Goal: Task Accomplishment & Management: Manage account settings

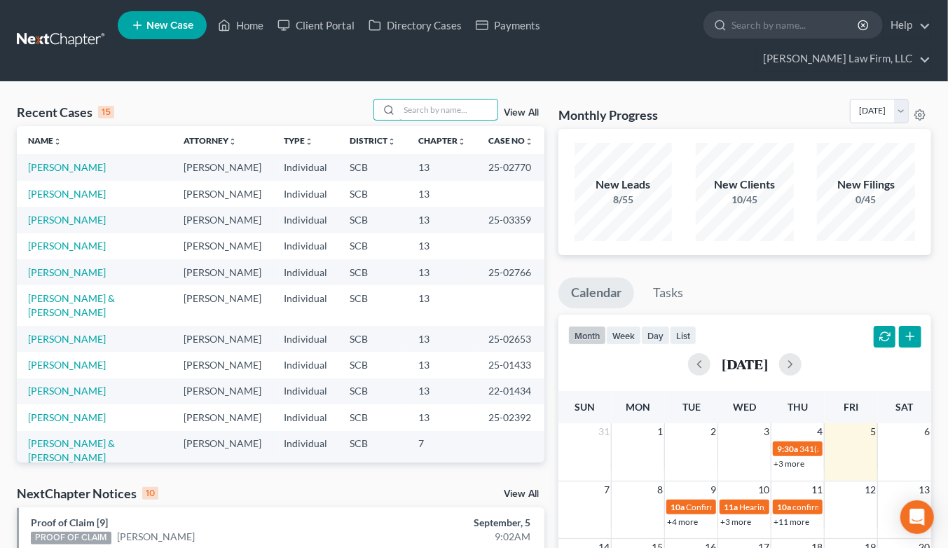
click at [461, 100] on input "search" at bounding box center [448, 110] width 98 height 20
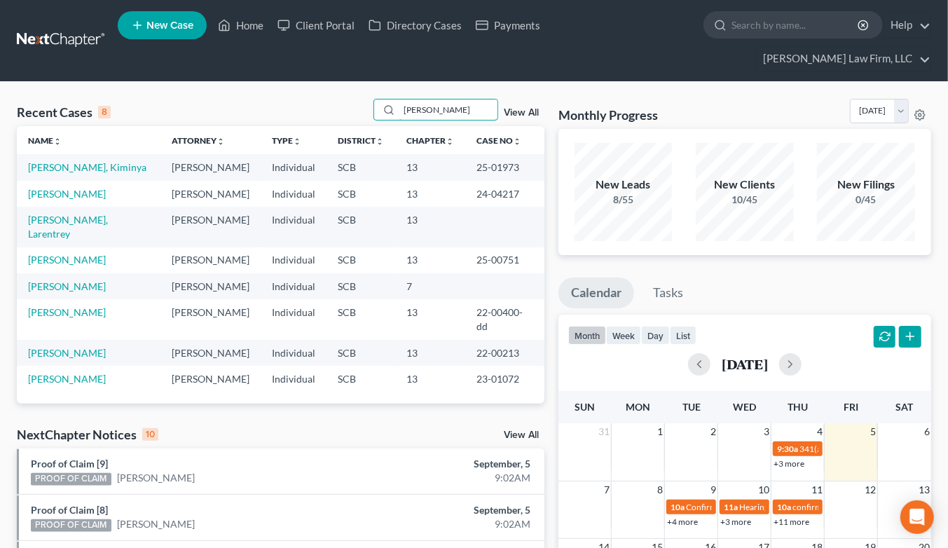
type input "perry"
click at [71, 161] on link "[PERSON_NAME], Kiminya" at bounding box center [87, 167] width 118 height 12
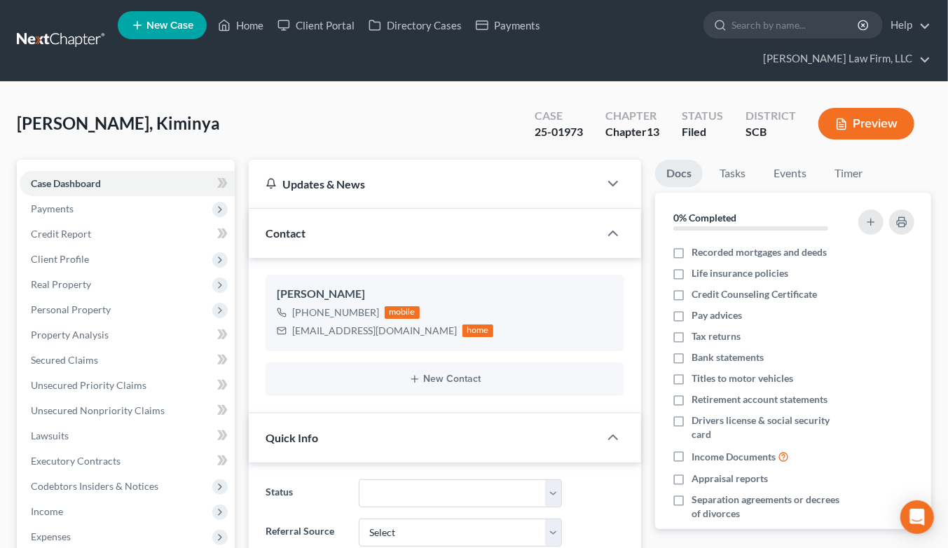
select select "0"
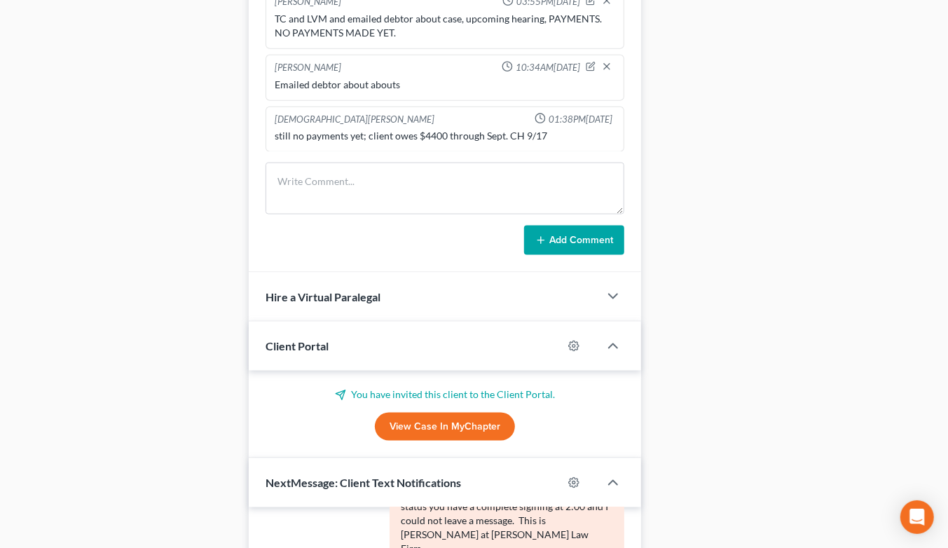
scroll to position [856, 0]
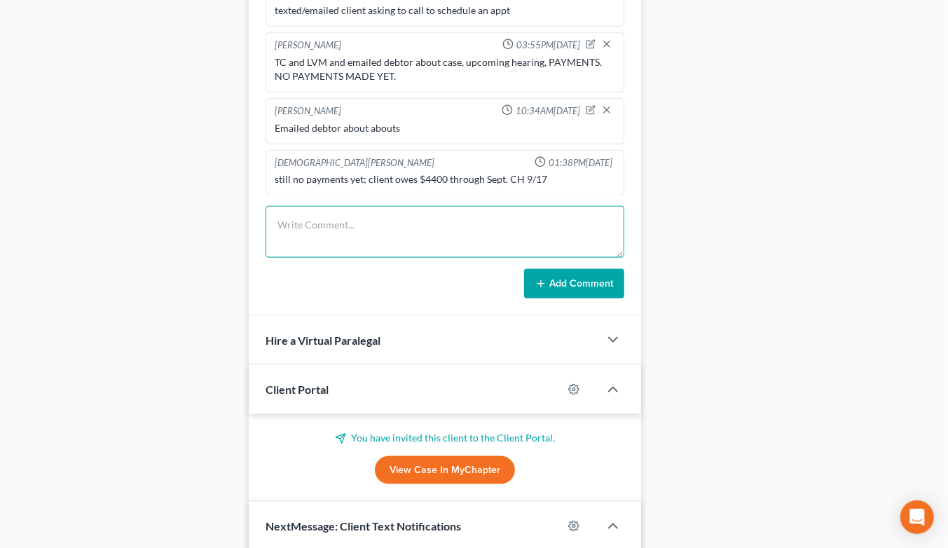
click at [359, 206] on textarea at bounding box center [445, 232] width 359 height 52
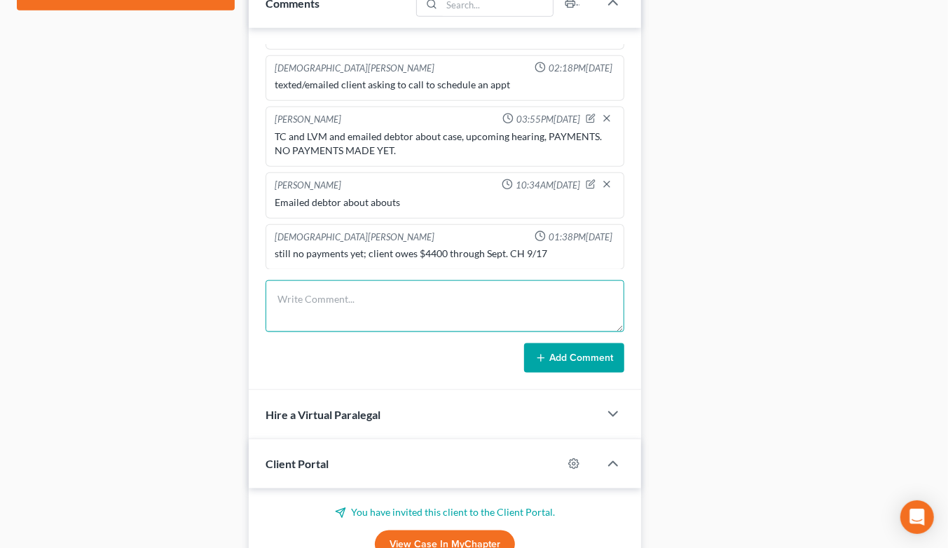
scroll to position [779, 0]
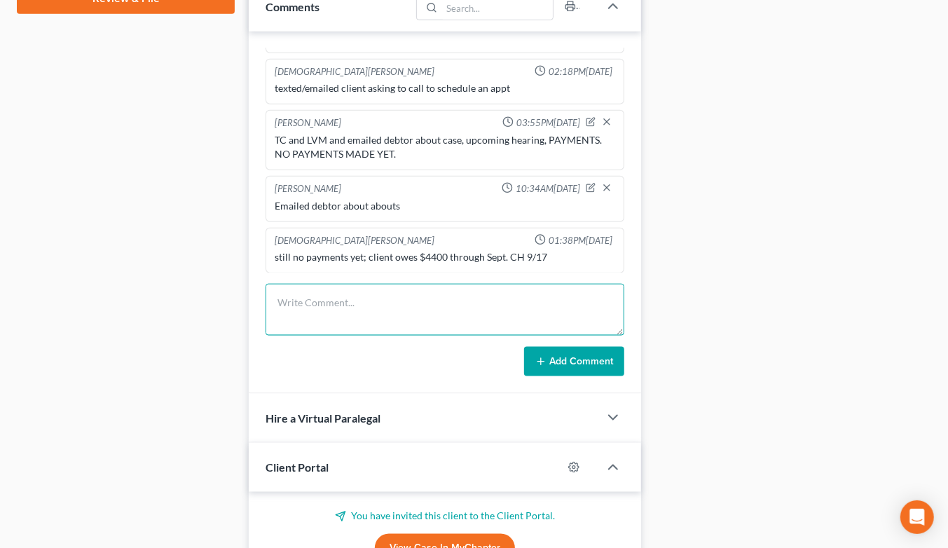
click at [465, 288] on textarea at bounding box center [445, 310] width 359 height 52
type textarea "TC to debtor about payments"
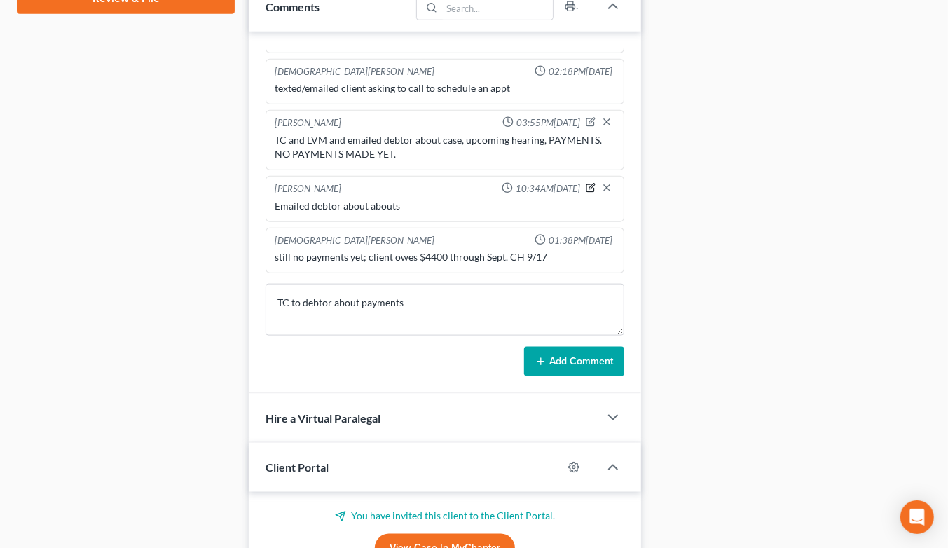
click at [586, 183] on icon "button" at bounding box center [591, 188] width 10 height 10
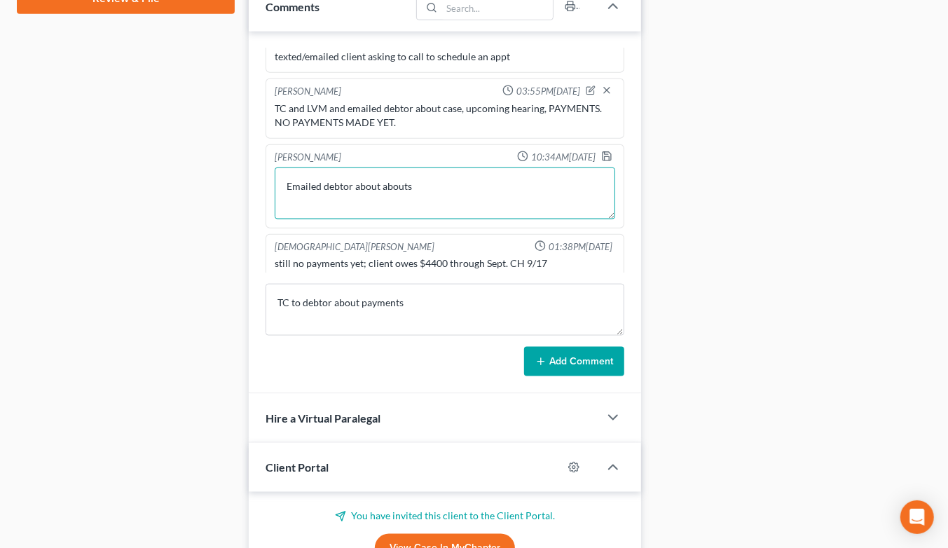
click at [452, 198] on textarea "Emailed debtor about abouts" at bounding box center [445, 194] width 341 height 52
type textarea "Emailed debtor about payments"
click at [601, 162] on icon "button" at bounding box center [606, 156] width 11 height 11
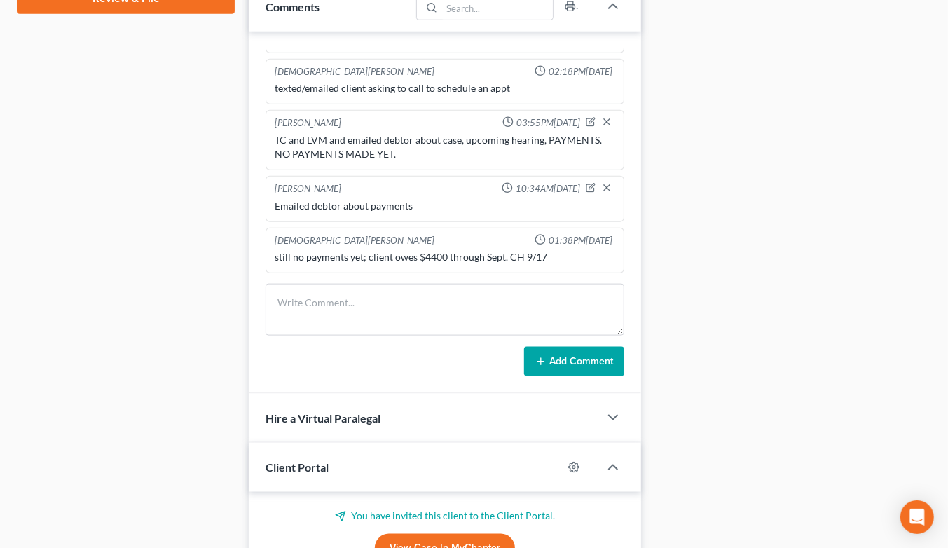
click at [779, 109] on div "Docs Tasks Events Timer 0% Completed Nothing here yet! Recorded mortgages and d…" at bounding box center [793, 162] width 290 height 1562
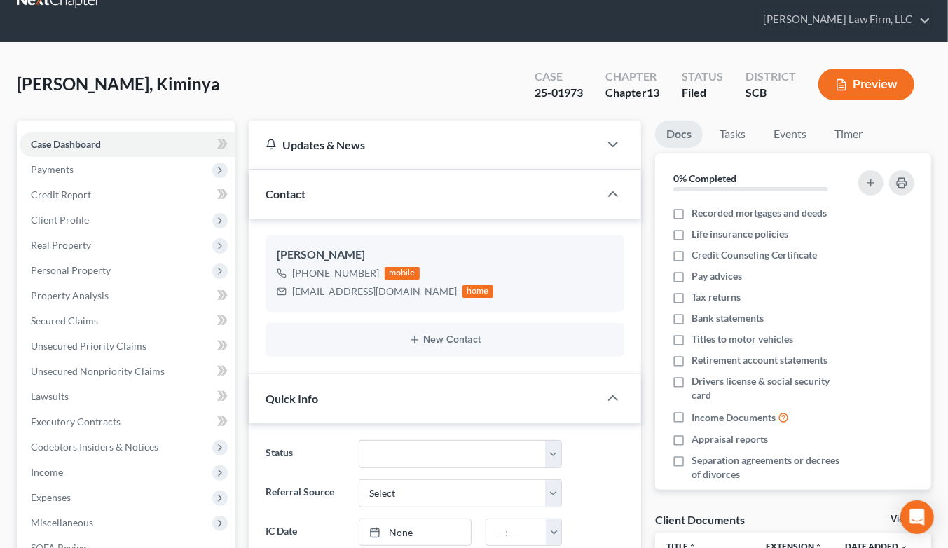
scroll to position [467, 0]
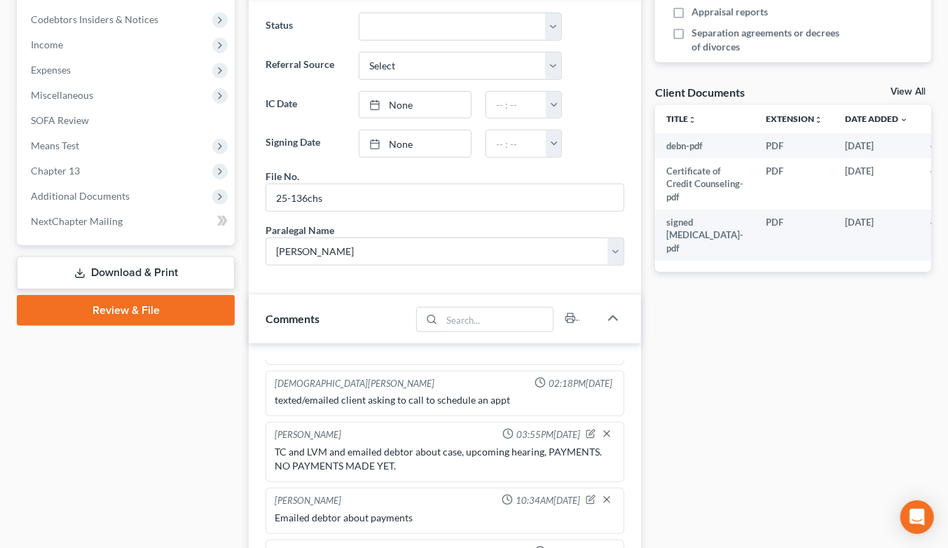
click at [852, 364] on div "Docs Tasks Events Timer 0% Completed Nothing here yet! Recorded mortgages and d…" at bounding box center [793, 474] width 290 height 1562
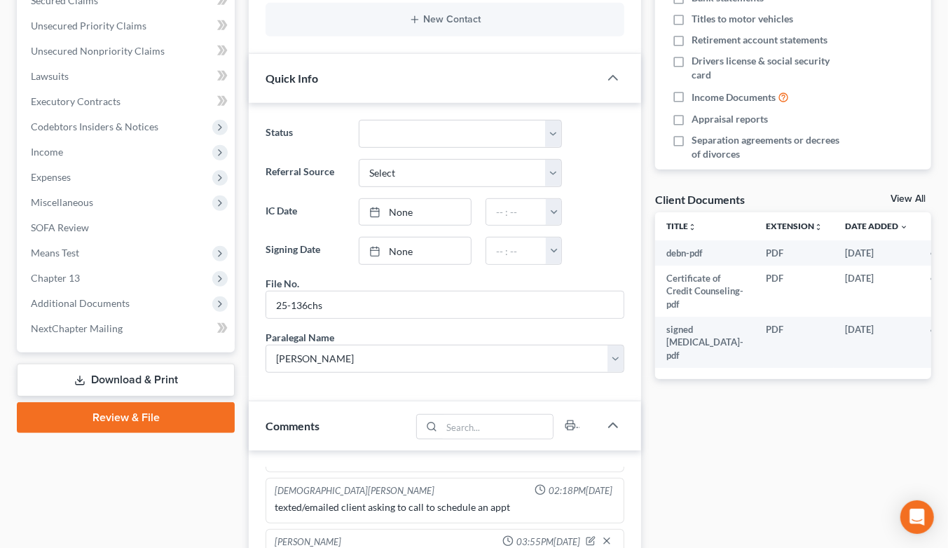
scroll to position [233, 0]
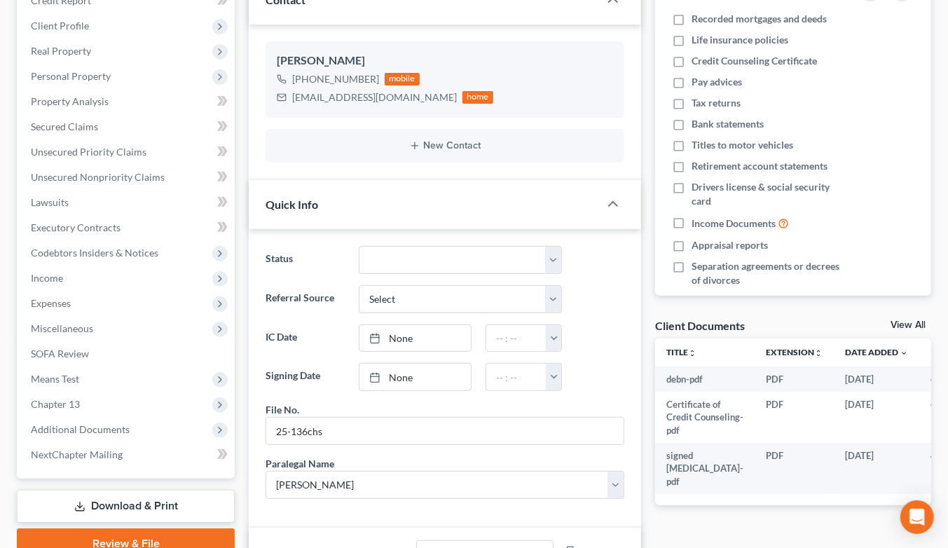
click at [82, 291] on span "Expenses" at bounding box center [127, 303] width 215 height 25
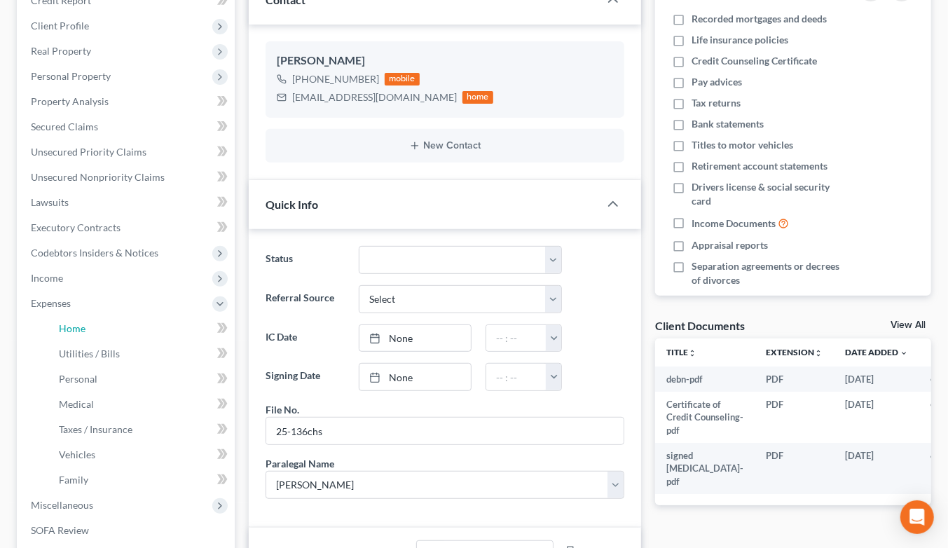
click at [79, 322] on span "Home" at bounding box center [72, 328] width 27 height 12
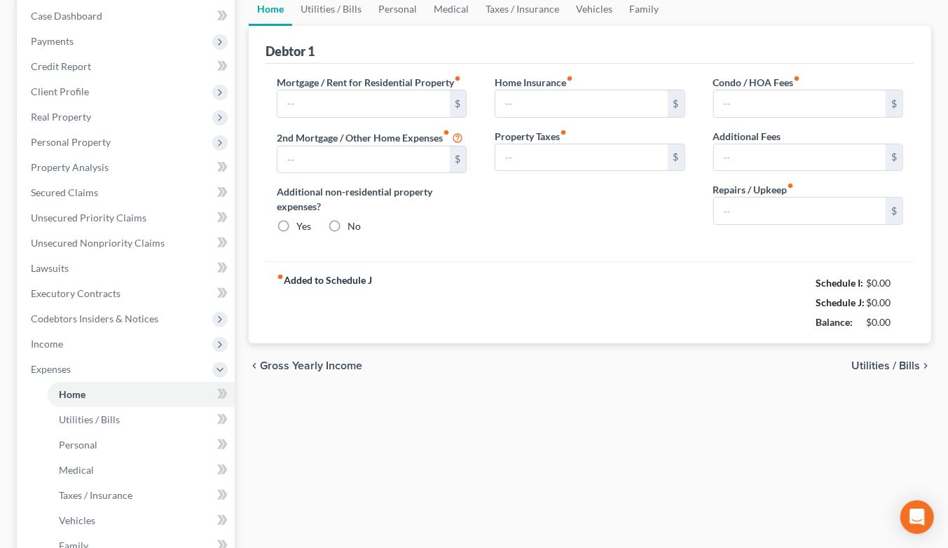
type input "674.00"
type input "0.00"
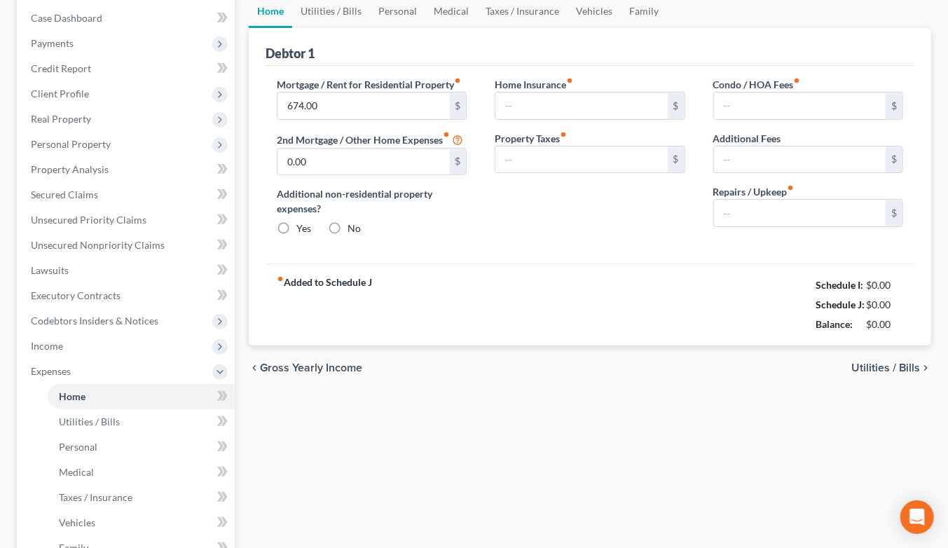
radio input "true"
type input "147.00"
type input "45.00"
type input "0.00"
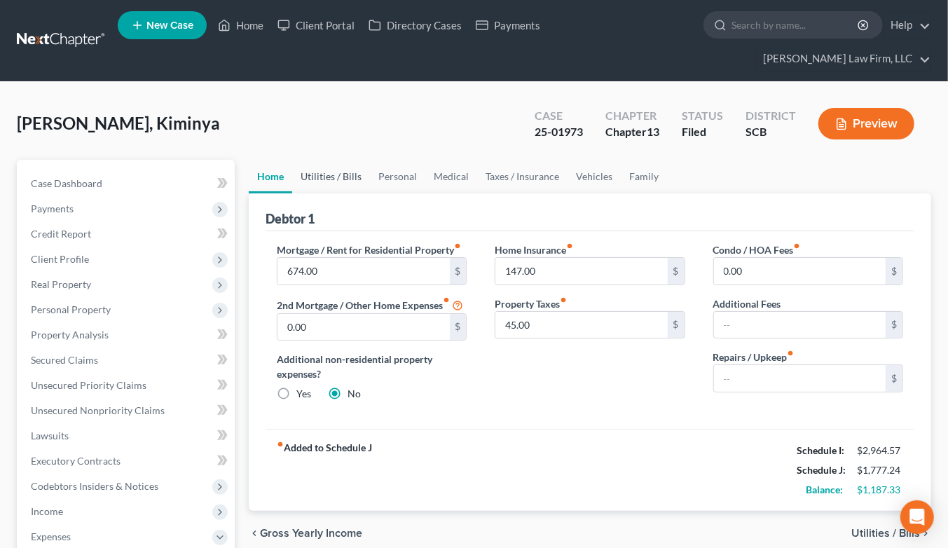
click at [328, 160] on link "Utilities / Bills" at bounding box center [331, 177] width 78 height 34
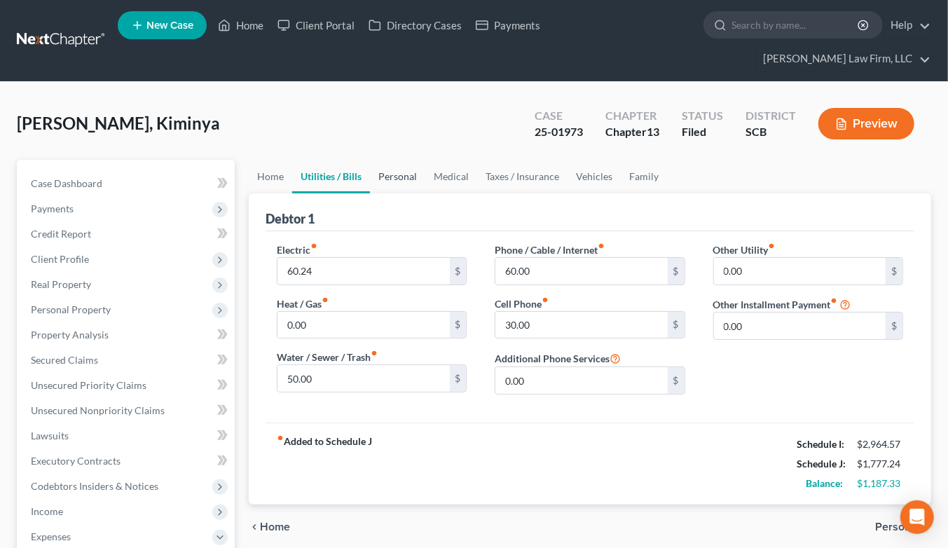
click at [385, 160] on link "Personal" at bounding box center [397, 177] width 55 height 34
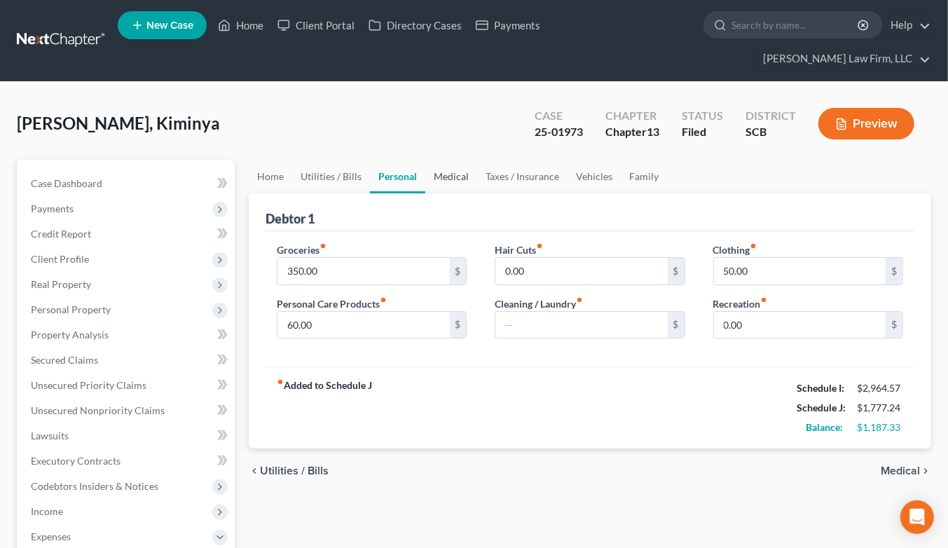
click at [456, 160] on link "Medical" at bounding box center [451, 177] width 52 height 34
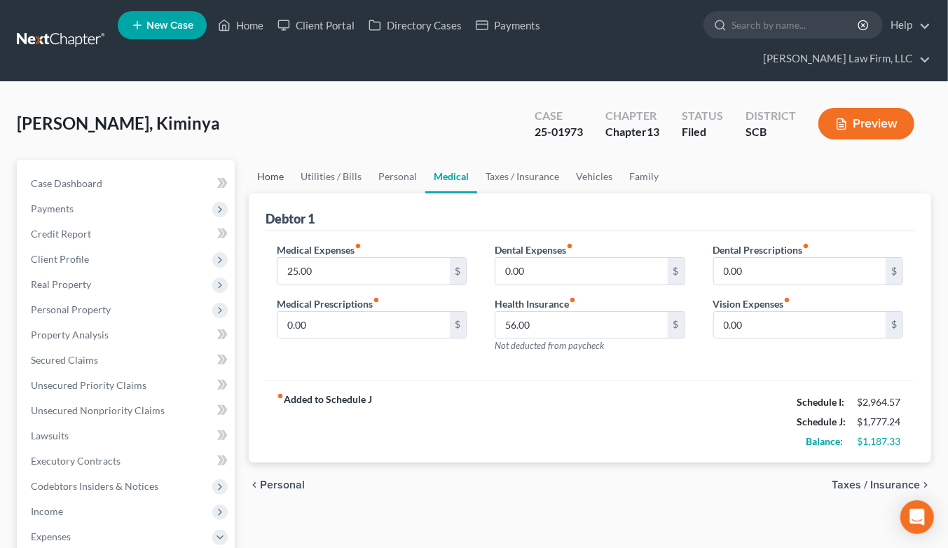
click at [279, 160] on link "Home" at bounding box center [270, 177] width 43 height 34
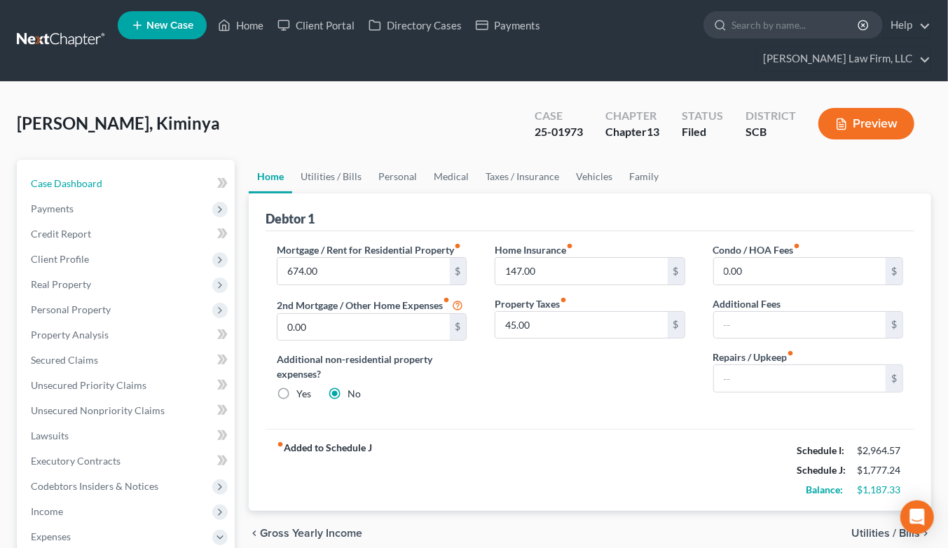
click at [139, 171] on link "Case Dashboard" at bounding box center [127, 183] width 215 height 25
select select "2"
select select "0"
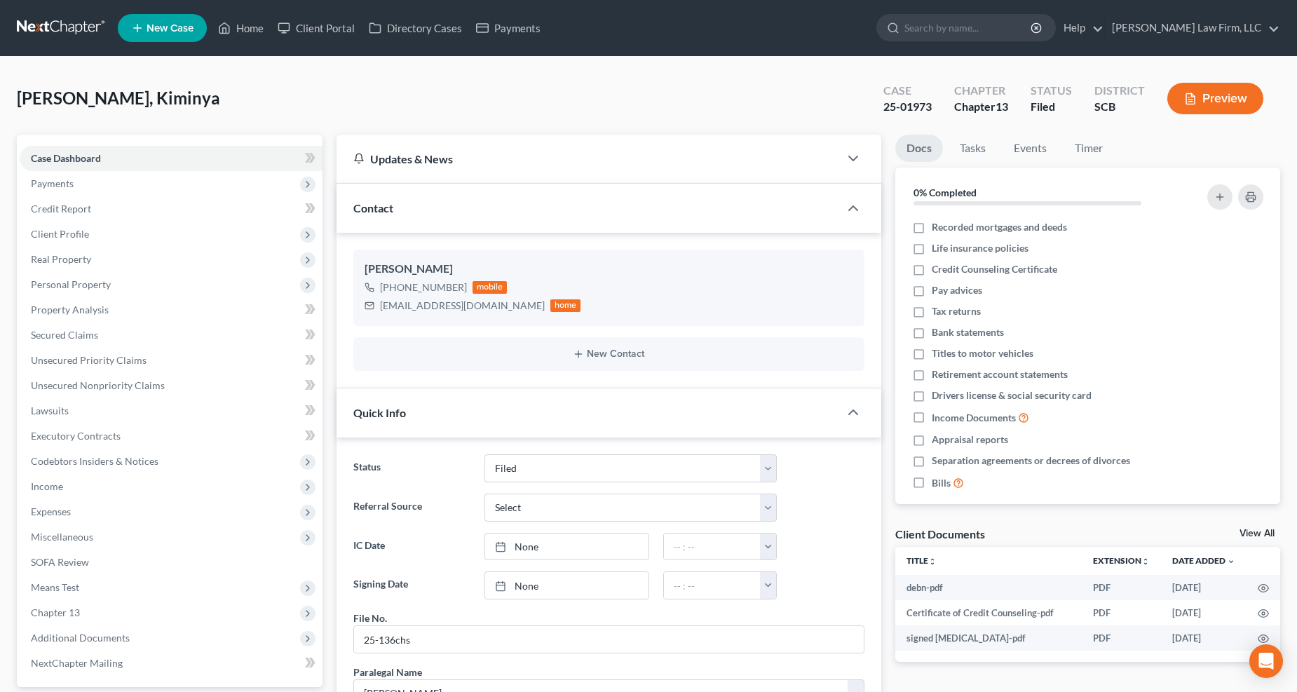
scroll to position [378, 0]
click at [60, 481] on span "Income" at bounding box center [47, 486] width 32 height 12
click at [74, 505] on span "Employment Income" at bounding box center [104, 511] width 90 height 12
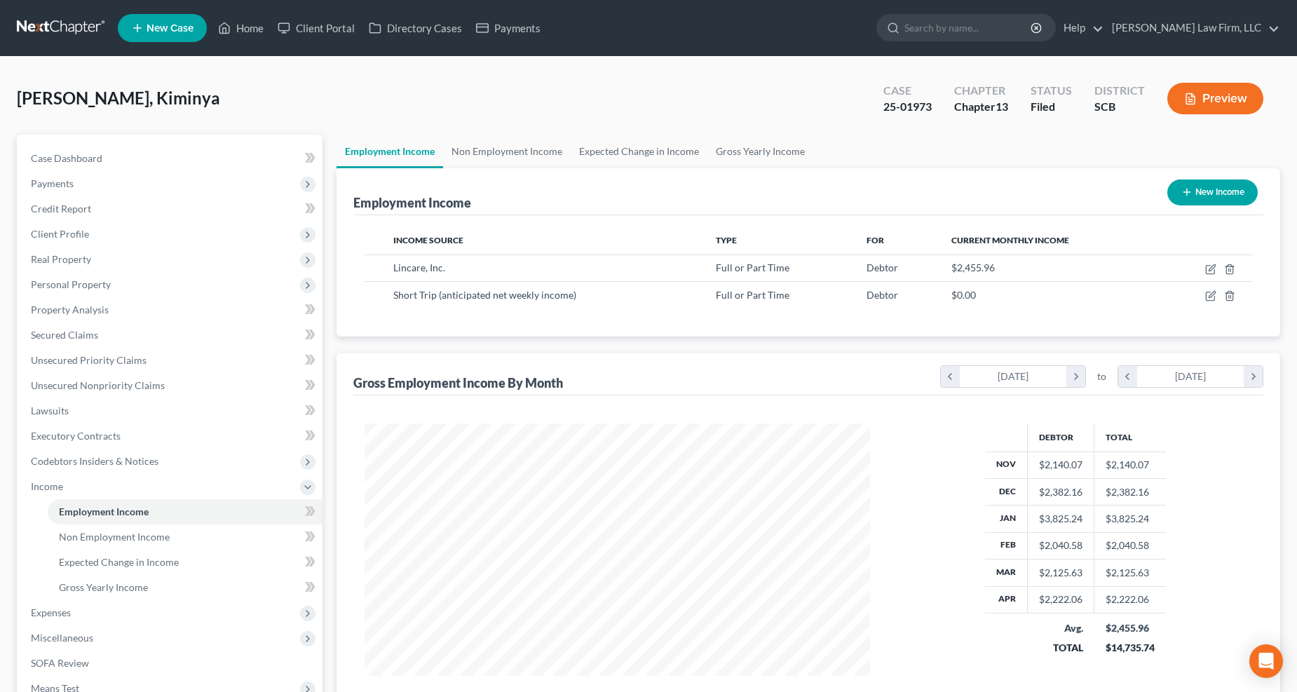
scroll to position [253, 534]
click at [503, 148] on link "Non Employment Income" at bounding box center [507, 152] width 128 height 34
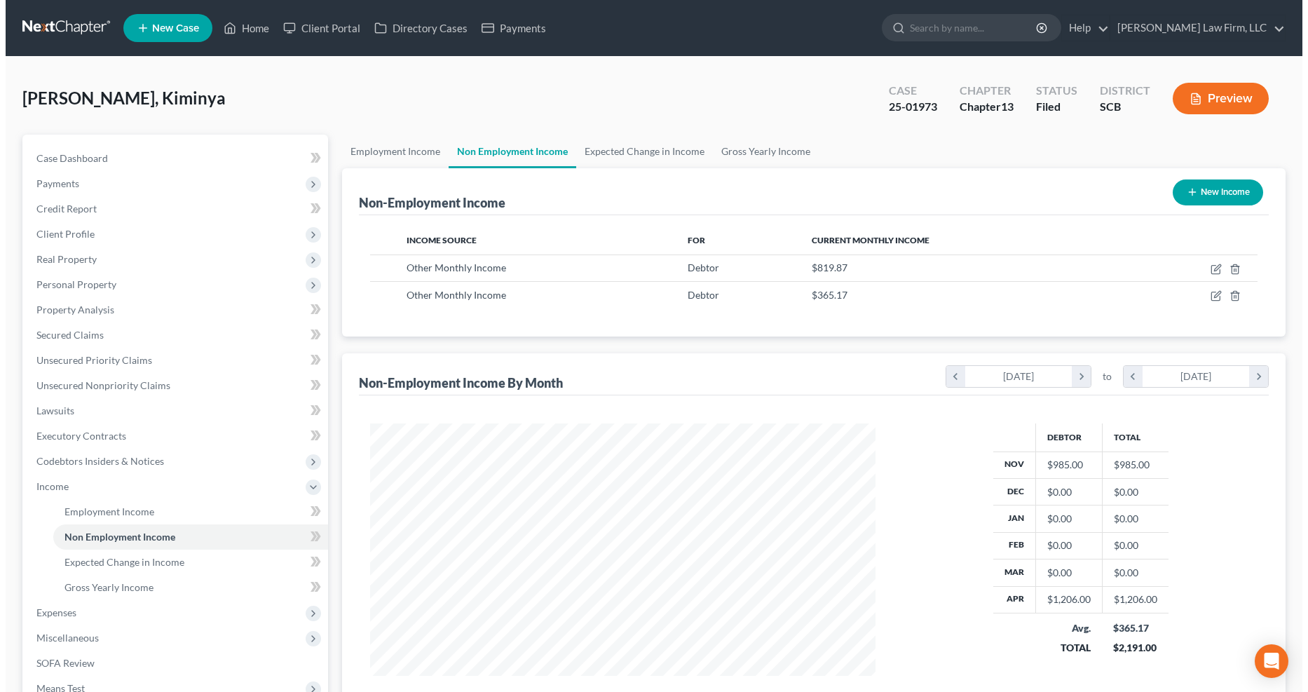
scroll to position [253, 534]
click at [959, 268] on icon "button" at bounding box center [1209, 270] width 8 height 8
select select "13"
select select "0"
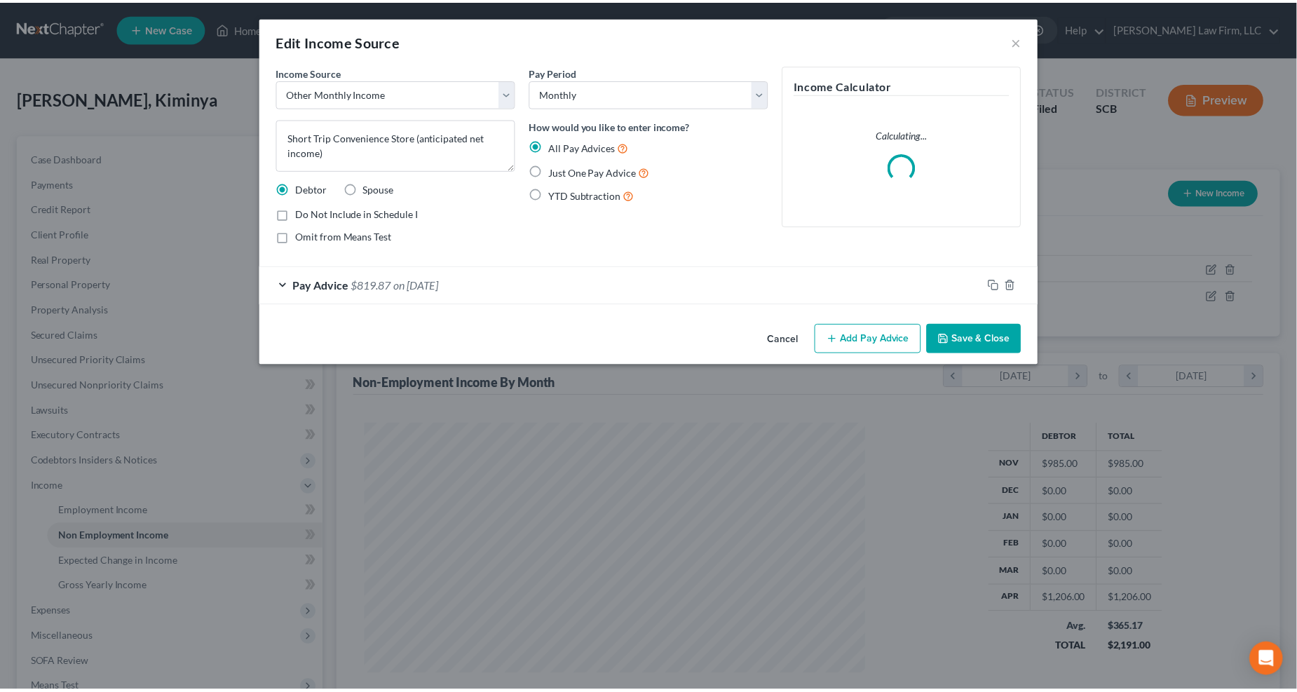
scroll to position [254, 540]
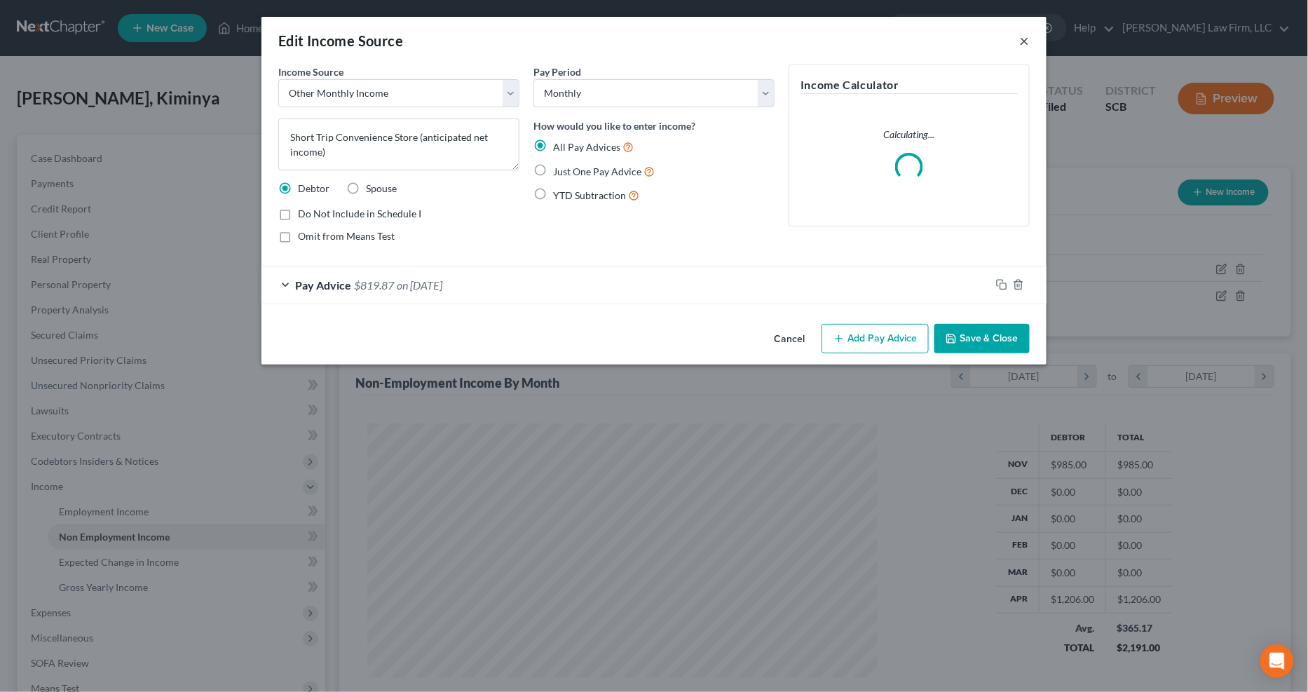
click at [959, 39] on button "×" at bounding box center [1025, 40] width 10 height 17
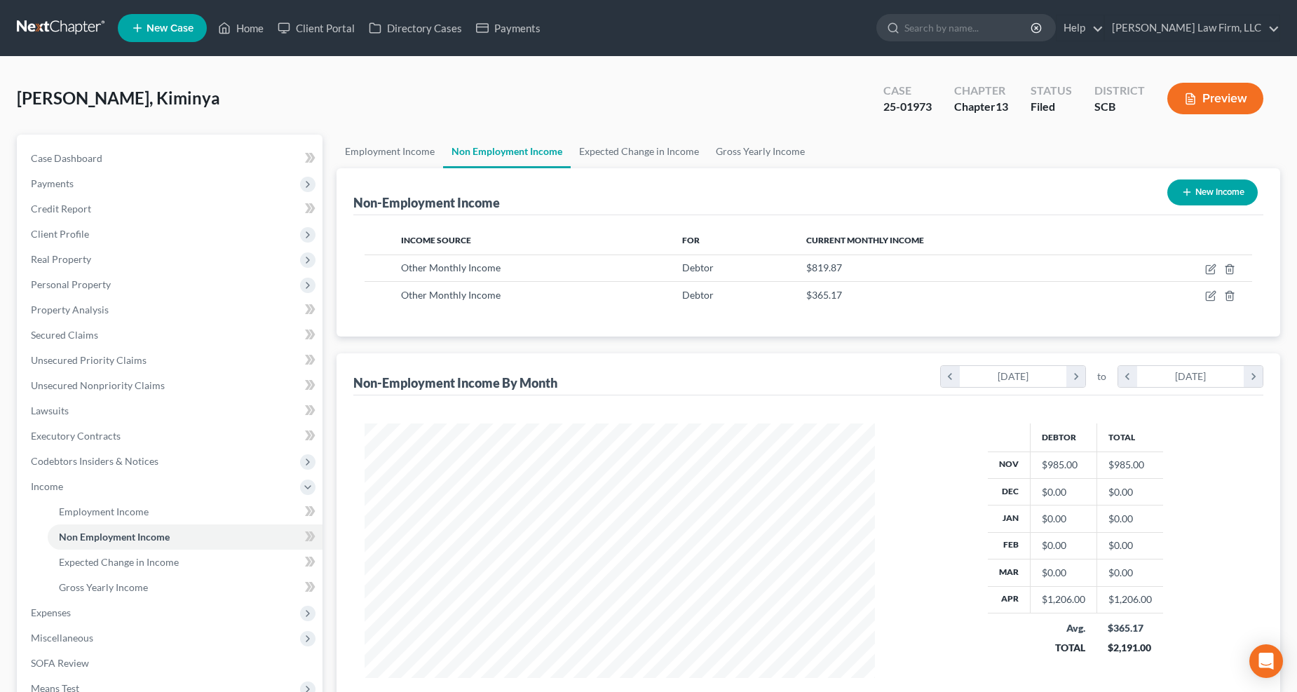
scroll to position [253, 534]
click at [959, 292] on icon "button" at bounding box center [1210, 295] width 11 height 11
select select "13"
select select "0"
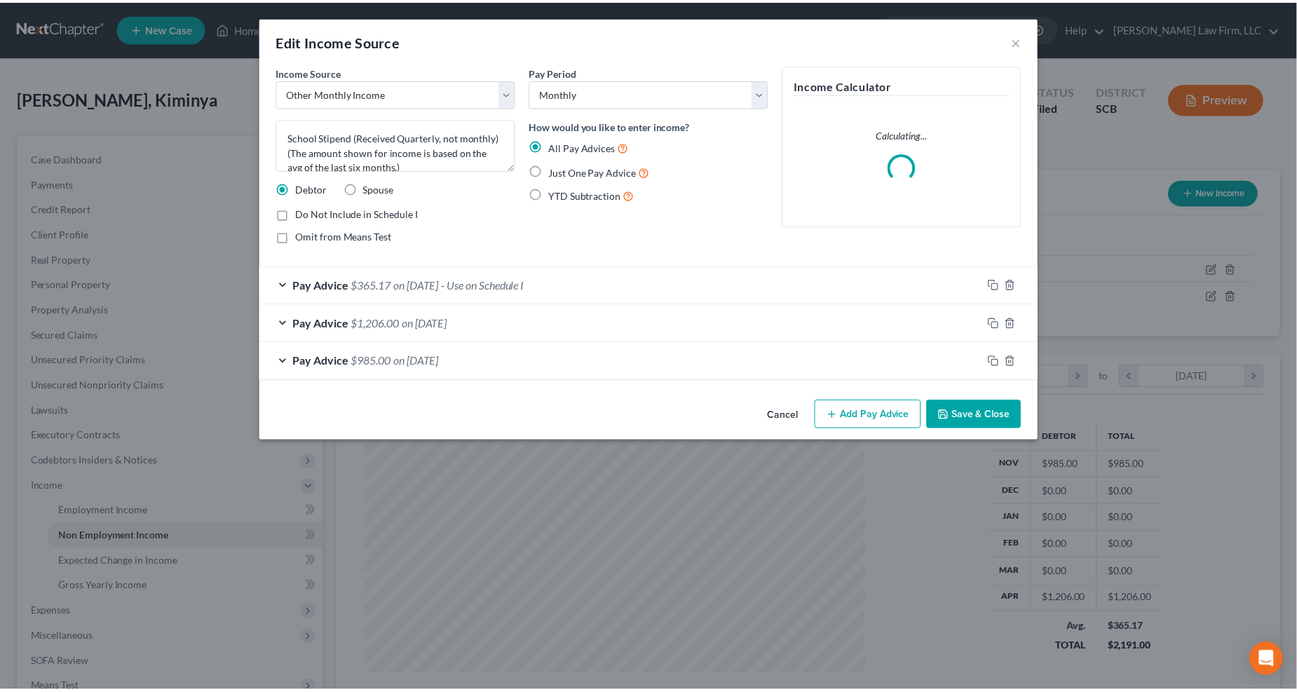
scroll to position [254, 540]
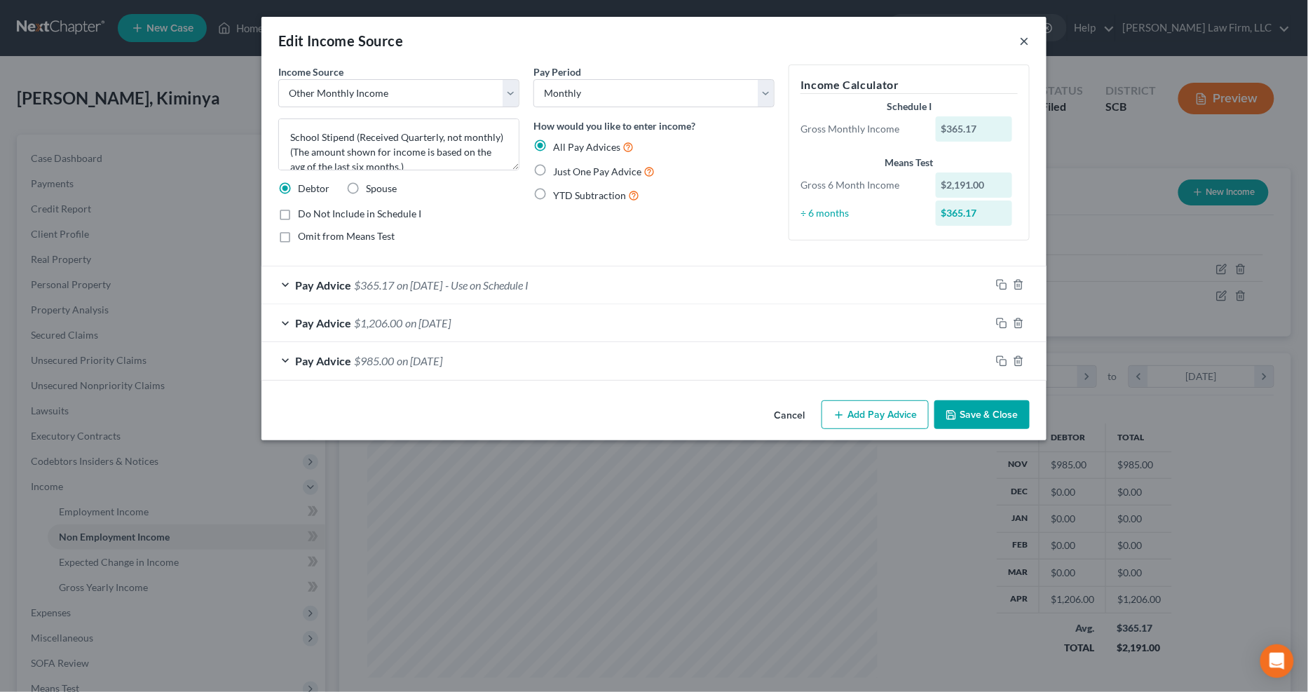
click at [959, 41] on button "×" at bounding box center [1025, 40] width 10 height 17
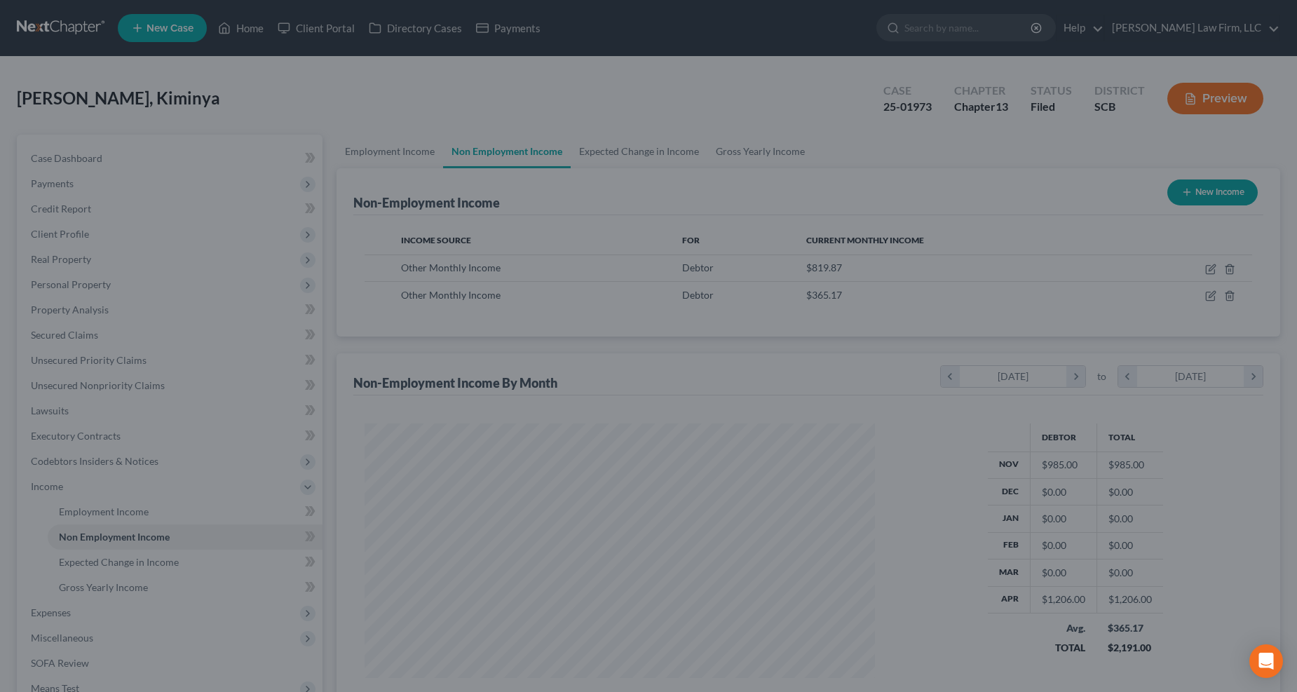
scroll to position [700596, 700315]
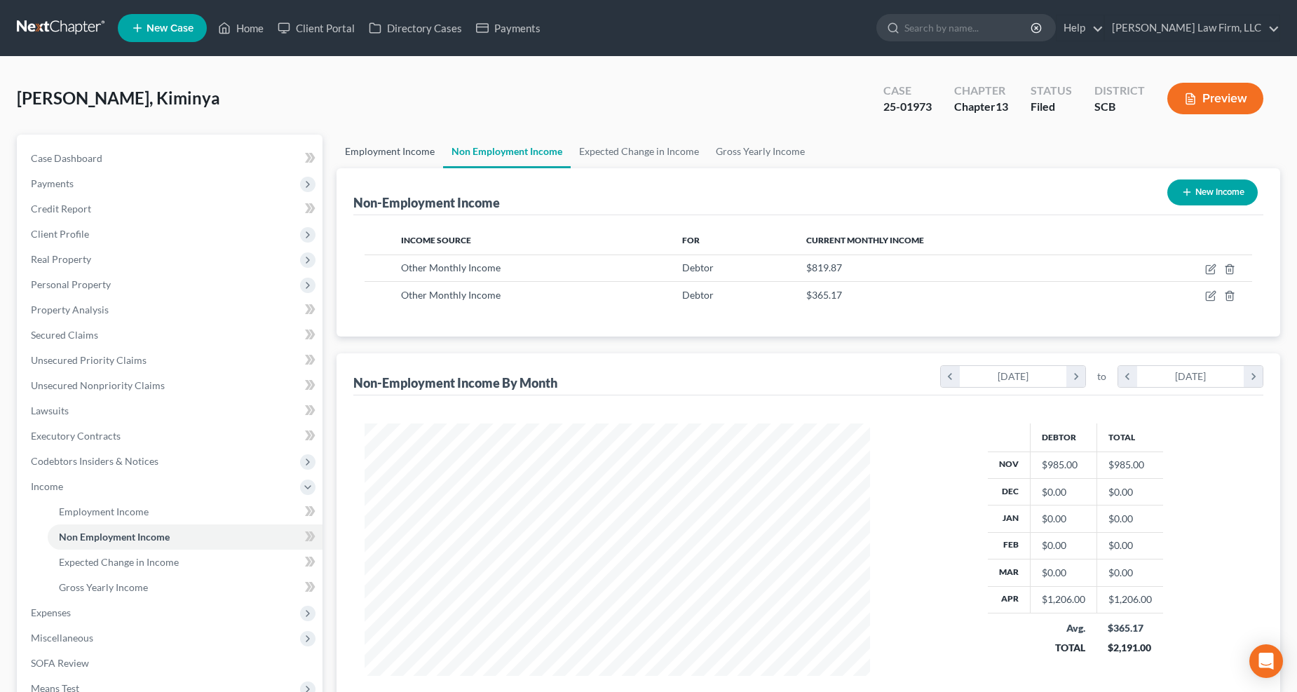
click at [386, 144] on link "Employment Income" at bounding box center [389, 152] width 107 height 34
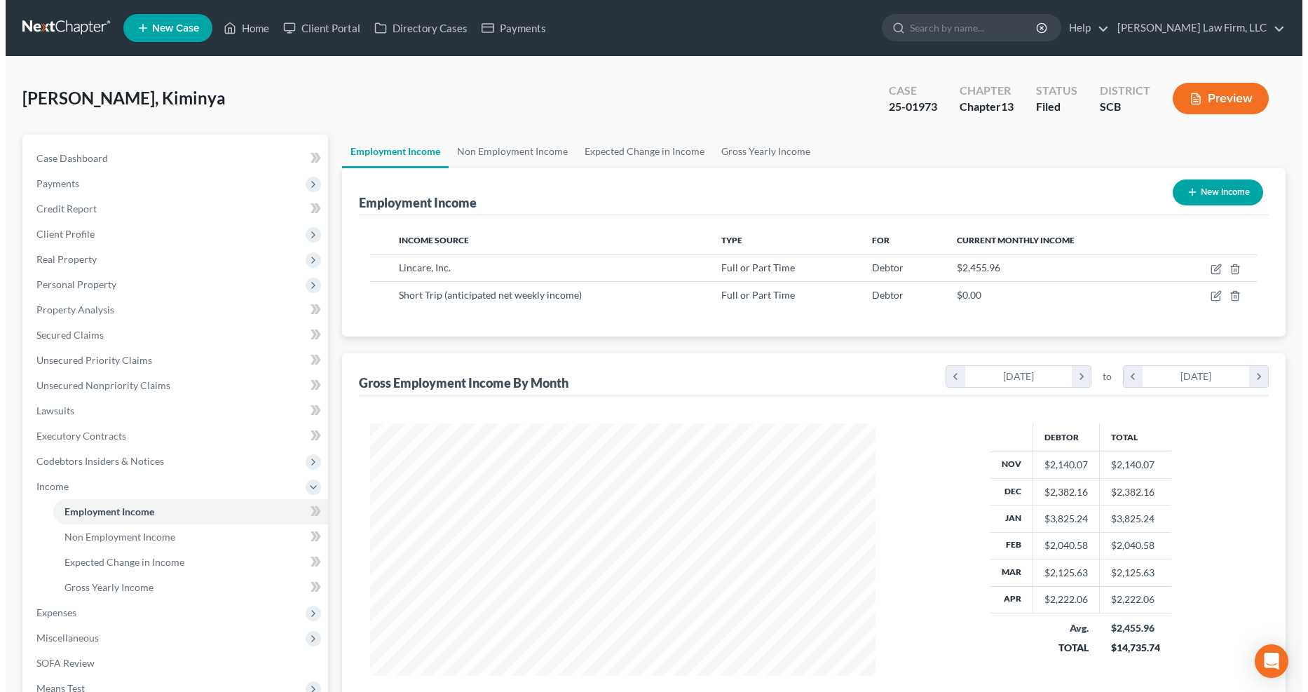
scroll to position [253, 534]
click at [959, 266] on icon "button" at bounding box center [1210, 269] width 11 height 11
select select "0"
select select "9"
select select "2"
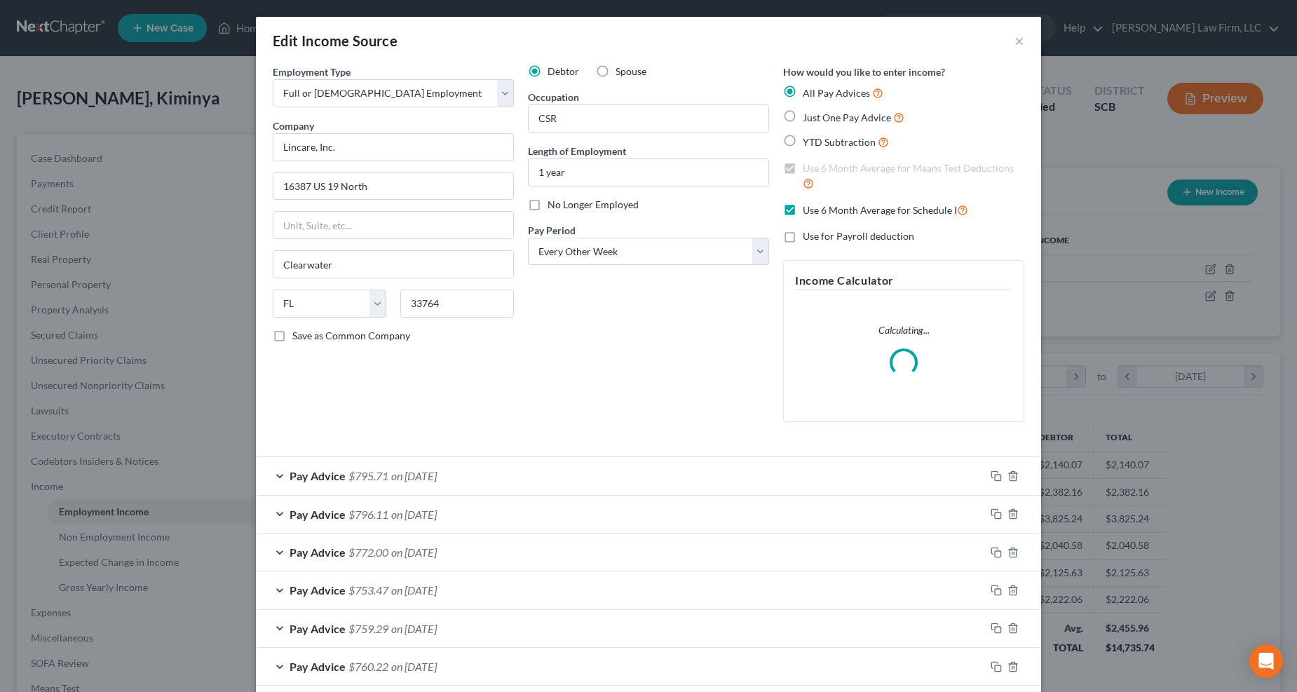
scroll to position [254, 540]
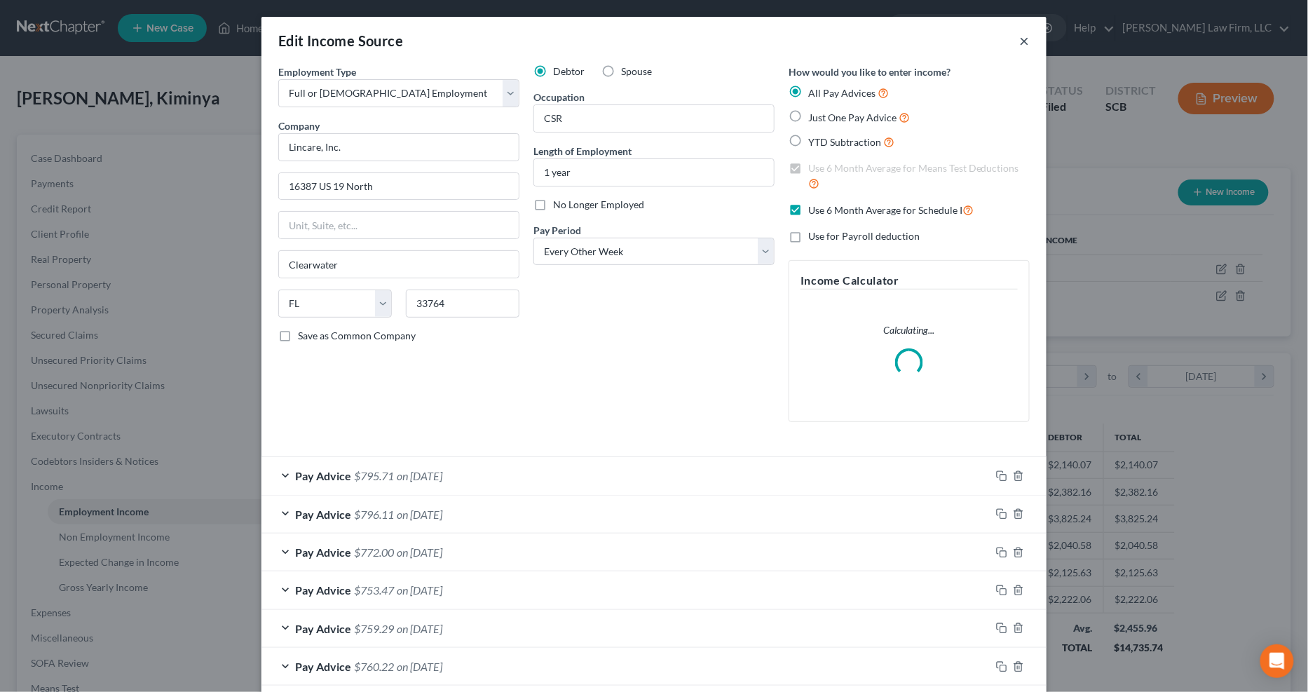
click at [959, 36] on button "×" at bounding box center [1025, 40] width 10 height 17
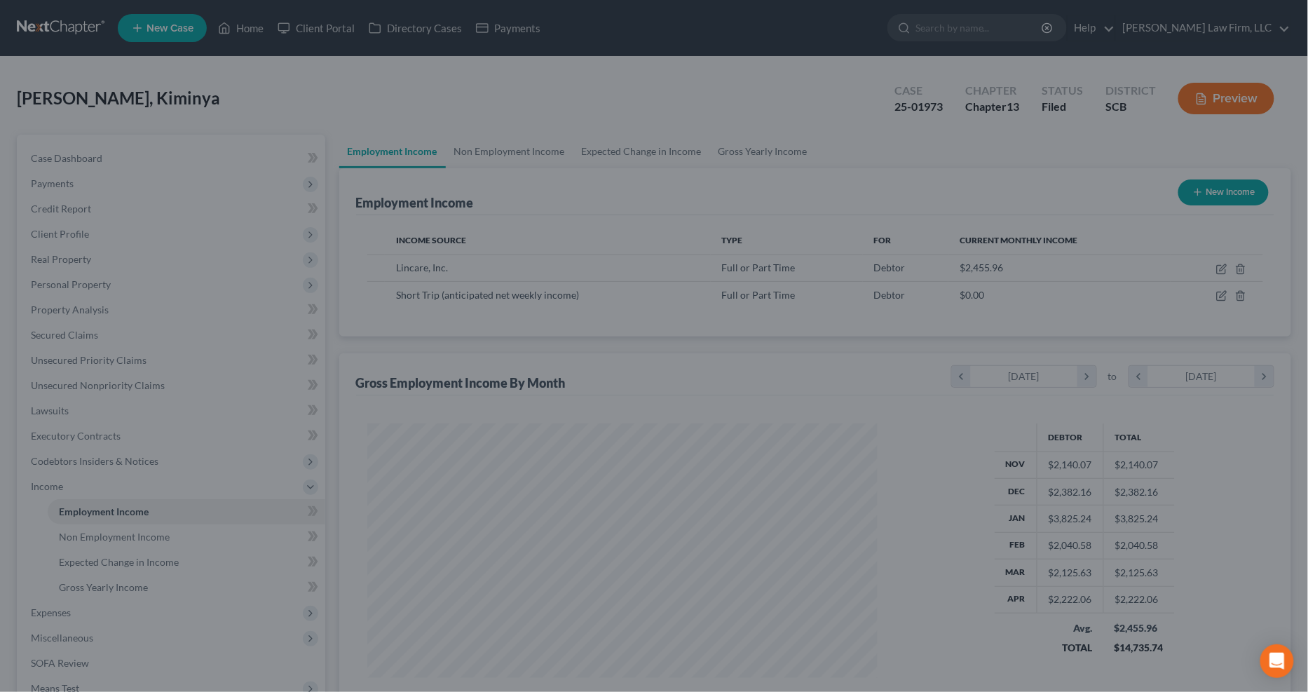
scroll to position [700596, 700315]
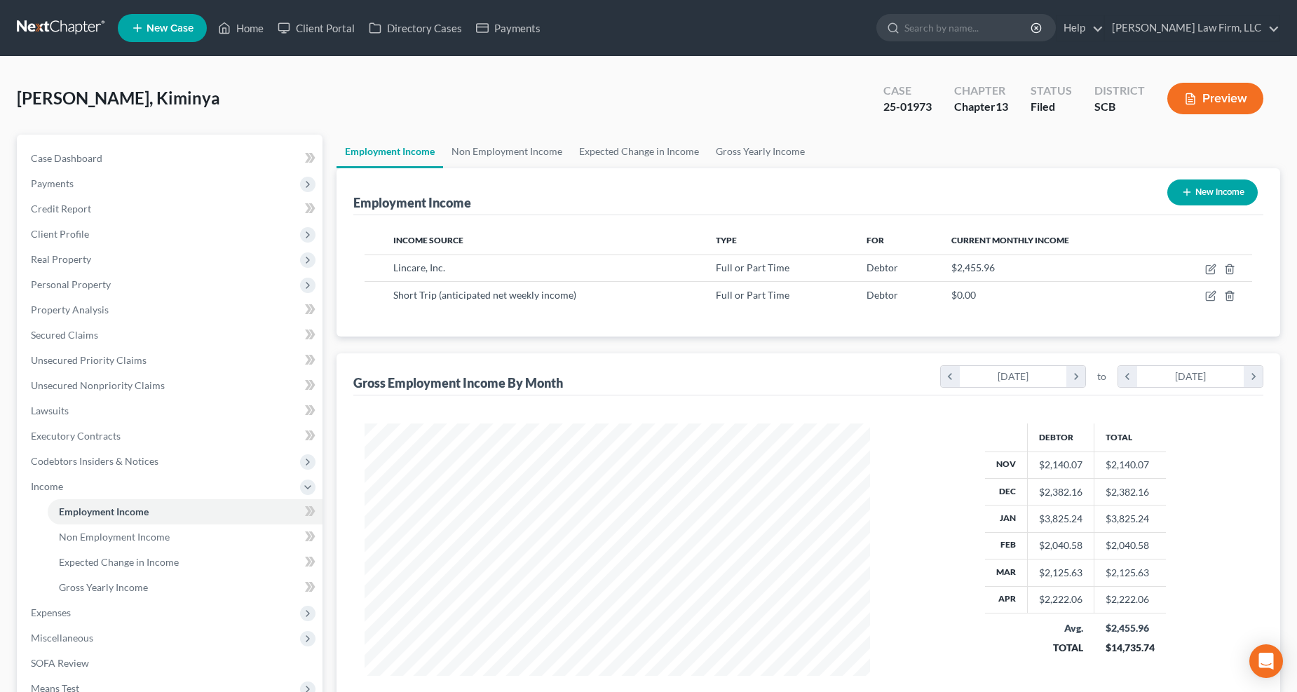
click at [959, 290] on td at bounding box center [1206, 295] width 91 height 27
click at [959, 295] on td at bounding box center [1206, 295] width 91 height 27
click at [959, 296] on icon "button" at bounding box center [1211, 295] width 6 height 6
select select "0"
select select "42"
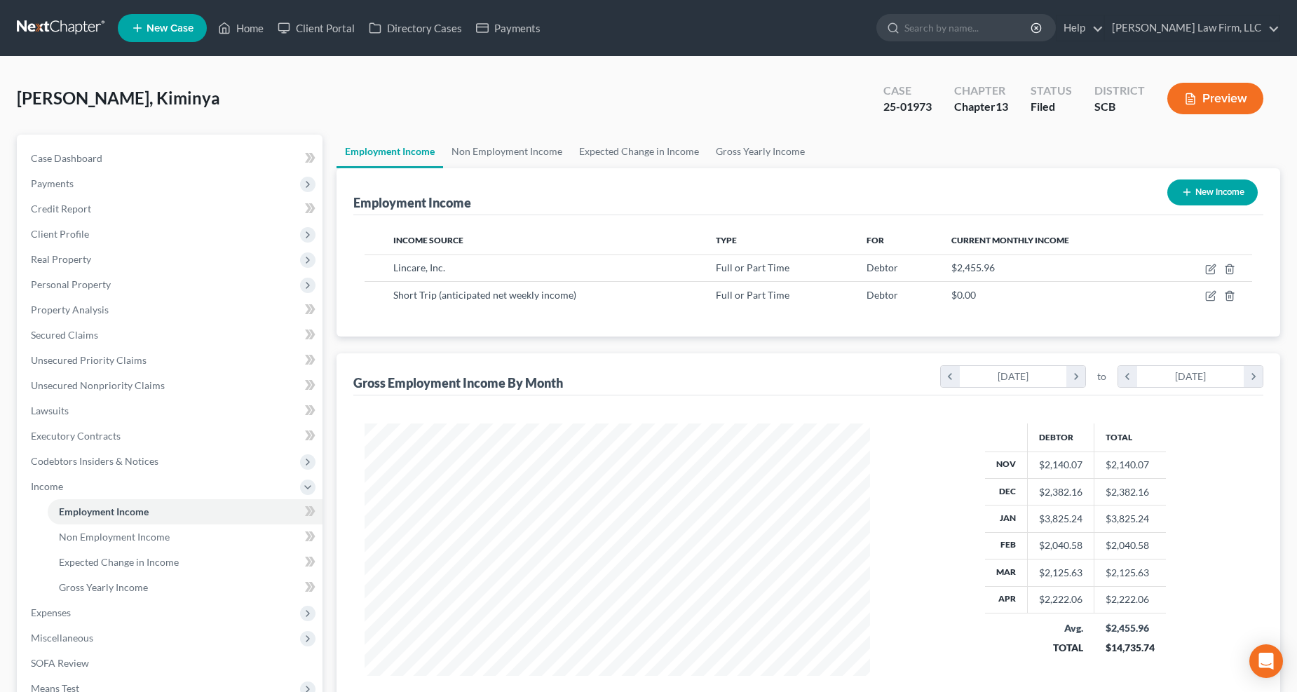
select select "3"
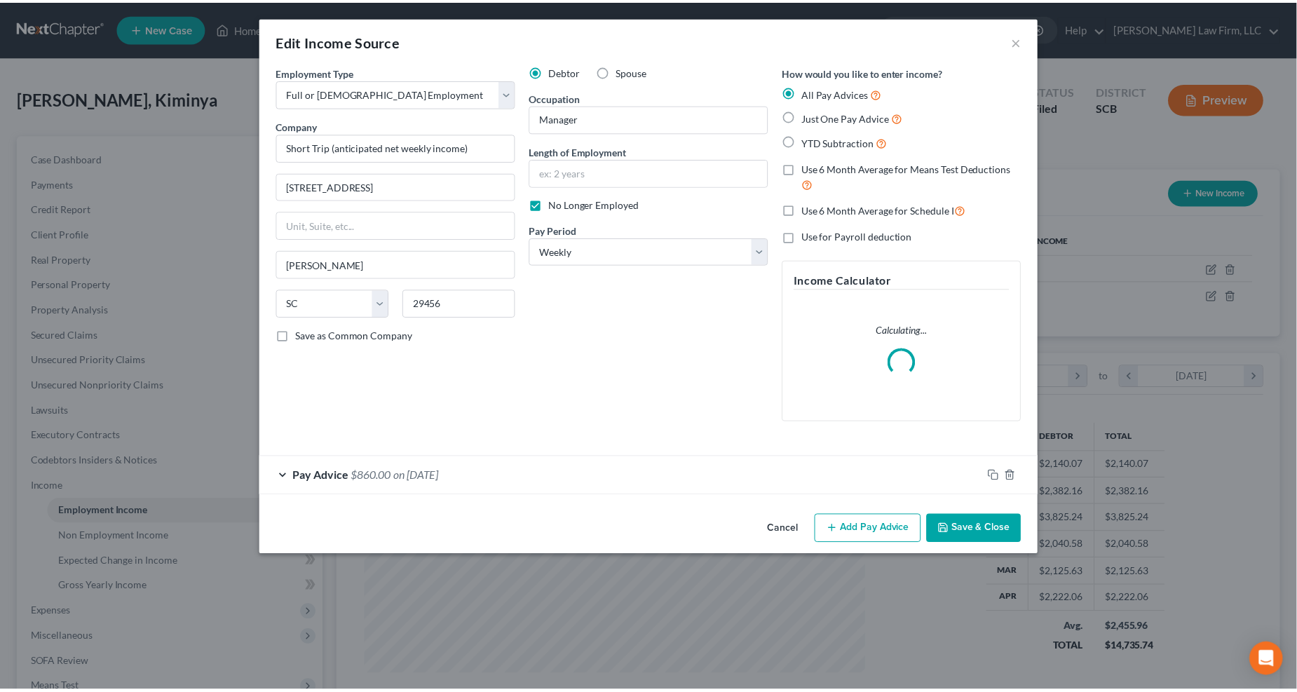
scroll to position [254, 540]
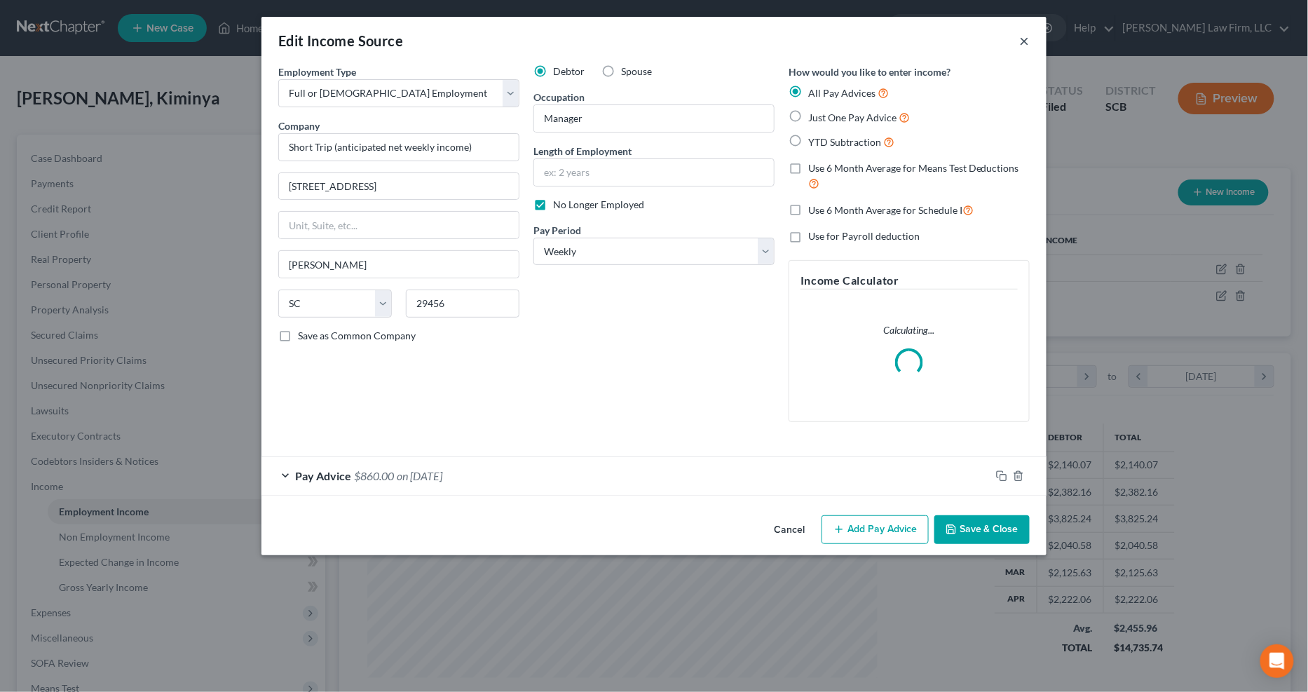
click at [959, 45] on button "×" at bounding box center [1025, 40] width 10 height 17
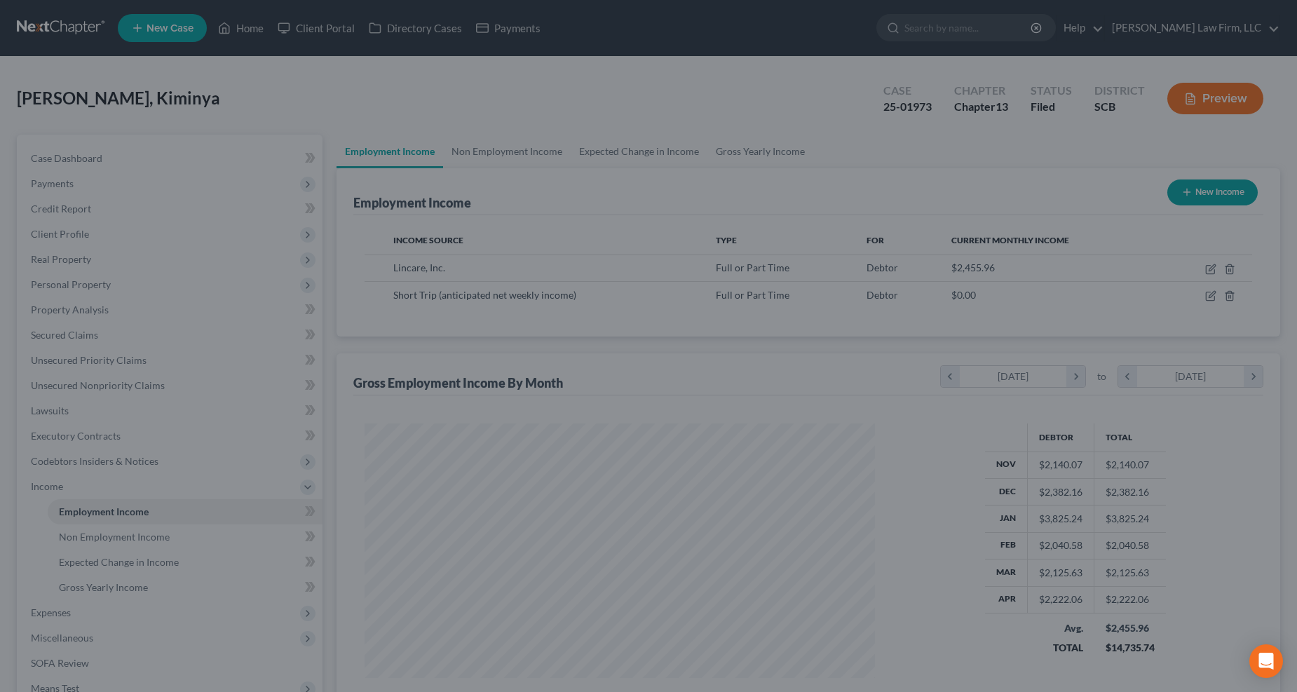
scroll to position [700596, 700315]
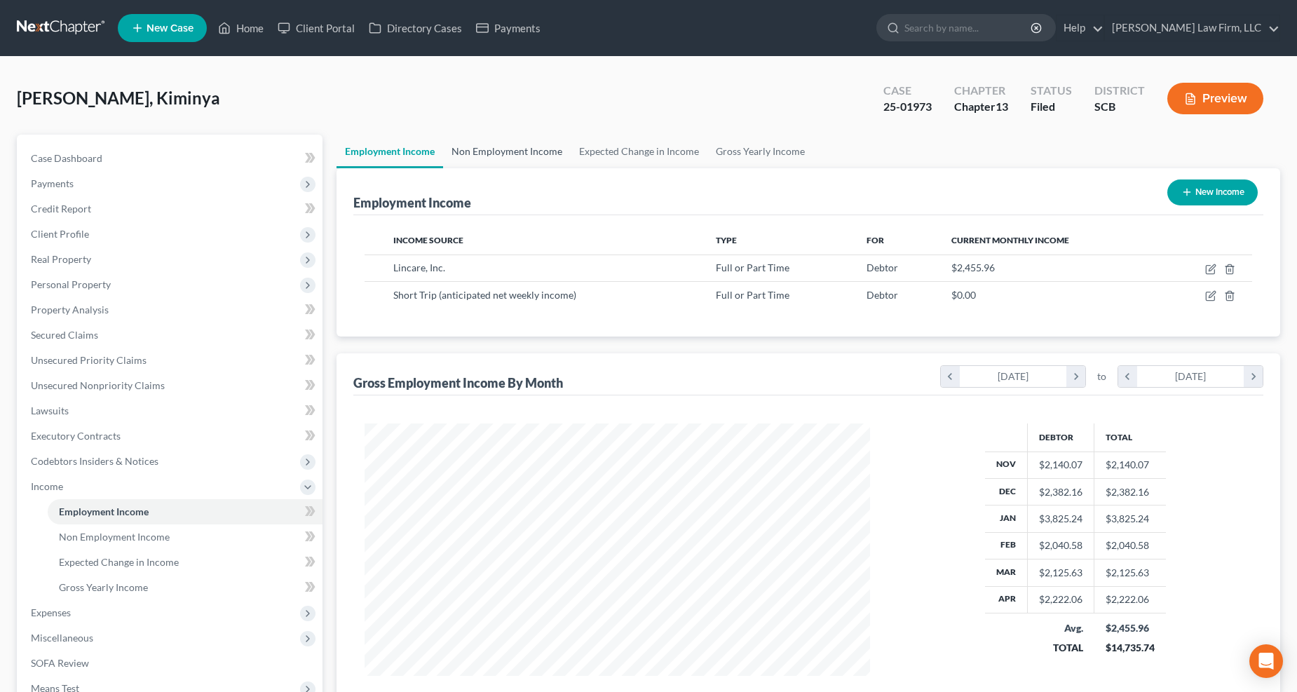
click at [522, 156] on link "Non Employment Income" at bounding box center [507, 152] width 128 height 34
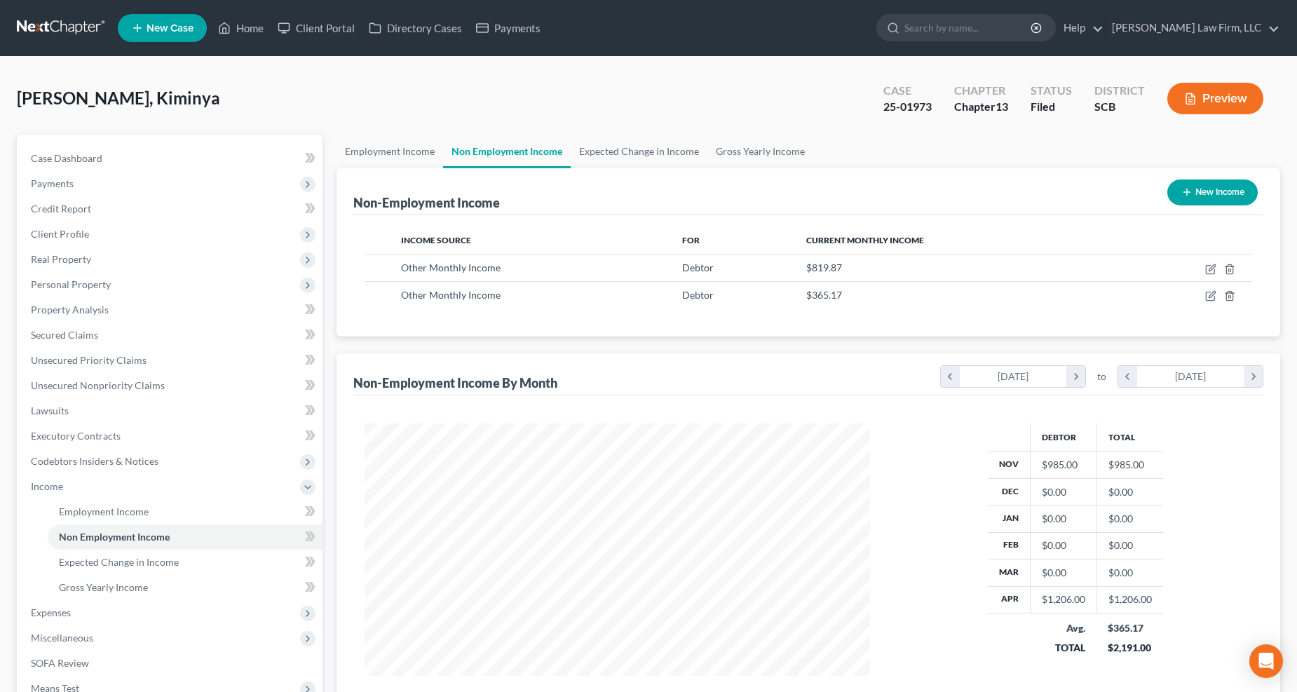
scroll to position [253, 534]
click at [97, 161] on span "Case Dashboard" at bounding box center [66, 158] width 71 height 12
select select "0"
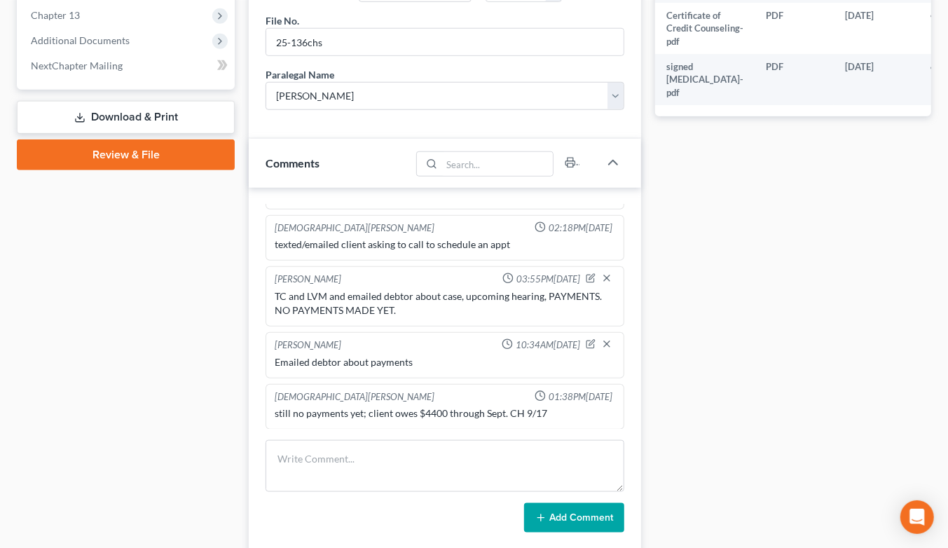
scroll to position [3562, 0]
click at [430, 440] on textarea at bounding box center [445, 466] width 359 height 52
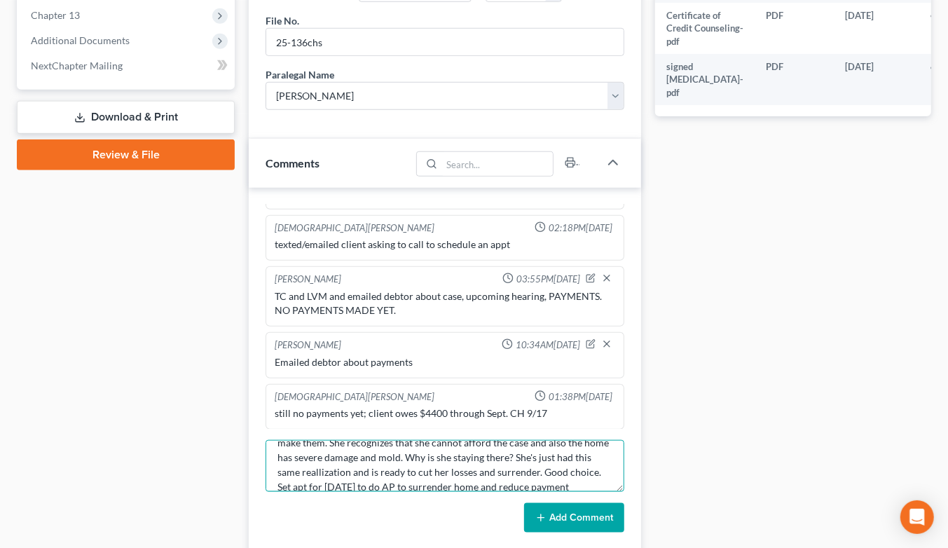
scroll to position [60, 0]
type textarea "TC & spoke w/ client about case. She's not really working much right now but ac…"
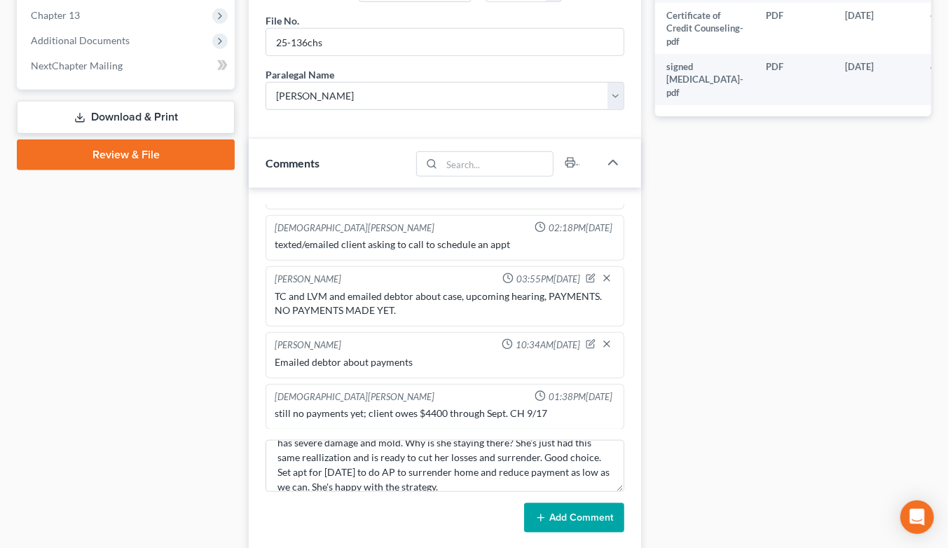
click at [550, 503] on button "Add Comment" at bounding box center [574, 517] width 100 height 29
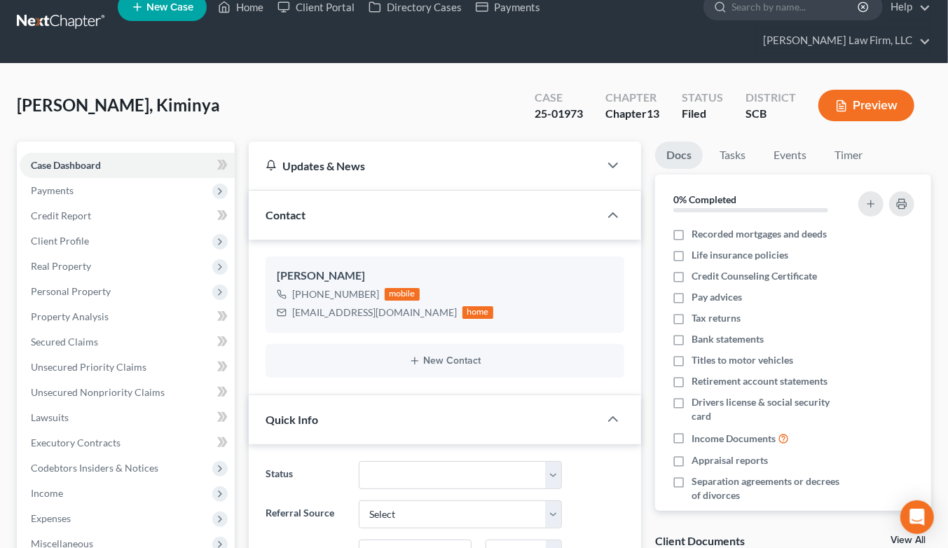
scroll to position [0, 0]
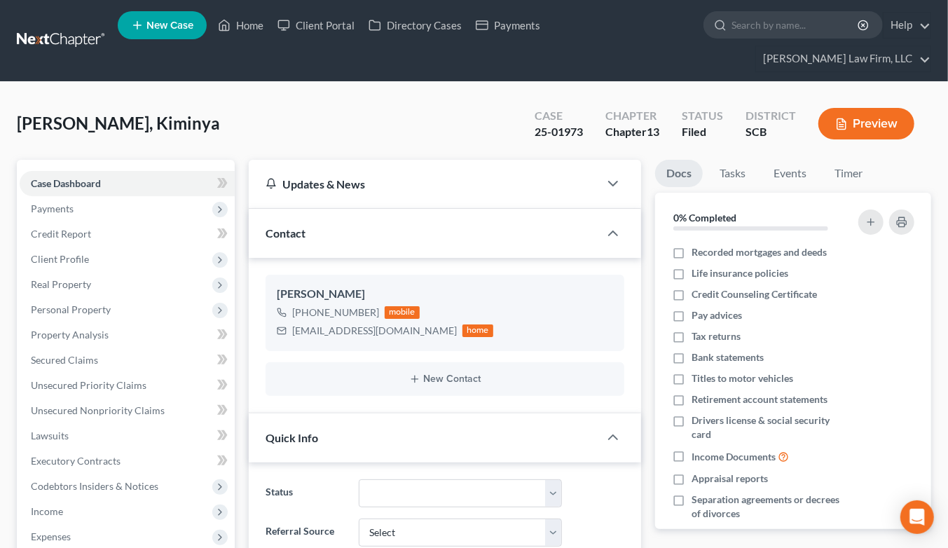
click at [86, 28] on link at bounding box center [62, 40] width 90 height 25
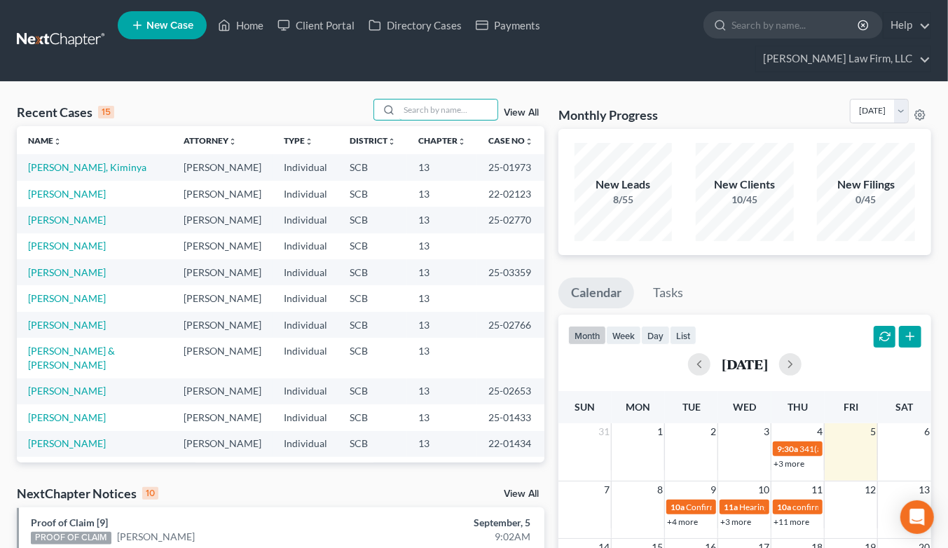
click at [422, 100] on input "search" at bounding box center [448, 110] width 98 height 20
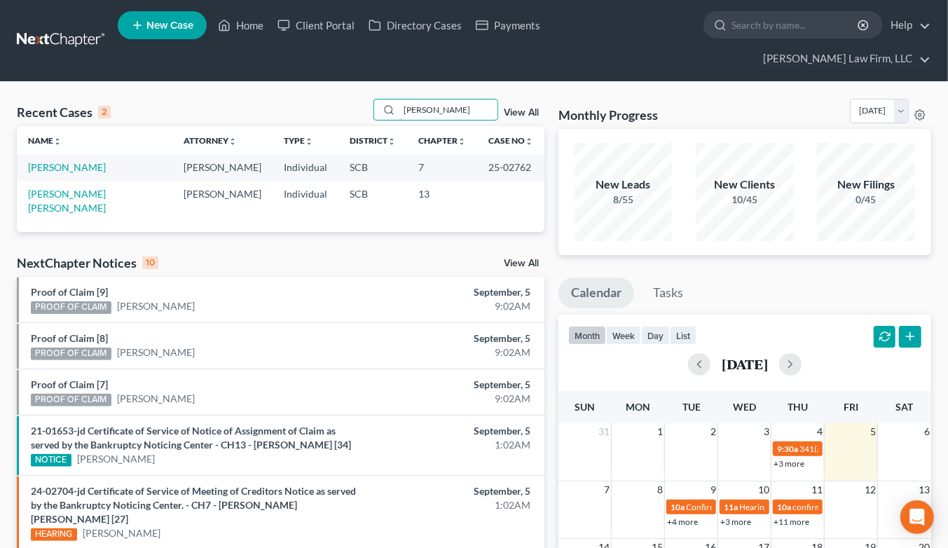
type input "[PERSON_NAME]"
click at [59, 161] on link "[PERSON_NAME]" at bounding box center [67, 167] width 78 height 12
select select "2"
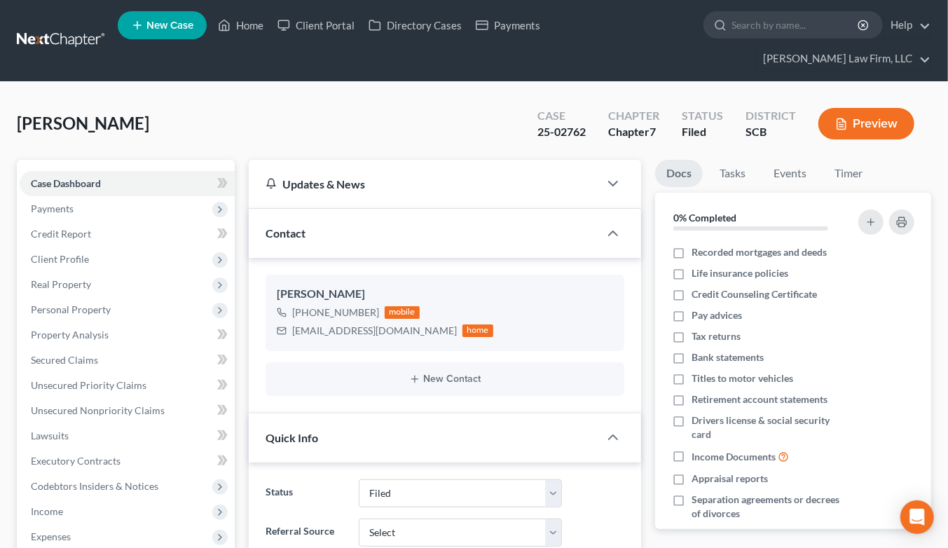
select select "2"
click at [62, 354] on span "Secured Claims" at bounding box center [64, 360] width 67 height 12
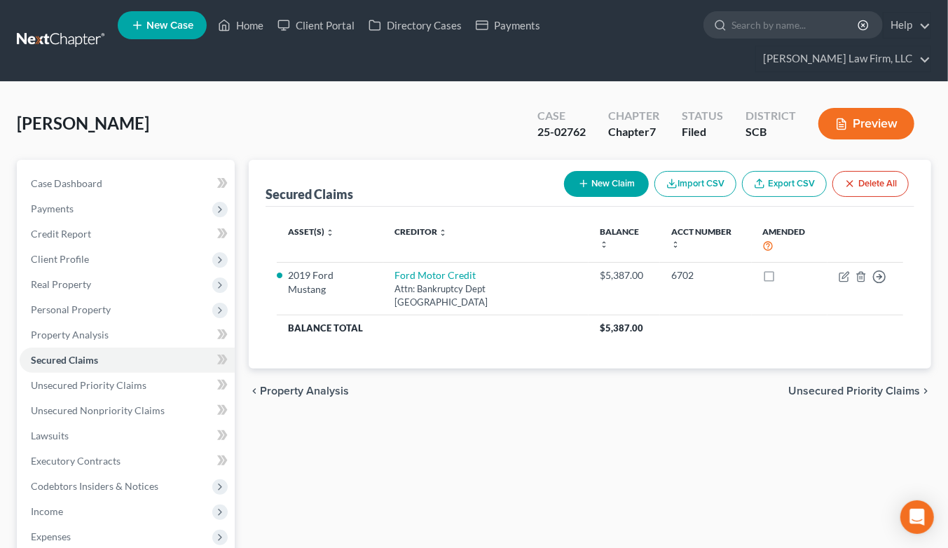
click at [737, 82] on div "Ellison, Laura Upgraded Case 25-02762 Chapter Chapter 7 Status Filed District S…" at bounding box center [474, 438] width 948 height 713
click at [92, 177] on span "Case Dashboard" at bounding box center [66, 183] width 71 height 12
select select "2"
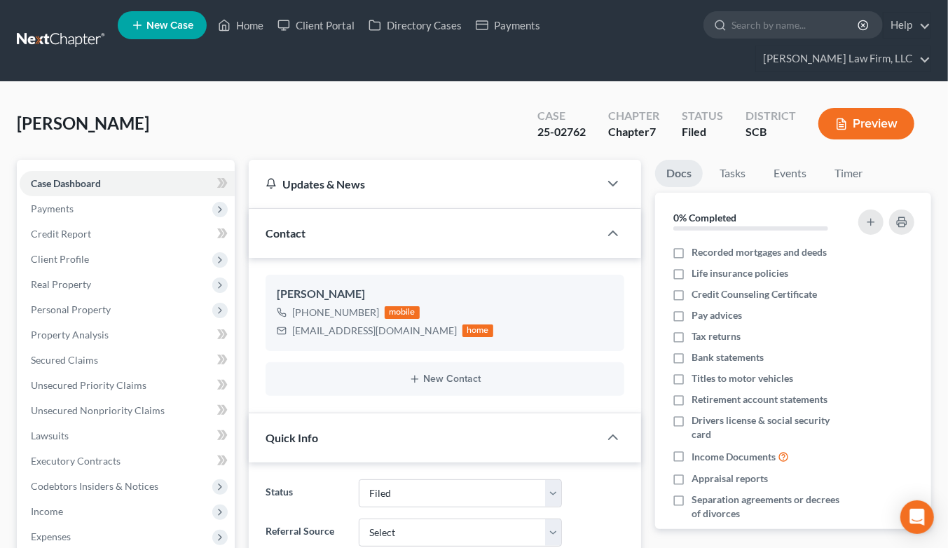
scroll to position [356, 0]
click at [292, 324] on div "lellison72@sc.rr.com" at bounding box center [374, 331] width 165 height 14
drag, startPoint x: 292, startPoint y: 303, endPoint x: 381, endPoint y: 306, distance: 89.8
click at [381, 322] on div "lellison72@sc.rr.com home" at bounding box center [385, 331] width 217 height 18
copy div "lellison72@sc.rr.com"
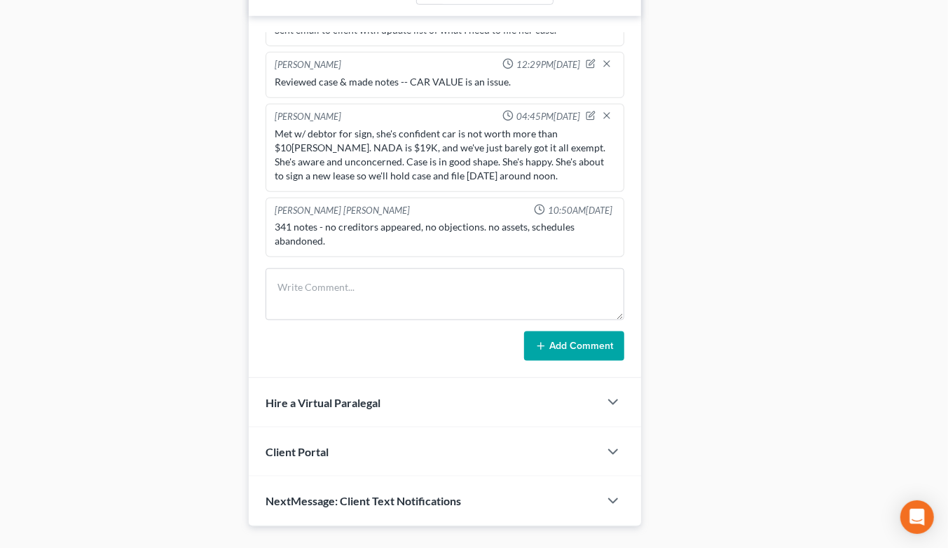
scroll to position [801, 0]
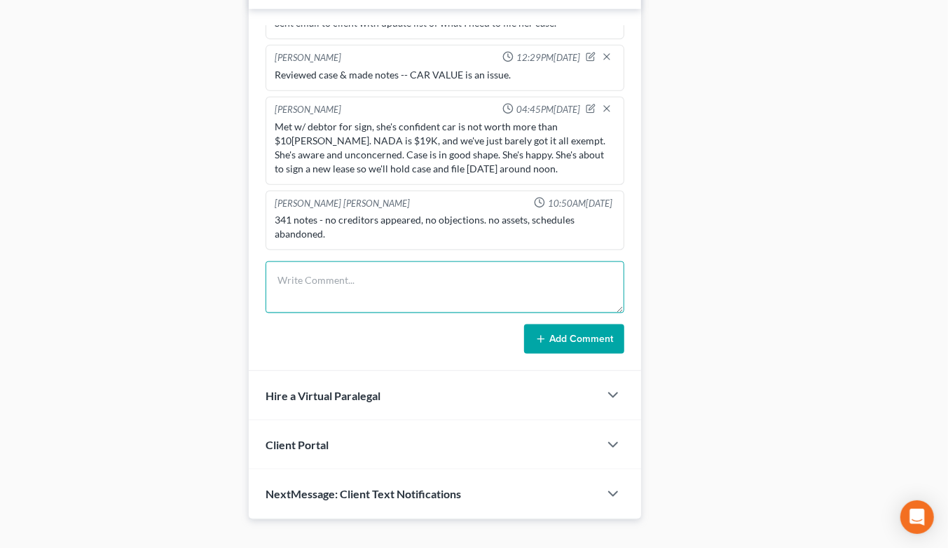
click at [363, 265] on textarea at bounding box center [445, 287] width 359 height 52
type textarea "Emailed debtor to contact me to disc reaff."
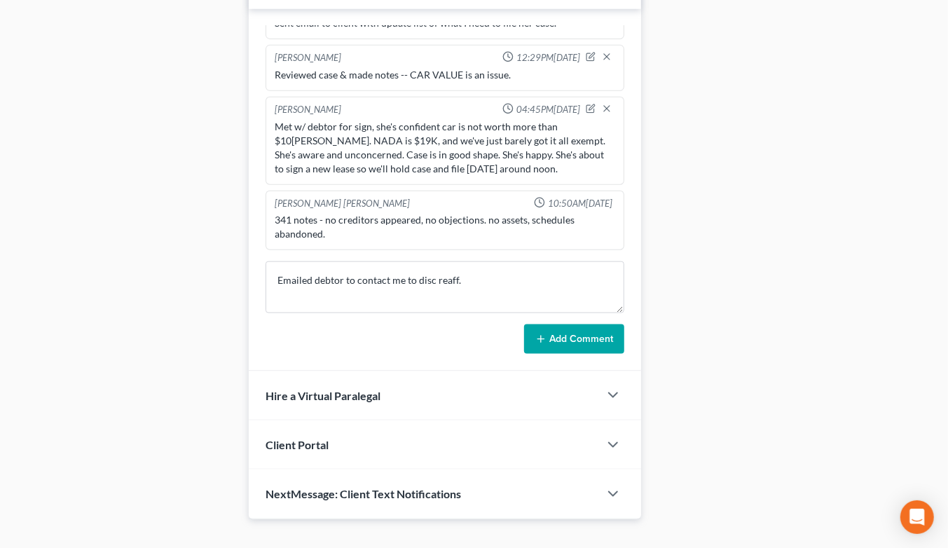
click at [568, 324] on button "Add Comment" at bounding box center [574, 338] width 100 height 29
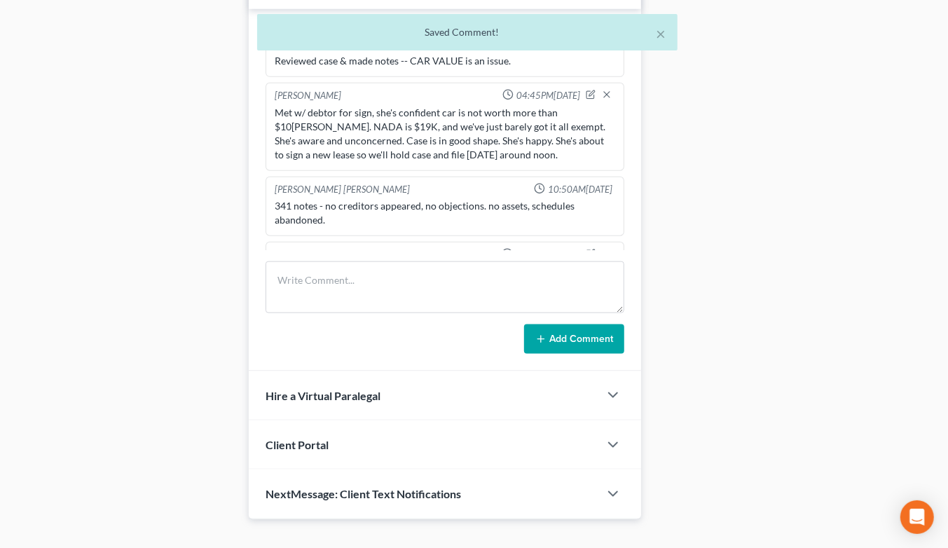
scroll to position [409, 0]
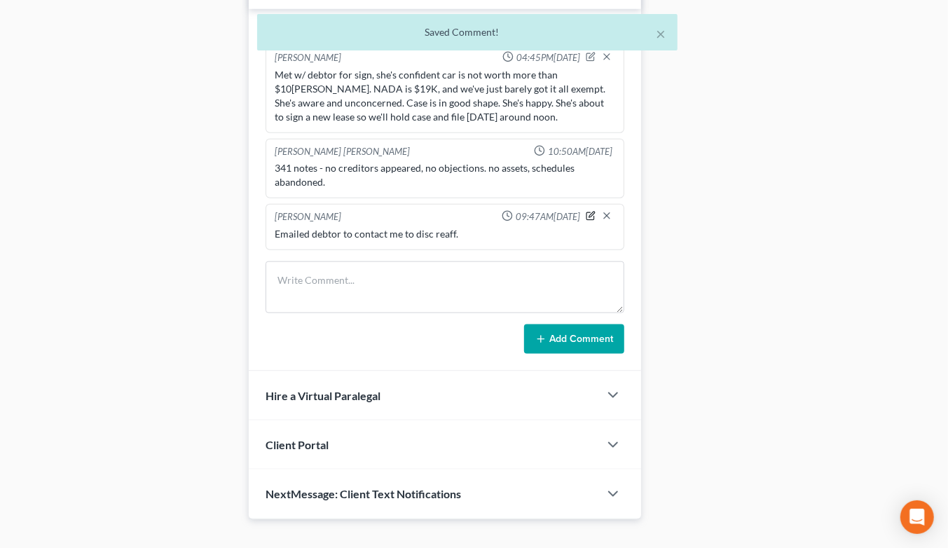
click at [589, 212] on icon "button" at bounding box center [592, 215] width 6 height 6
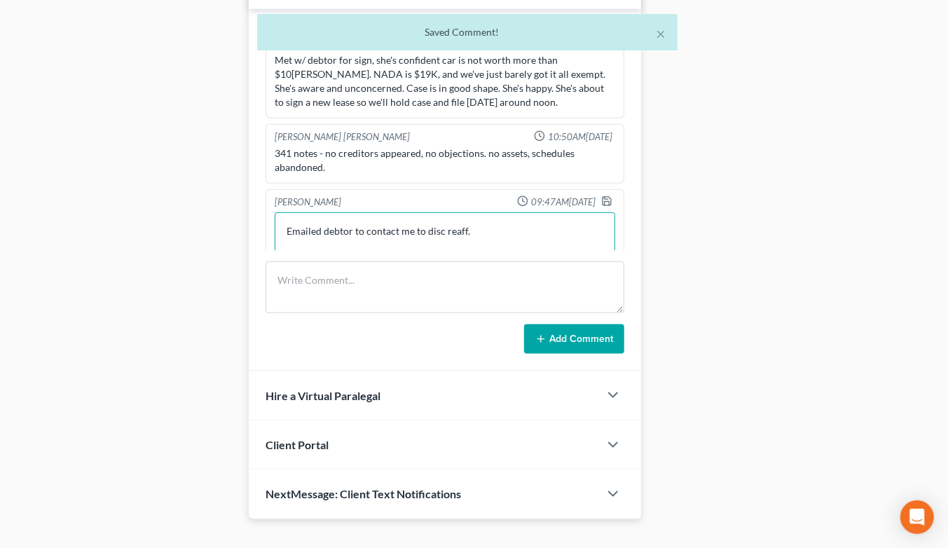
click at [503, 221] on textarea "Emailed debtor to contact me to disc reaff." at bounding box center [445, 238] width 341 height 52
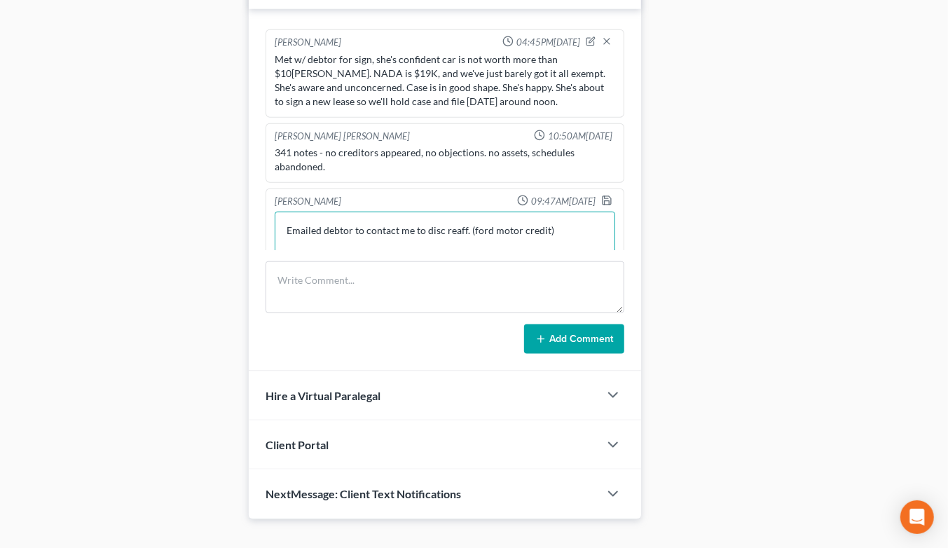
type textarea "Emailed debtor to contact me to disc reaff. (ford motor credit)"
click at [601, 195] on icon "button" at bounding box center [606, 200] width 11 height 11
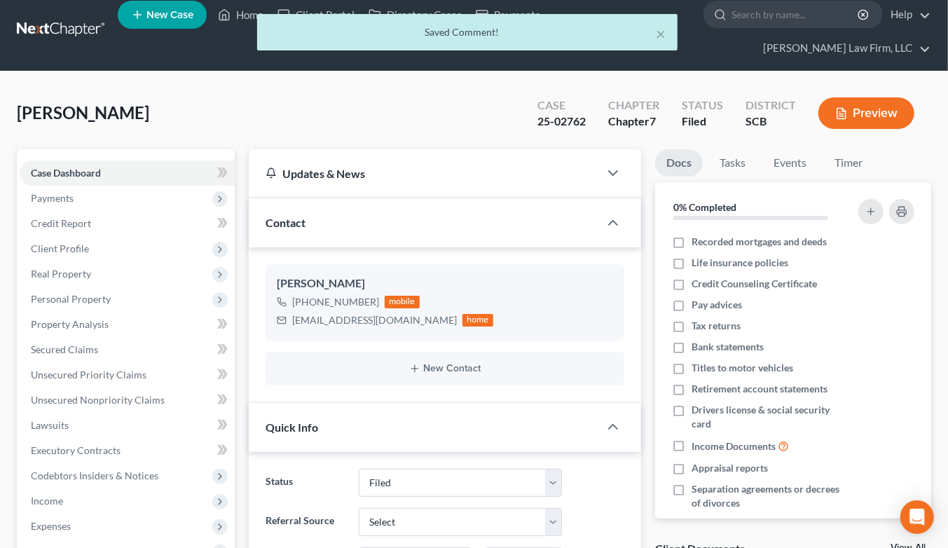
scroll to position [0, 0]
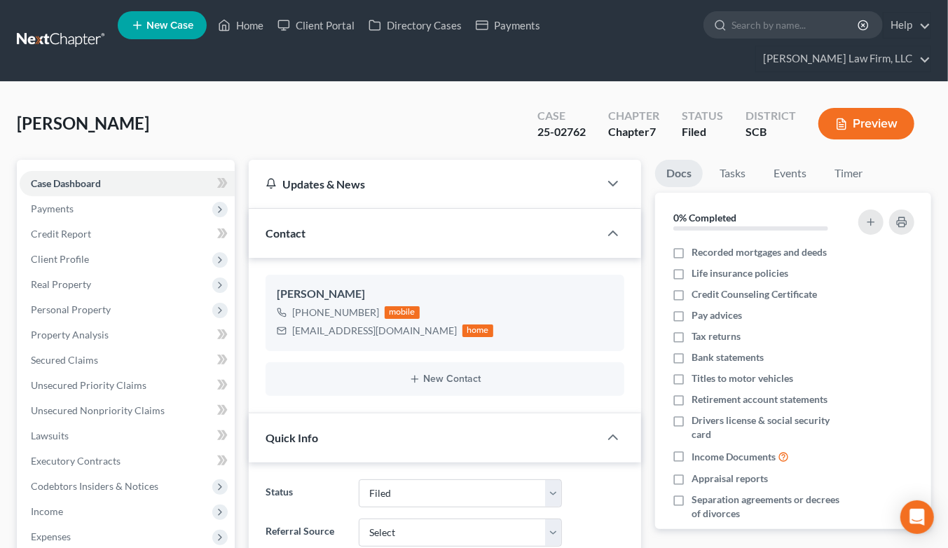
click at [74, 28] on link at bounding box center [62, 40] width 90 height 25
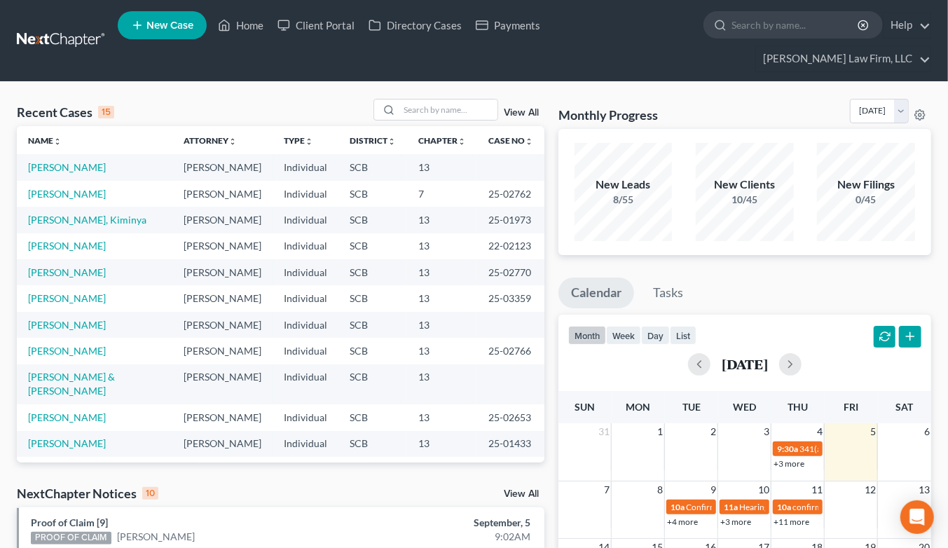
click at [779, 99] on div "Monthly Progress Bankruptcy Bankruptcy September 2025 August 2025 July 2025 Jun…" at bounding box center [745, 114] width 373 height 30
click at [407, 100] on input "search" at bounding box center [448, 110] width 98 height 20
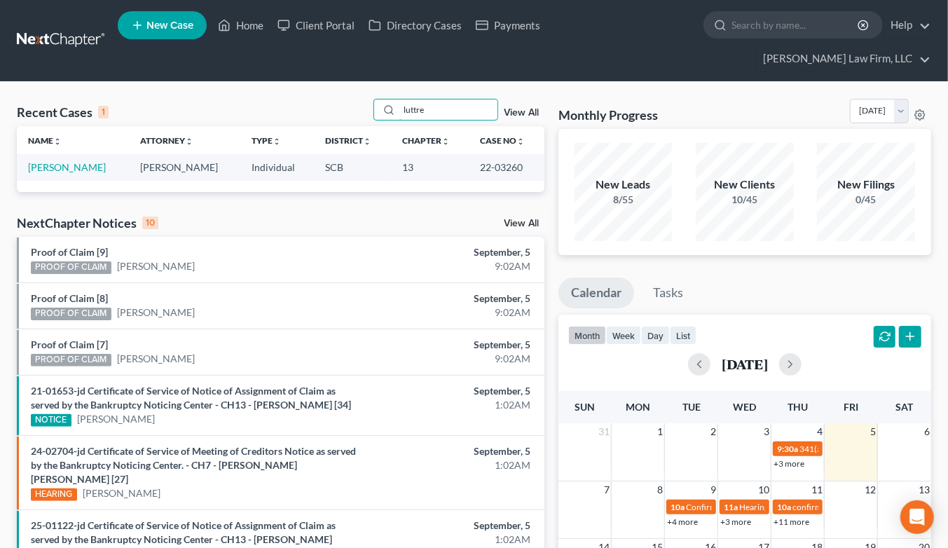
type input "luttre"
click at [86, 161] on link "Luttrell, Frances" at bounding box center [67, 167] width 78 height 12
select select "2"
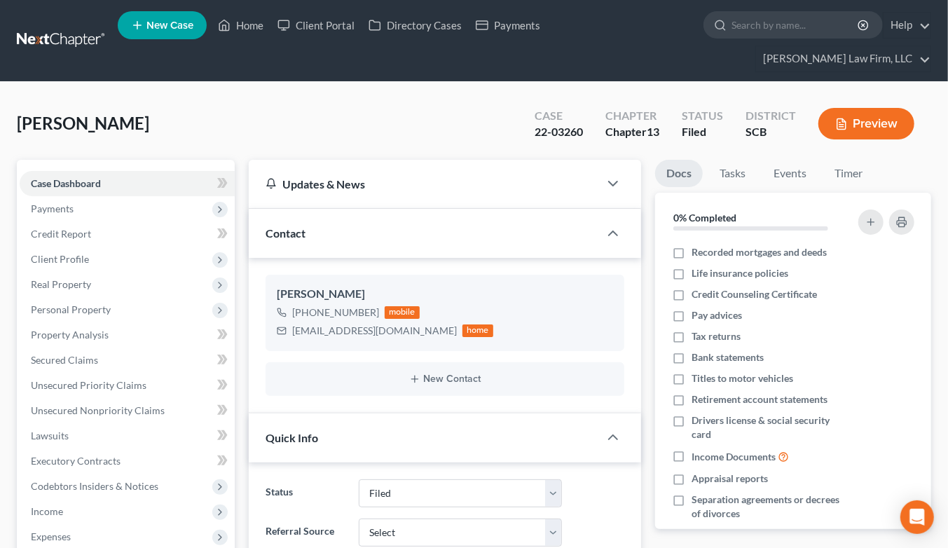
select select "2"
click at [82, 297] on span "Personal Property" at bounding box center [127, 309] width 215 height 25
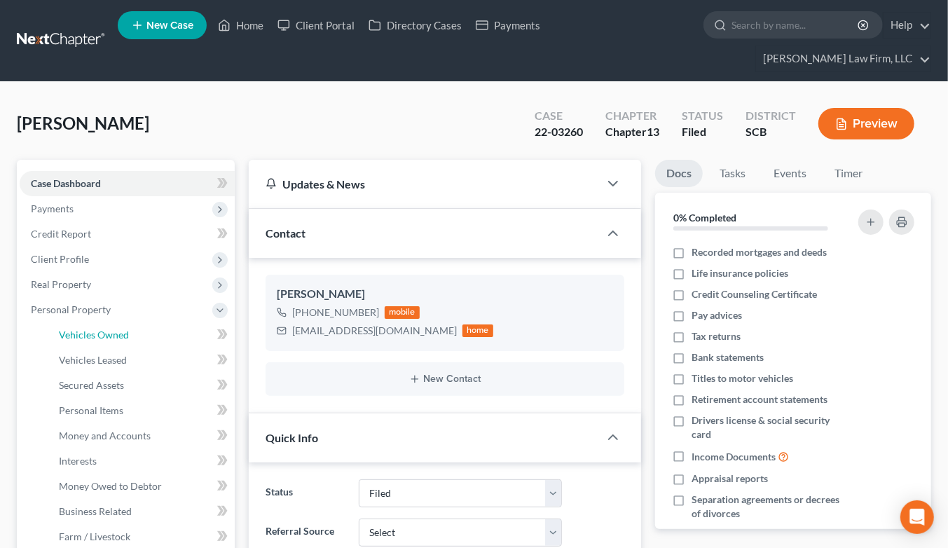
click at [91, 322] on link "Vehicles Owned" at bounding box center [141, 334] width 187 height 25
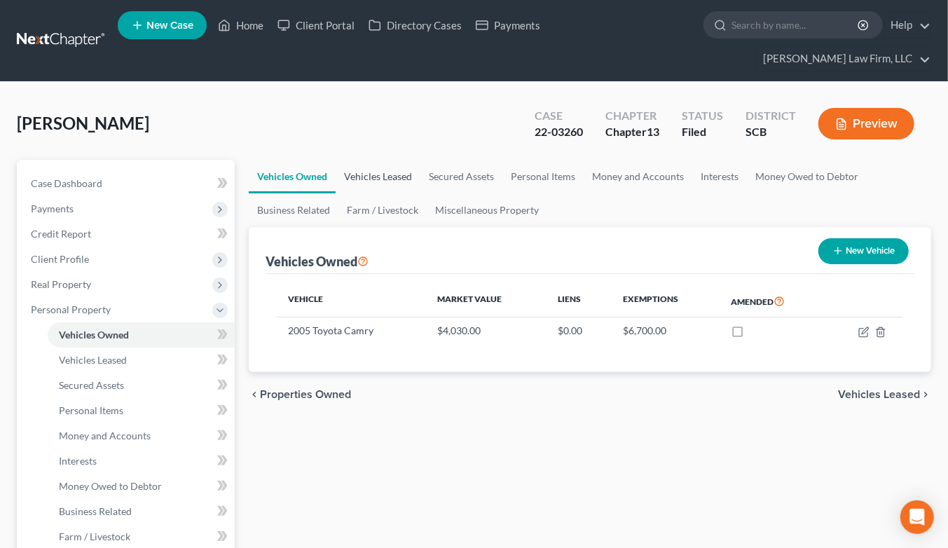
click at [365, 160] on link "Vehicles Leased" at bounding box center [378, 177] width 85 height 34
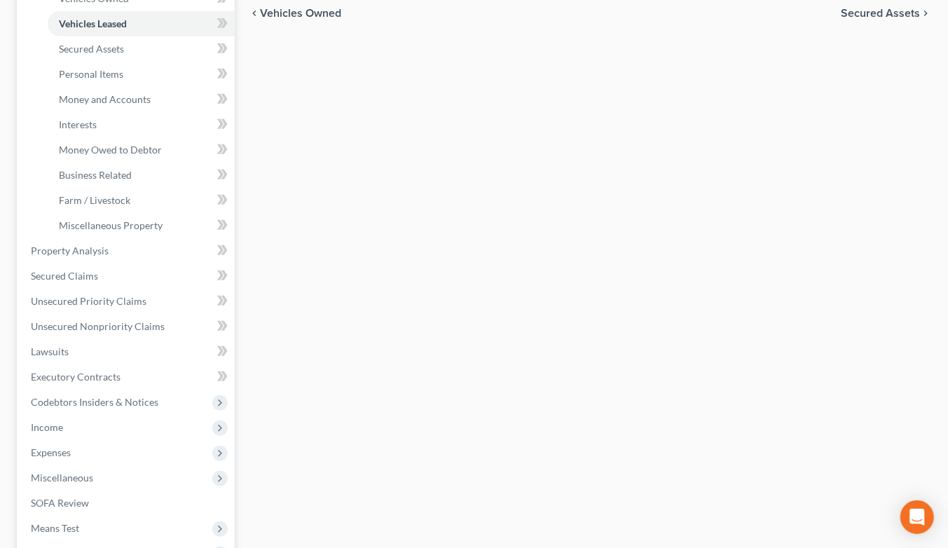
scroll to position [467, 0]
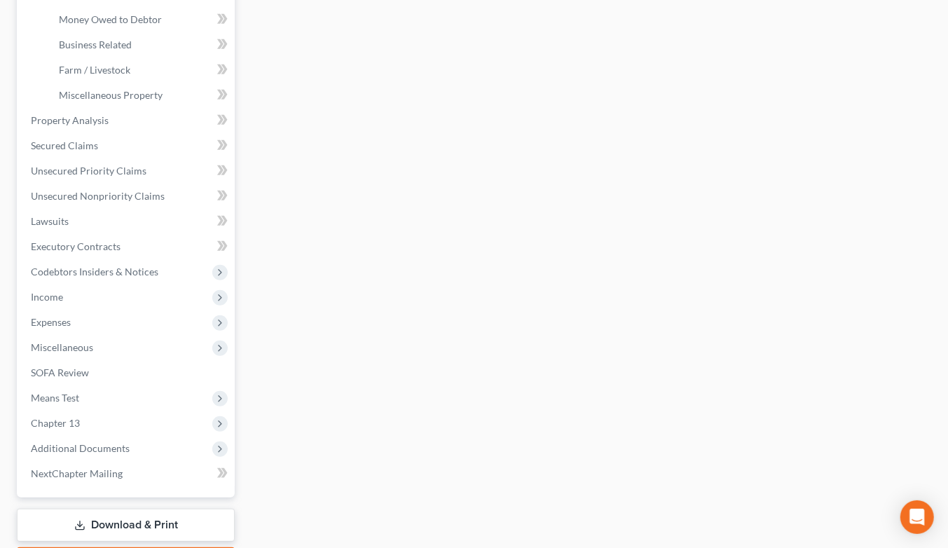
click at [70, 285] on span "Income" at bounding box center [127, 297] width 215 height 25
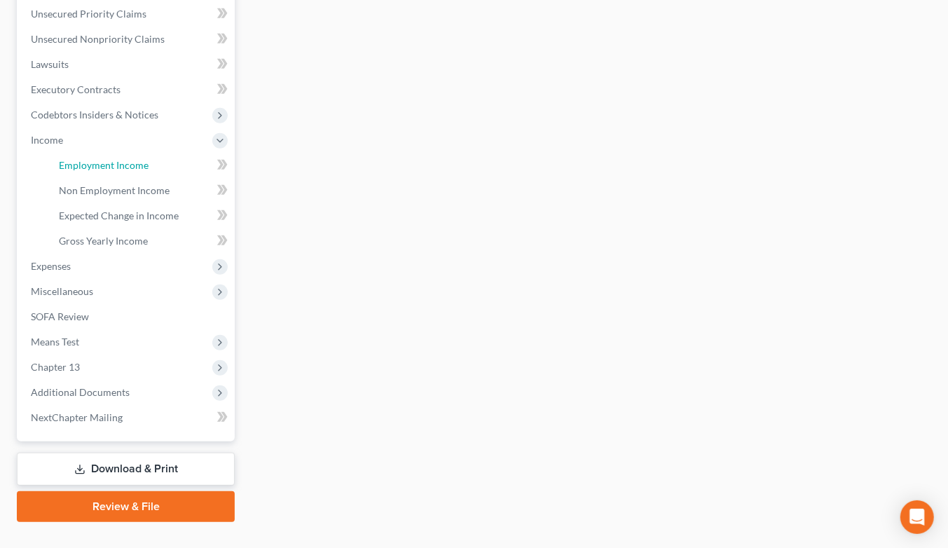
click at [82, 159] on span "Employment Income" at bounding box center [104, 165] width 90 height 12
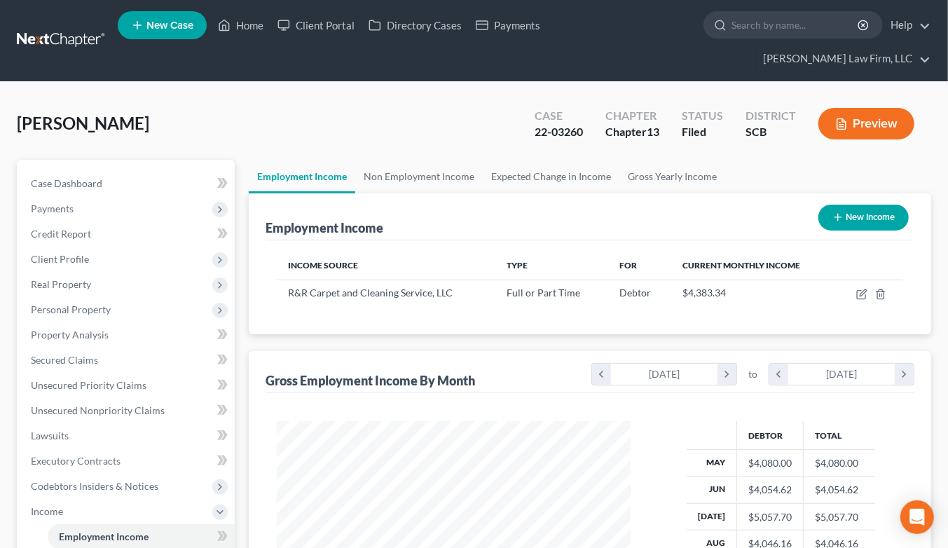
scroll to position [251, 382]
click at [88, 303] on span "Personal Property" at bounding box center [71, 309] width 80 height 12
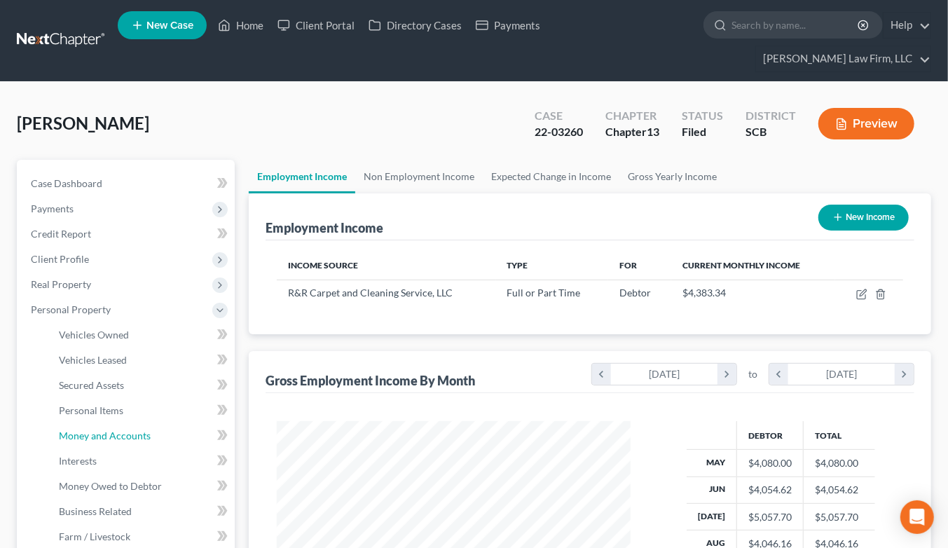
click at [114, 430] on span "Money and Accounts" at bounding box center [105, 436] width 92 height 12
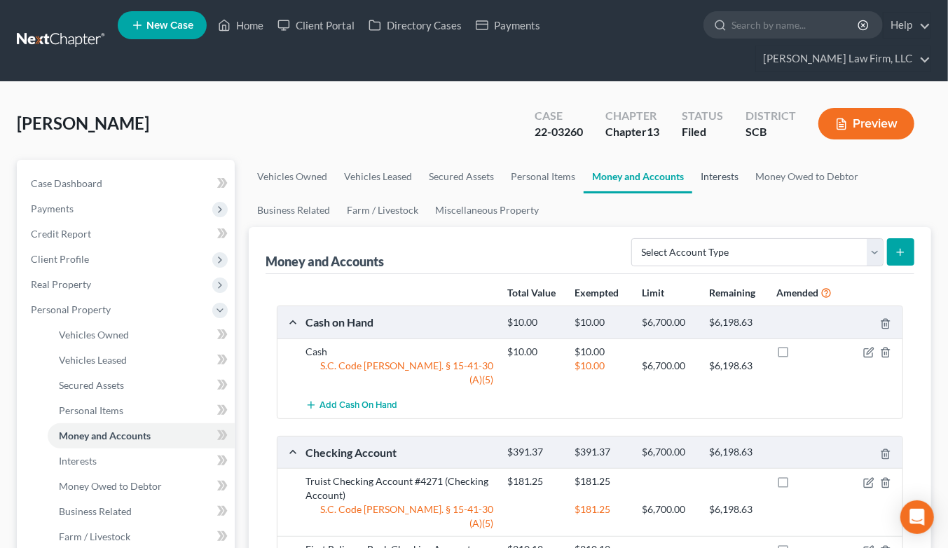
click at [713, 160] on link "Interests" at bounding box center [719, 177] width 55 height 34
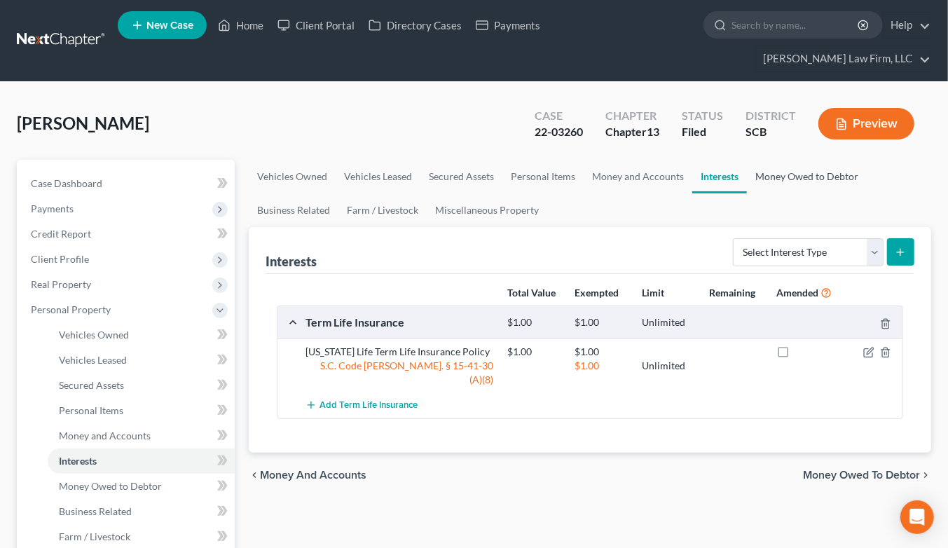
click at [759, 160] on link "Money Owed to Debtor" at bounding box center [807, 177] width 120 height 34
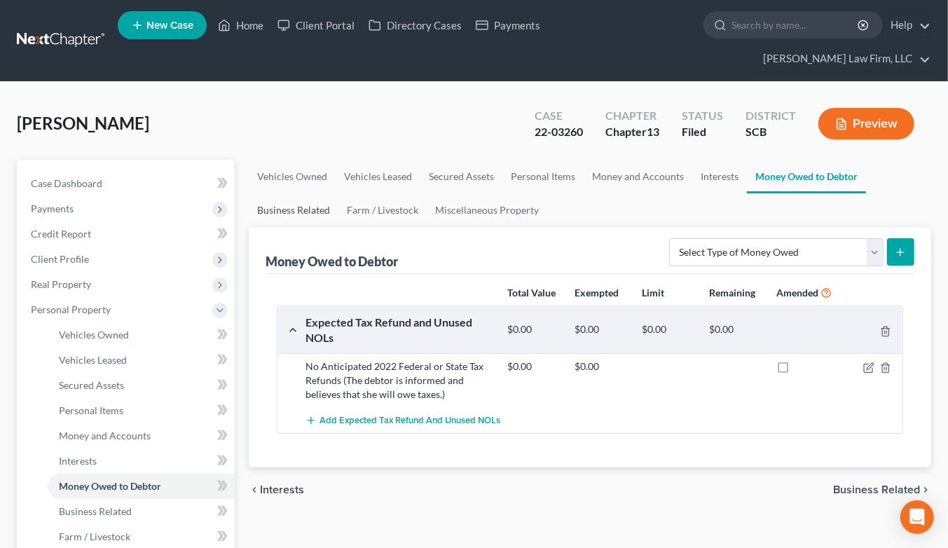
click at [304, 193] on link "Business Related" at bounding box center [294, 210] width 90 height 34
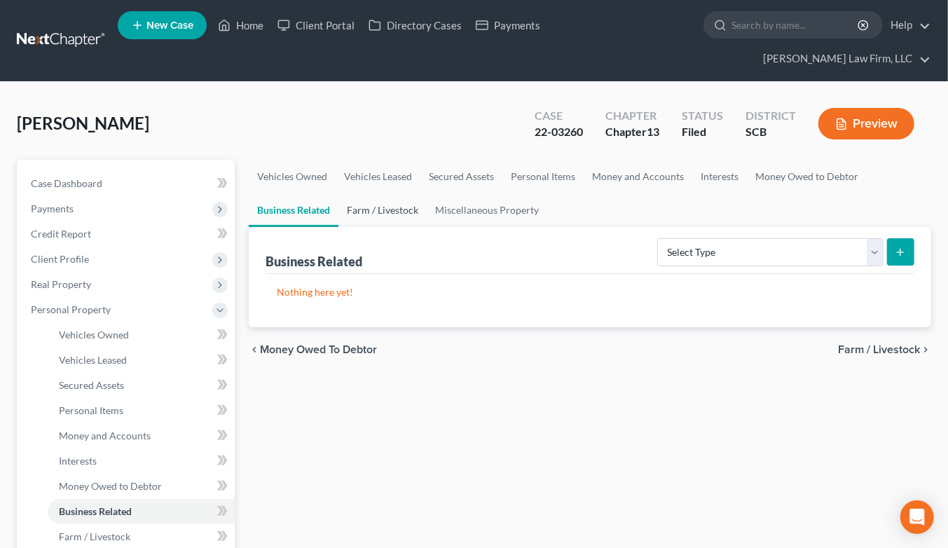
click at [367, 193] on link "Farm / Livestock" at bounding box center [383, 210] width 88 height 34
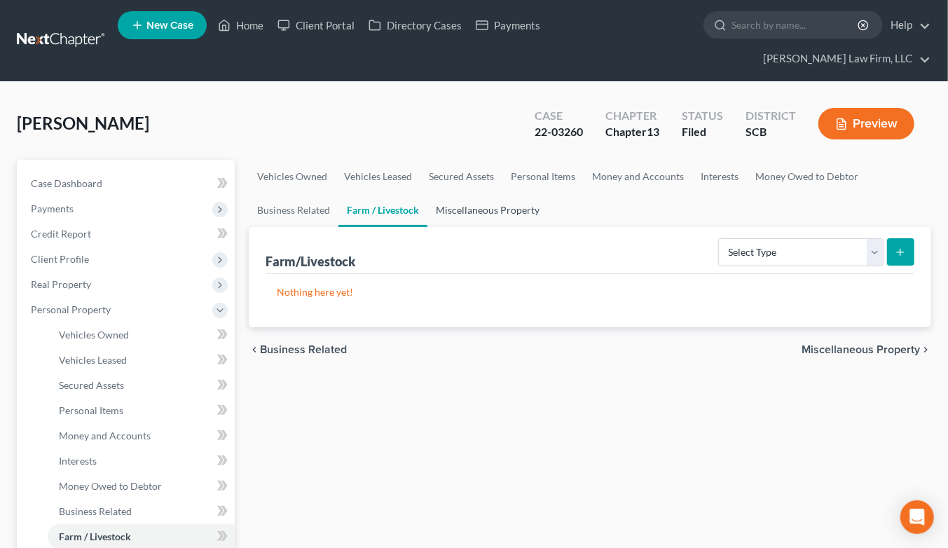
click at [465, 193] on link "Miscellaneous Property" at bounding box center [488, 210] width 121 height 34
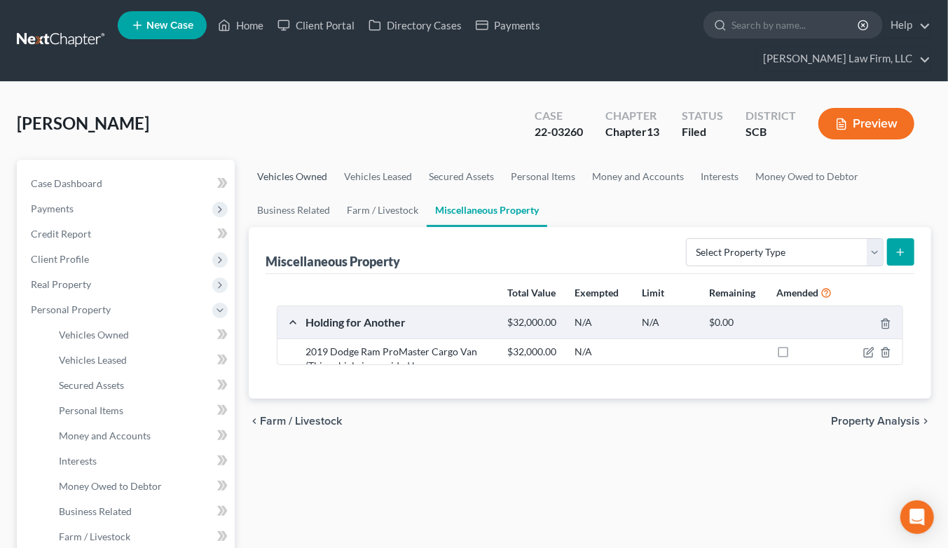
click at [297, 160] on link "Vehicles Owned" at bounding box center [292, 177] width 87 height 34
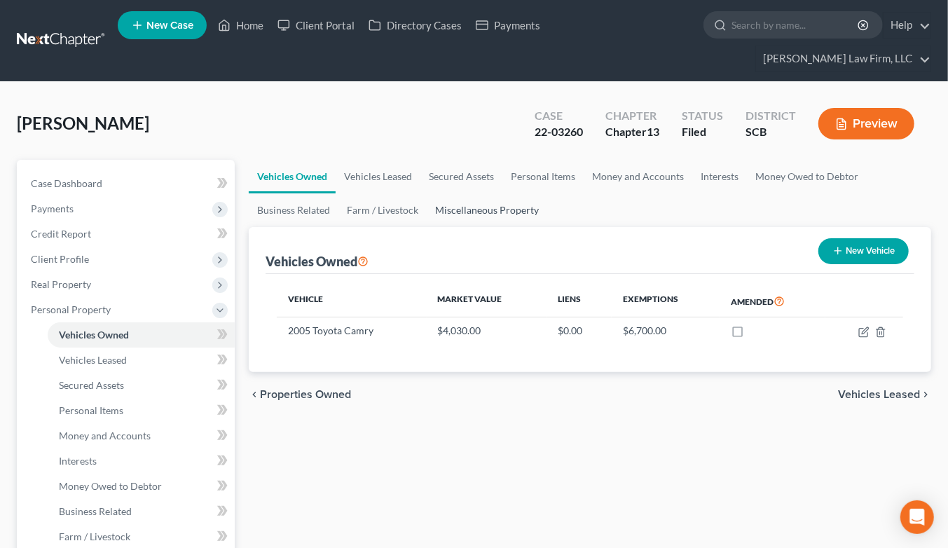
click at [472, 193] on link "Miscellaneous Property" at bounding box center [487, 210] width 121 height 34
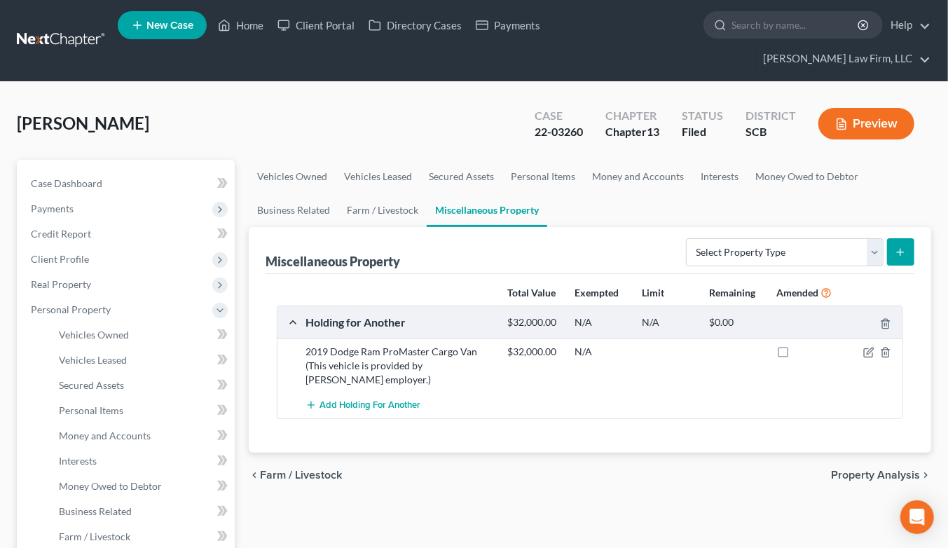
click at [775, 50] on nav "Home New Case Client Portal Directory Cases Payments Meredith Law Firm, LLC ehe…" at bounding box center [474, 40] width 948 height 81
click at [67, 28] on link at bounding box center [62, 40] width 90 height 25
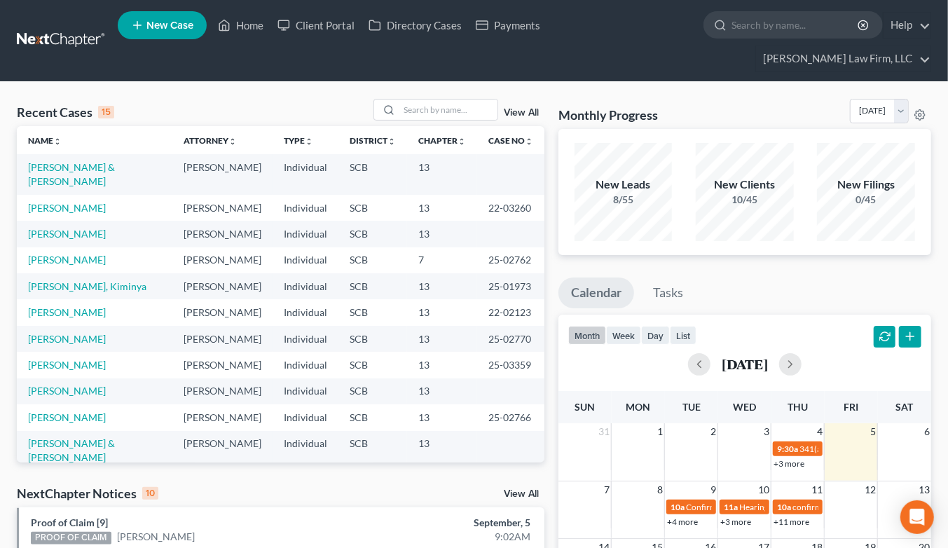
click at [737, 99] on div "Monthly Progress Bankruptcy Bankruptcy September 2025 August 2025 July 2025 Jun…" at bounding box center [745, 114] width 373 height 30
click at [451, 100] on input "search" at bounding box center [448, 110] width 98 height 20
type input "williams"
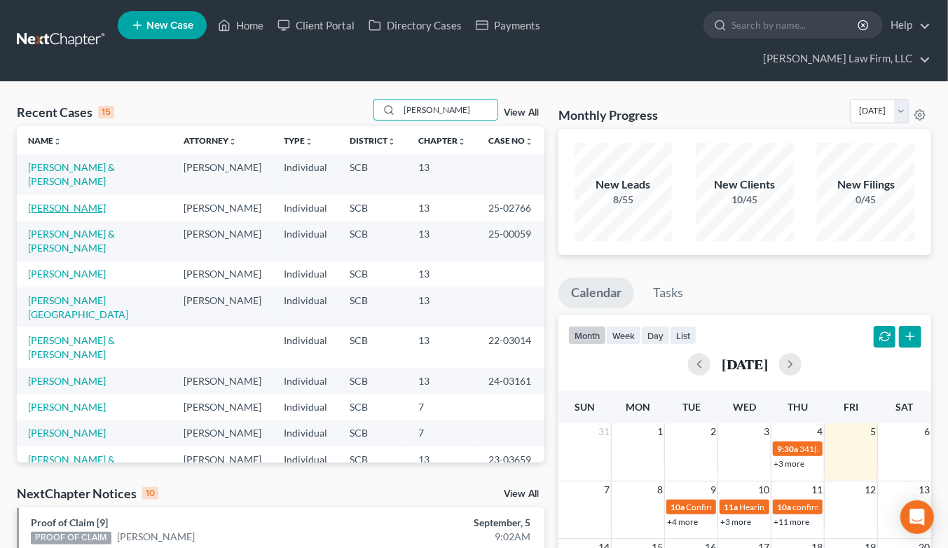
click at [72, 202] on link "[PERSON_NAME]" at bounding box center [67, 208] width 78 height 12
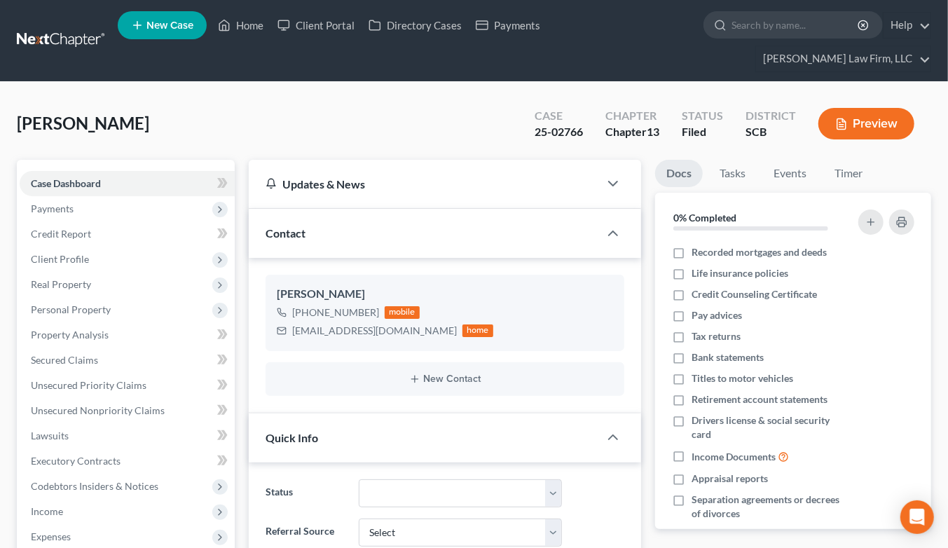
select select "0"
click at [73, 29] on link at bounding box center [62, 40] width 90 height 25
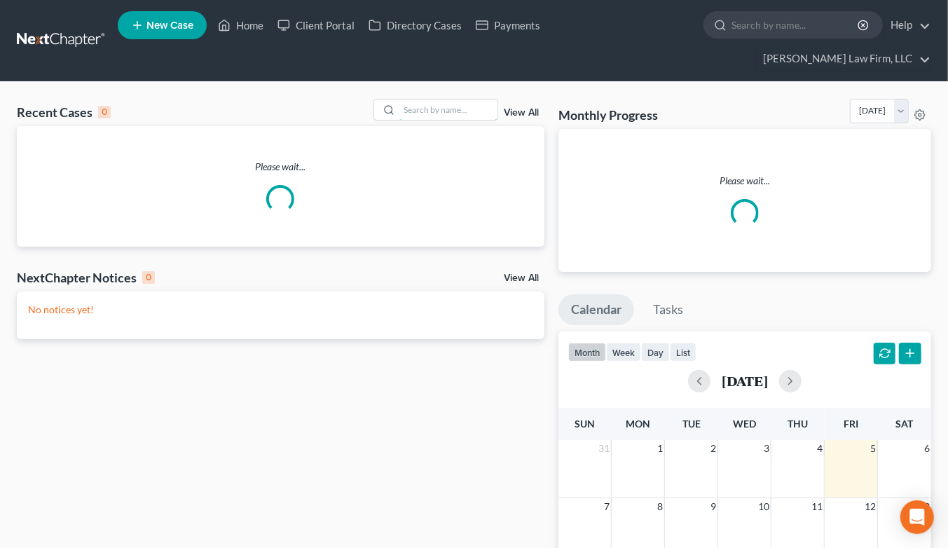
click at [412, 100] on input "search" at bounding box center [448, 110] width 98 height 20
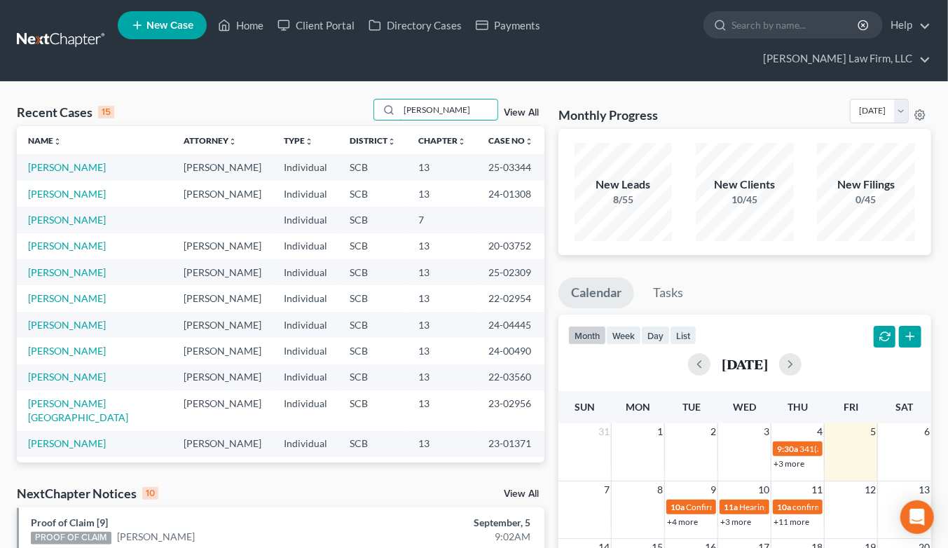
type input "[PERSON_NAME]"
click at [65, 188] on link "[PERSON_NAME]" at bounding box center [67, 194] width 78 height 12
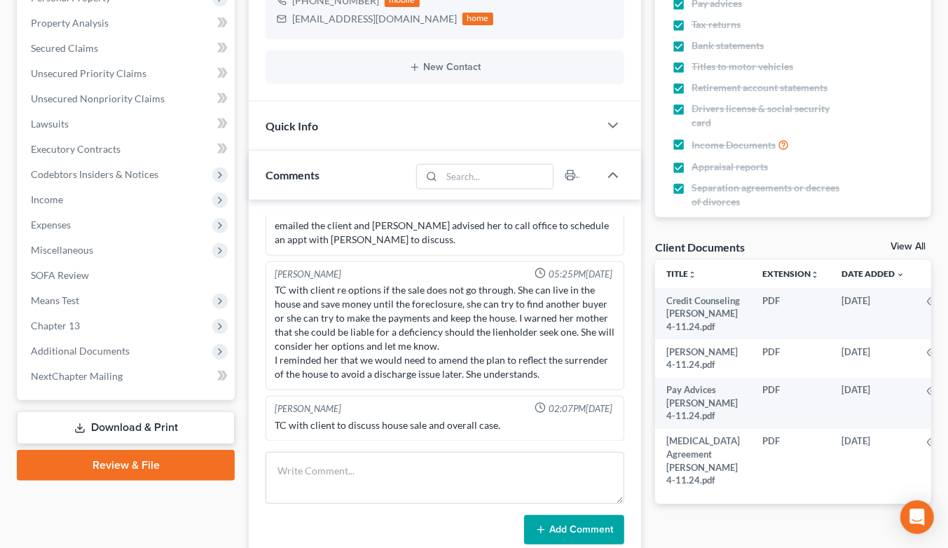
scroll to position [311, 0]
click at [79, 169] on span "Codebtors Insiders & Notices" at bounding box center [95, 175] width 128 height 12
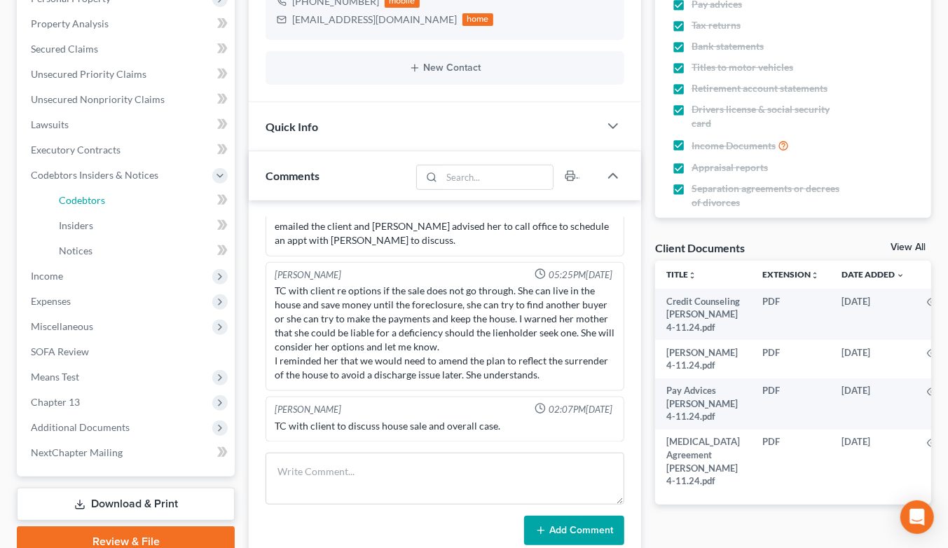
click at [79, 194] on span "Codebtors" at bounding box center [82, 200] width 46 height 12
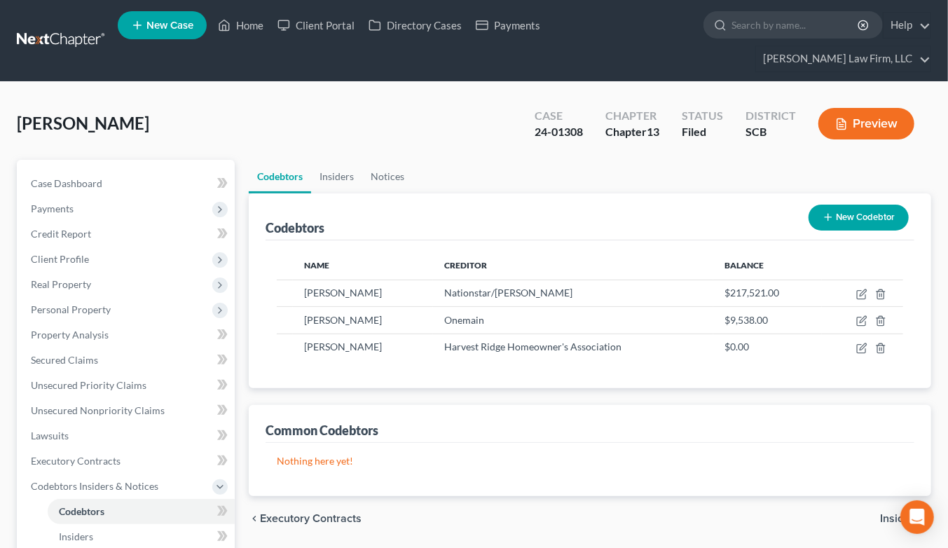
click at [61, 253] on span "Client Profile" at bounding box center [60, 259] width 58 height 12
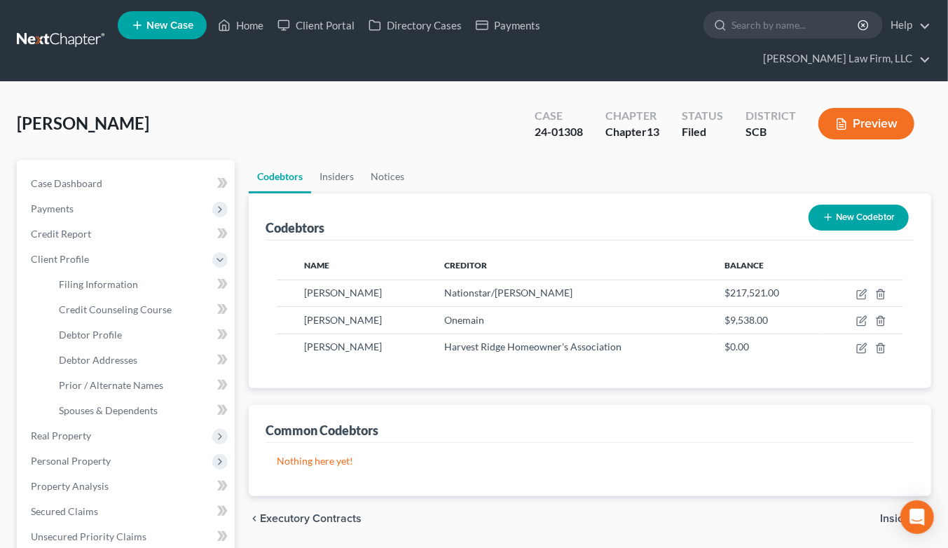
click at [59, 430] on span "Real Property" at bounding box center [61, 436] width 60 height 12
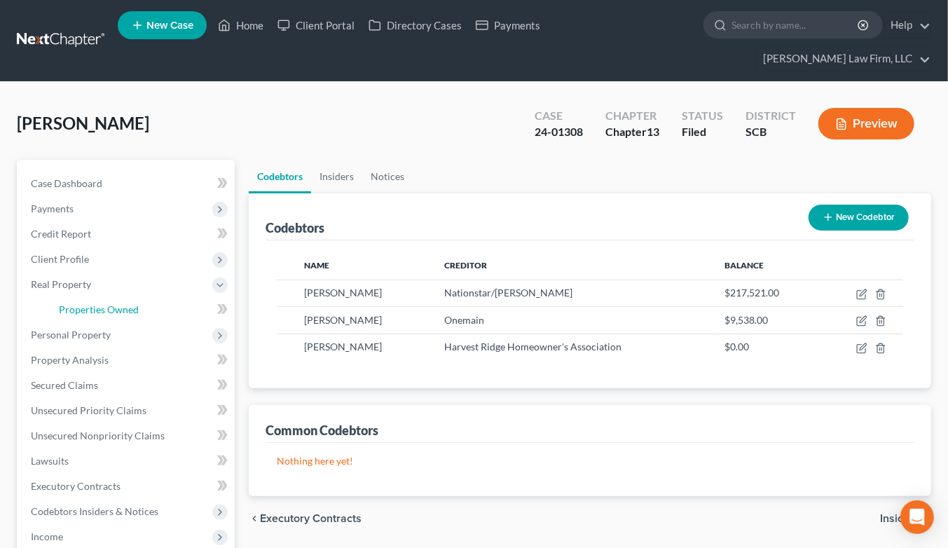
click at [119, 303] on span "Properties Owned" at bounding box center [99, 309] width 80 height 12
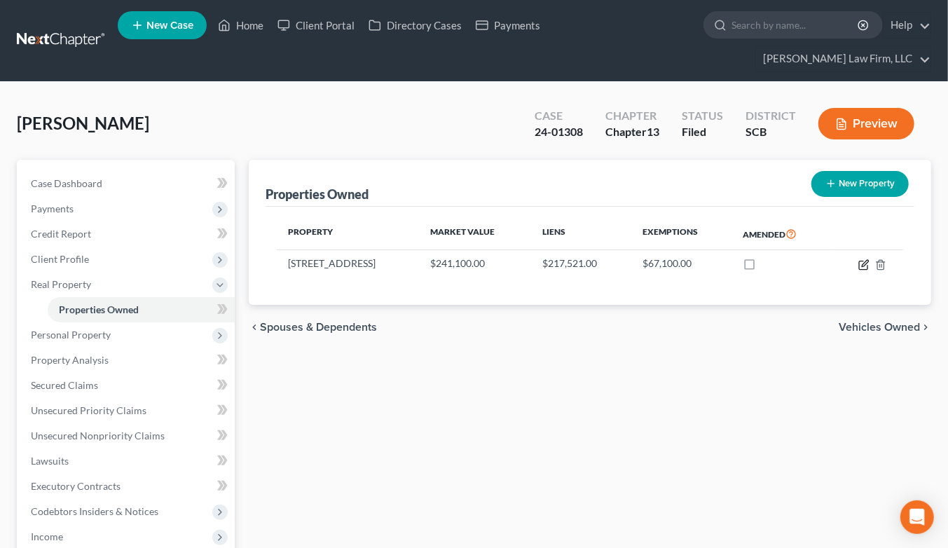
click at [864, 259] on icon "button" at bounding box center [864, 264] width 11 height 11
select select "42"
select select "3"
select select "0"
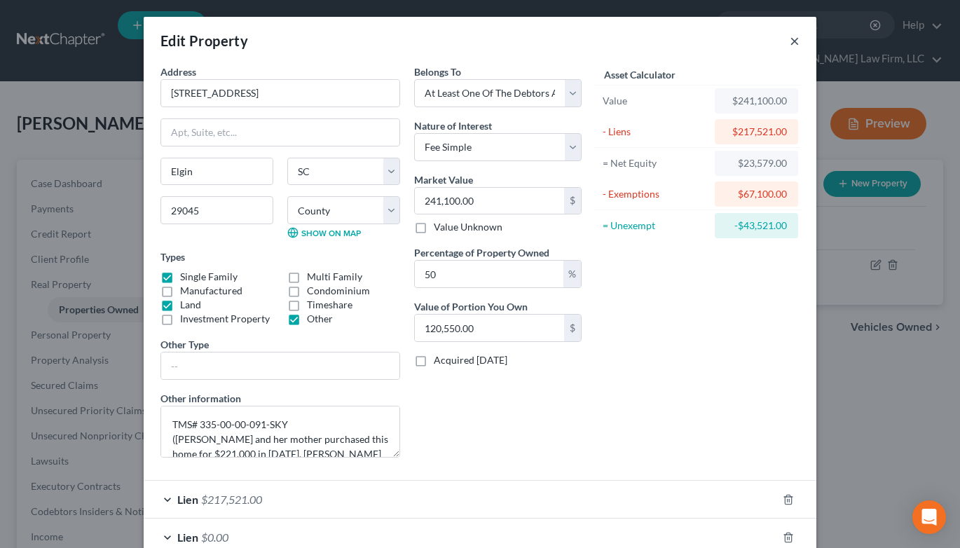
click at [790, 37] on button "×" at bounding box center [795, 40] width 10 height 17
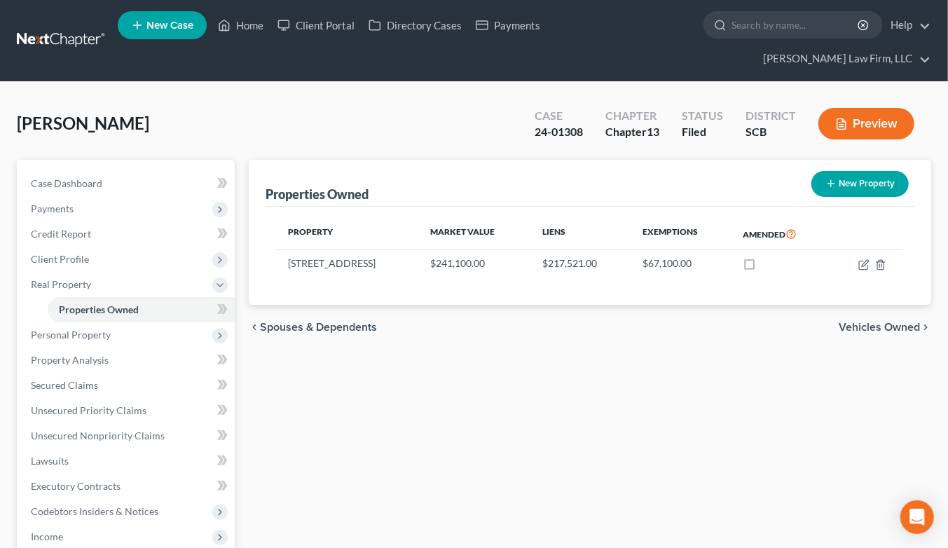
click at [43, 28] on link at bounding box center [62, 40] width 90 height 25
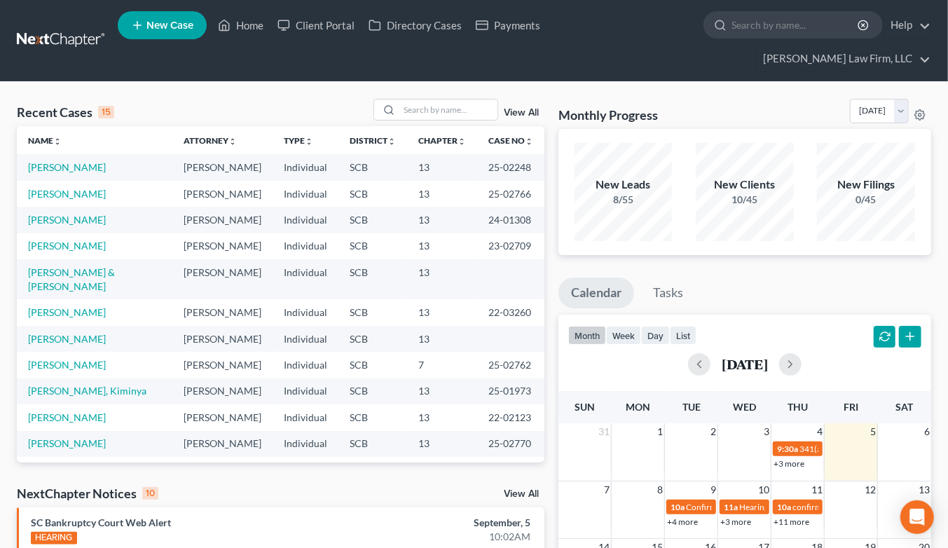
click at [439, 100] on input "search" at bounding box center [448, 110] width 98 height 20
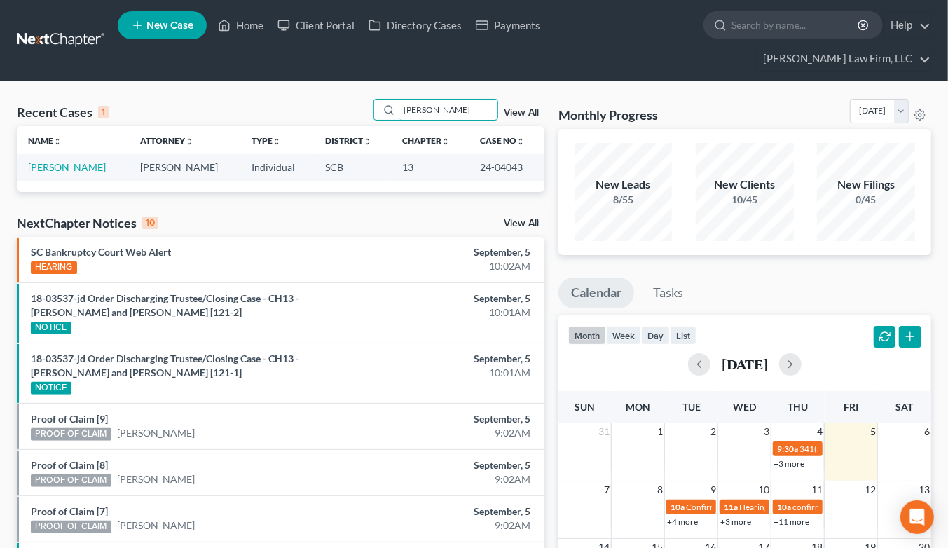
type input "[PERSON_NAME]"
click at [90, 161] on link "[PERSON_NAME]" at bounding box center [67, 167] width 78 height 12
select select "1"
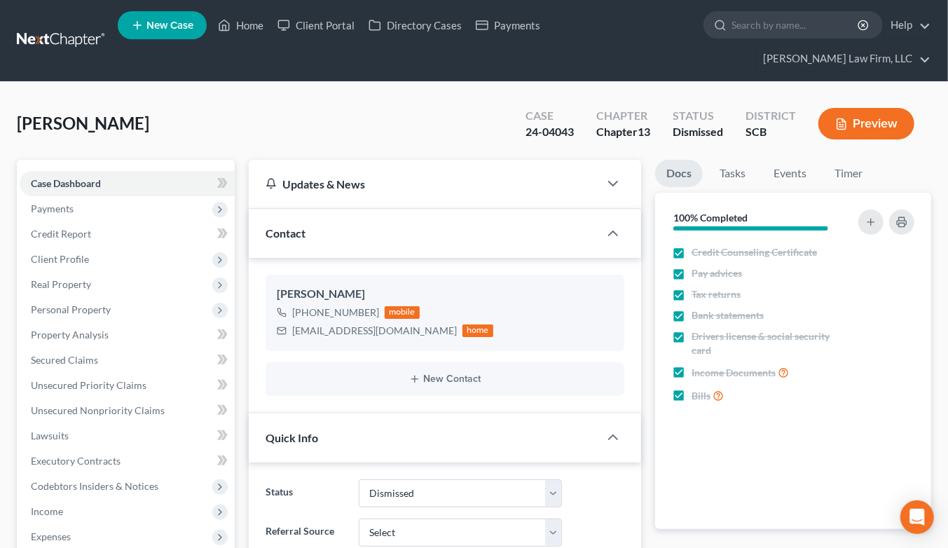
select select "1"
click at [48, 505] on span "Income" at bounding box center [47, 511] width 32 height 12
click at [81, 524] on link "Employment Income" at bounding box center [141, 536] width 187 height 25
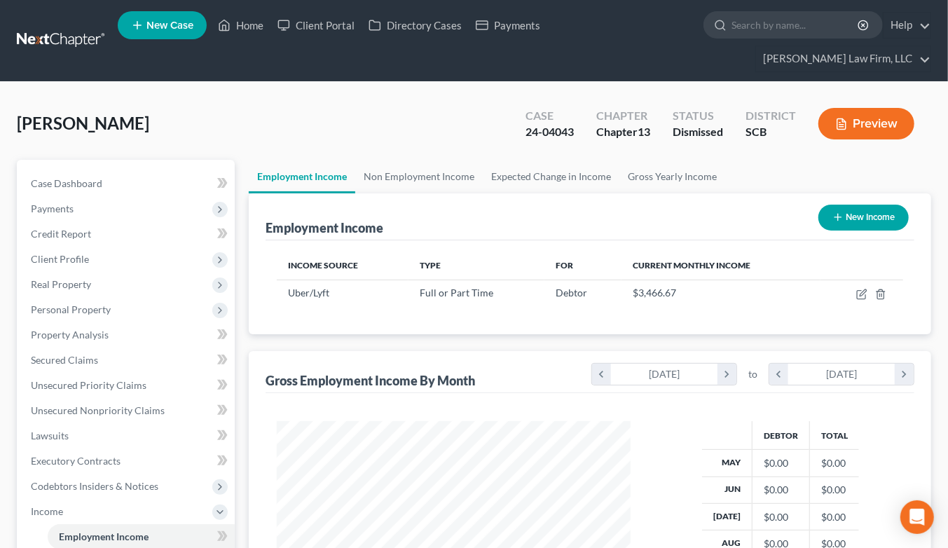
scroll to position [251, 382]
click at [88, 348] on link "Secured Claims" at bounding box center [127, 360] width 215 height 25
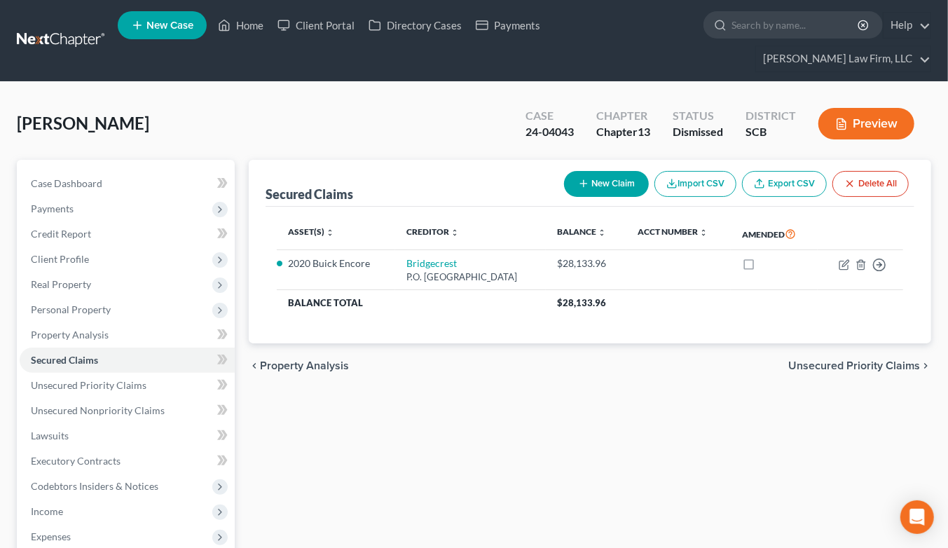
scroll to position [78, 0]
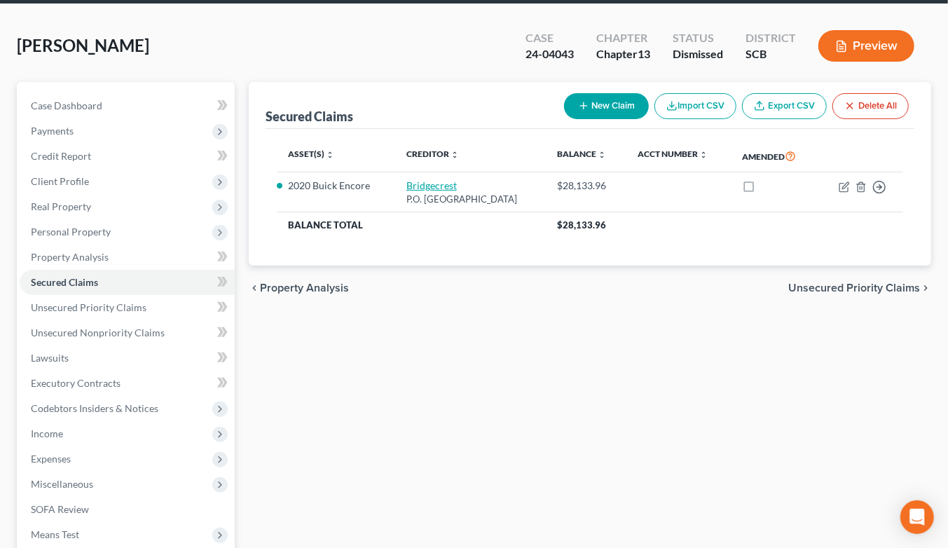
click at [430, 179] on link "Bridgecrest" at bounding box center [431, 185] width 50 height 12
select select "3"
select select "0"
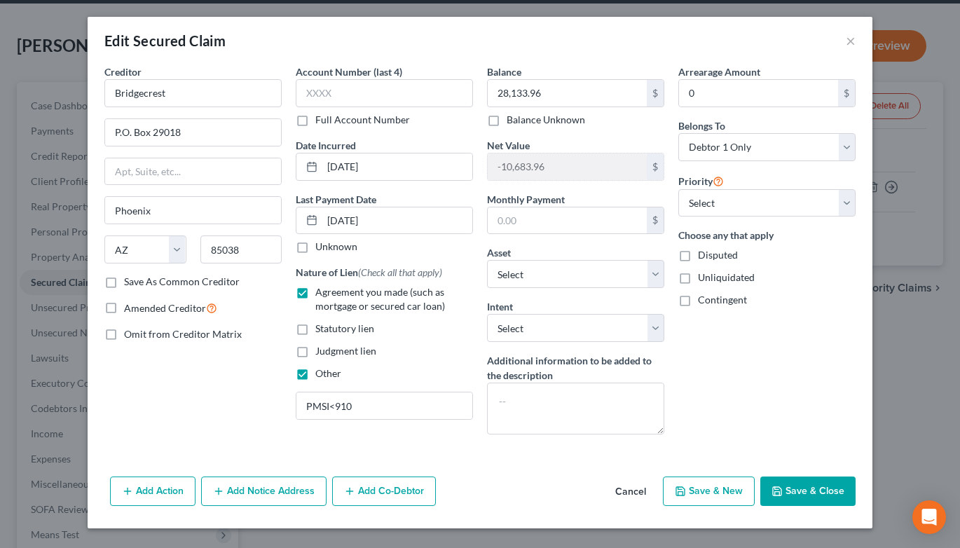
click at [863, 38] on div "Edit Secured Claim ×" at bounding box center [480, 41] width 785 height 48
click at [851, 37] on button "×" at bounding box center [851, 40] width 10 height 17
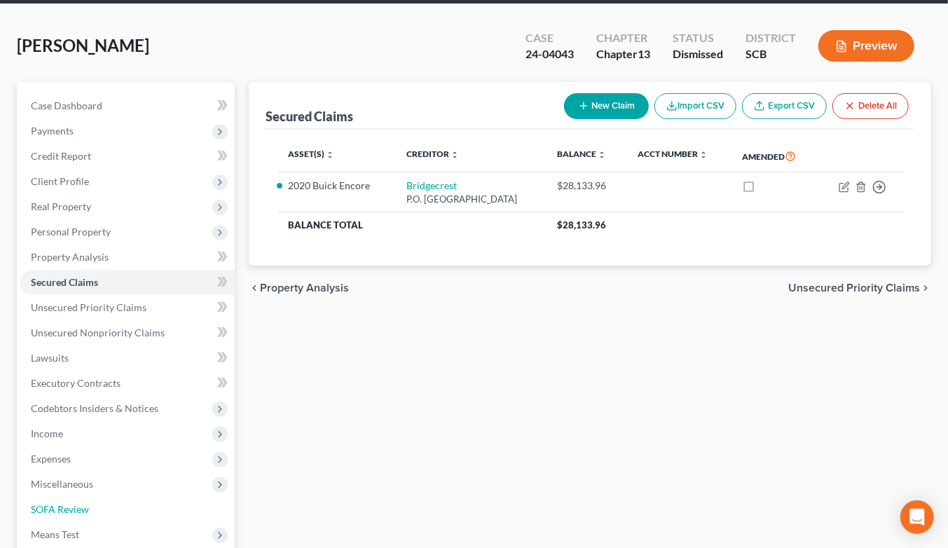
click at [96, 497] on link "SOFA Review" at bounding box center [127, 509] width 215 height 25
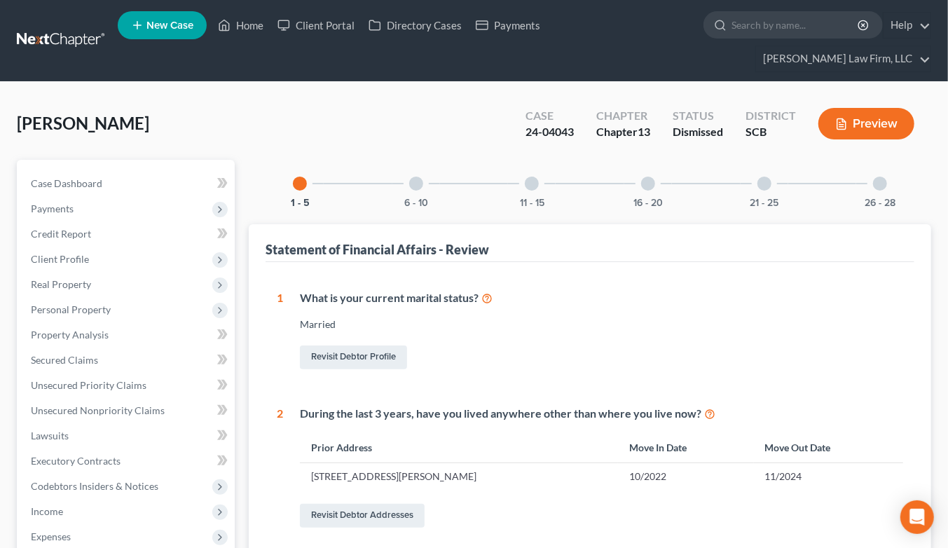
click at [411, 177] on div at bounding box center [416, 184] width 14 height 14
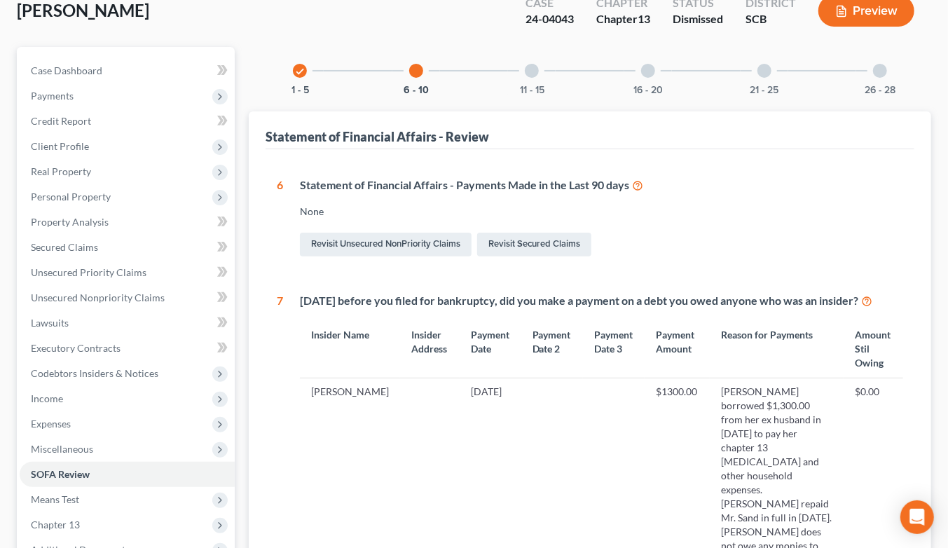
scroll to position [88, 0]
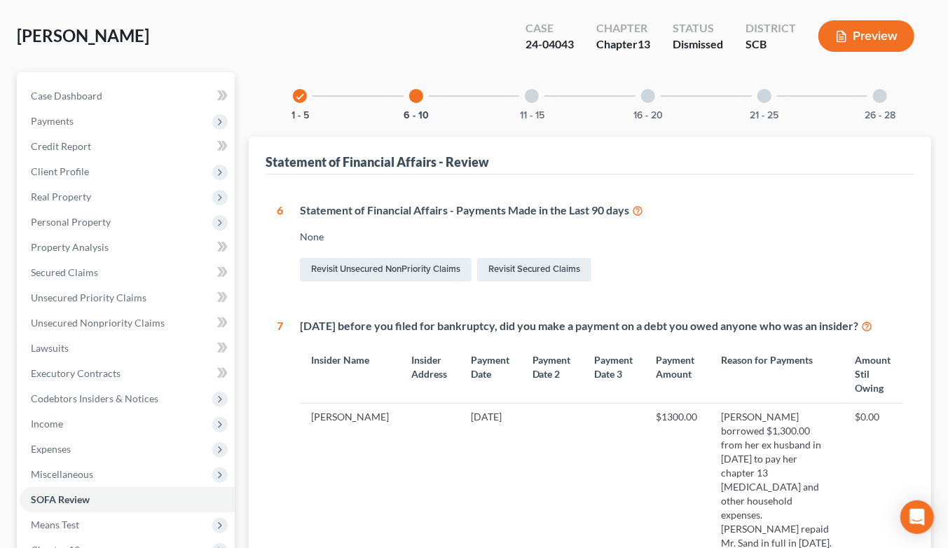
click at [526, 89] on div at bounding box center [532, 96] width 14 height 14
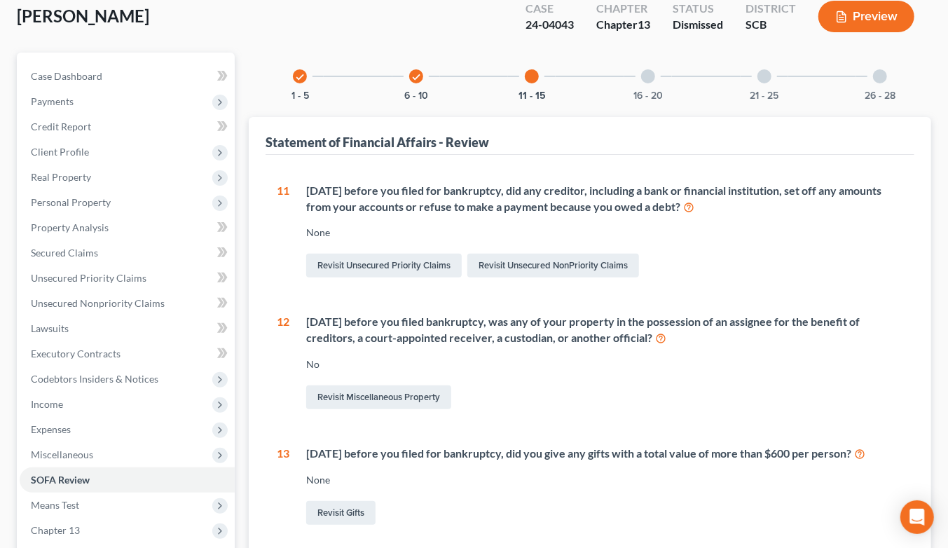
scroll to position [83, 0]
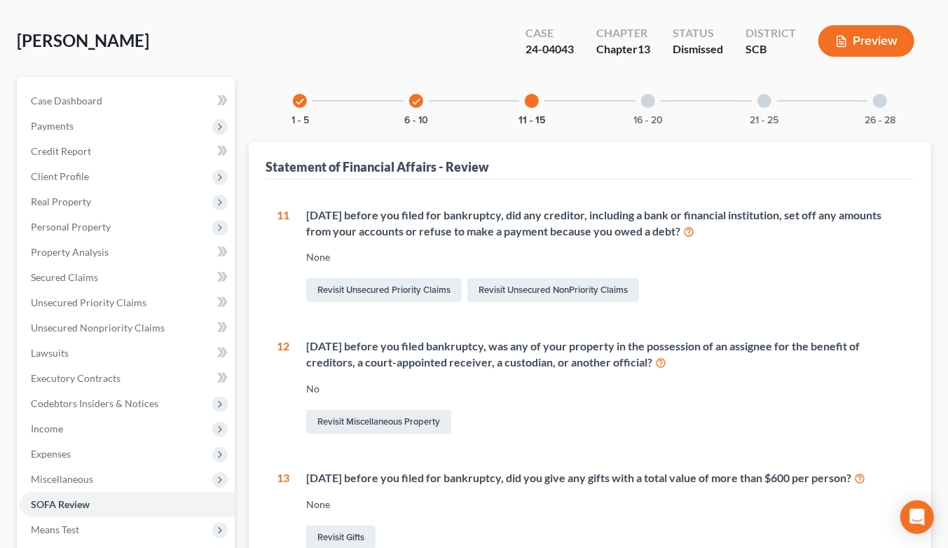
click at [648, 94] on div at bounding box center [648, 101] width 14 height 14
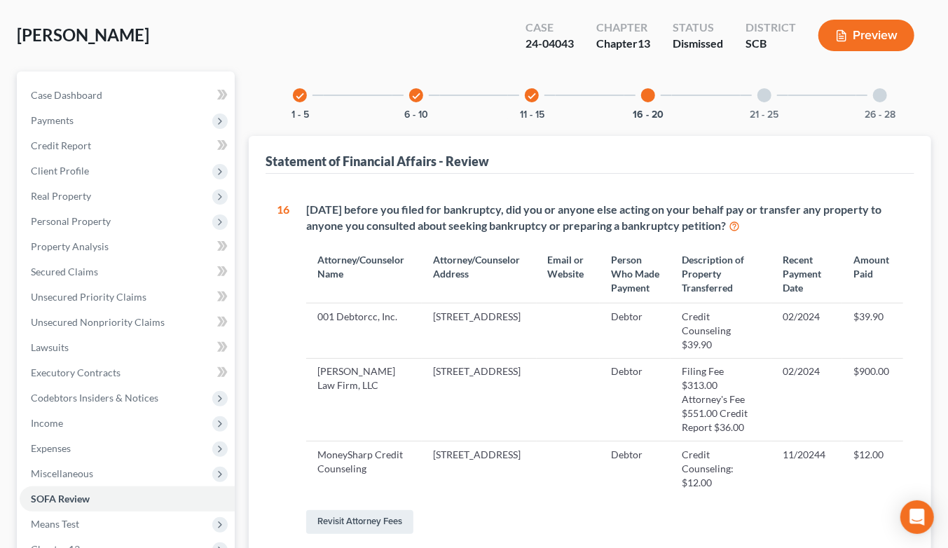
scroll to position [0, 0]
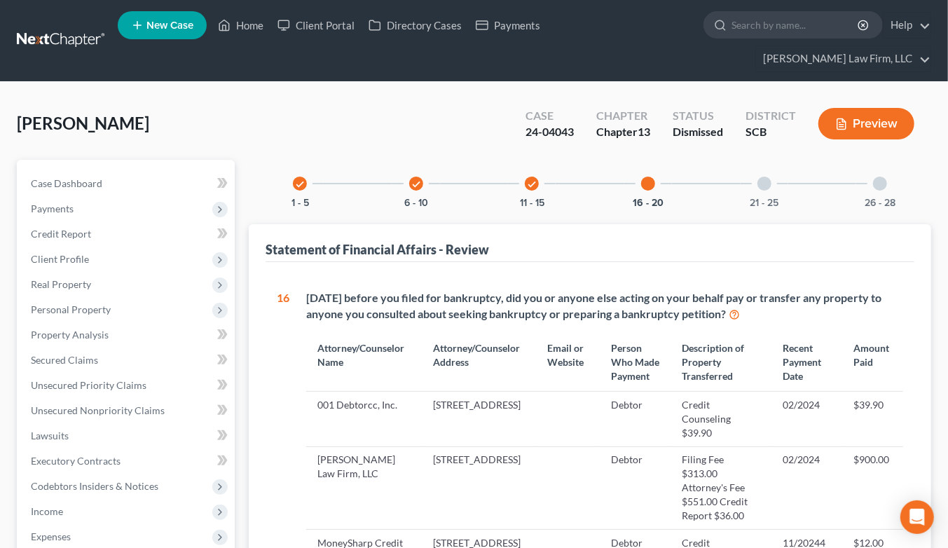
click at [760, 177] on div at bounding box center [765, 184] width 14 height 14
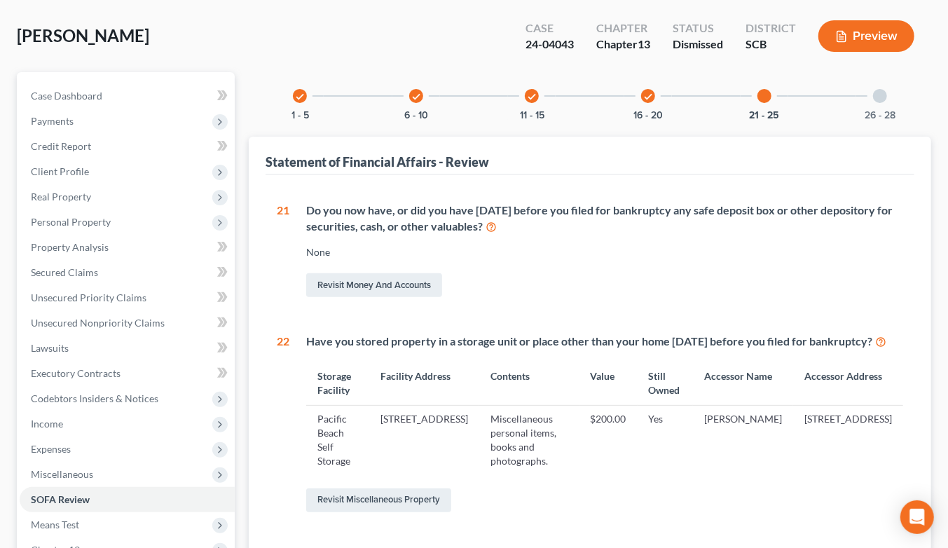
scroll to position [78, 0]
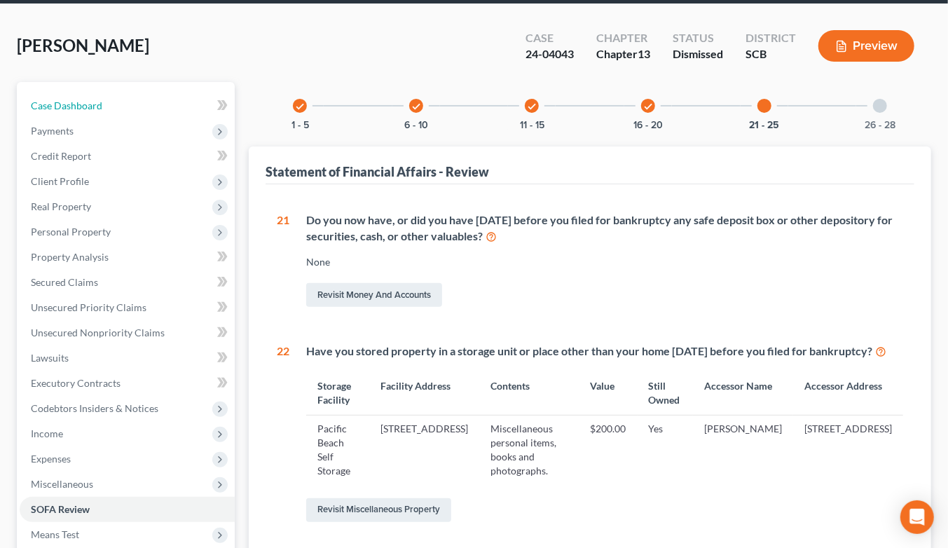
click at [67, 93] on link "Case Dashboard" at bounding box center [127, 105] width 215 height 25
select select "1"
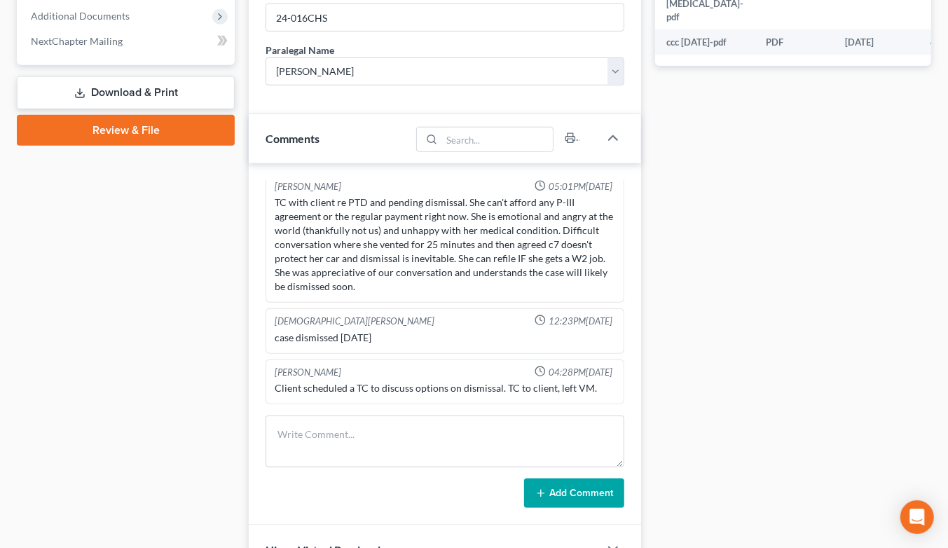
scroll to position [779, 0]
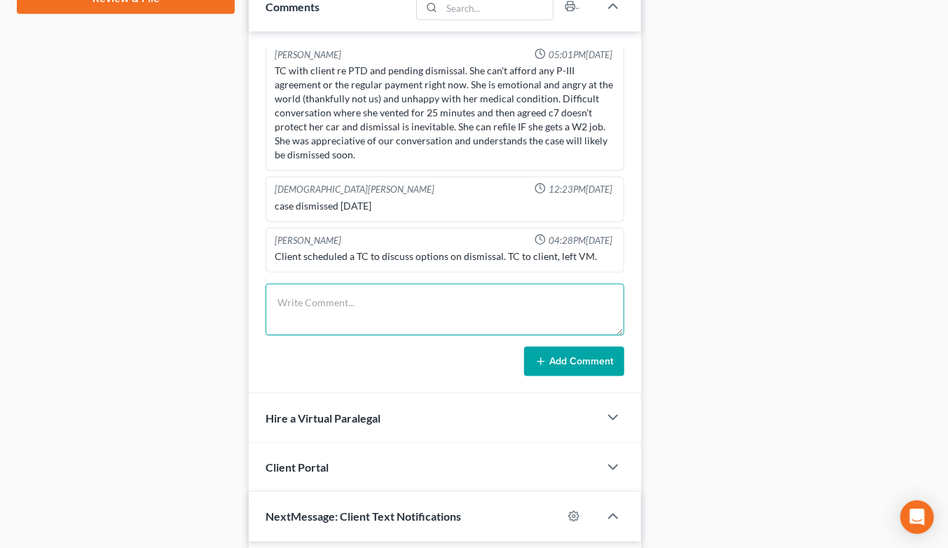
click at [468, 284] on textarea at bounding box center [445, 310] width 359 height 52
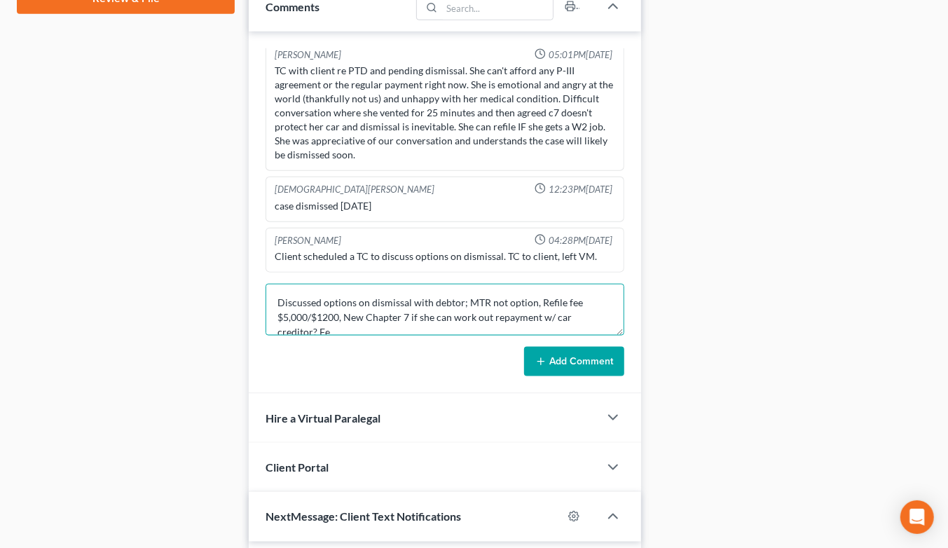
scroll to position [2, 0]
click at [396, 303] on textarea "Discussed options on dismissal with debtor; MTR not option, Refile fee $5,000/$…" at bounding box center [445, 310] width 359 height 52
type textarea "Discussed options on dismissal with debtor; MTR not option, Refile fee $5,000/$…"
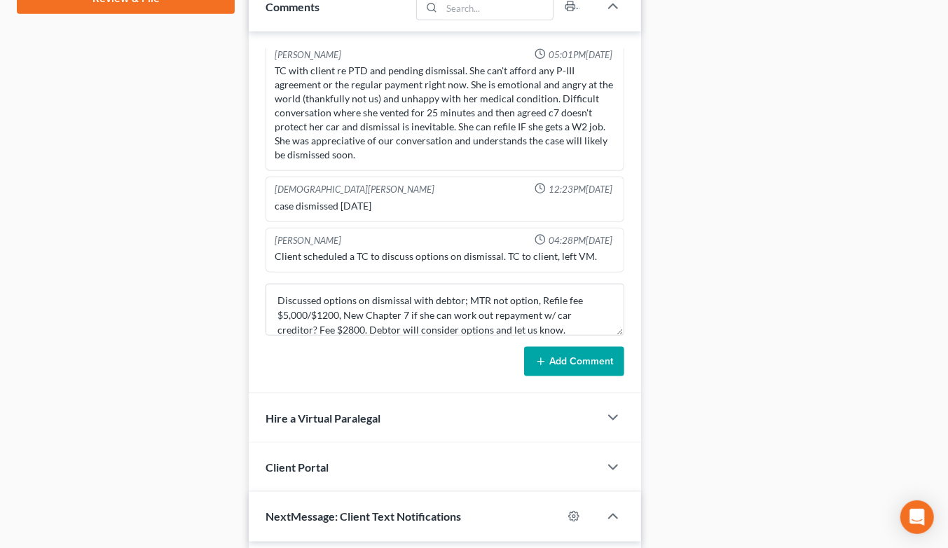
click at [559, 347] on button "Add Comment" at bounding box center [574, 361] width 100 height 29
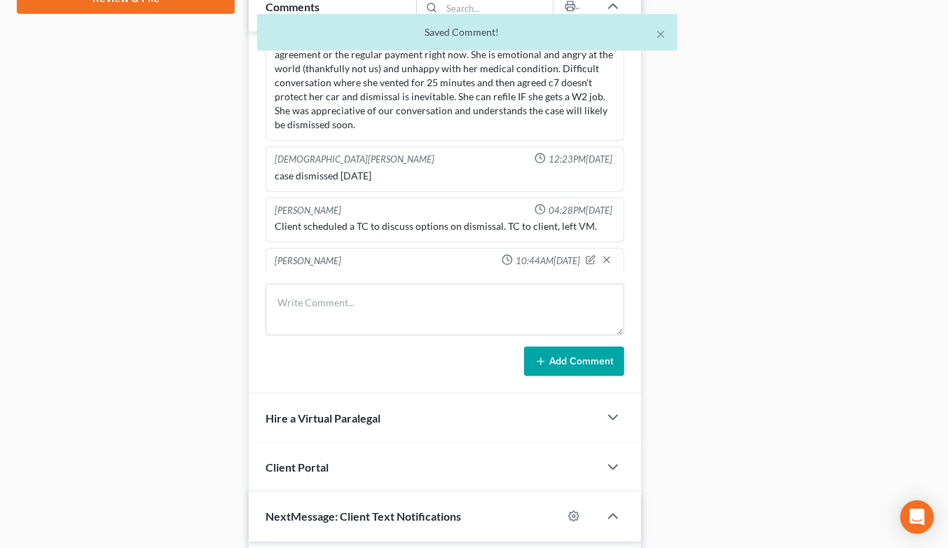
scroll to position [1889, 0]
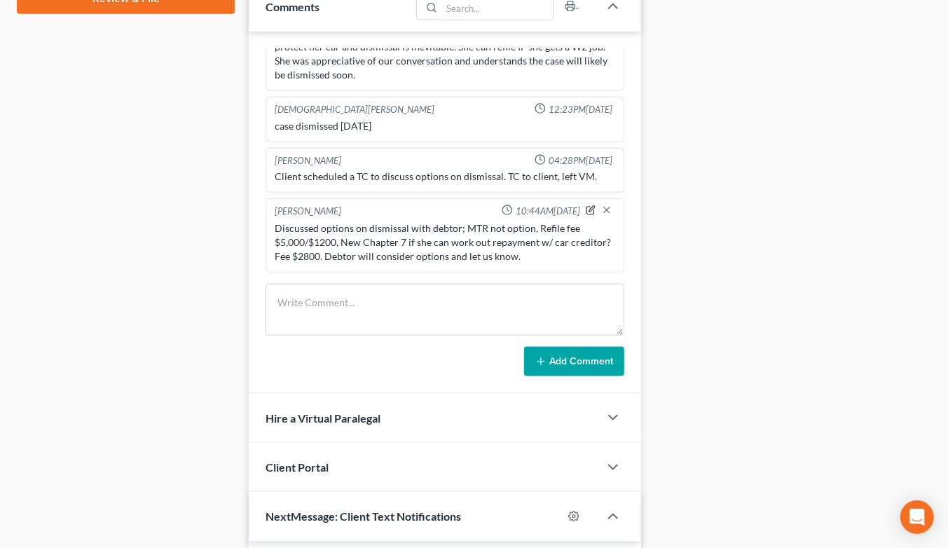
drag, startPoint x: 578, startPoint y: 182, endPoint x: 573, endPoint y: 201, distance: 19.5
click at [586, 205] on icon "button" at bounding box center [591, 210] width 10 height 10
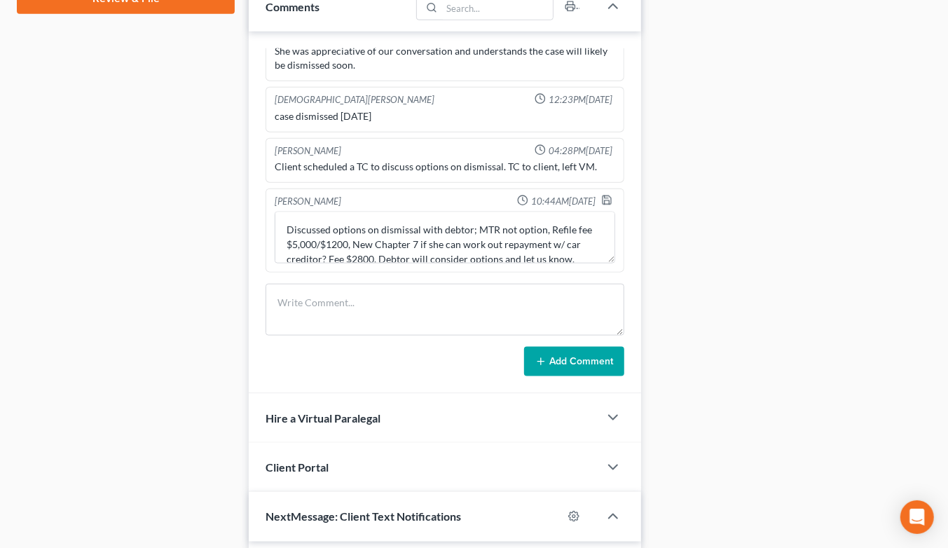
scroll to position [29, 0]
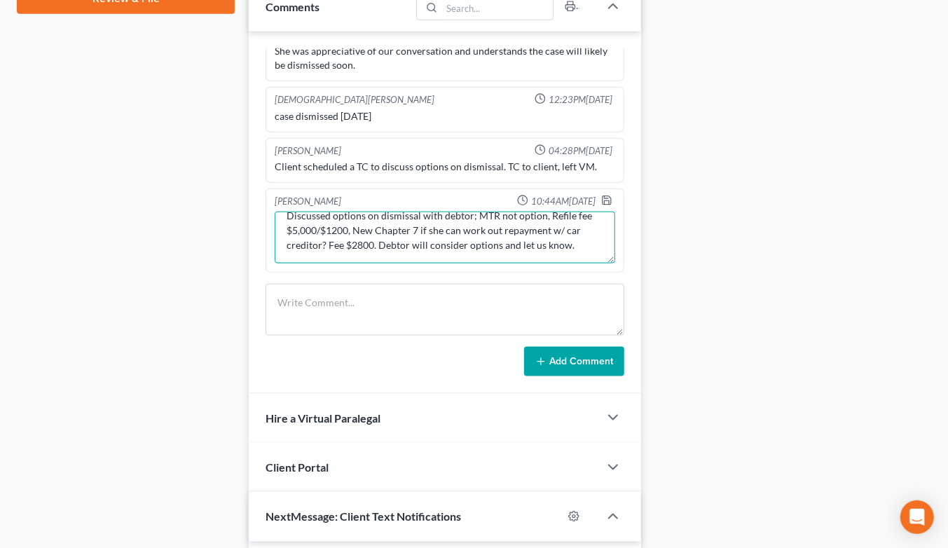
click at [489, 238] on textarea "Discussed options on dismissal with debtor; MTR not option, Refile fee $5,000/$…" at bounding box center [445, 238] width 341 height 52
type textarea "Discussed options on dismissal with debtor; MTR not option, Refile fee $5,000/$…"
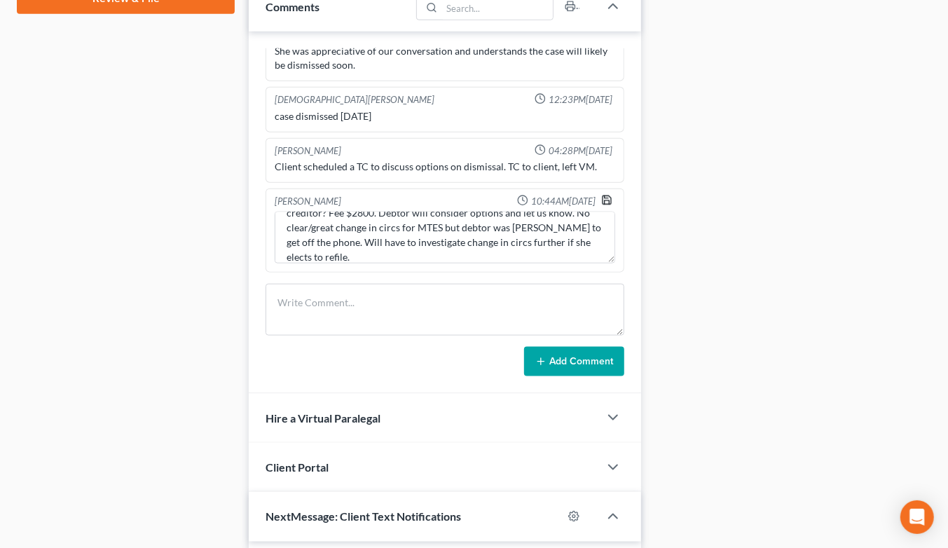
click at [601, 195] on icon "button" at bounding box center [606, 200] width 11 height 11
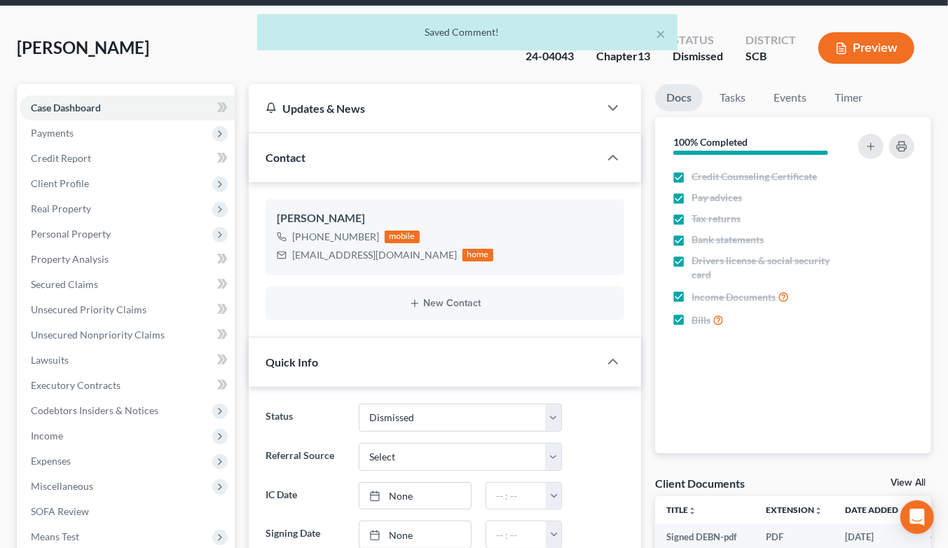
scroll to position [0, 0]
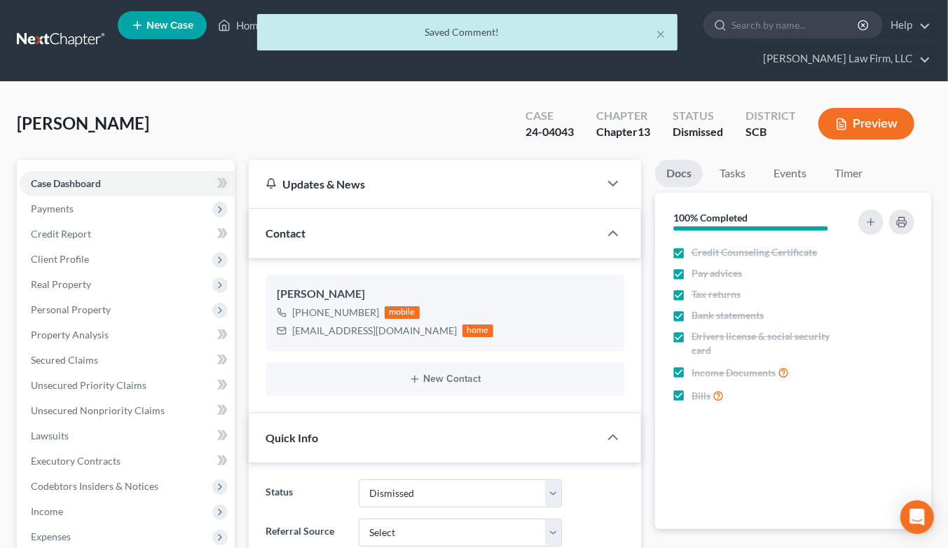
click at [74, 23] on div "× Saved Comment!" at bounding box center [467, 35] width 948 height 43
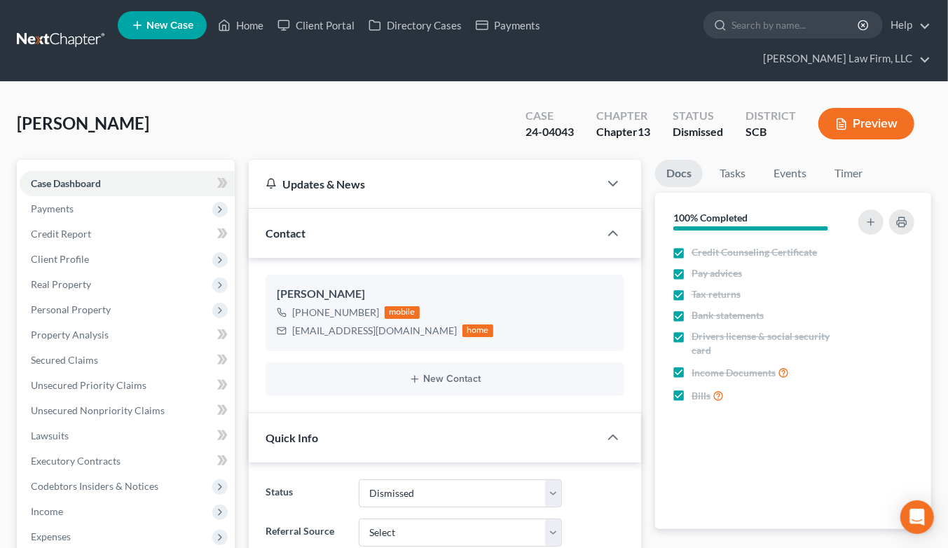
click at [72, 36] on link at bounding box center [62, 40] width 90 height 25
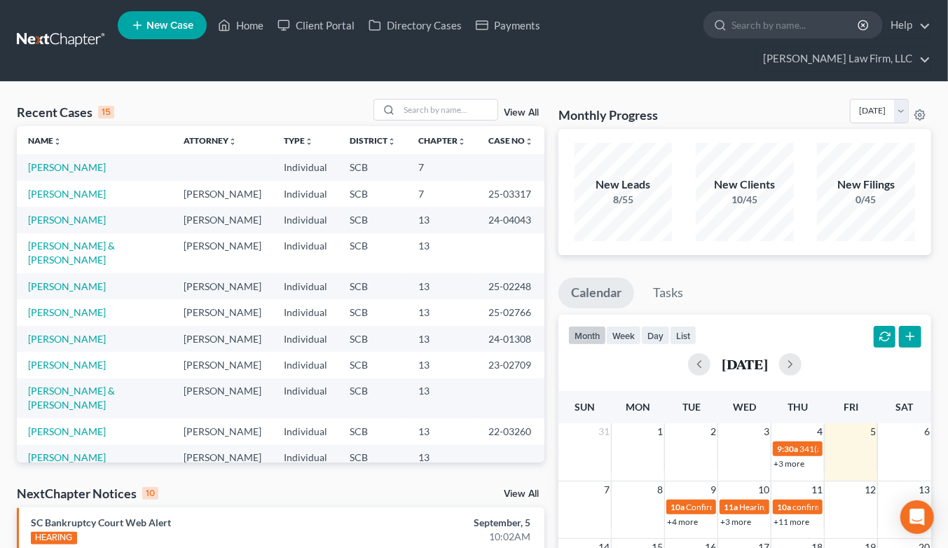
click at [781, 278] on ul "Calendar Tasks" at bounding box center [745, 296] width 373 height 37
click at [470, 100] on input "search" at bounding box center [448, 110] width 98 height 20
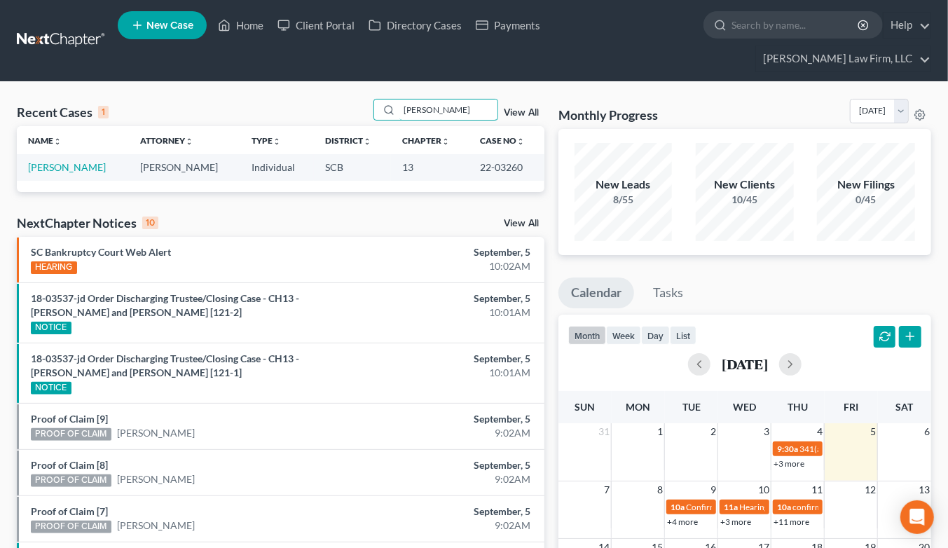
type input "[PERSON_NAME]"
click at [72, 154] on td "[PERSON_NAME]" at bounding box center [73, 167] width 112 height 26
click at [76, 161] on link "[PERSON_NAME]" at bounding box center [67, 167] width 78 height 12
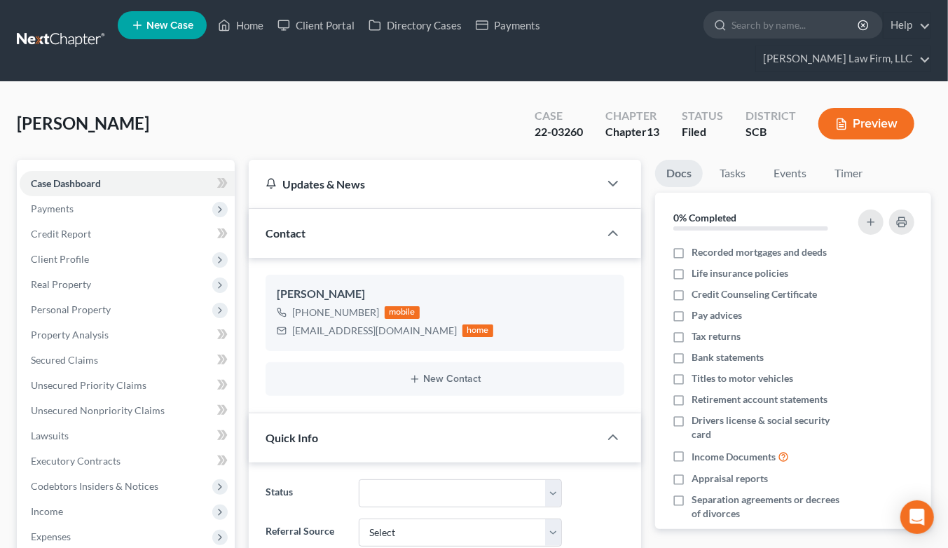
select select "2"
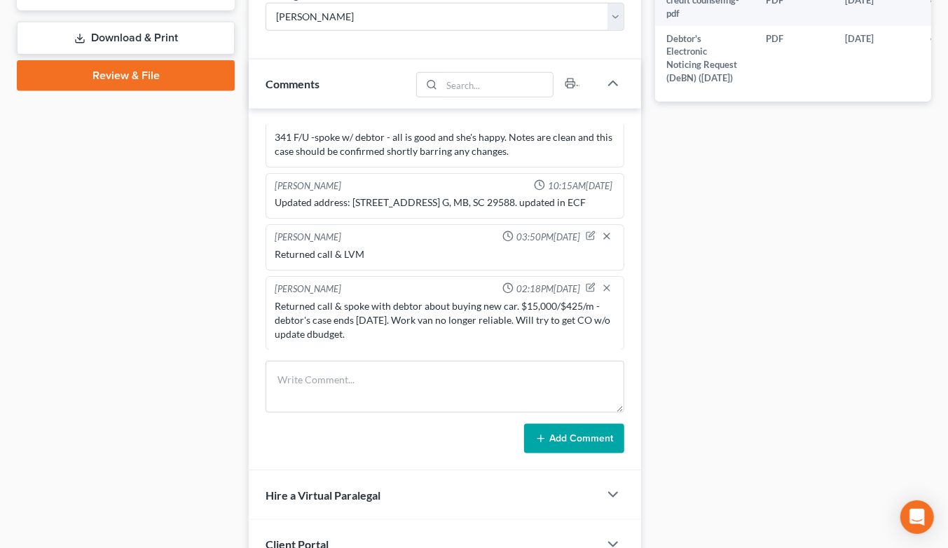
scroll to position [779, 0]
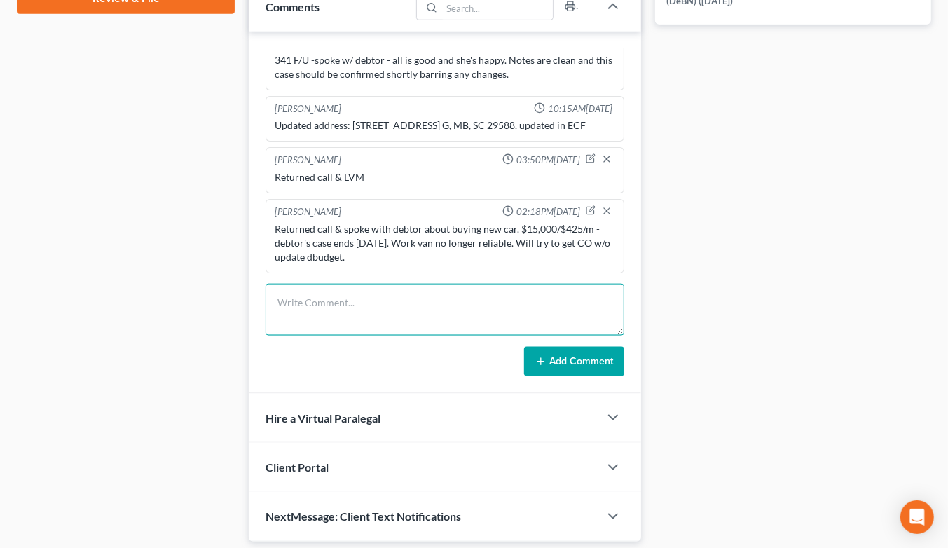
click at [381, 284] on textarea at bounding box center [445, 310] width 359 height 52
click at [303, 292] on textarea "TC w/ debtor about making payments no later than 21st of the month. She'll make…" at bounding box center [445, 310] width 359 height 52
click at [357, 289] on textarea "TC w/ debtor about making payments no later than 21st of the month. She'll make…" at bounding box center [445, 310] width 359 height 52
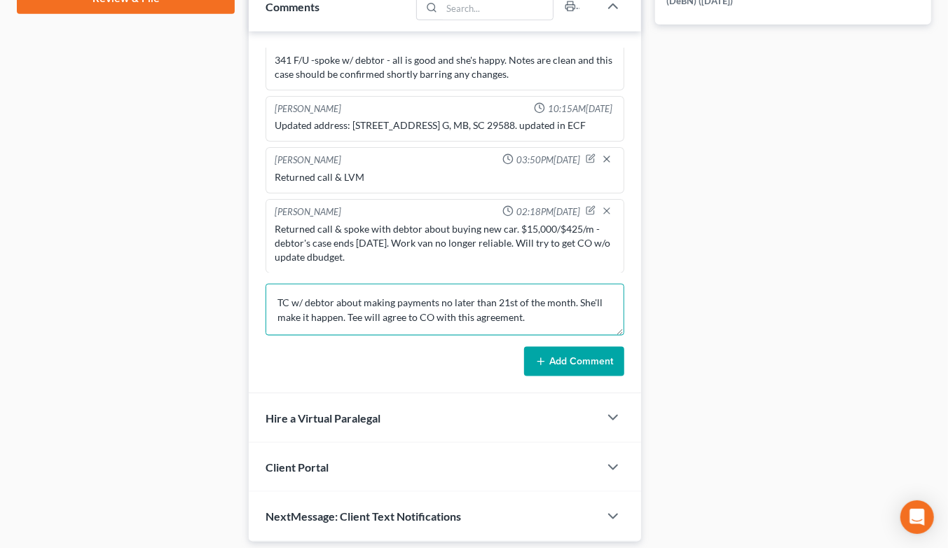
type textarea "TC w/ debtor about making payments no later than 21st of the month. She'll make…"
click at [547, 347] on button "Add Comment" at bounding box center [574, 361] width 100 height 29
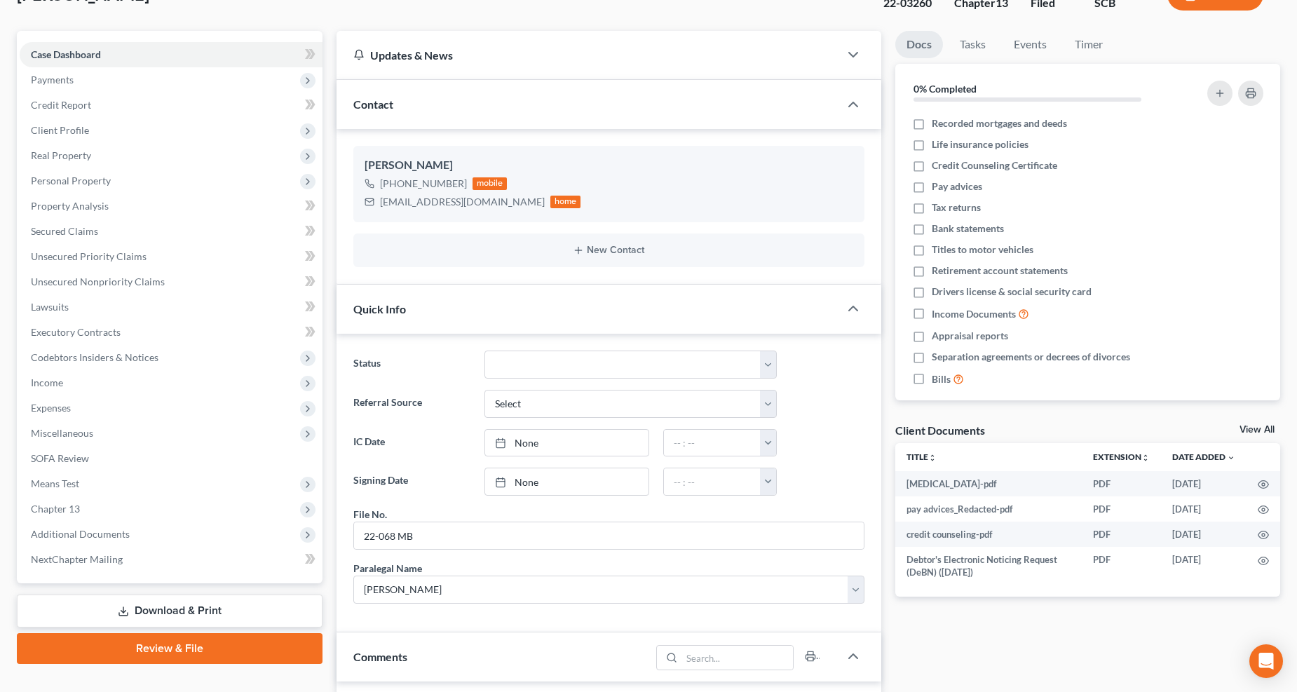
scroll to position [0, 0]
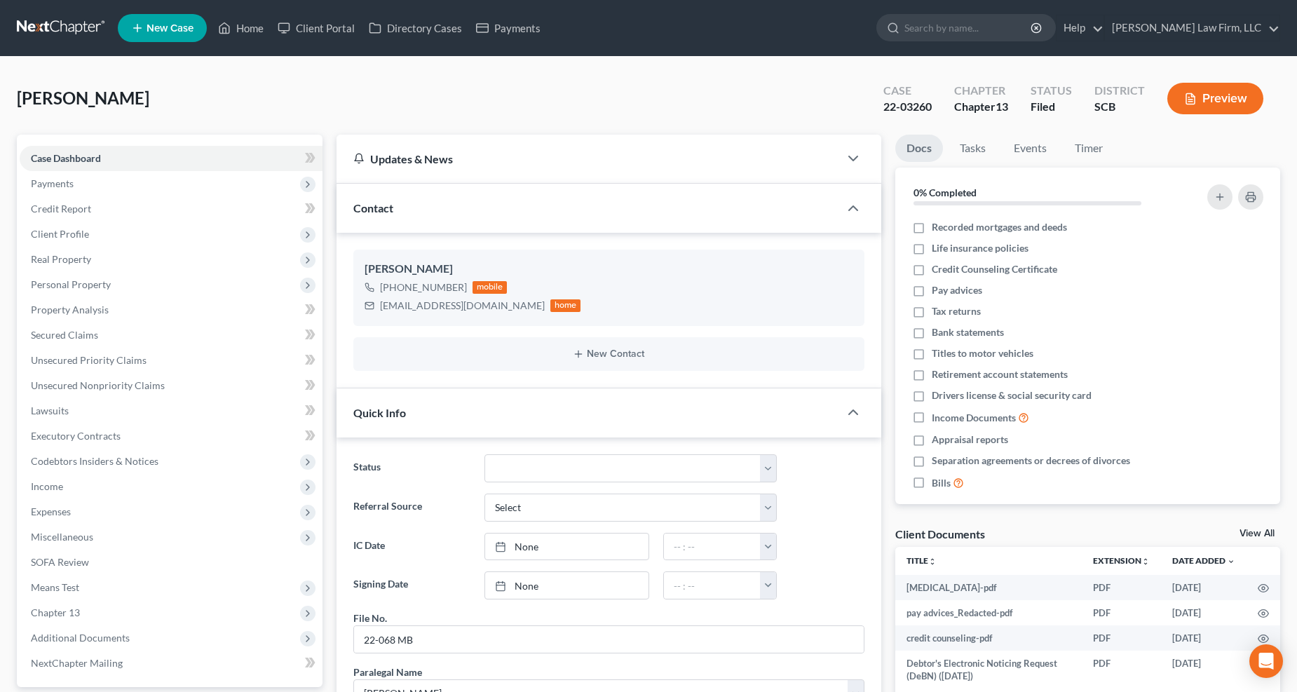
click at [71, 29] on link at bounding box center [62, 27] width 90 height 25
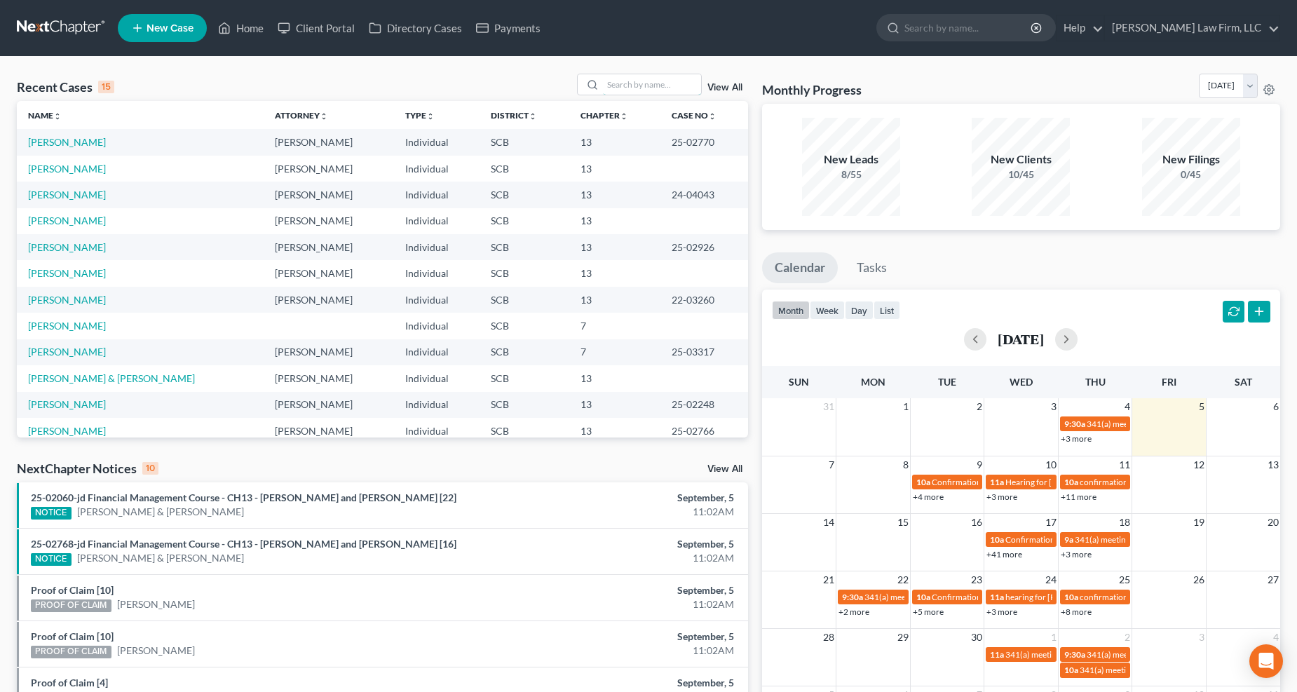
click at [657, 89] on input "search" at bounding box center [652, 84] width 98 height 20
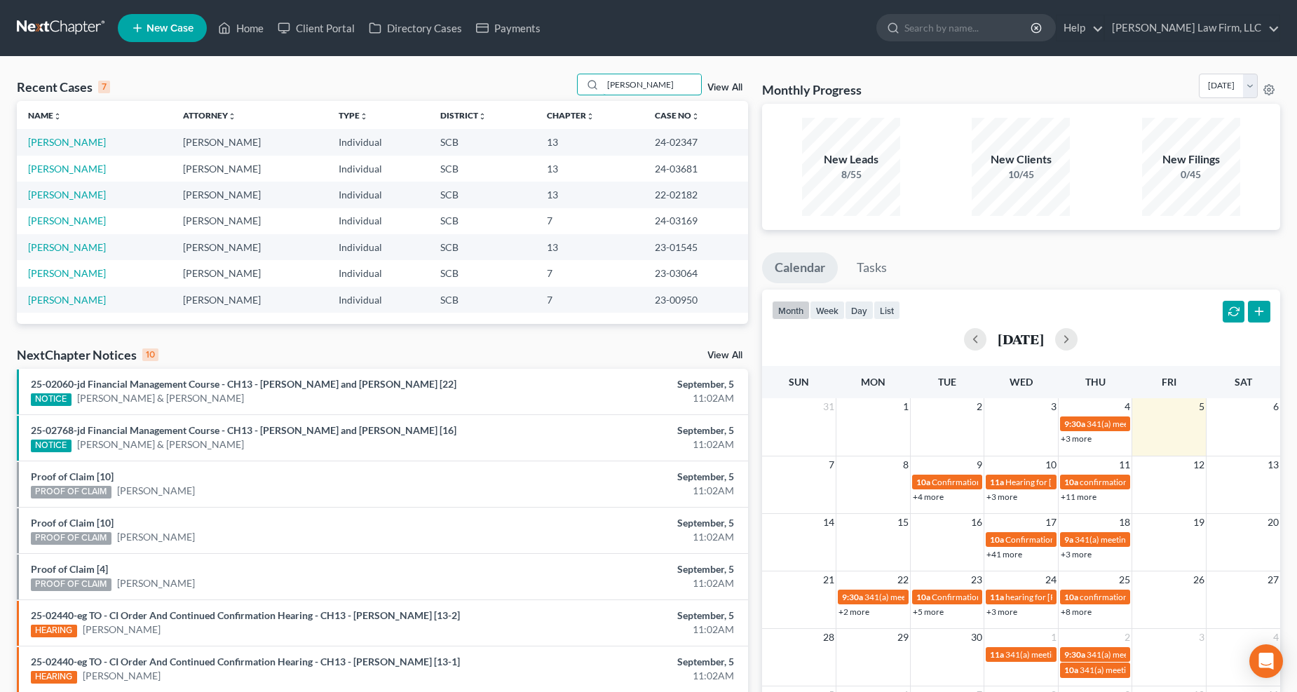
type input "sanders"
click at [67, 145] on link "[PERSON_NAME]" at bounding box center [67, 142] width 78 height 12
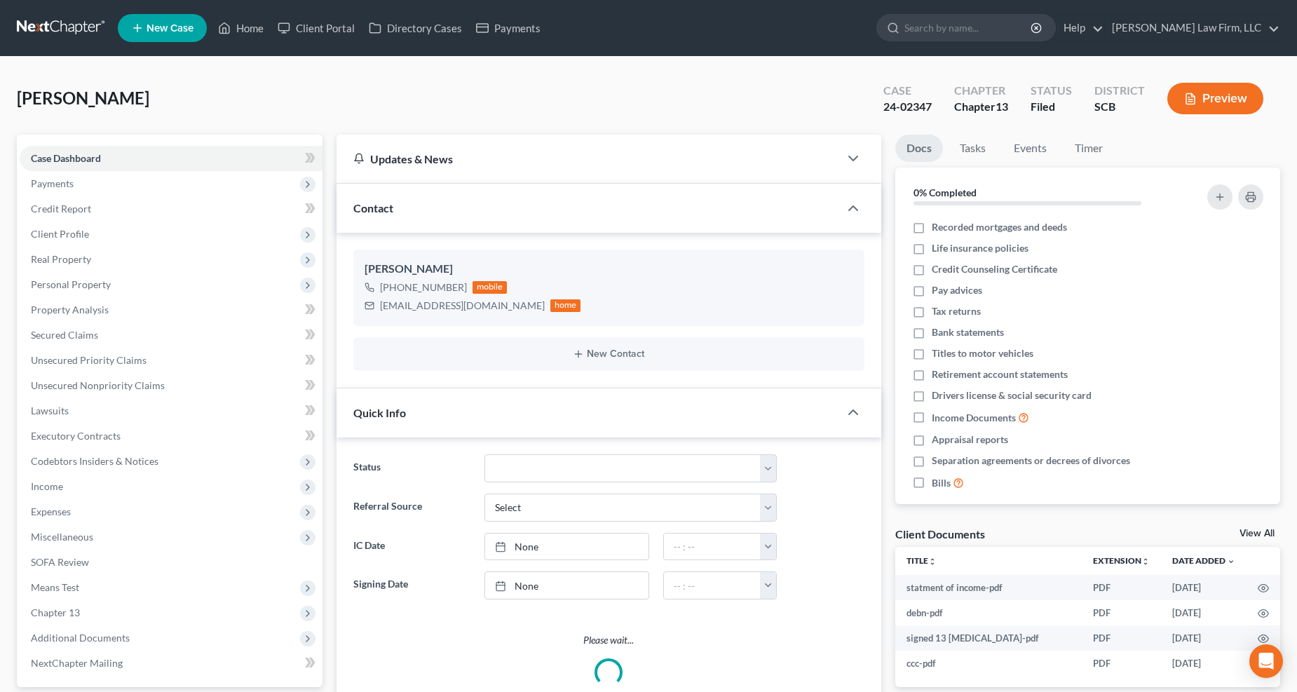
select select "0"
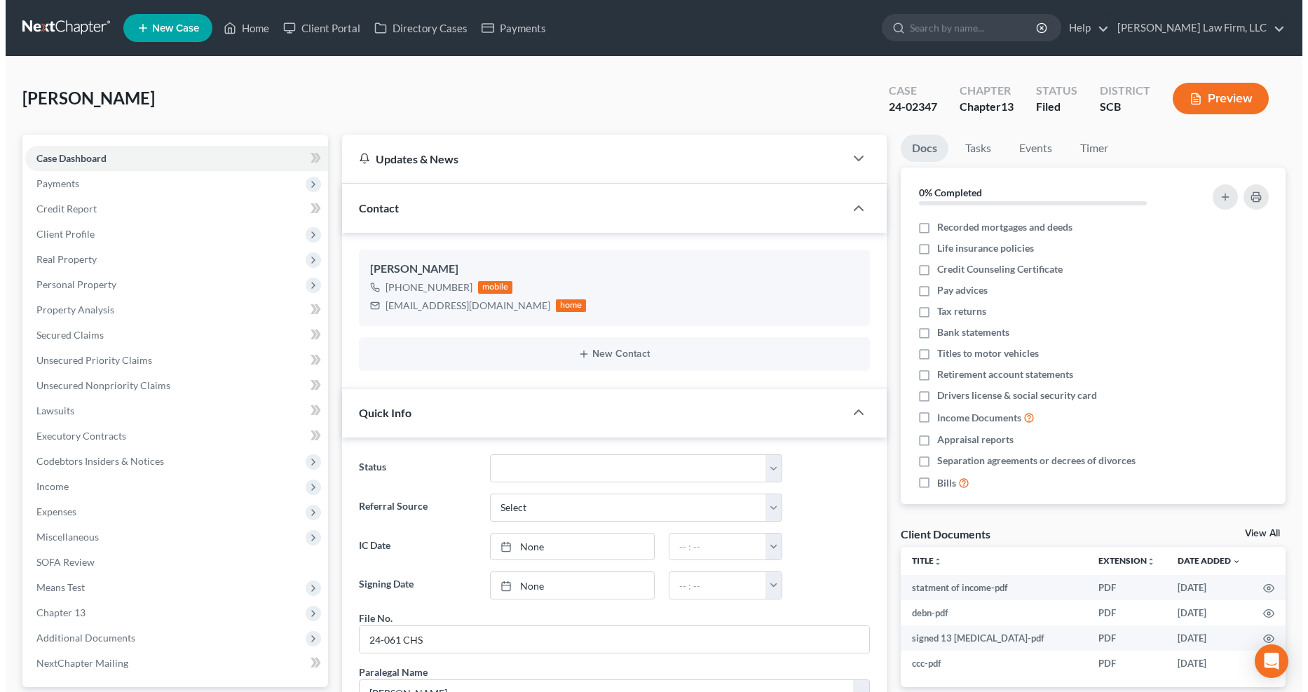
scroll to position [19, 0]
click at [78, 283] on span "Personal Property" at bounding box center [71, 284] width 80 height 12
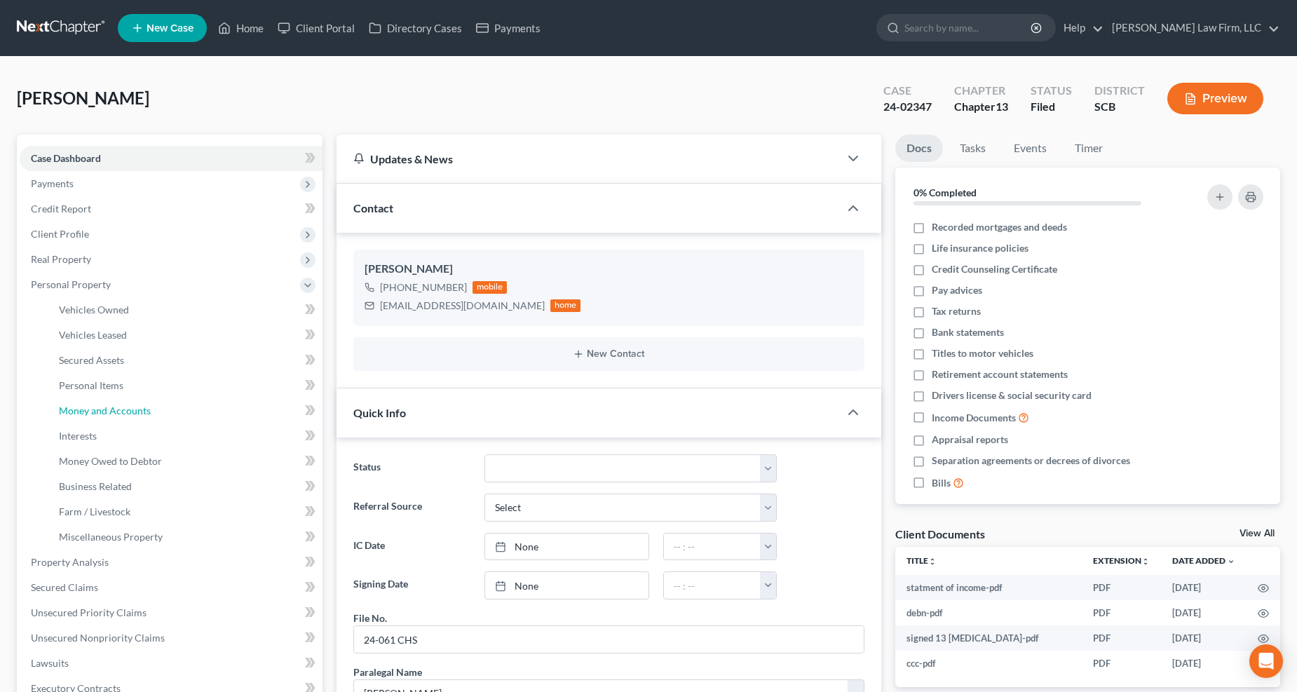
click at [112, 401] on link "Money and Accounts" at bounding box center [185, 410] width 275 height 25
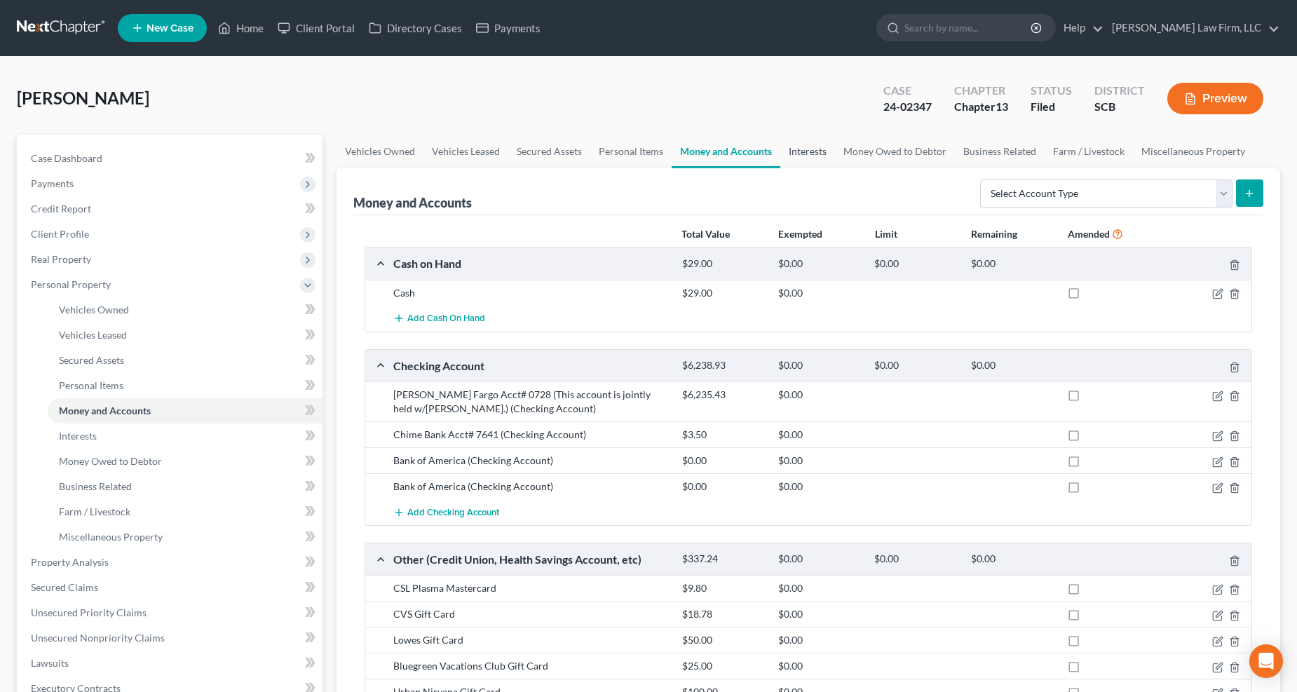
click at [797, 149] on link "Interests" at bounding box center [807, 152] width 55 height 34
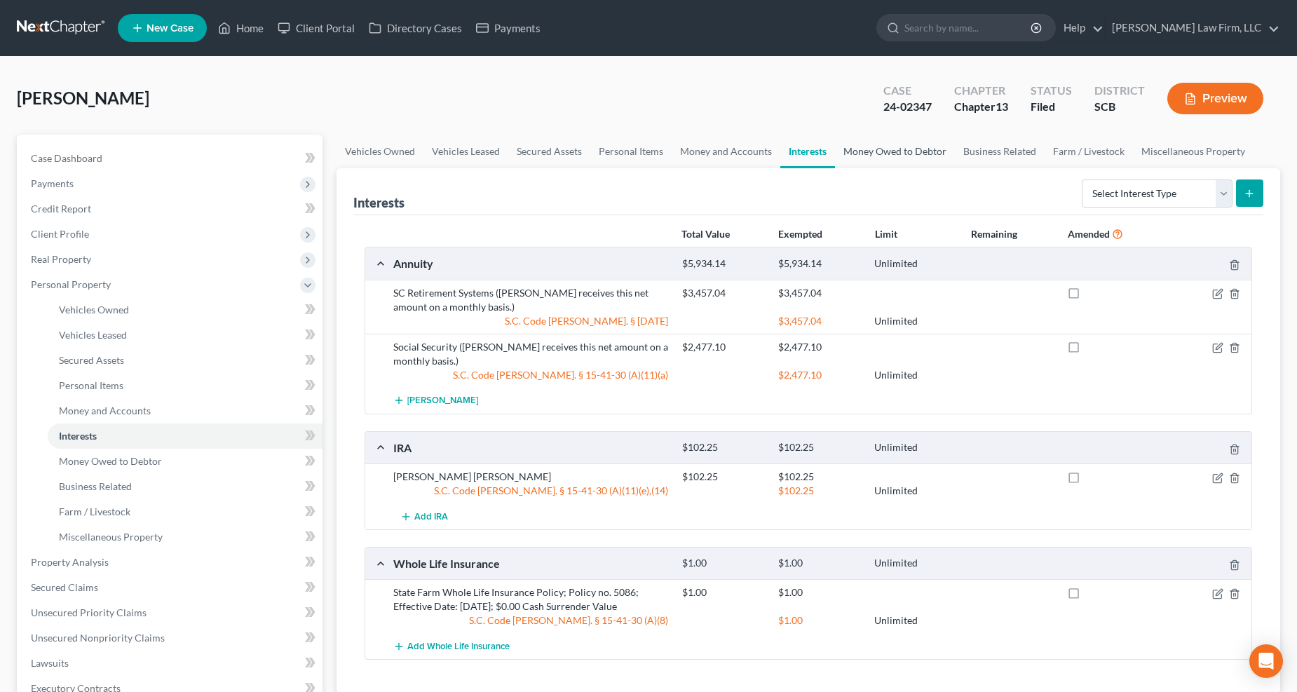
click at [859, 147] on link "Money Owed to Debtor" at bounding box center [895, 152] width 120 height 34
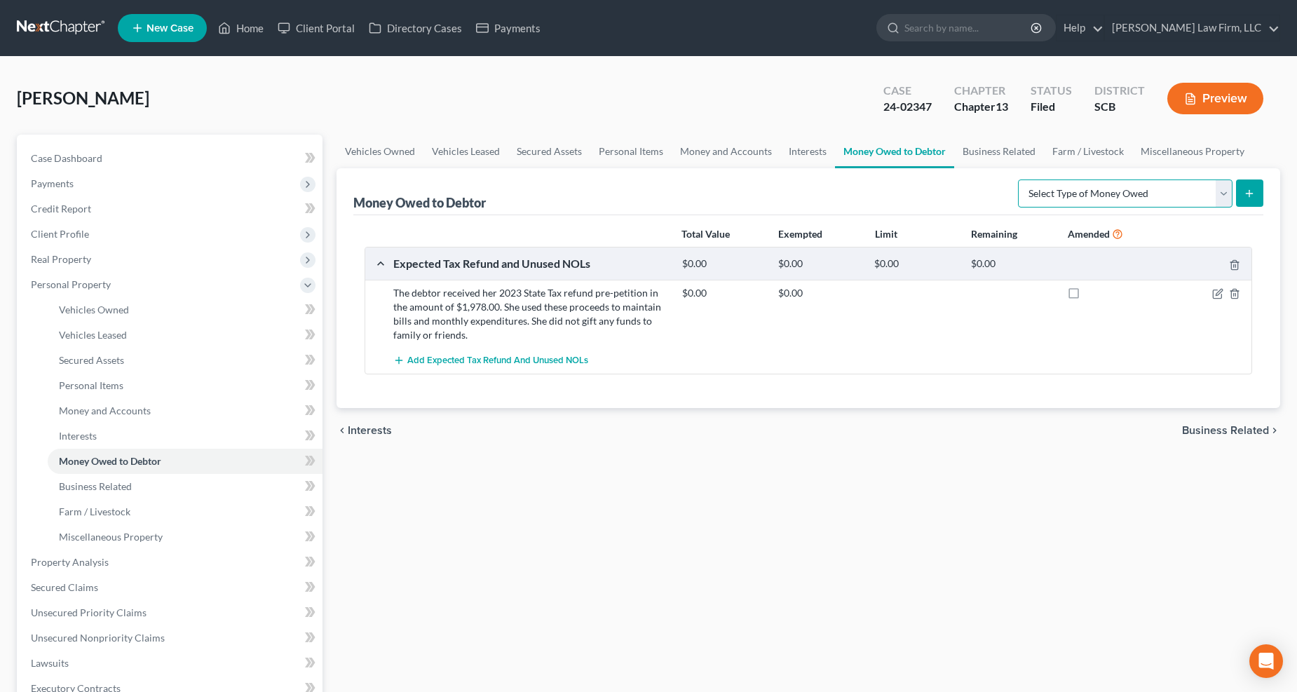
click at [1067, 190] on select "Select Type of Money Owed Accounts Receivable Alimony Child Support Claims Agai…" at bounding box center [1125, 193] width 214 height 28
select select "life_estate_of_descendants"
click at [1020, 179] on select "Select Type of Money Owed Accounts Receivable Alimony Child Support Claims Agai…" at bounding box center [1125, 193] width 214 height 28
click at [1246, 198] on icon "submit" at bounding box center [1248, 193] width 11 height 11
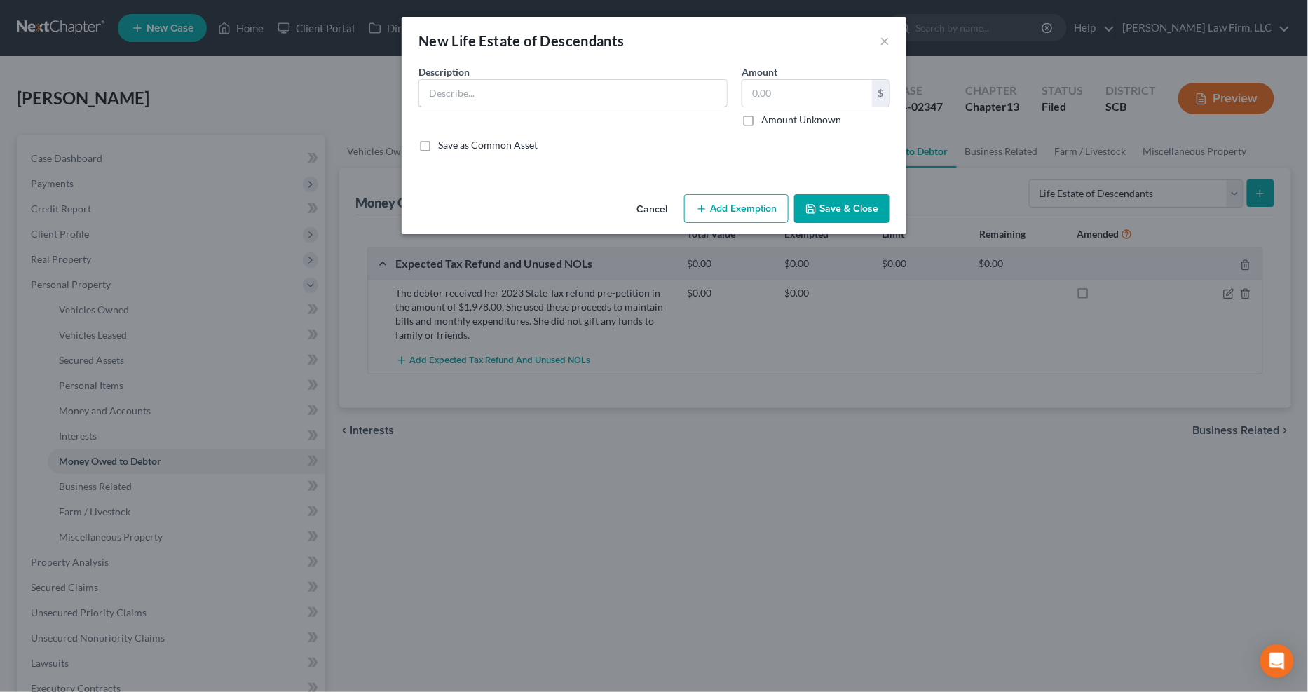
click at [635, 100] on input "text" at bounding box center [573, 93] width 308 height 27
click at [585, 93] on input "Distribution from Gloria A. Sanders Revocable Trust (The debtor's deceased husb…" at bounding box center [573, 93] width 308 height 27
click at [645, 88] on input "Distribution from Gloria A. Sanders Revocable Trust (The debtor's deceased husb…" at bounding box center [573, 93] width 308 height 27
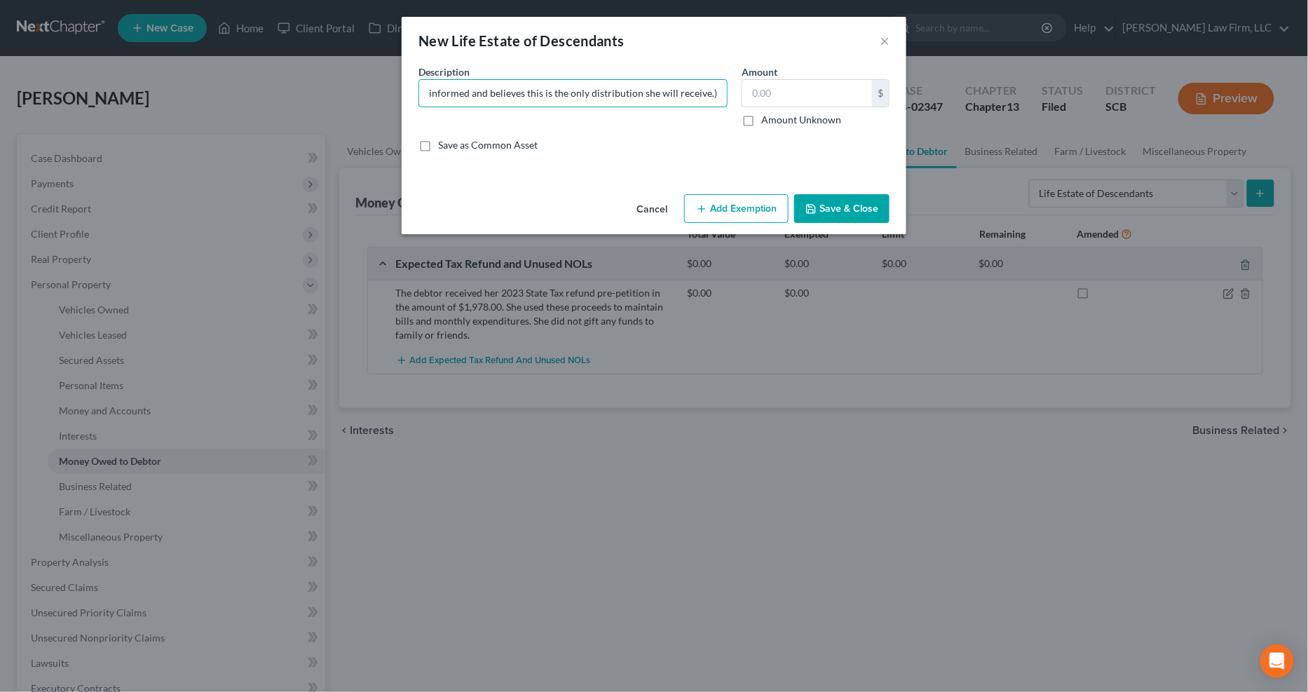
scroll to position [0, 1573]
type input "Distribution from Gloria A. Sanders Revocable Trust (The debtor's deceased husb…"
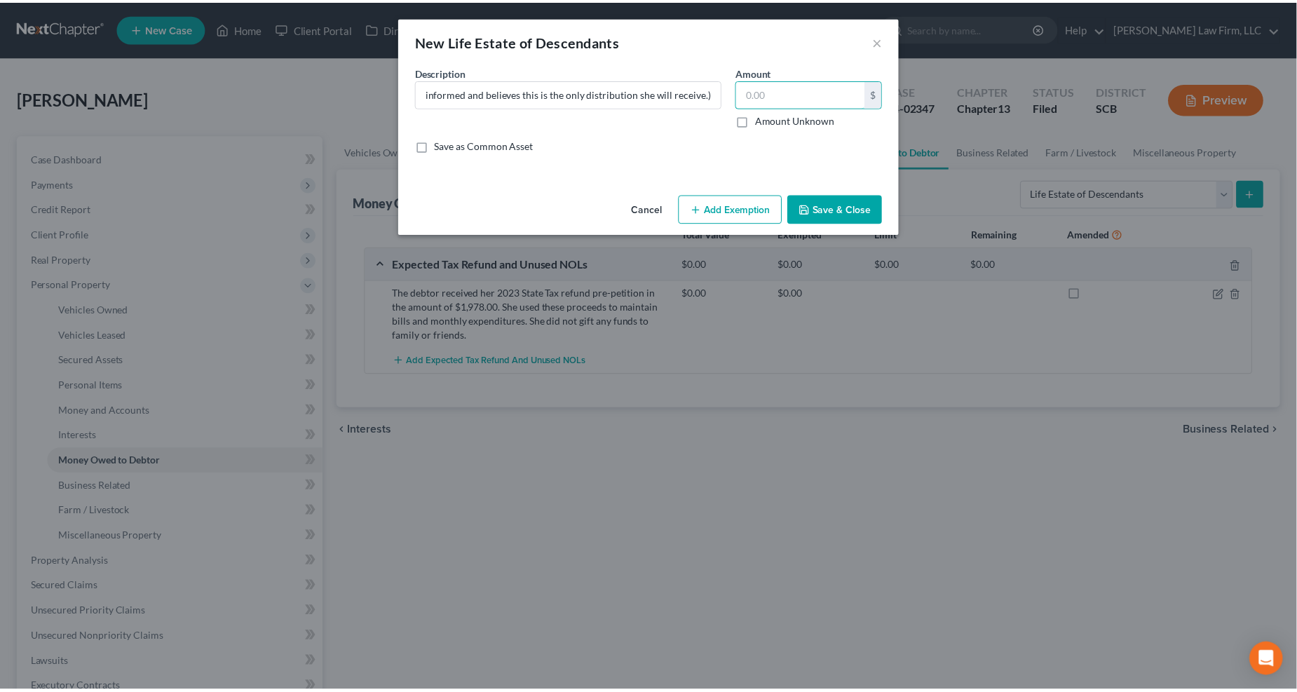
scroll to position [0, 0]
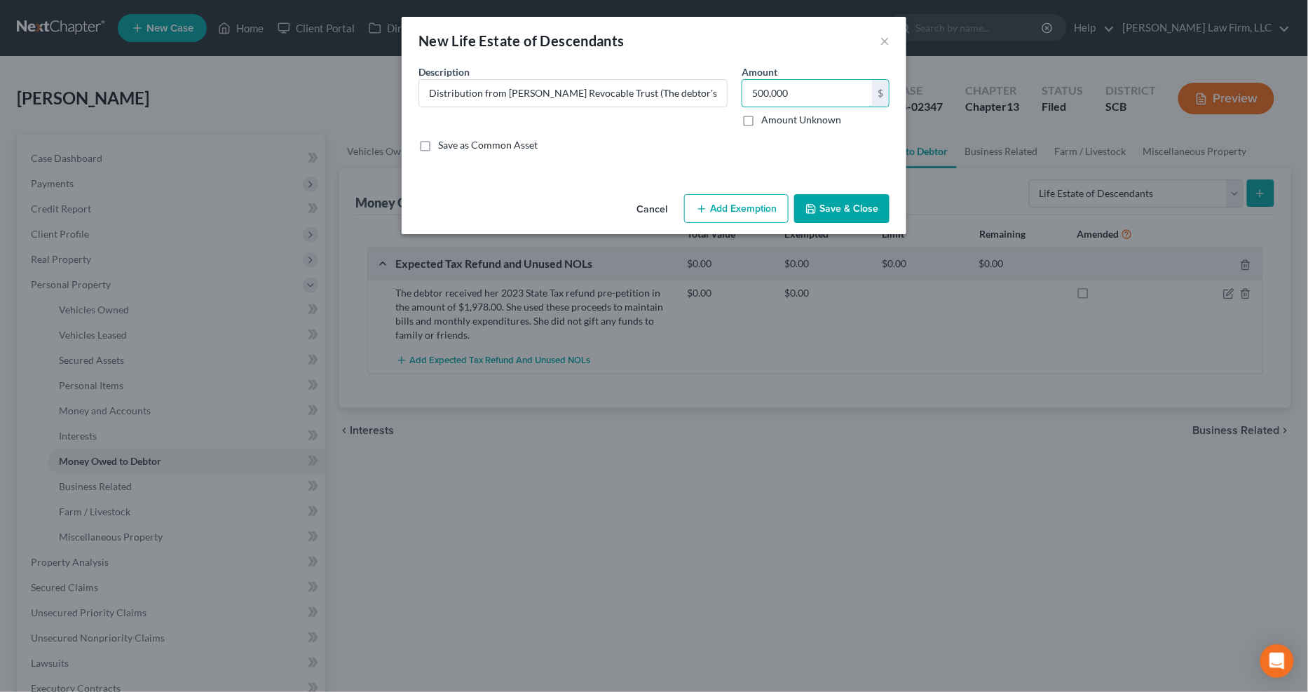
type input "500,000"
click at [835, 205] on button "Save & Close" at bounding box center [841, 208] width 95 height 29
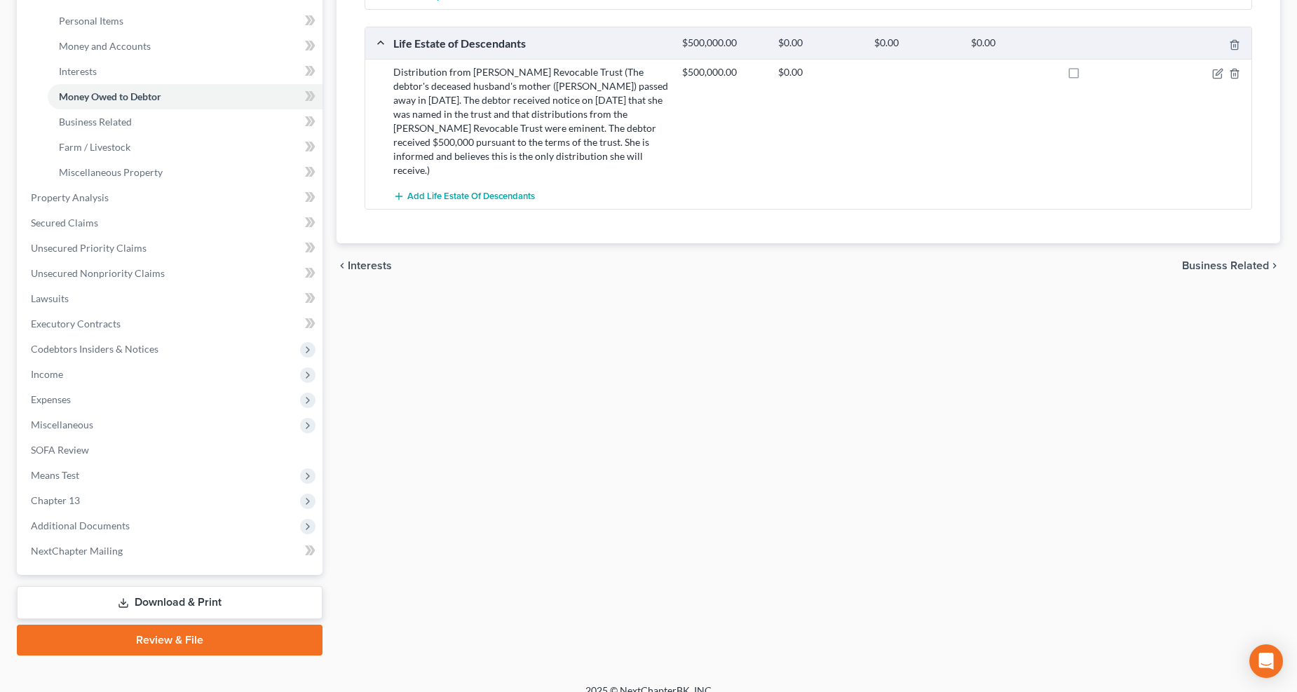
scroll to position [379, 0]
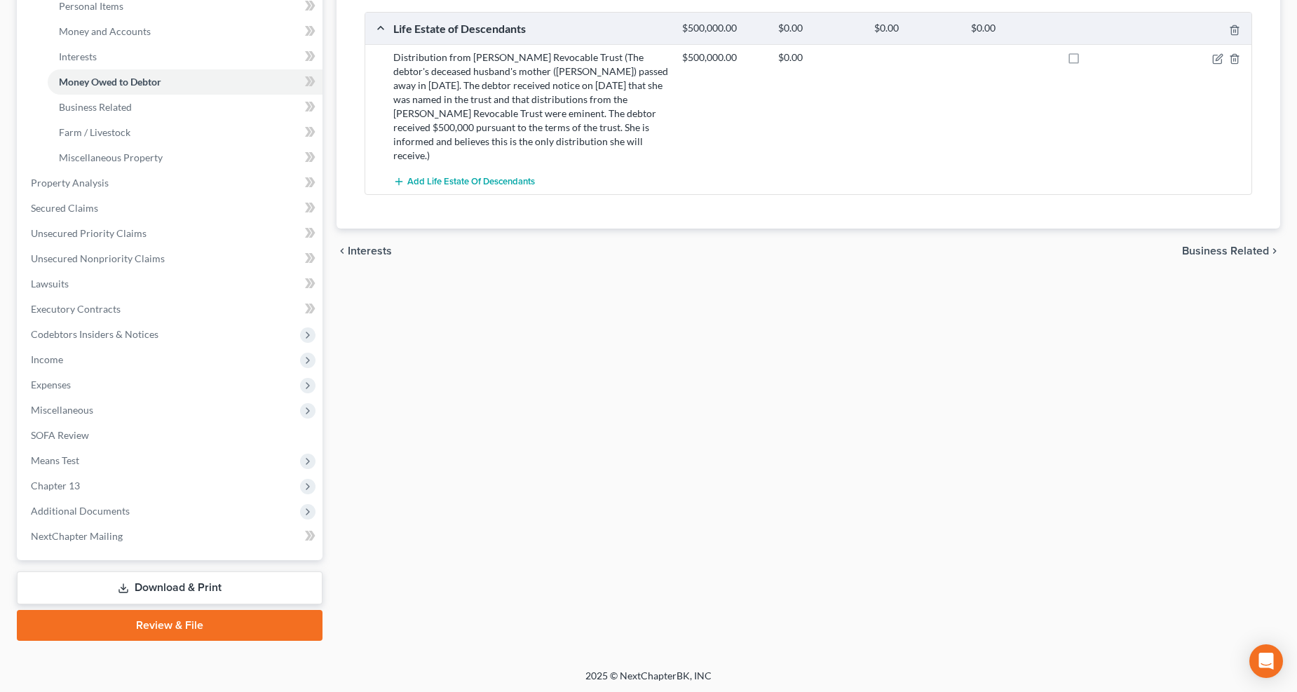
click at [107, 585] on link "Download & Print" at bounding box center [170, 587] width 306 height 33
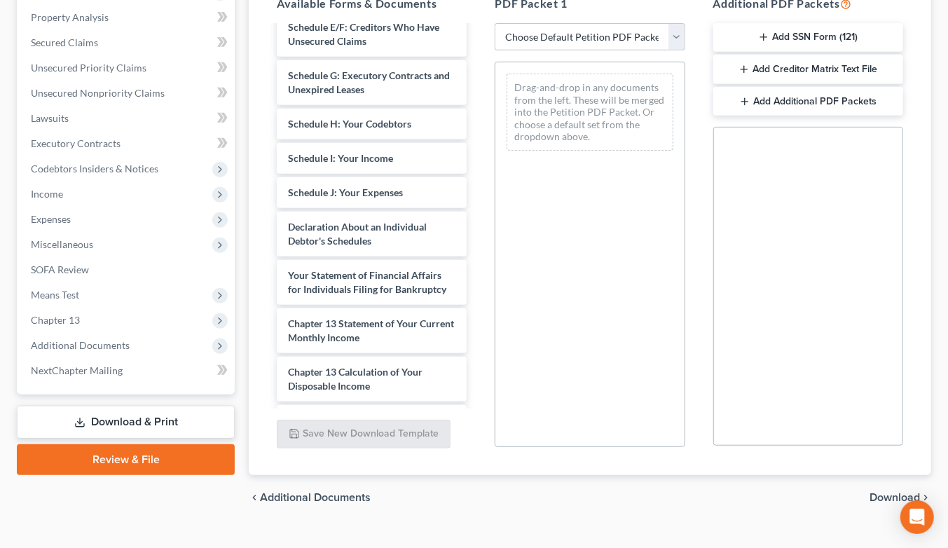
scroll to position [389, 0]
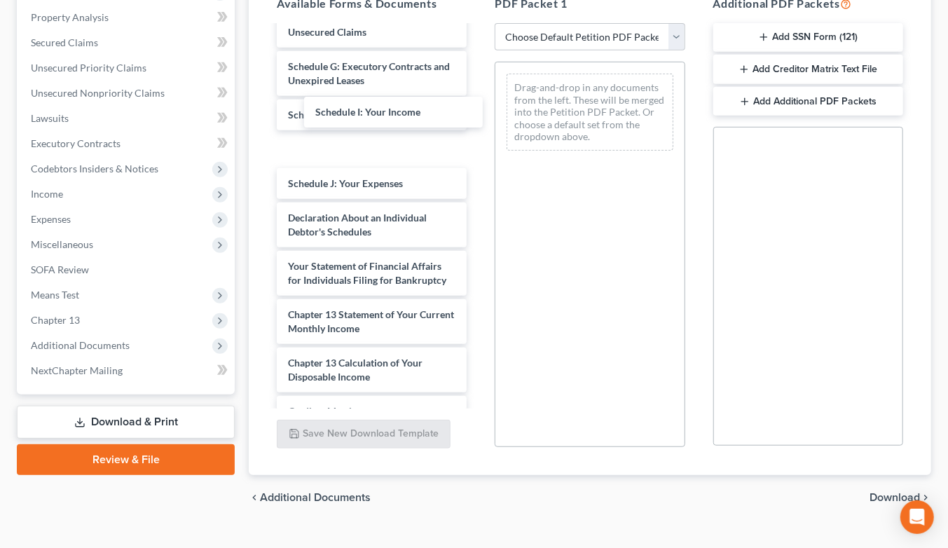
drag, startPoint x: 348, startPoint y: 121, endPoint x: 376, endPoint y: 111, distance: 29.3
click at [376, 111] on div "Schedule I: Your Income statment of income-pdf debn-pdf signed 13 retainer-pdf …" at bounding box center [372, 98] width 212 height 920
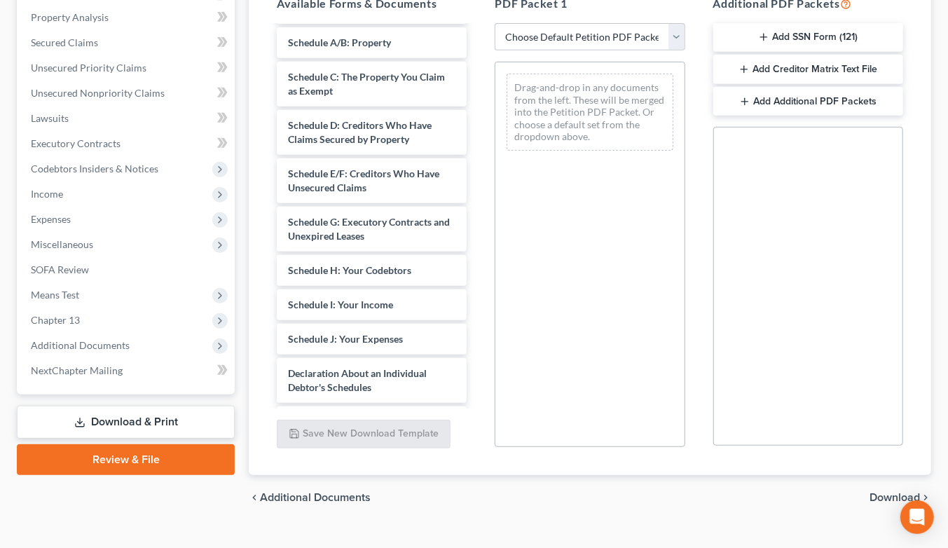
scroll to position [156, 0]
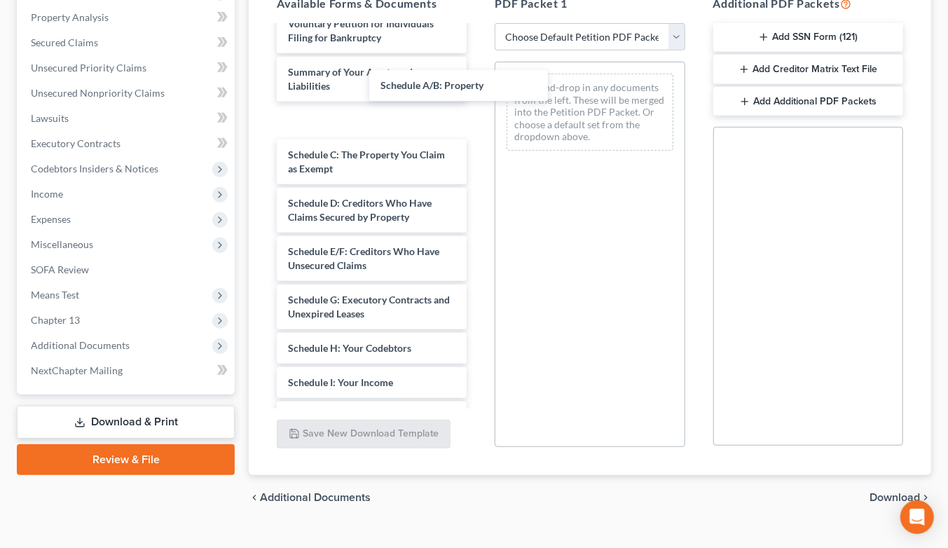
drag, startPoint x: 364, startPoint y: 95, endPoint x: 590, endPoint y: 78, distance: 226.3
click at [478, 78] on div "Schedule A/B: Property statment of income-pdf debn-pdf signed 13 retainer-pdf c…" at bounding box center [372, 331] width 212 height 920
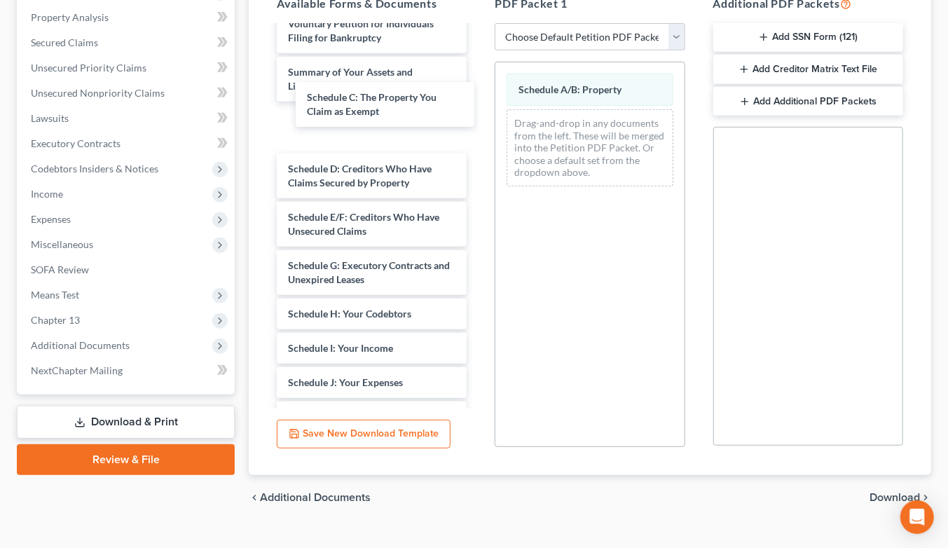
drag, startPoint x: 388, startPoint y: 92, endPoint x: 566, endPoint y: 103, distance: 178.4
click at [478, 103] on div "Schedule C: The Property You Claim as Exempt statment of income-pdf debn-pdf si…" at bounding box center [372, 314] width 212 height 886
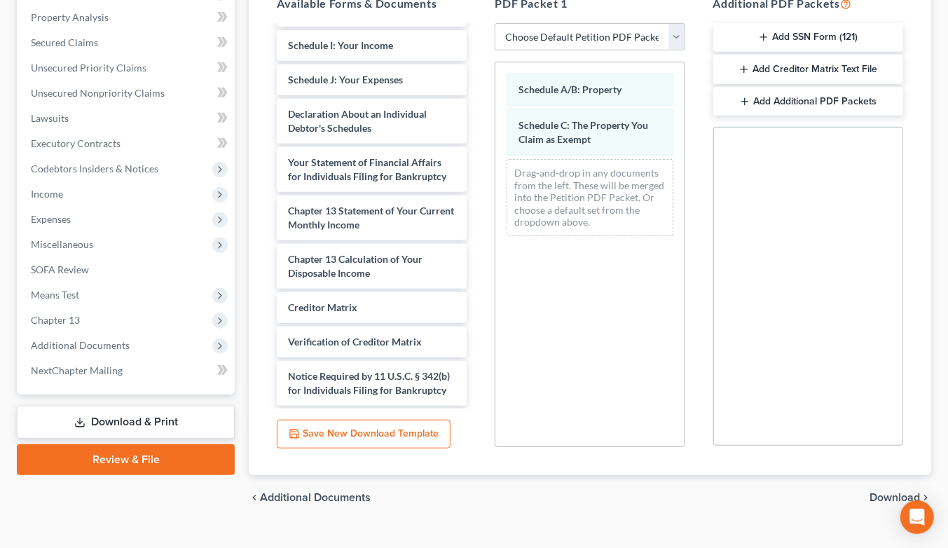
scroll to position [467, 0]
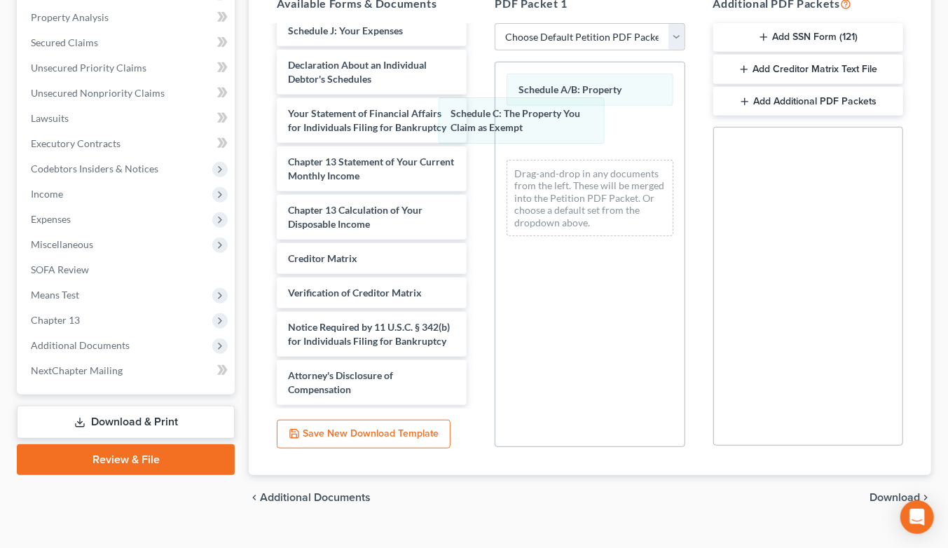
drag, startPoint x: 568, startPoint y: 95, endPoint x: 415, endPoint y: 114, distance: 154.0
click at [496, 114] on div "Schedule C: The Property You Claim as Exempt Schedule A/B: Property Schedule C:…" at bounding box center [590, 154] width 189 height 185
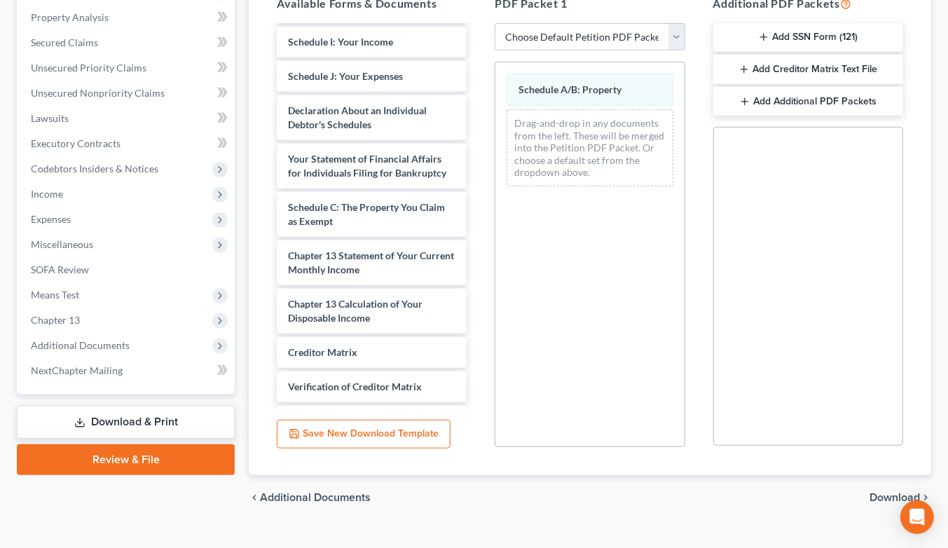
scroll to position [389, 0]
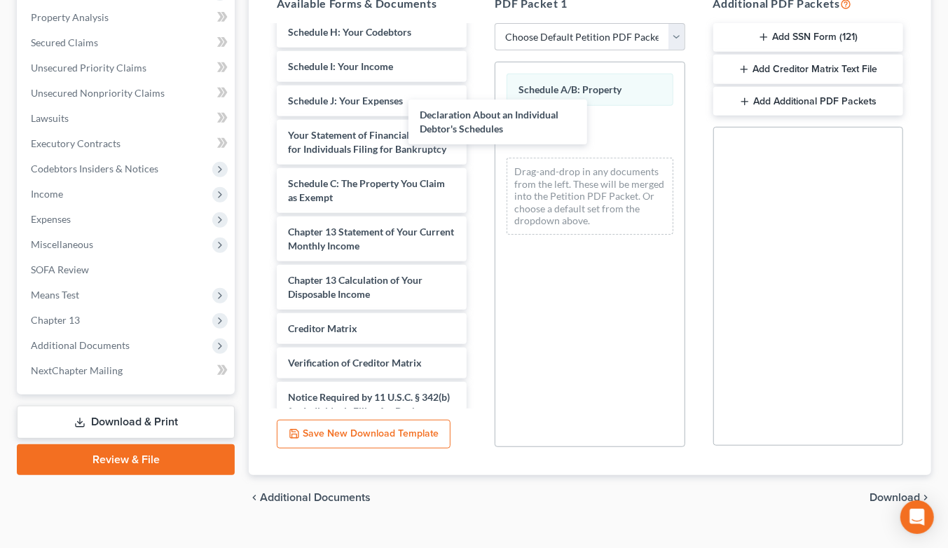
drag, startPoint x: 484, startPoint y: 114, endPoint x: 549, endPoint y: 116, distance: 64.5
click at [478, 116] on div "Declaration About an Individual Debtor's Schedules statment of income-pdf debn-…" at bounding box center [372, 57] width 212 height 838
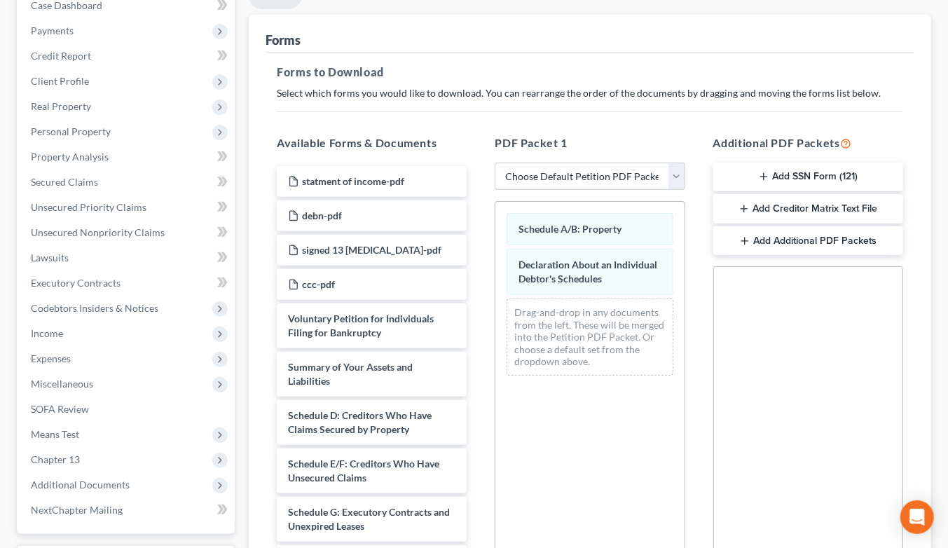
scroll to position [84, 0]
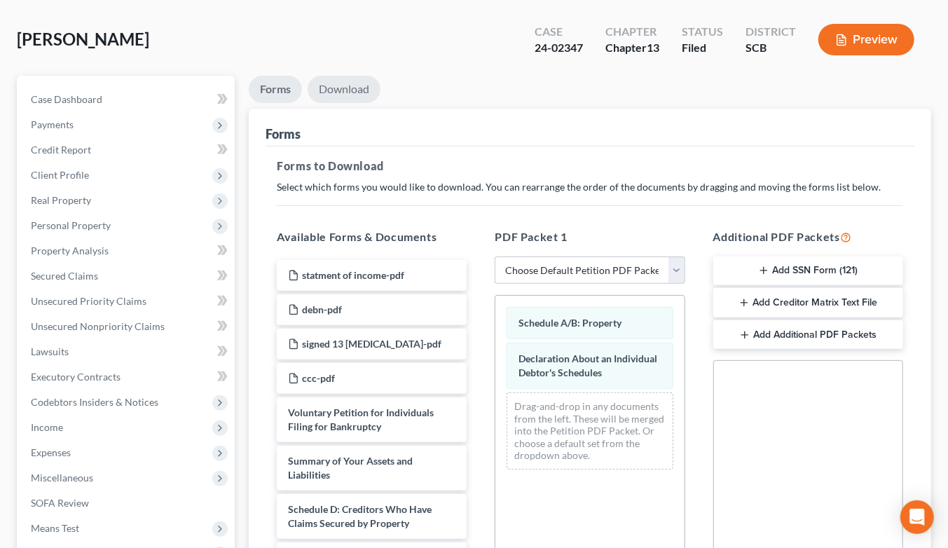
click at [333, 76] on link "Download" at bounding box center [344, 89] width 73 height 27
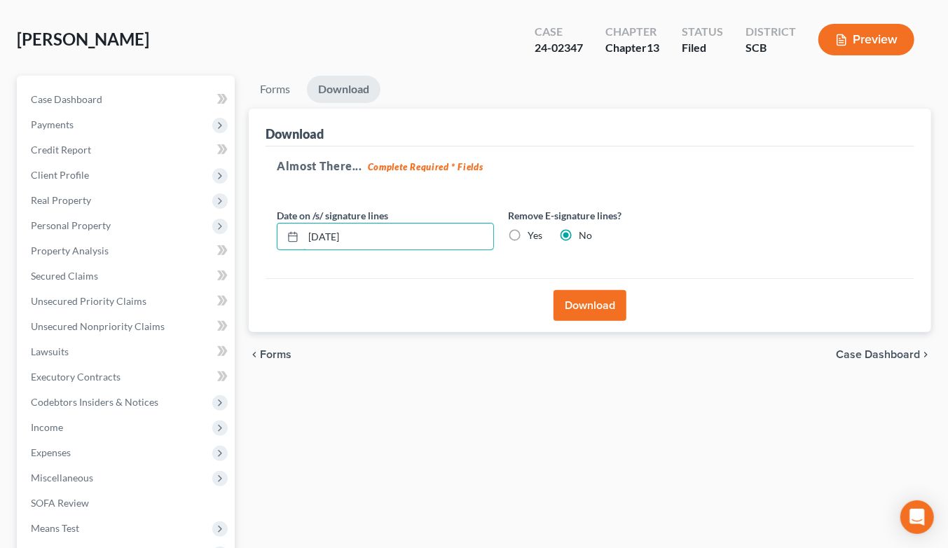
drag, startPoint x: 369, startPoint y: 209, endPoint x: 261, endPoint y: 221, distance: 108.0
click at [261, 221] on div "Download Almost There... Complete Required * Fields Date on /s/ signature lines…" at bounding box center [590, 221] width 683 height 224
click at [528, 228] on label "Yes" at bounding box center [535, 235] width 15 height 14
click at [533, 228] on input "Yes" at bounding box center [537, 232] width 9 height 9
radio input "true"
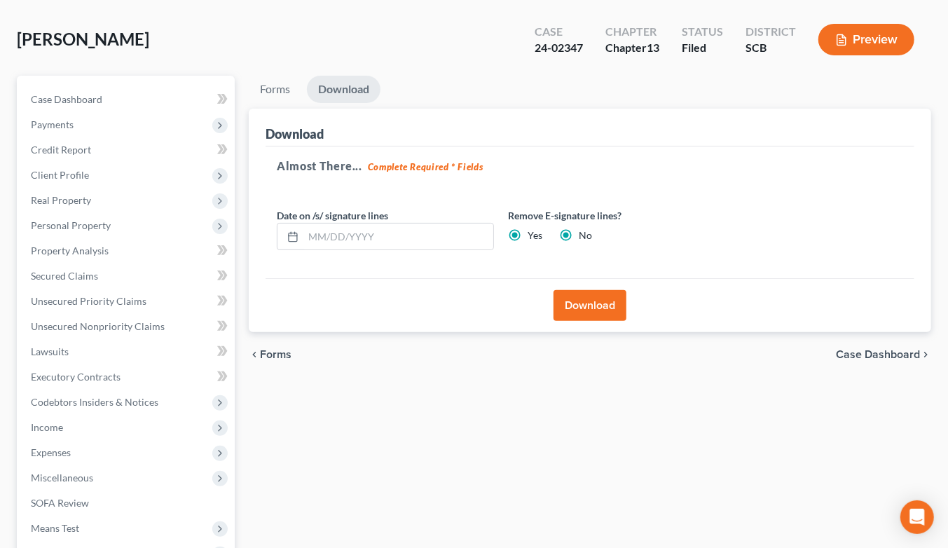
radio input "false"
click at [597, 290] on button "Download" at bounding box center [590, 305] width 73 height 31
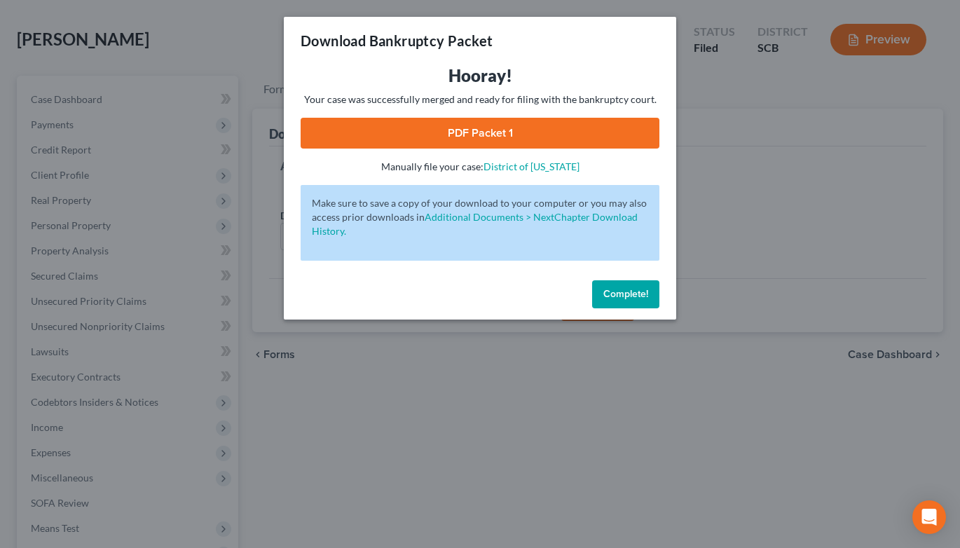
click at [508, 130] on link "PDF Packet 1" at bounding box center [480, 133] width 359 height 31
click at [788, 249] on div "Download Bankruptcy Packet Hooray! Your case was successfully merged and ready …" at bounding box center [480, 274] width 960 height 548
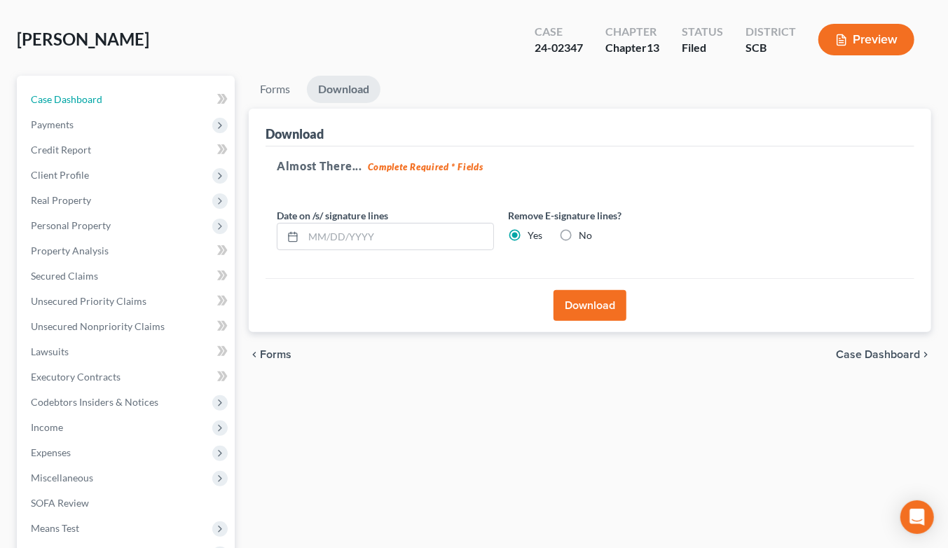
click at [93, 93] on span "Case Dashboard" at bounding box center [66, 99] width 71 height 12
select select "0"
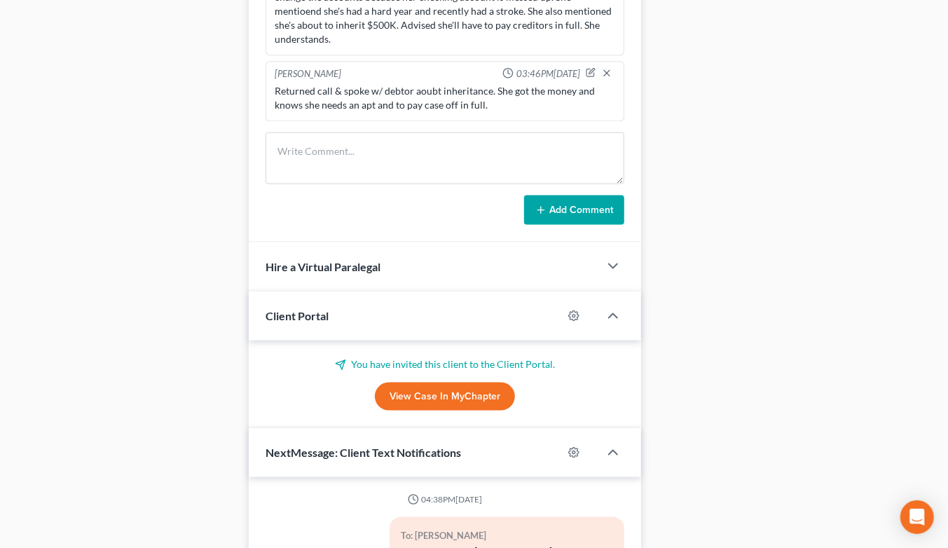
scroll to position [779, 0]
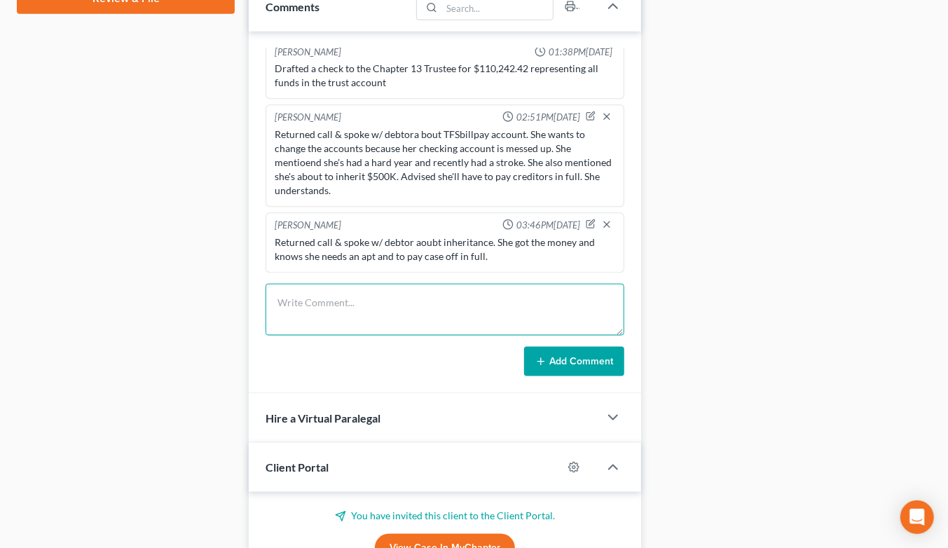
click at [363, 288] on textarea at bounding box center [445, 310] width 359 height 52
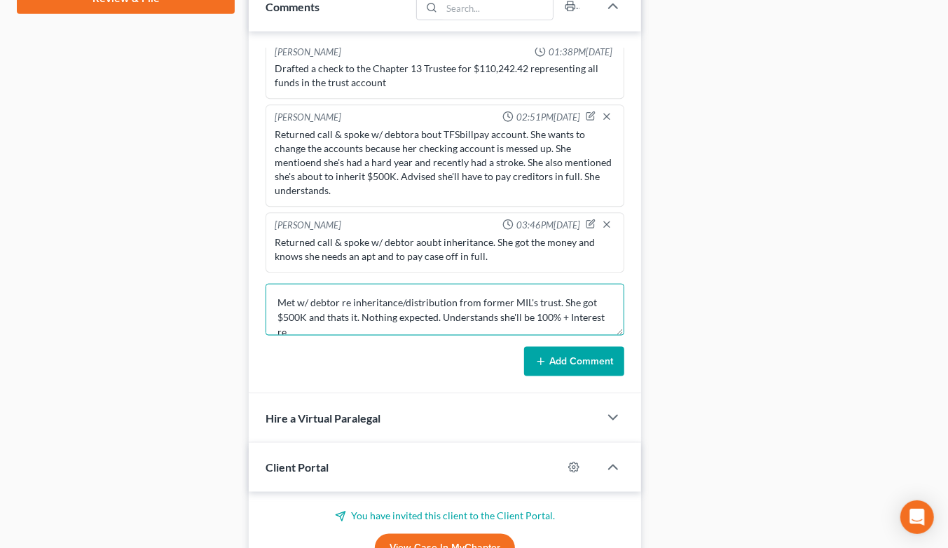
scroll to position [2, 0]
type textarea "Met w/ debtor re inheritance/distribution from former MIL's trust. She got $500…"
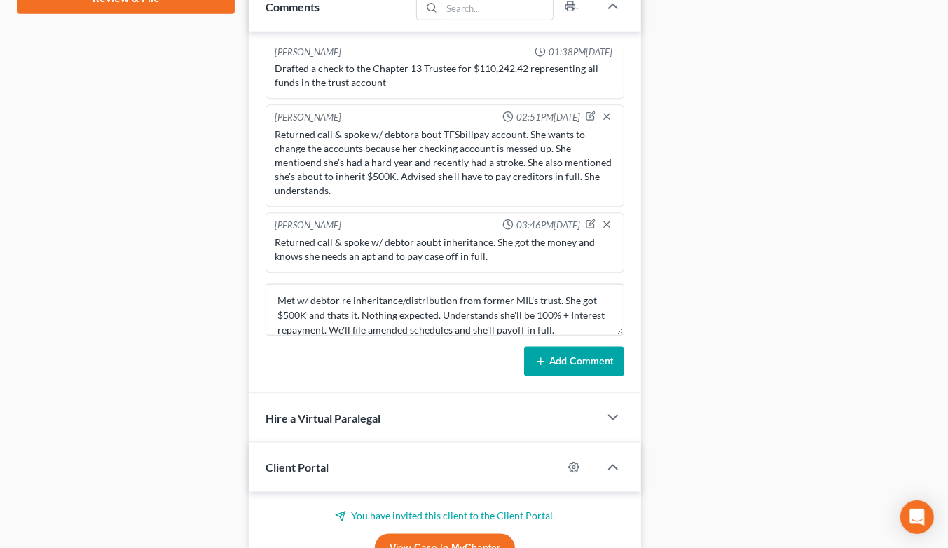
click at [554, 347] on button "Add Comment" at bounding box center [574, 361] width 100 height 29
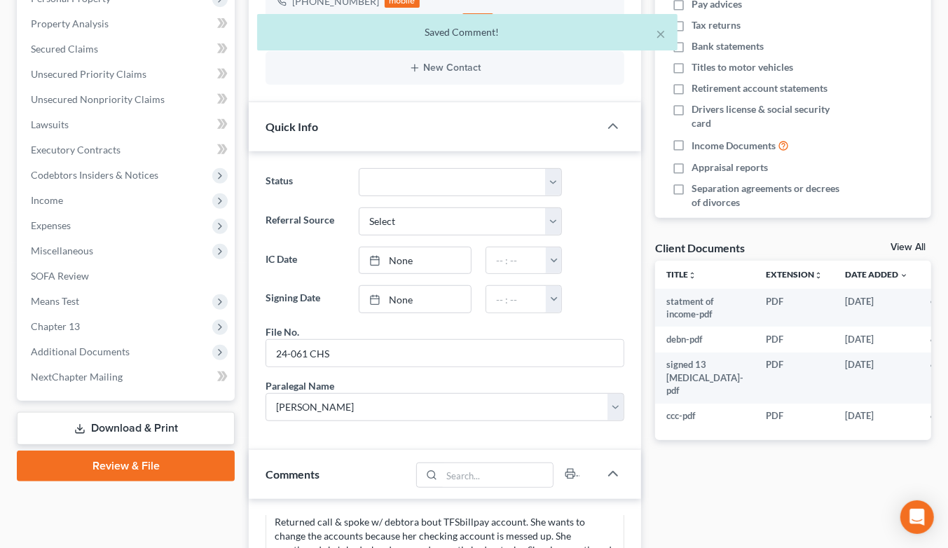
scroll to position [0, 0]
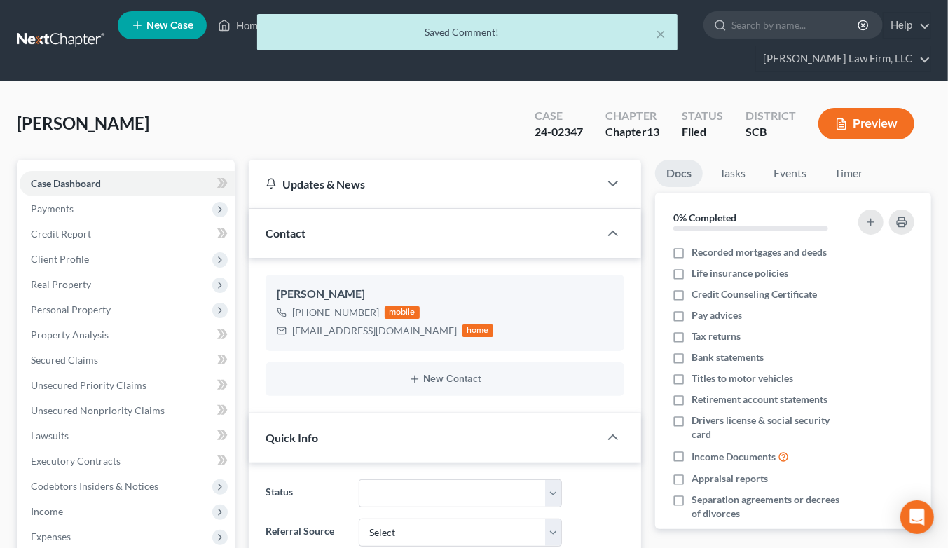
click at [53, 23] on div "× Saved Comment!" at bounding box center [467, 35] width 948 height 43
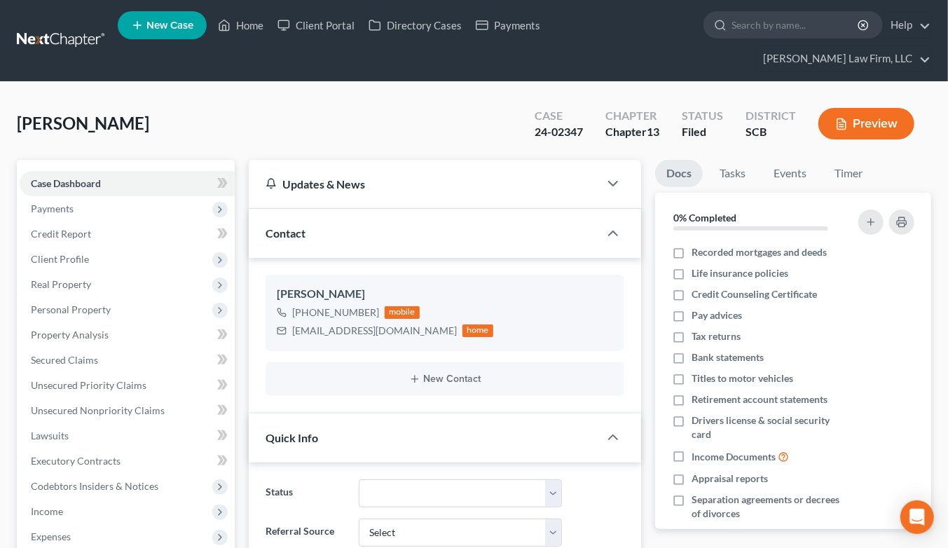
click at [51, 28] on link at bounding box center [62, 40] width 90 height 25
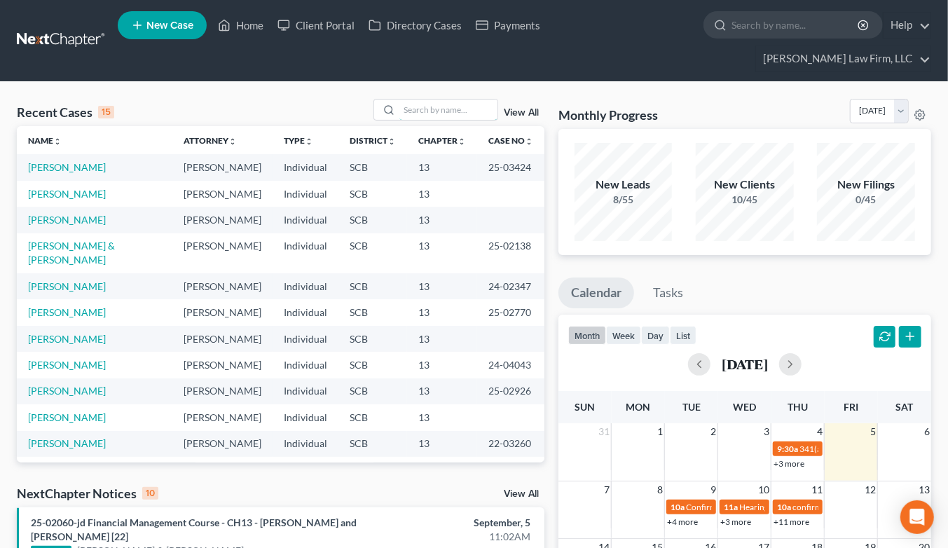
click at [480, 100] on input "search" at bounding box center [448, 110] width 98 height 20
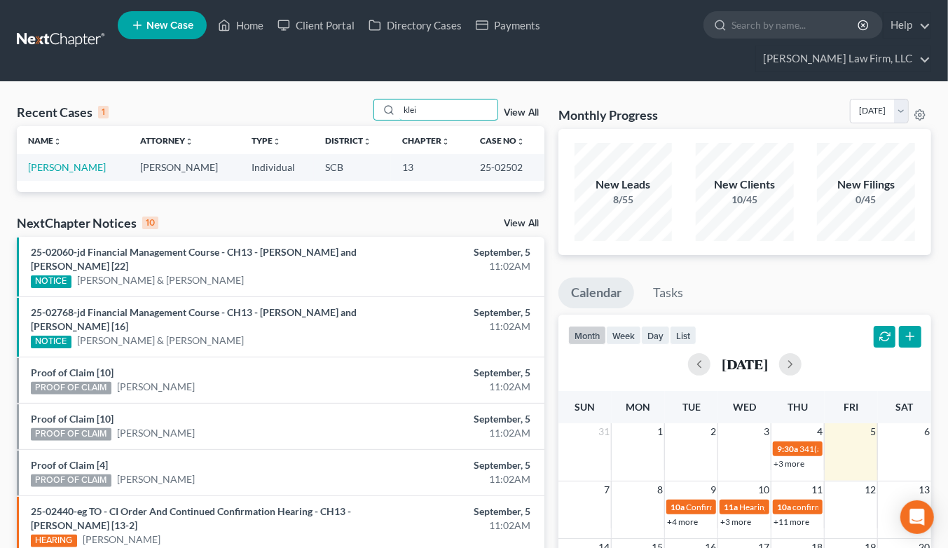
type input "klei"
click at [62, 161] on link "[PERSON_NAME]" at bounding box center [67, 167] width 78 height 12
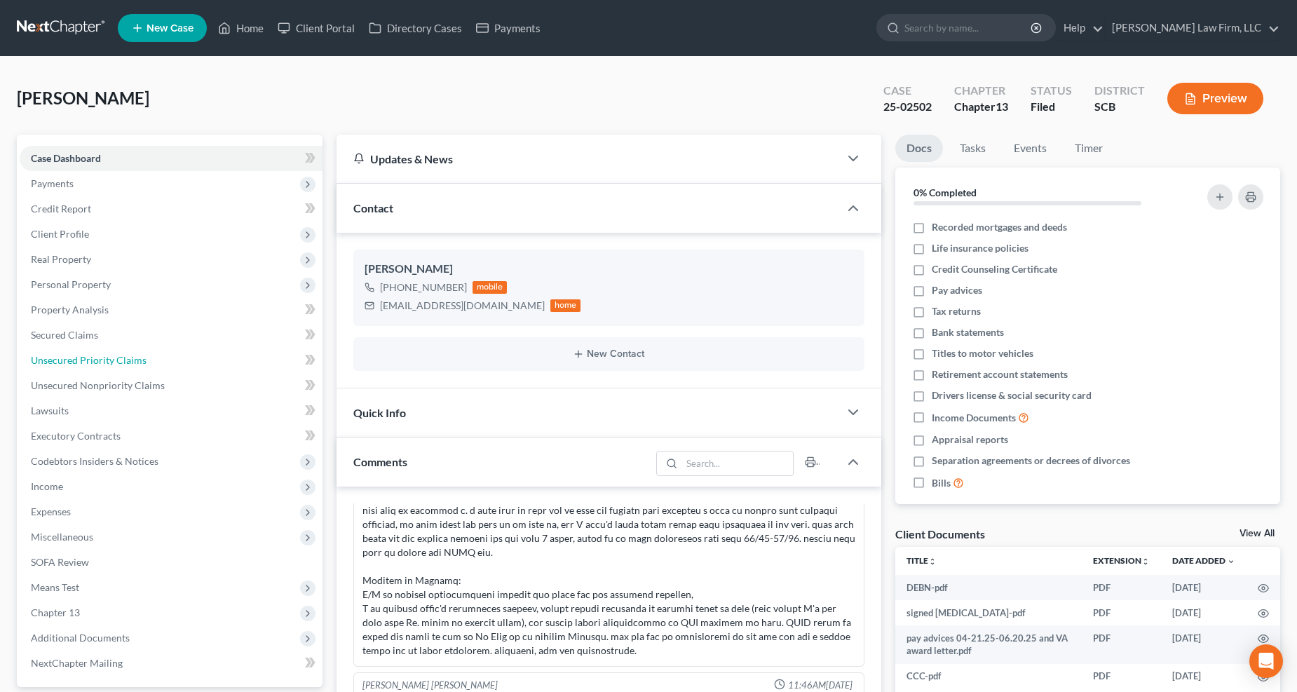
drag, startPoint x: 137, startPoint y: 359, endPoint x: 146, endPoint y: 360, distance: 9.1
click at [137, 359] on span "Unsecured Priority Claims" at bounding box center [89, 360] width 116 height 12
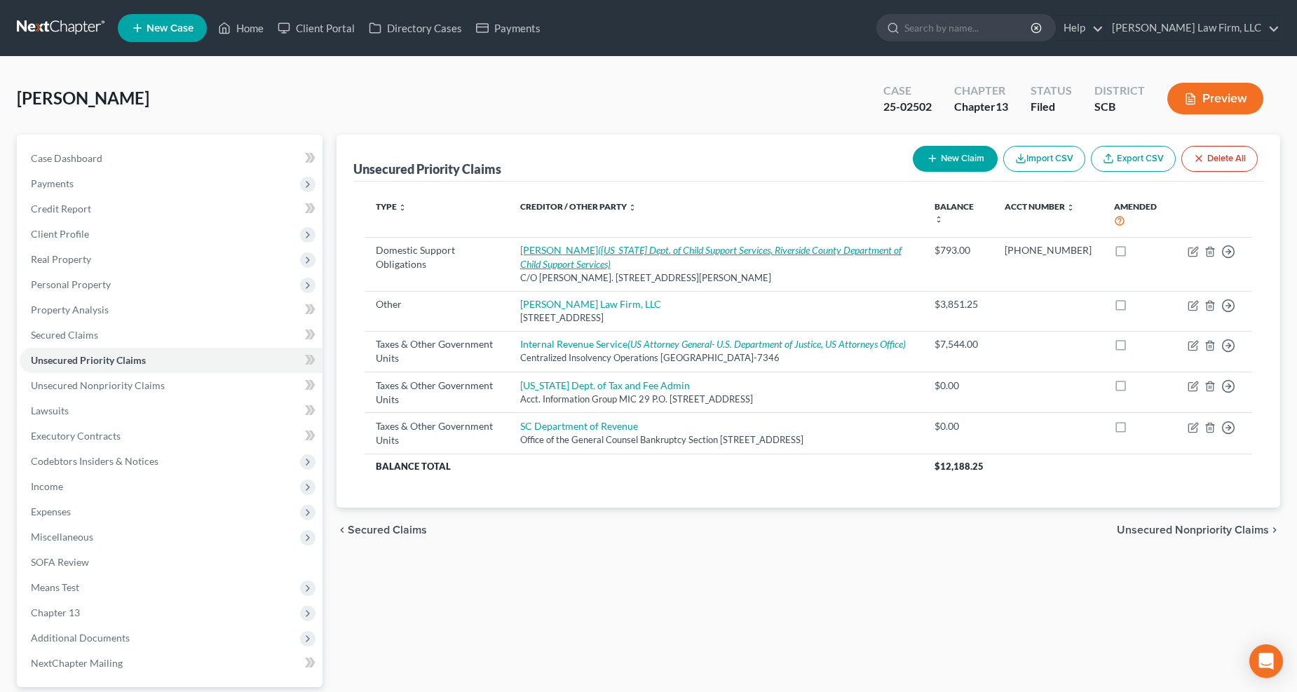
click at [713, 247] on icon "(California Dept. of Child Support Services, Riverside County Department of Chi…" at bounding box center [710, 257] width 381 height 26
select select "4"
select select "0"
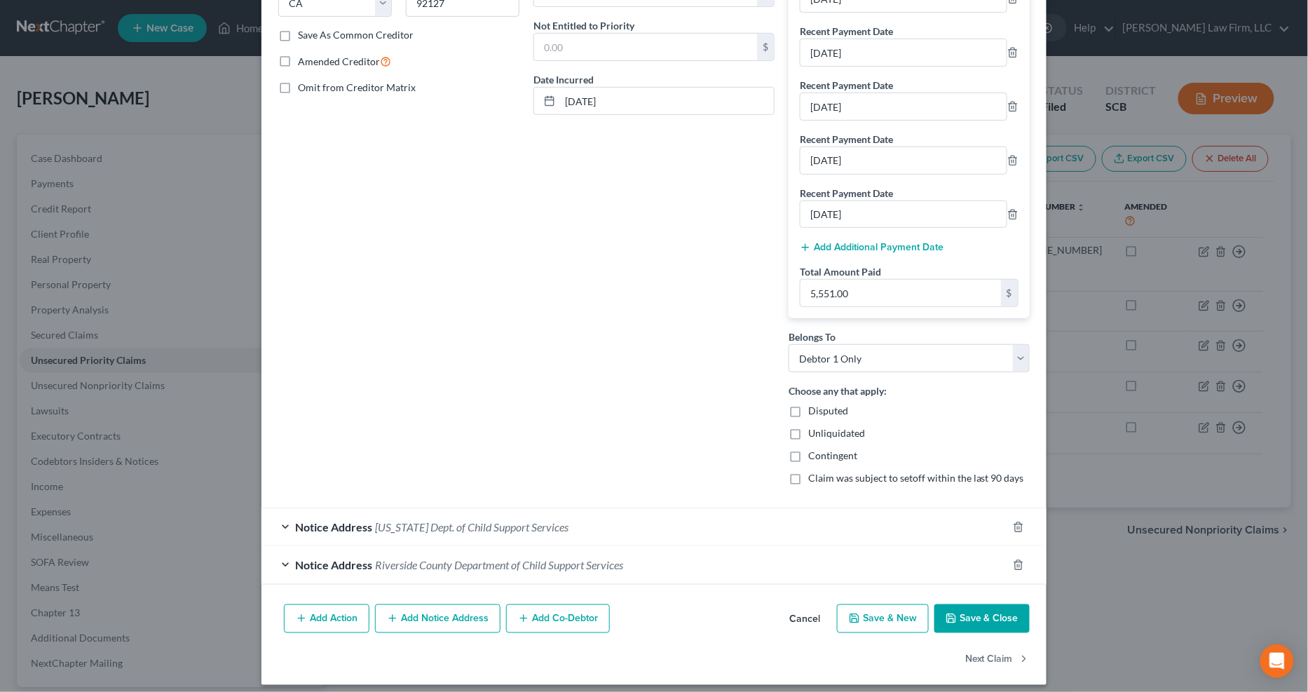
scroll to position [257, 0]
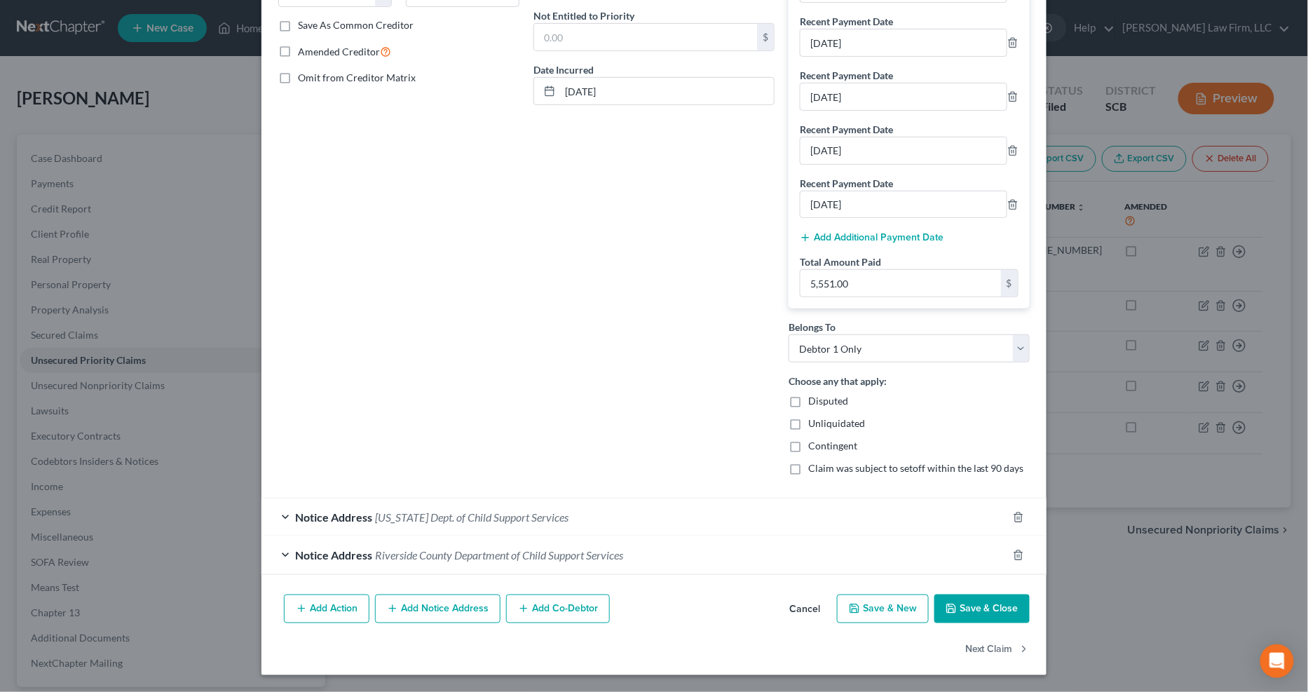
click at [621, 514] on div "Notice Address California Dept. of Child Support Services" at bounding box center [634, 516] width 746 height 37
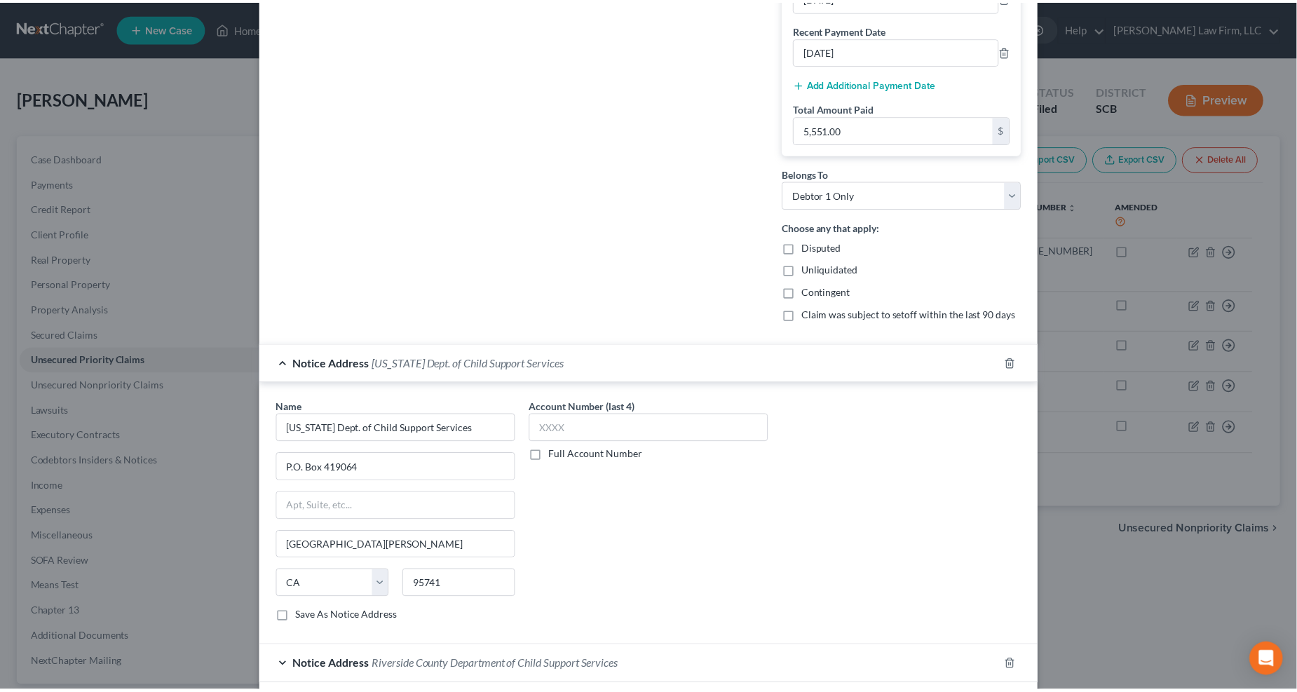
scroll to position [521, 0]
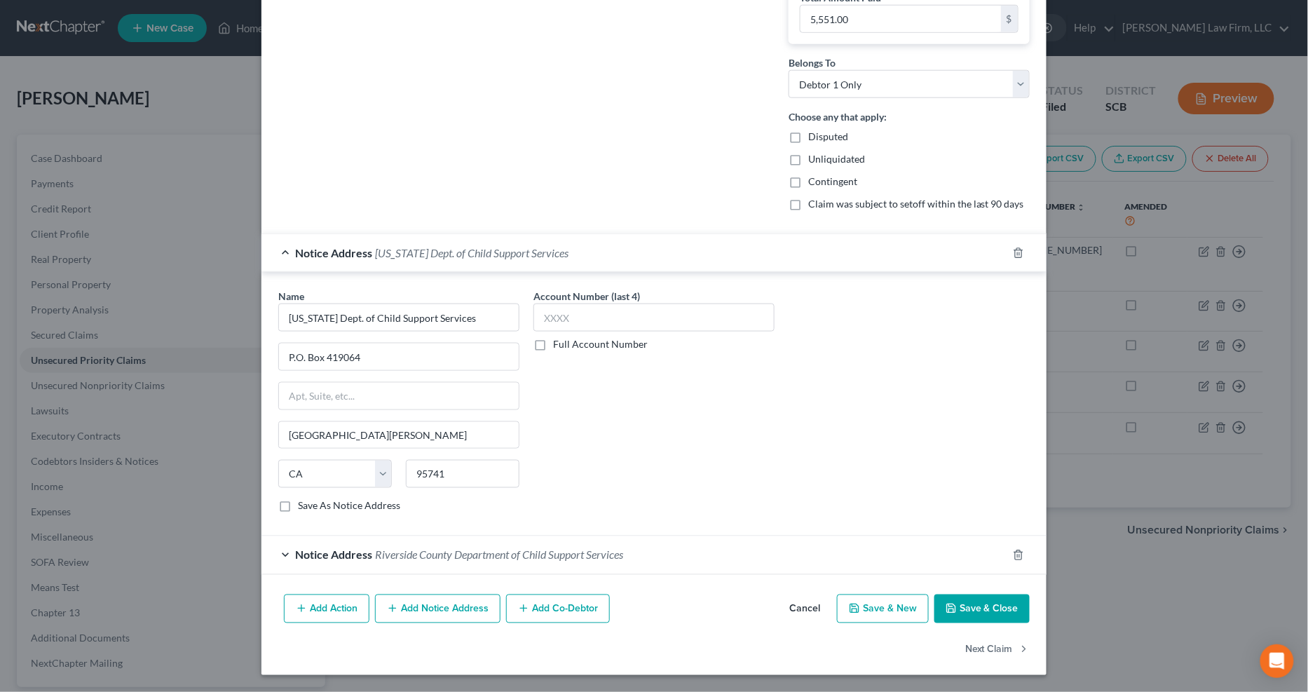
click at [959, 547] on button "Save & Close" at bounding box center [981, 608] width 95 height 29
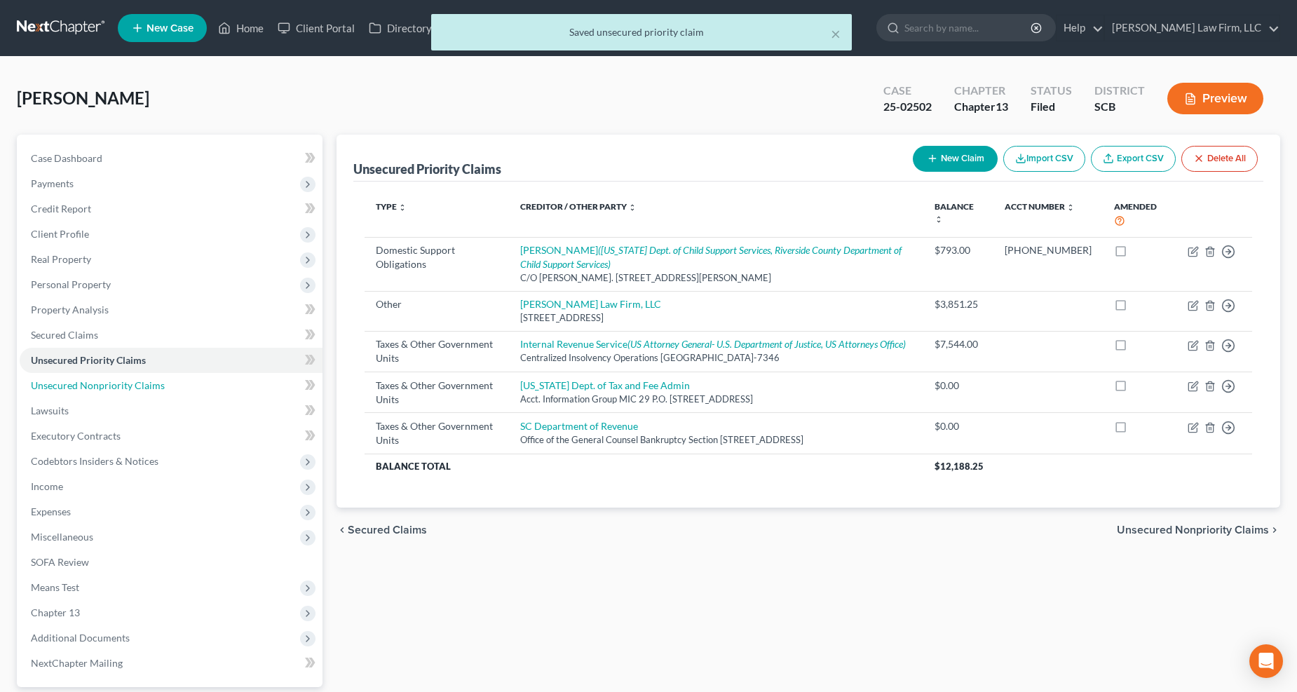
click at [97, 383] on span "Unsecured Nonpriority Claims" at bounding box center [98, 385] width 134 height 12
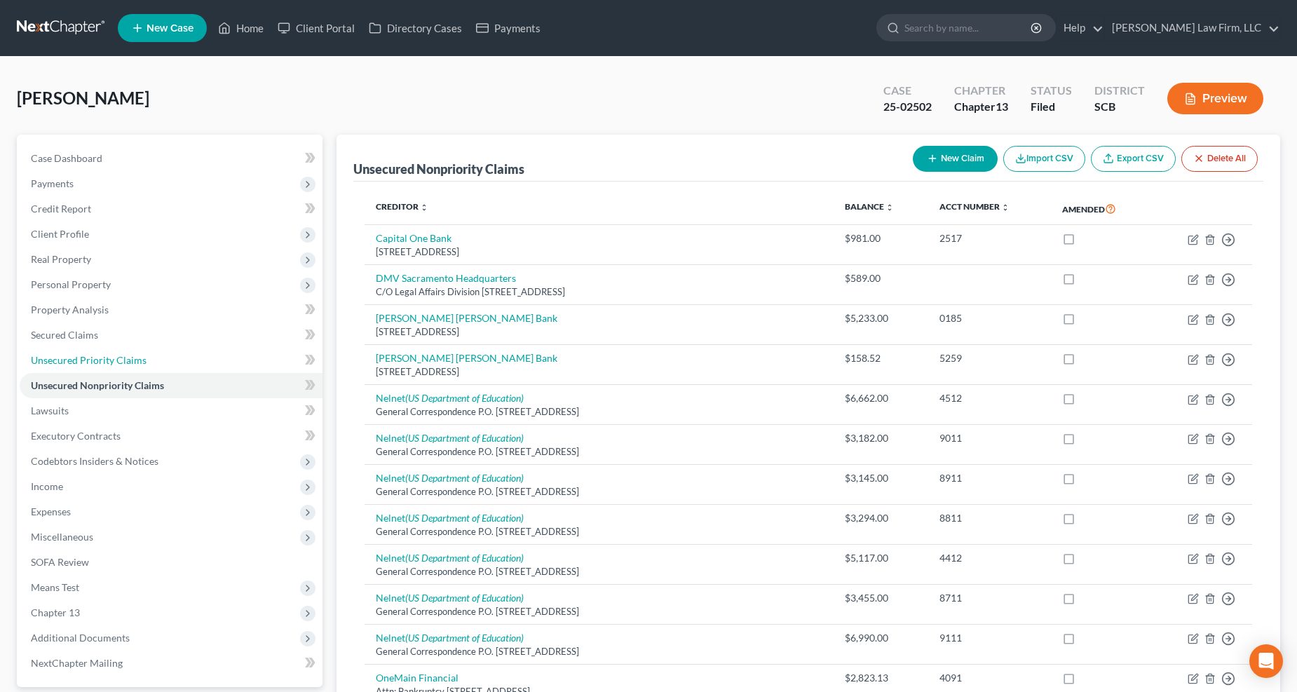
click at [88, 358] on span "Unsecured Priority Claims" at bounding box center [89, 360] width 116 height 12
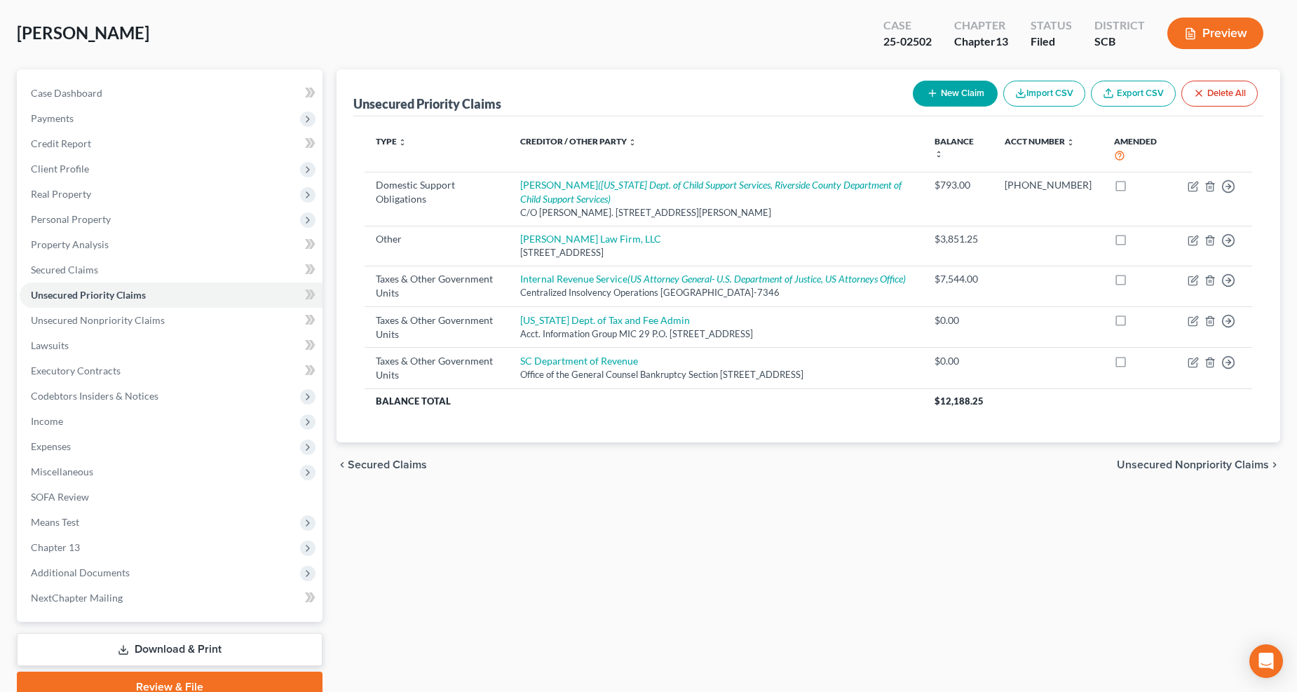
scroll to position [127, 0]
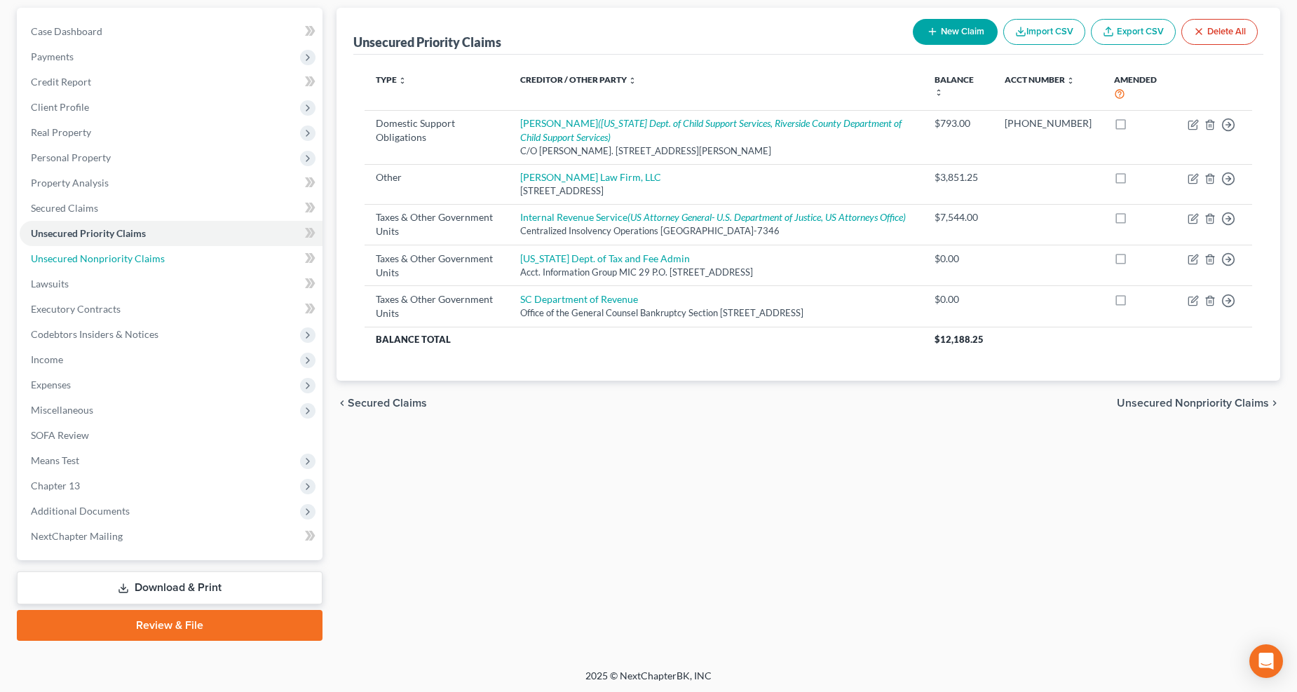
click at [106, 262] on span "Unsecured Nonpriority Claims" at bounding box center [98, 258] width 134 height 12
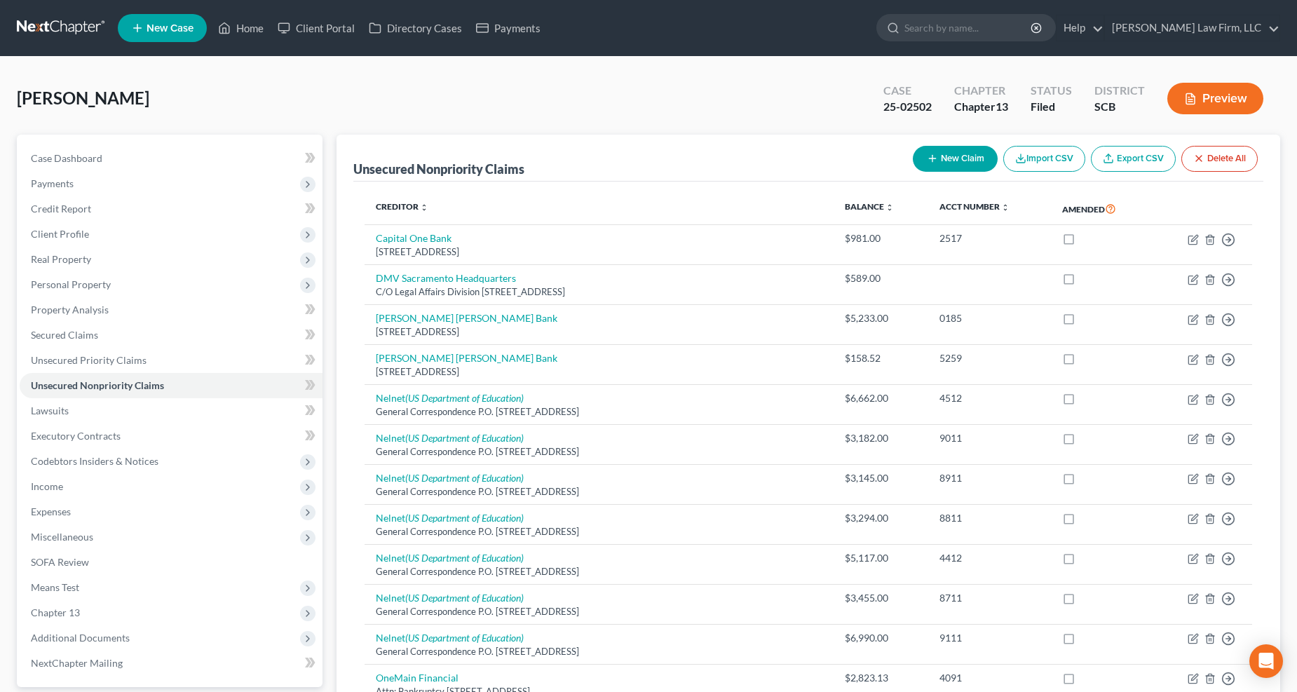
click at [959, 153] on button "New Claim" at bounding box center [955, 159] width 85 height 26
select select "0"
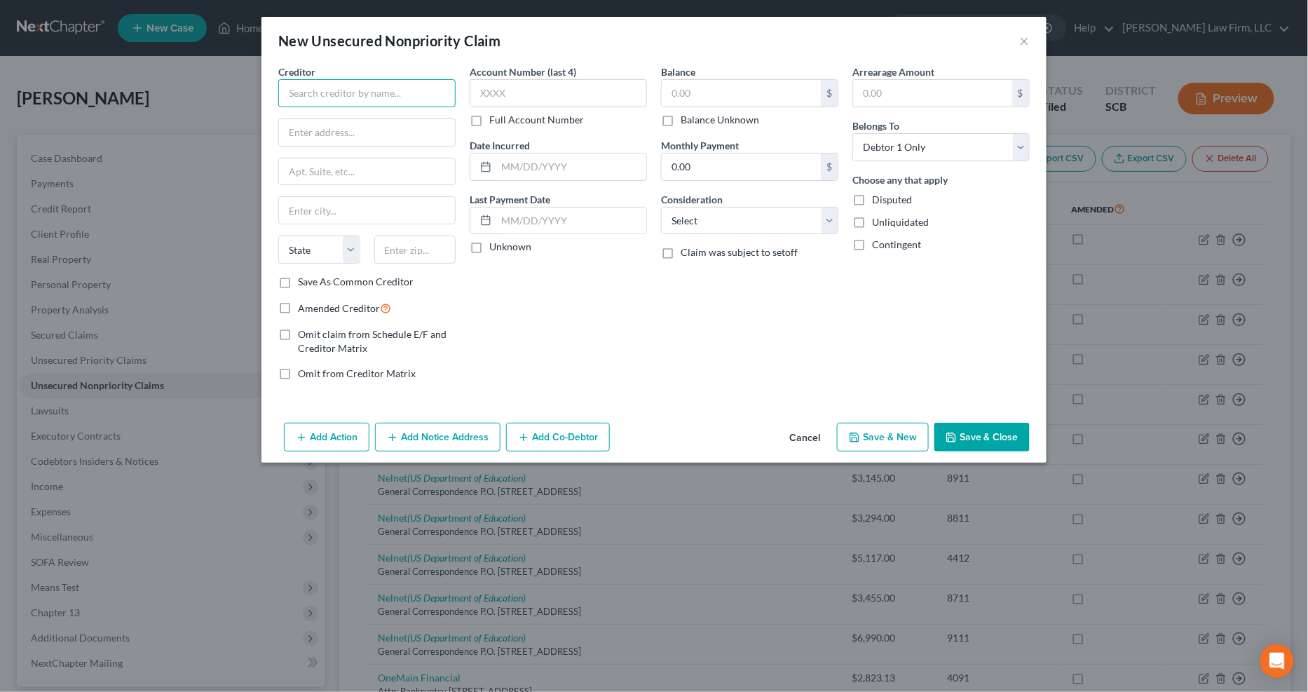
click at [342, 91] on input "text" at bounding box center [366, 93] width 177 height 28
click at [359, 95] on input "text" at bounding box center [366, 93] width 177 height 28
drag, startPoint x: 345, startPoint y: 88, endPoint x: 271, endPoint y: 85, distance: 73.7
click at [281, 85] on input "San Diego Gas & Electric" at bounding box center [366, 93] width 177 height 28
type input "Financial Credit Network"
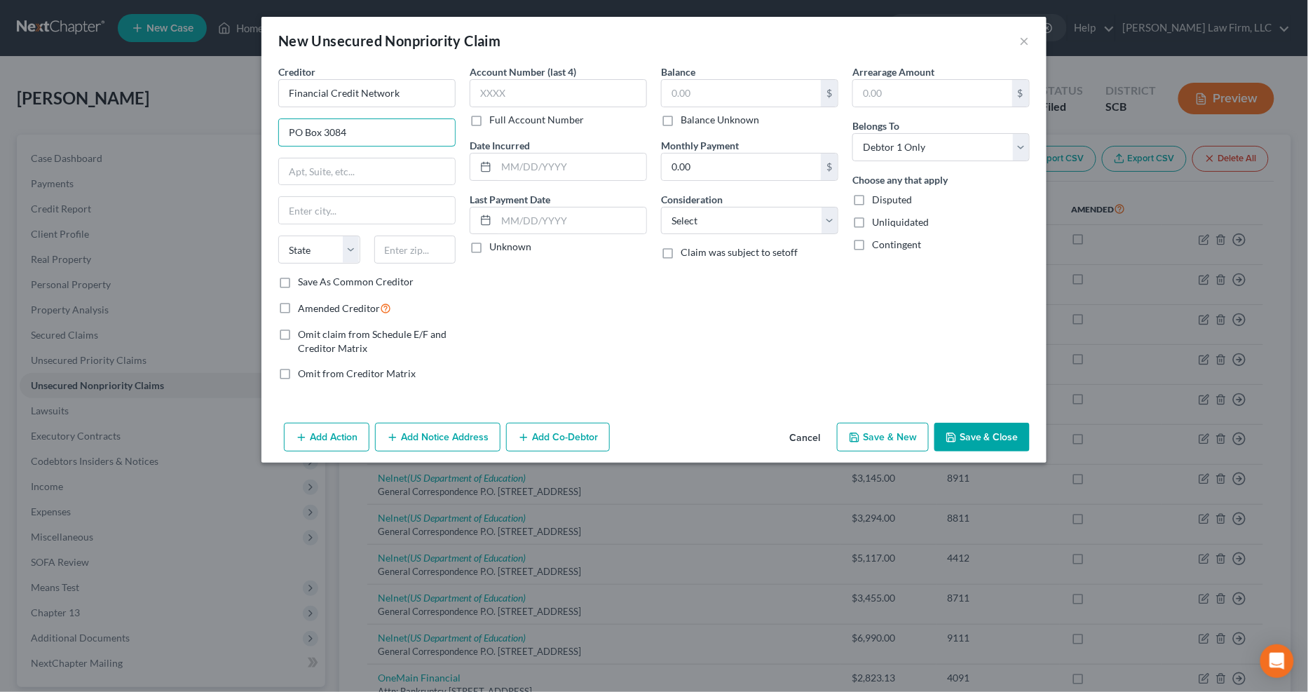
type input "PO Box 3084"
type input "Visalia"
select select "4"
type input "93278"
click at [516, 90] on input "text" at bounding box center [558, 93] width 177 height 28
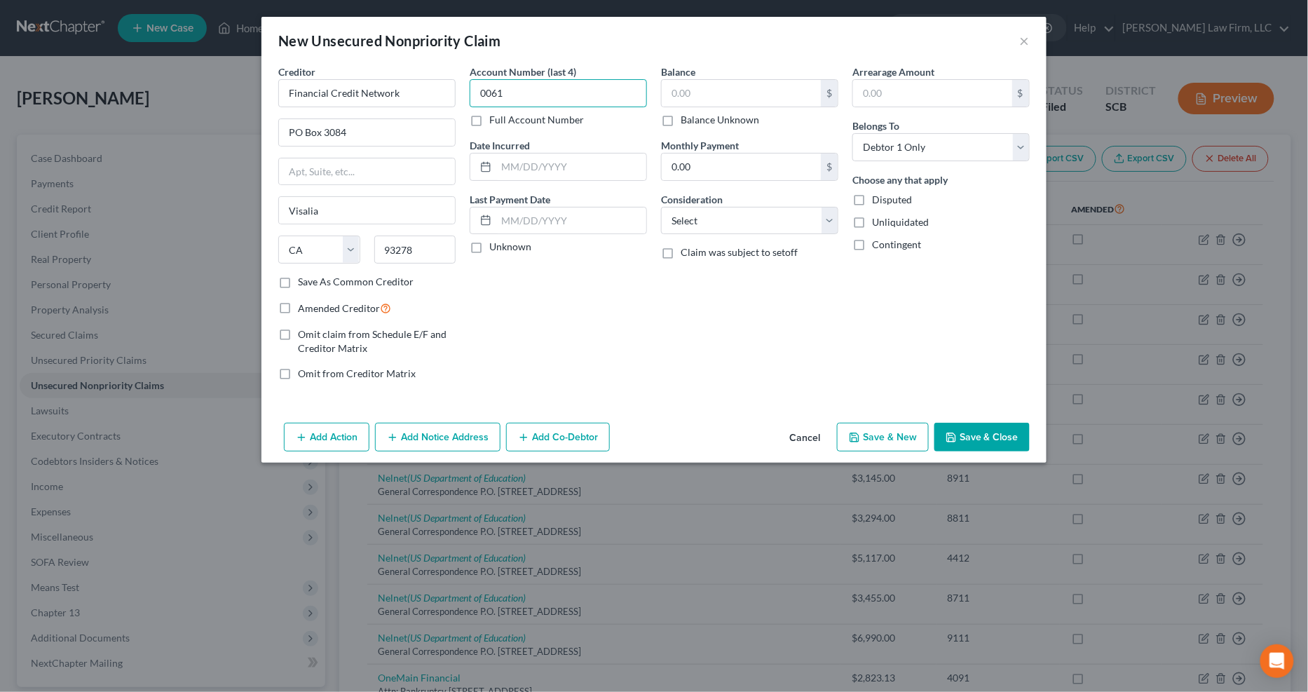
type input "0061"
click at [534, 167] on input "text" at bounding box center [571, 166] width 150 height 27
click at [710, 93] on input "text" at bounding box center [741, 93] width 159 height 27
type input "483.70"
click at [706, 170] on input "0.00" at bounding box center [741, 166] width 159 height 27
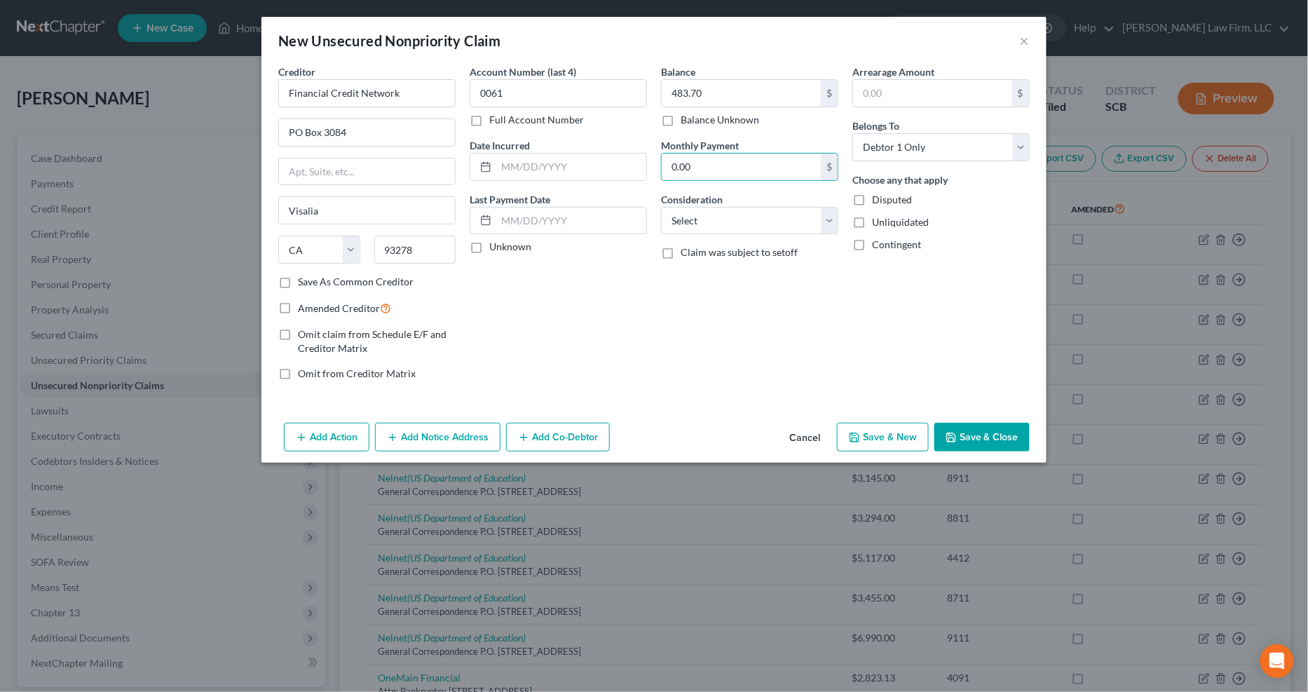
click at [479, 442] on button "Add Notice Address" at bounding box center [437, 437] width 125 height 29
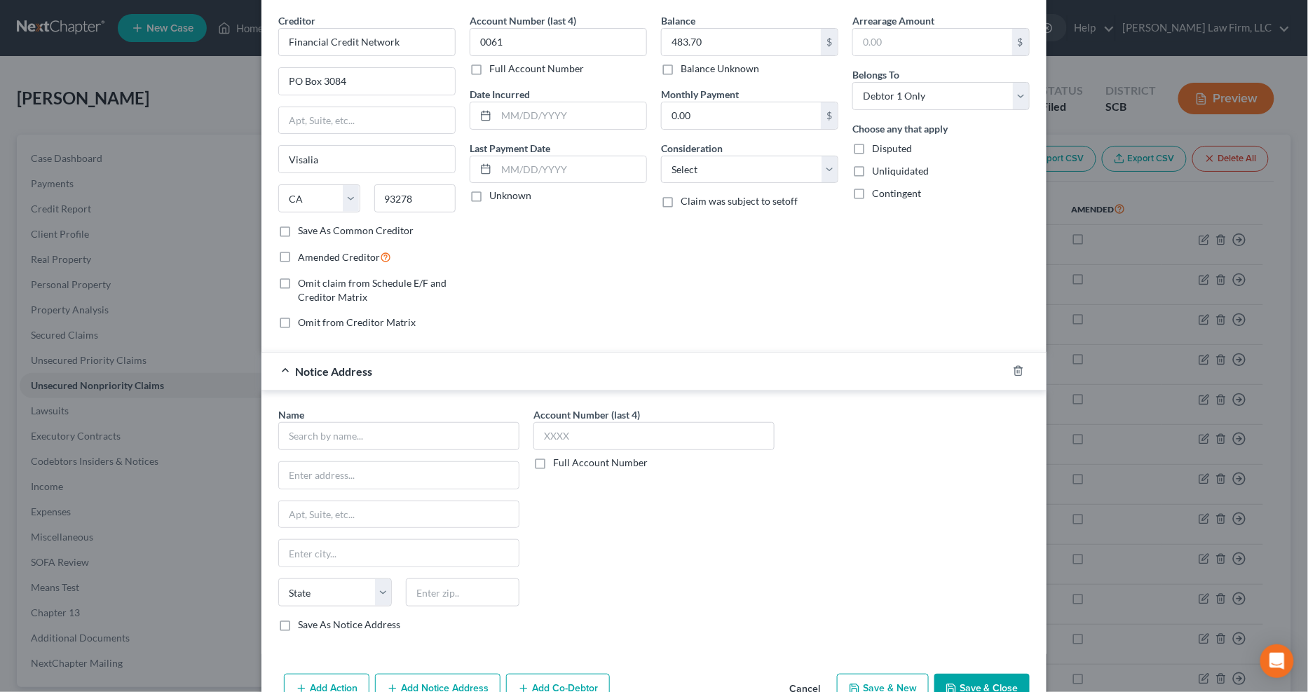
scroll to position [78, 0]
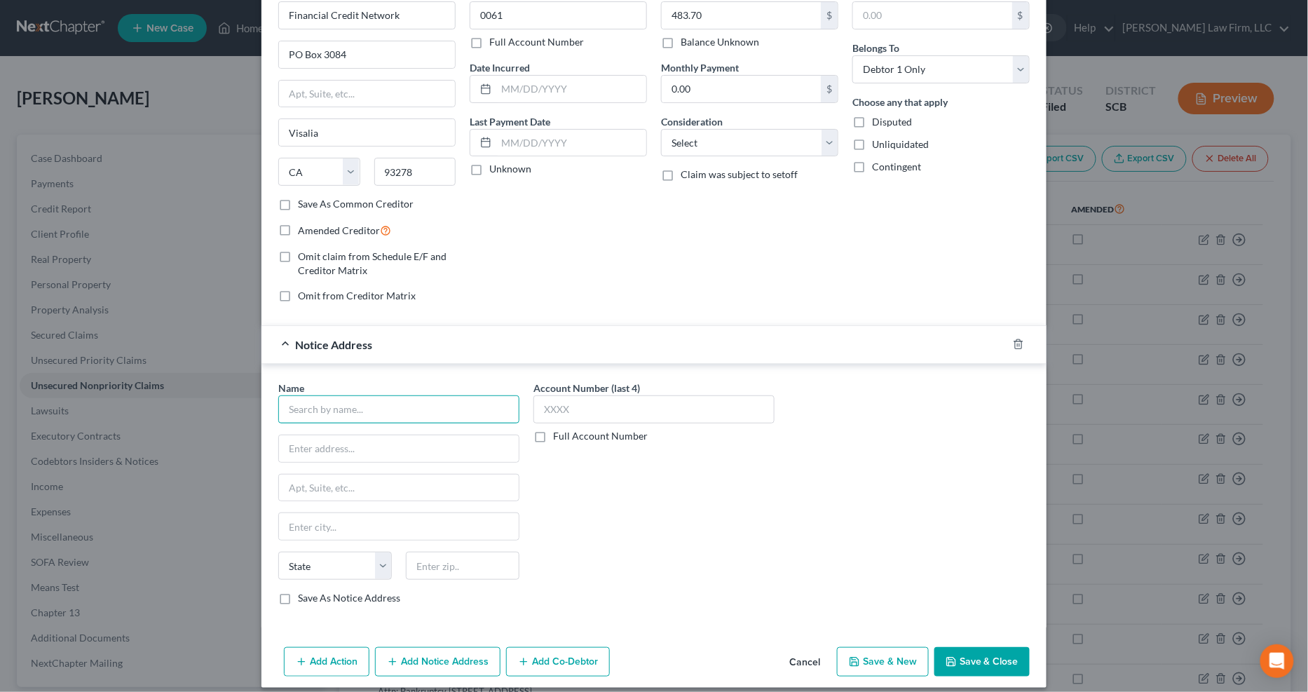
click at [430, 411] on input "text" at bounding box center [398, 409] width 241 height 28
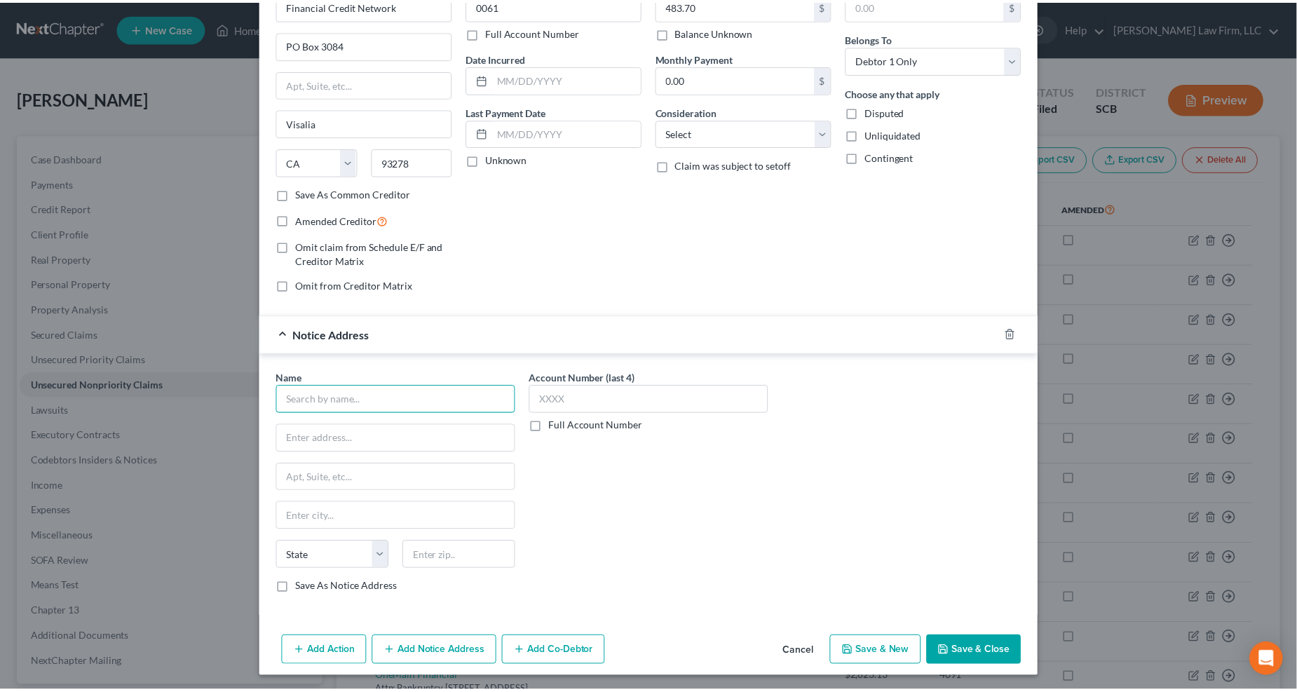
scroll to position [91, 0]
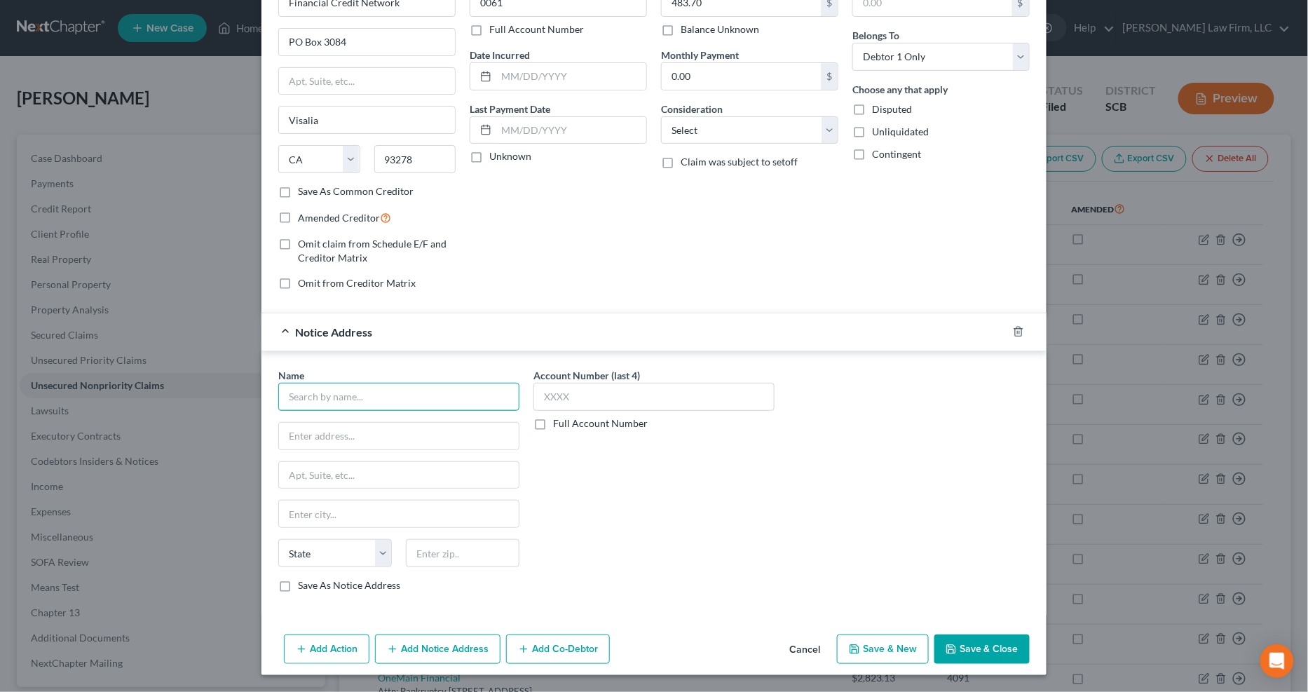
click at [460, 401] on input "text" at bounding box center [398, 397] width 241 height 28
type input "S"
type input "San Diego Gas & Electric"
type input "PO Box 25126"
type input "San Diego"
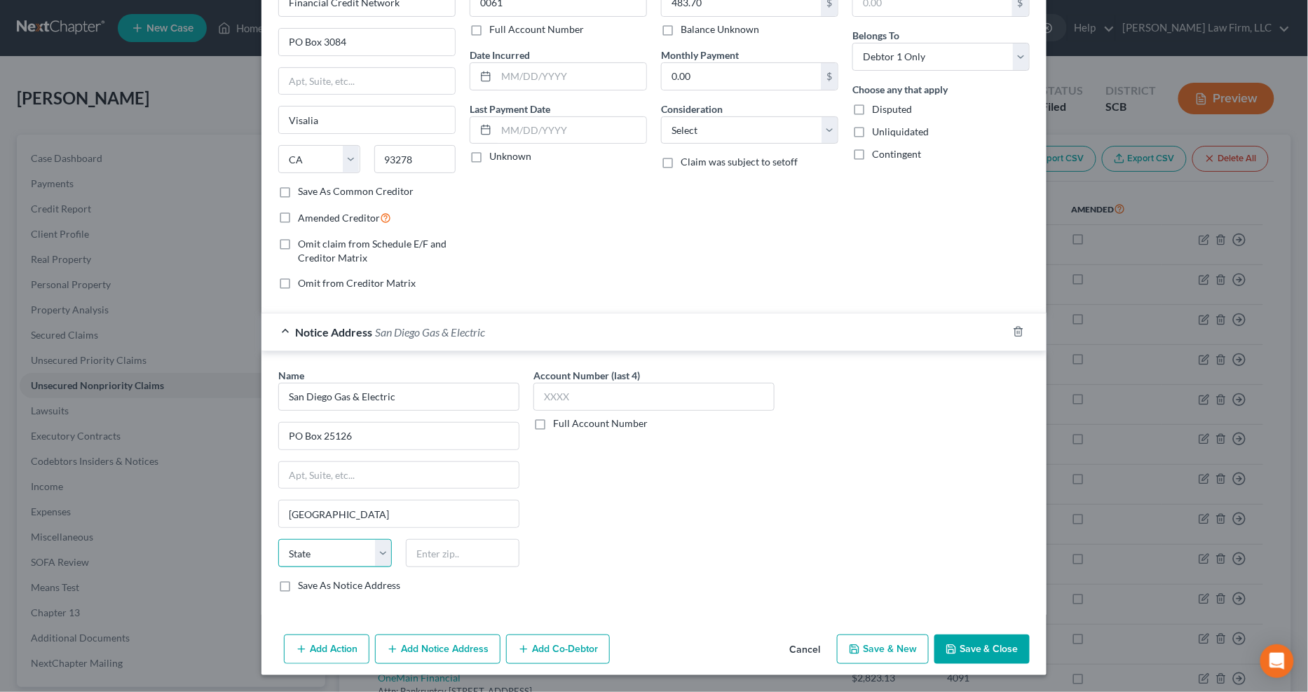
select select "4"
type input "92125-0126"
click at [959, 547] on button "Save & Close" at bounding box center [981, 648] width 95 height 29
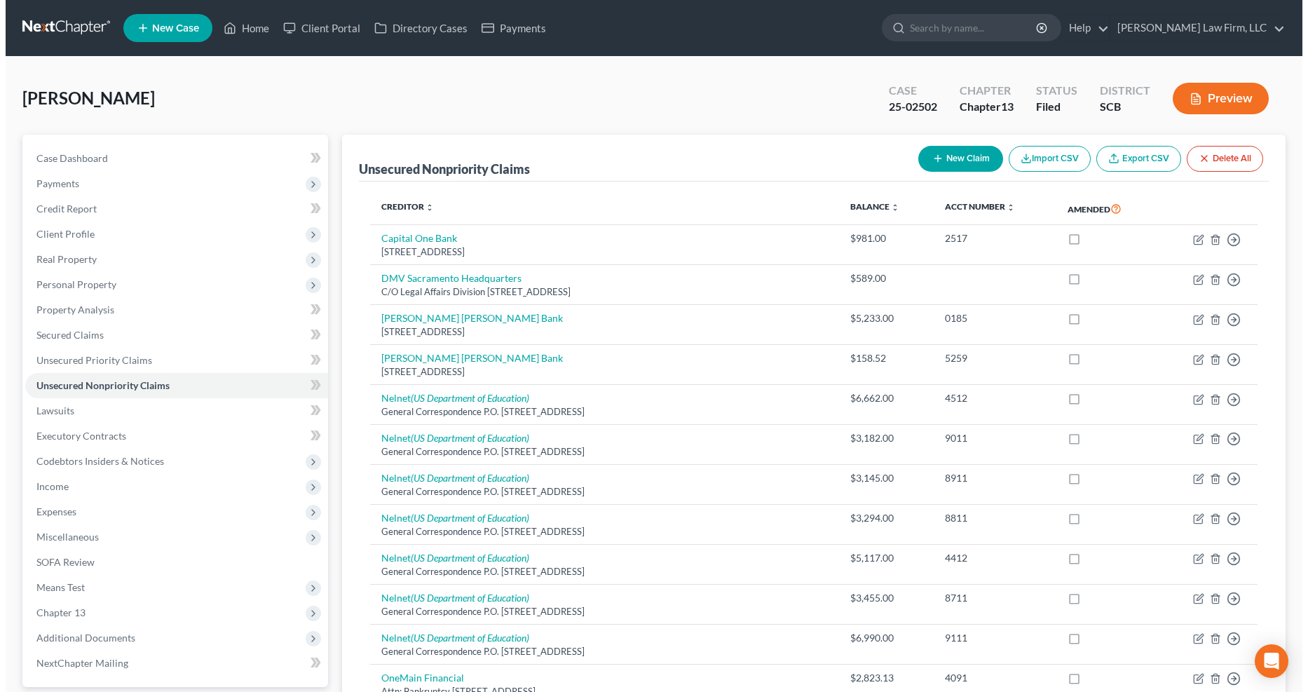
scroll to position [78, 0]
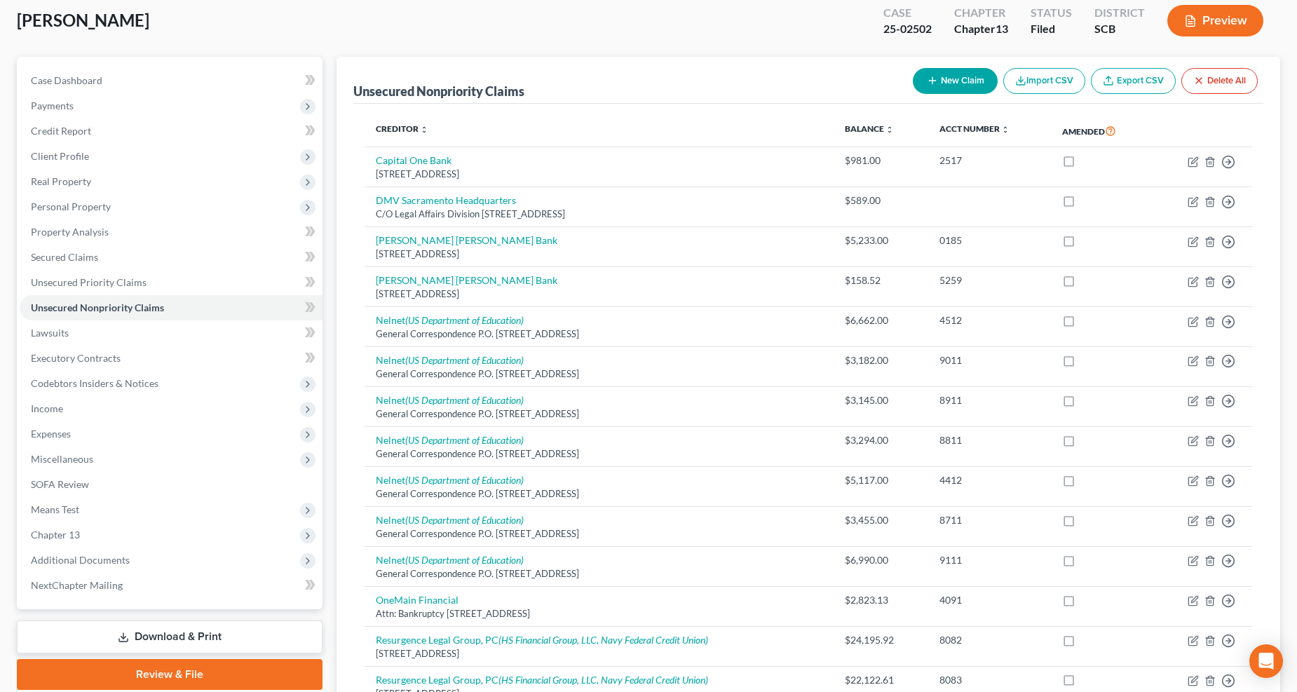
click at [945, 82] on button "New Claim" at bounding box center [955, 81] width 85 height 26
select select "0"
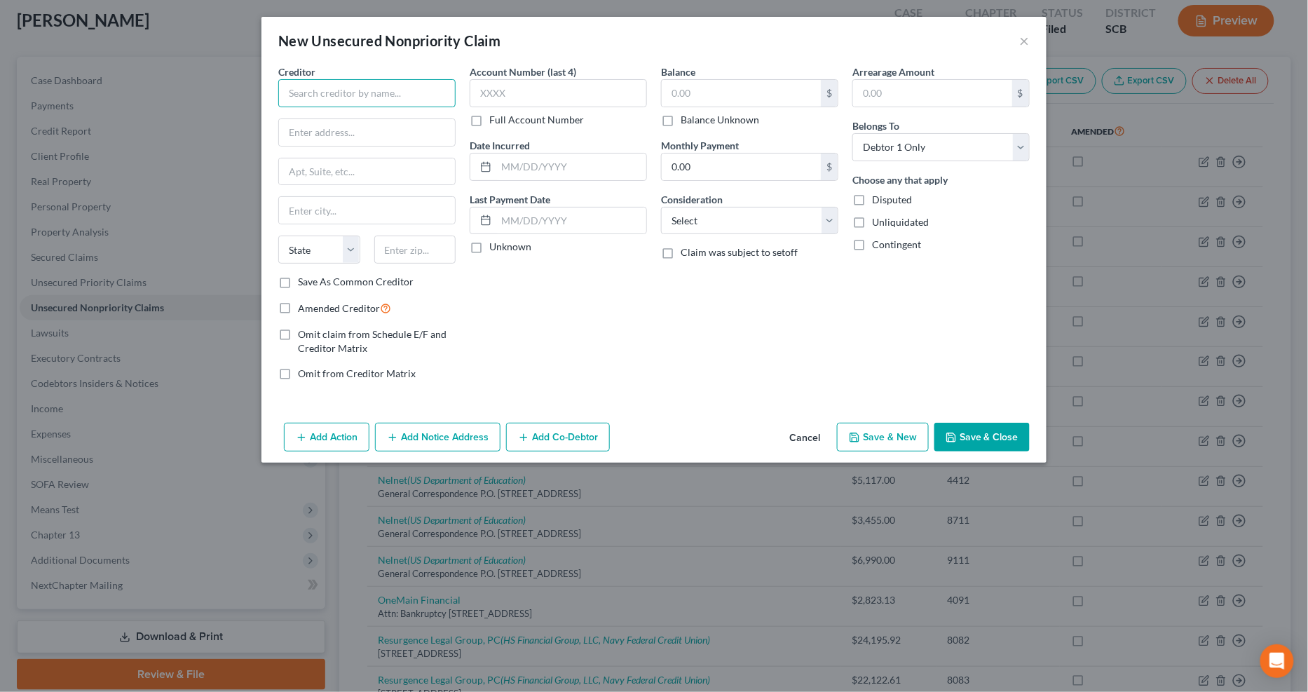
click at [397, 93] on input "text" at bounding box center [366, 93] width 177 height 28
type input "W"
type input "Waste Management"
type input "PO Box 541008"
type input "Los Angeles"
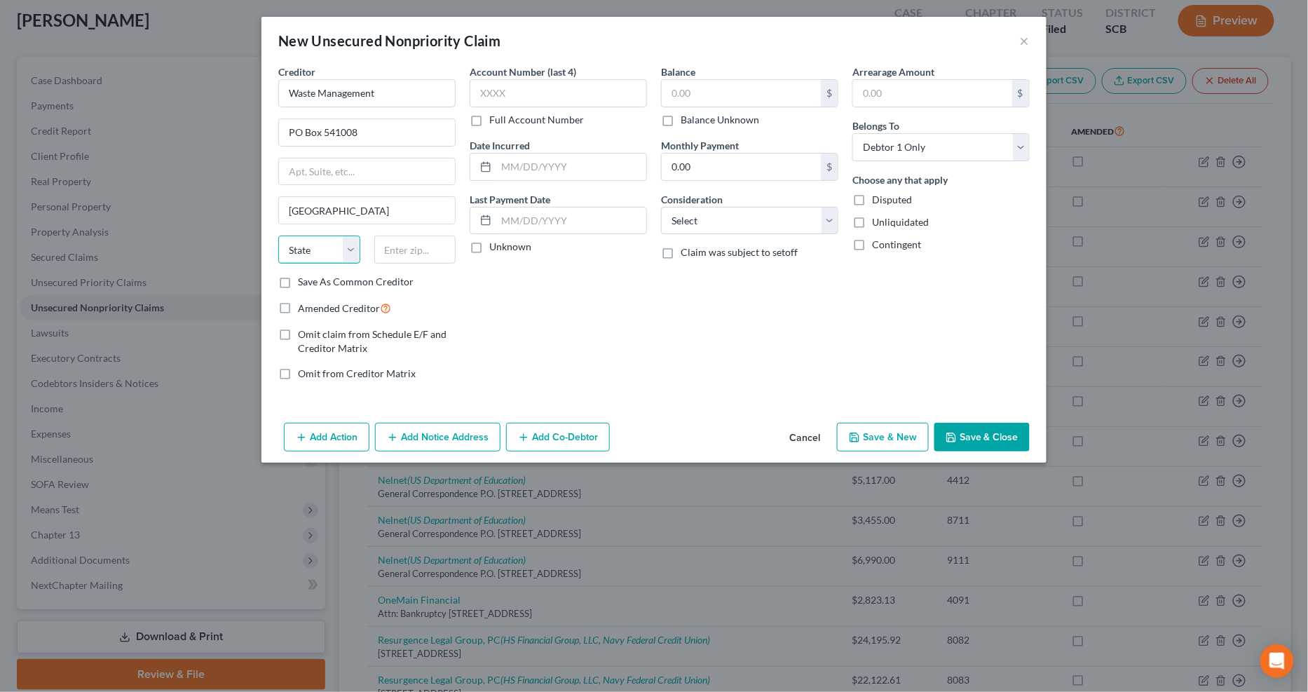
select select "4"
type input "90054-1008"
click at [545, 91] on input "text" at bounding box center [558, 93] width 177 height 28
type input "3009"
click at [685, 91] on input "text" at bounding box center [741, 93] width 159 height 27
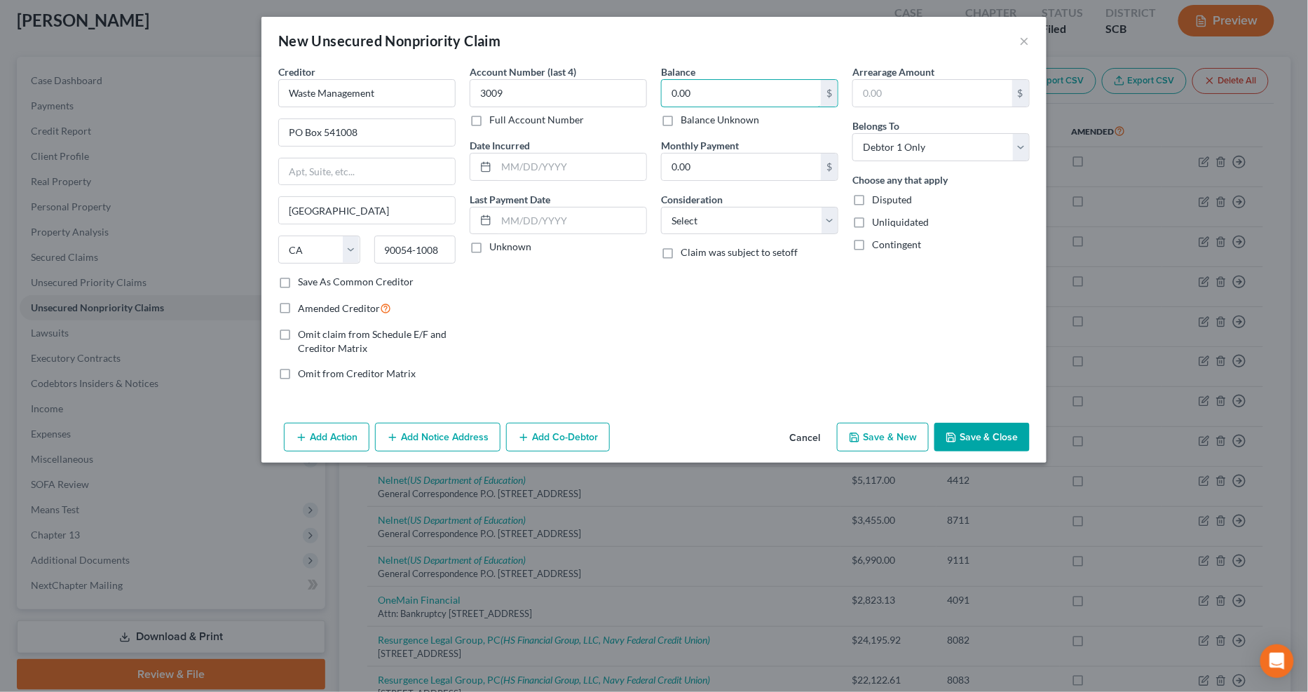
type input "0.00"
drag, startPoint x: 751, startPoint y: 207, endPoint x: 746, endPoint y: 220, distance: 13.3
click at [751, 208] on select "Select Cable / Satellite Services Collection Agency Credit Card Debt Debt Couns…" at bounding box center [749, 221] width 177 height 28
select select "14"
click at [661, 207] on select "Select Cable / Satellite Services Collection Agency Credit Card Debt Debt Couns…" at bounding box center [749, 221] width 177 height 28
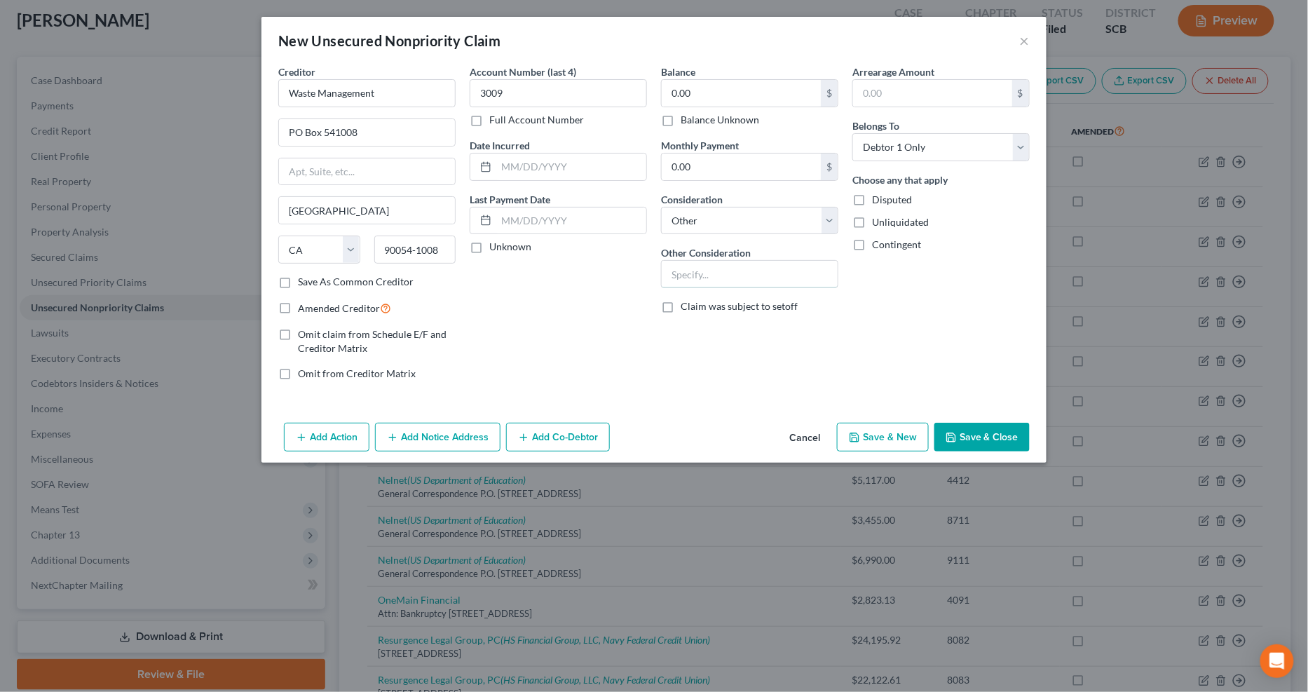
click at [711, 277] on input "text" at bounding box center [750, 274] width 176 height 27
type input "Notice Only - The debtor is informed and believes he does not owe a debt to thi…"
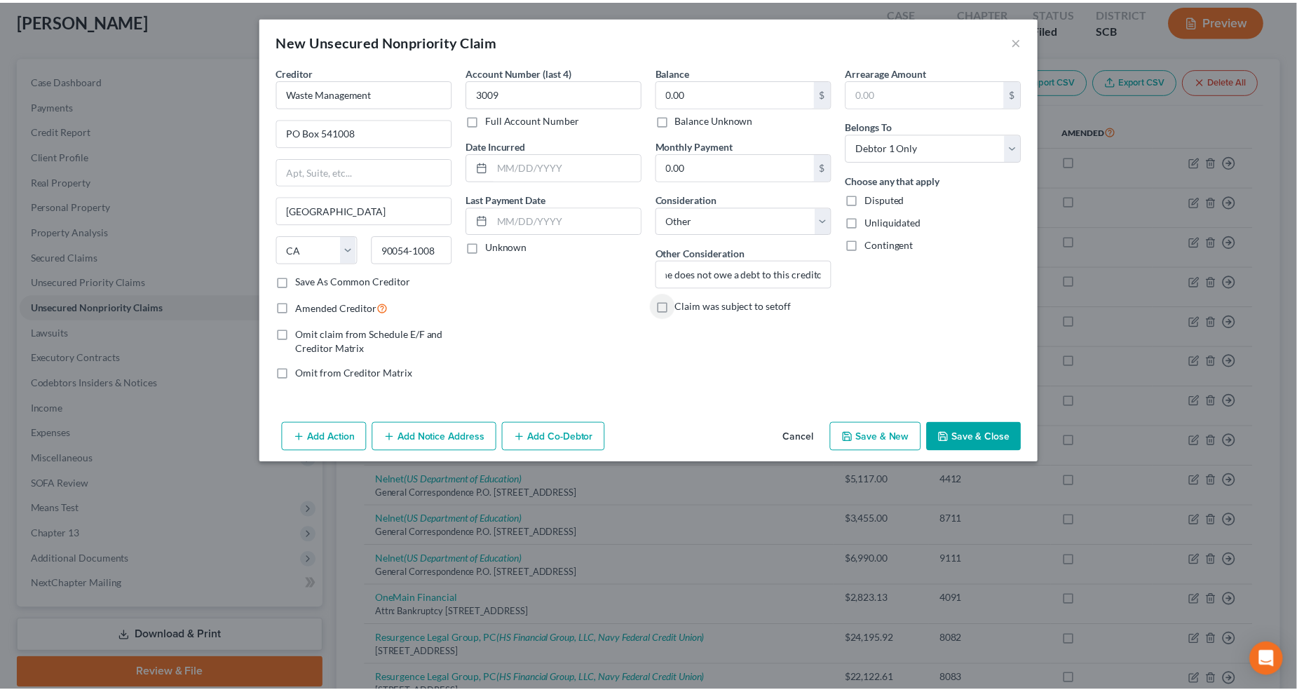
scroll to position [0, 0]
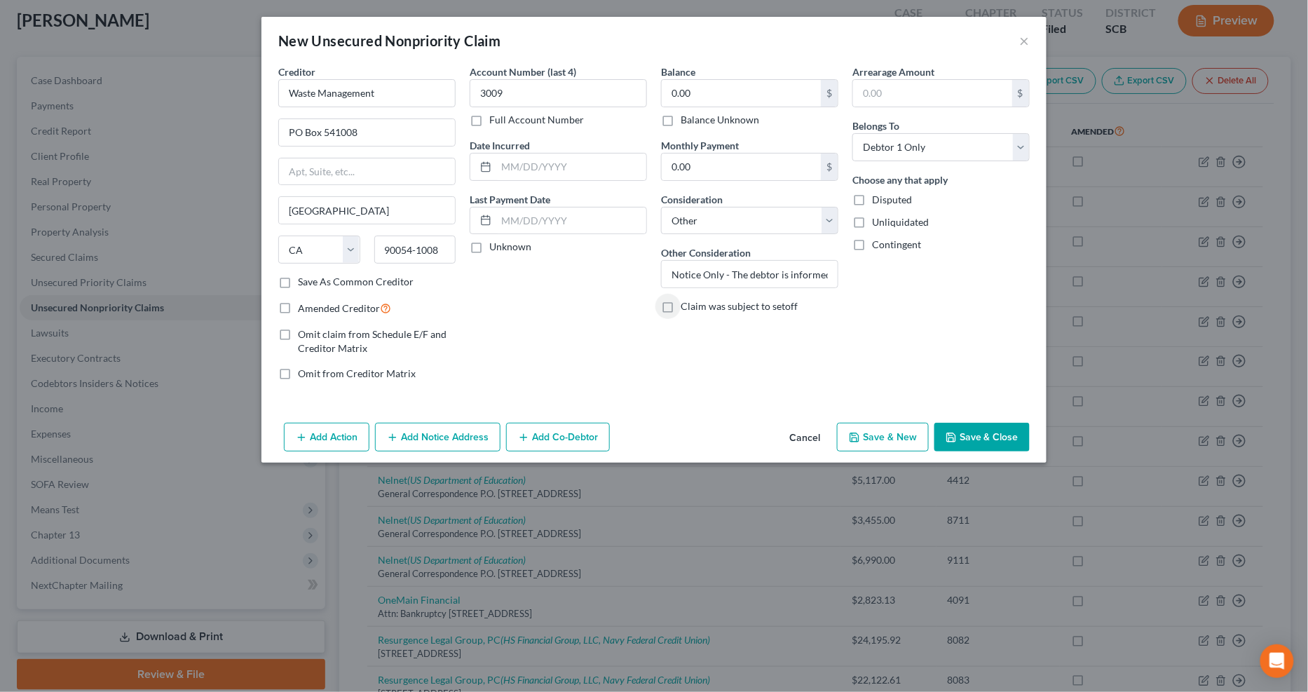
click at [958, 439] on button "Save & Close" at bounding box center [981, 437] width 95 height 29
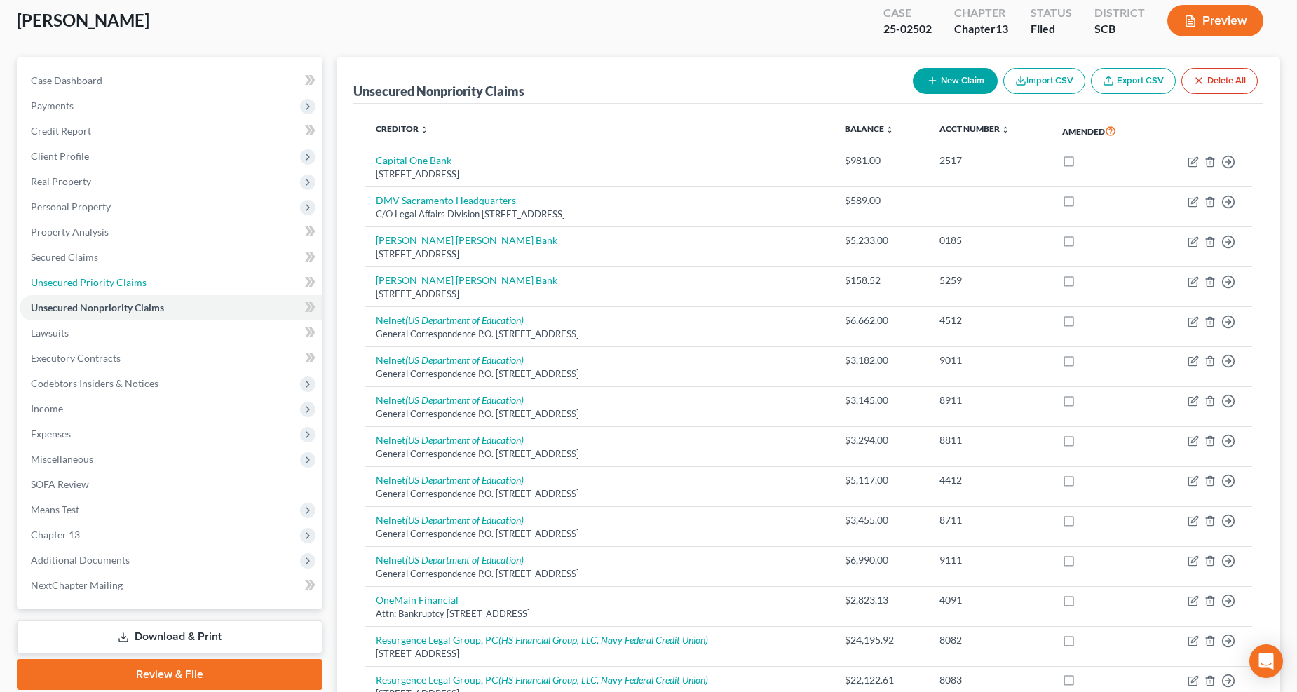
click at [95, 270] on link "Unsecured Priority Claims" at bounding box center [171, 282] width 303 height 25
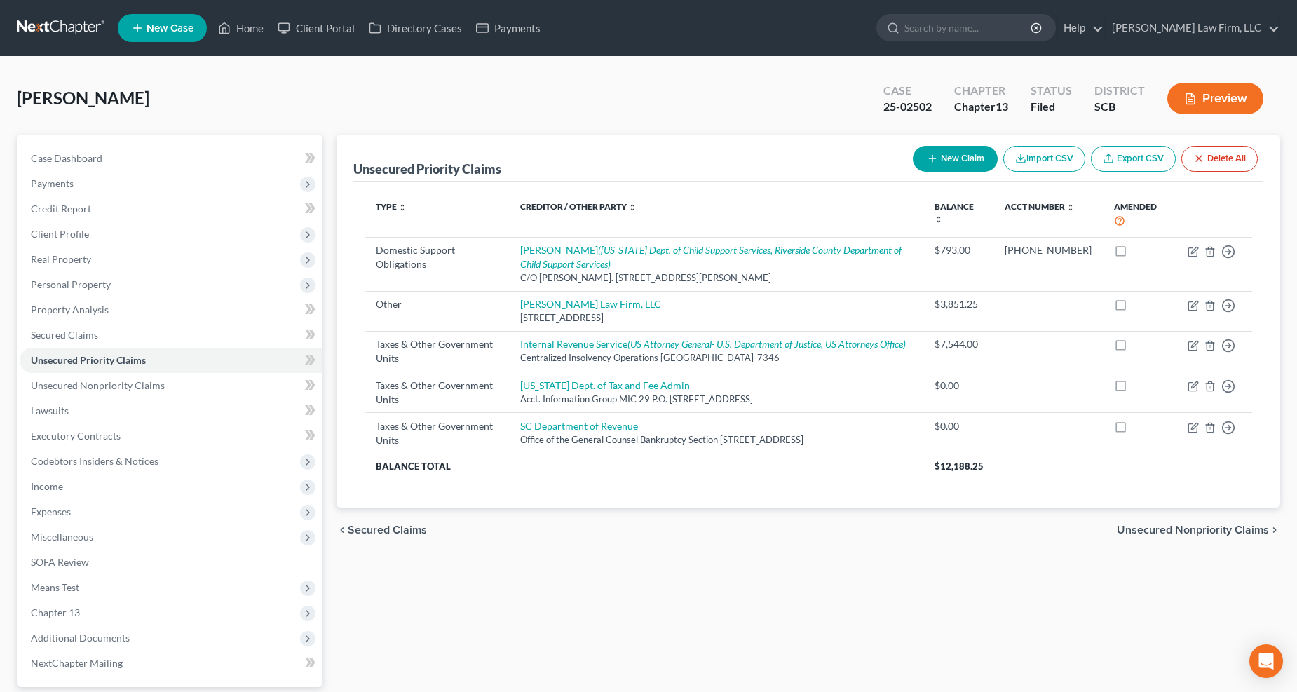
scroll to position [127, 0]
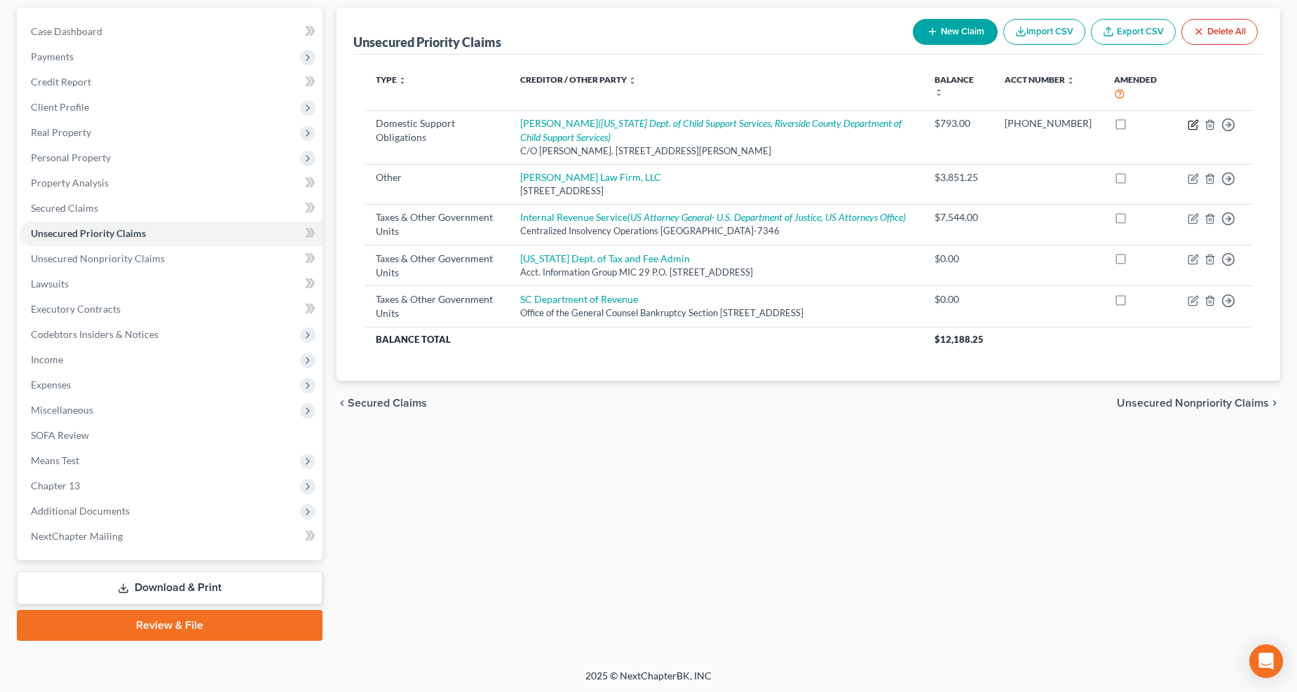
click at [959, 123] on icon "button" at bounding box center [1192, 124] width 11 height 11
select select "4"
select select "0"
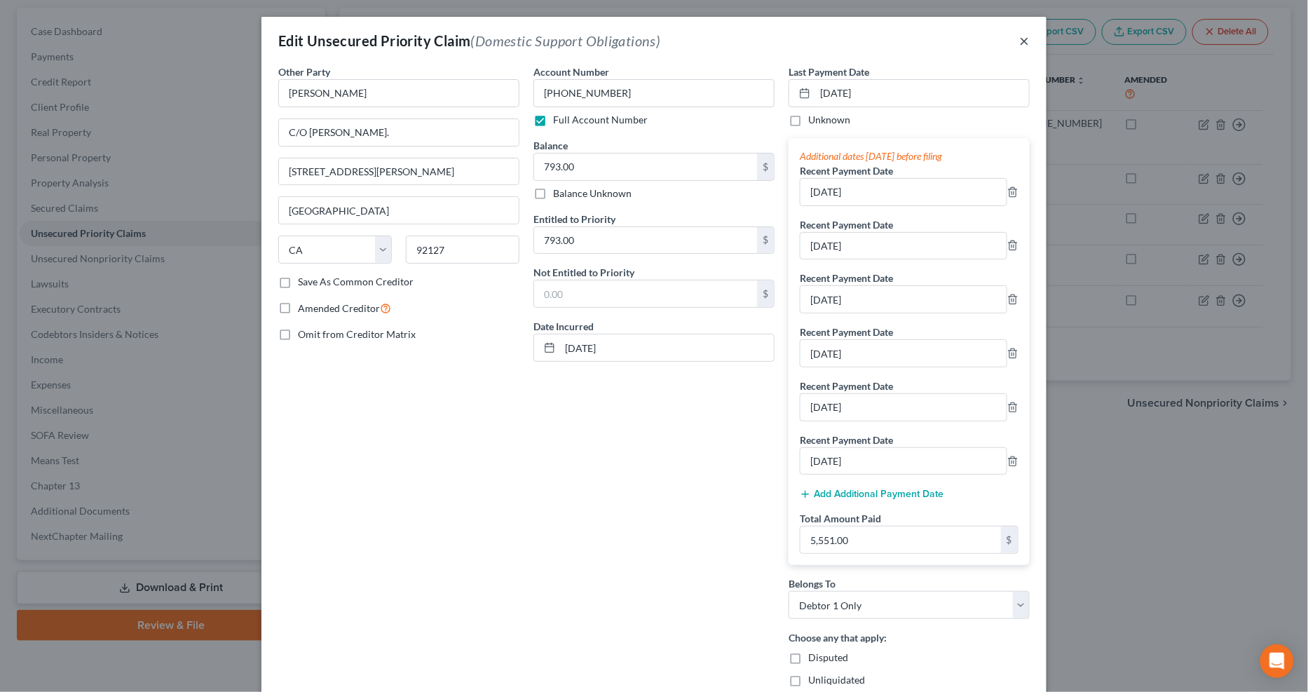
click at [959, 38] on button "×" at bounding box center [1025, 40] width 10 height 17
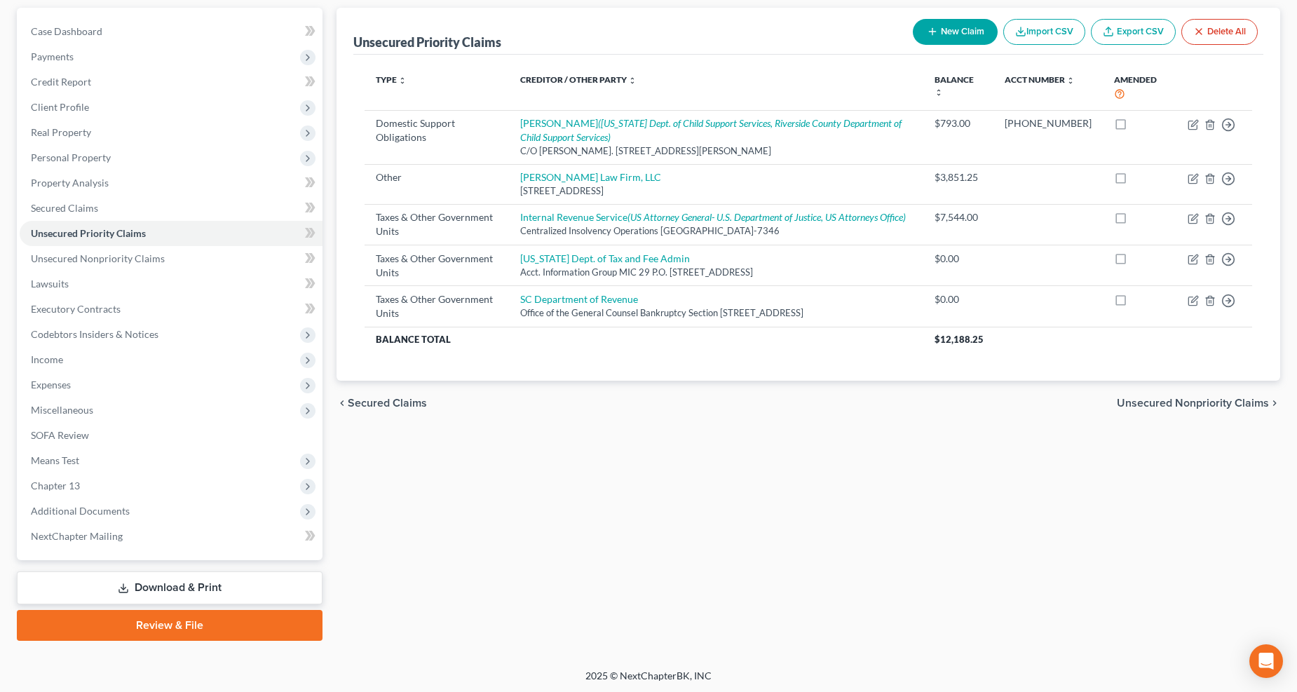
click at [959, 31] on button "New Claim" at bounding box center [955, 32] width 85 height 26
select select "0"
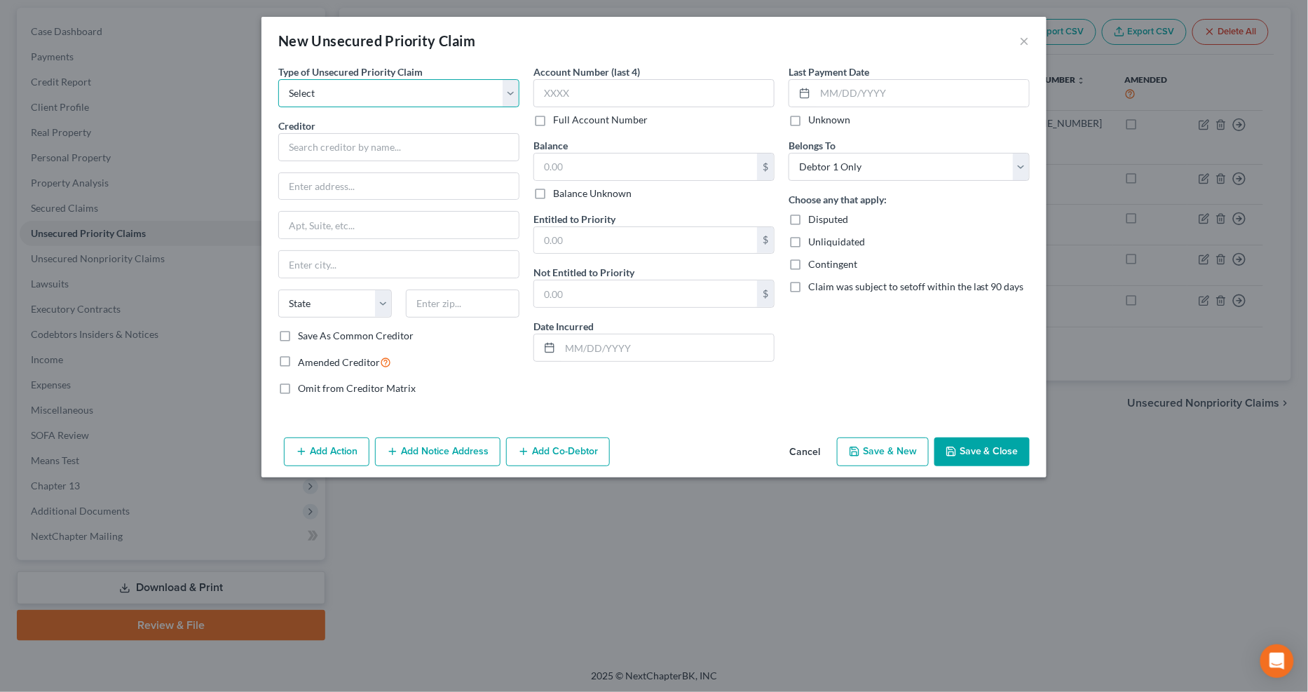
click at [364, 88] on select "Select Taxes & Other Government Units Domestic Support Obligations Extensions o…" at bounding box center [398, 93] width 241 height 28
select select "1"
click at [278, 79] on select "Select Taxes & Other Government Units Domestic Support Obligations Extensions o…" at bounding box center [398, 93] width 241 height 28
drag, startPoint x: 577, startPoint y: 25, endPoint x: 725, endPoint y: 123, distance: 178.4
click at [725, 123] on div "New Unsecured Priority Claim × Type of Unsecured Priority Claim * Select Taxes …" at bounding box center [653, 247] width 785 height 460
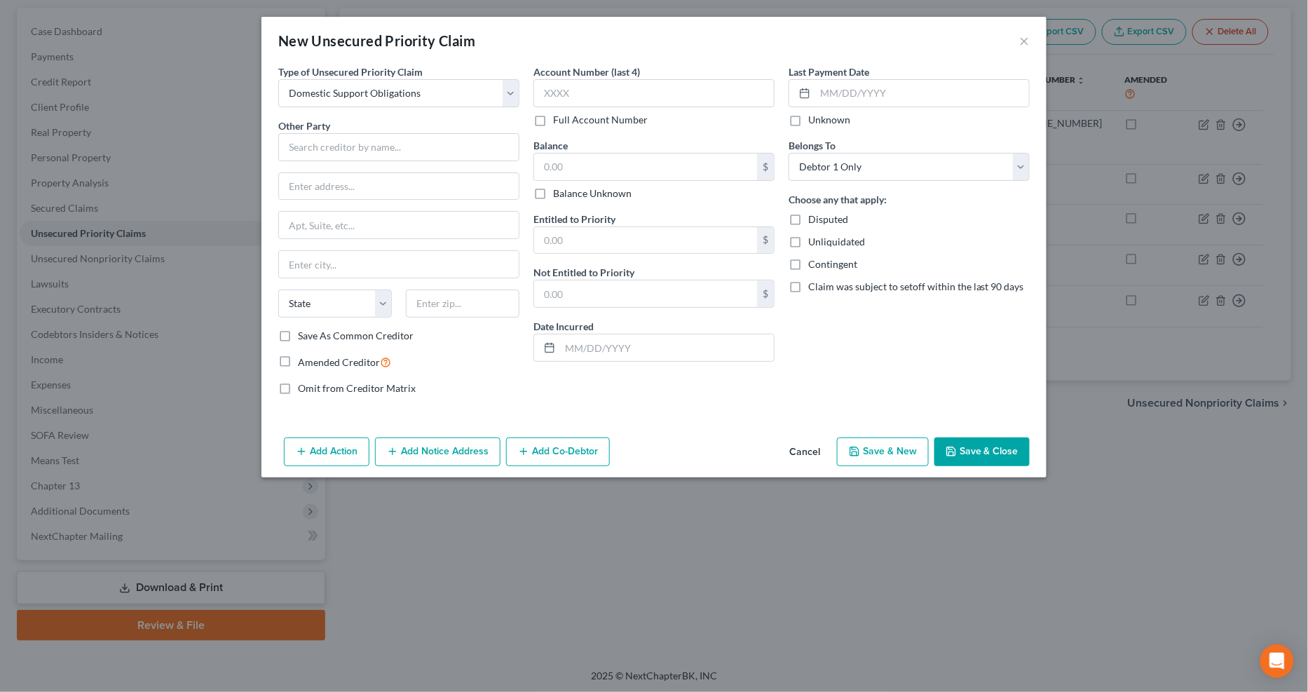
click at [732, 36] on div "New Unsecured Priority Claim ×" at bounding box center [653, 41] width 785 height 48
click at [744, 24] on div "New Unsecured Priority Claim ×" at bounding box center [653, 41] width 785 height 48
click at [486, 46] on div "New Unsecured Priority Claim ×" at bounding box center [653, 41] width 785 height 48
click at [458, 78] on div "Type of Unsecured Priority Claim * Select Taxes & Other Government Units Domest…" at bounding box center [398, 85] width 241 height 43
click at [456, 55] on div "New Unsecured Priority Claim ×" at bounding box center [653, 41] width 785 height 48
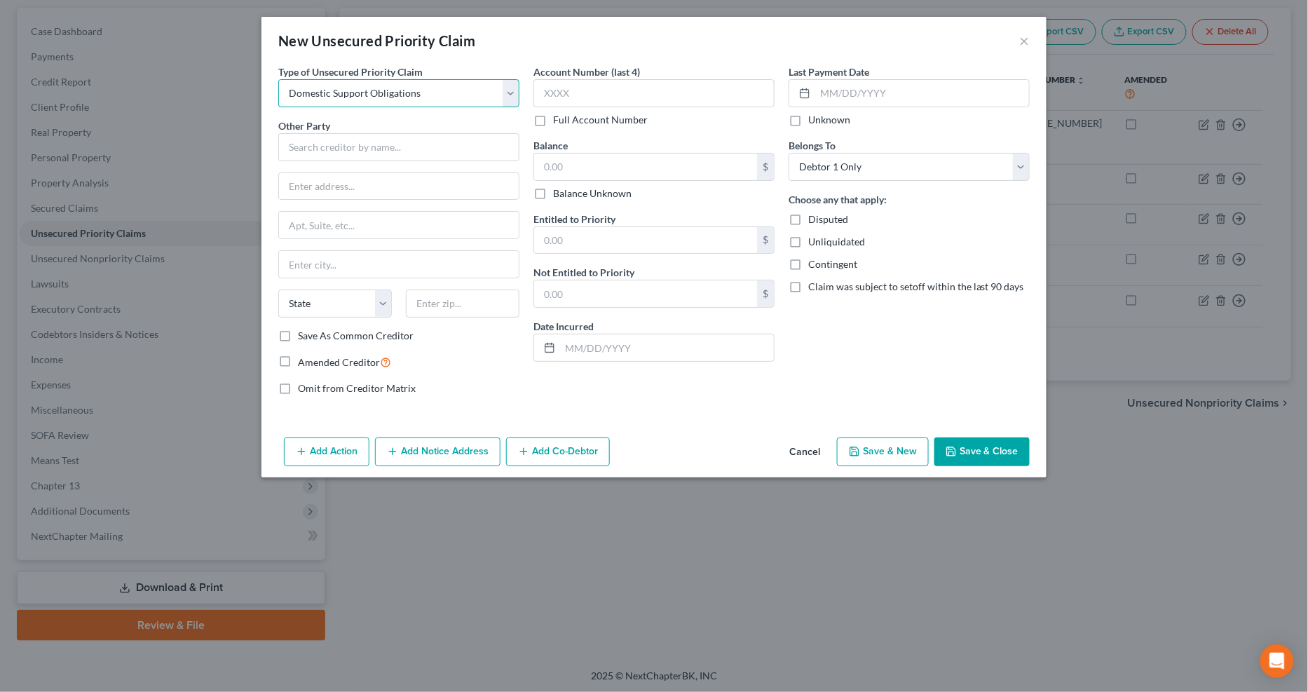
click at [440, 90] on select "Select Taxes & Other Government Units Domestic Support Obligations Extensions o…" at bounding box center [398, 93] width 241 height 28
click at [405, 141] on input "text" at bounding box center [398, 147] width 241 height 28
type input "[US_STATE] Department of Support Services"
click at [390, 191] on input "PO Box" at bounding box center [399, 186] width 240 height 27
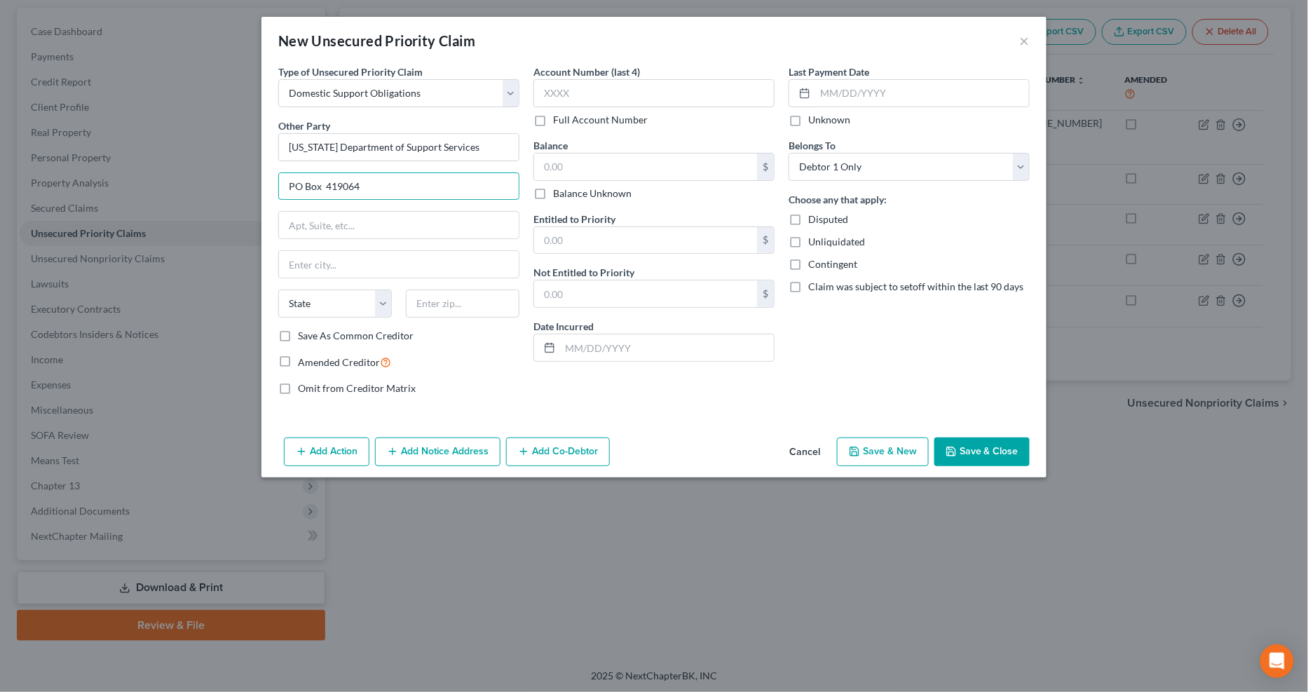
type input "PO Box 419064"
type input "Rancho Cordova"
select select "4"
type input "95741"
click at [559, 88] on input "text" at bounding box center [653, 93] width 241 height 28
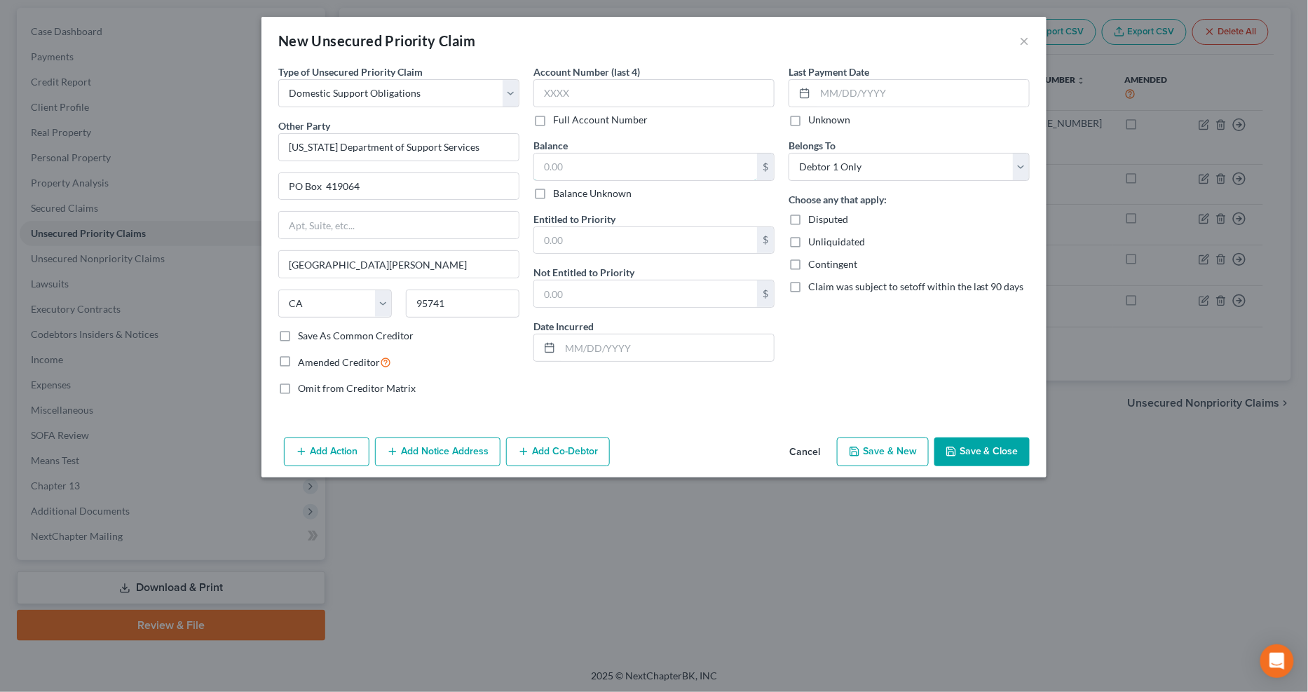
drag, startPoint x: 566, startPoint y: 165, endPoint x: 559, endPoint y: 170, distance: 8.6
click at [568, 165] on input "text" at bounding box center [645, 166] width 223 height 27
type input "793"
drag, startPoint x: 643, startPoint y: 244, endPoint x: 635, endPoint y: 247, distance: 8.5
click at [643, 244] on input "text" at bounding box center [645, 240] width 223 height 27
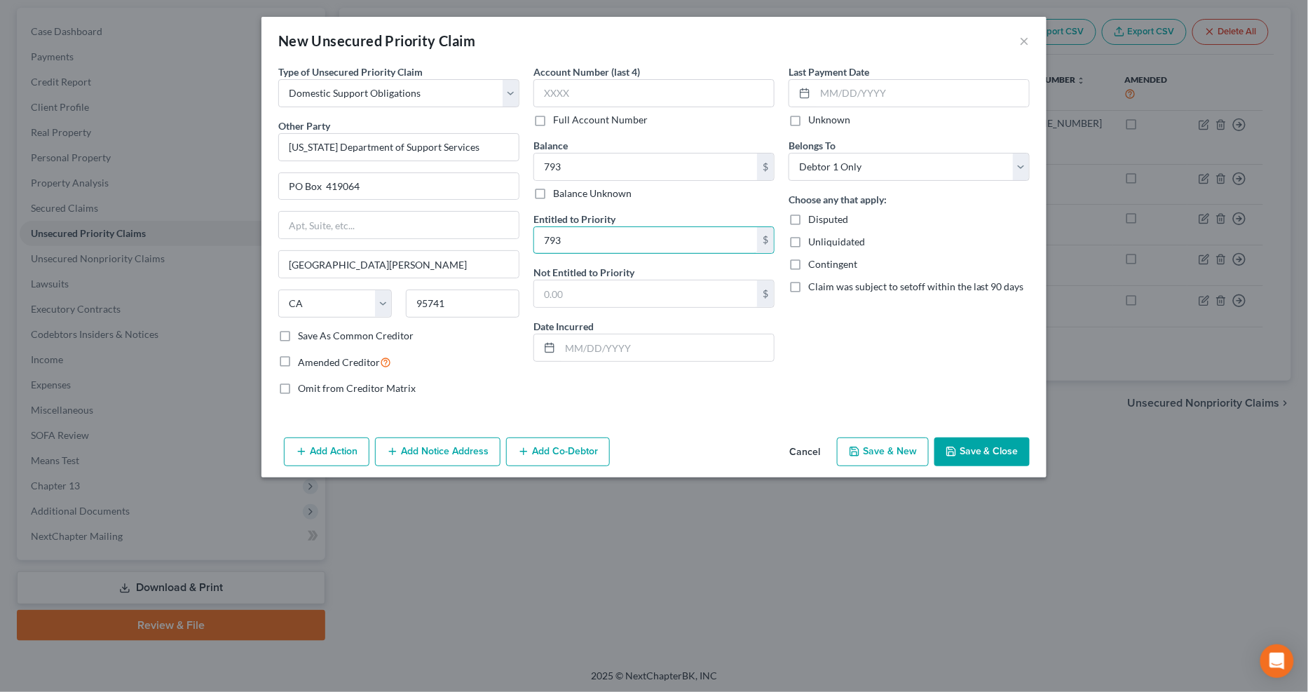
type input "793"
click at [959, 459] on button "Save & Close" at bounding box center [981, 451] width 95 height 29
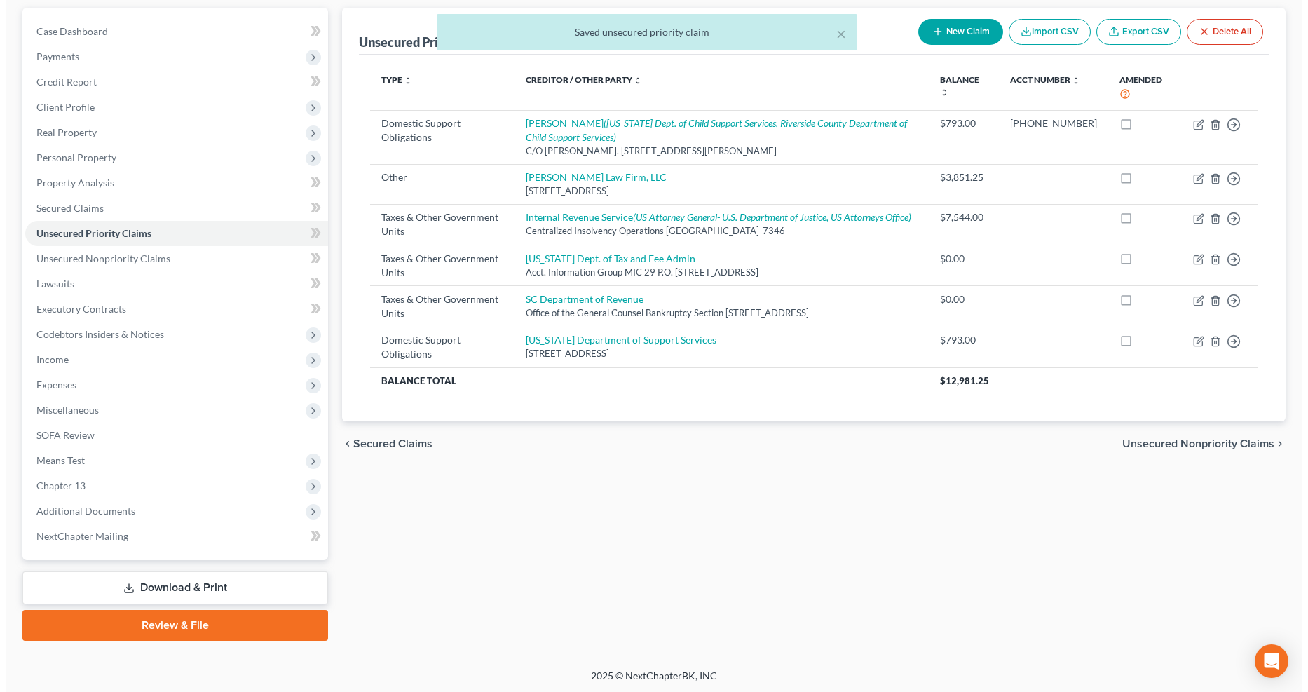
scroll to position [49, 0]
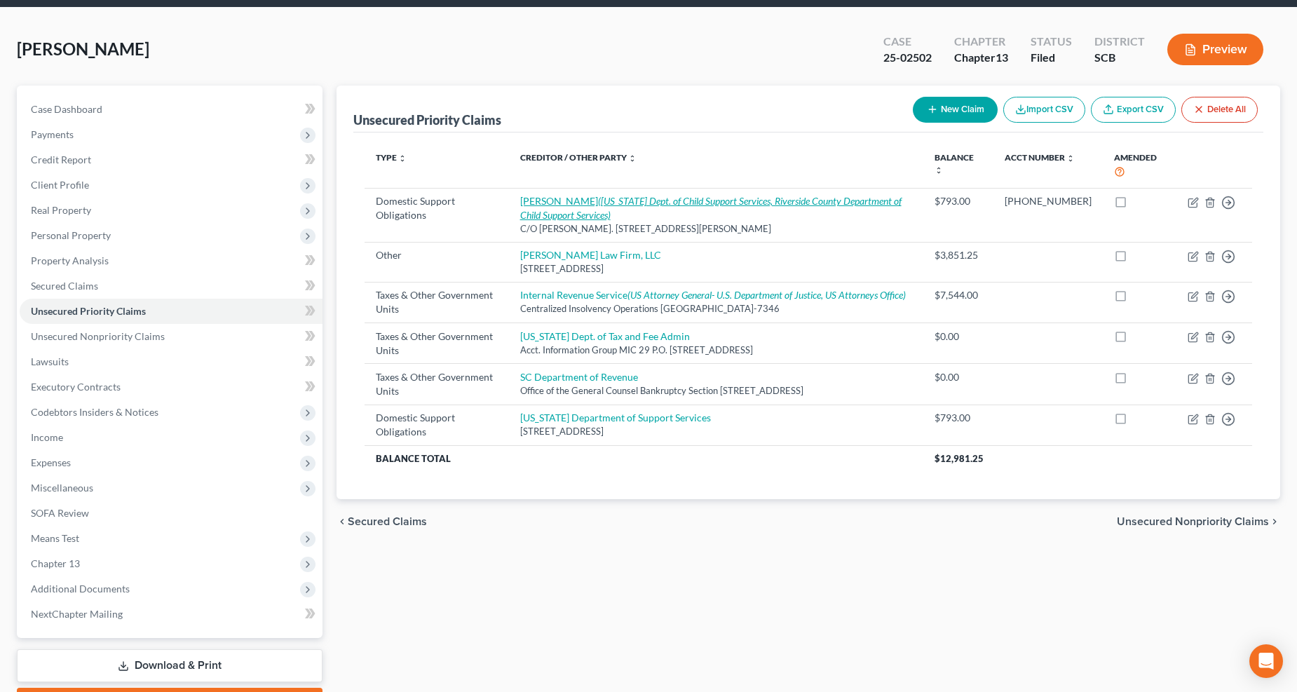
click at [711, 201] on icon "(California Dept. of Child Support Services, Riverside County Department of Chi…" at bounding box center [710, 208] width 381 height 26
select select "4"
select select "0"
select select "4"
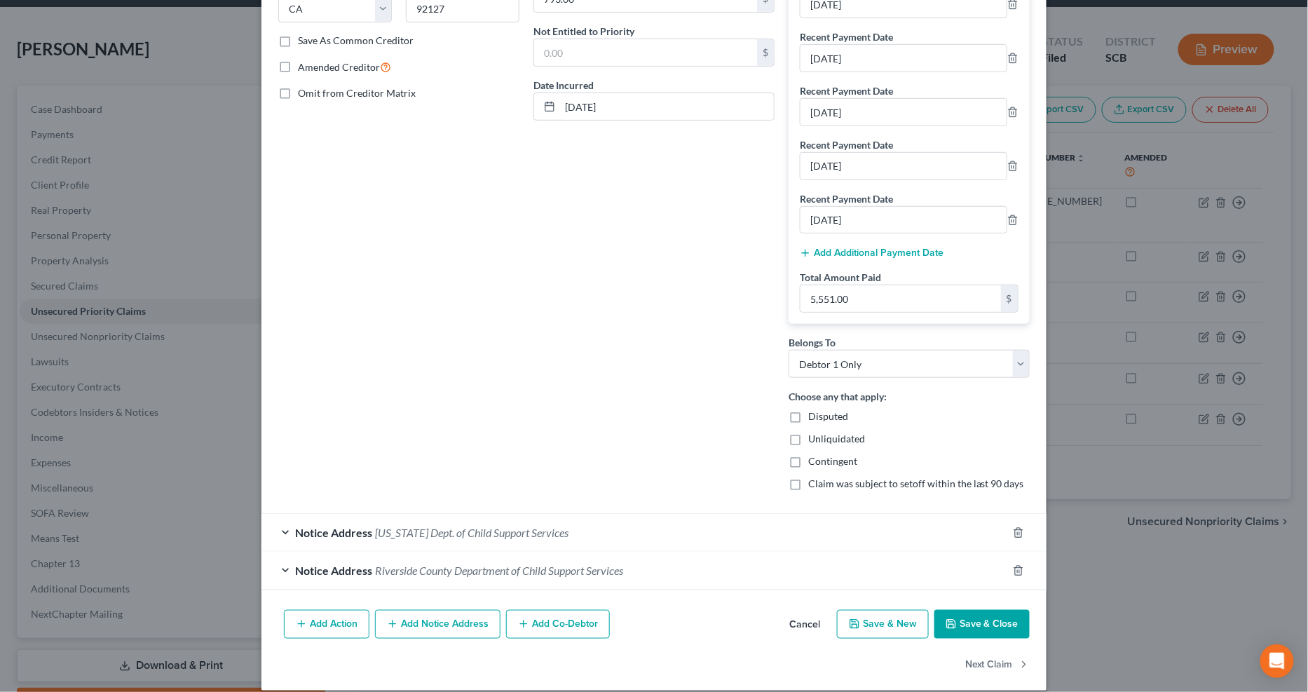
scroll to position [257, 0]
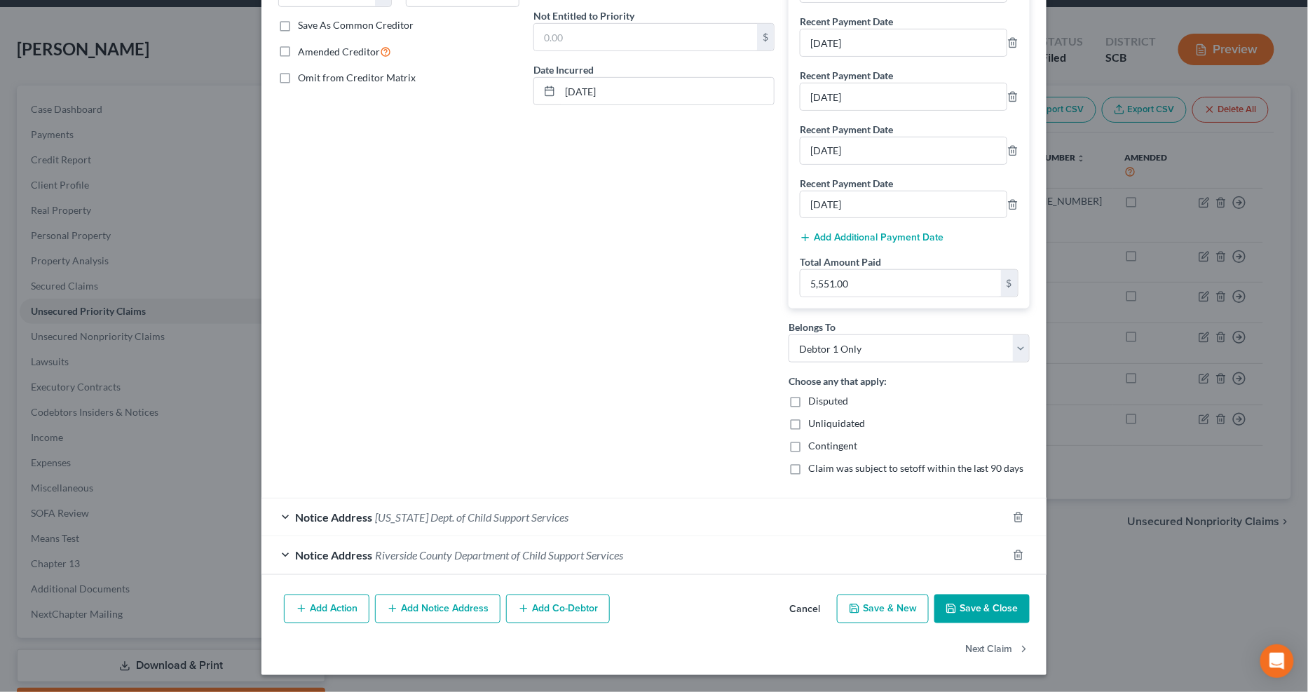
click at [652, 520] on div "Notice Address California Dept. of Child Support Services" at bounding box center [634, 516] width 746 height 37
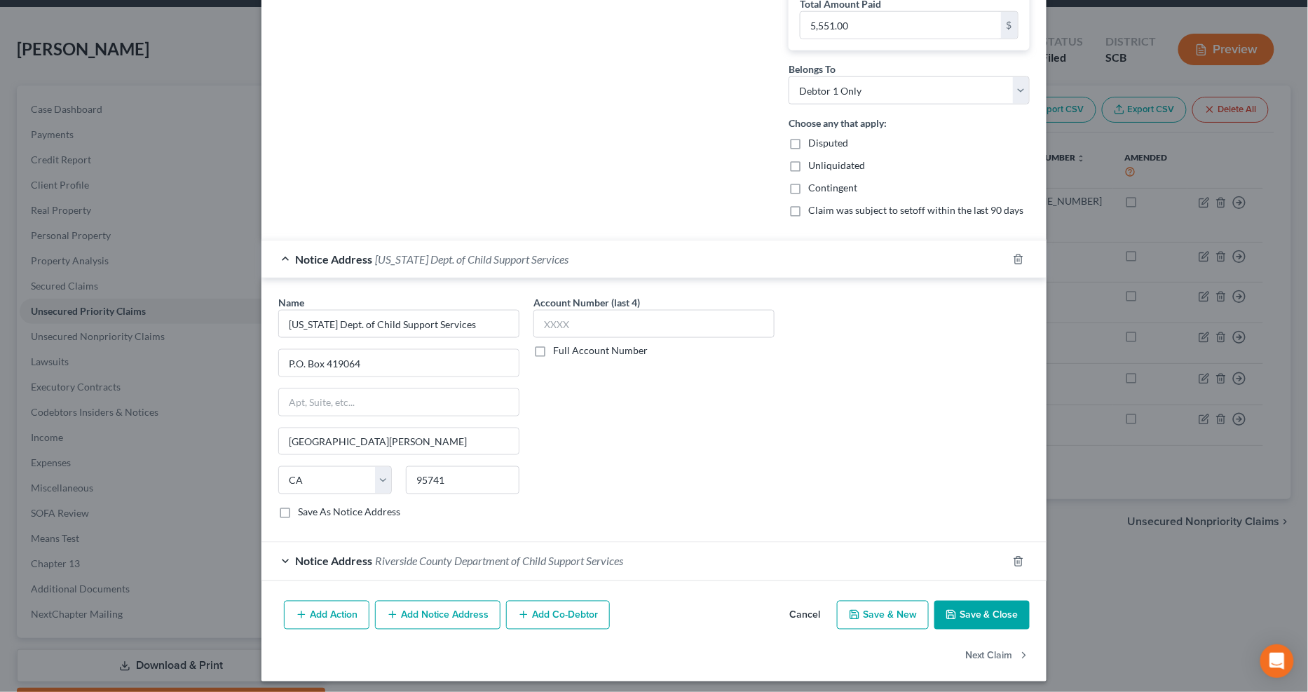
scroll to position [521, 0]
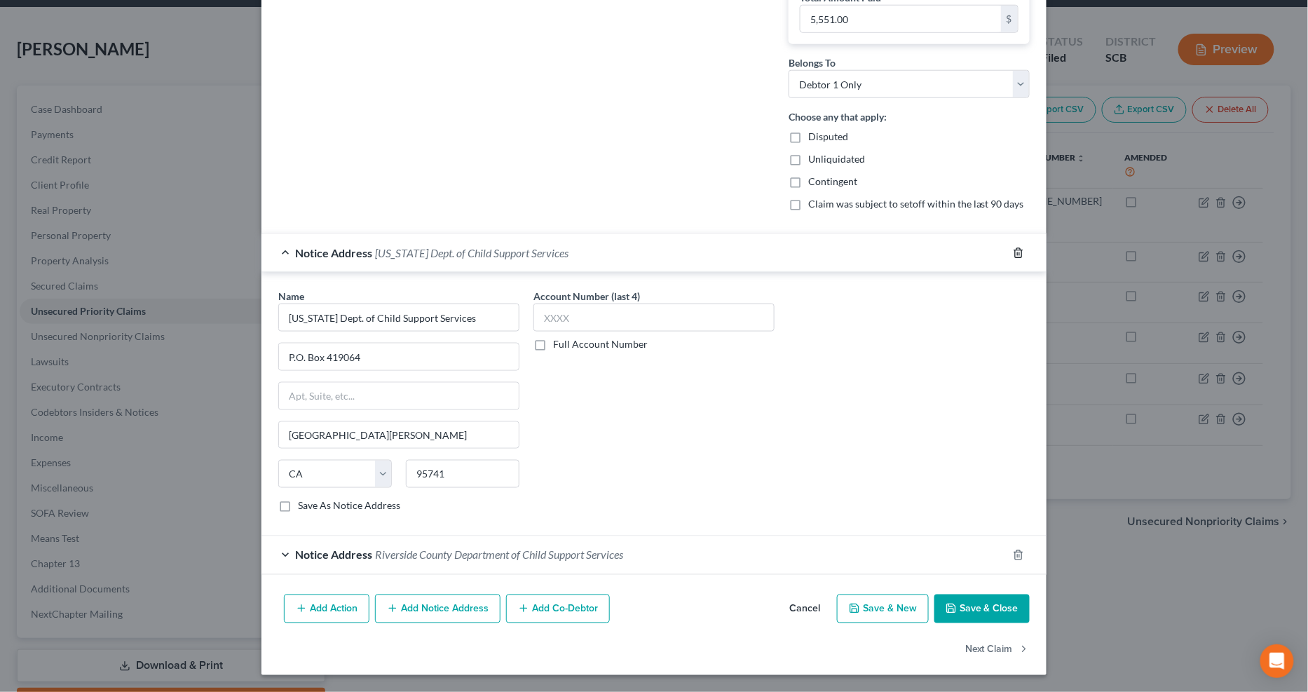
click at [959, 253] on icon "button" at bounding box center [1018, 252] width 11 height 11
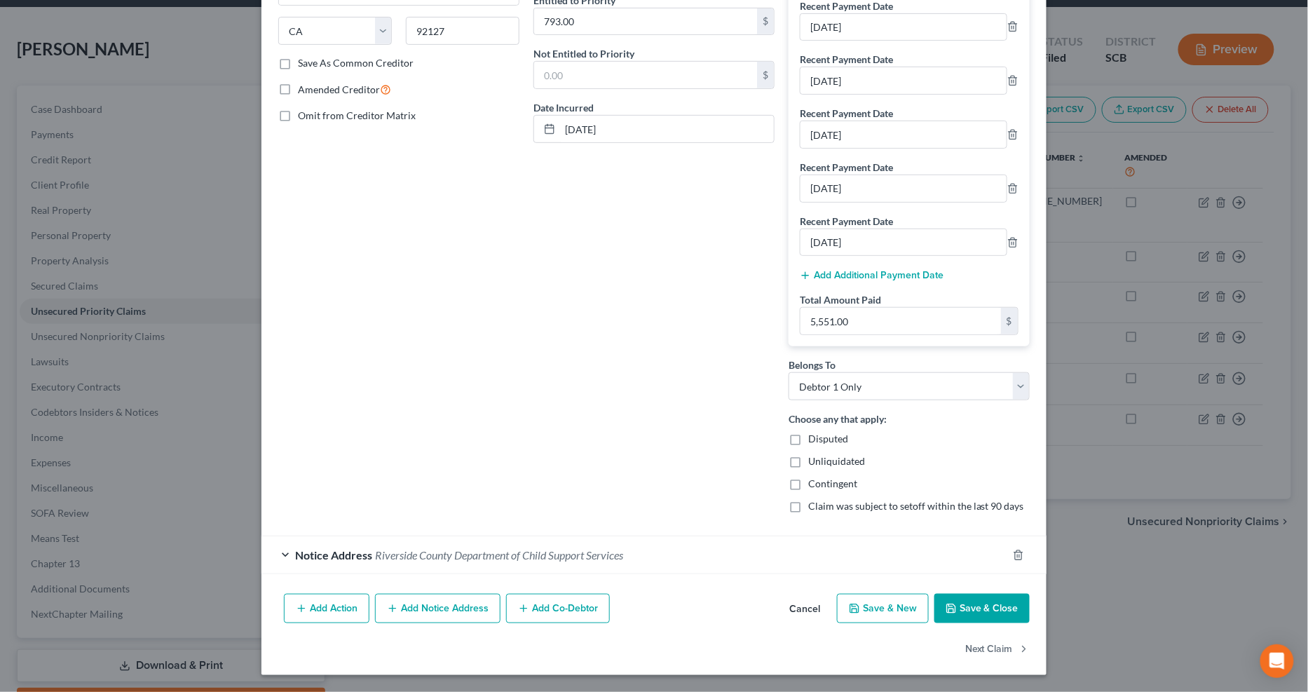
click at [959, 547] on button "Save & Close" at bounding box center [981, 608] width 95 height 29
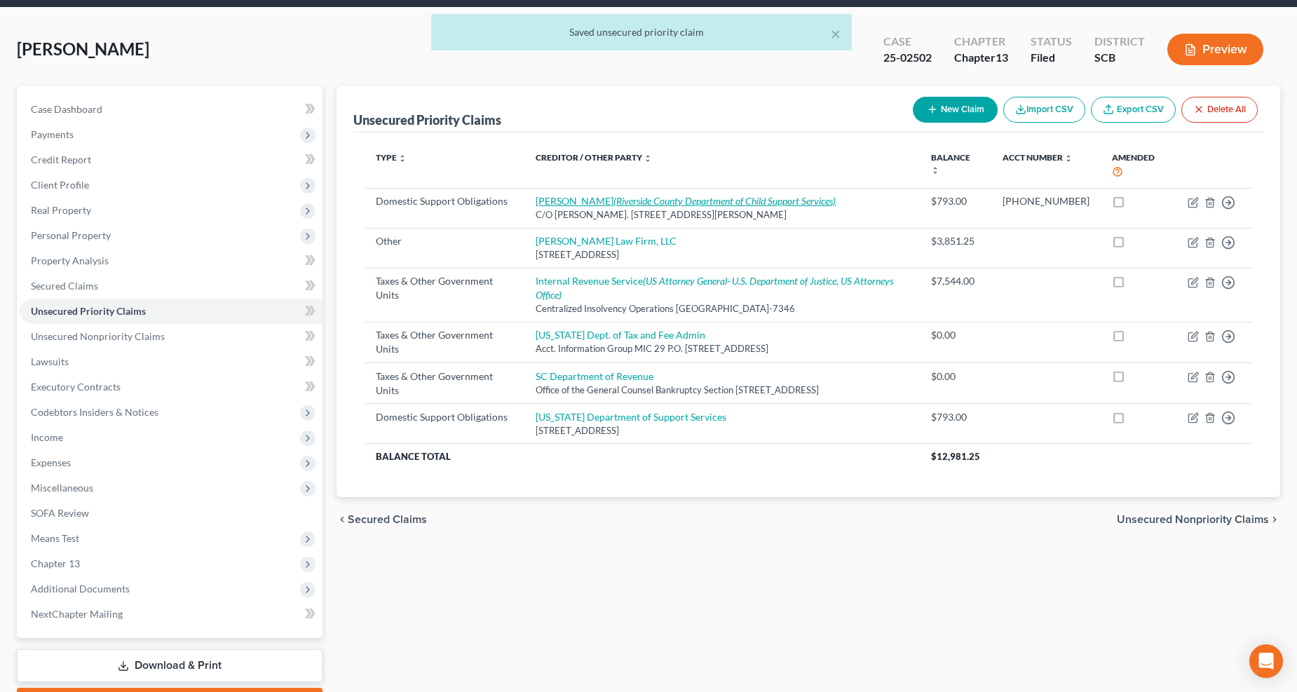
click at [819, 198] on icon "(Riverside County Department of Child Support Services)" at bounding box center [724, 201] width 222 height 12
select select "4"
select select "0"
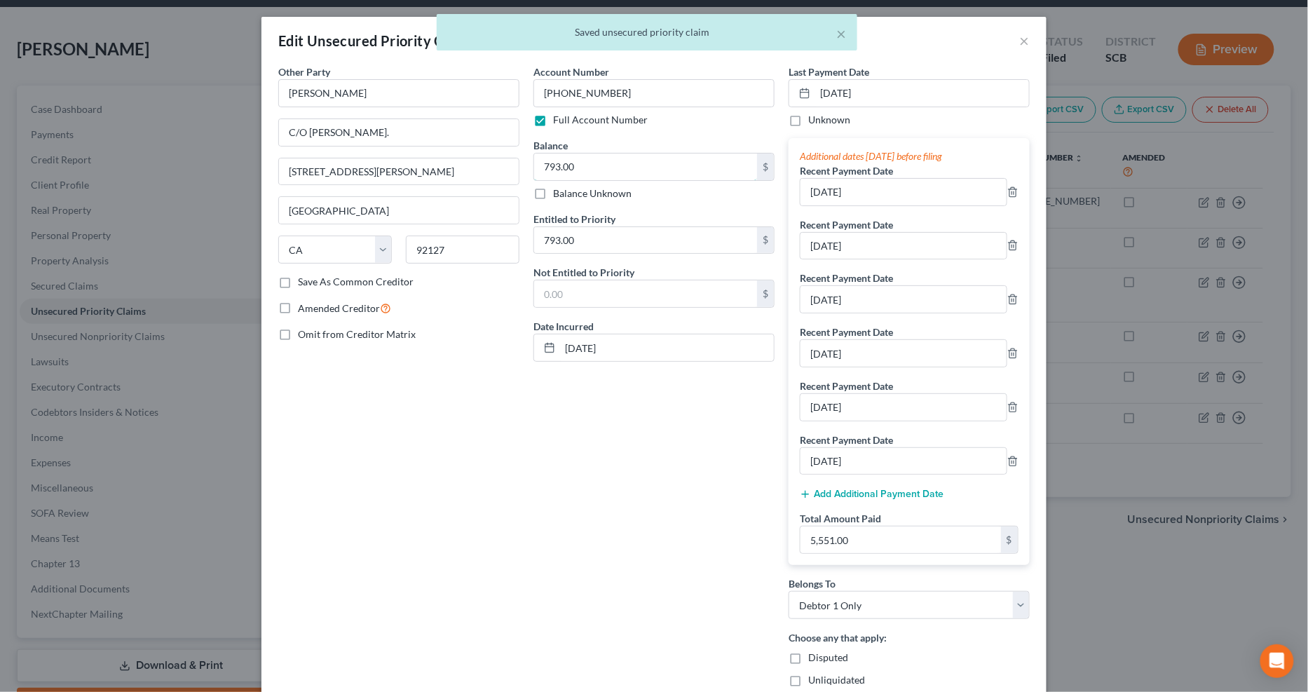
click at [604, 160] on input "793.00" at bounding box center [645, 166] width 223 height 27
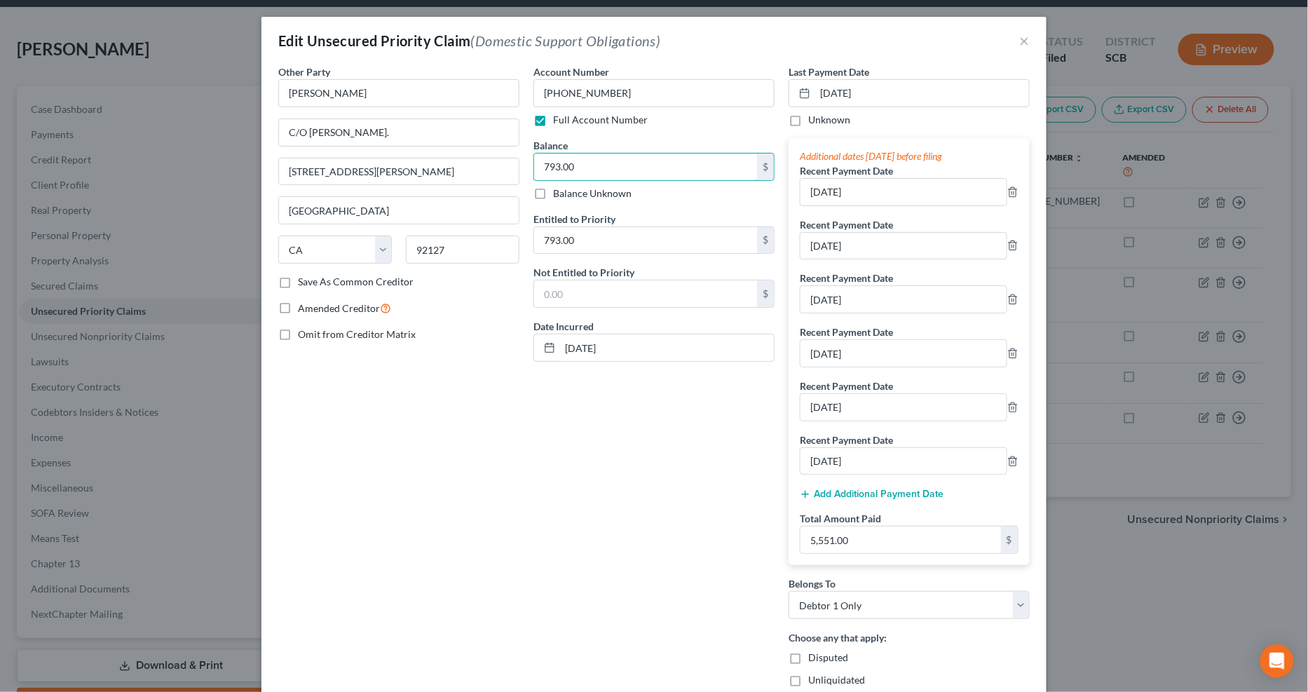
click at [604, 160] on input "793.00" at bounding box center [645, 166] width 223 height 27
type input "0.00"
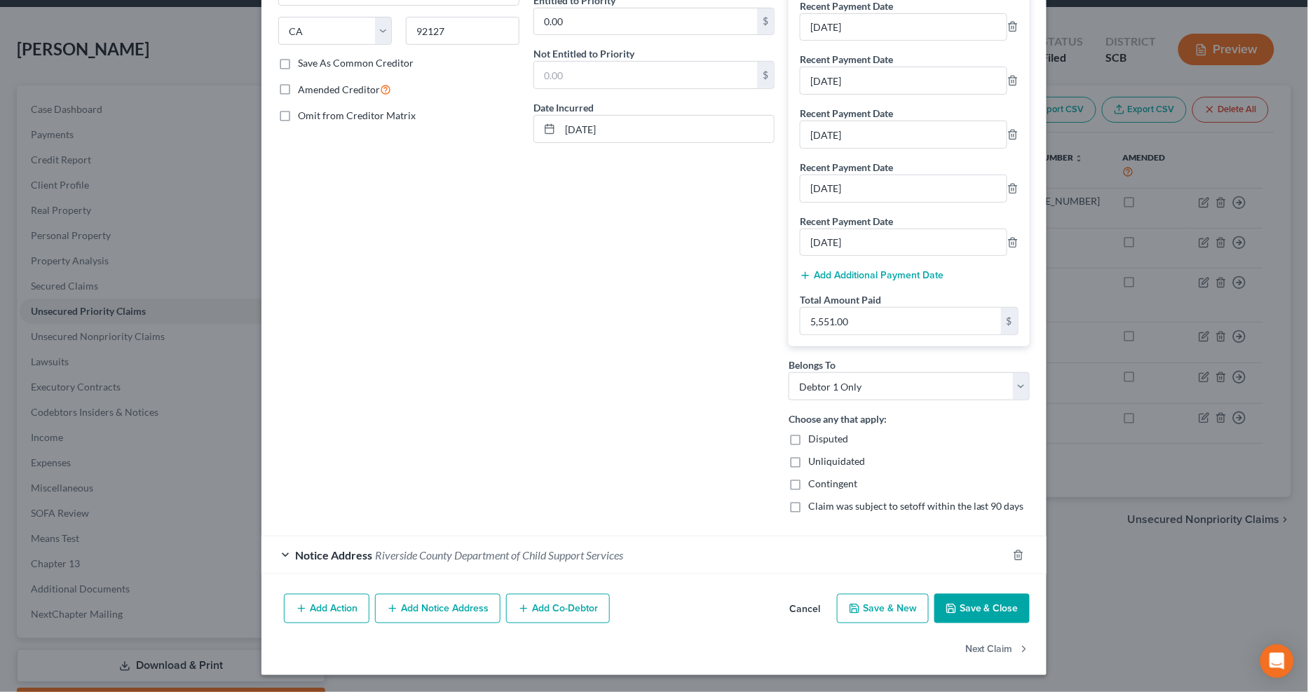
click at [959, 547] on button "Save & Close" at bounding box center [981, 608] width 95 height 29
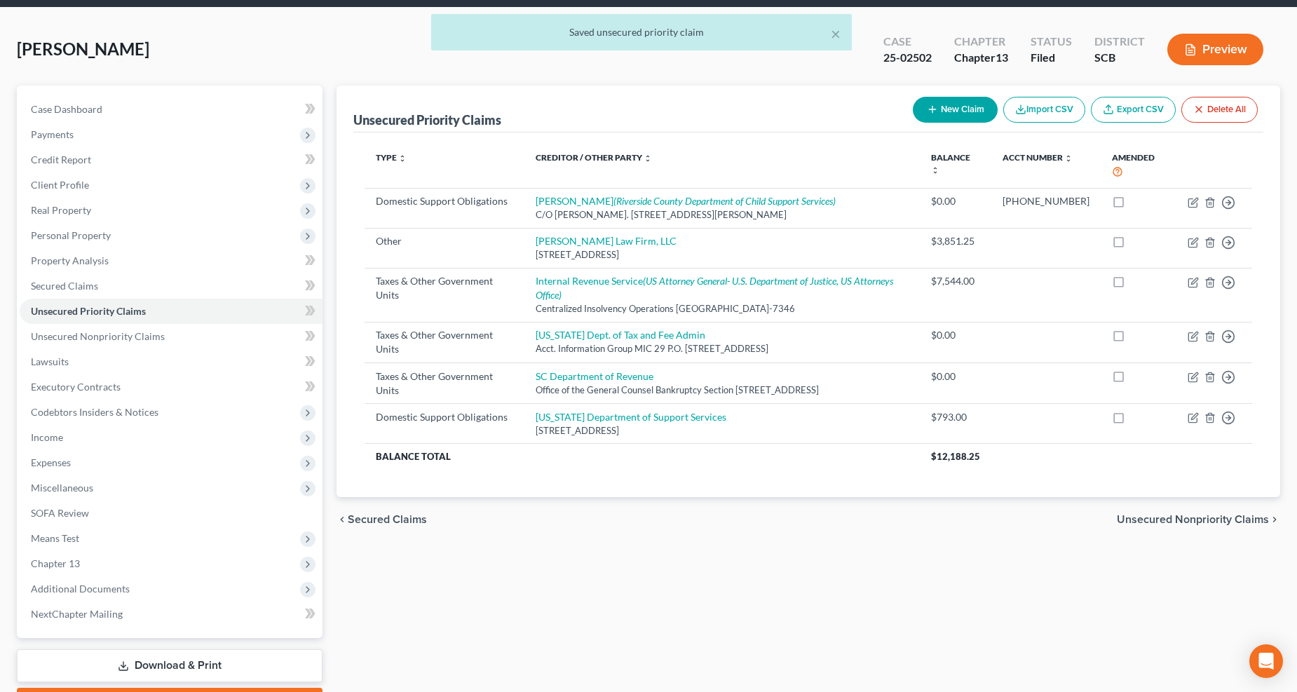
scroll to position [127, 0]
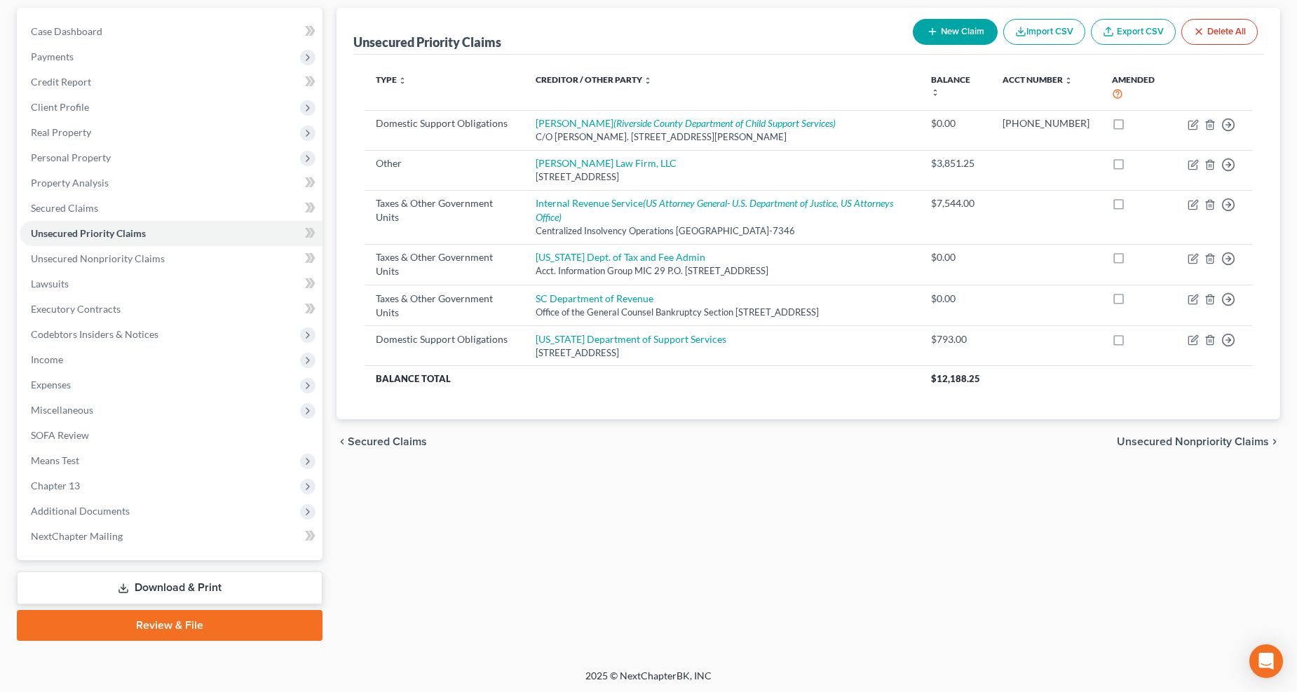
click at [155, 547] on link "Download & Print" at bounding box center [170, 587] width 306 height 33
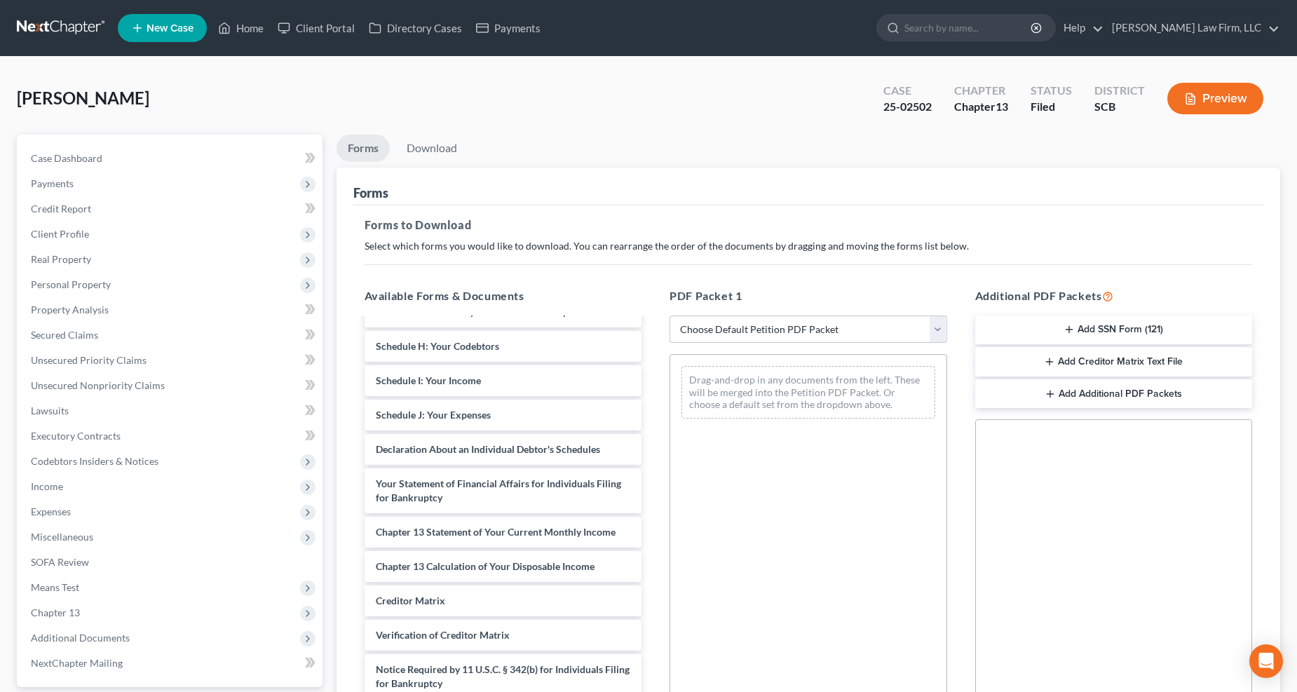
scroll to position [389, 0]
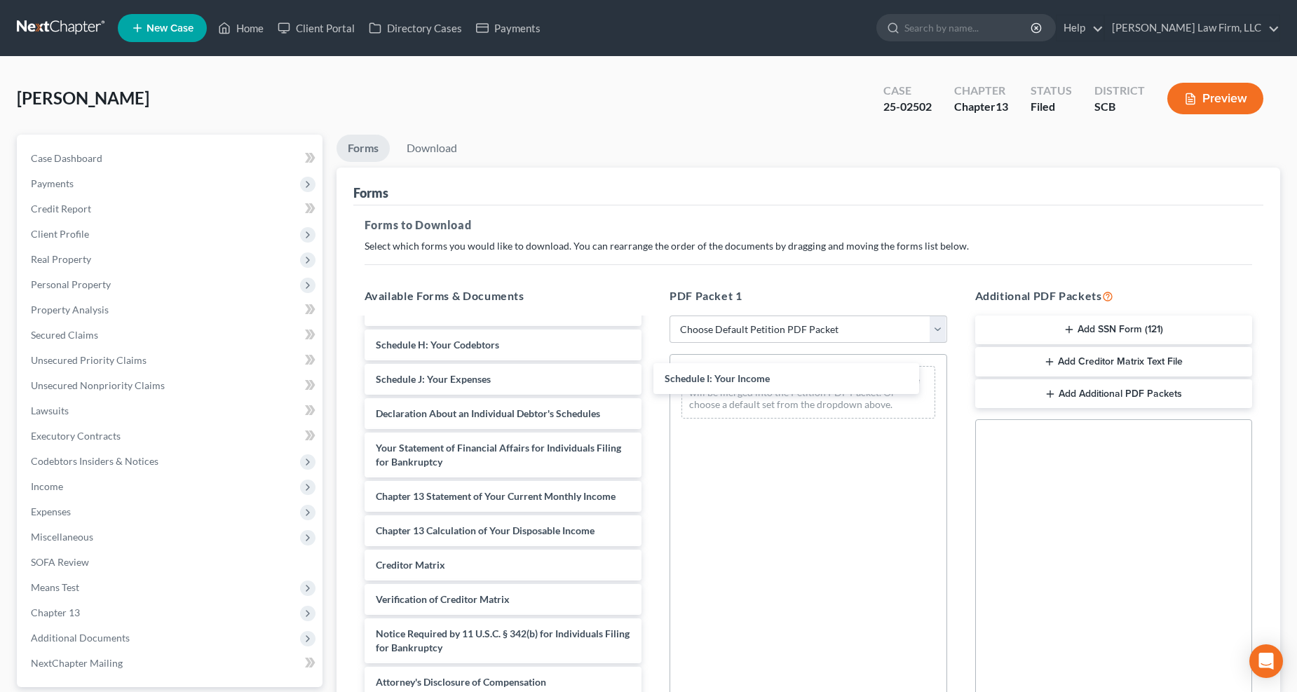
drag, startPoint x: 463, startPoint y: 385, endPoint x: 752, endPoint y: 381, distance: 289.5
click at [653, 381] on div "Schedule I: Your Income DEBN-pdf signed retainer-pdf pay advices 04-21.25-06.20…" at bounding box center [503, 318] width 300 height 760
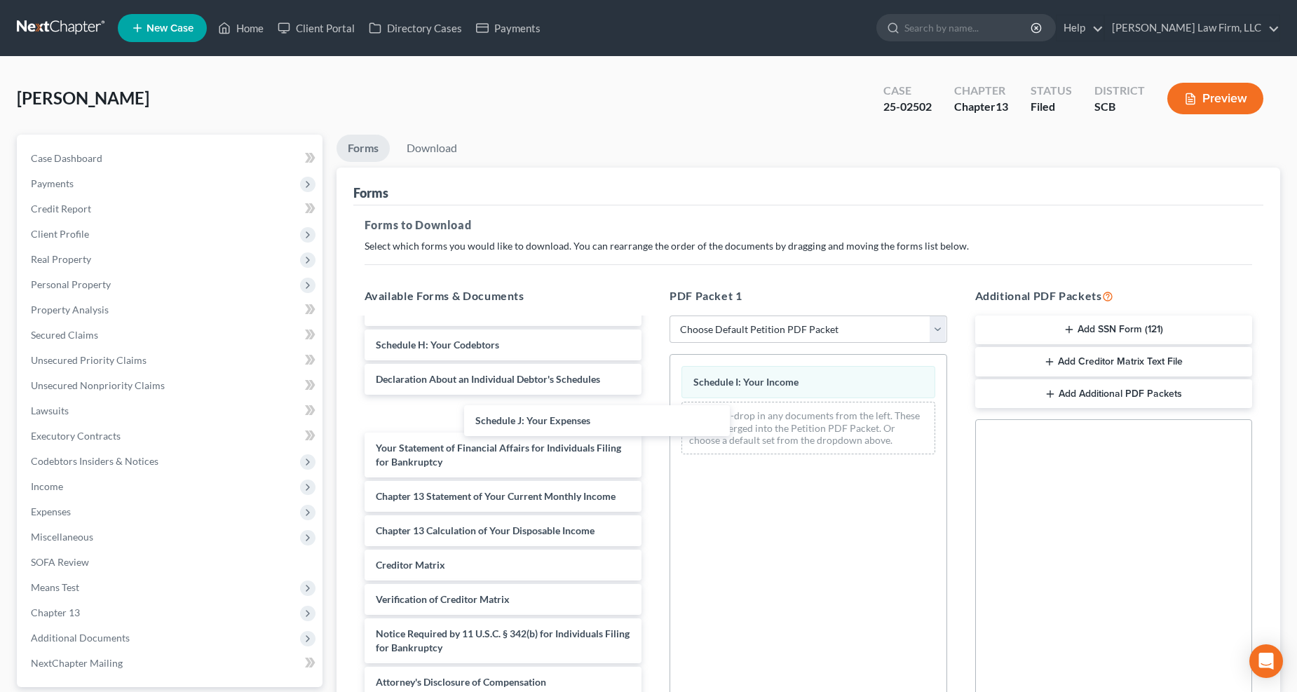
scroll to position [360, 0]
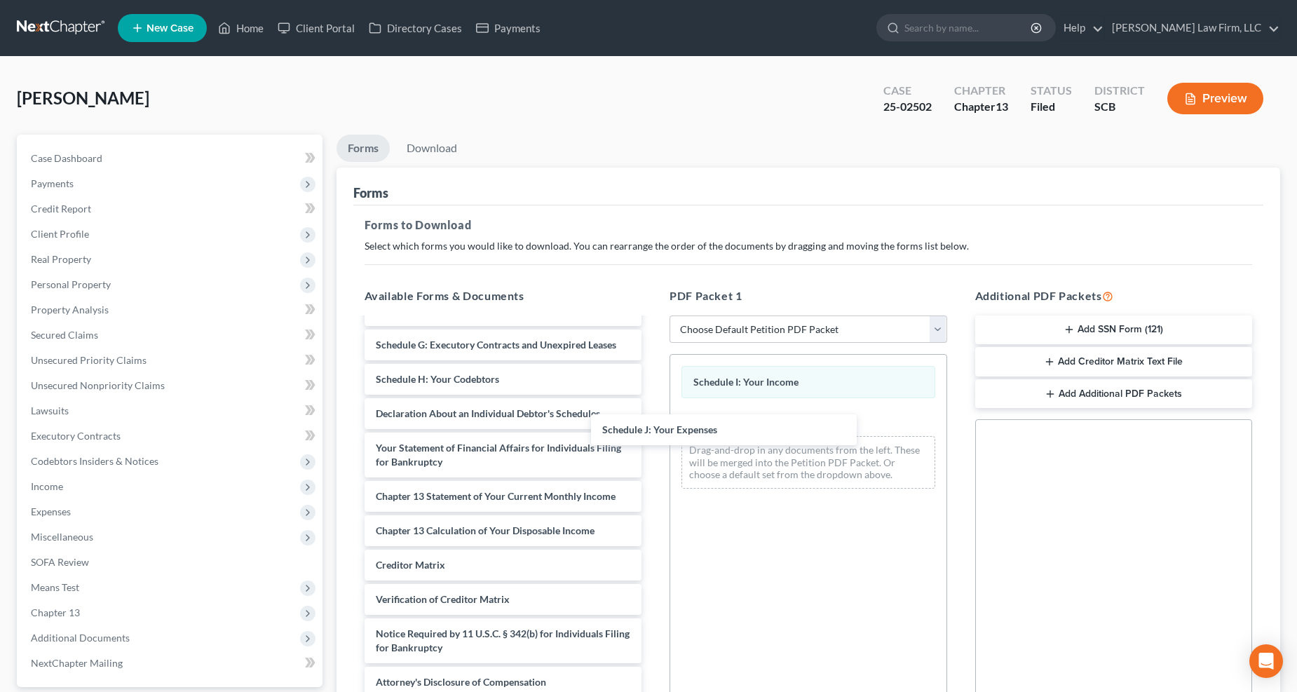
drag, startPoint x: 505, startPoint y: 387, endPoint x: 732, endPoint y: 432, distance: 231.6
click at [653, 432] on div "Schedule J: Your Expenses DEBN-pdf signed retainer-pdf pay advices 04-21.25-06.…" at bounding box center [503, 334] width 300 height 725
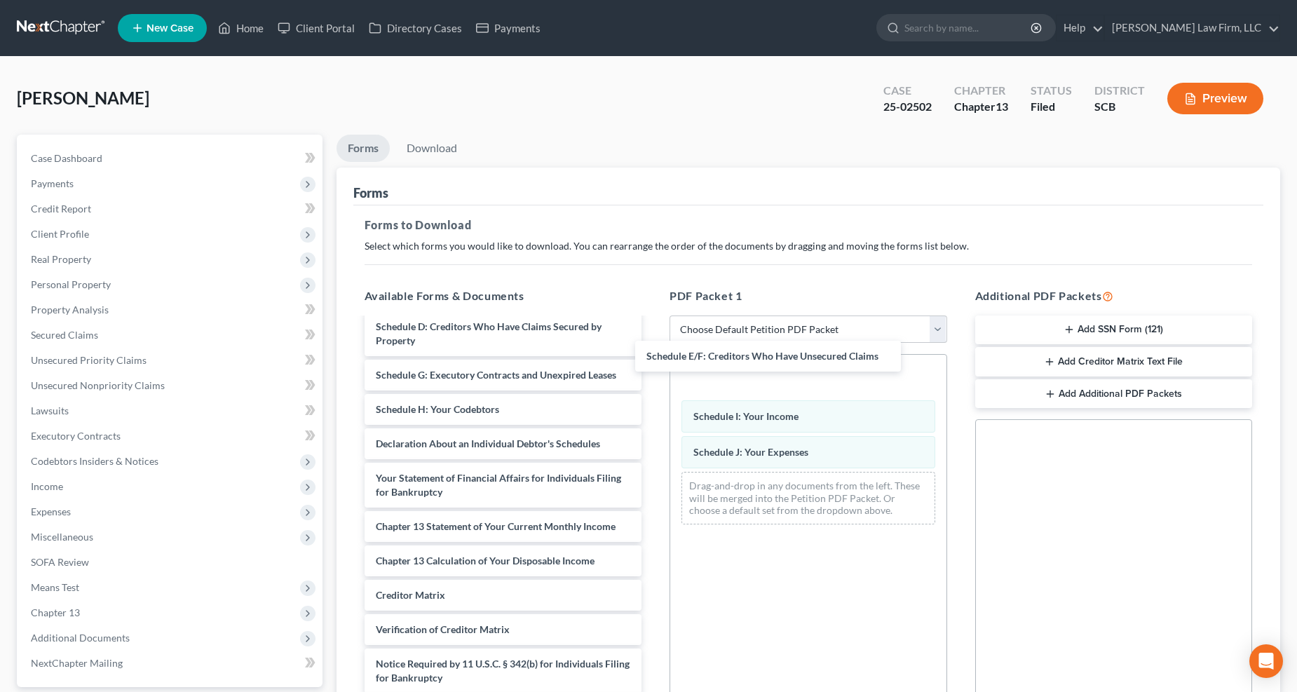
drag, startPoint x: 470, startPoint y: 387, endPoint x: 744, endPoint y: 362, distance: 275.9
click at [653, 361] on div "Schedule E/F: Creditors Who Have Unsecured Claims DEBN-pdf signed retainer-pdf …" at bounding box center [503, 381] width 300 height 691
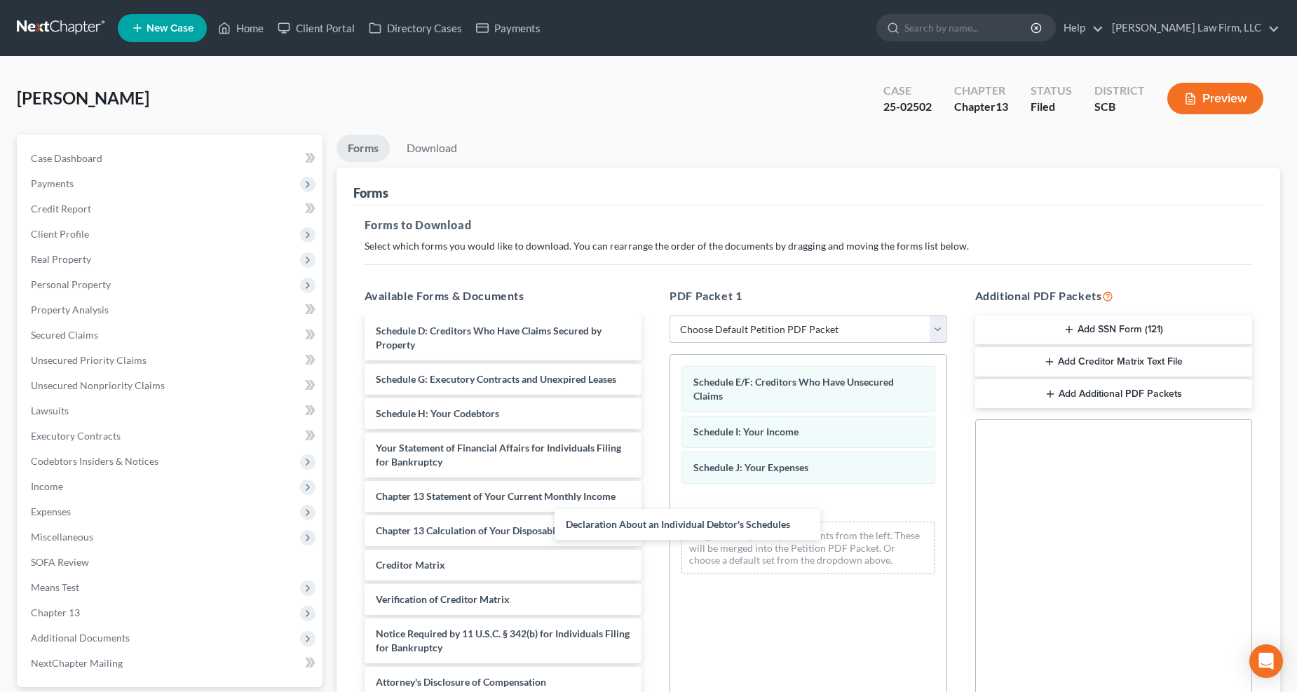
drag, startPoint x: 498, startPoint y: 456, endPoint x: 819, endPoint y: 528, distance: 329.2
click at [653, 528] on div "Declaration About an Individual Debtor's Schedules DEBN-pdf signed retainer-pdf…" at bounding box center [503, 369] width 300 height 657
click at [451, 149] on link "Download" at bounding box center [431, 148] width 73 height 27
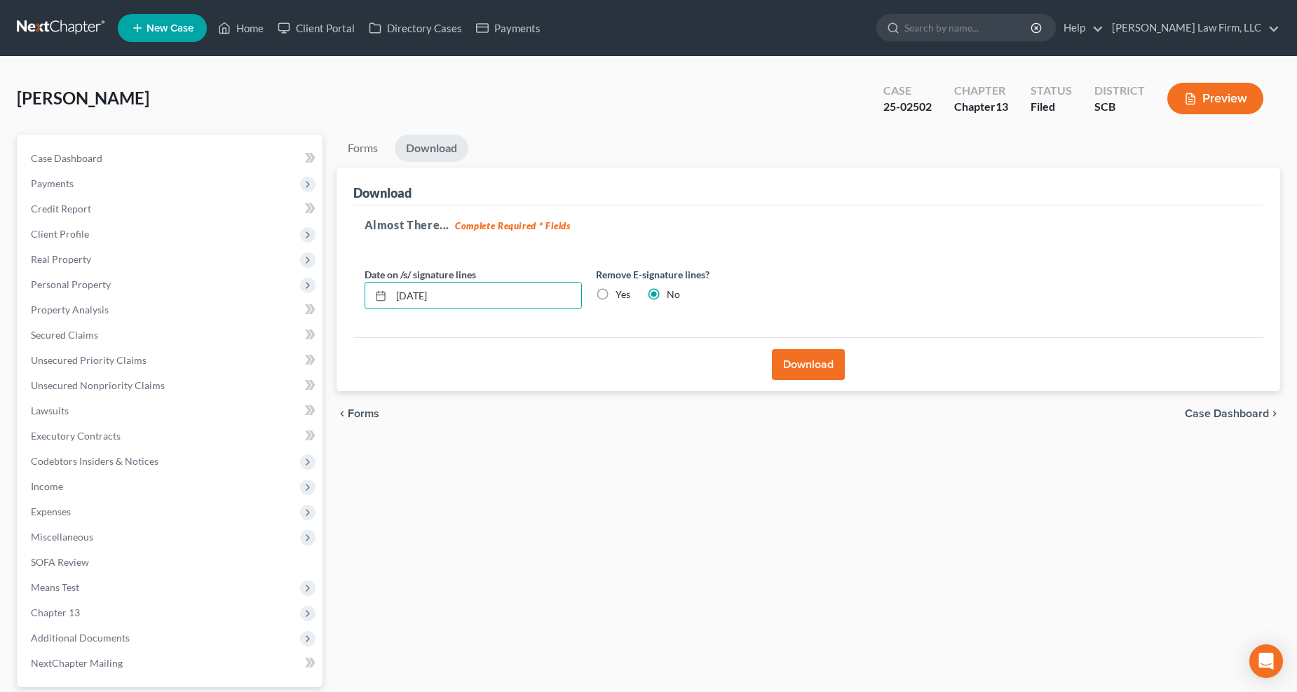
drag, startPoint x: 499, startPoint y: 299, endPoint x: 349, endPoint y: 304, distance: 150.1
click at [349, 304] on div "Download Almost There... Complete Required * Fields Date on /s/ signature lines…" at bounding box center [808, 280] width 944 height 224
click at [615, 293] on label "Yes" at bounding box center [622, 294] width 15 height 14
click at [621, 293] on input "Yes" at bounding box center [625, 291] width 9 height 9
radio input "true"
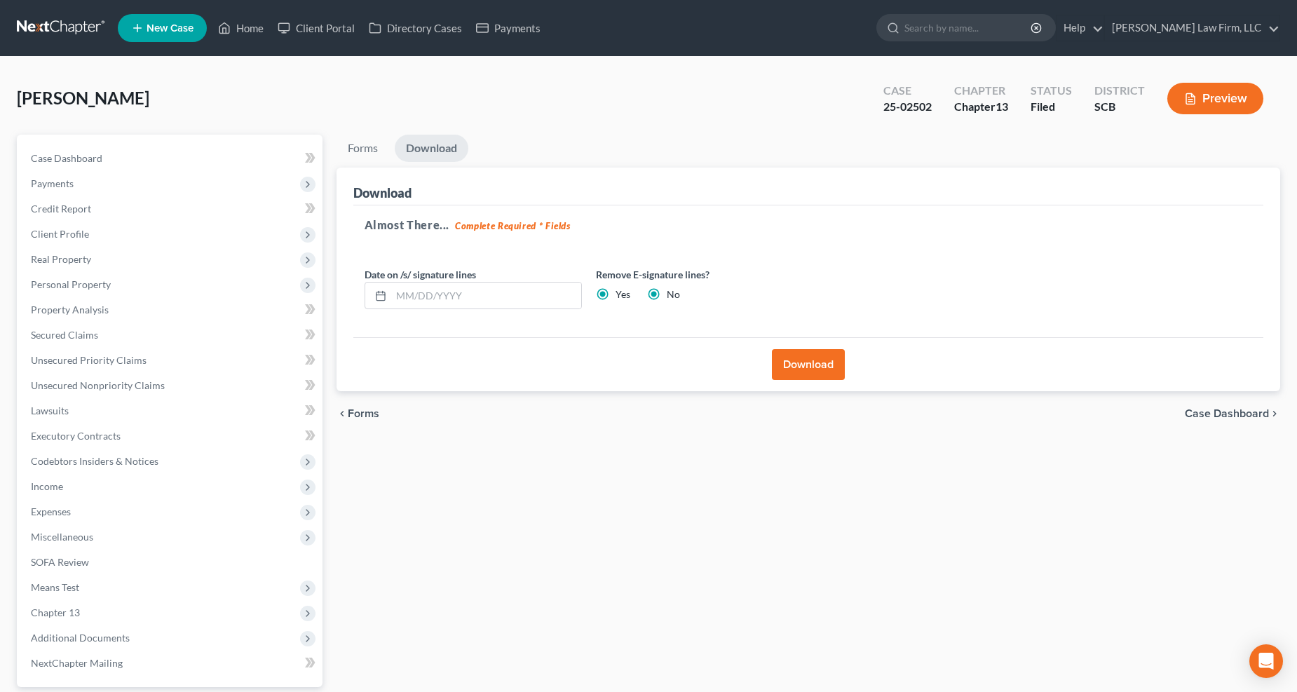
radio input "false"
click at [800, 360] on button "Download" at bounding box center [808, 364] width 73 height 31
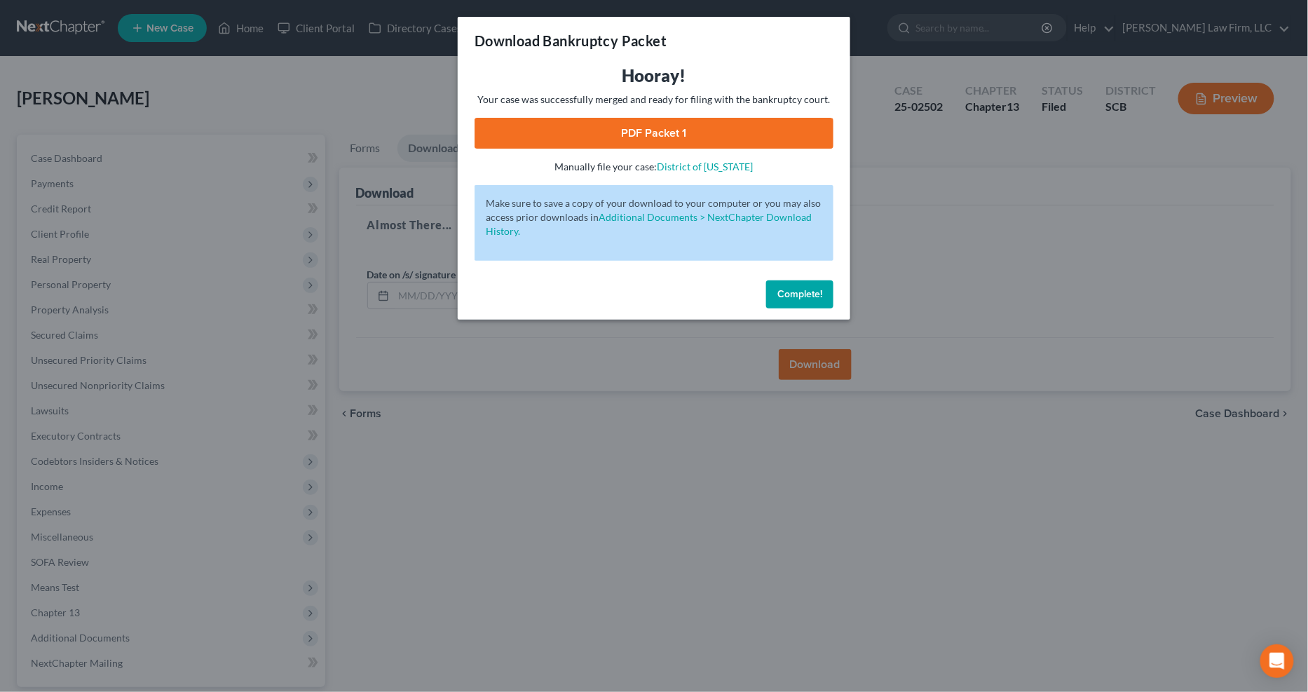
click at [683, 139] on link "PDF Packet 1" at bounding box center [653, 133] width 359 height 31
click at [381, 93] on div "Download Bankruptcy Packet Hooray! Your case was successfully merged and ready …" at bounding box center [654, 346] width 1308 height 692
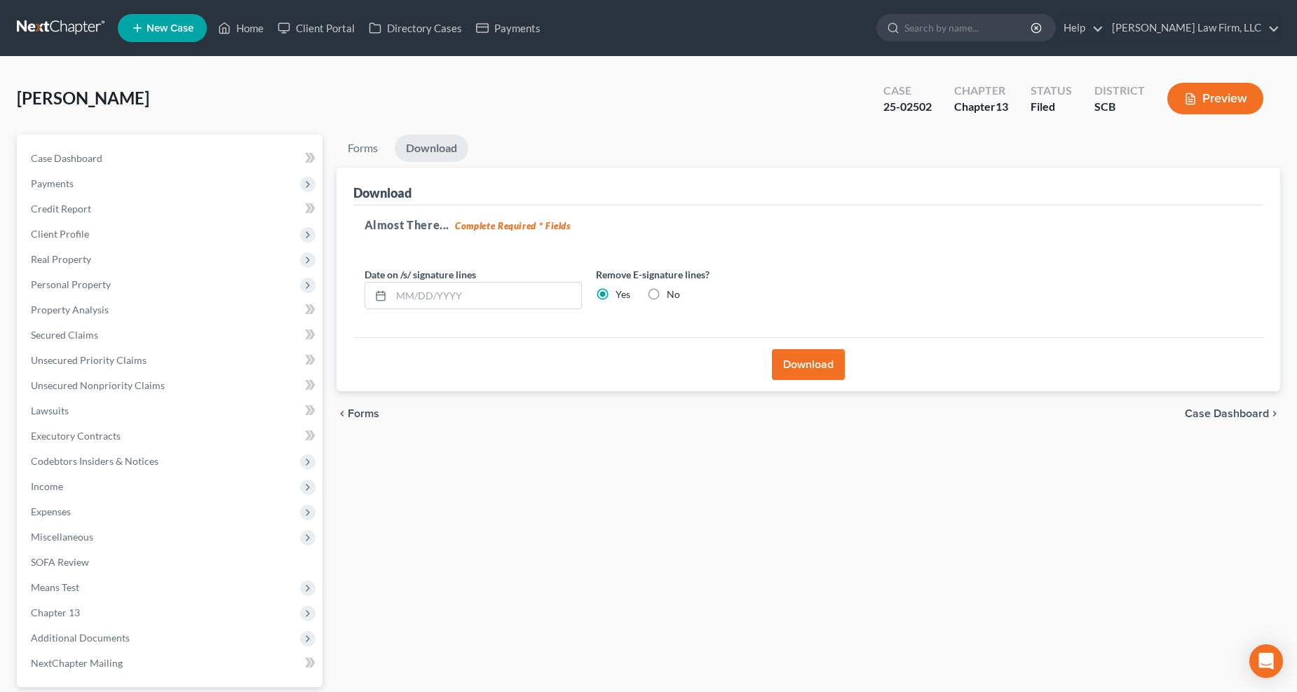
click at [71, 547] on span "Means Test" at bounding box center [55, 587] width 48 height 12
click at [102, 547] on span "Means Test Qualifier" at bounding box center [103, 612] width 89 height 12
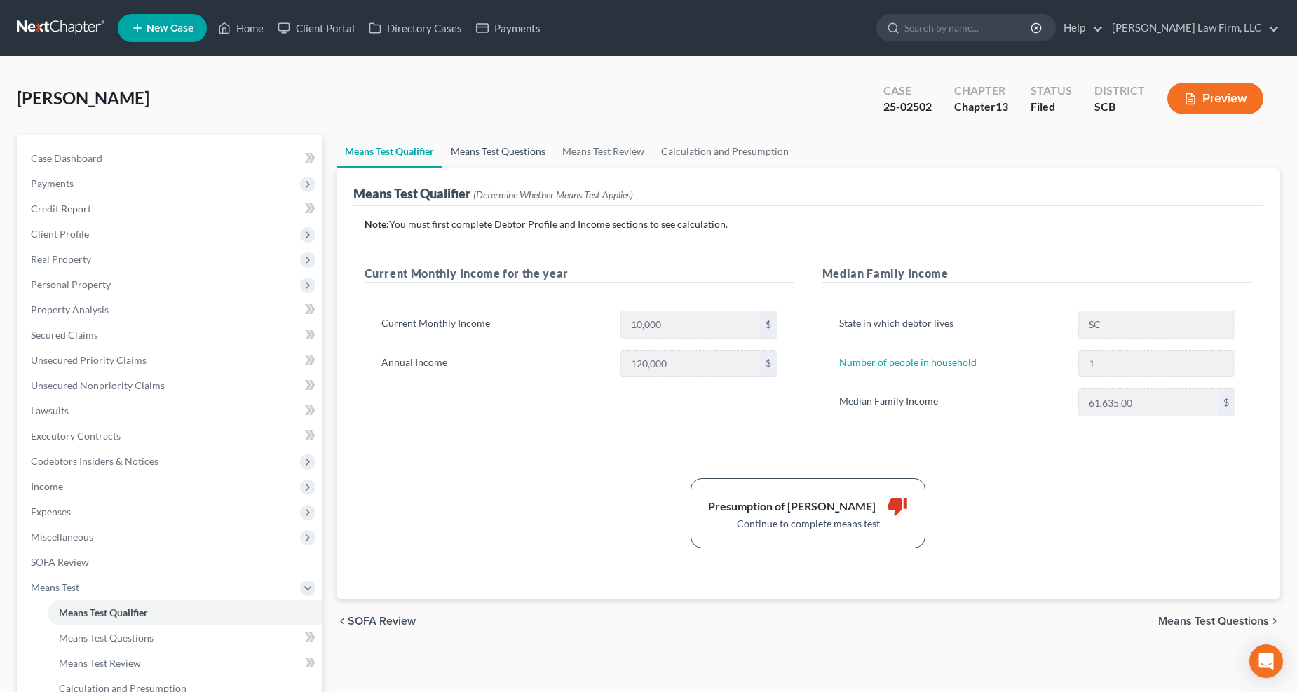
click at [477, 144] on link "Means Test Questions" at bounding box center [497, 152] width 111 height 34
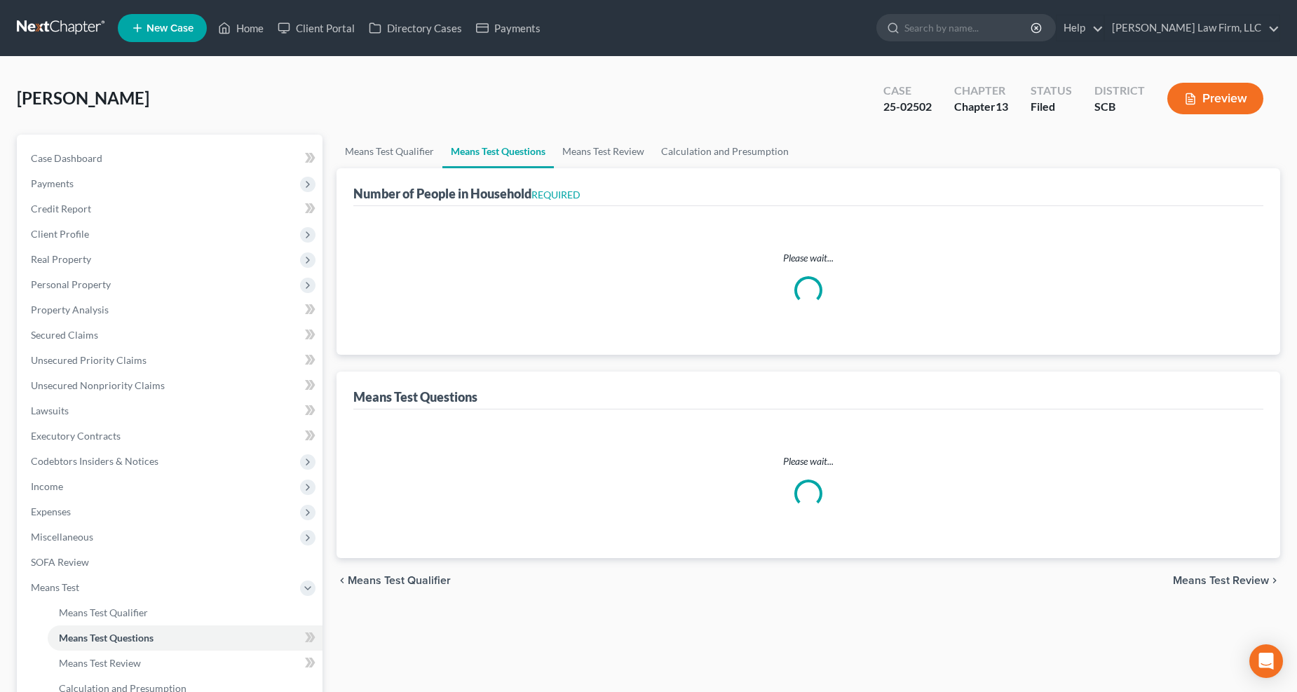
select select "1"
select select "60"
select select "1"
select select "0"
select select "1"
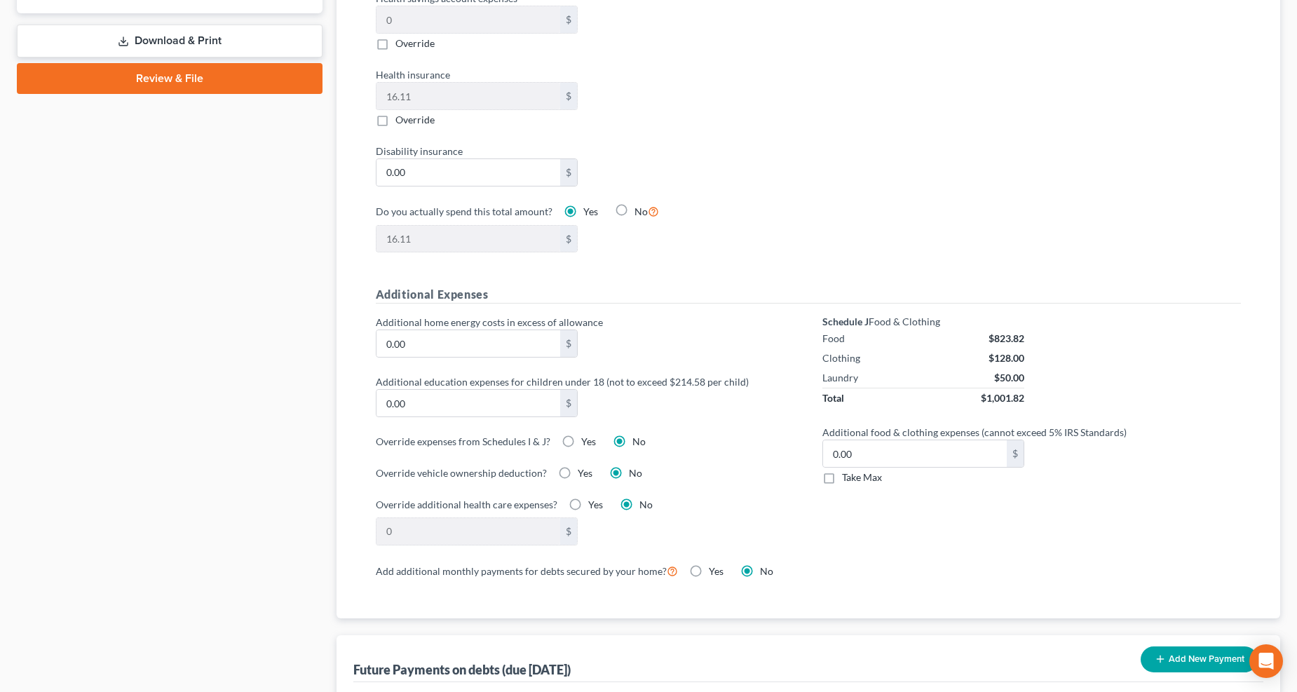
scroll to position [779, 0]
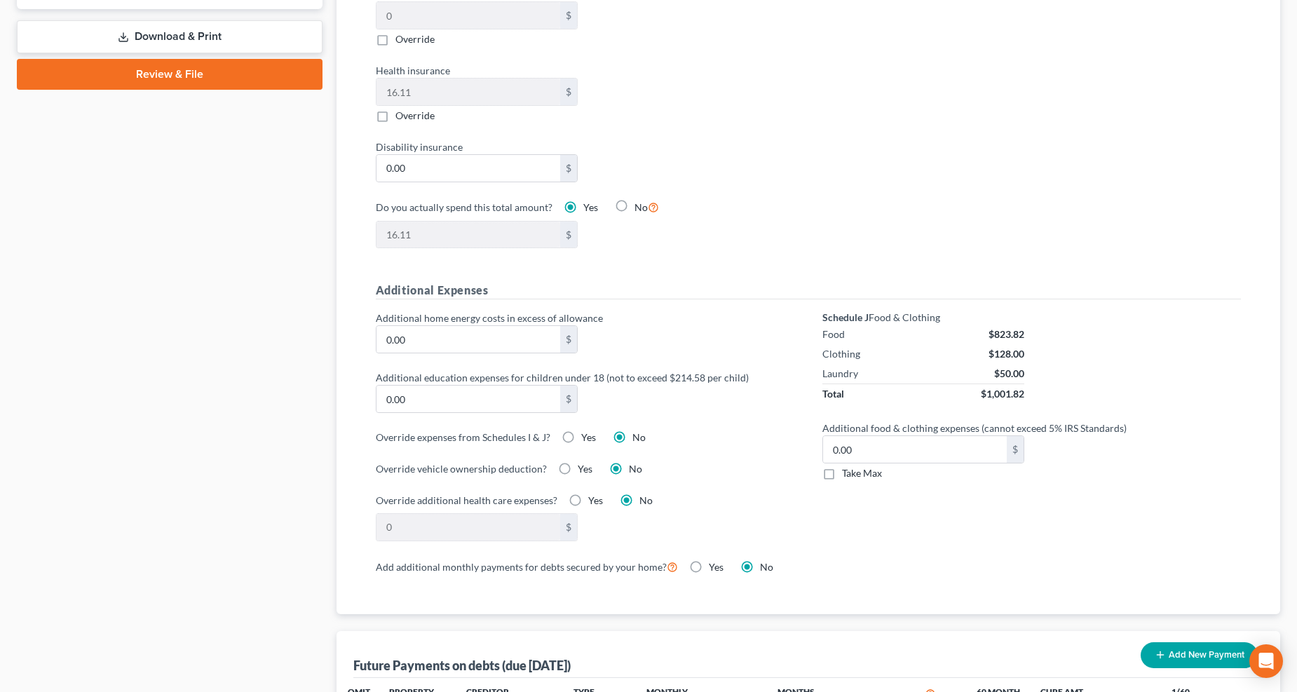
click at [842, 473] on label "Take Max" at bounding box center [862, 473] width 40 height 14
click at [847, 473] on input "Take Max" at bounding box center [851, 470] width 9 height 9
checkbox input "true"
type input "30.00"
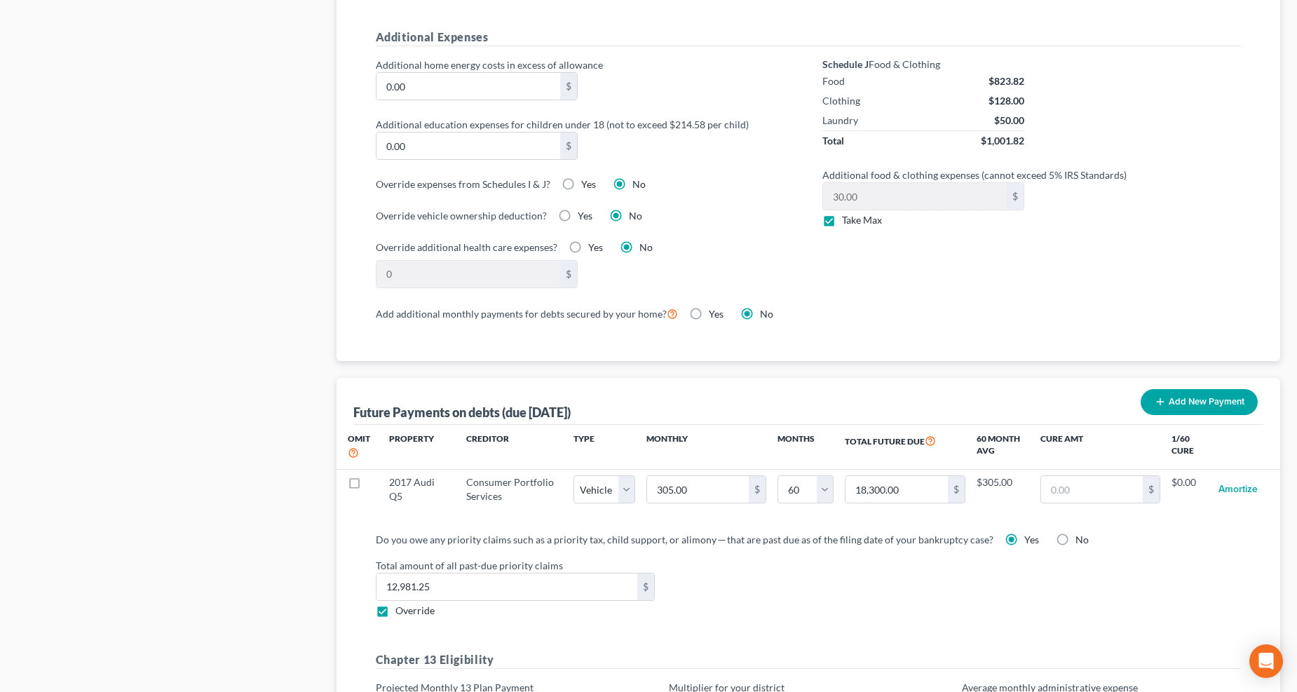
scroll to position [1090, 0]
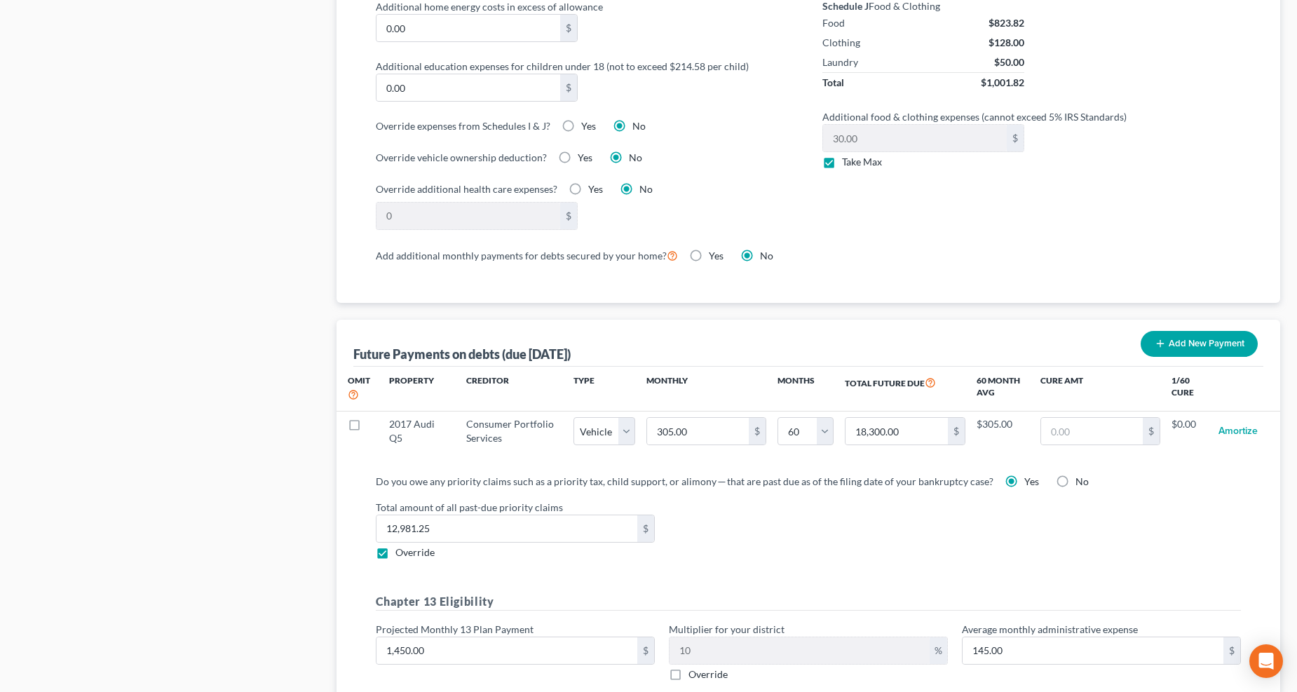
click at [959, 432] on td "Amortize" at bounding box center [1238, 431] width 62 height 41
click at [959, 431] on button "Amortize" at bounding box center [1237, 431] width 39 height 28
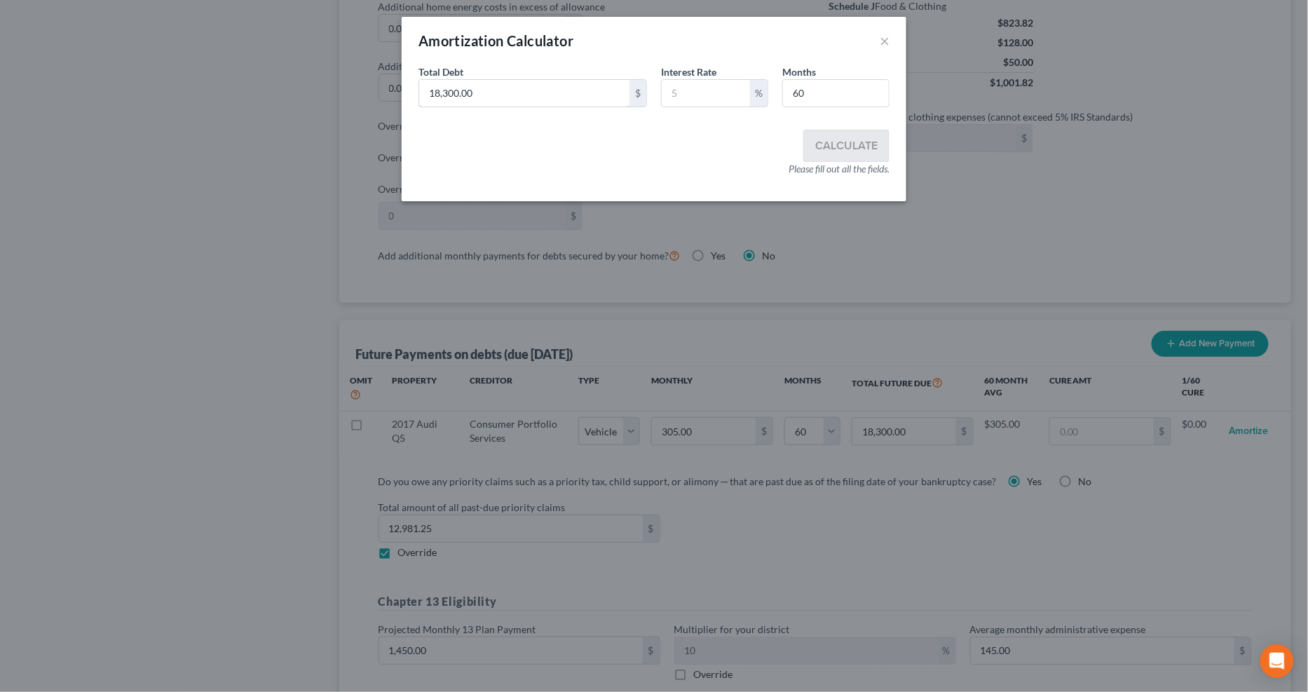
click at [542, 96] on input "18,300.00" at bounding box center [524, 93] width 210 height 27
click at [541, 94] on input "18,300.00" at bounding box center [524, 93] width 210 height 27
type input "15,330"
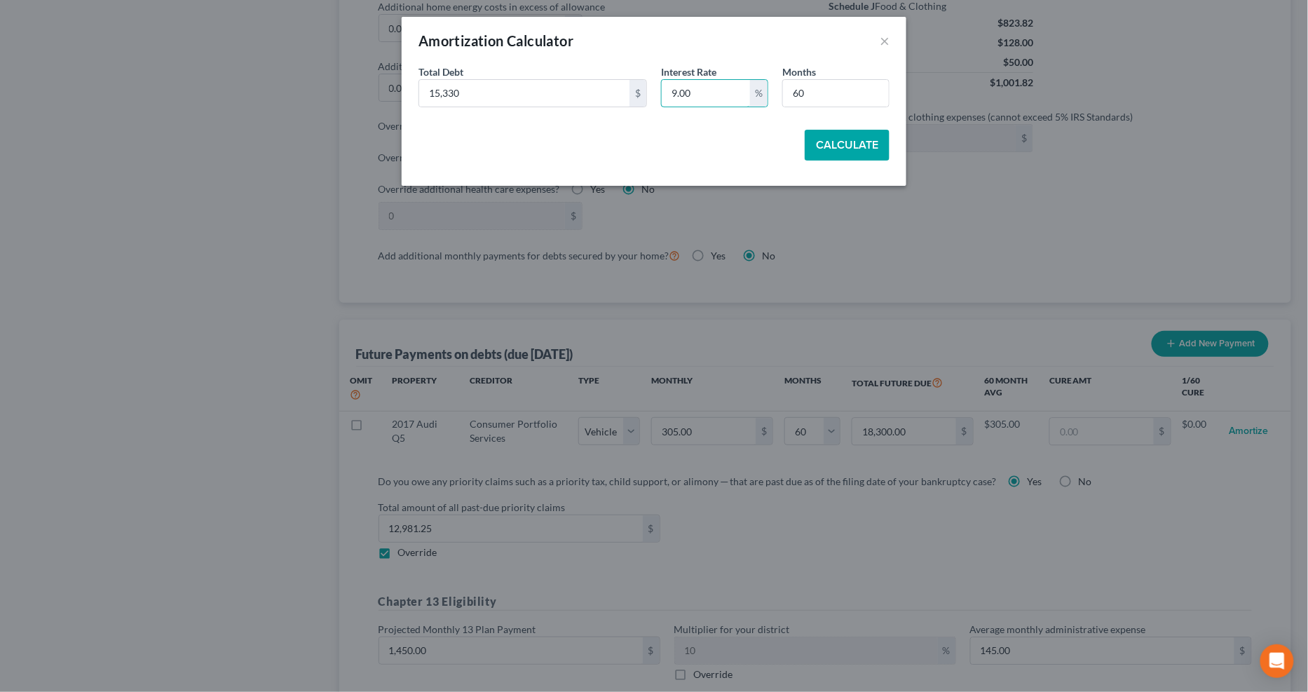
type input "9.00"
type input "60"
click at [829, 144] on button "Calculate" at bounding box center [847, 145] width 85 height 31
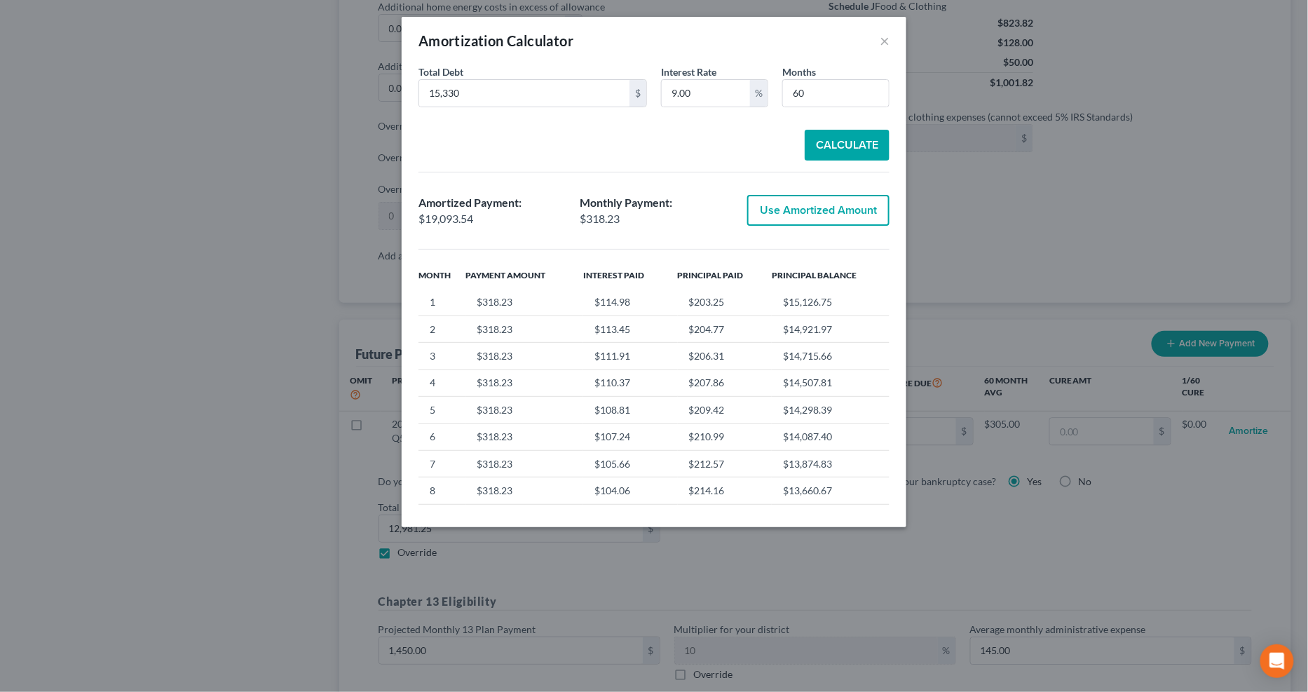
click at [832, 206] on button "Use Amortized Amount" at bounding box center [818, 210] width 142 height 31
type input "318.22"
type input "19,093.53"
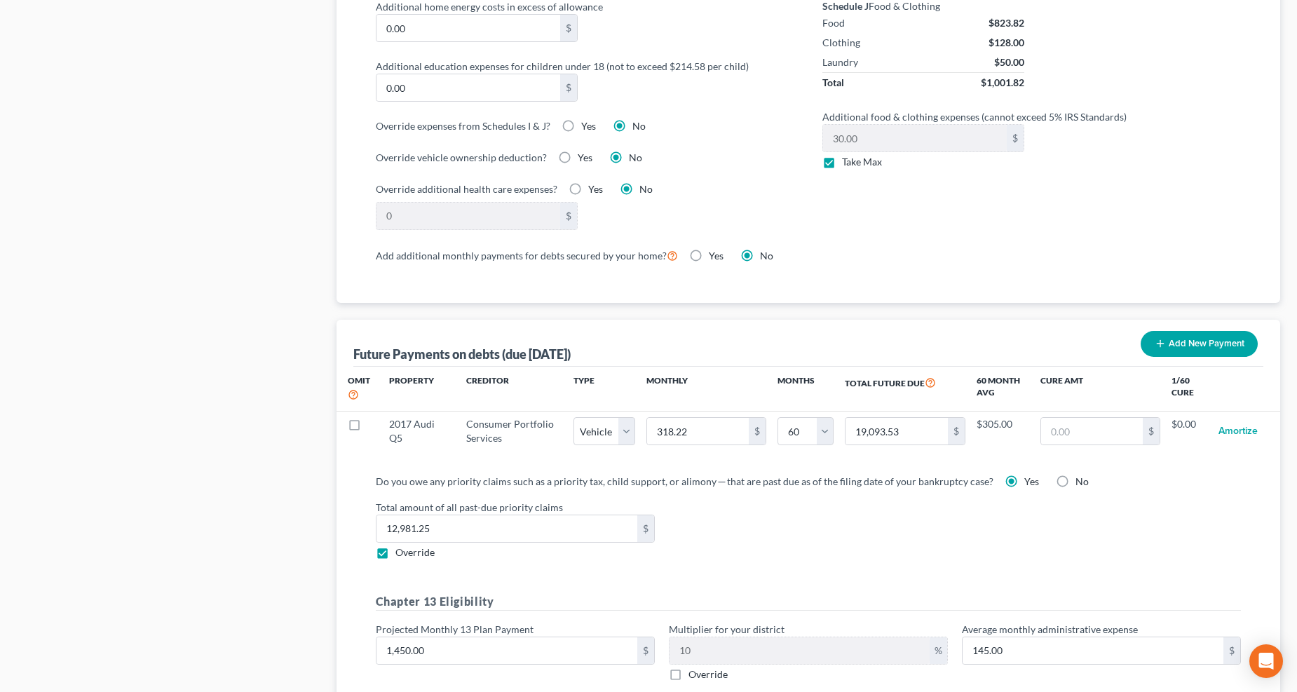
select select "1"
select select "60"
click at [521, 524] on input "12,981.25" at bounding box center [506, 528] width 261 height 27
type input "11,507"
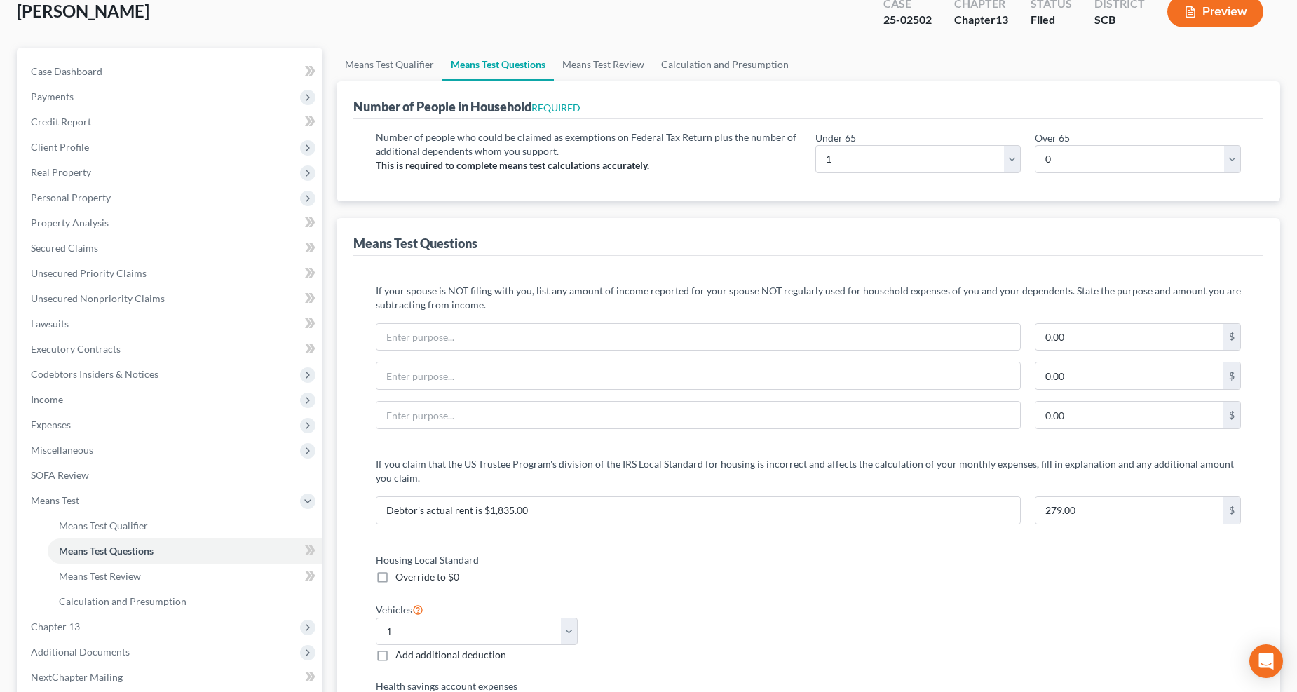
scroll to position [0, 0]
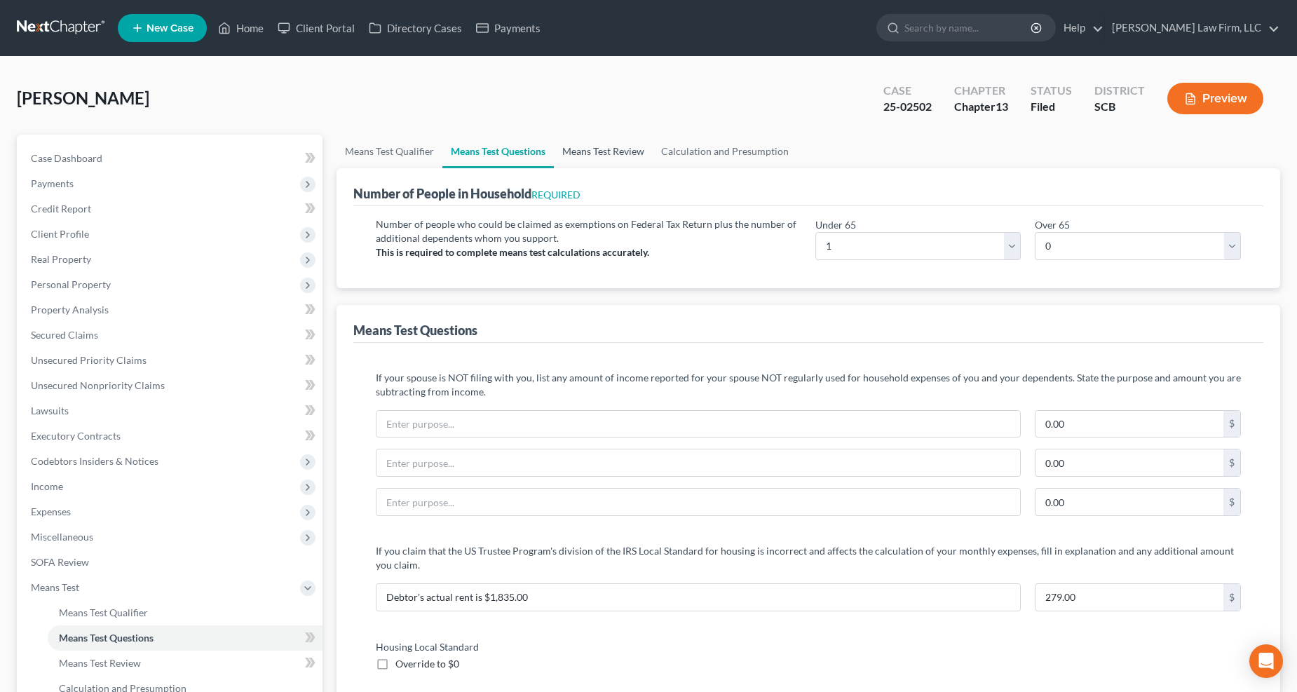
click at [606, 152] on link "Means Test Review" at bounding box center [603, 152] width 99 height 34
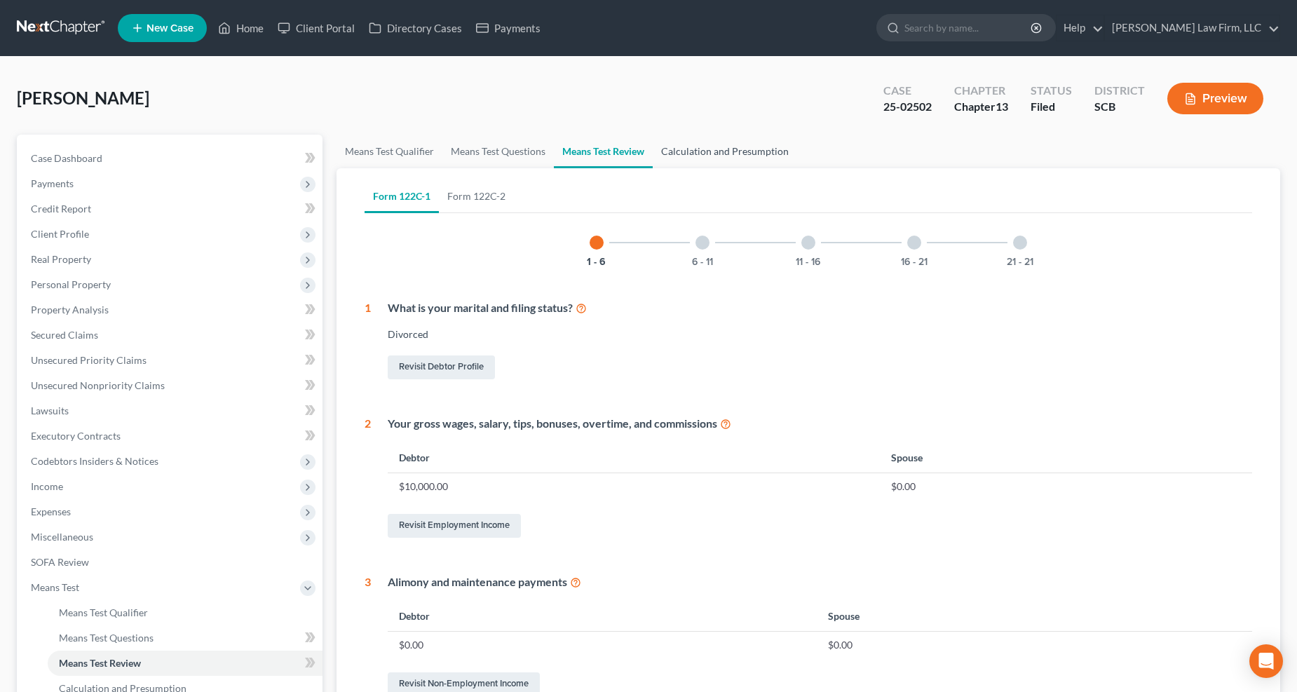
click at [699, 147] on link "Calculation and Presumption" at bounding box center [724, 152] width 144 height 34
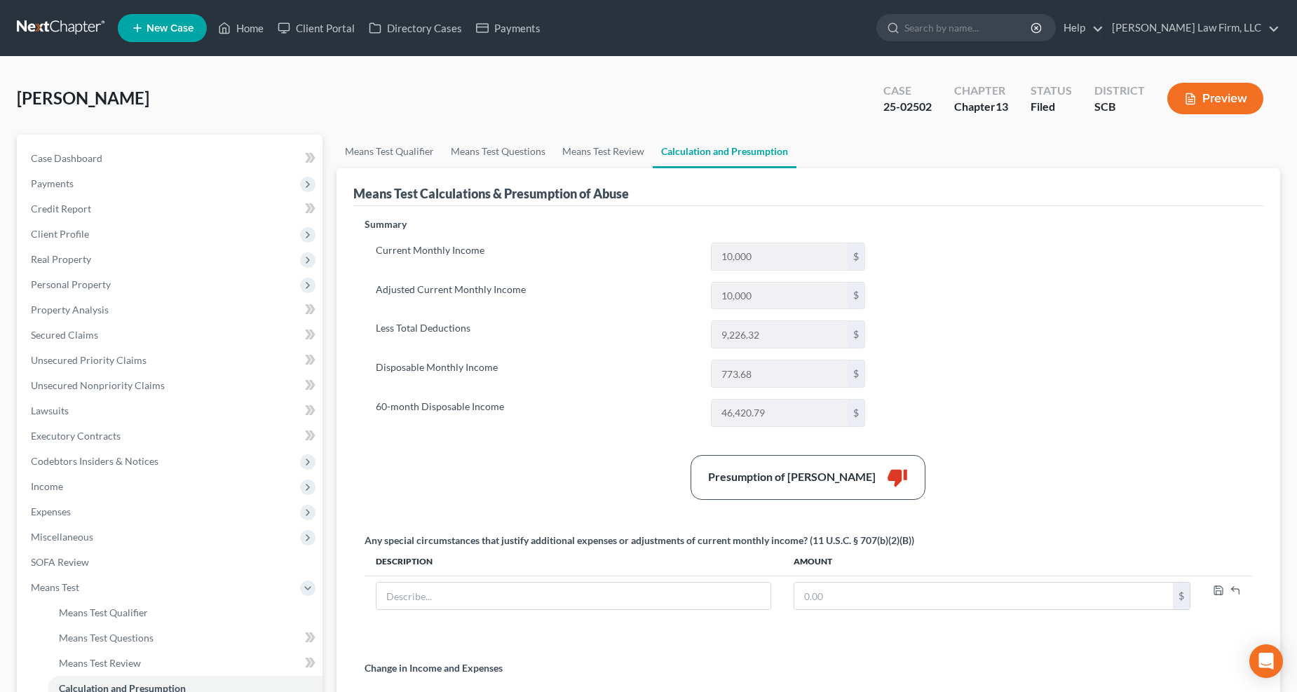
click at [58, 478] on span "Income" at bounding box center [171, 486] width 303 height 25
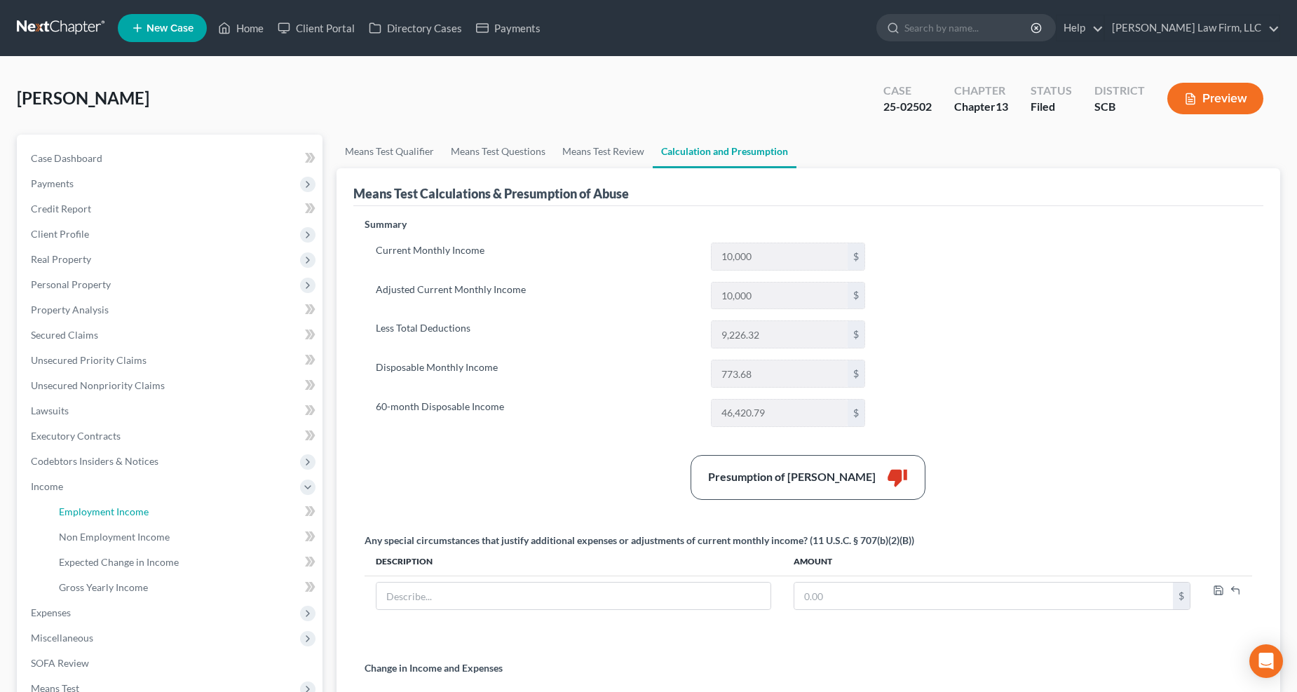
click at [87, 505] on span "Employment Income" at bounding box center [104, 511] width 90 height 12
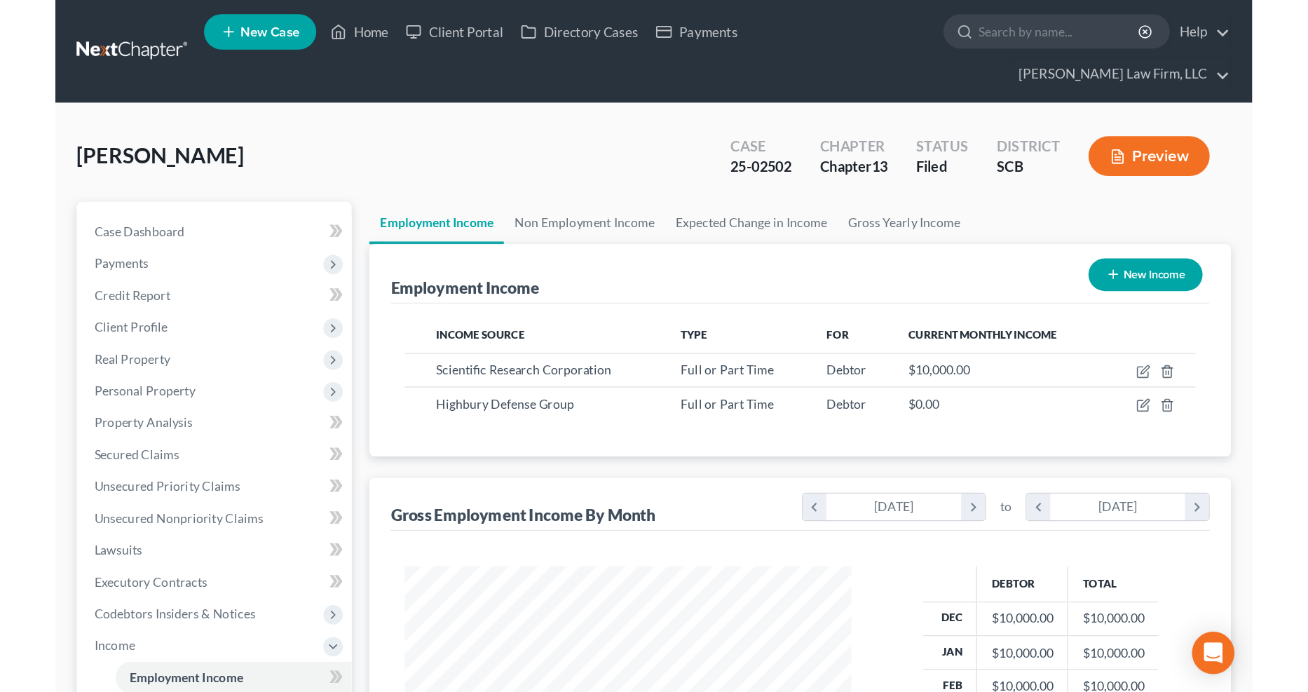
scroll to position [253, 534]
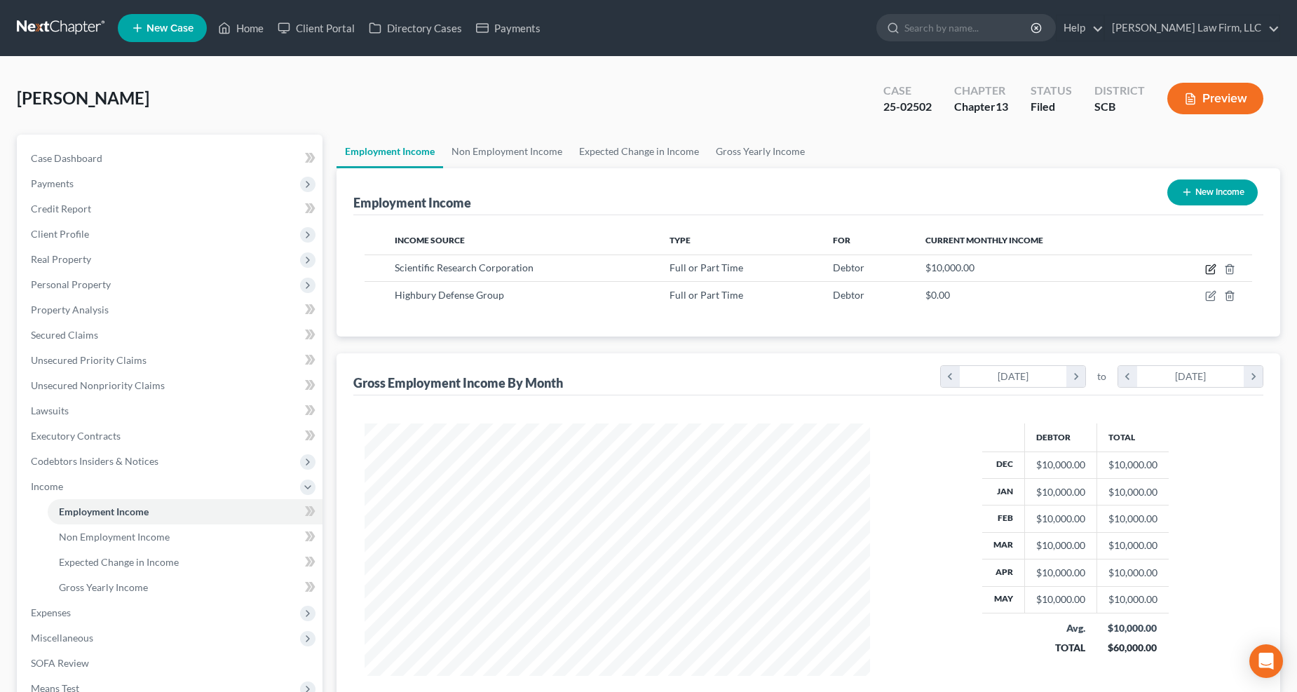
click at [1206, 266] on icon "button" at bounding box center [1209, 270] width 8 height 8
select select "0"
select select "10"
select select "1"
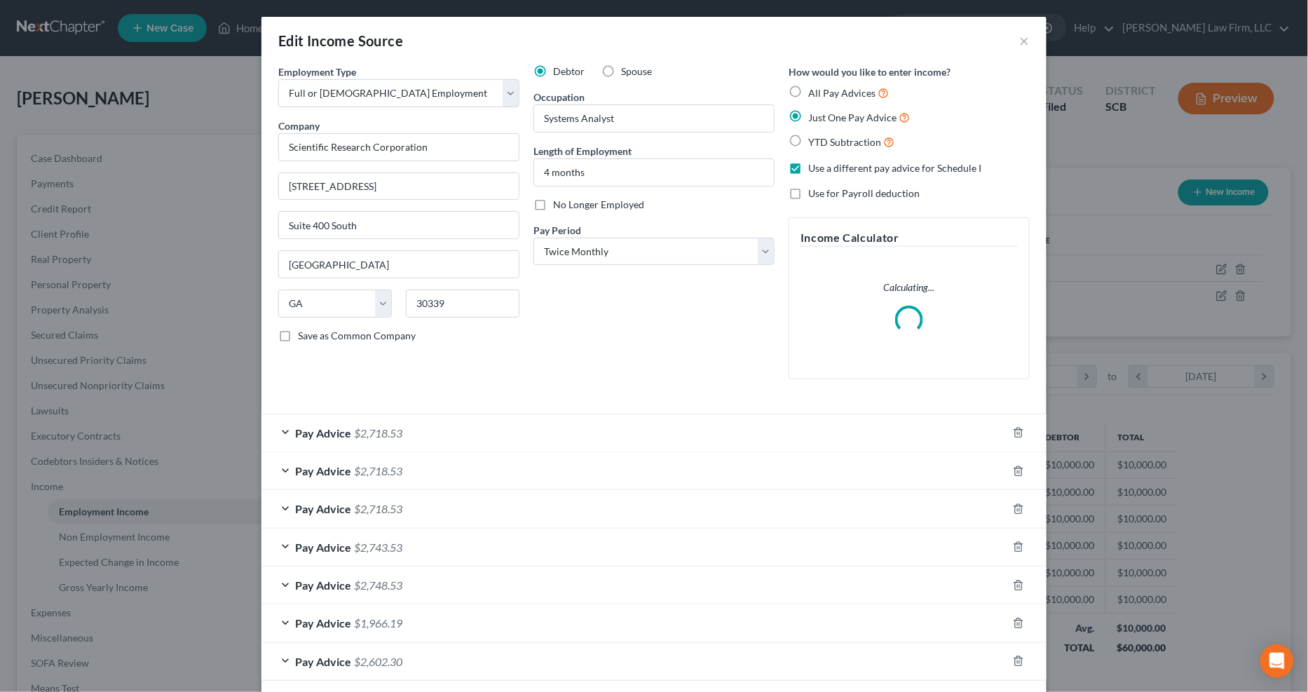
scroll to position [65, 0]
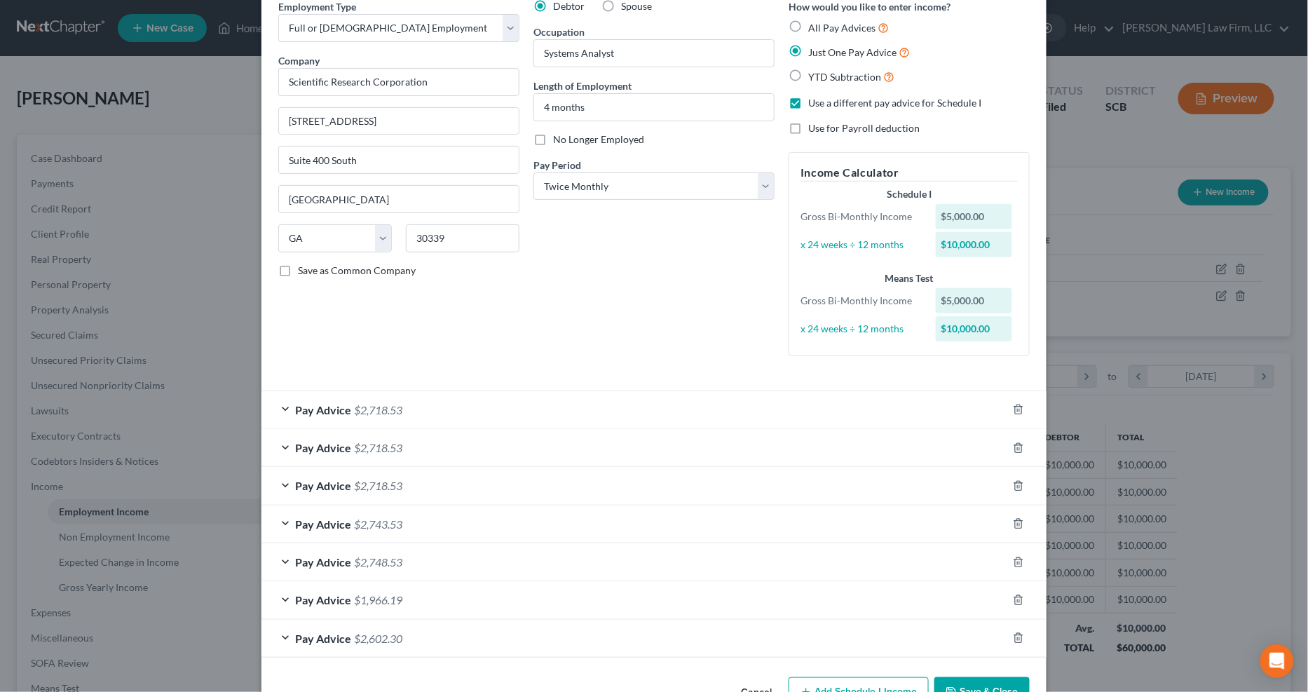
click at [477, 409] on div "Pay Advice $2,718.53" at bounding box center [634, 409] width 746 height 37
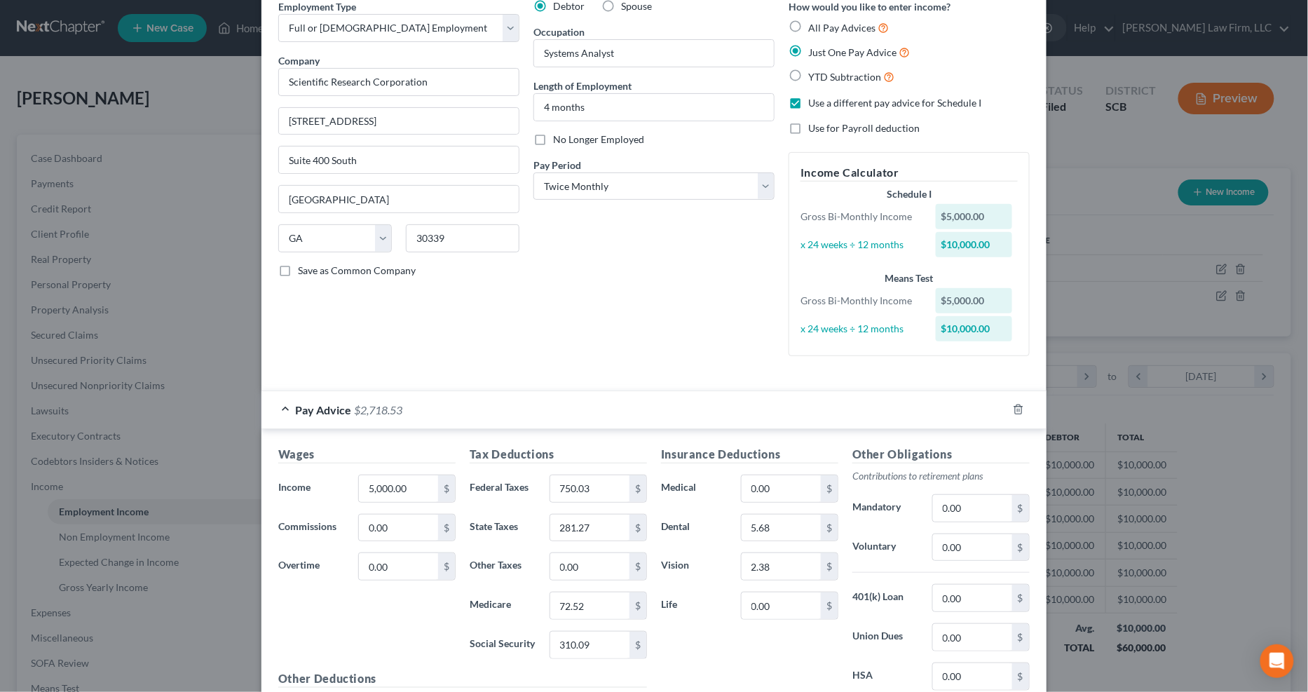
click at [477, 409] on div "Pay Advice $2,718.53" at bounding box center [634, 409] width 746 height 37
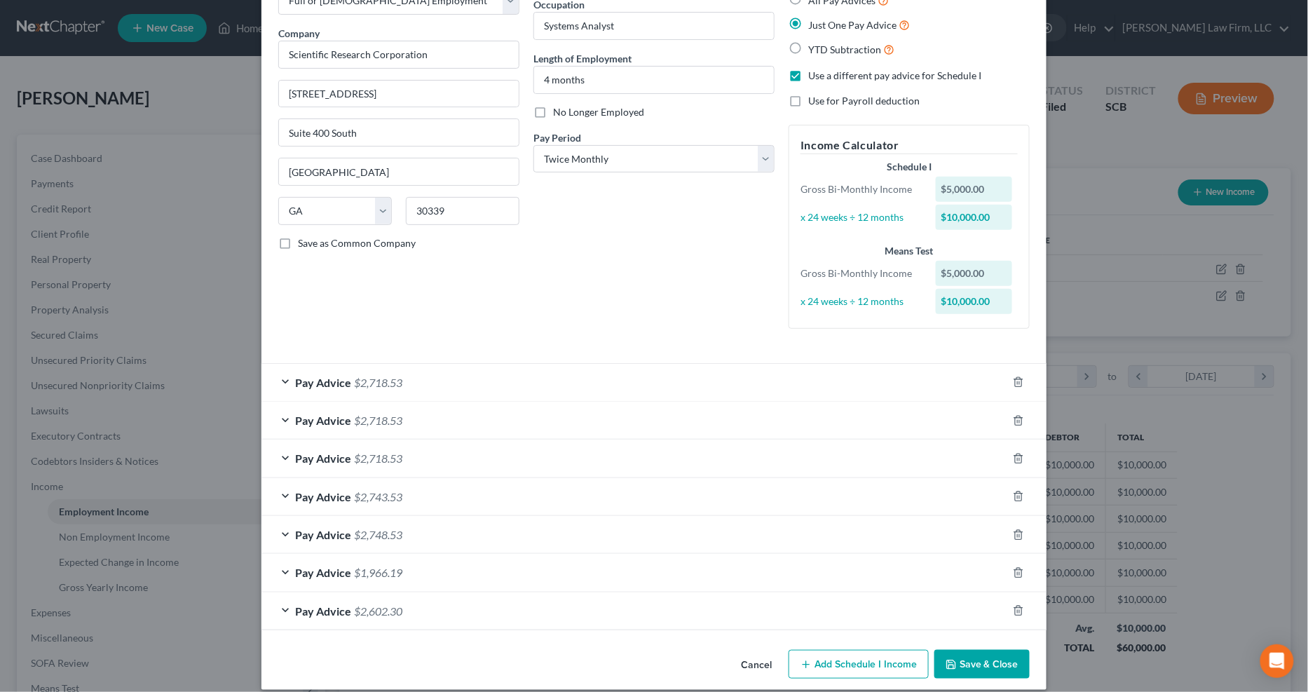
scroll to position [107, 0]
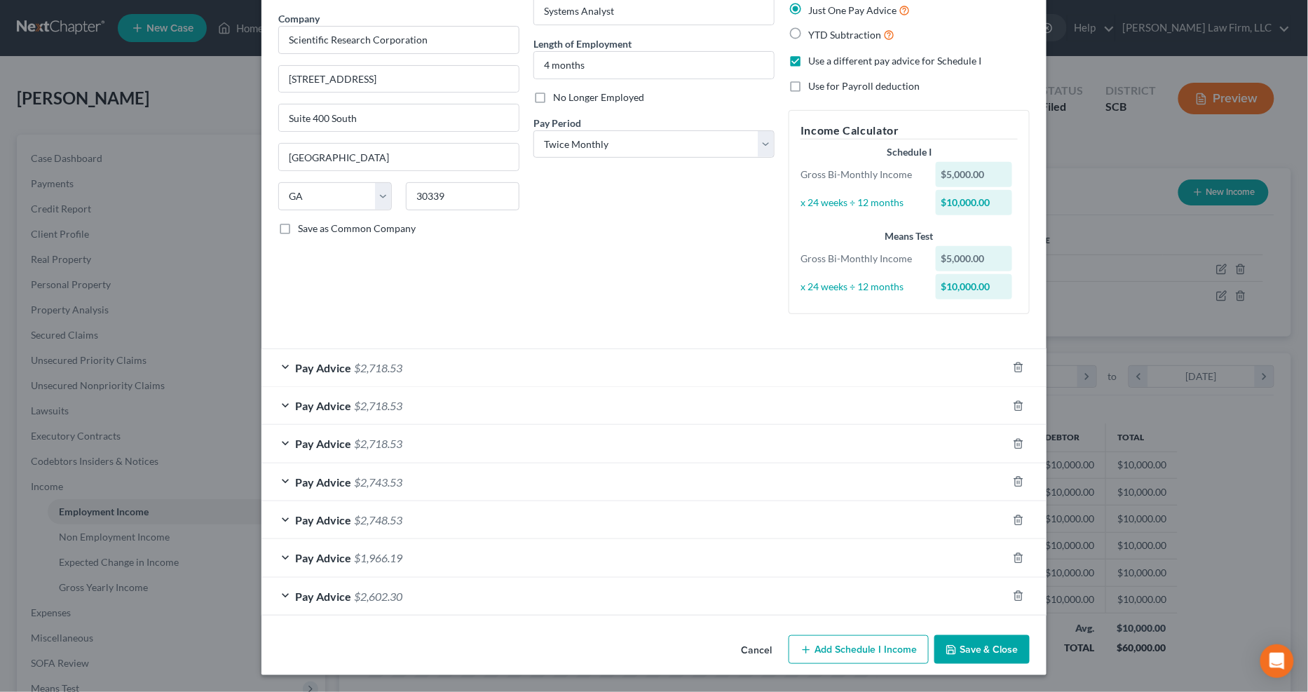
click at [850, 646] on button "Add Schedule I Income" at bounding box center [858, 649] width 140 height 29
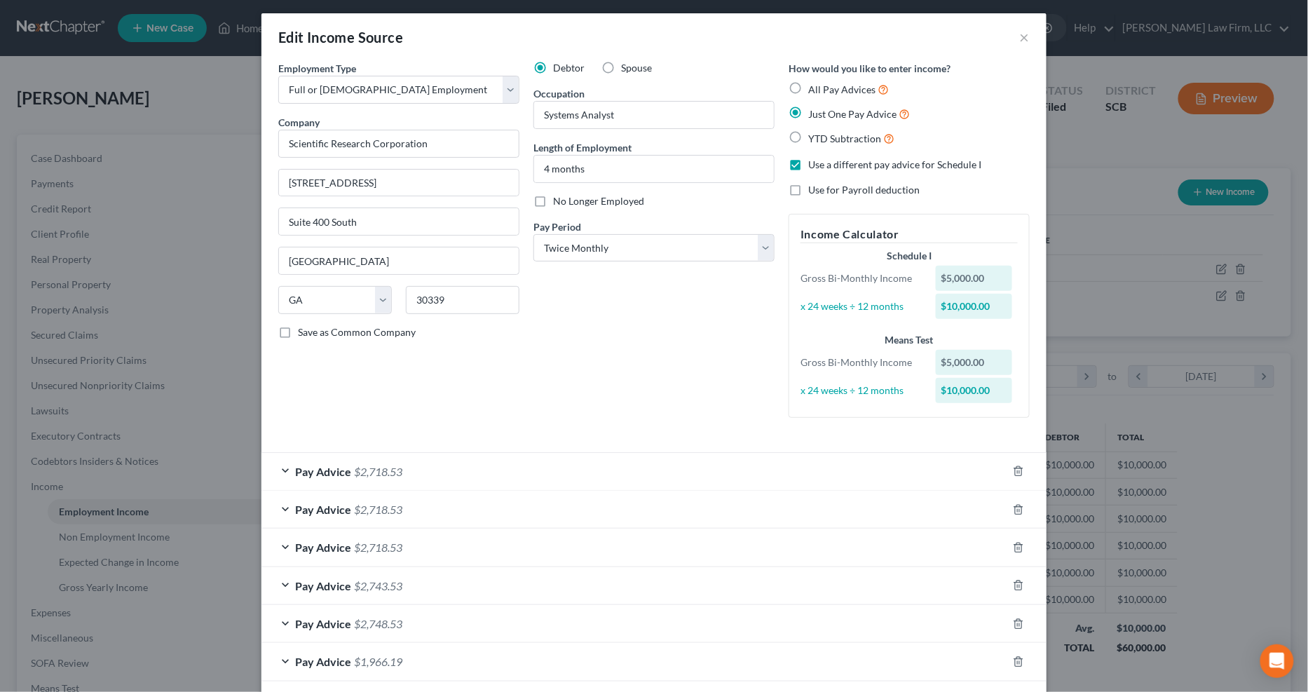
scroll to position [0, 0]
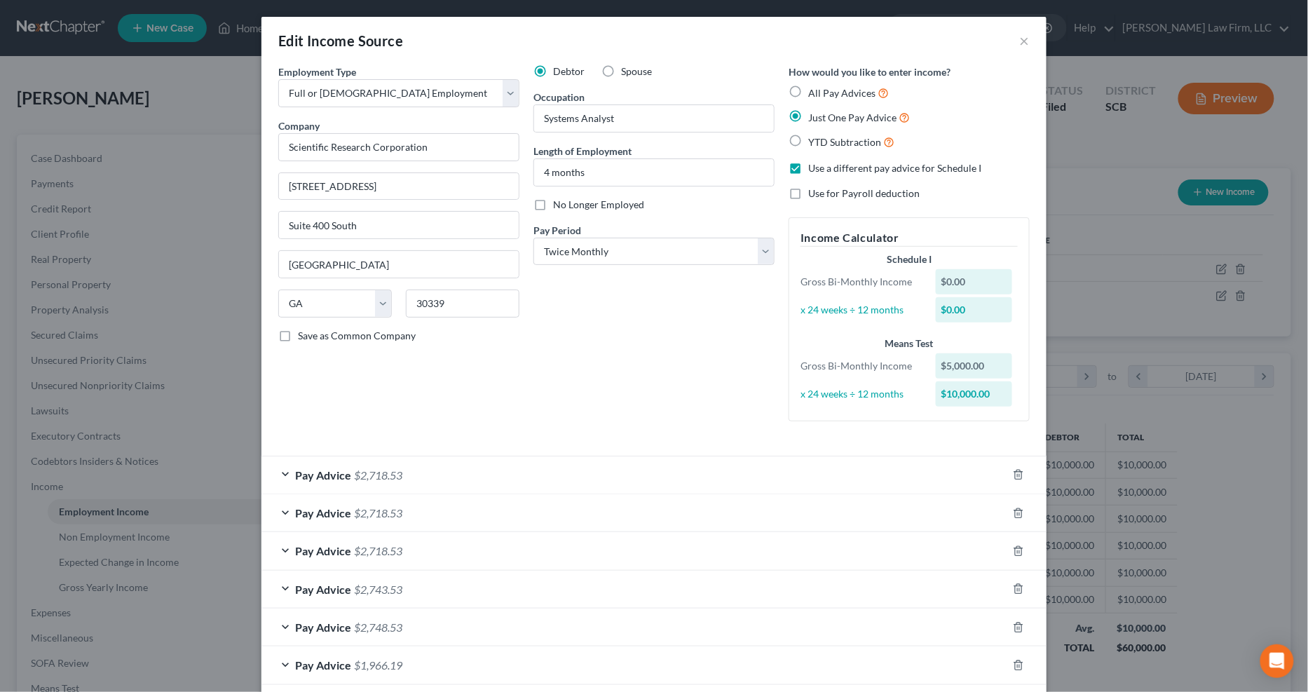
click at [808, 191] on label "Use for Payroll deduction" at bounding box center [863, 193] width 111 height 14
click at [814, 191] on input "Use for Payroll deduction" at bounding box center [818, 190] width 9 height 9
checkbox input "true"
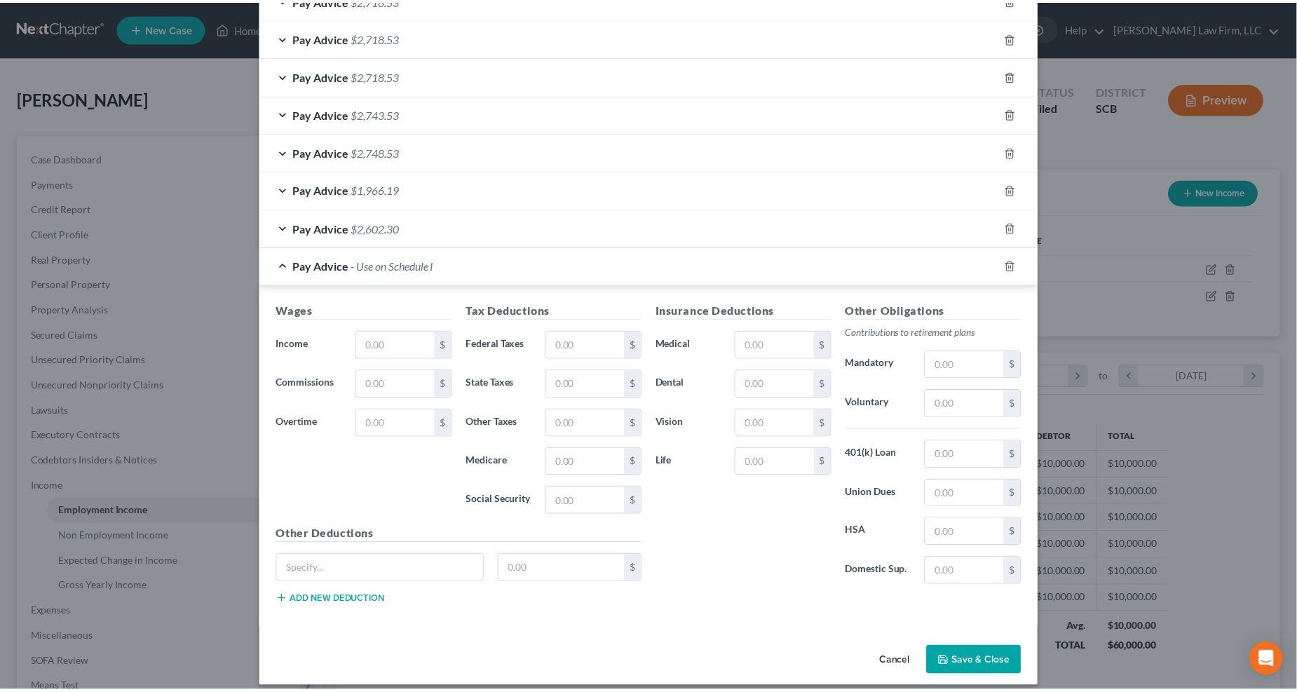
scroll to position [488, 0]
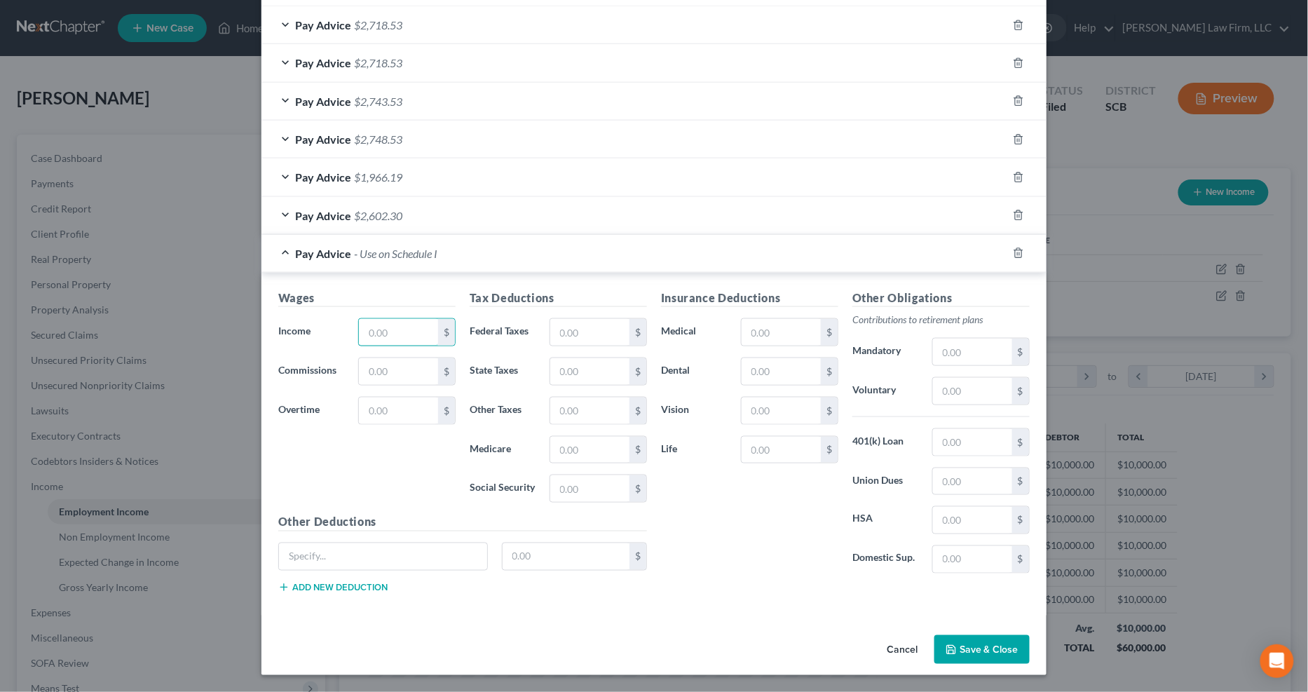
click at [405, 327] on input "text" at bounding box center [398, 332] width 79 height 27
type input "5,000"
click at [559, 330] on input "text" at bounding box center [589, 332] width 79 height 27
type input "724.35"
click at [575, 486] on input "text" at bounding box center [589, 488] width 79 height 27
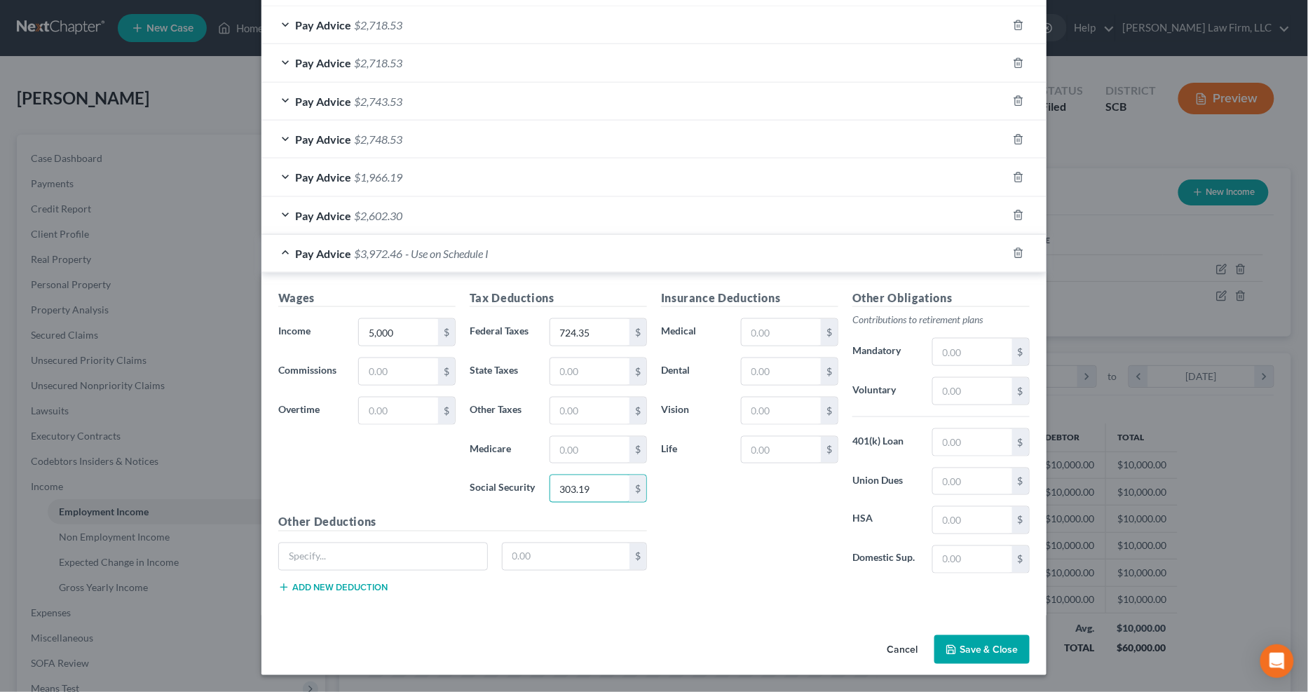
type input "303.19"
click at [596, 446] on input "text" at bounding box center [589, 450] width 79 height 27
type input "70.91"
click at [589, 381] on input "text" at bounding box center [589, 371] width 79 height 27
type input "274.37"
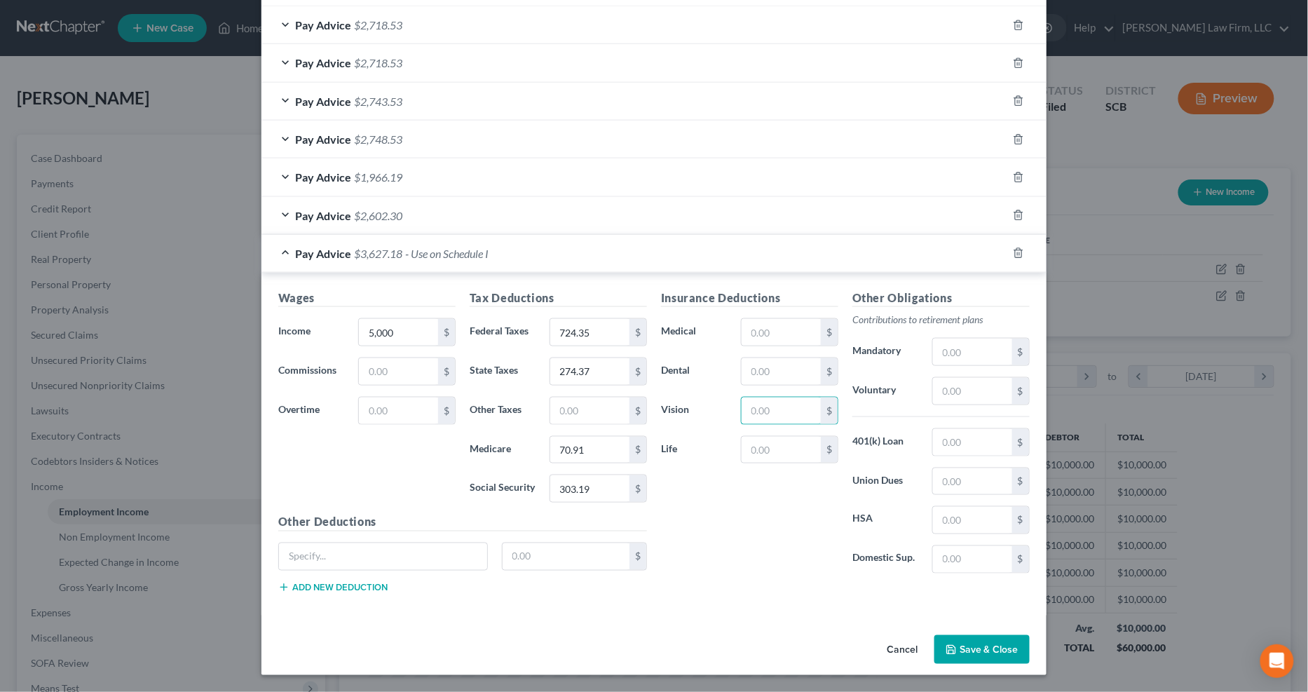
click at [774, 408] on input "text" at bounding box center [780, 410] width 79 height 27
type input "4.76"
click at [774, 369] on input "text" at bounding box center [780, 371] width 79 height 27
type input "16.36"
click at [765, 331] on input "text" at bounding box center [780, 332] width 79 height 27
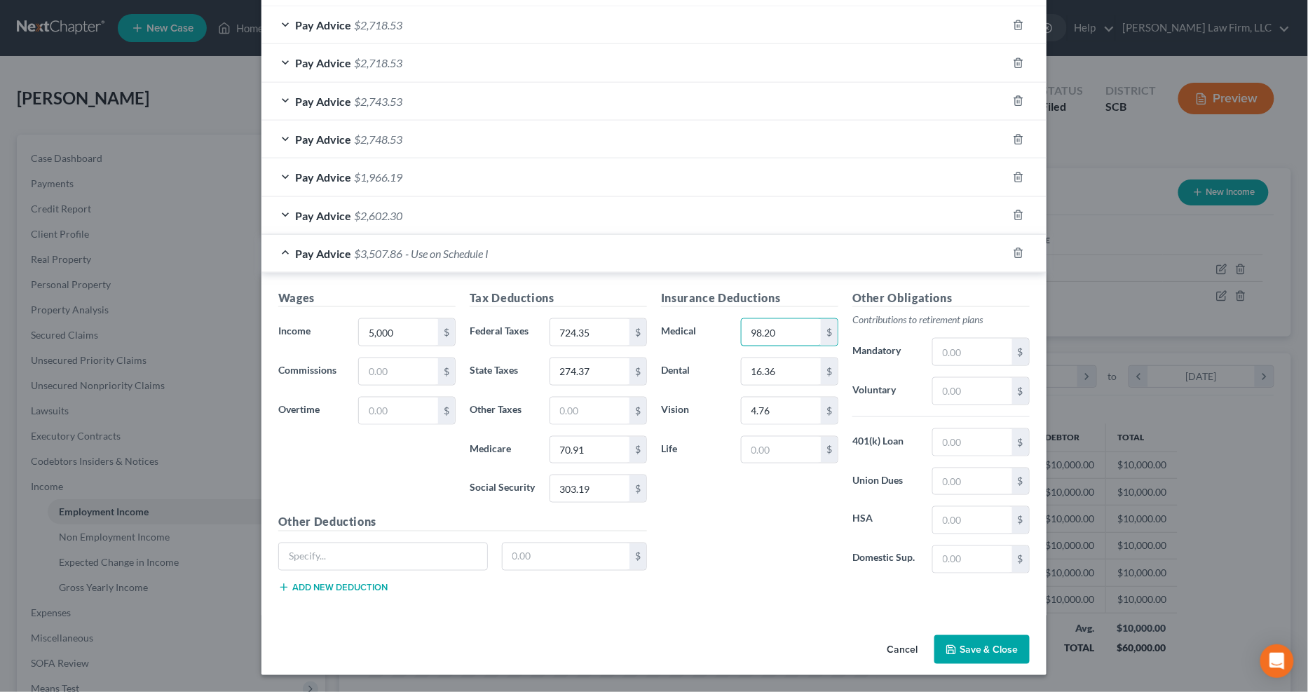
type input "98.20"
click at [955, 559] on input "text" at bounding box center [972, 559] width 79 height 27
type input "793"
click at [980, 648] on button "Save & Close" at bounding box center [981, 649] width 95 height 29
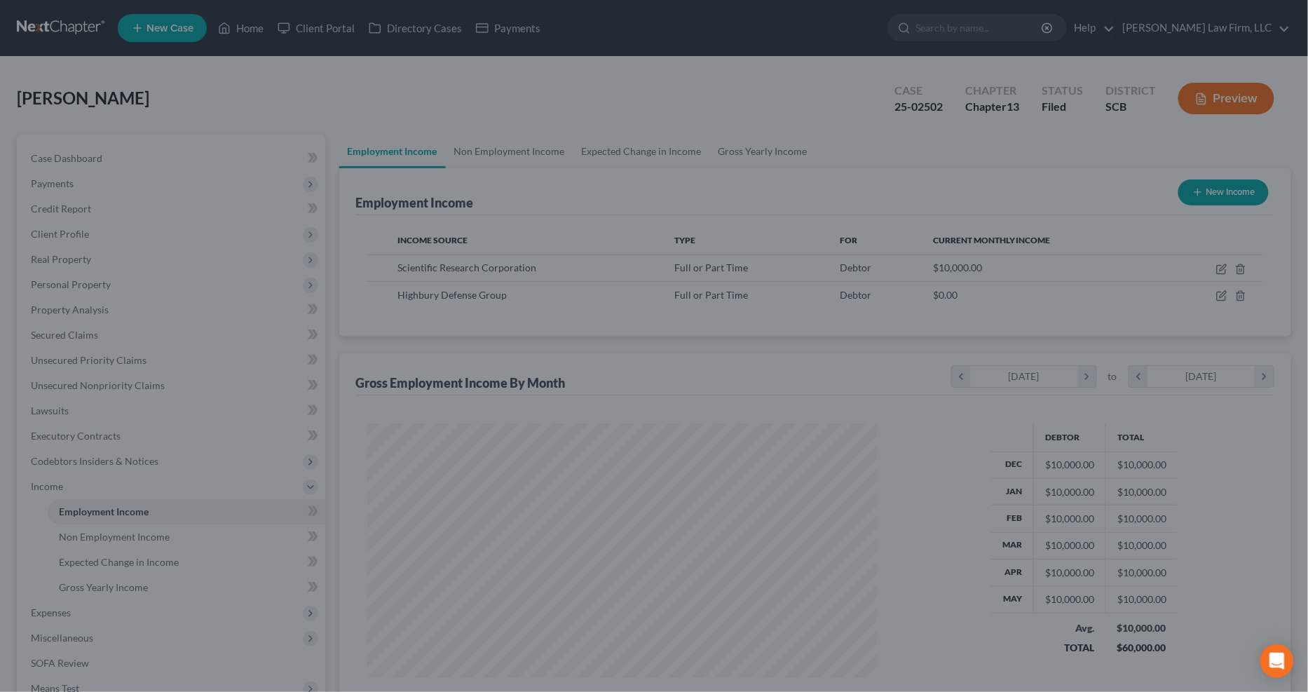
scroll to position [700596, 700315]
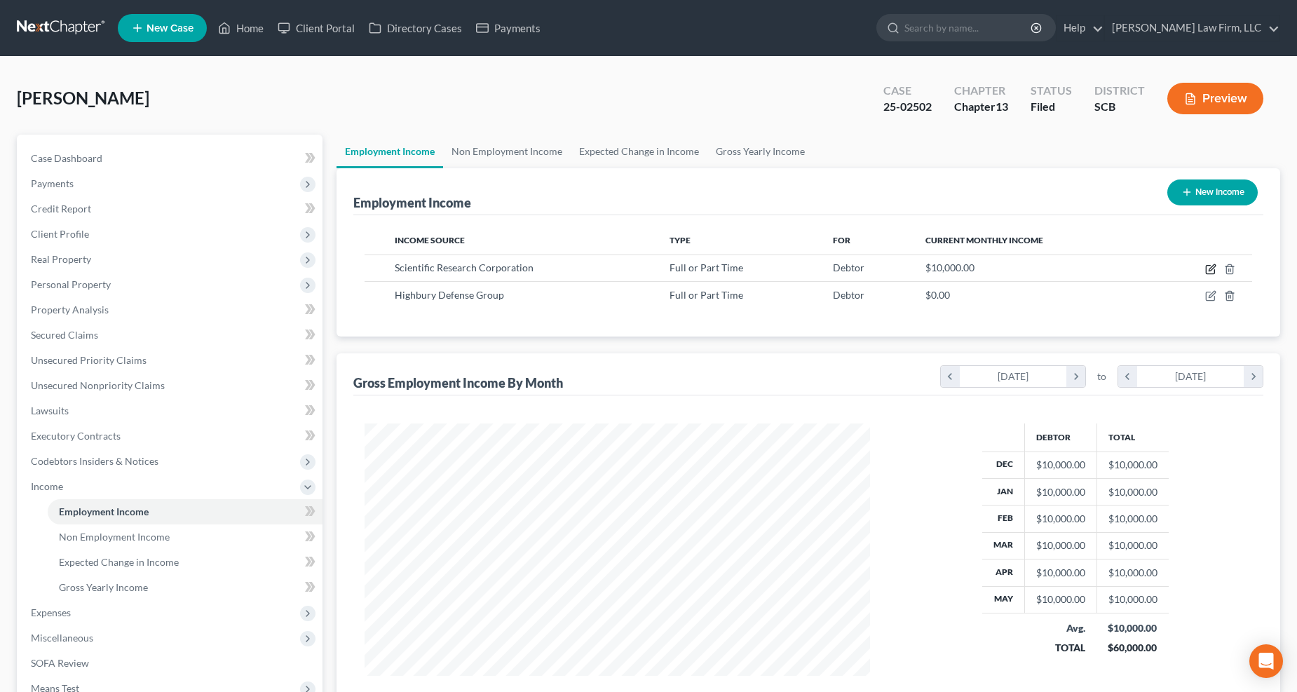
click at [1208, 267] on icon "button" at bounding box center [1210, 269] width 11 height 11
select select "0"
select select "10"
select select "1"
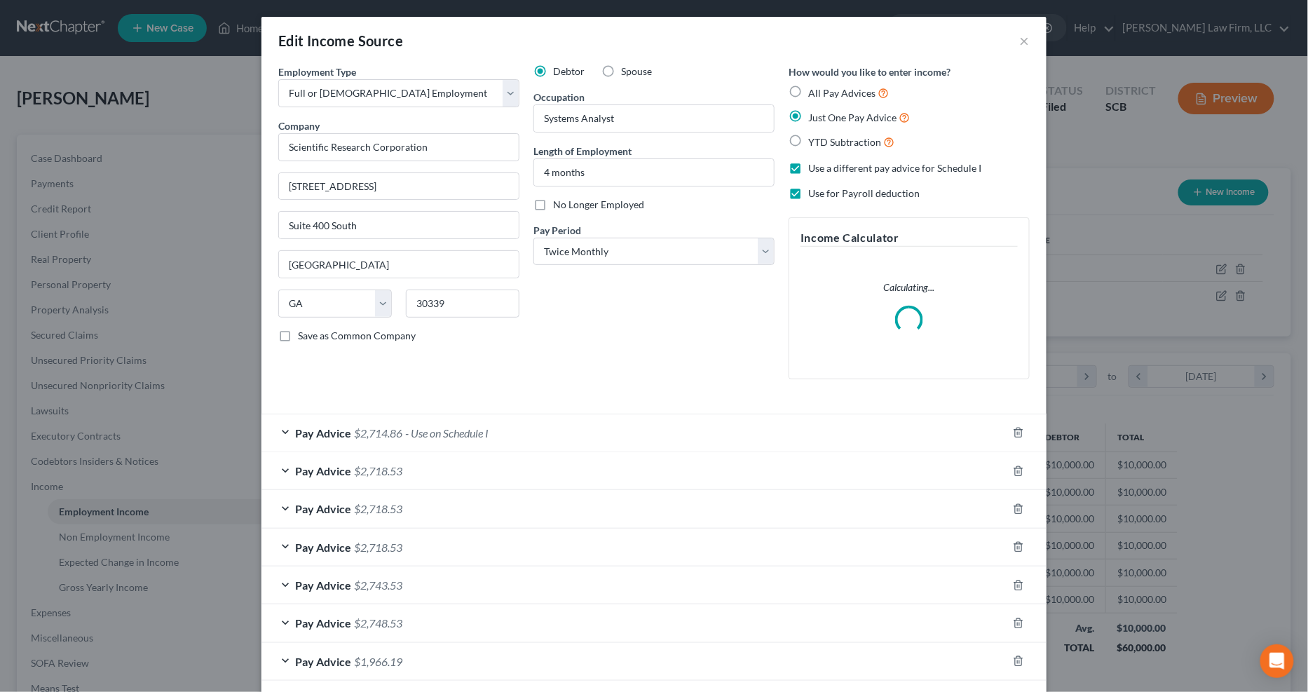
scroll to position [254, 540]
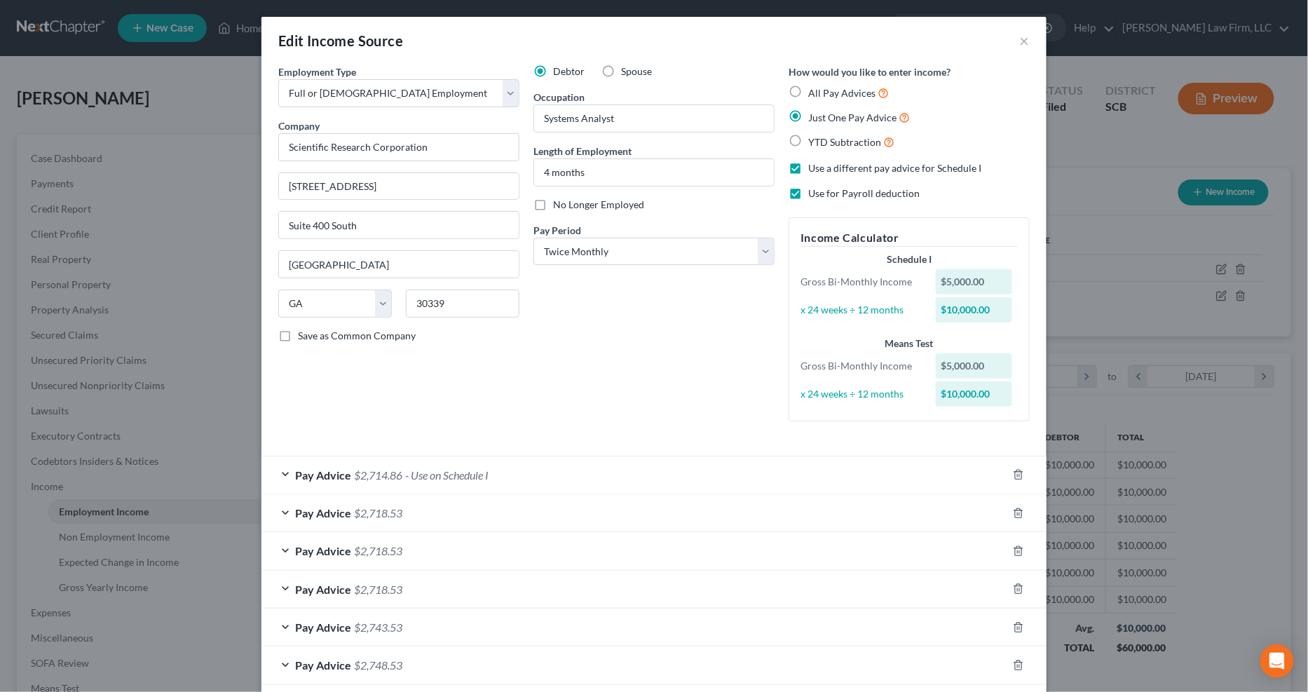
click at [590, 465] on div "Pay Advice $2,714.86 - Use on Schedule I" at bounding box center [634, 474] width 746 height 37
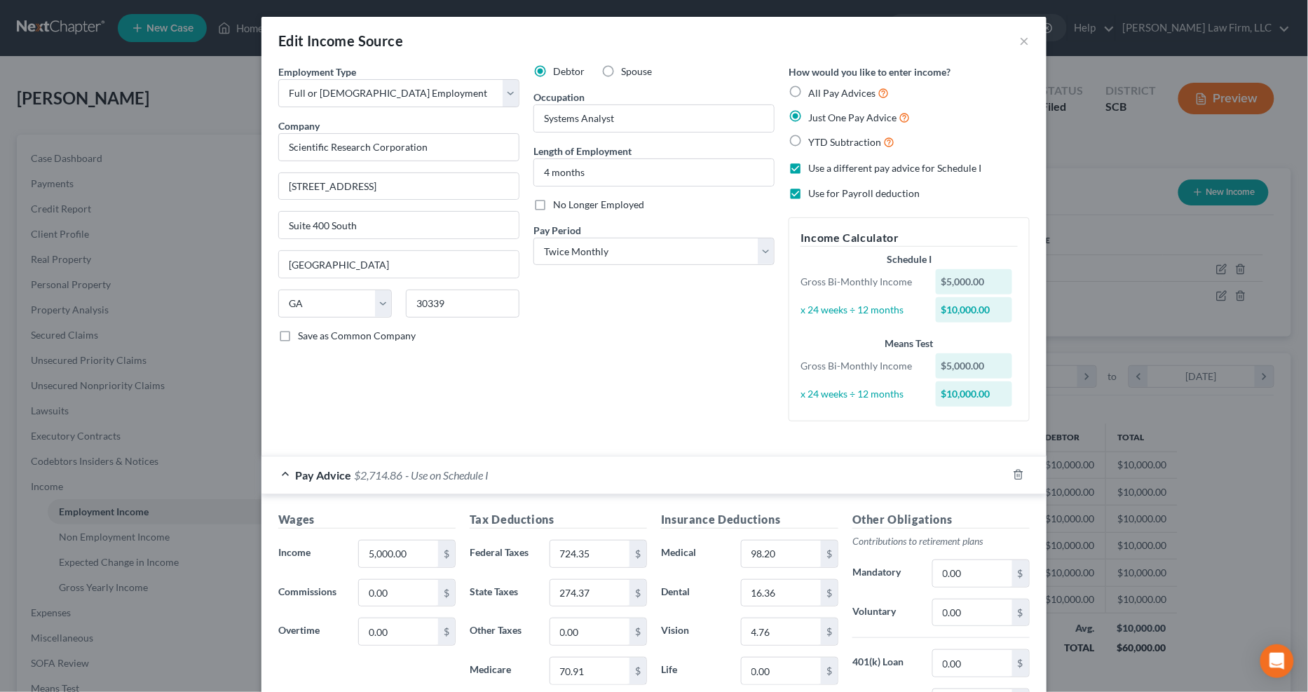
click at [590, 465] on div "Pay Advice $2,714.86 - Use on Schedule I" at bounding box center [634, 474] width 746 height 37
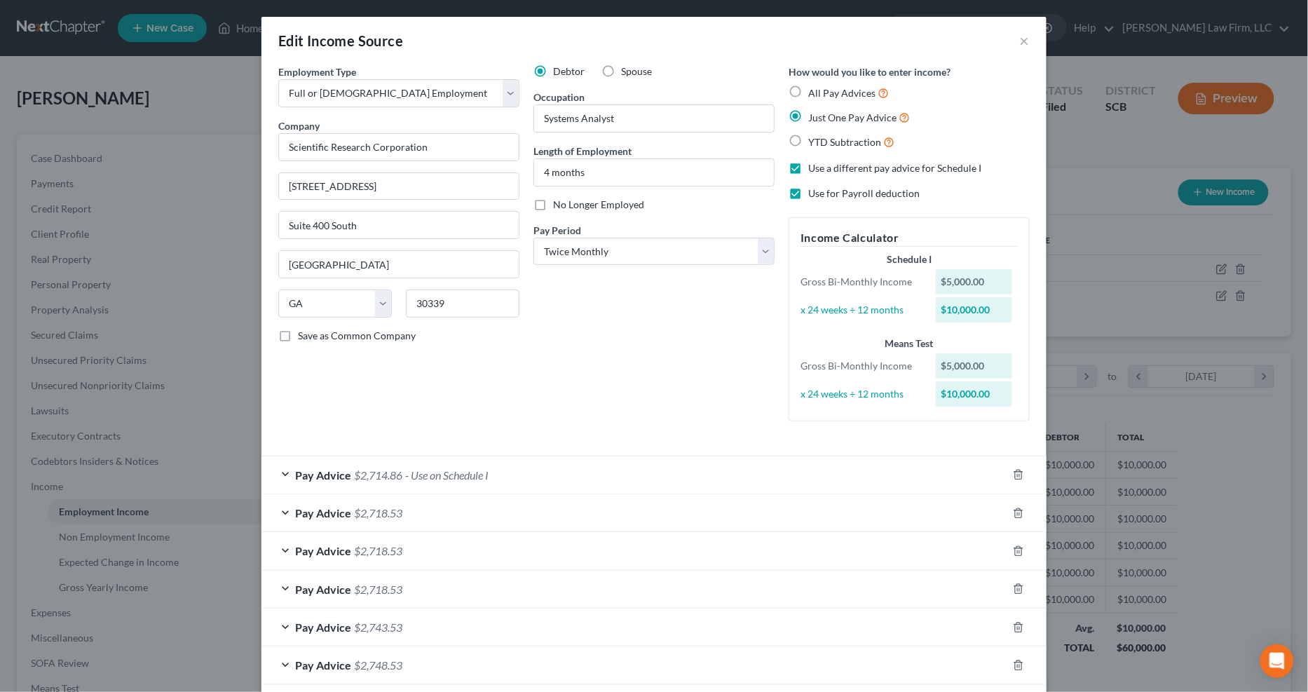
scroll to position [145, 0]
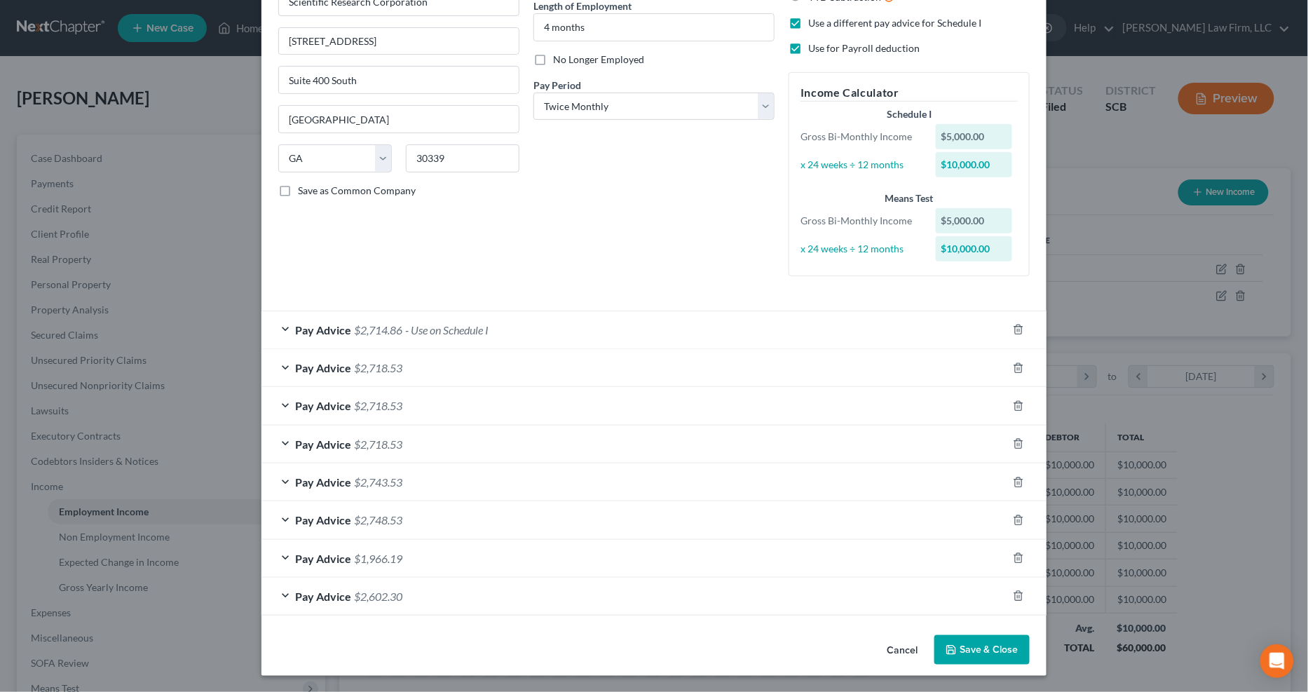
click at [593, 365] on div "Pay Advice $2,718.53" at bounding box center [634, 367] width 746 height 37
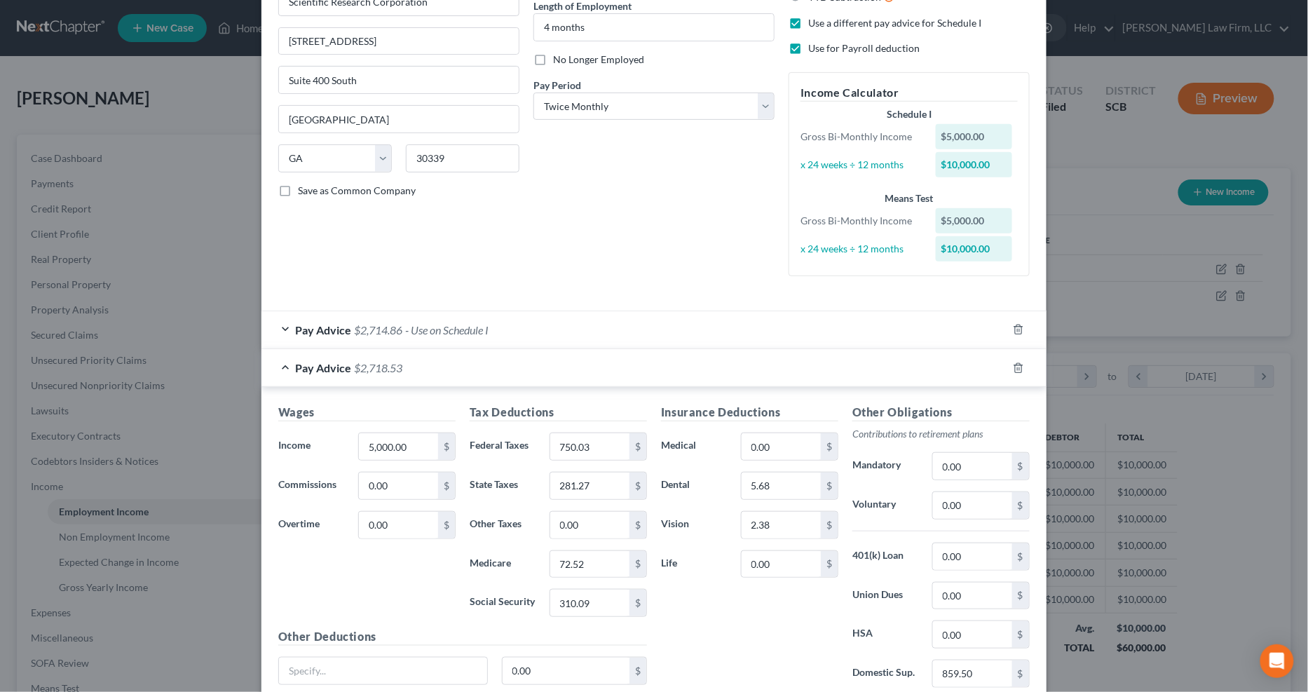
click at [600, 336] on div "Pay Advice $2,714.86 - Use on Schedule I" at bounding box center [634, 329] width 746 height 37
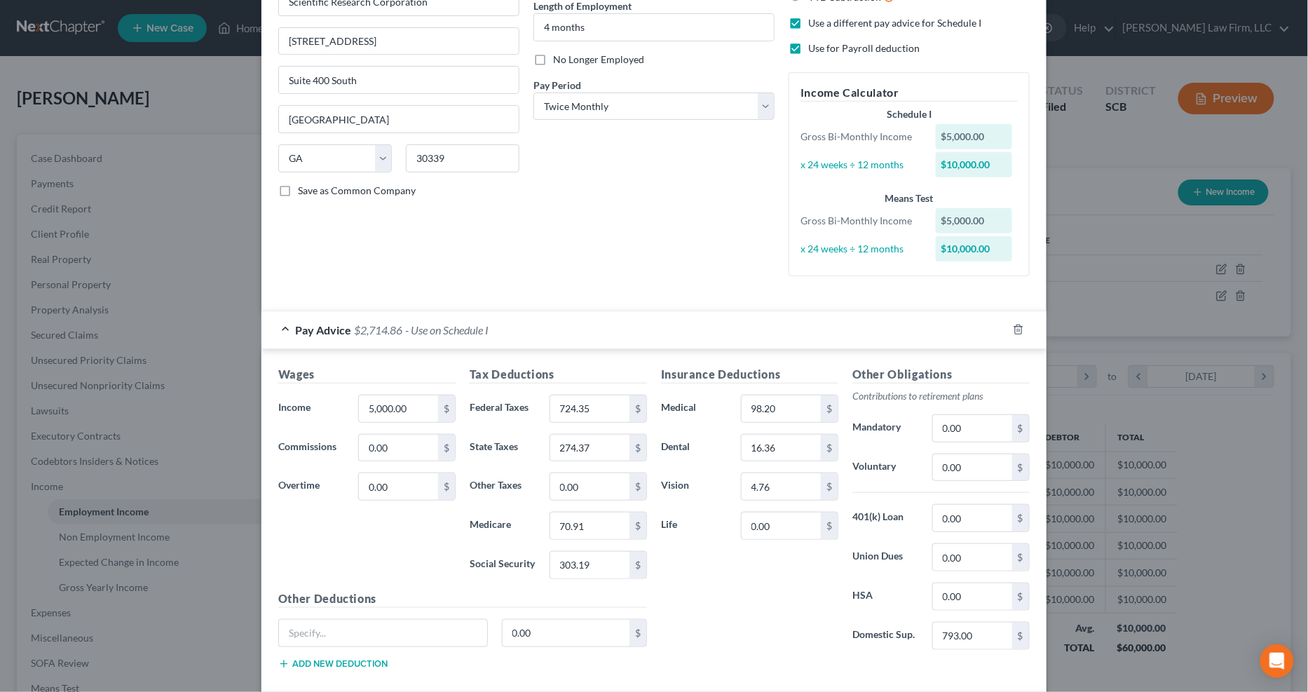
click at [603, 332] on div "Pay Advice $2,714.86 - Use on Schedule I" at bounding box center [634, 329] width 746 height 37
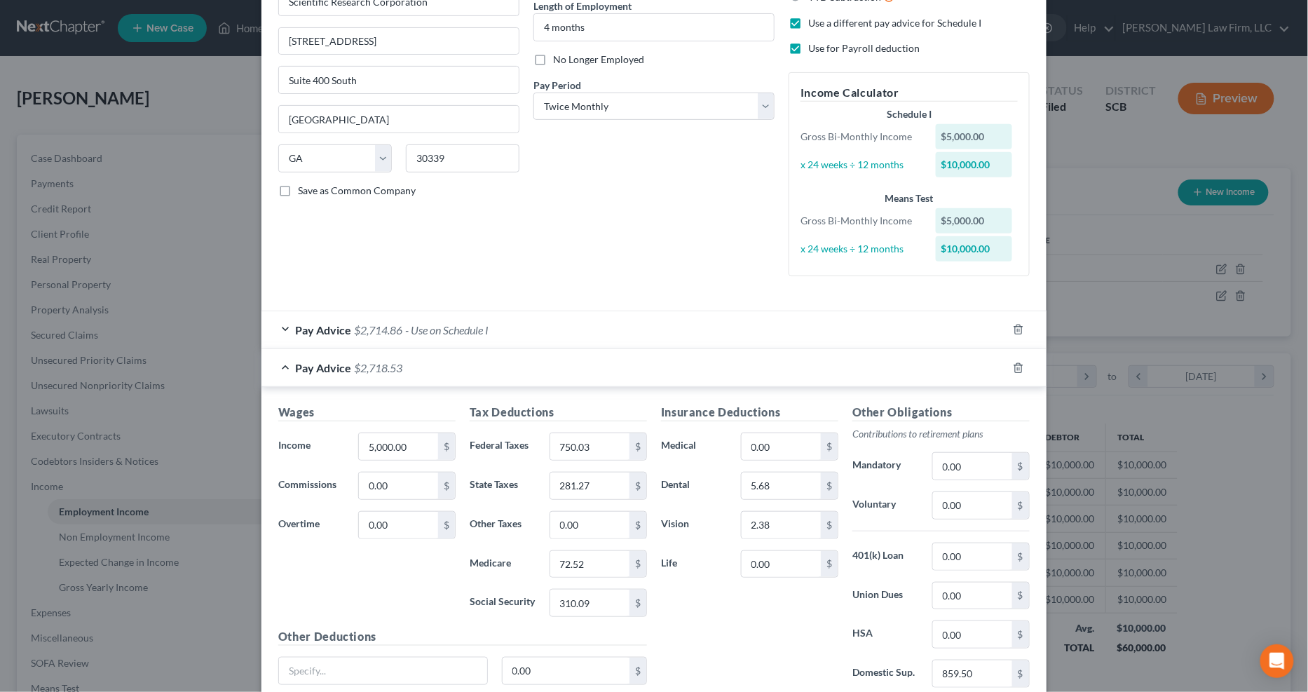
click at [605, 367] on div "Pay Advice $2,718.53" at bounding box center [634, 367] width 746 height 37
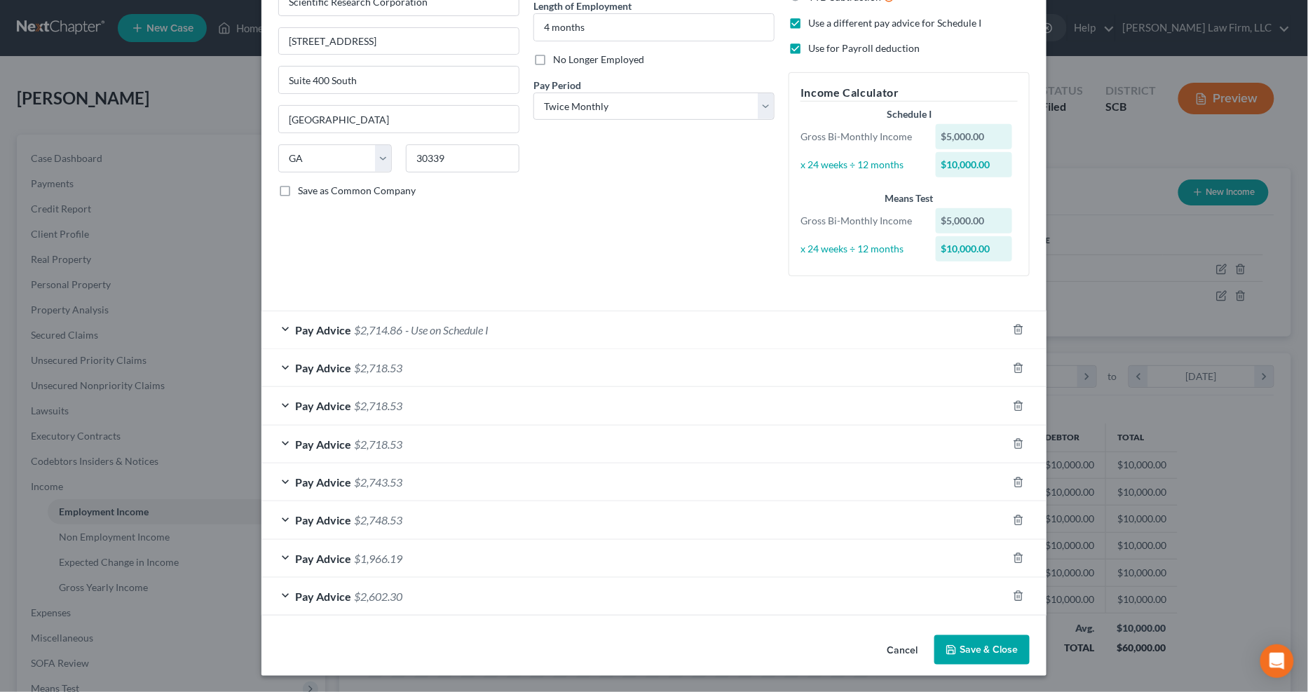
click at [612, 329] on div "Pay Advice $2,714.86 - Use on Schedule I" at bounding box center [634, 329] width 746 height 37
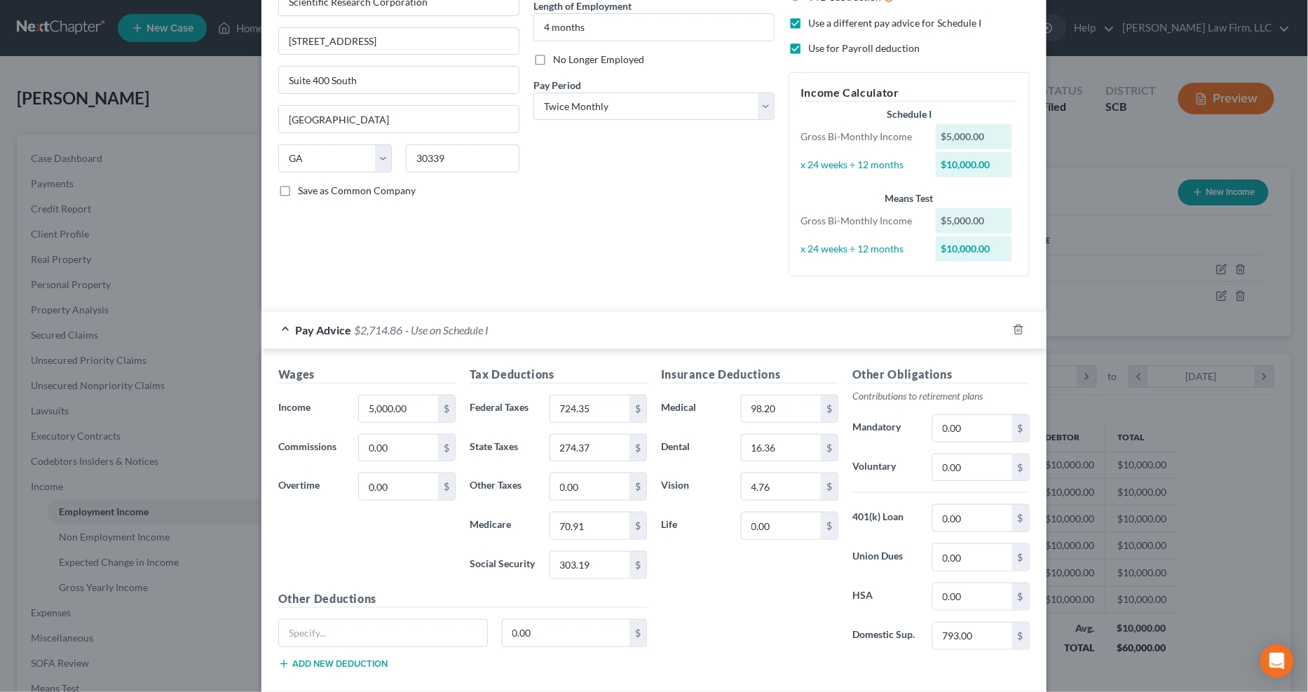
click at [612, 329] on div "Pay Advice $2,714.86 - Use on Schedule I" at bounding box center [634, 329] width 746 height 37
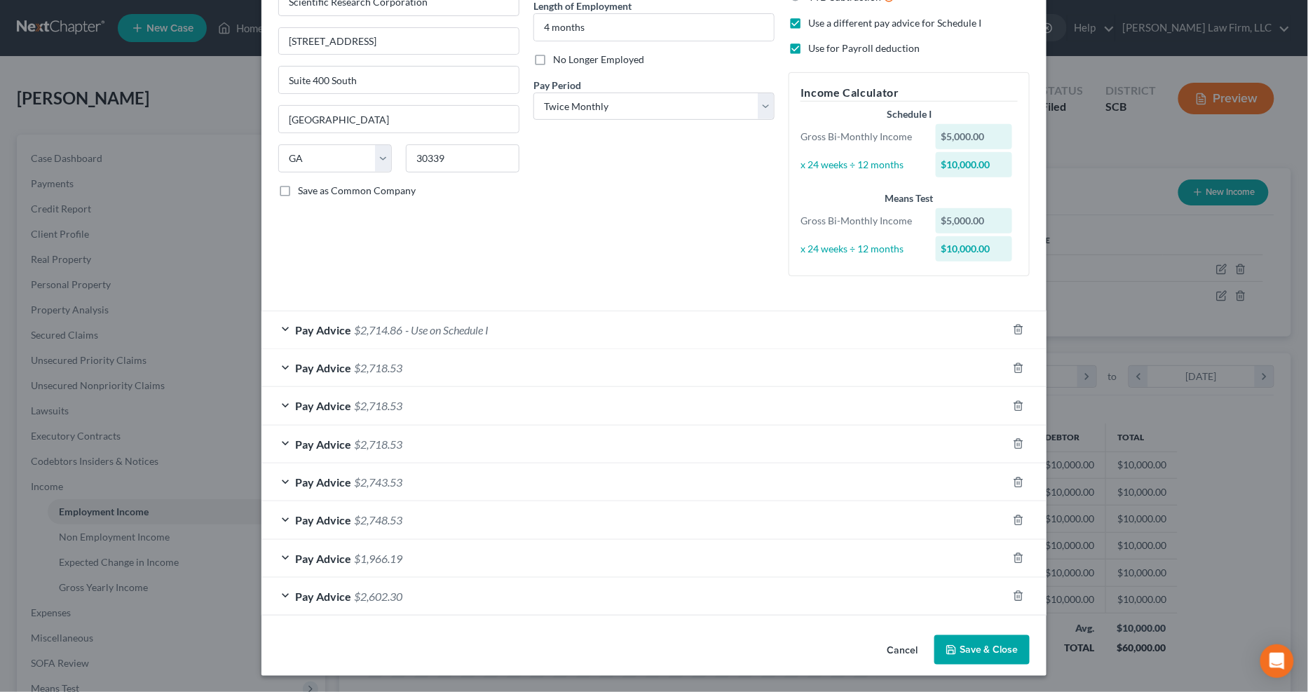
click at [610, 375] on div "Pay Advice $2,718.53" at bounding box center [634, 367] width 746 height 37
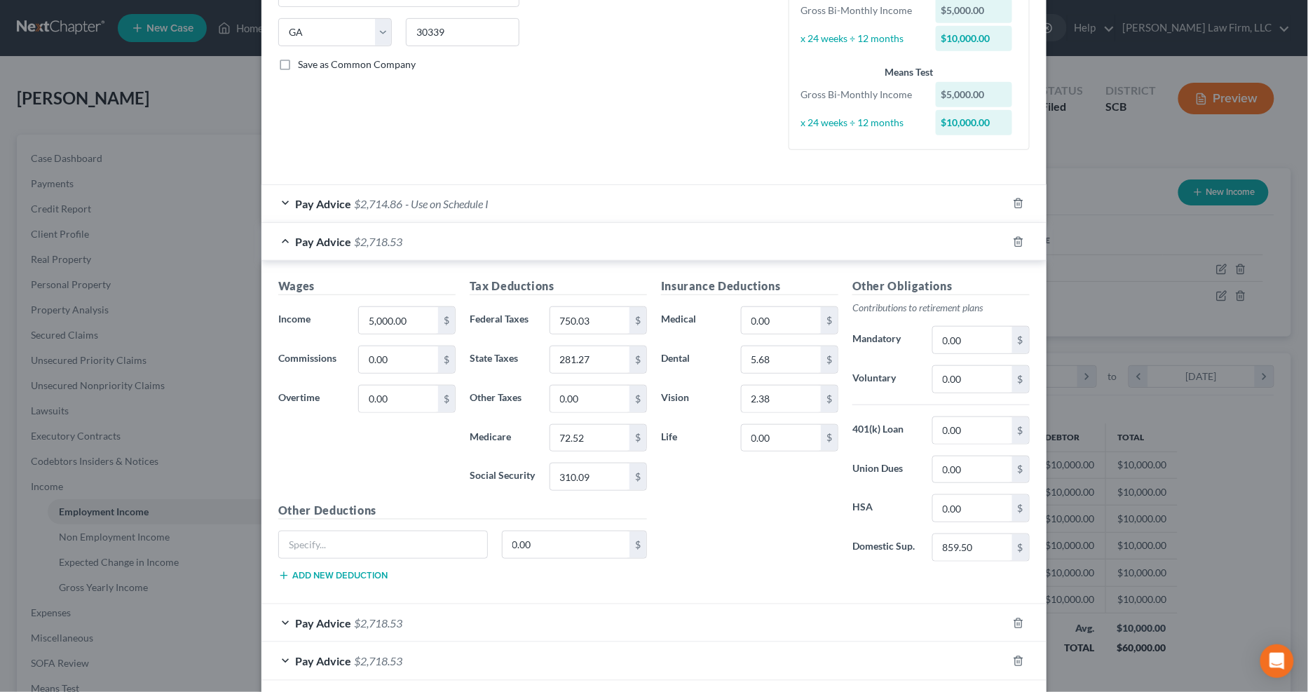
scroll to position [301, 0]
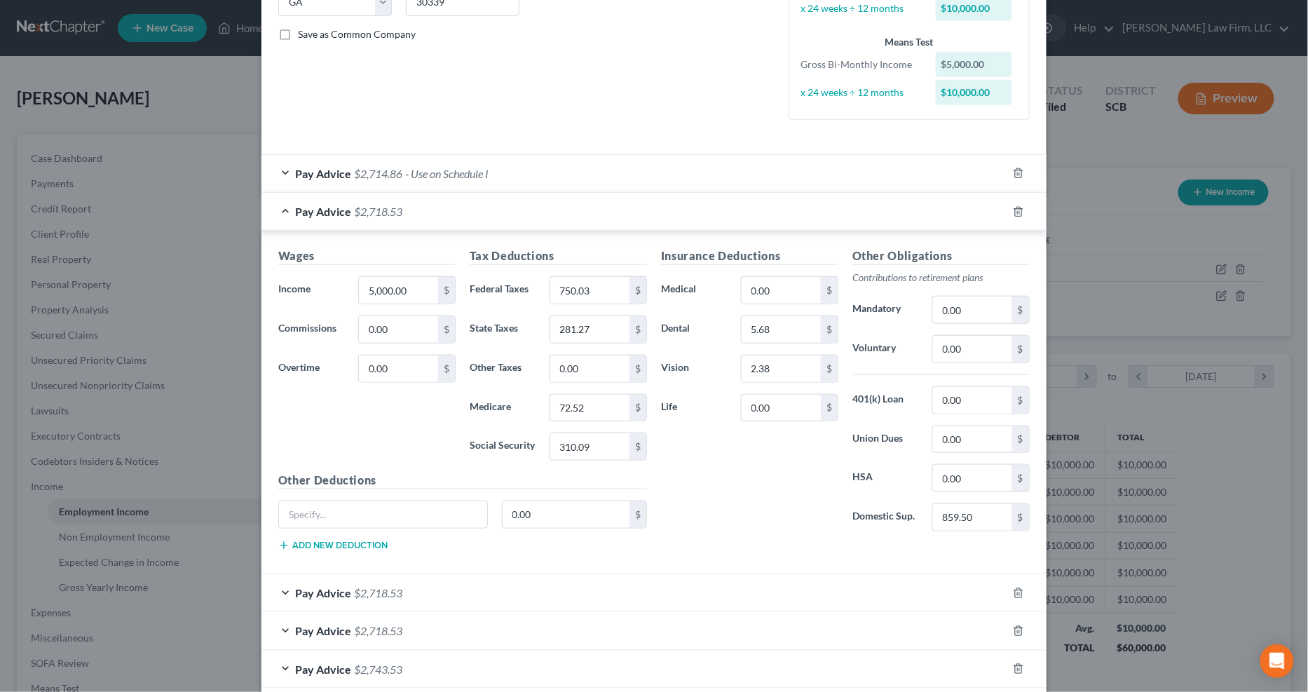
click at [599, 207] on div "Pay Advice $2,718.53" at bounding box center [634, 211] width 746 height 37
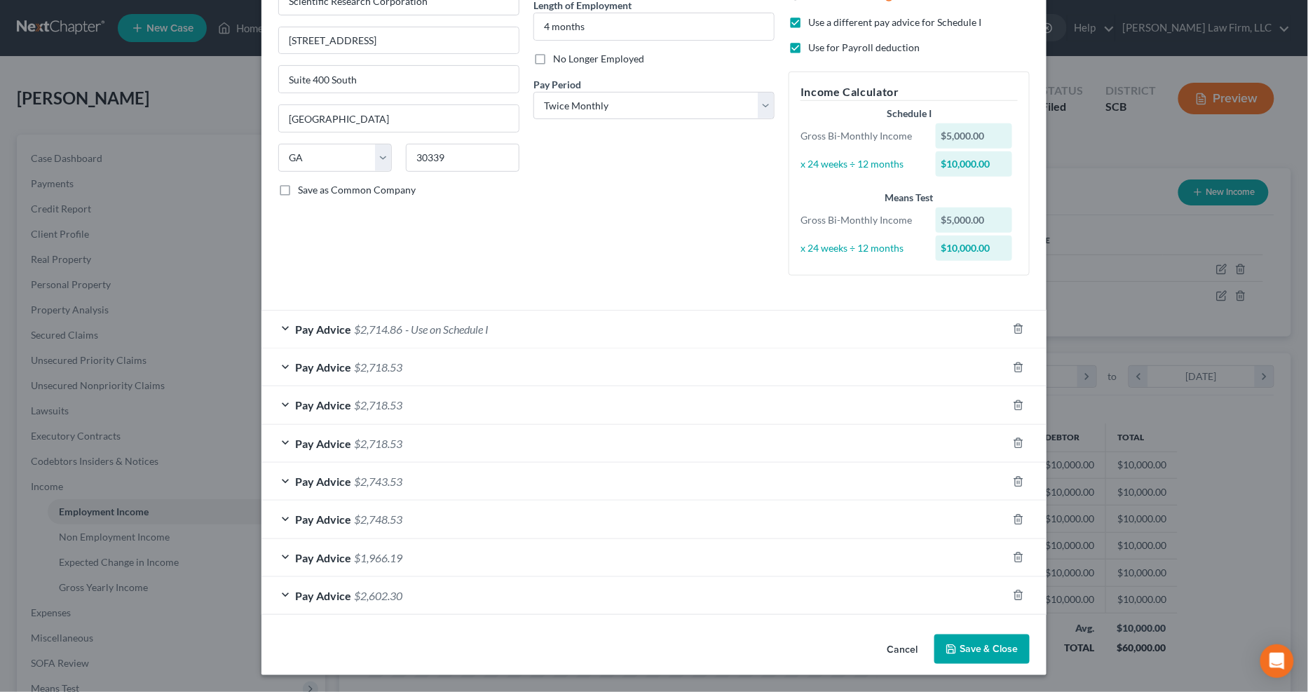
scroll to position [145, 0]
click at [583, 454] on div "Pay Advice $2,718.53" at bounding box center [634, 443] width 746 height 37
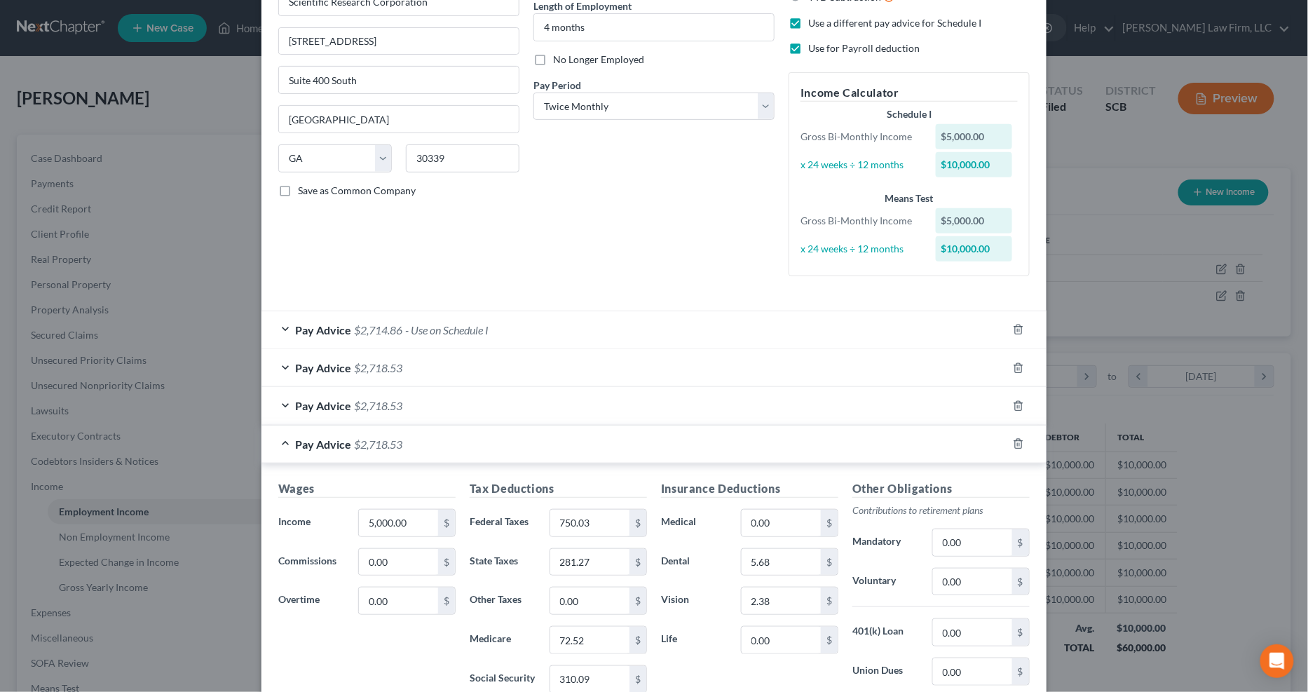
scroll to position [301, 0]
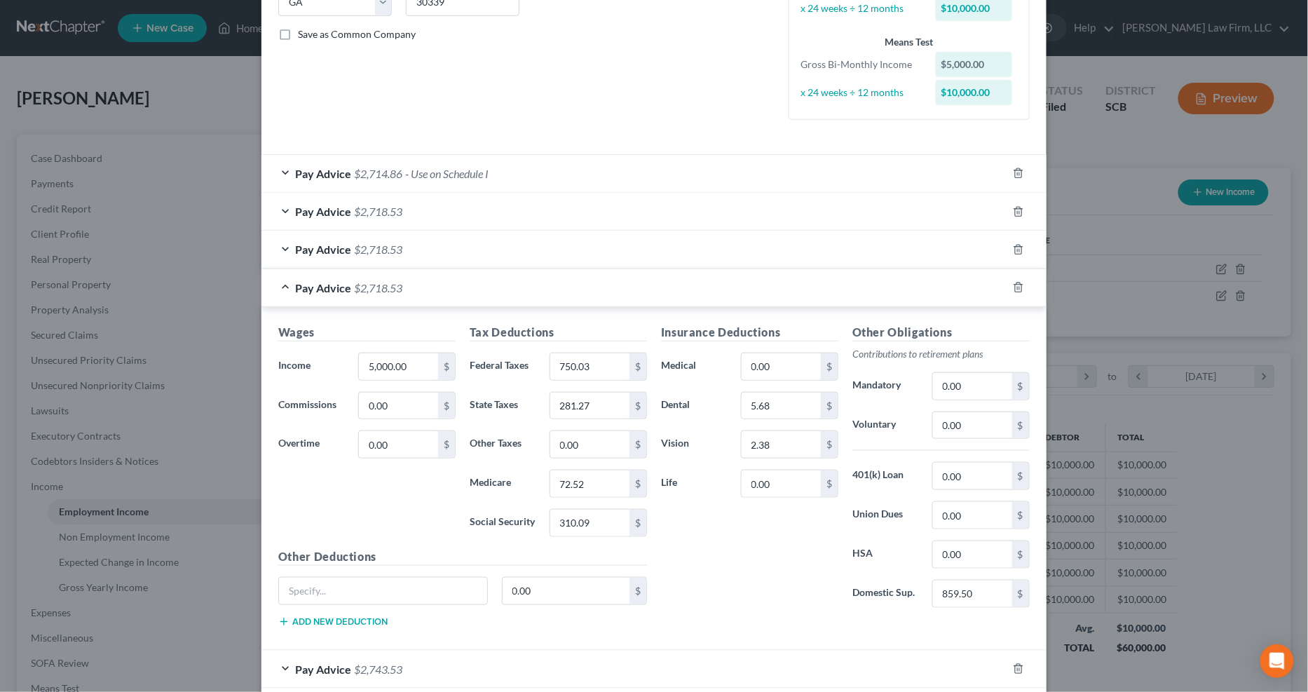
click at [570, 291] on div "Pay Advice $2,718.53" at bounding box center [634, 287] width 746 height 37
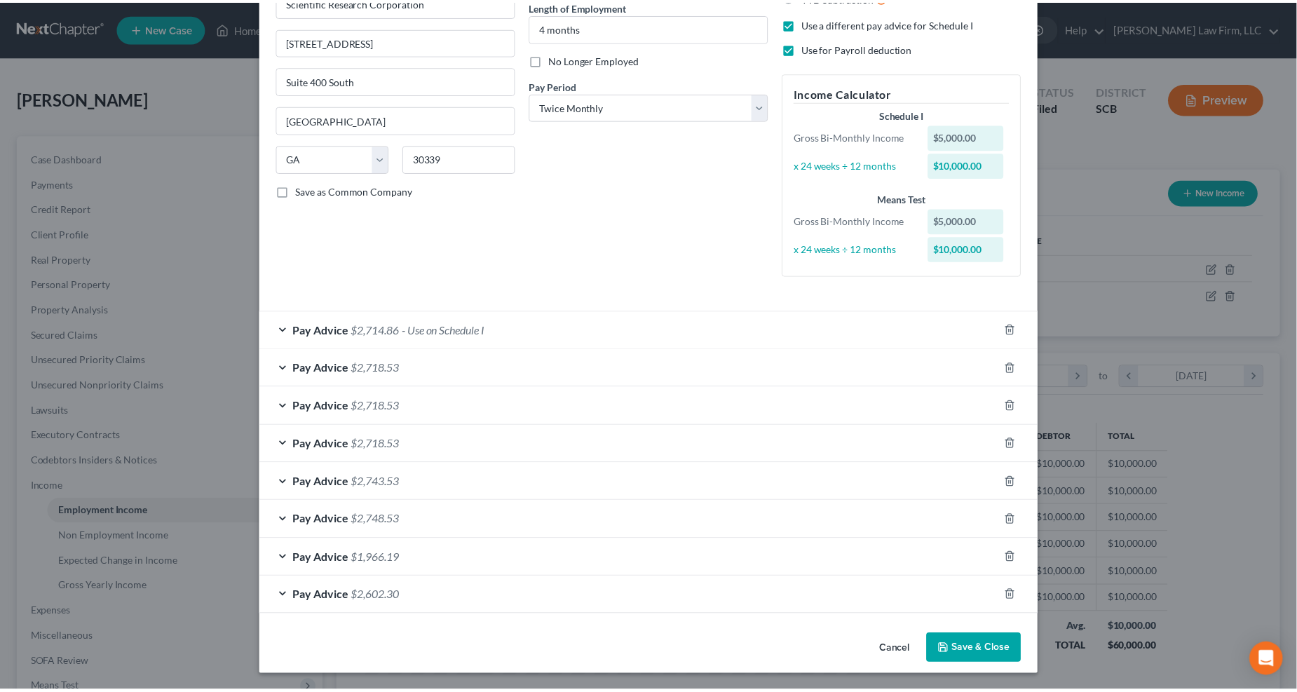
scroll to position [145, 0]
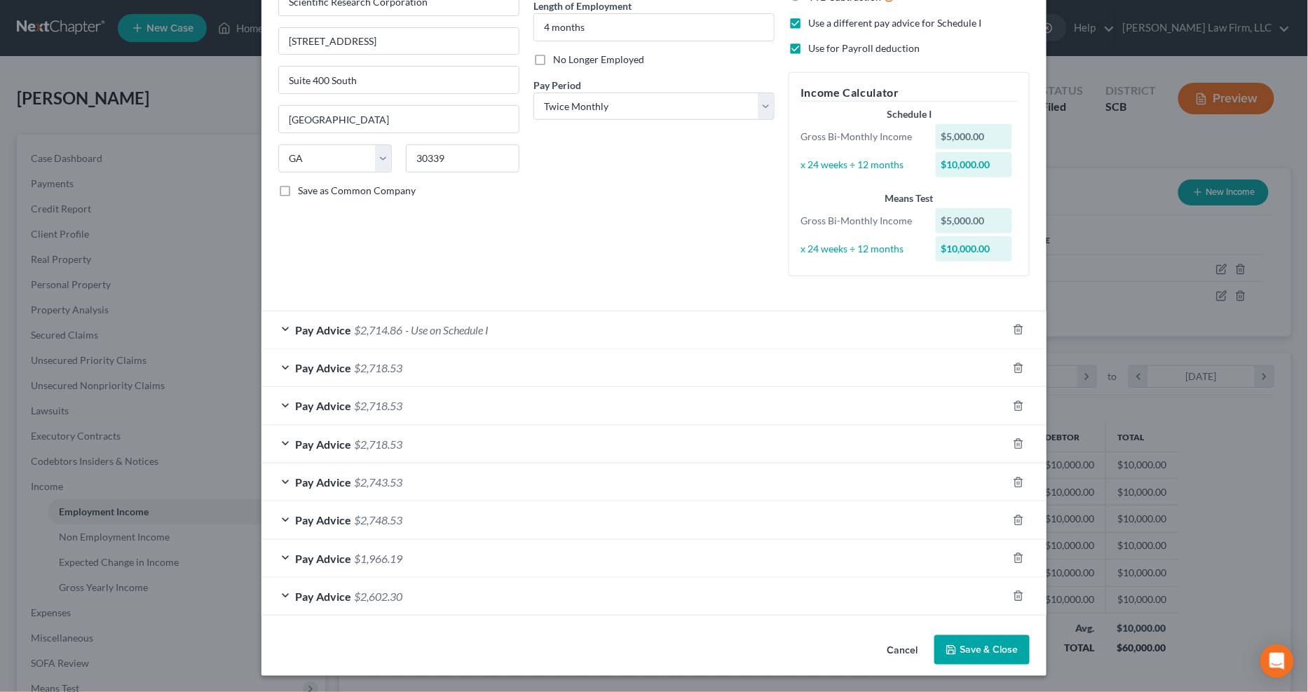
click at [999, 648] on button "Save & Close" at bounding box center [981, 649] width 95 height 29
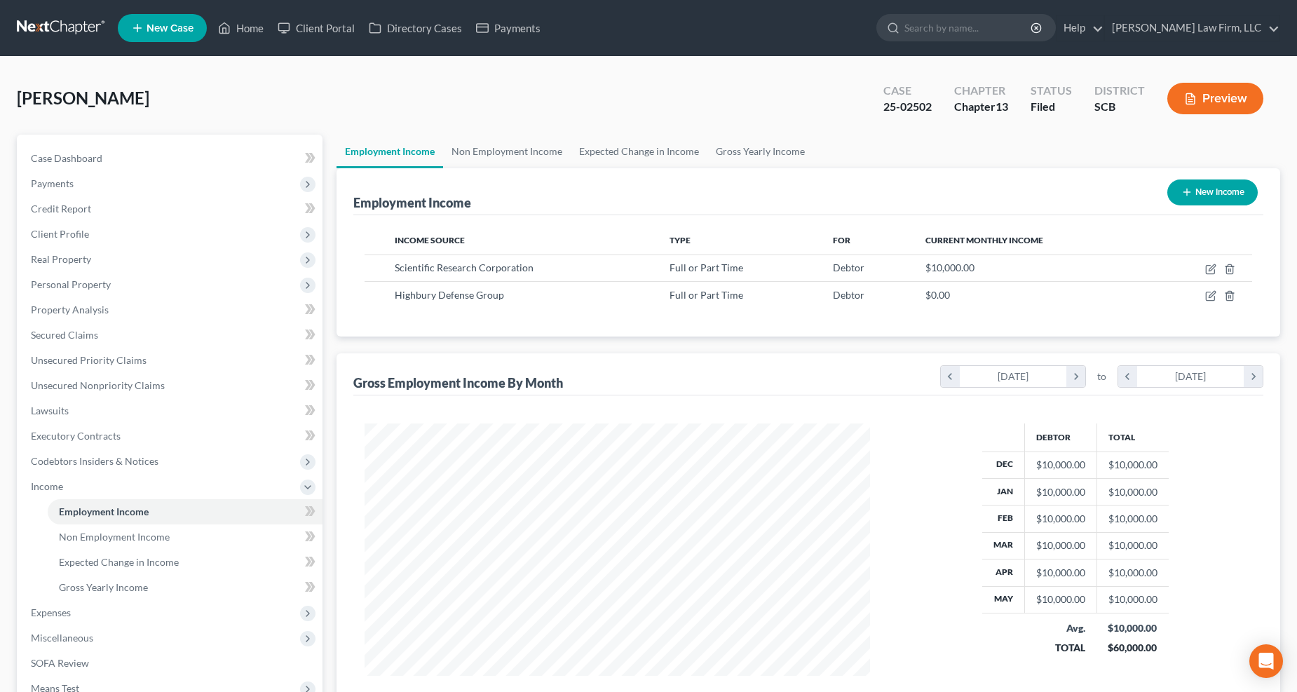
scroll to position [228, 0]
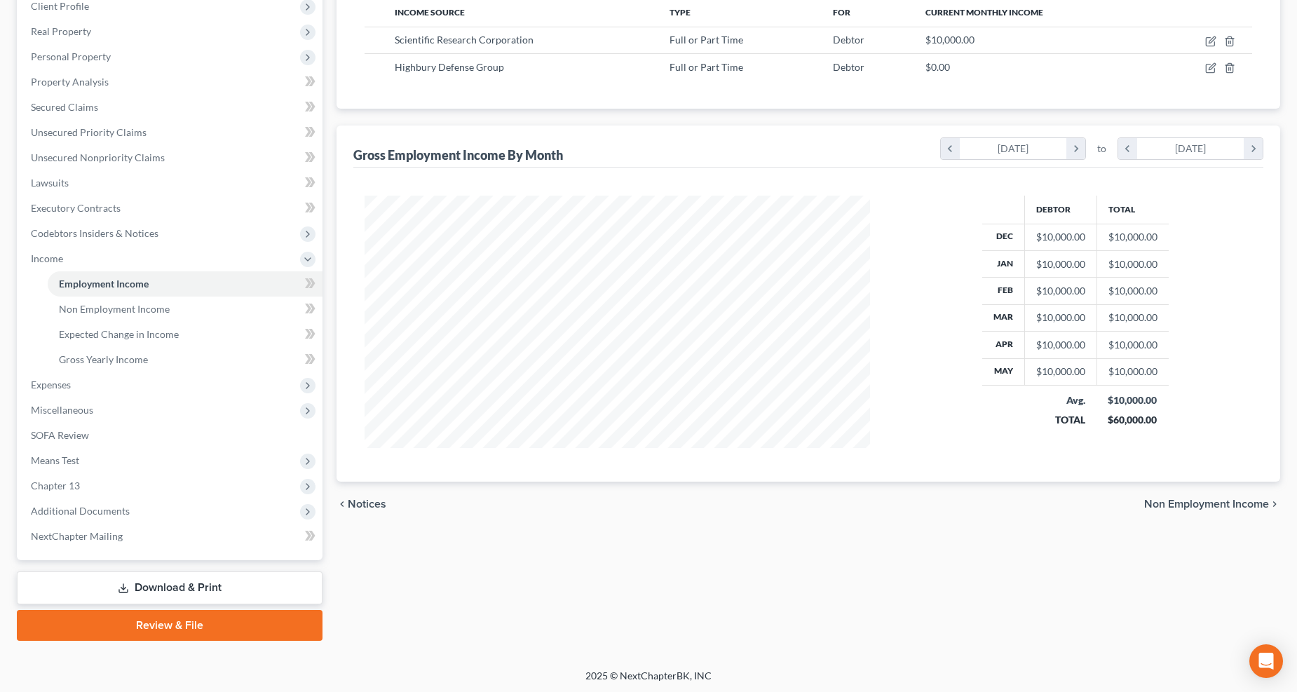
click at [60, 384] on span "Expenses" at bounding box center [51, 384] width 40 height 12
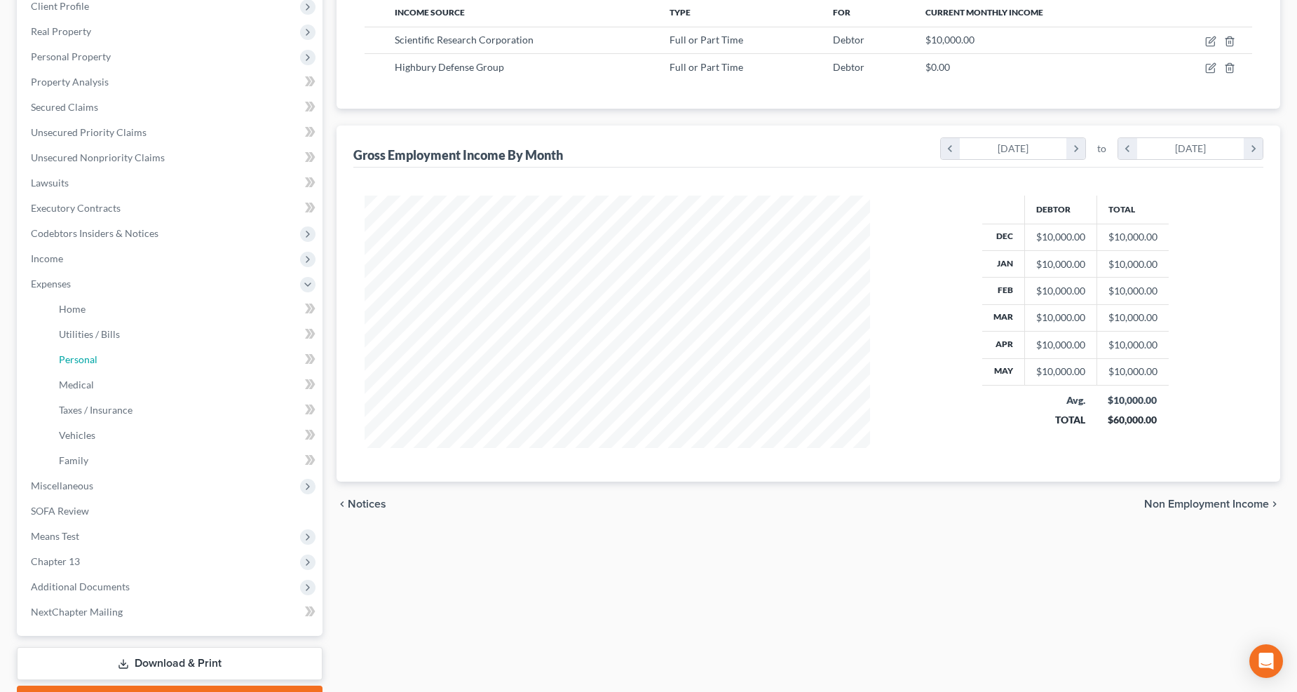
click at [76, 360] on span "Personal" at bounding box center [78, 359] width 39 height 12
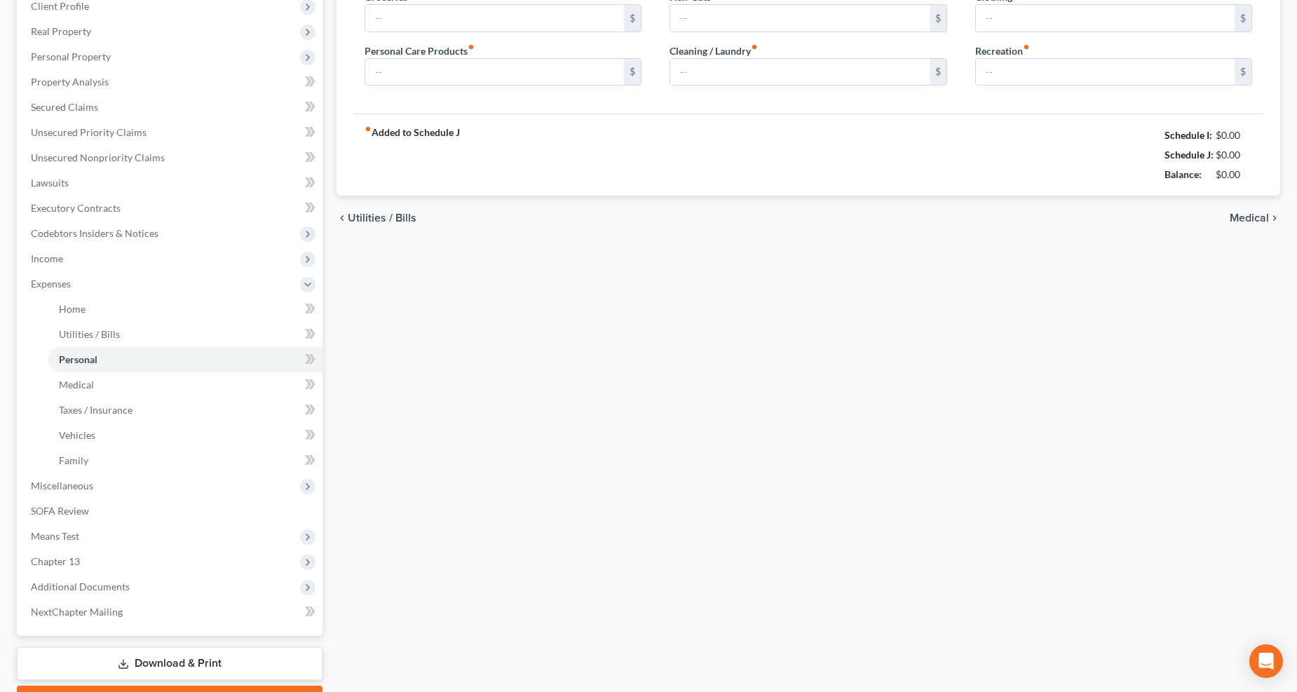
scroll to position [51, 0]
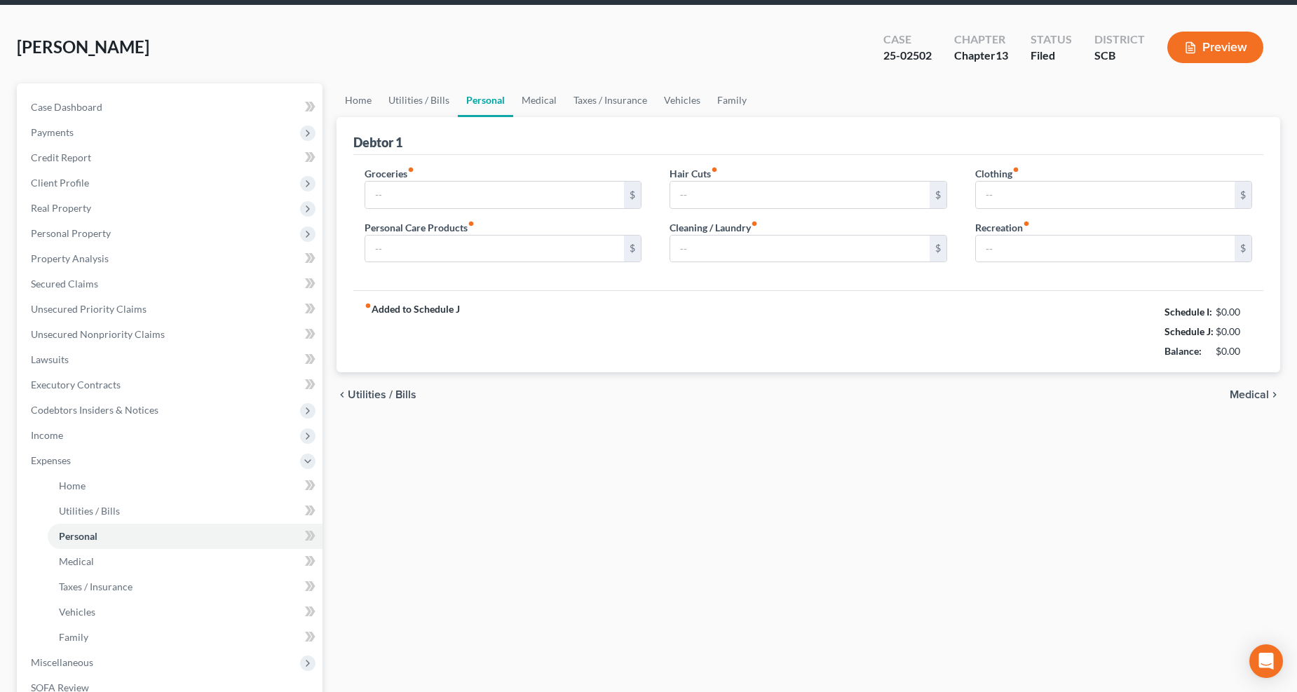
type input "823.82"
type input "50.00"
type input "47.50"
type input "50.00"
type input "128.00"
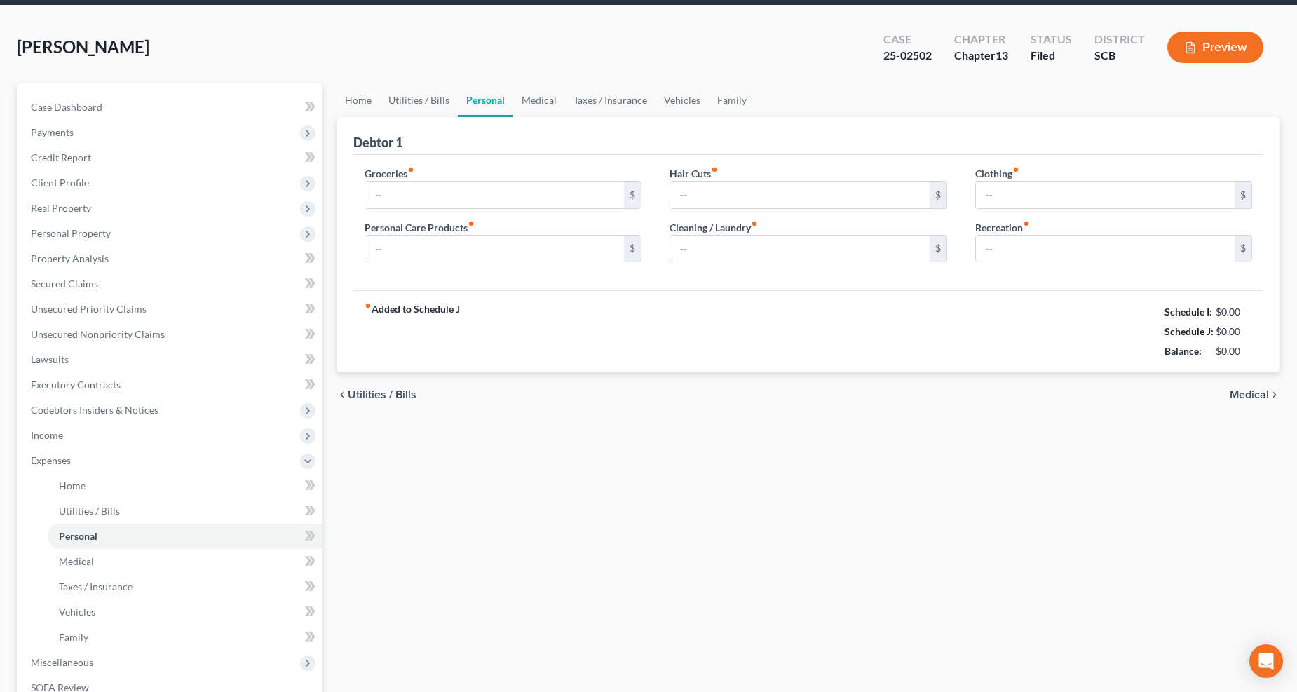
type input "200.00"
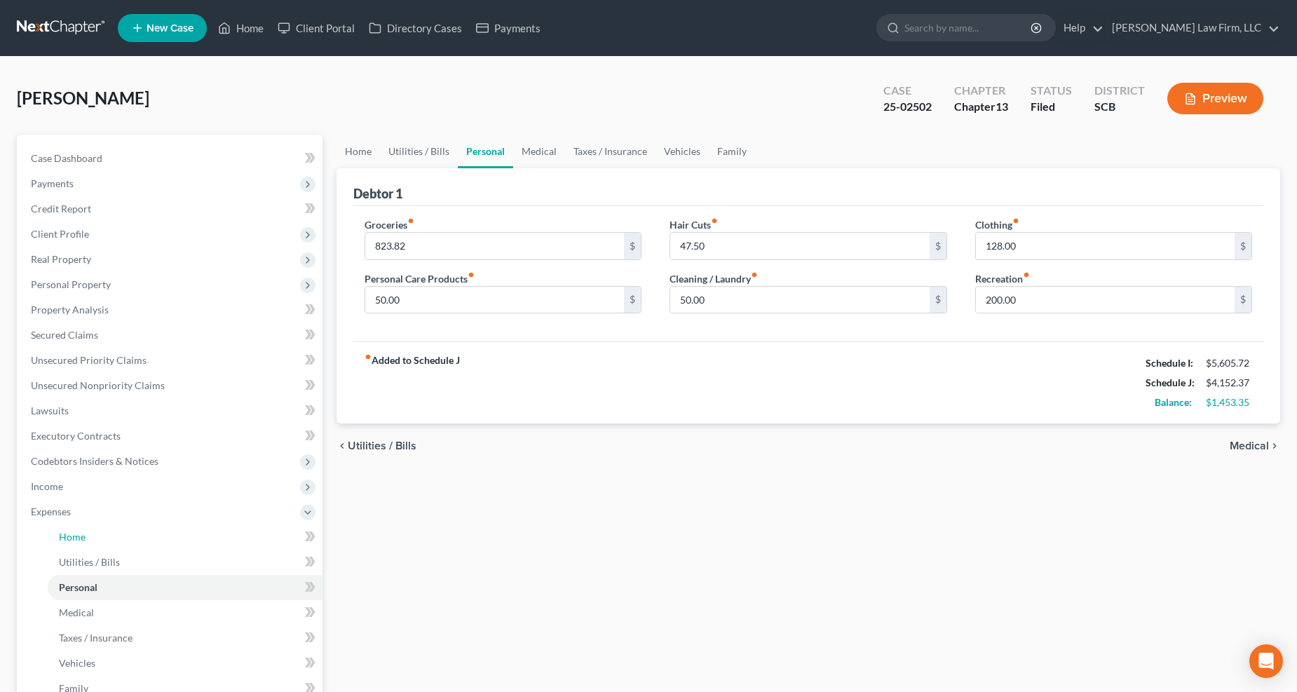
click at [59, 531] on span "Home" at bounding box center [72, 537] width 27 height 12
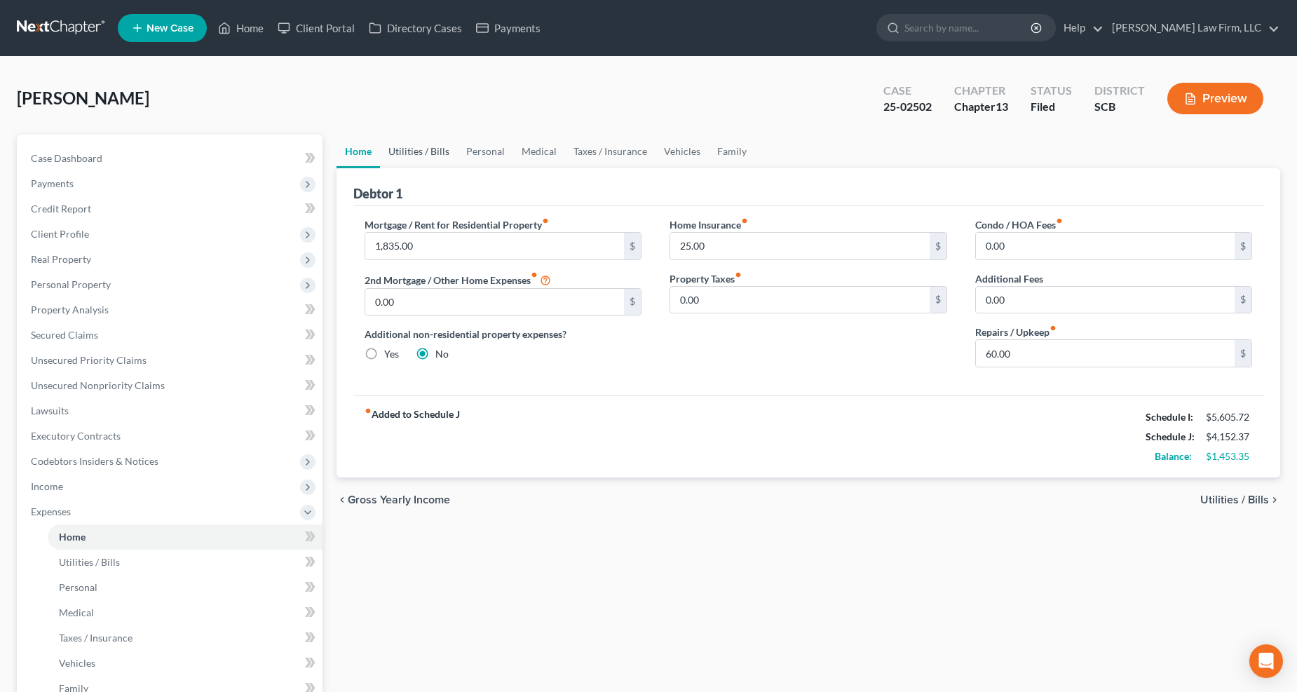
click at [430, 135] on link "Utilities / Bills" at bounding box center [419, 152] width 78 height 34
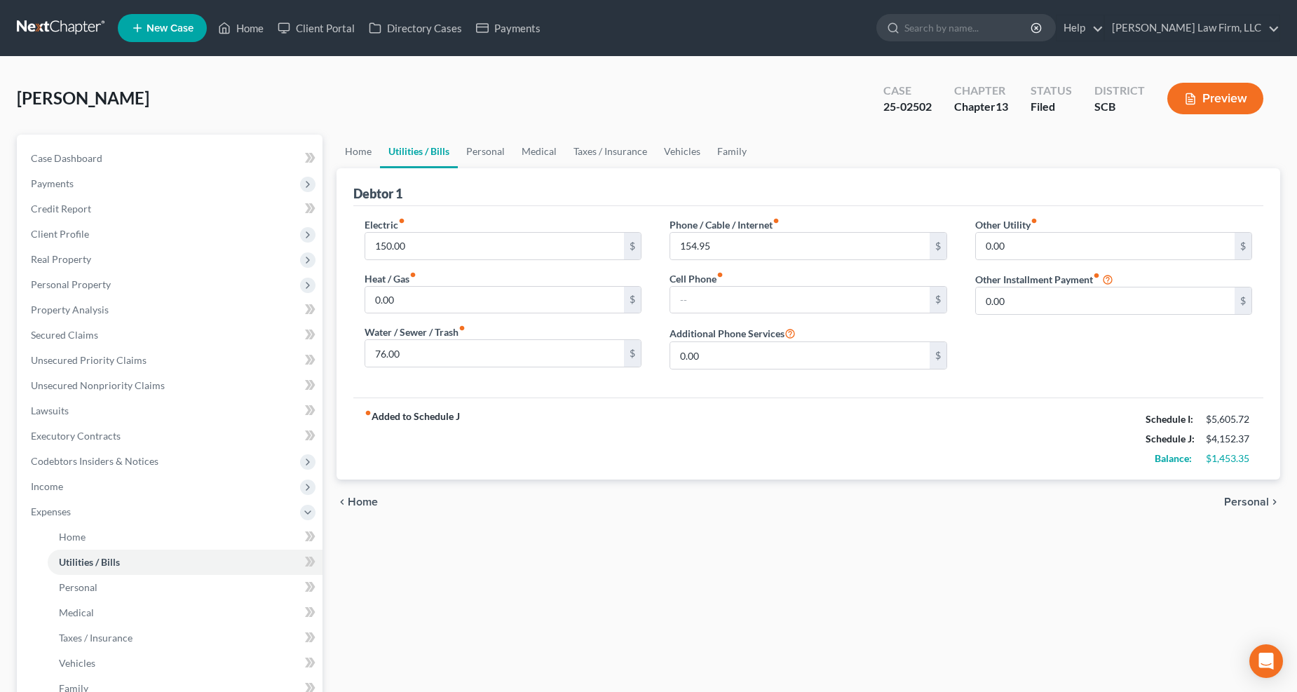
scroll to position [303, 0]
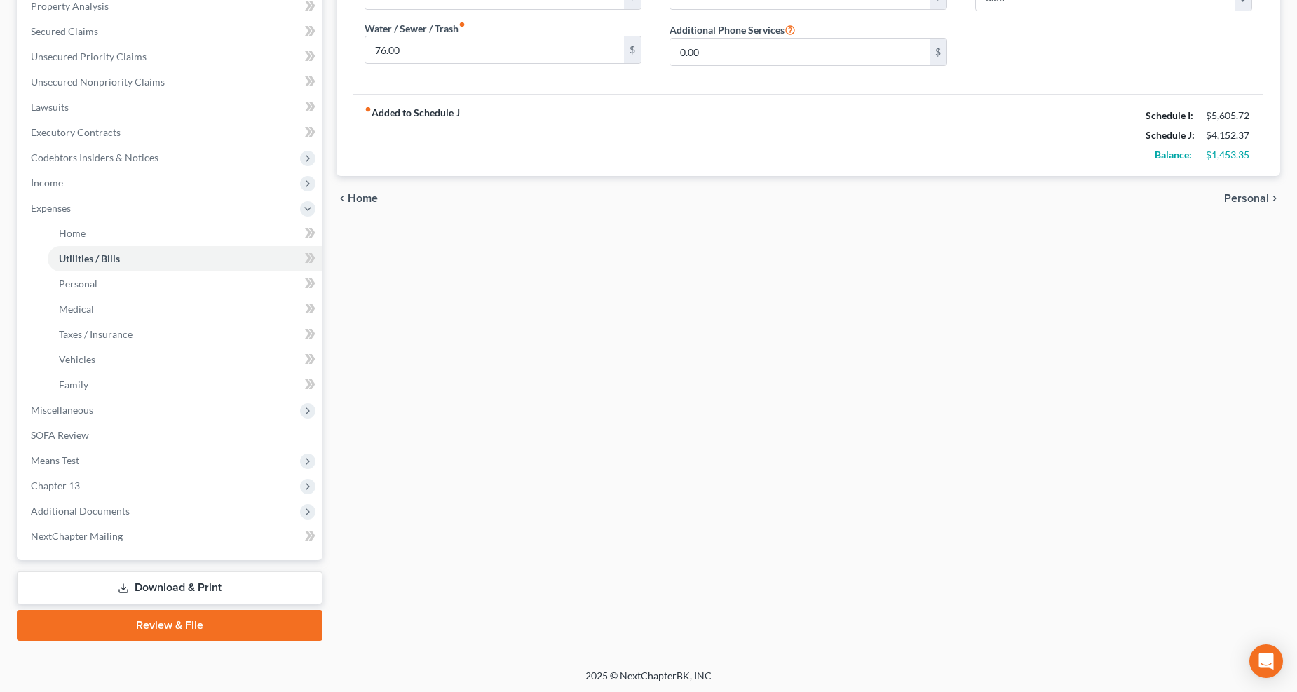
click at [120, 465] on span "Means Test" at bounding box center [171, 460] width 303 height 25
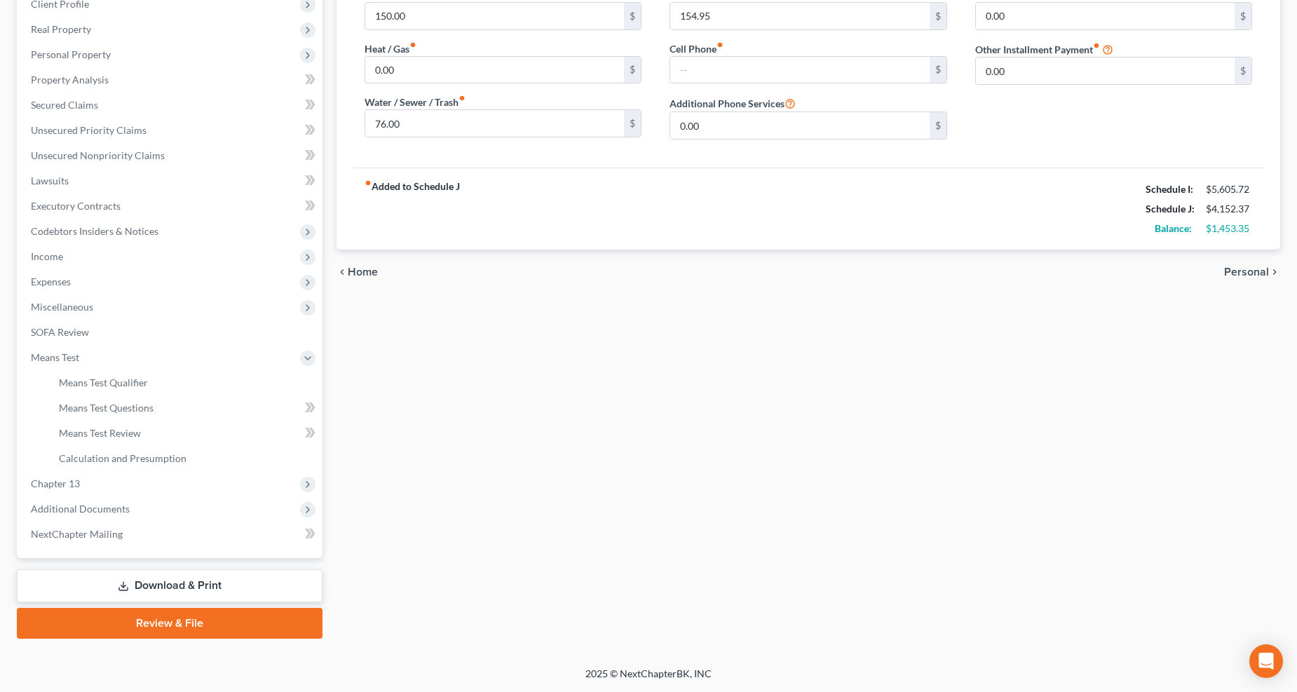
scroll to position [228, 0]
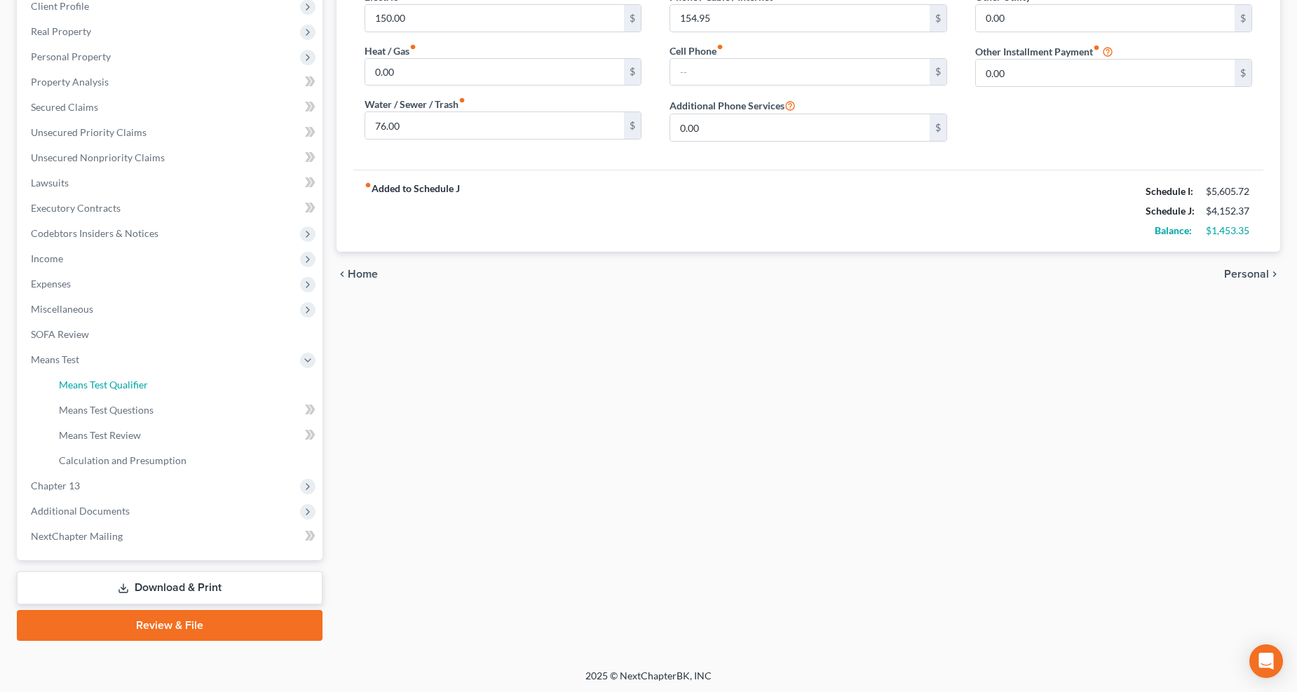
click at [122, 385] on span "Means Test Qualifier" at bounding box center [103, 384] width 89 height 12
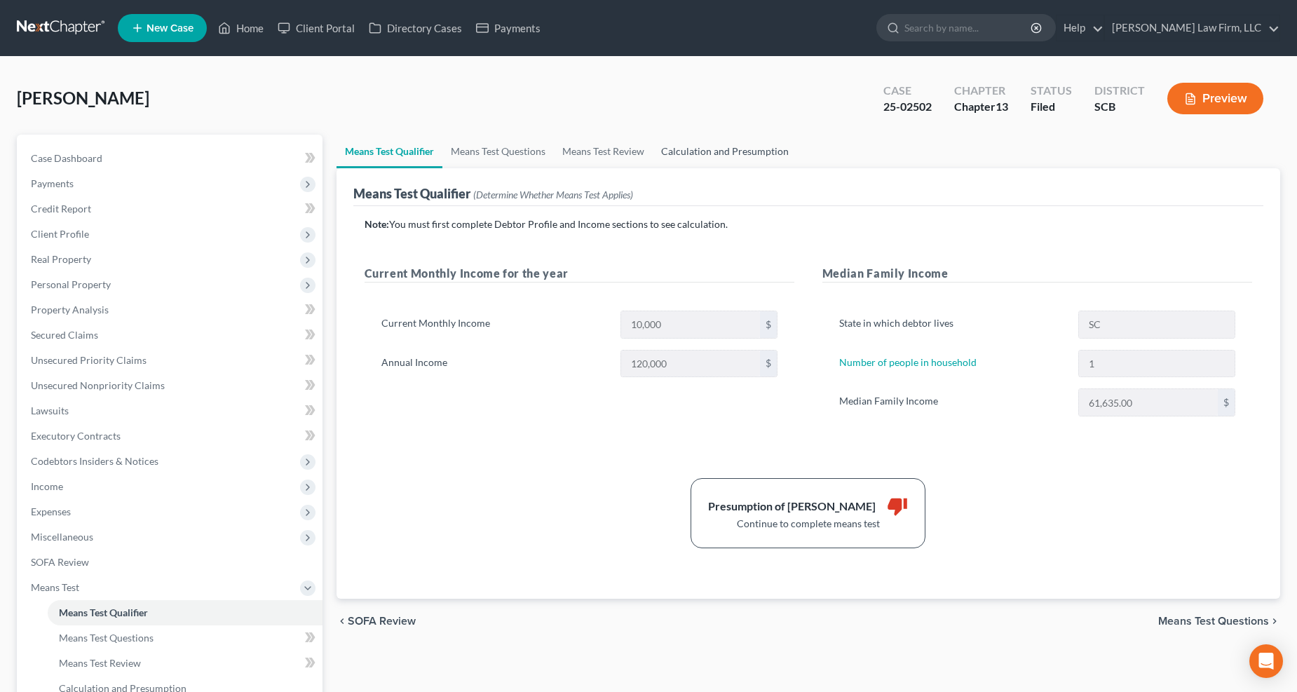
click at [770, 142] on link "Calculation and Presumption" at bounding box center [724, 152] width 144 height 34
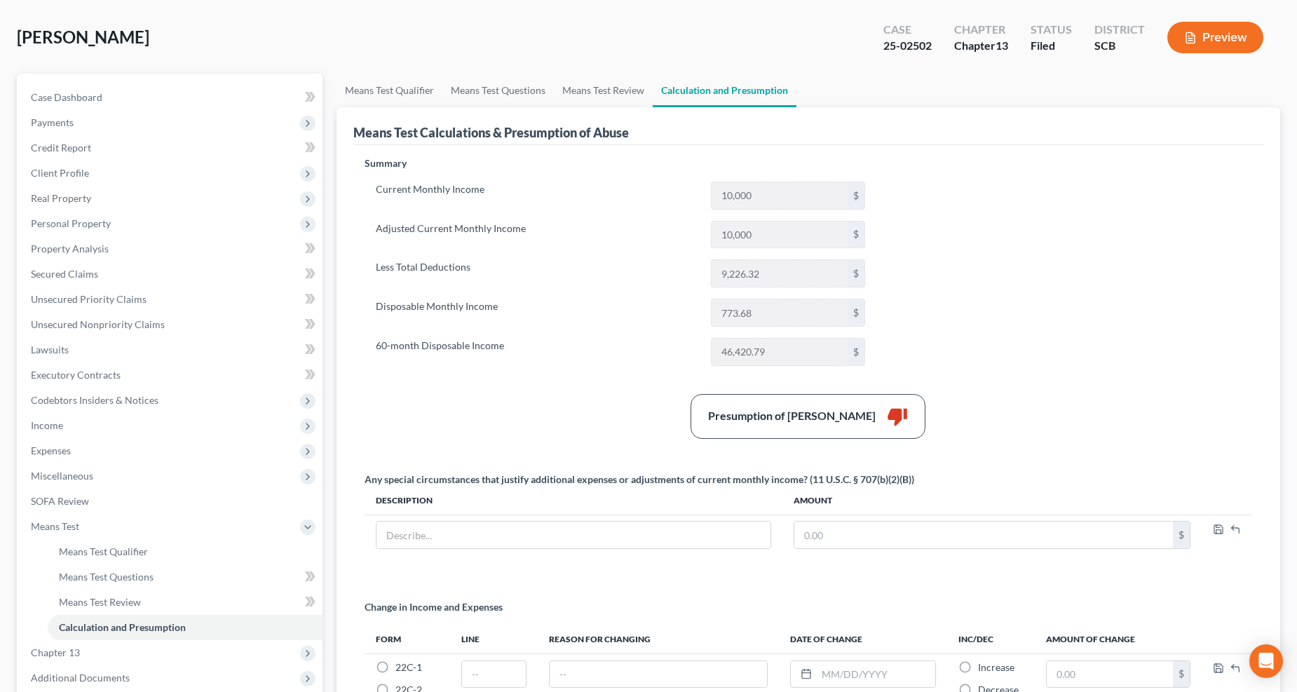
scroll to position [156, 0]
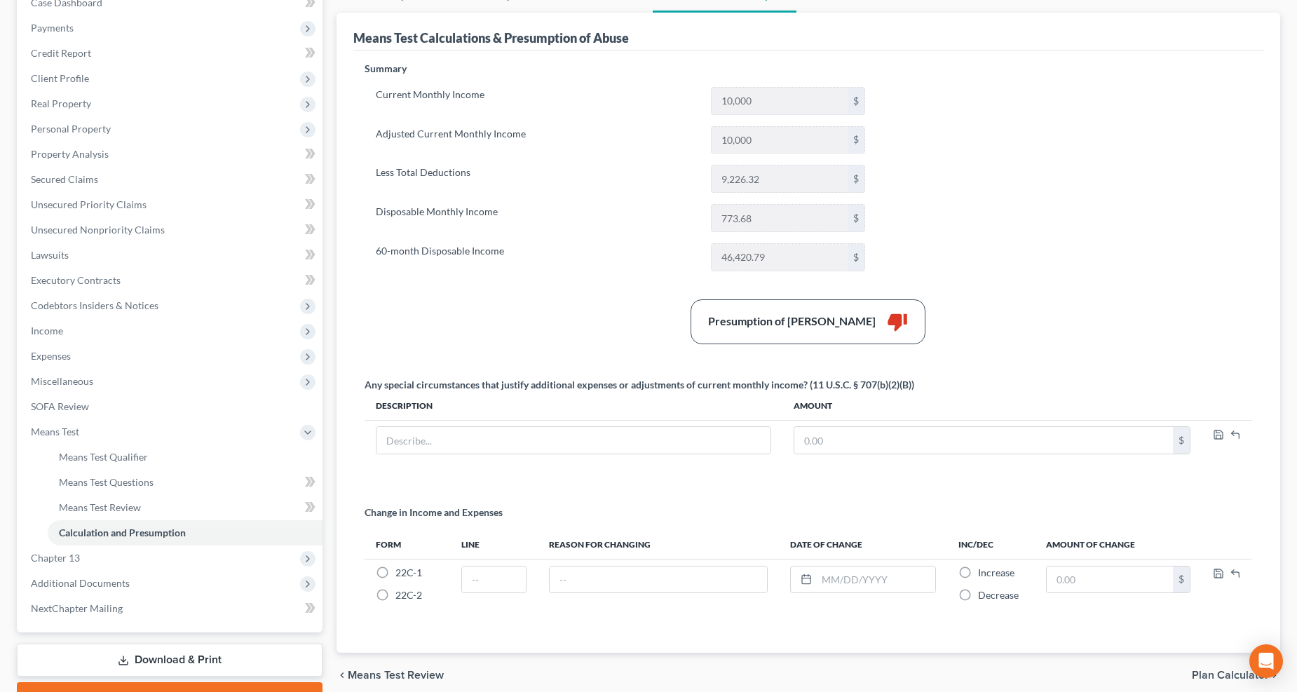
click at [51, 327] on span "Income" at bounding box center [47, 330] width 32 height 12
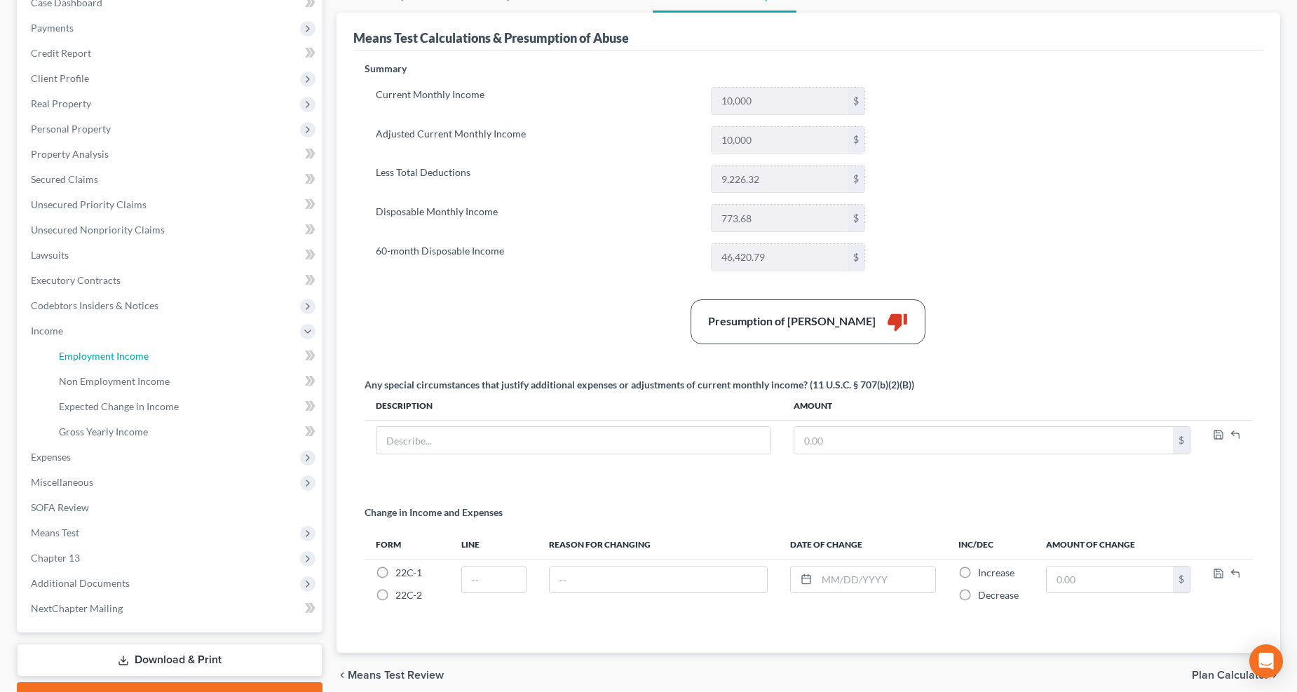
click at [128, 353] on span "Employment Income" at bounding box center [104, 356] width 90 height 12
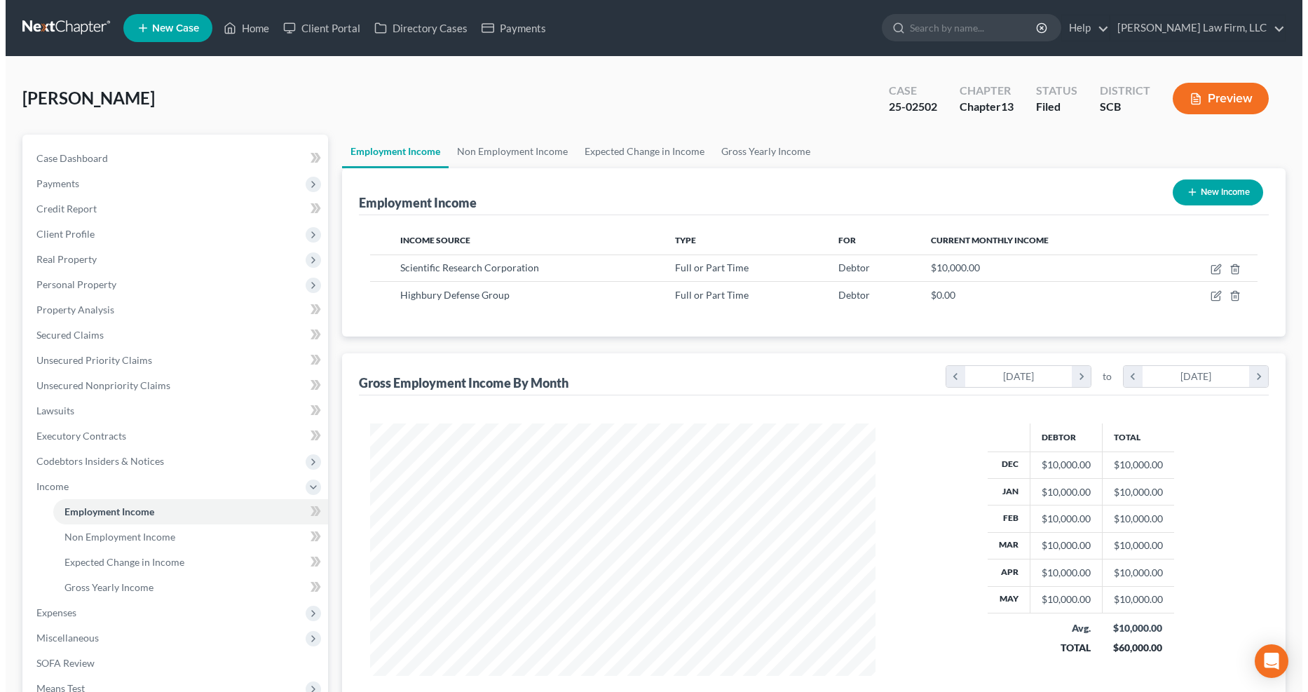
scroll to position [253, 534]
click at [1211, 264] on icon "button" at bounding box center [1210, 269] width 11 height 11
select select "0"
select select "10"
select select "1"
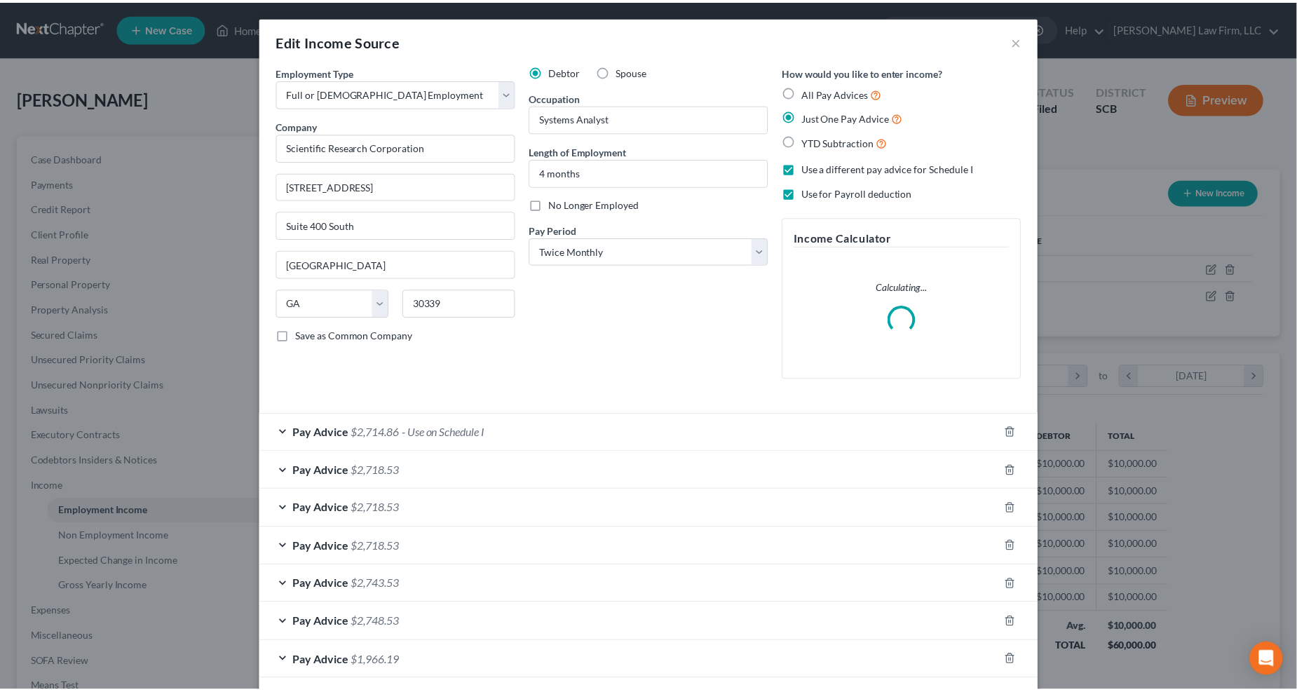
scroll to position [254, 540]
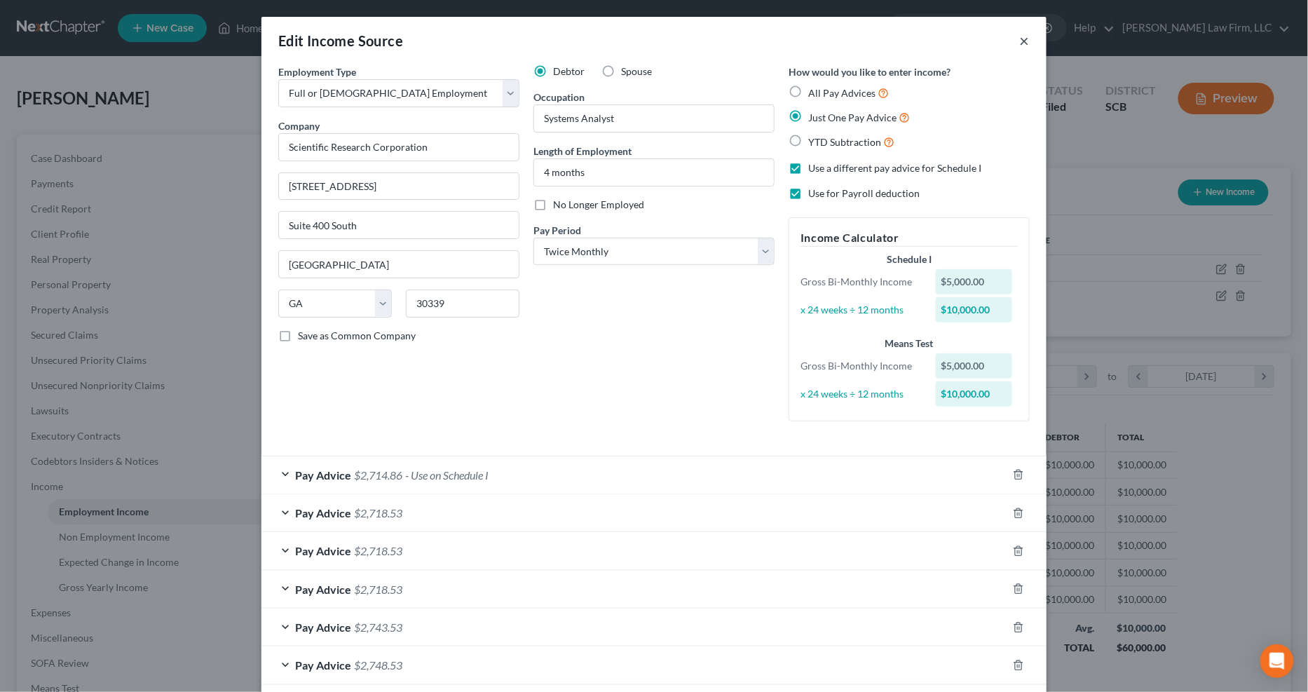
click at [1020, 36] on button "×" at bounding box center [1025, 40] width 10 height 17
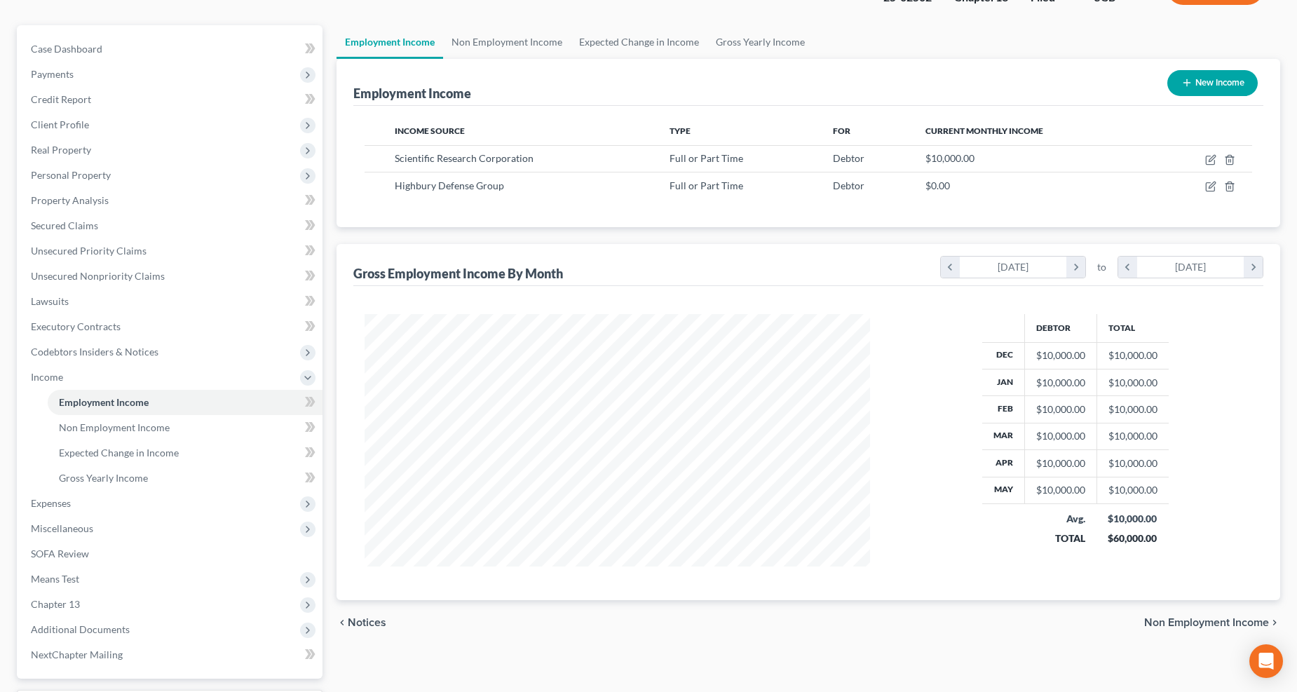
scroll to position [228, 0]
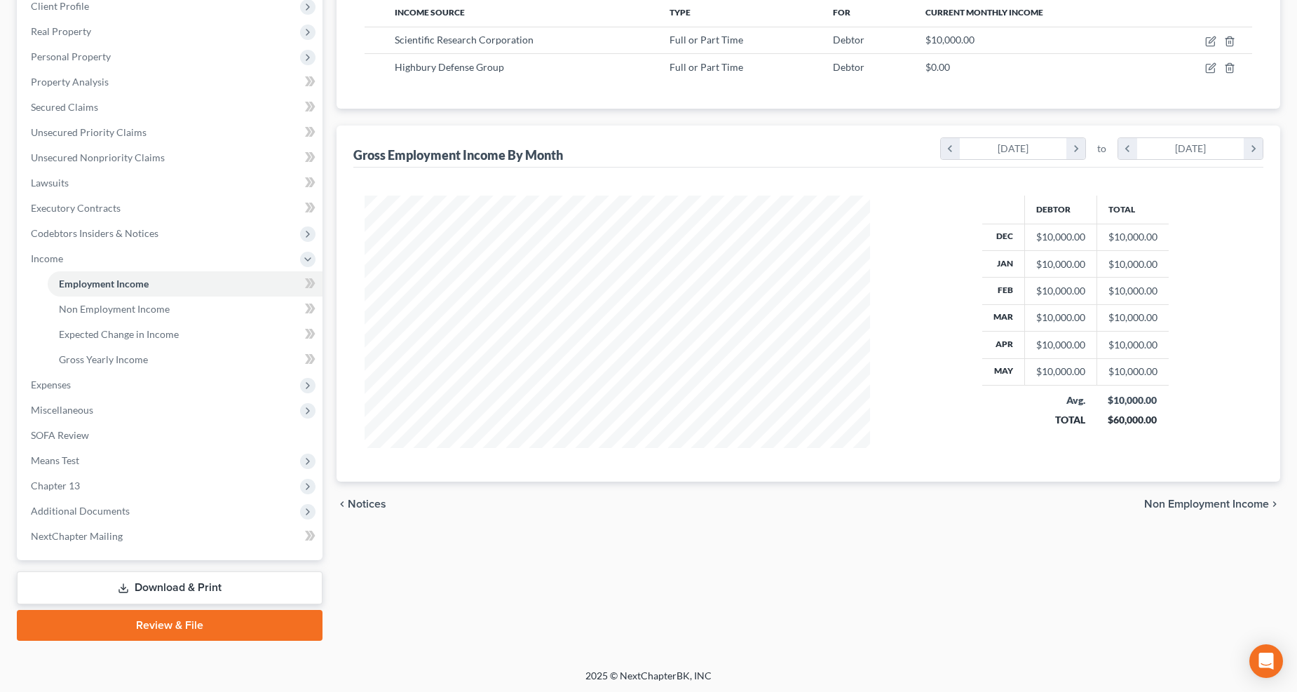
click at [82, 461] on span "Means Test" at bounding box center [171, 460] width 303 height 25
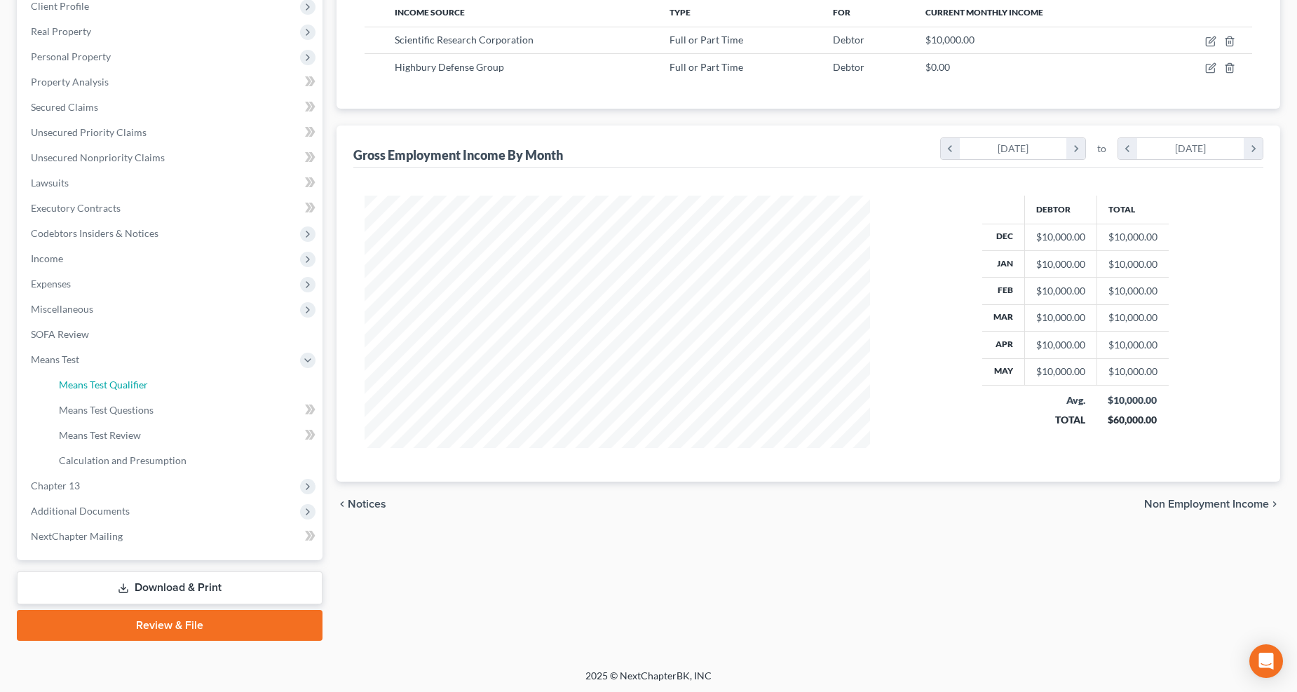
click at [137, 386] on span "Means Test Qualifier" at bounding box center [103, 384] width 89 height 12
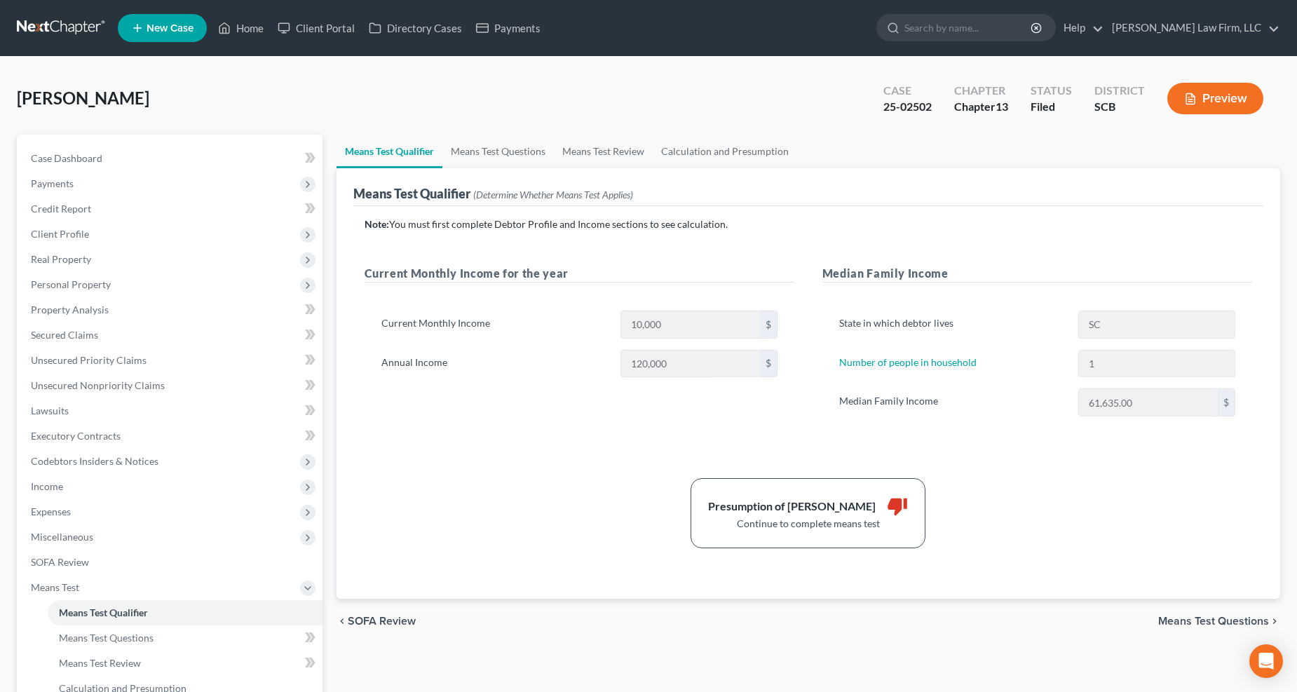
click at [1195, 107] on button "Preview" at bounding box center [1215, 99] width 96 height 32
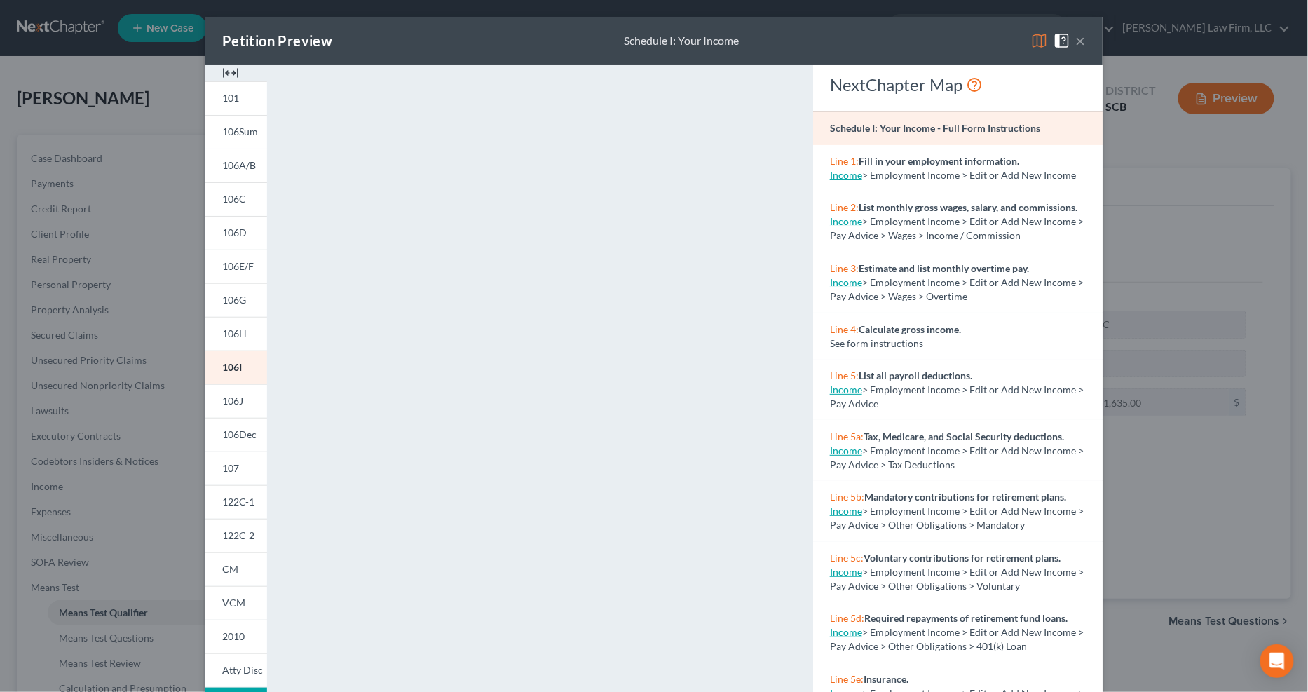
click at [226, 531] on span "122C-2" at bounding box center [238, 535] width 32 height 12
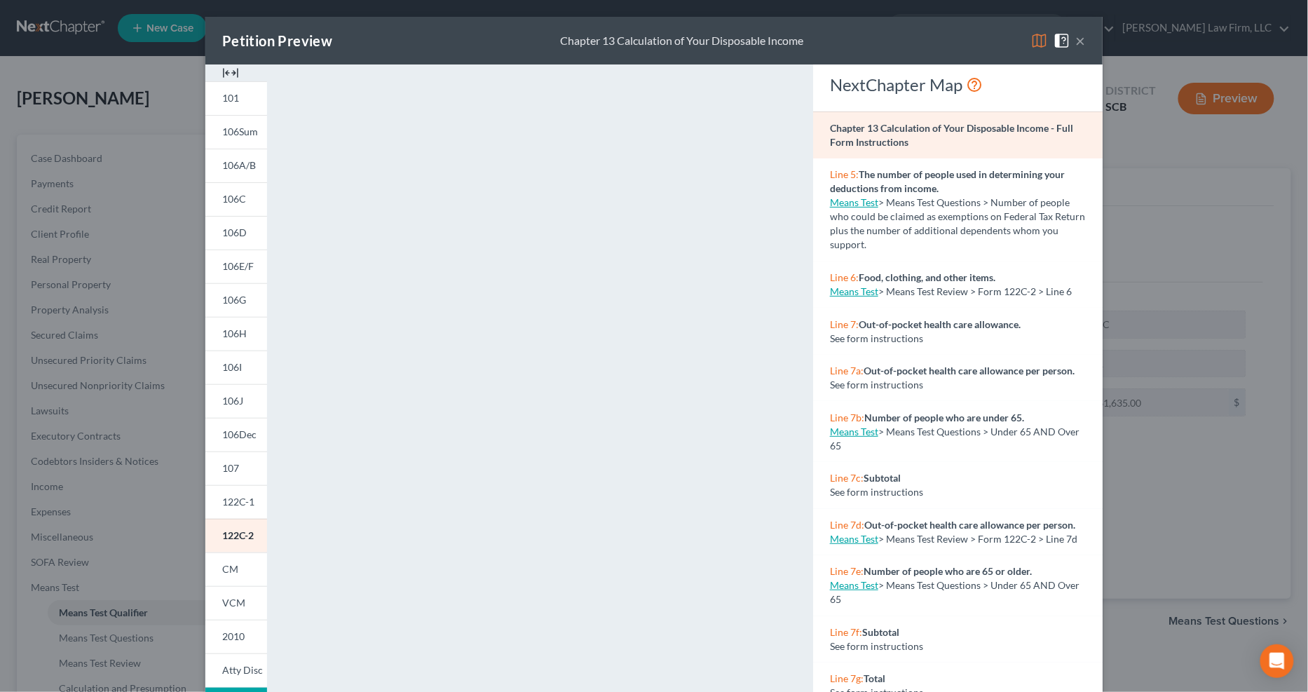
click at [1078, 37] on button "×" at bounding box center [1081, 40] width 10 height 17
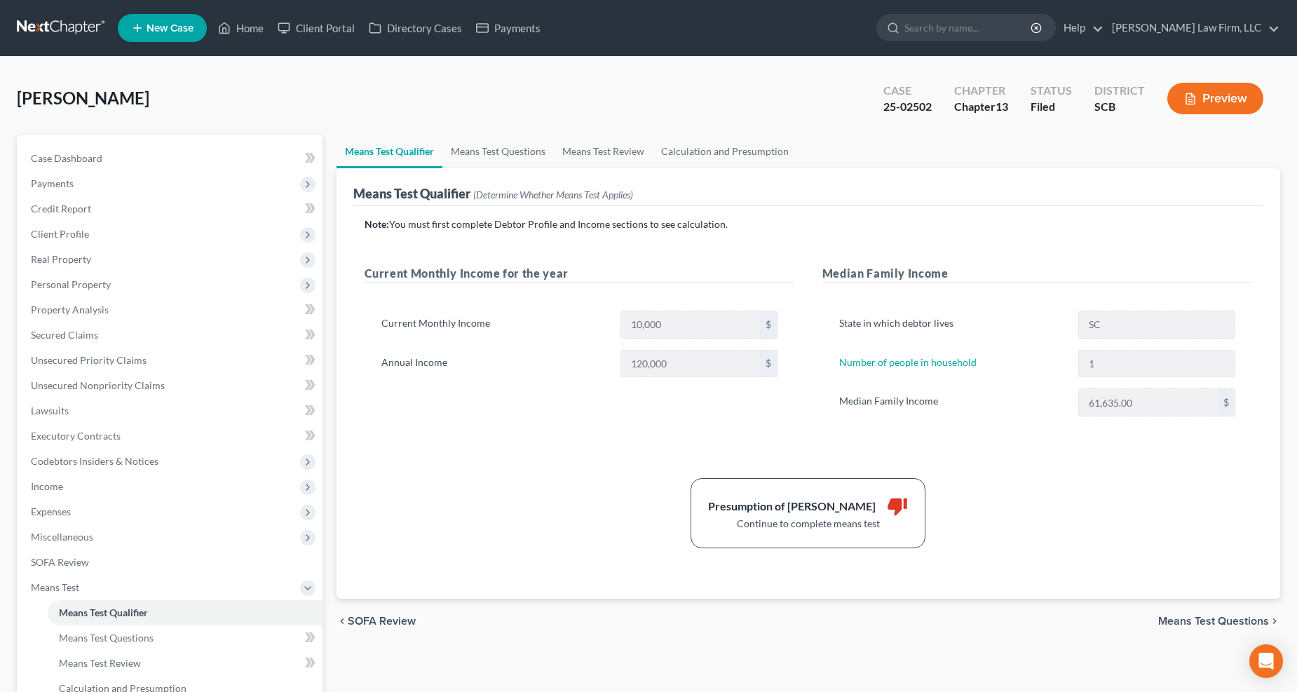
click at [46, 475] on span "Income" at bounding box center [171, 486] width 303 height 25
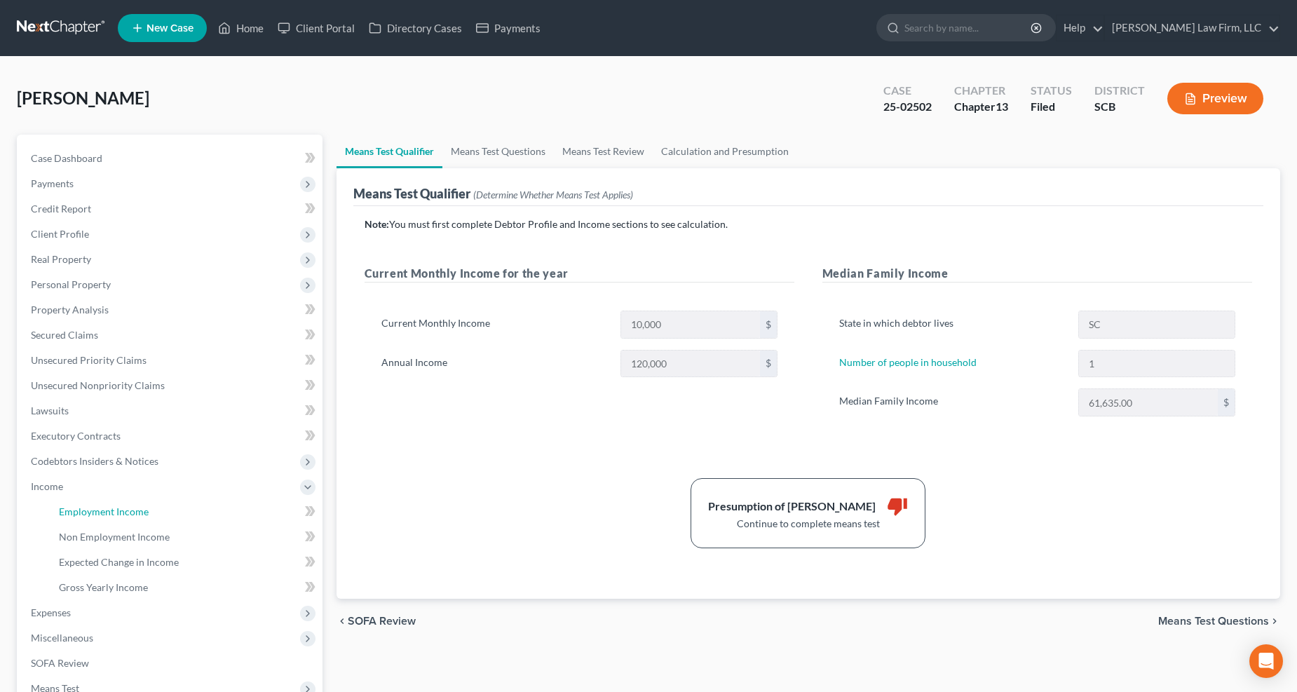
click at [63, 507] on span "Employment Income" at bounding box center [104, 511] width 90 height 12
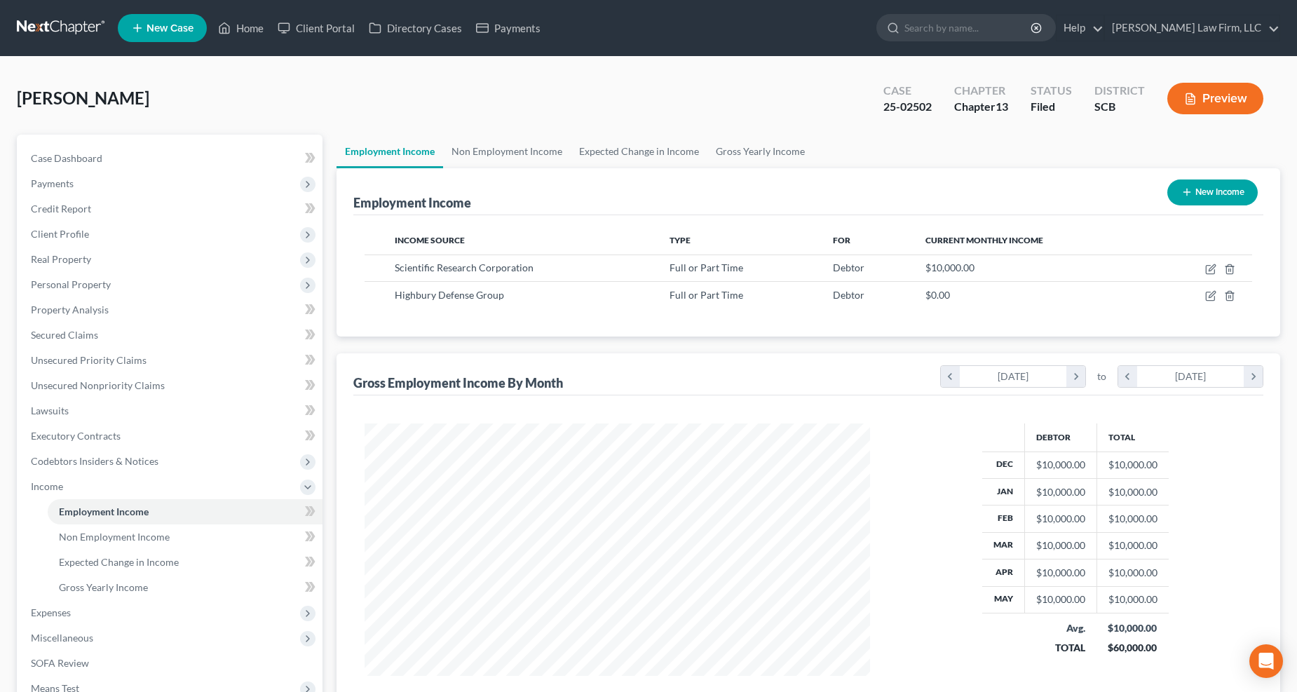
scroll to position [253, 534]
click at [484, 148] on link "Non Employment Income" at bounding box center [507, 152] width 128 height 34
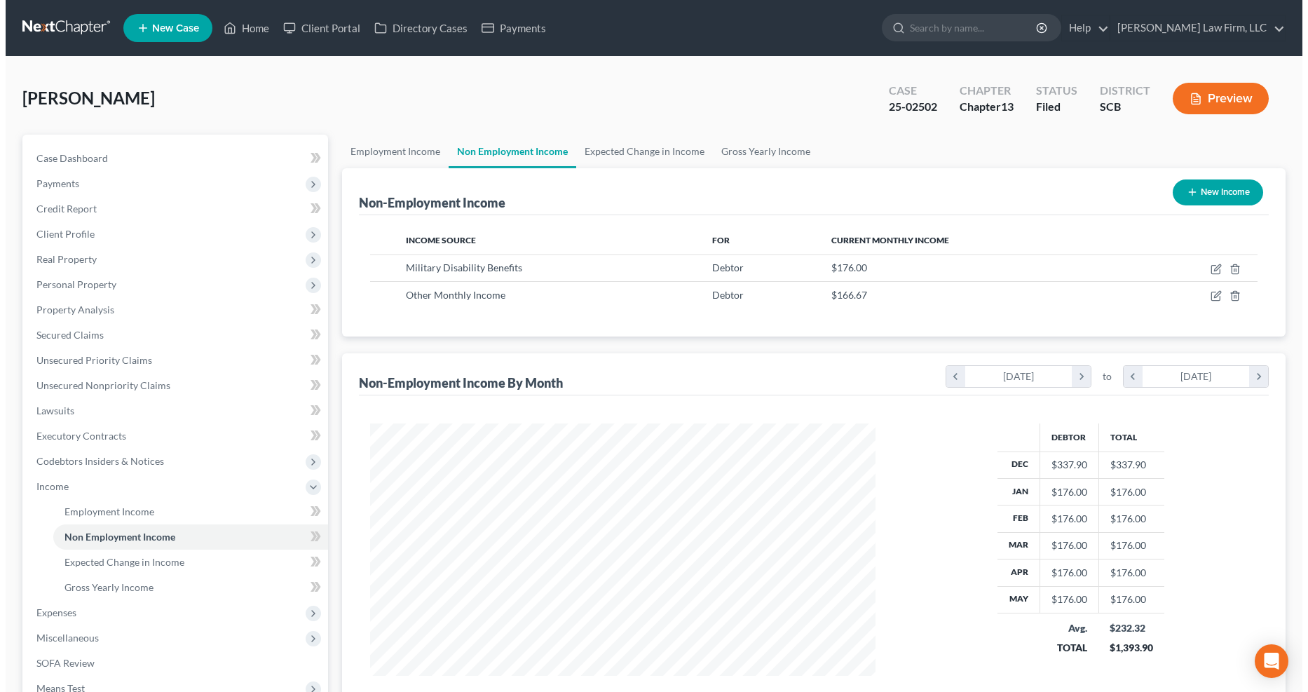
scroll to position [253, 534]
click at [1210, 294] on icon "button" at bounding box center [1211, 295] width 6 height 6
select select "13"
select select "0"
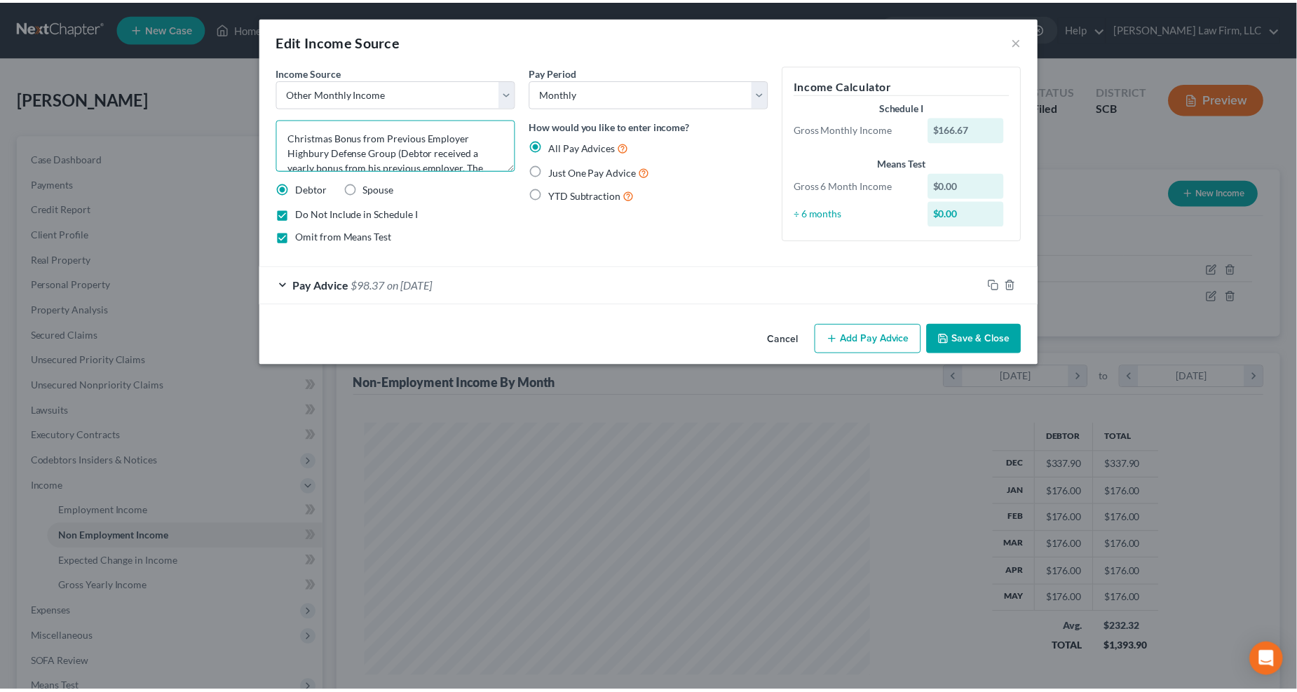
scroll to position [31, 0]
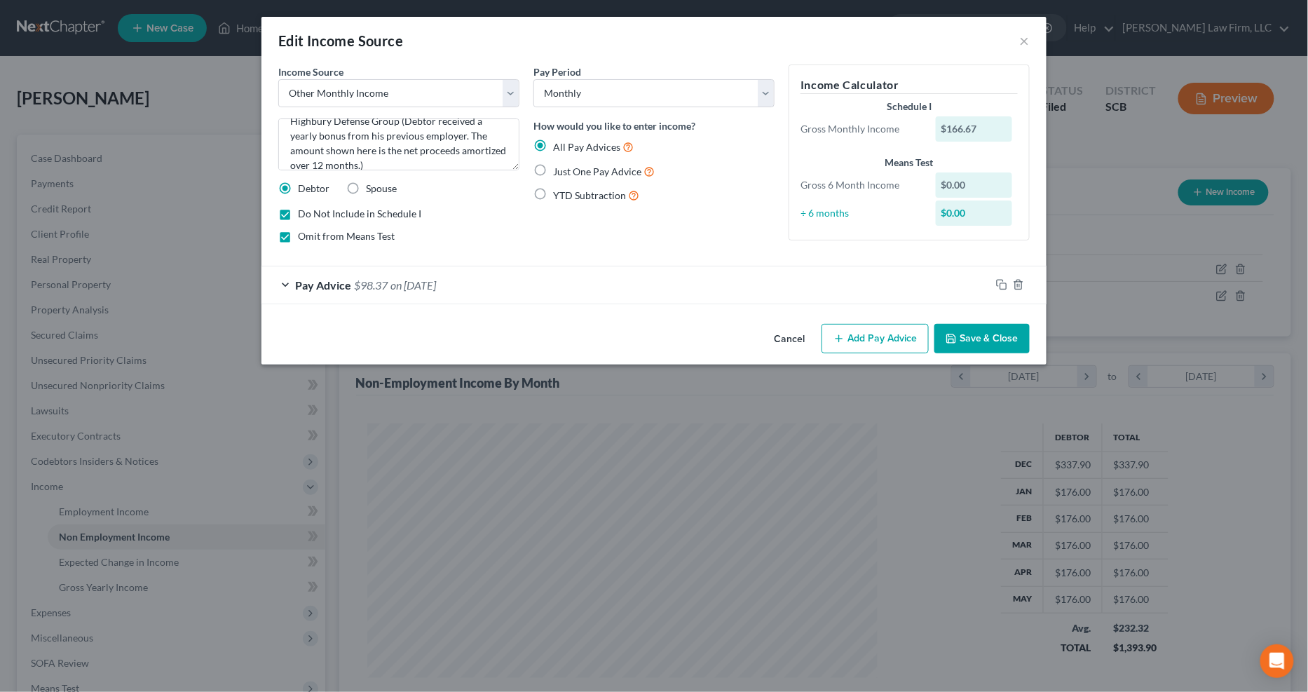
click at [989, 334] on button "Save & Close" at bounding box center [981, 338] width 95 height 29
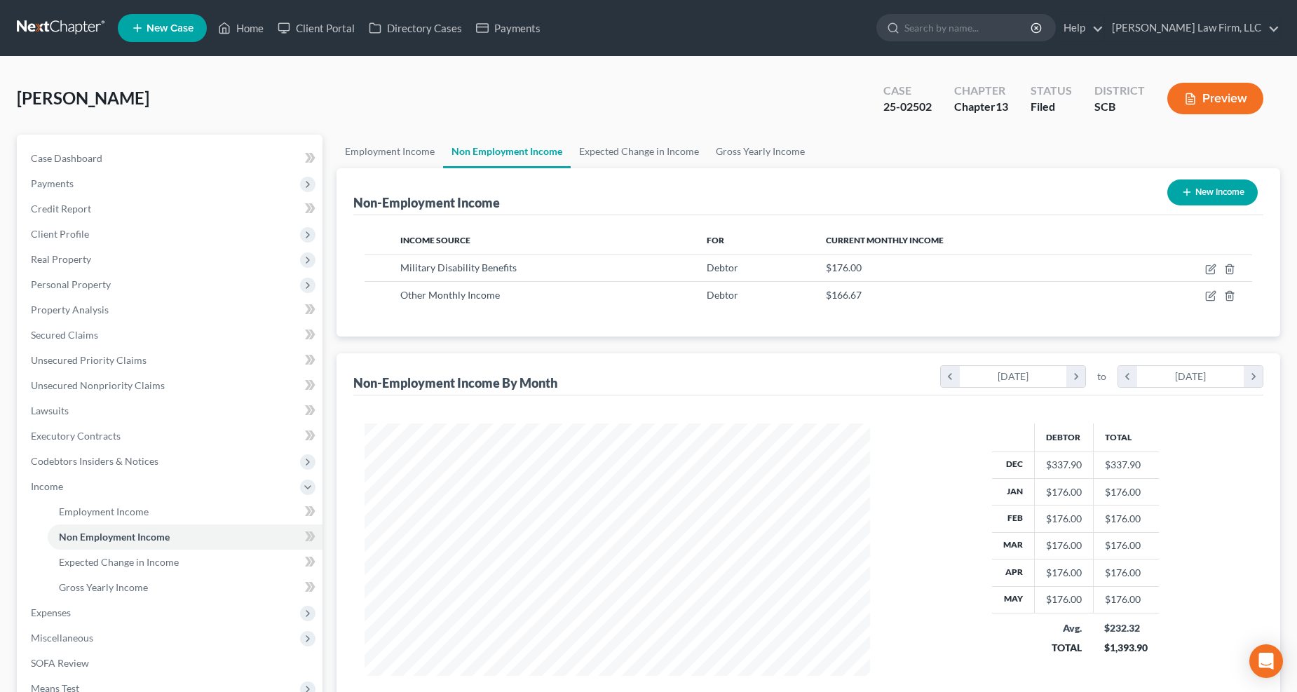
scroll to position [700596, 700315]
click at [594, 154] on link "Expected Change in Income" at bounding box center [638, 152] width 137 height 34
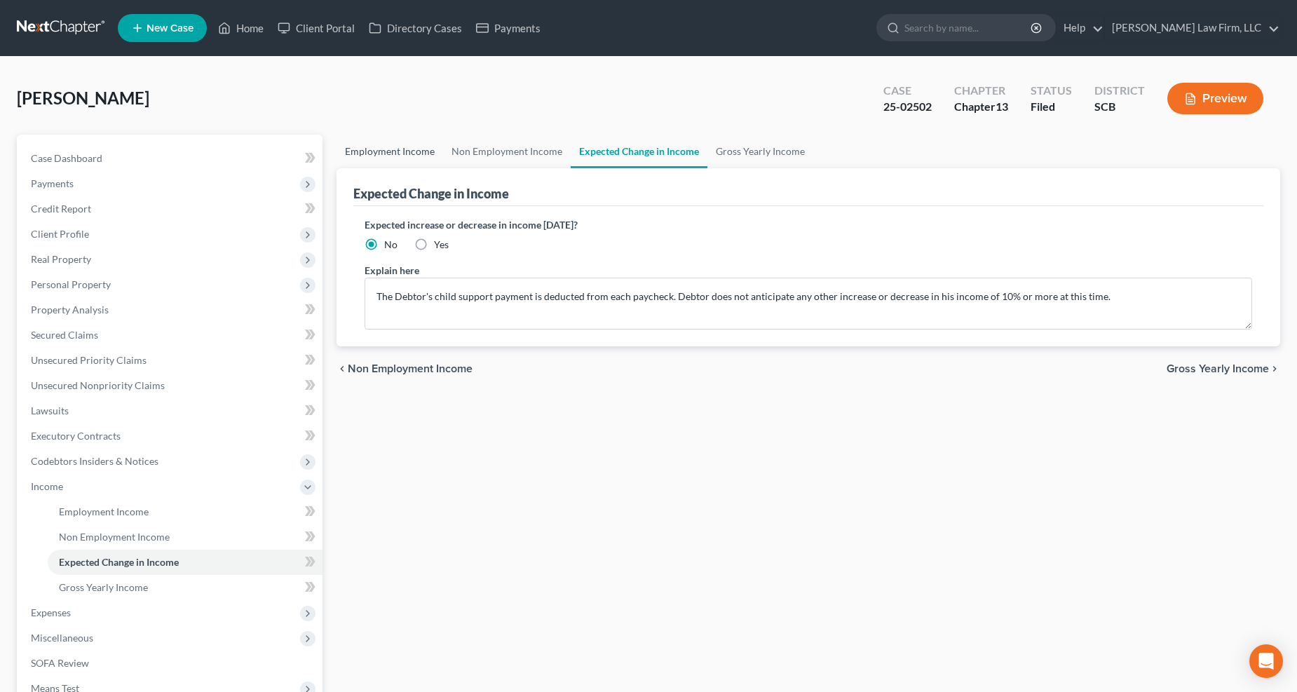
click at [396, 146] on link "Employment Income" at bounding box center [389, 152] width 107 height 34
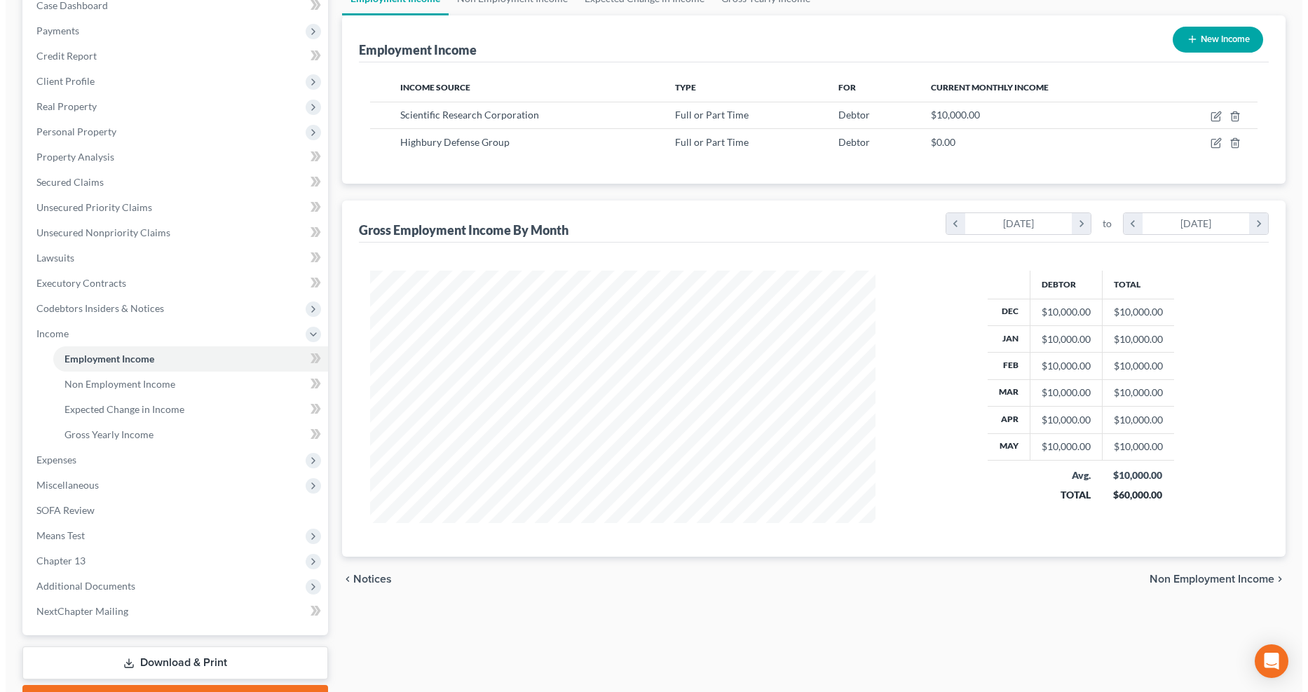
scroll to position [156, 0]
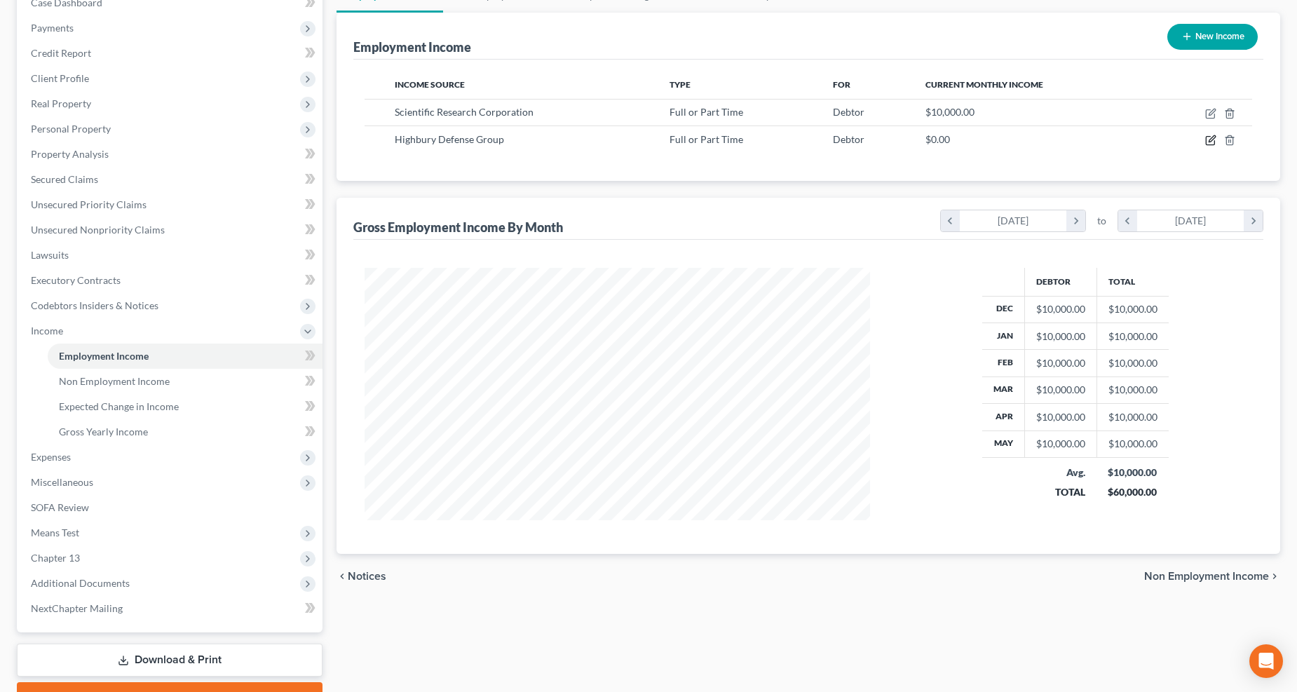
click at [1206, 142] on icon "button" at bounding box center [1209, 141] width 8 height 8
select select "0"
select select "4"
select select "1"
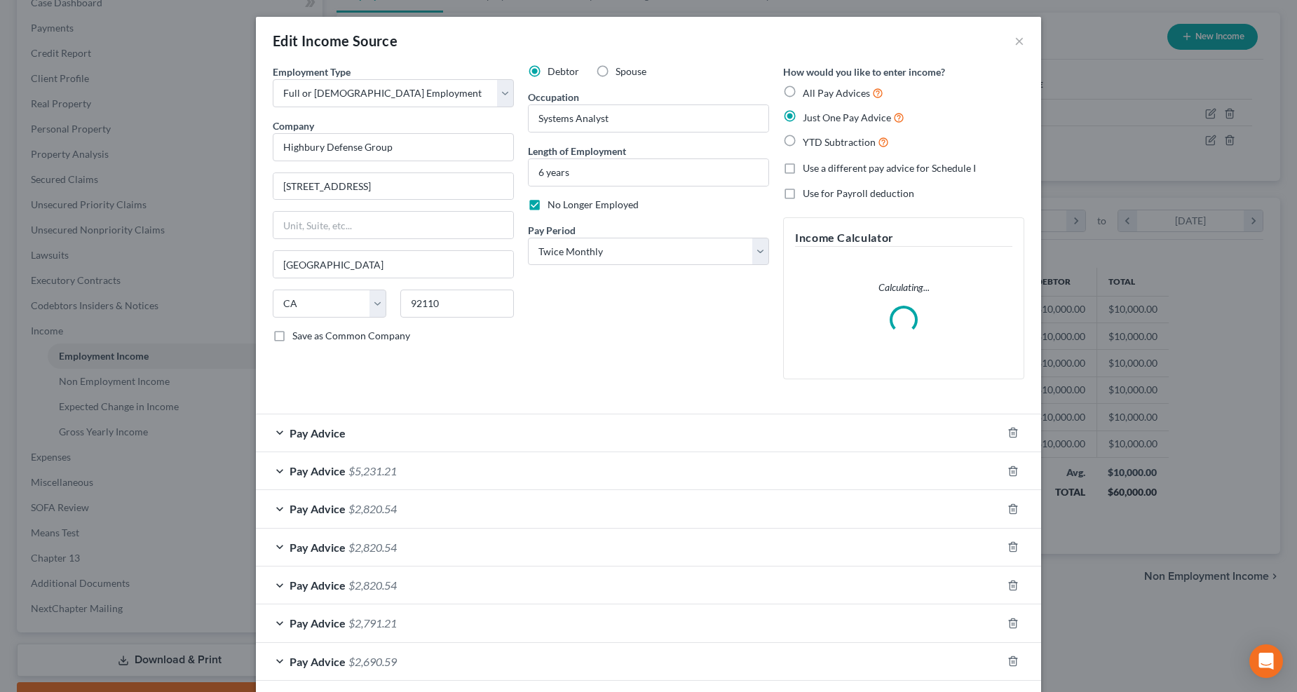
scroll to position [254, 540]
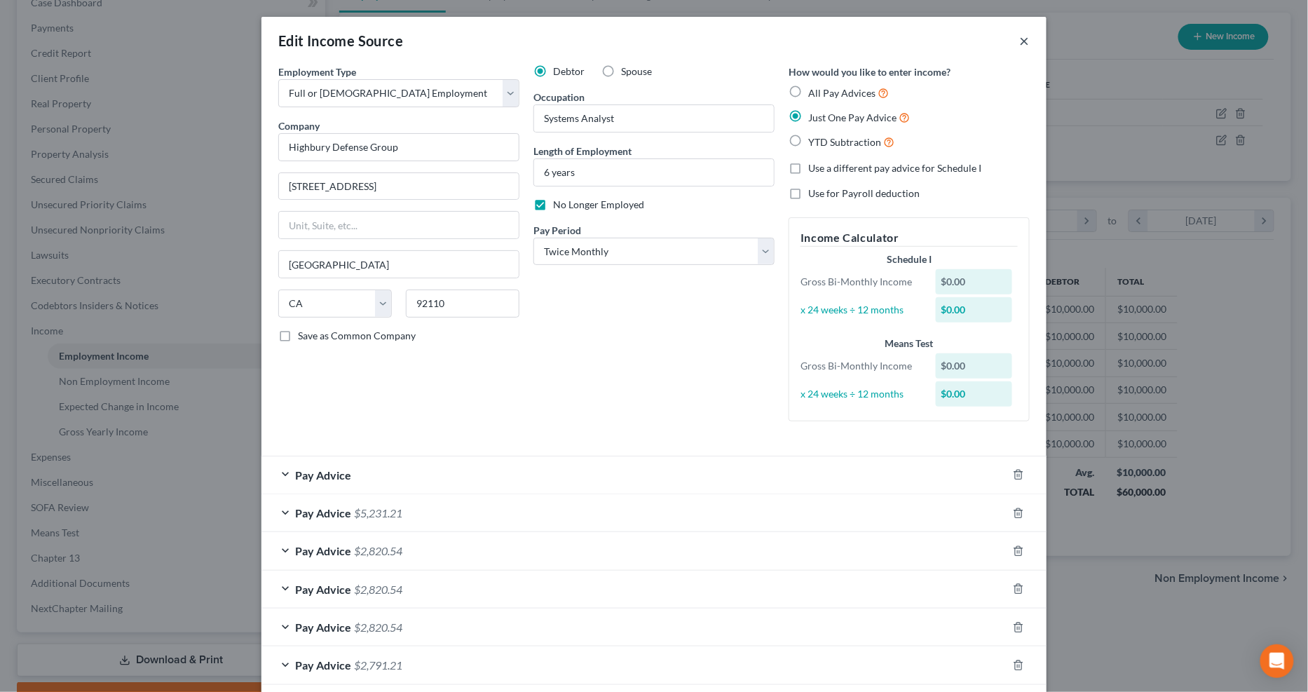
click at [1020, 36] on button "×" at bounding box center [1025, 40] width 10 height 17
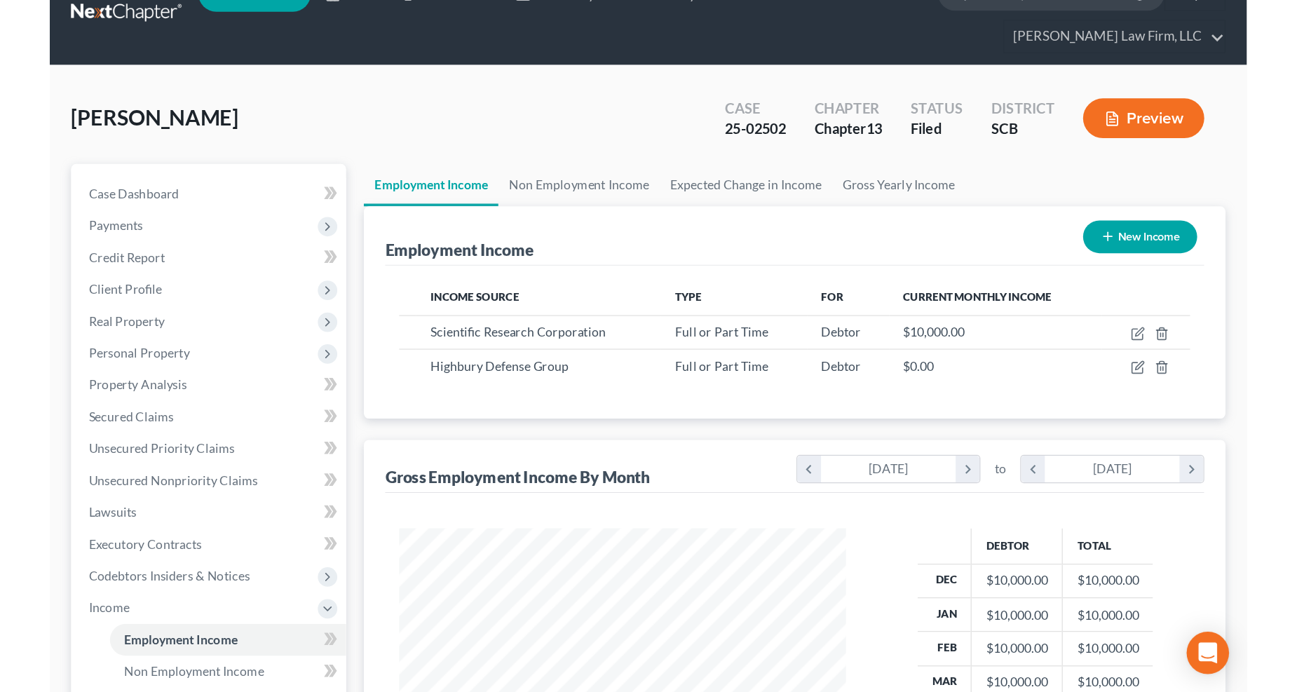
scroll to position [0, 0]
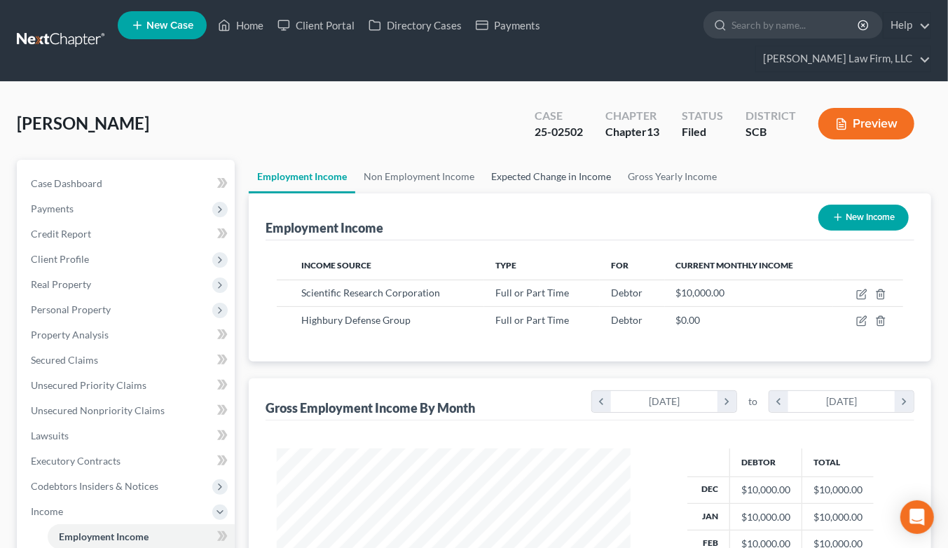
click at [554, 160] on link "Expected Change in Income" at bounding box center [551, 177] width 137 height 34
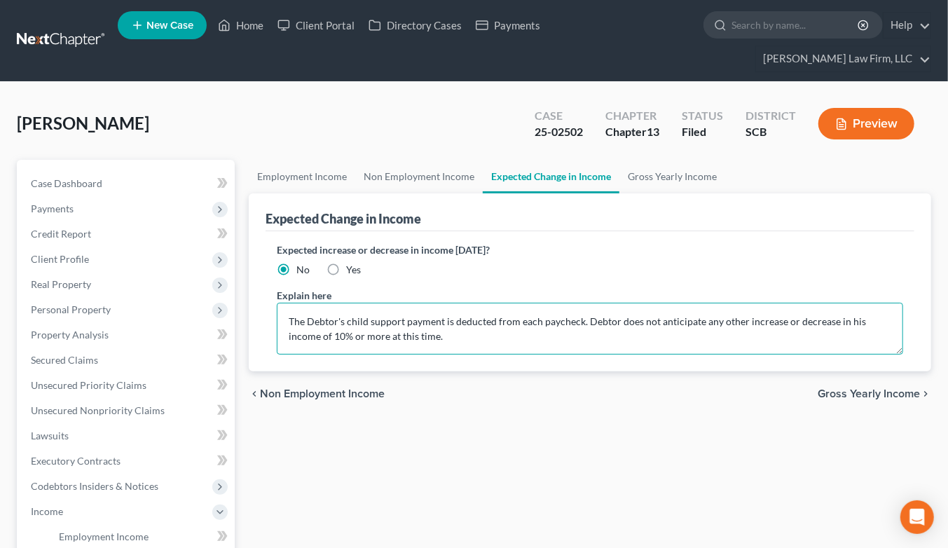
drag, startPoint x: 580, startPoint y: 296, endPoint x: 269, endPoint y: 288, distance: 310.6
click at [269, 288] on div "Expected increase or decrease in income within one year? No Yes Explain here Th…" at bounding box center [590, 301] width 649 height 140
type textarea "This schedule is amended to update the debtor's insurance deductions to include…"
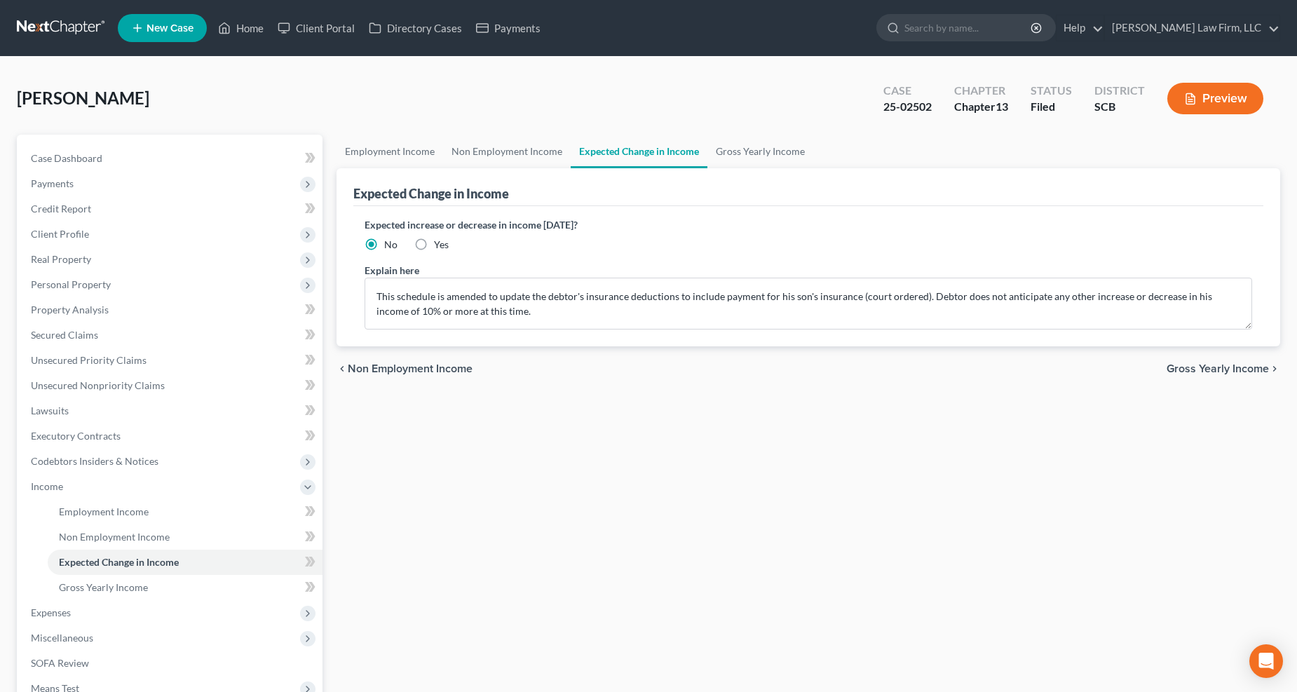
click at [79, 611] on span "Expenses" at bounding box center [171, 612] width 303 height 25
click at [77, 541] on span "Home" at bounding box center [72, 537] width 27 height 12
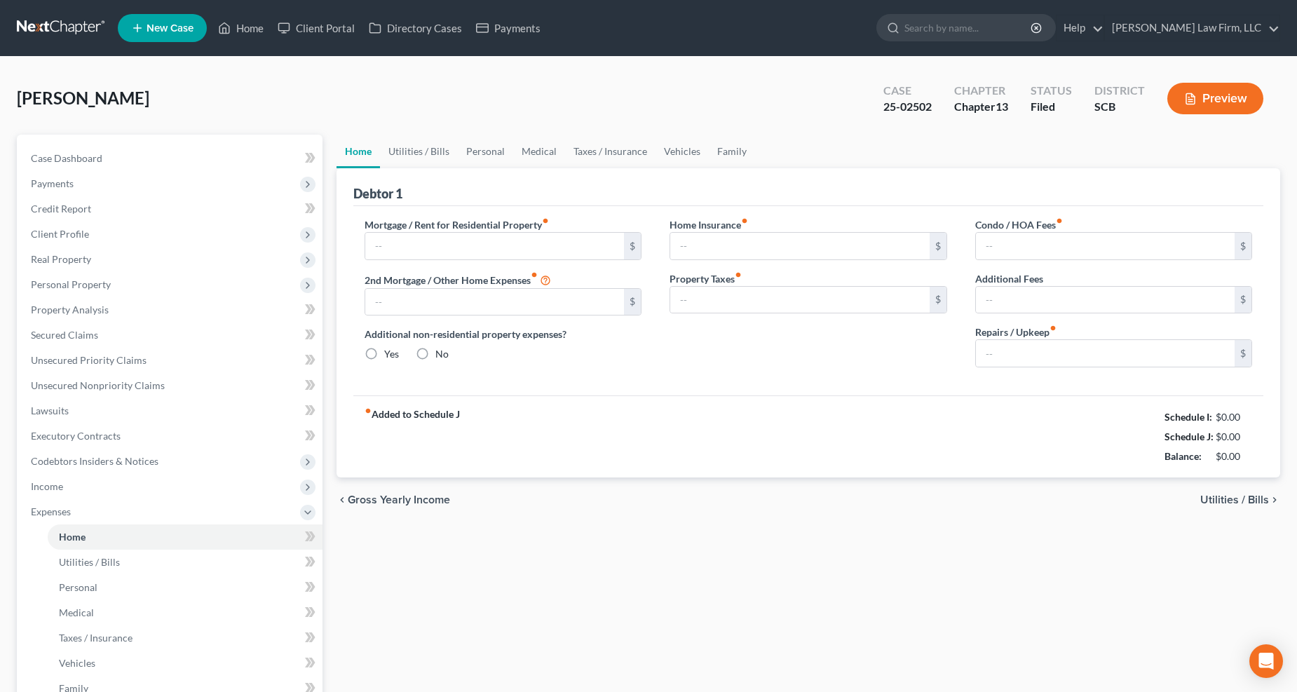
type input "1,835.00"
type input "0.00"
radio input "true"
type input "25.00"
type input "0.00"
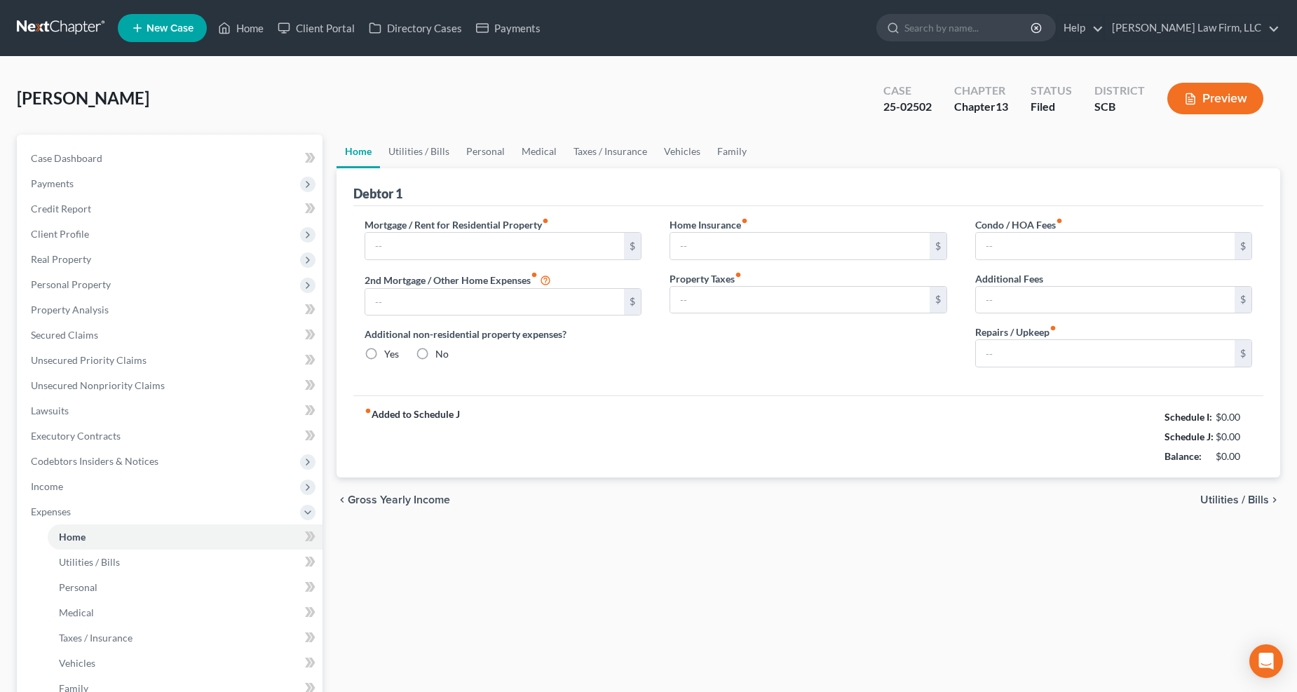
type input "0.00"
type input "60.00"
click at [662, 145] on link "Vehicles" at bounding box center [681, 152] width 53 height 34
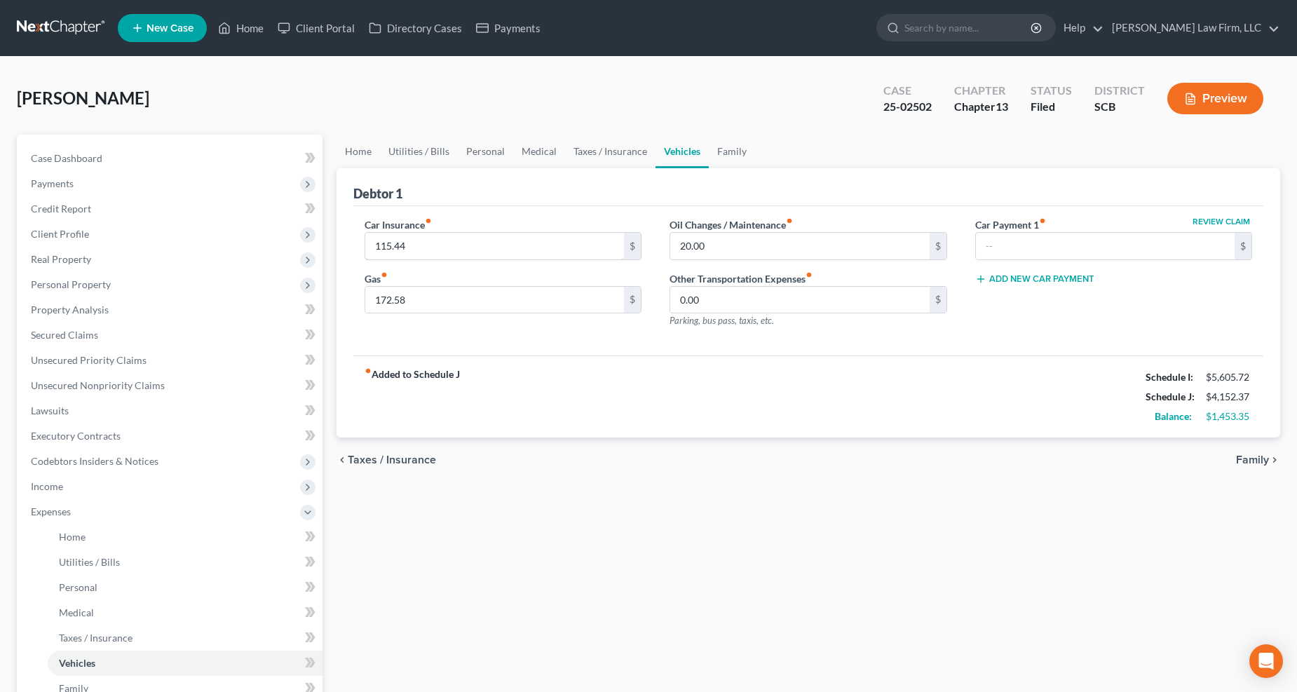
click at [433, 249] on input "115.44" at bounding box center [494, 246] width 259 height 27
type input "148.00"
click at [737, 137] on link "Family" at bounding box center [732, 152] width 46 height 34
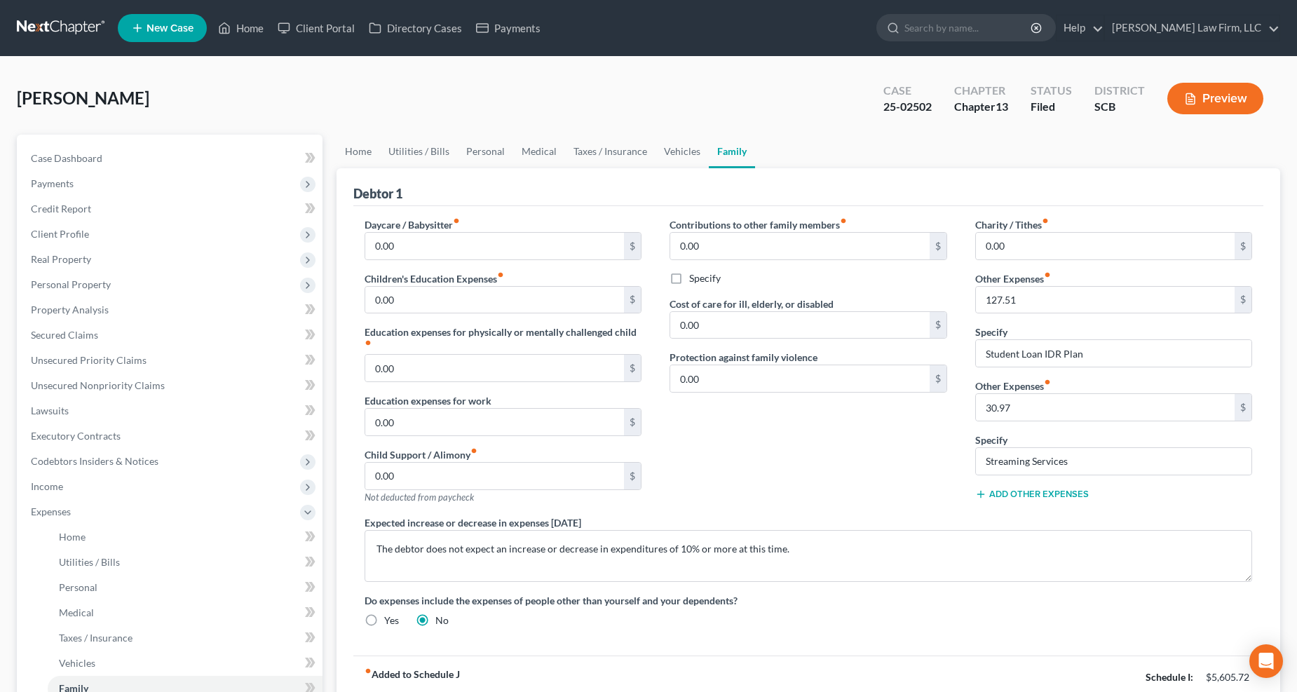
click at [1048, 491] on button "Add Other Expenses" at bounding box center [1032, 493] width 114 height 11
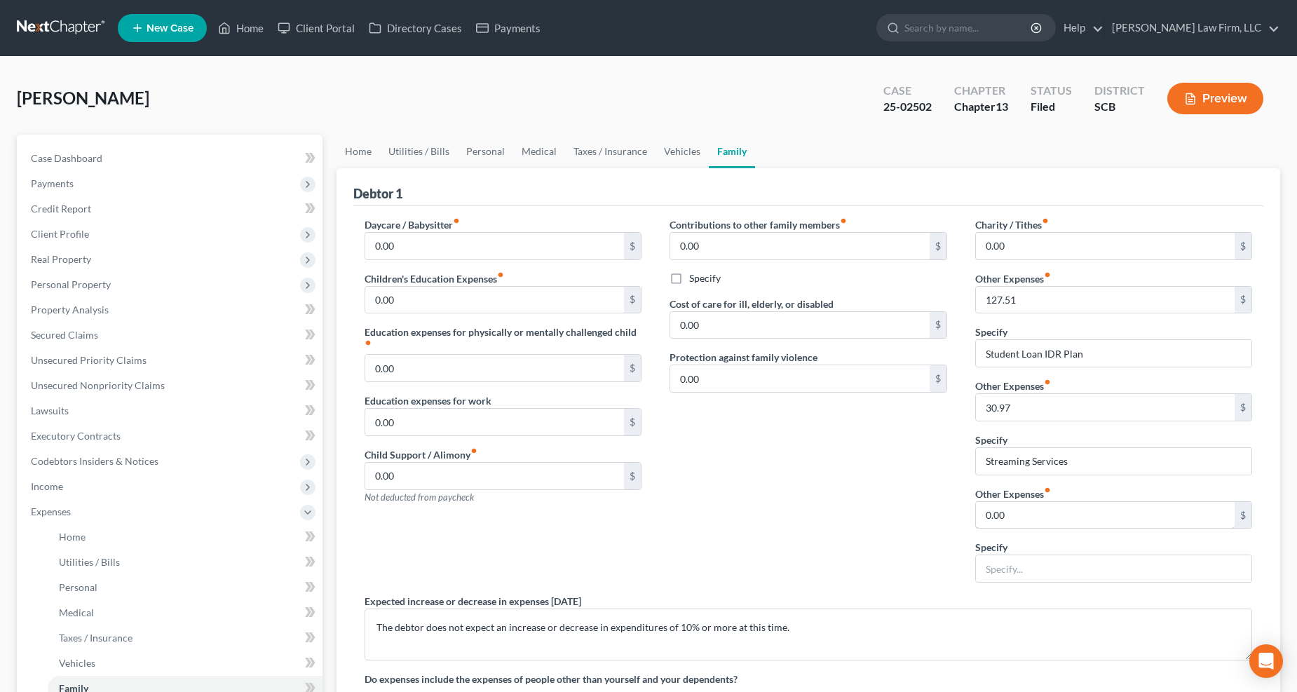
click at [1040, 506] on input "0.00" at bounding box center [1105, 515] width 259 height 27
type input "50"
type input "Gym Membership"
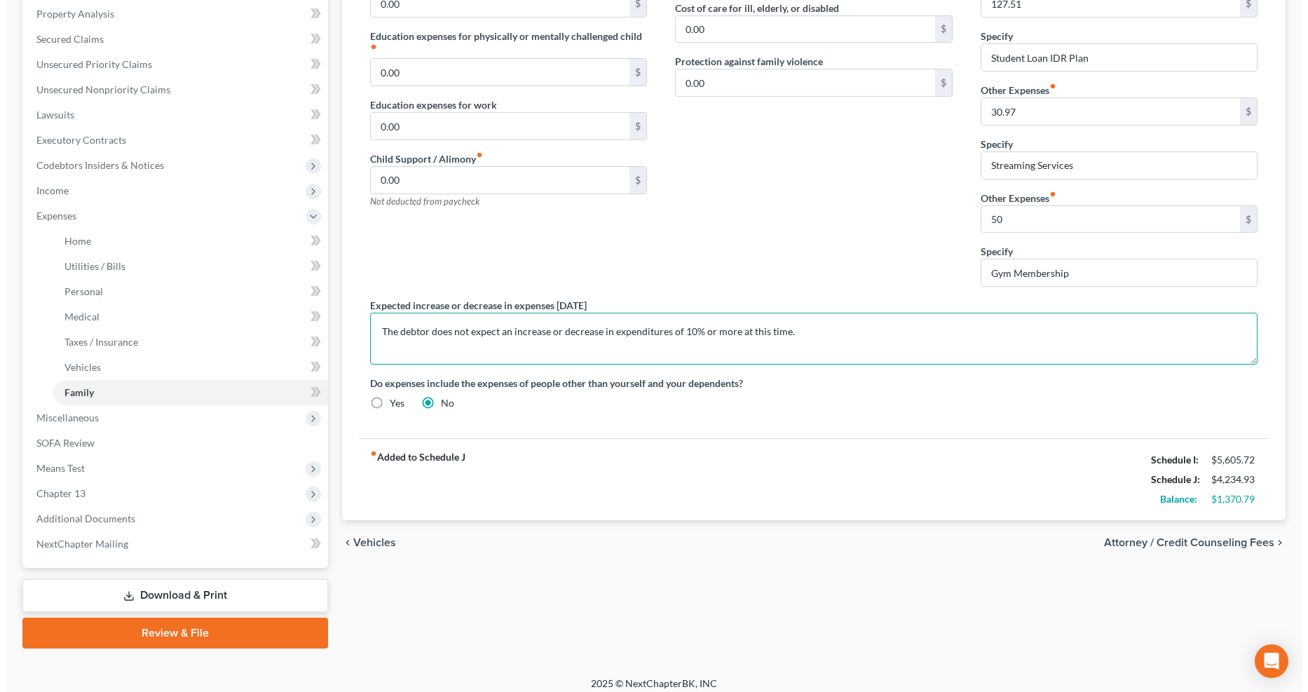
scroll to position [303, 0]
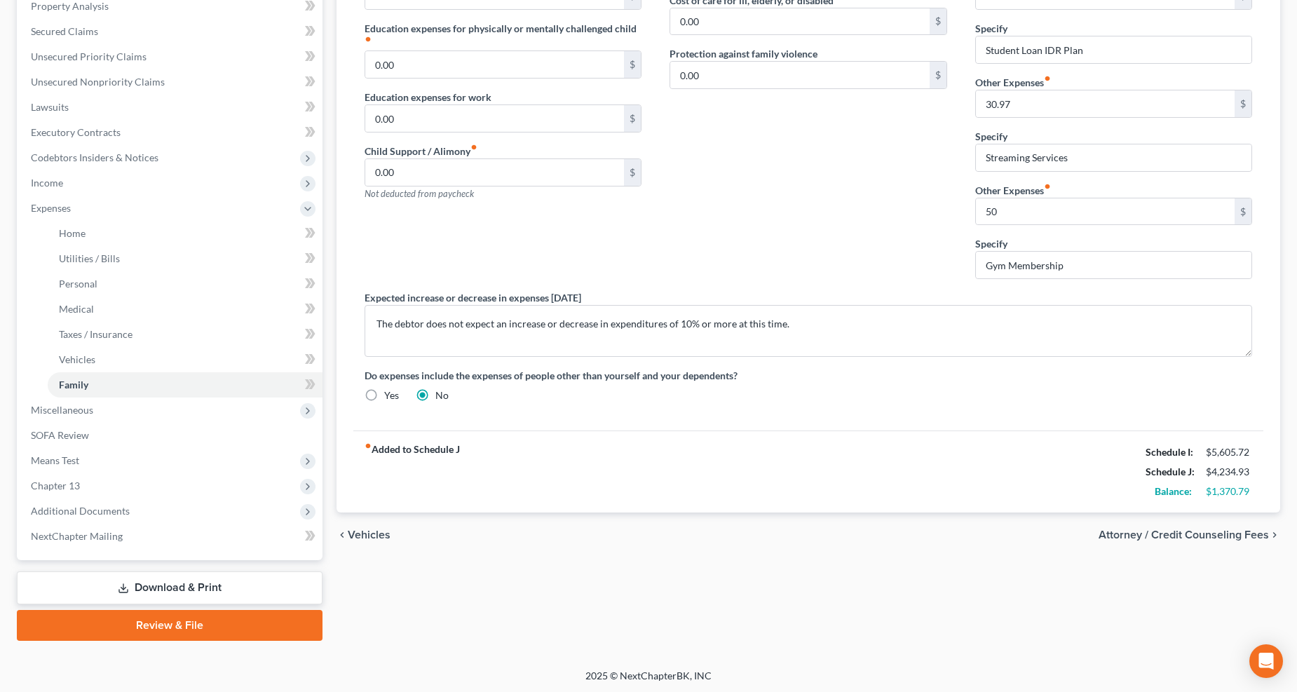
click at [1202, 535] on span "Attorney / Credit Counseling Fees" at bounding box center [1183, 534] width 170 height 11
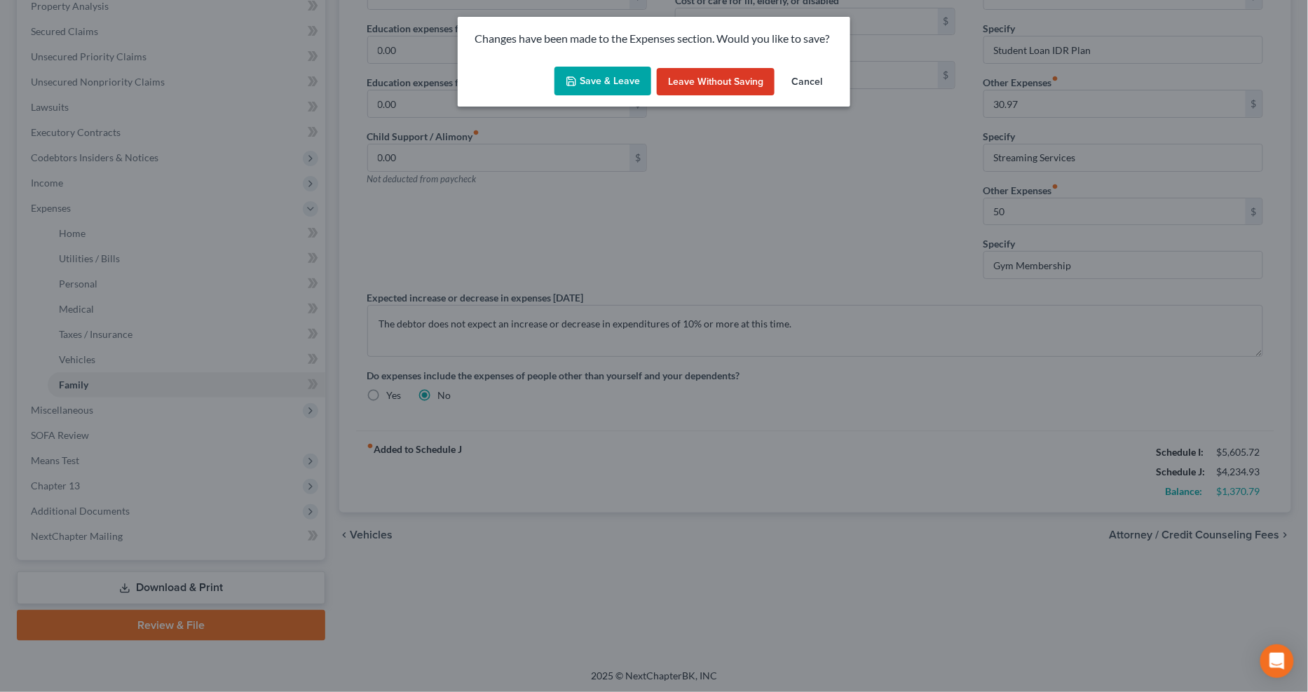
click at [594, 75] on button "Save & Leave" at bounding box center [602, 81] width 97 height 29
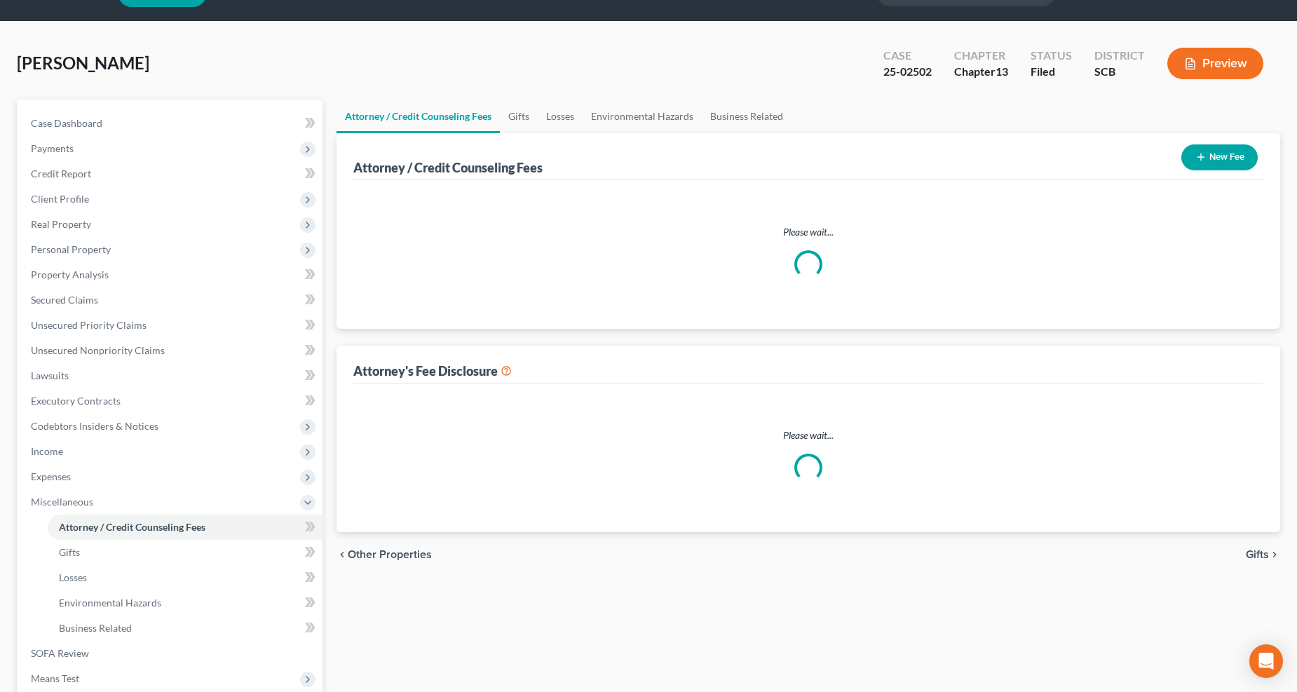
select select "0"
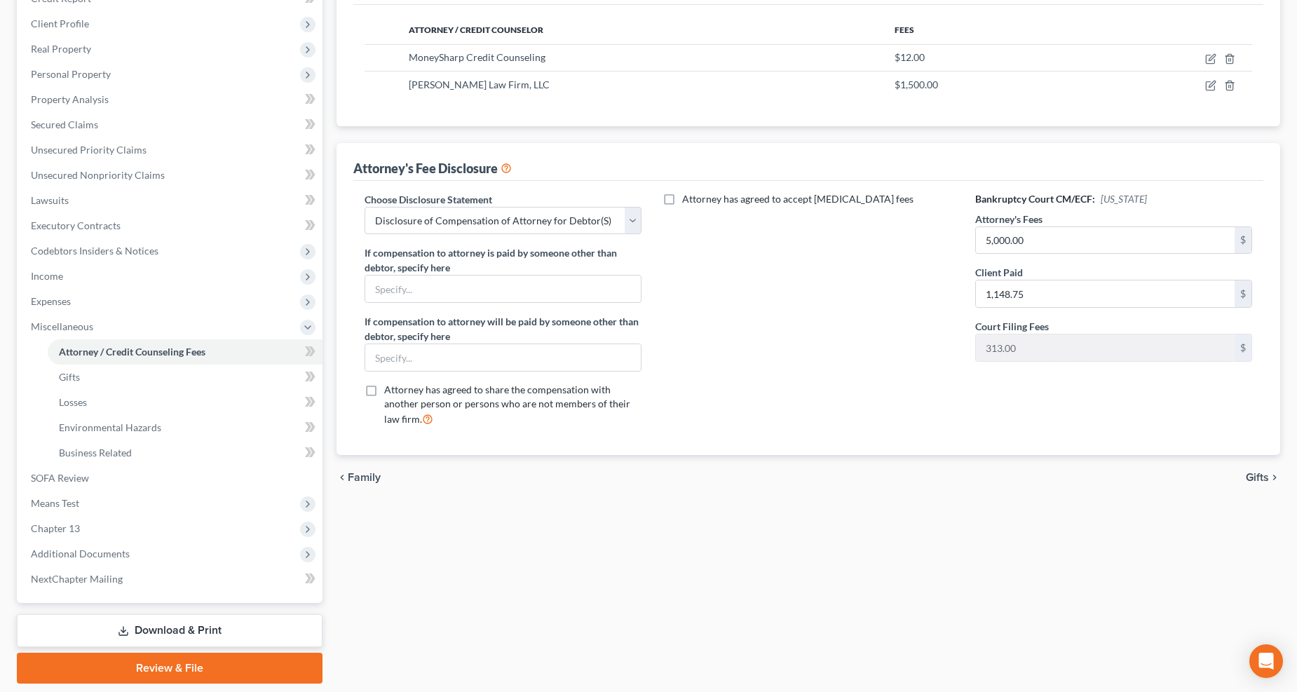
scroll to position [253, 0]
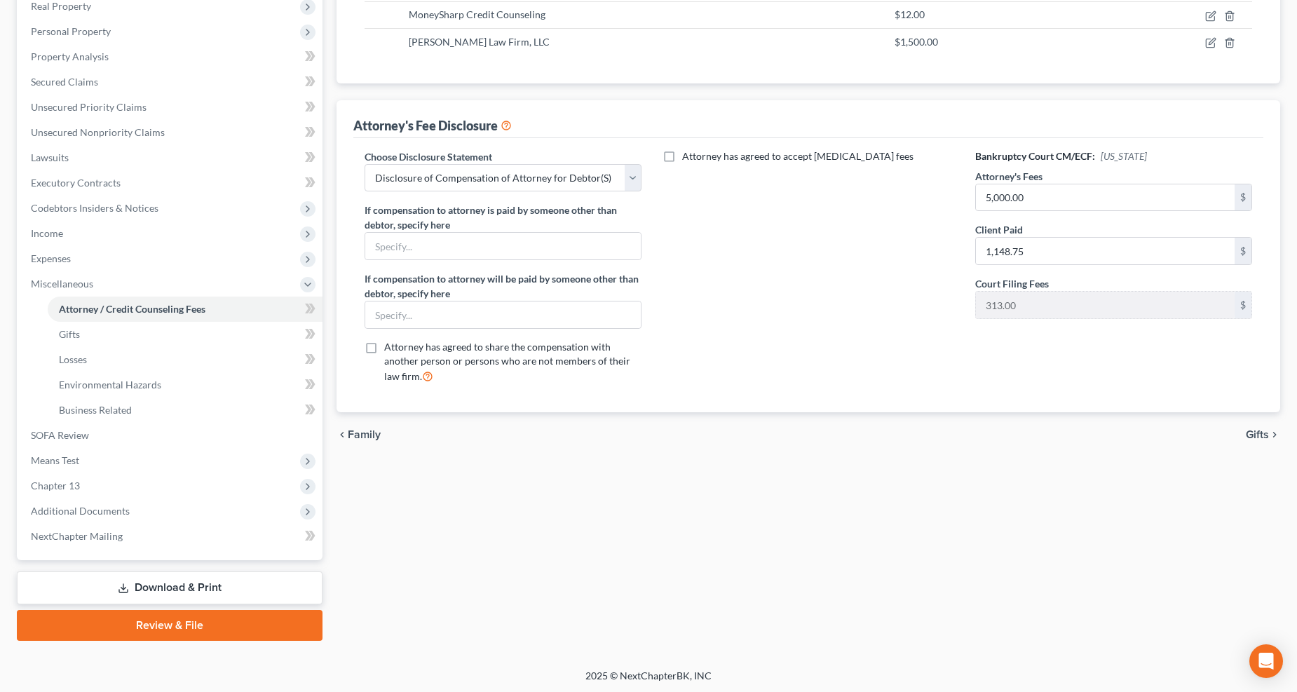
click at [95, 458] on span "Means Test" at bounding box center [171, 460] width 303 height 25
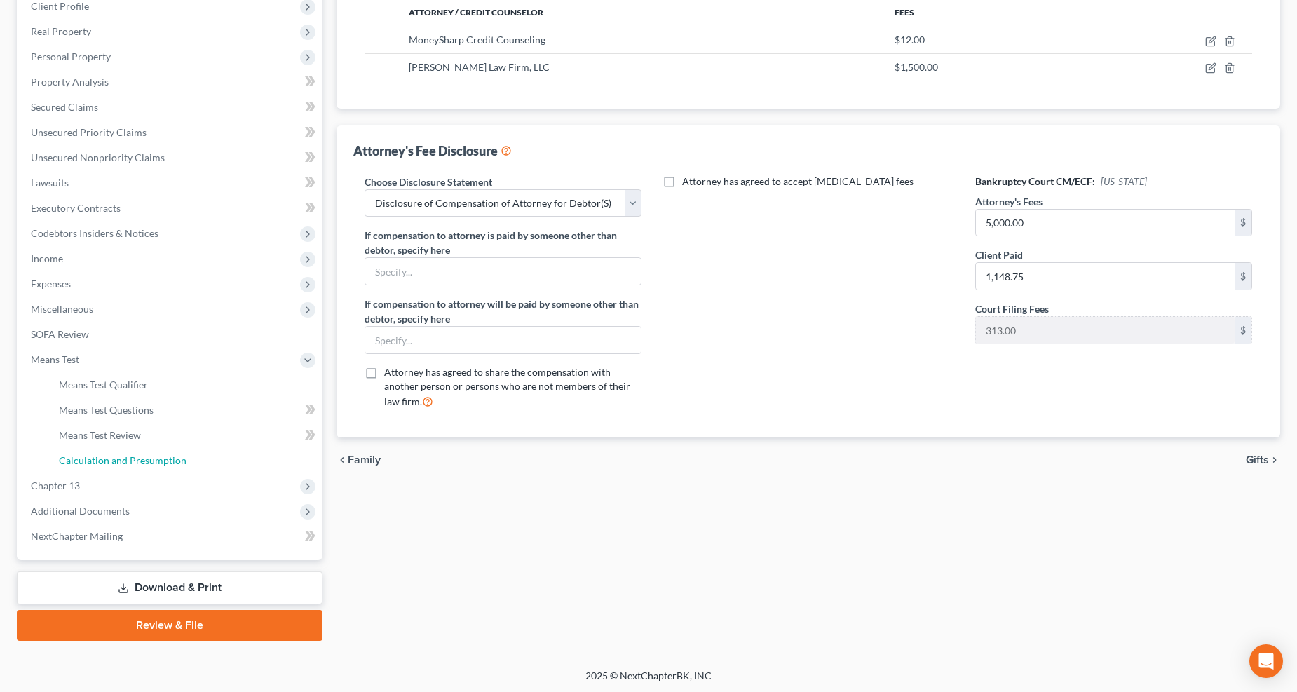
click at [121, 448] on link "Calculation and Presumption" at bounding box center [185, 460] width 275 height 25
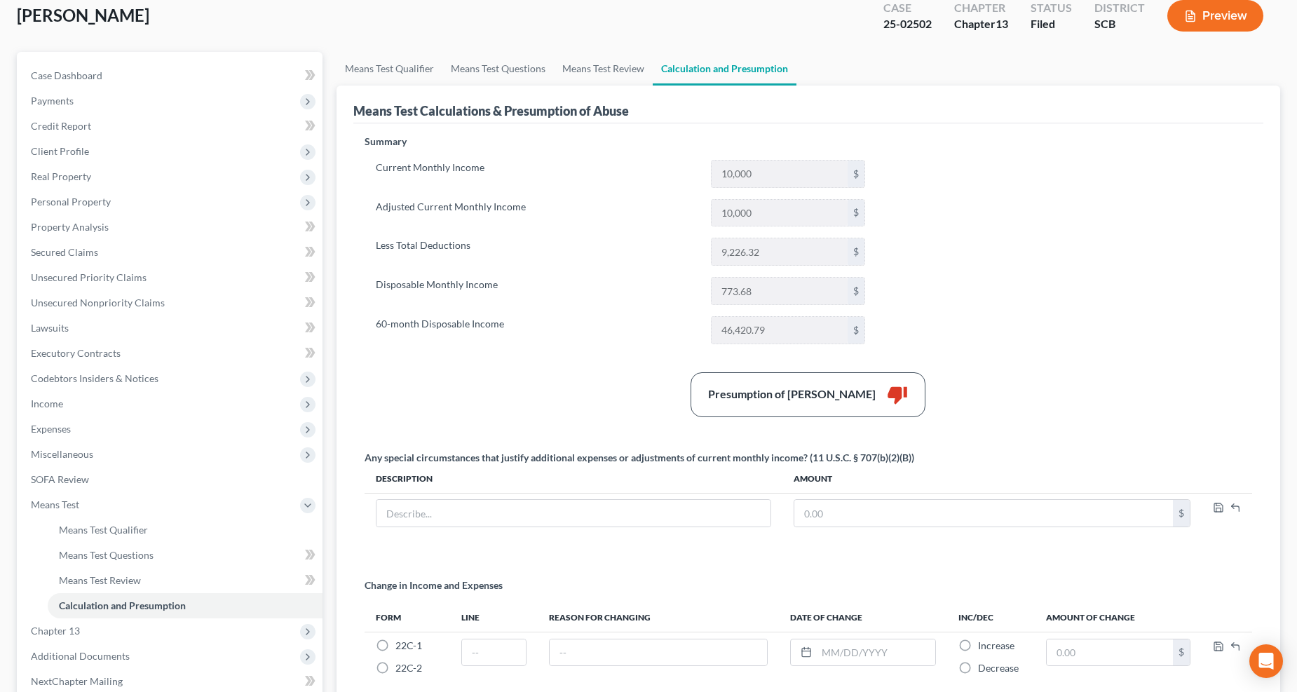
scroll to position [228, 0]
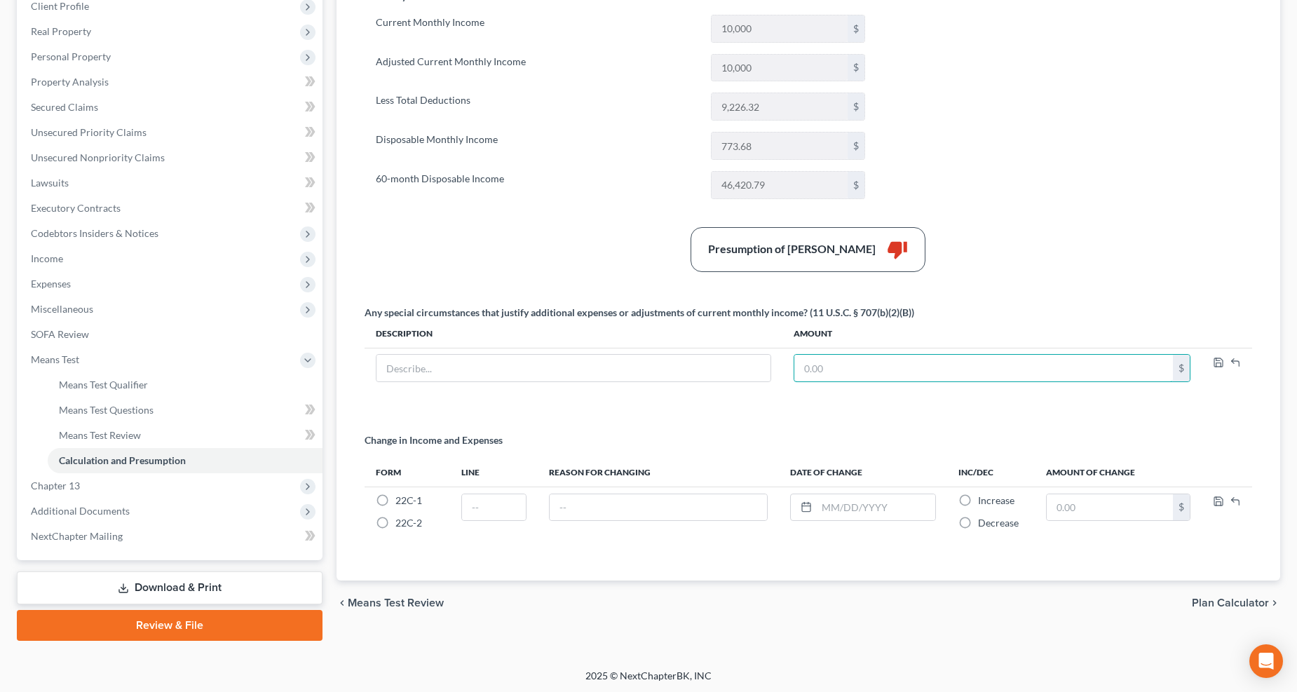
click at [852, 367] on input "text" at bounding box center [983, 368] width 378 height 27
type input "50"
click at [737, 362] on input "text" at bounding box center [573, 368] width 394 height 27
type input "Gym Membership"
click at [1219, 364] on icon "button" at bounding box center [1217, 362] width 11 height 11
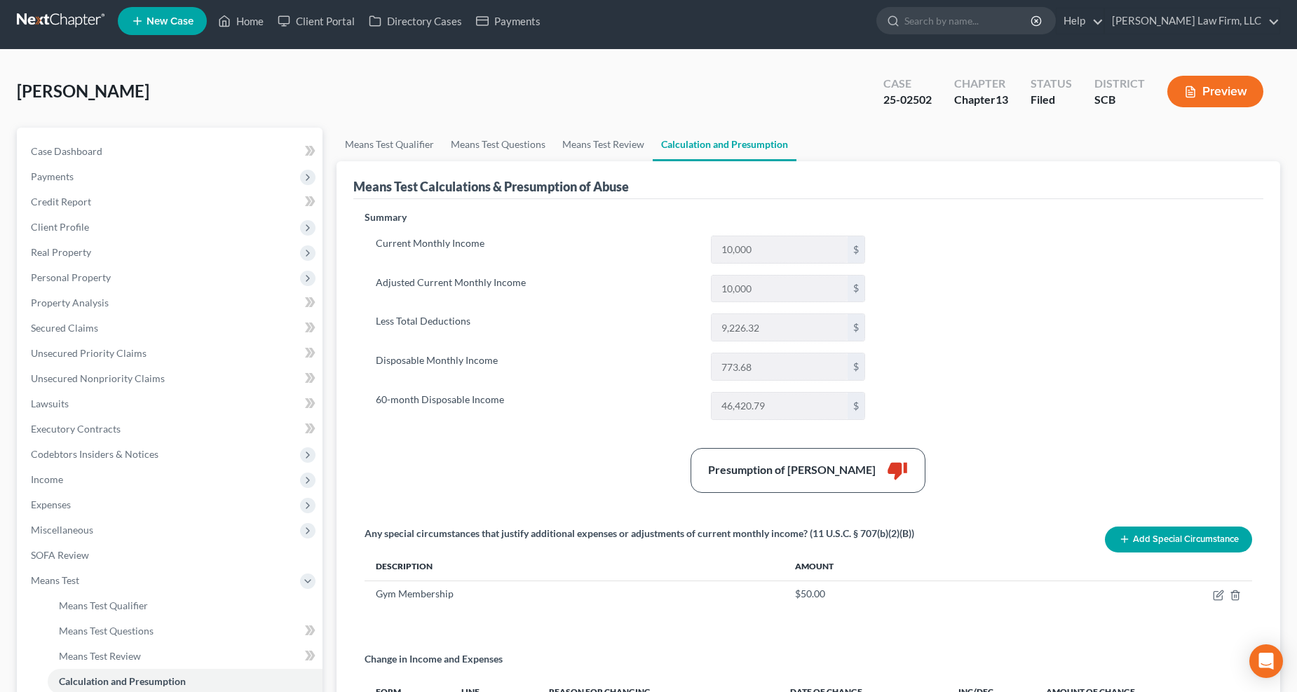
scroll to position [0, 0]
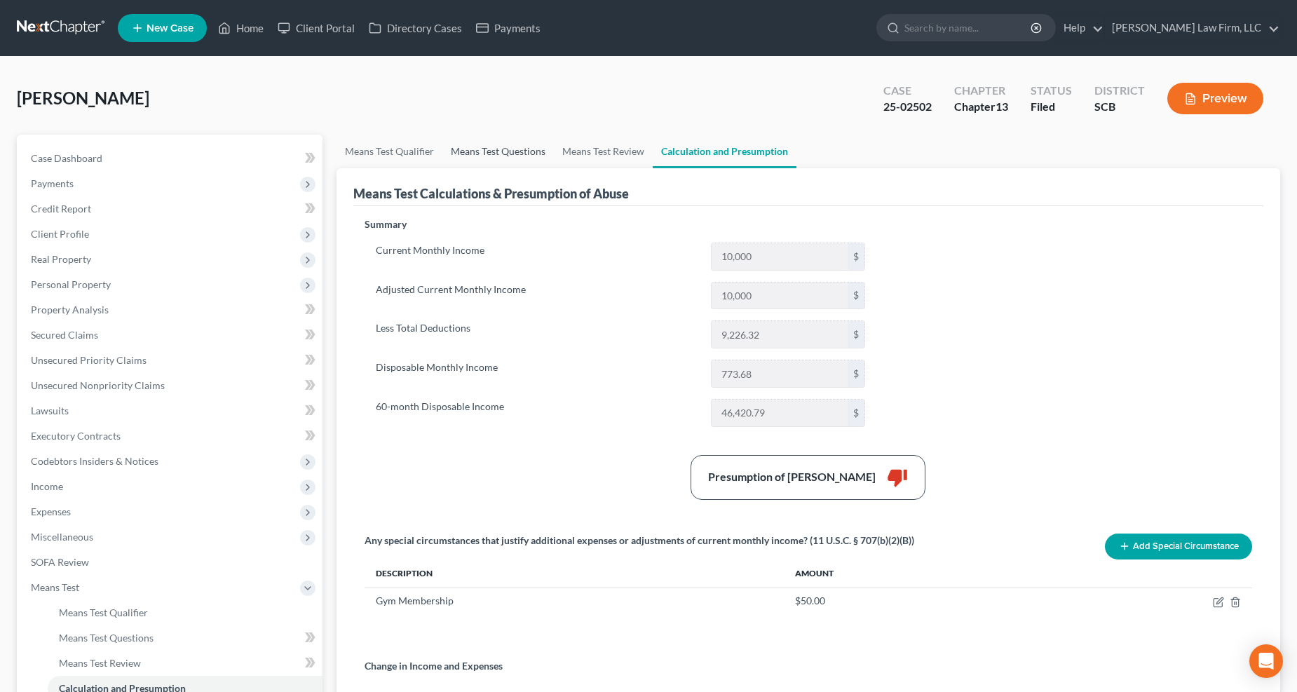
click at [475, 153] on link "Means Test Questions" at bounding box center [497, 152] width 111 height 34
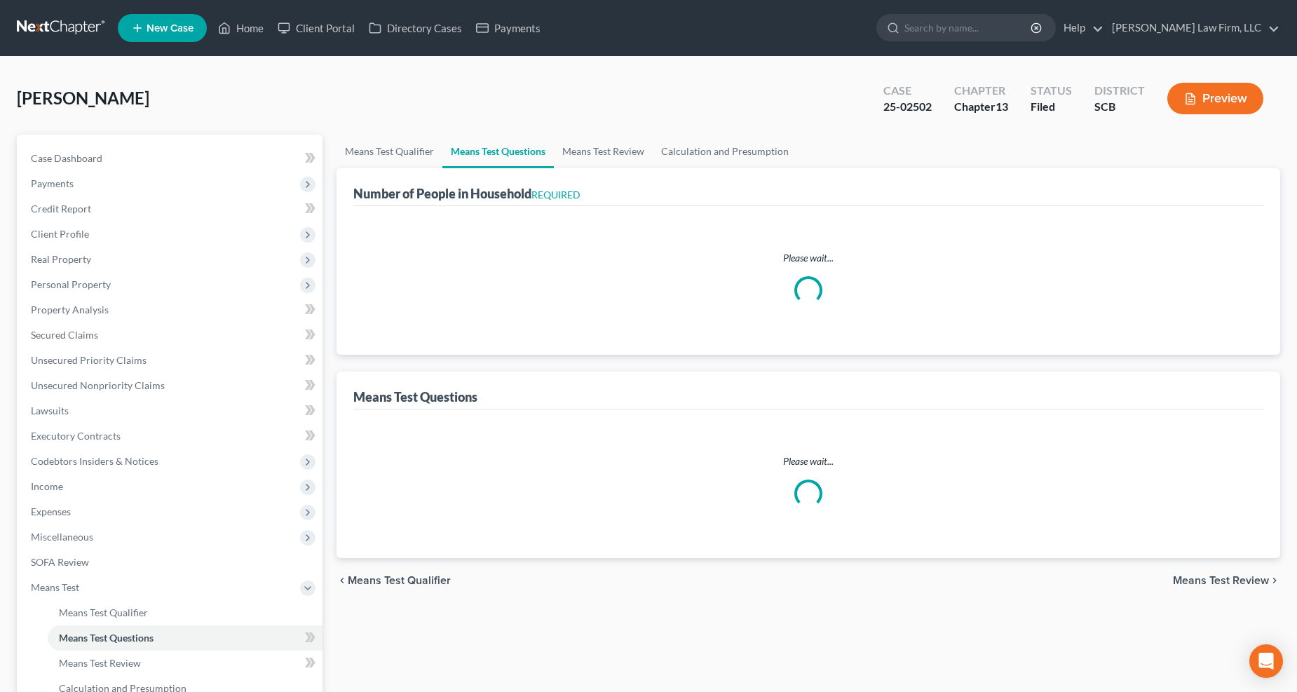
select select "1"
select select "60"
select select "1"
select select "0"
select select "1"
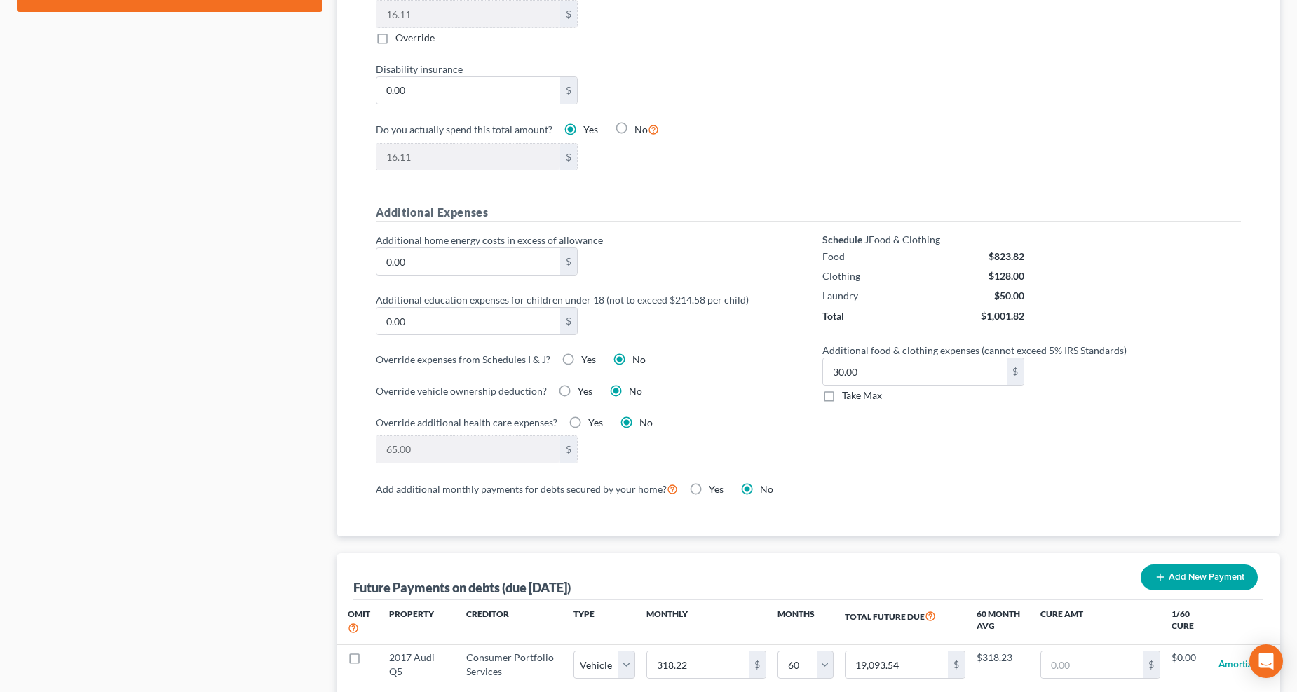
scroll to position [1245, 0]
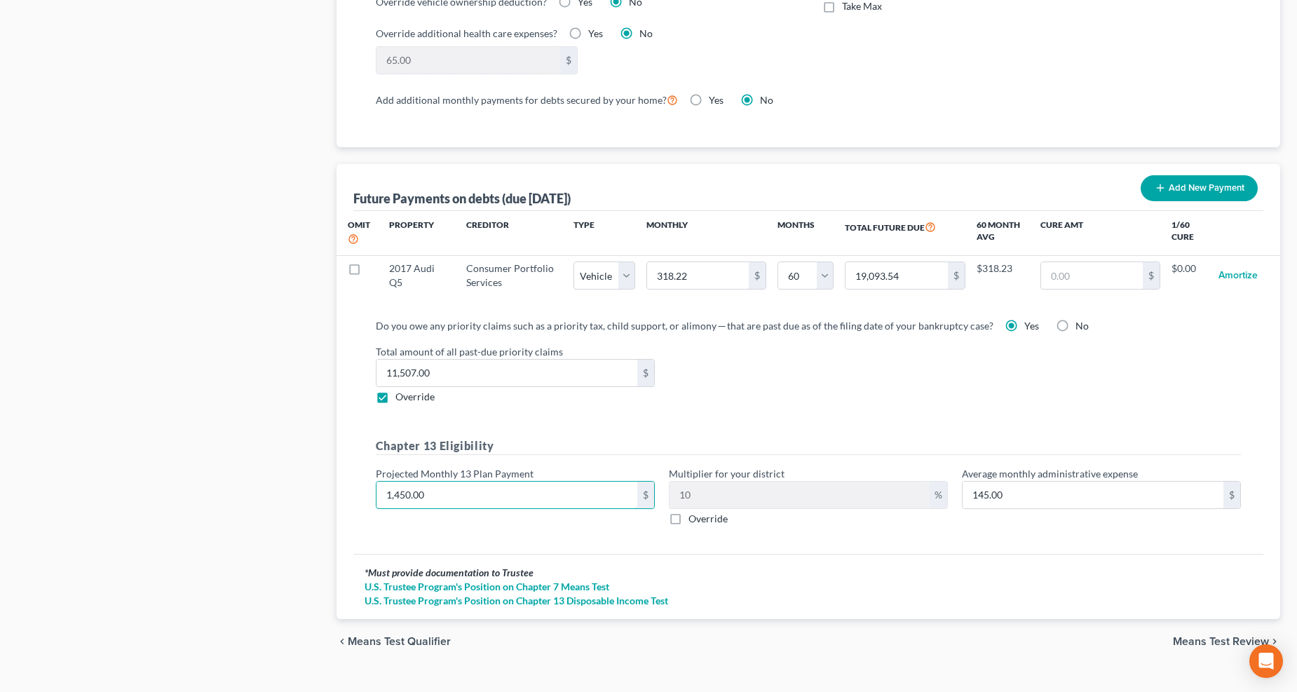
click at [491, 496] on input "1,450.00" at bounding box center [506, 494] width 261 height 27
type input "1"
type input "0.10"
type input "13"
type input "1.30"
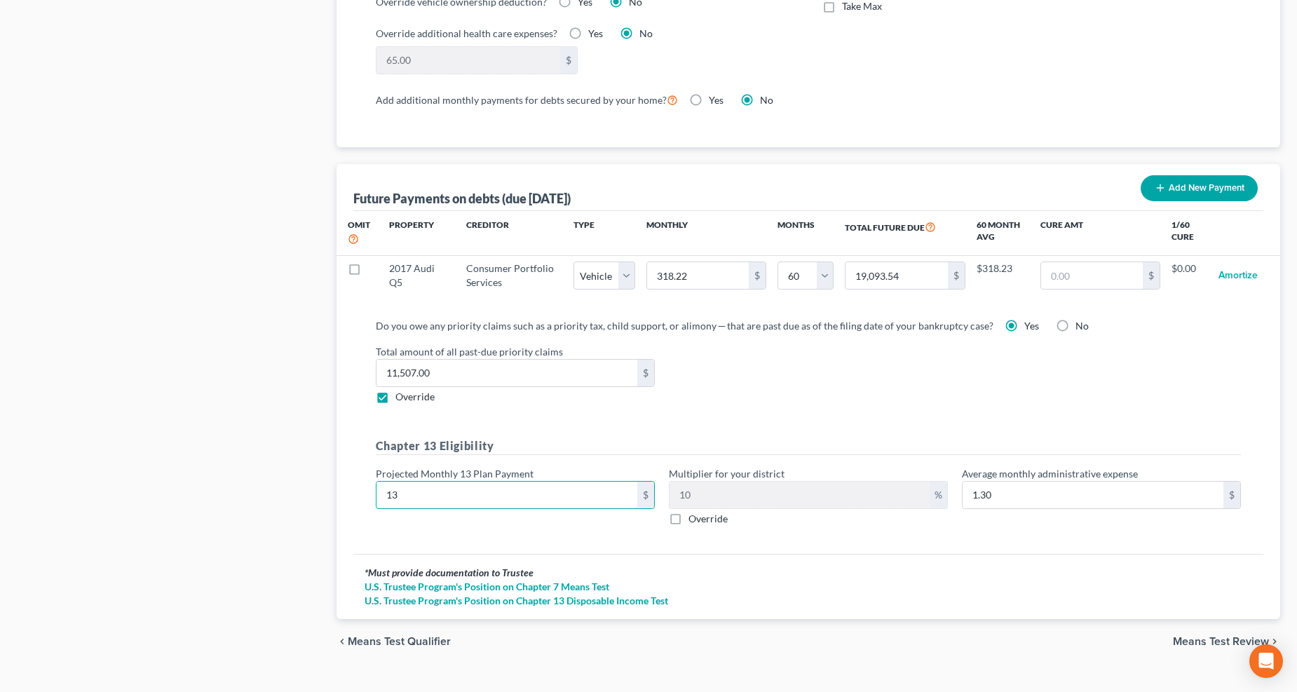
type input "135"
type input "13.50"
type input "1,350"
type input "135.00"
type input "1,350"
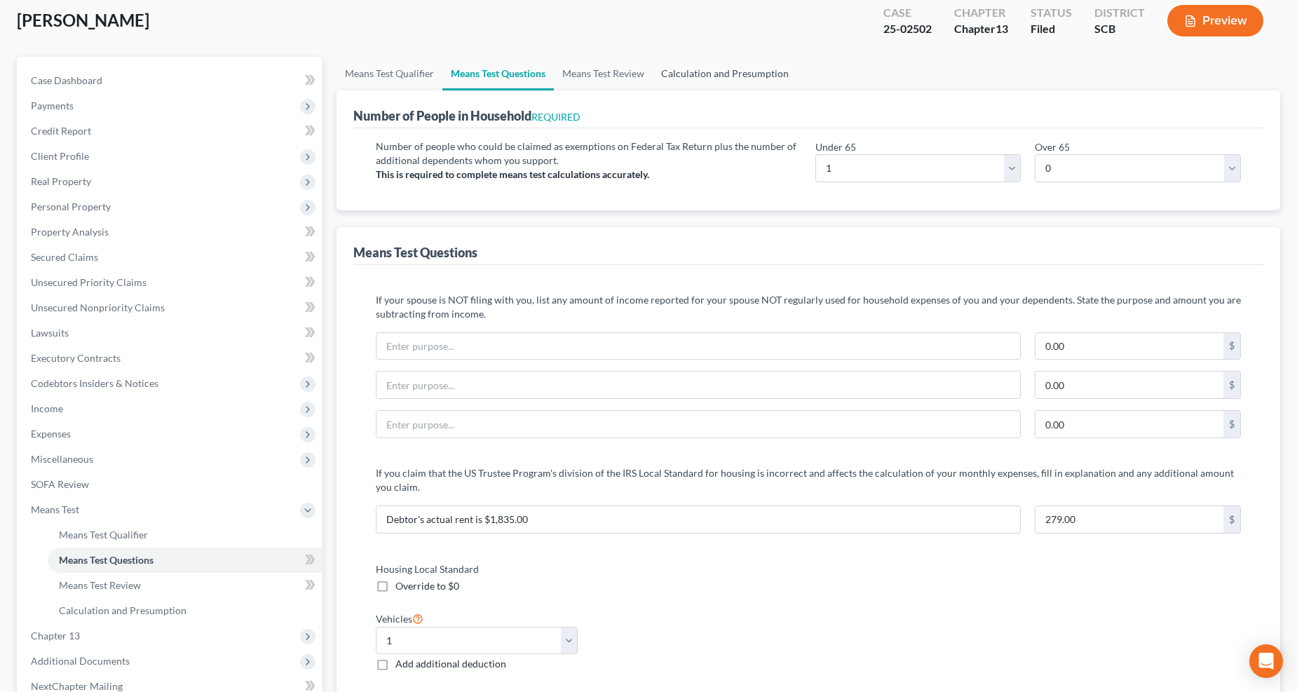
click at [753, 71] on link "Calculation and Presumption" at bounding box center [724, 74] width 144 height 34
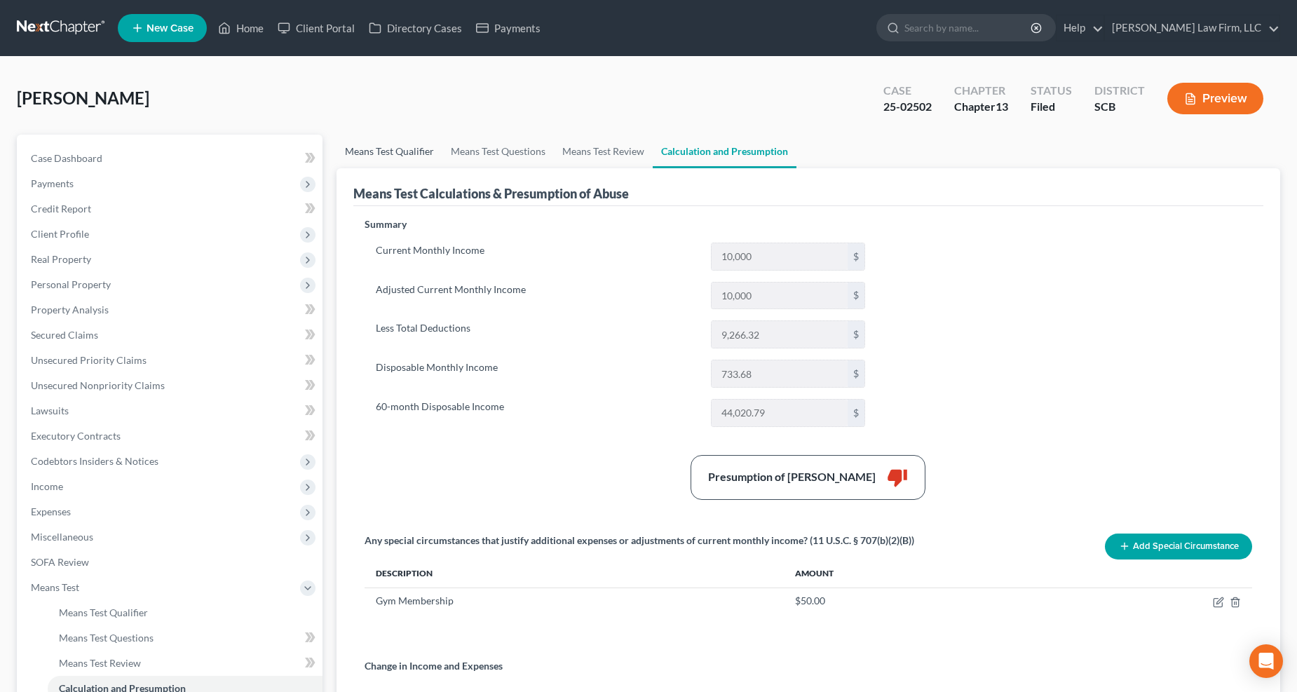
click at [410, 151] on link "Means Test Qualifier" at bounding box center [389, 152] width 106 height 34
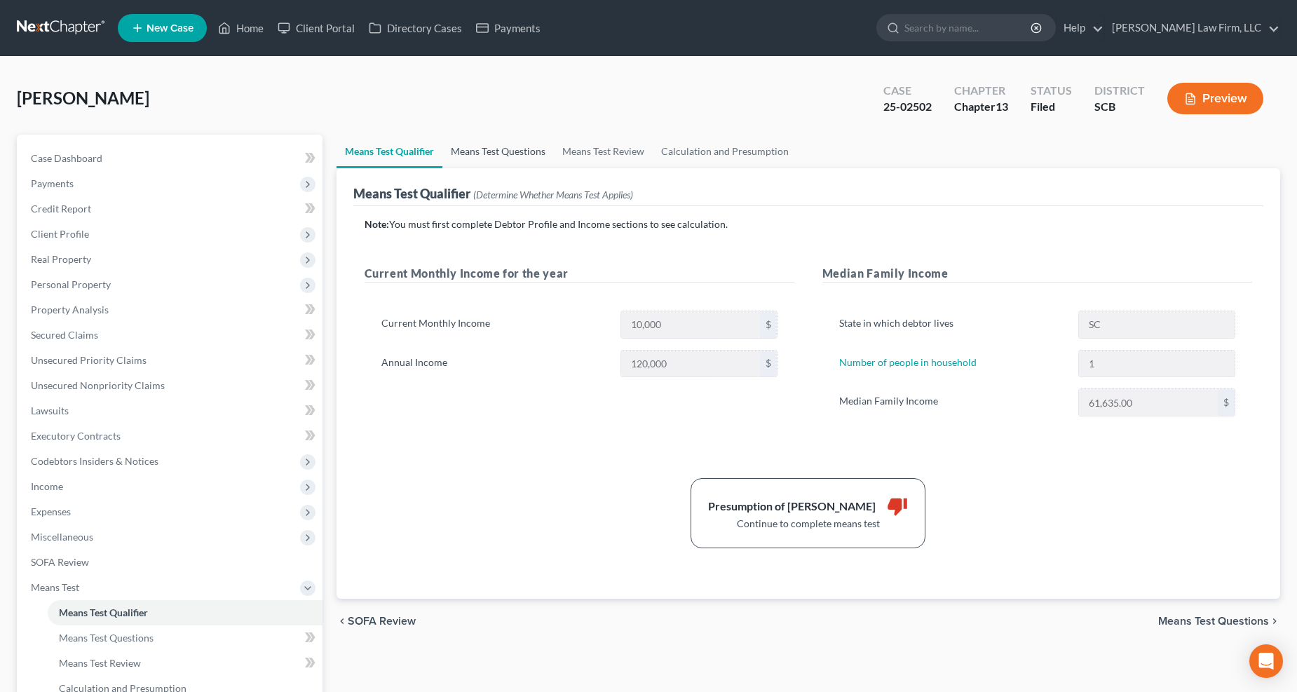
click at [521, 154] on link "Means Test Questions" at bounding box center [497, 152] width 111 height 34
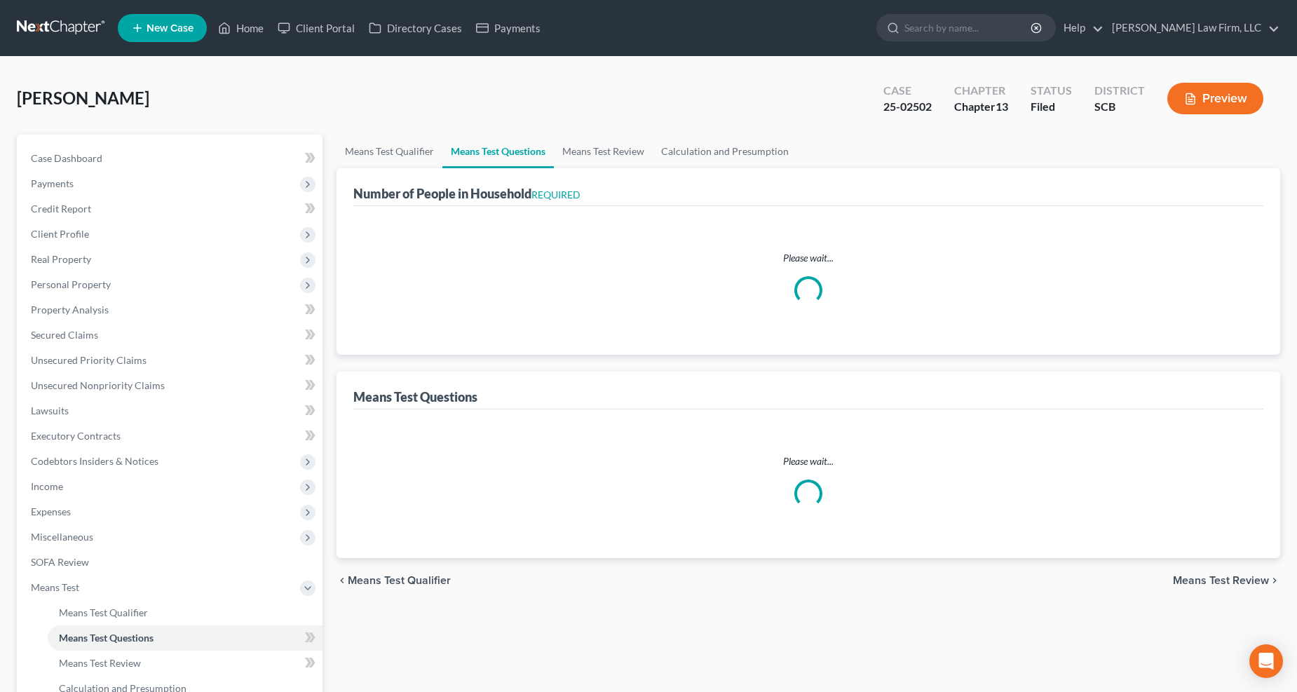
select select "1"
select select "60"
select select "1"
select select "0"
select select "1"
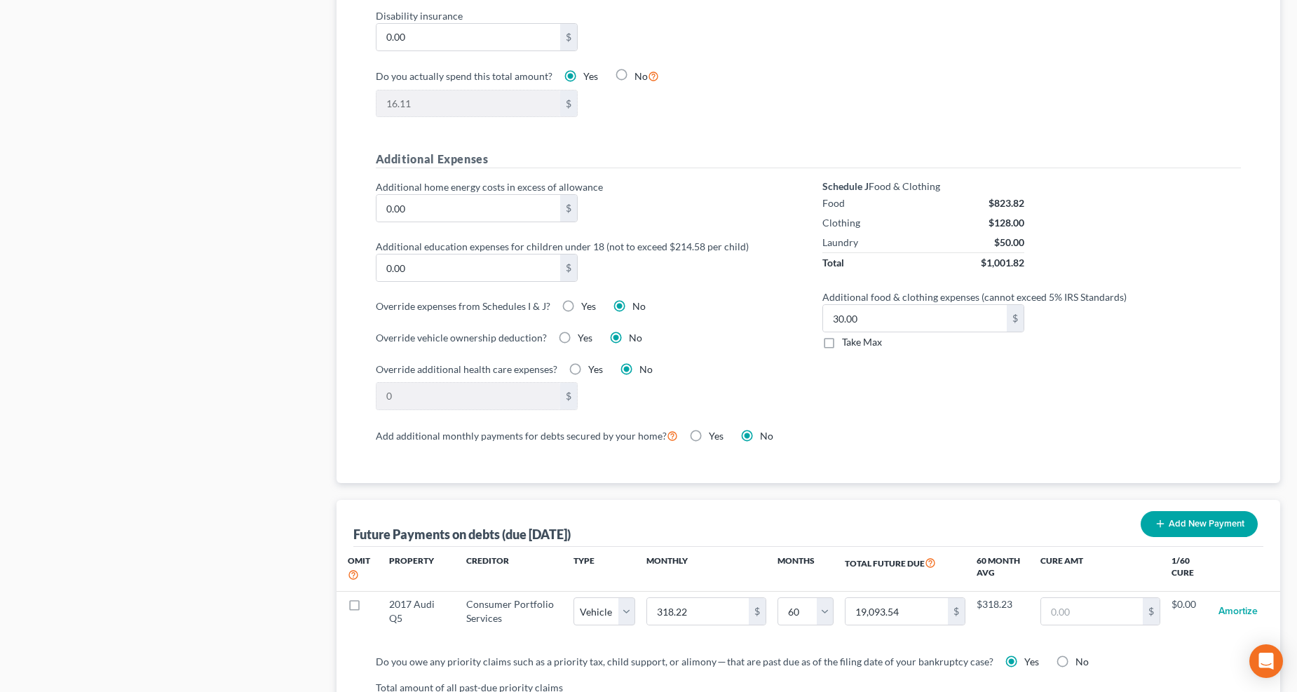
scroll to position [1012, 0]
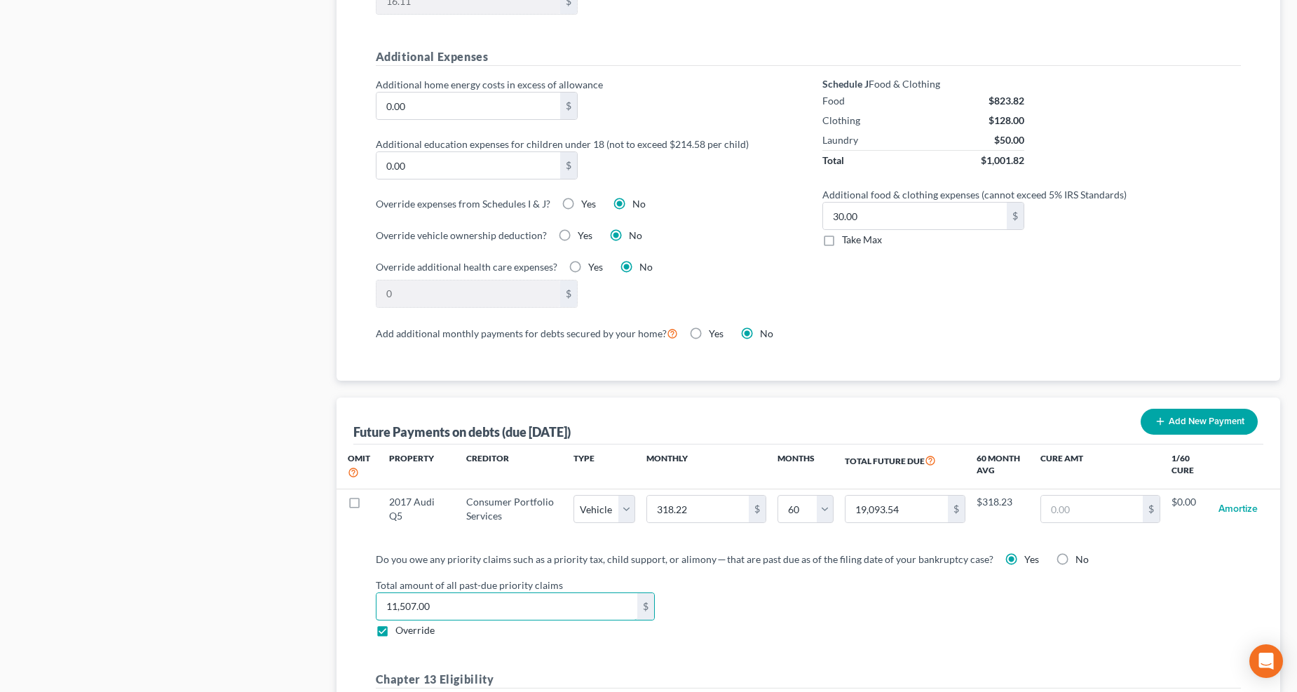
click at [463, 605] on input "11,507.00" at bounding box center [506, 606] width 261 height 27
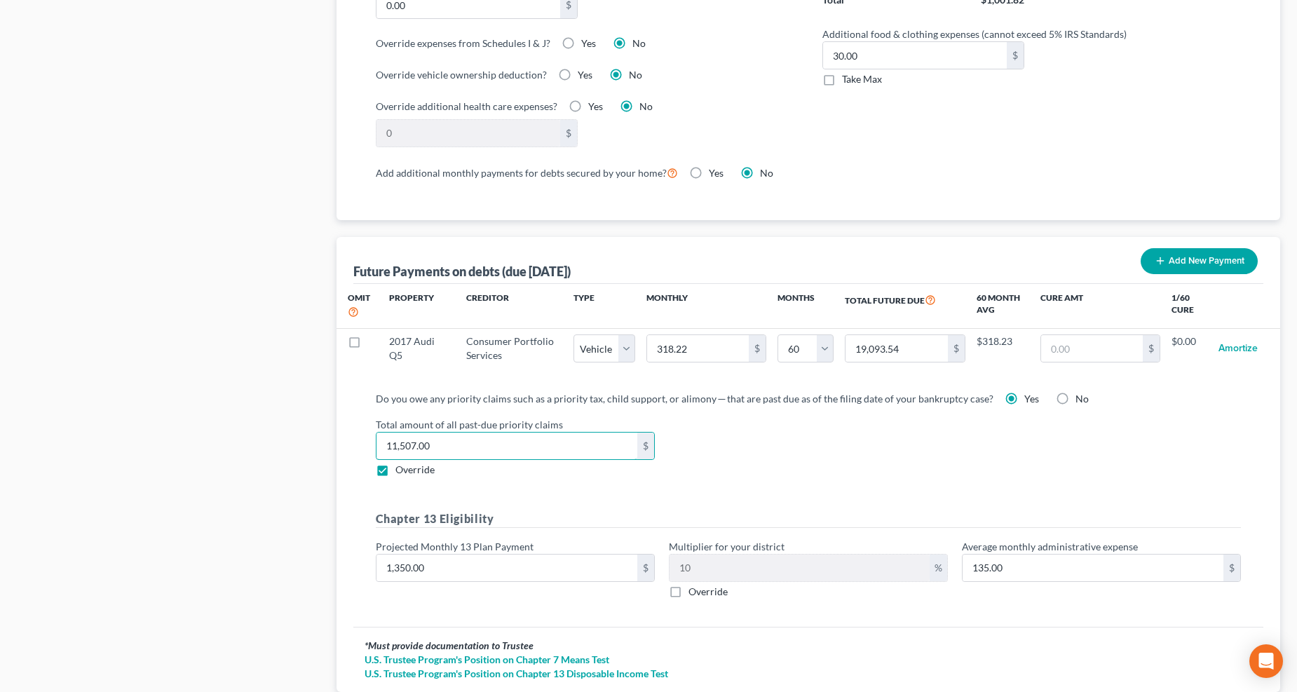
scroll to position [1272, 0]
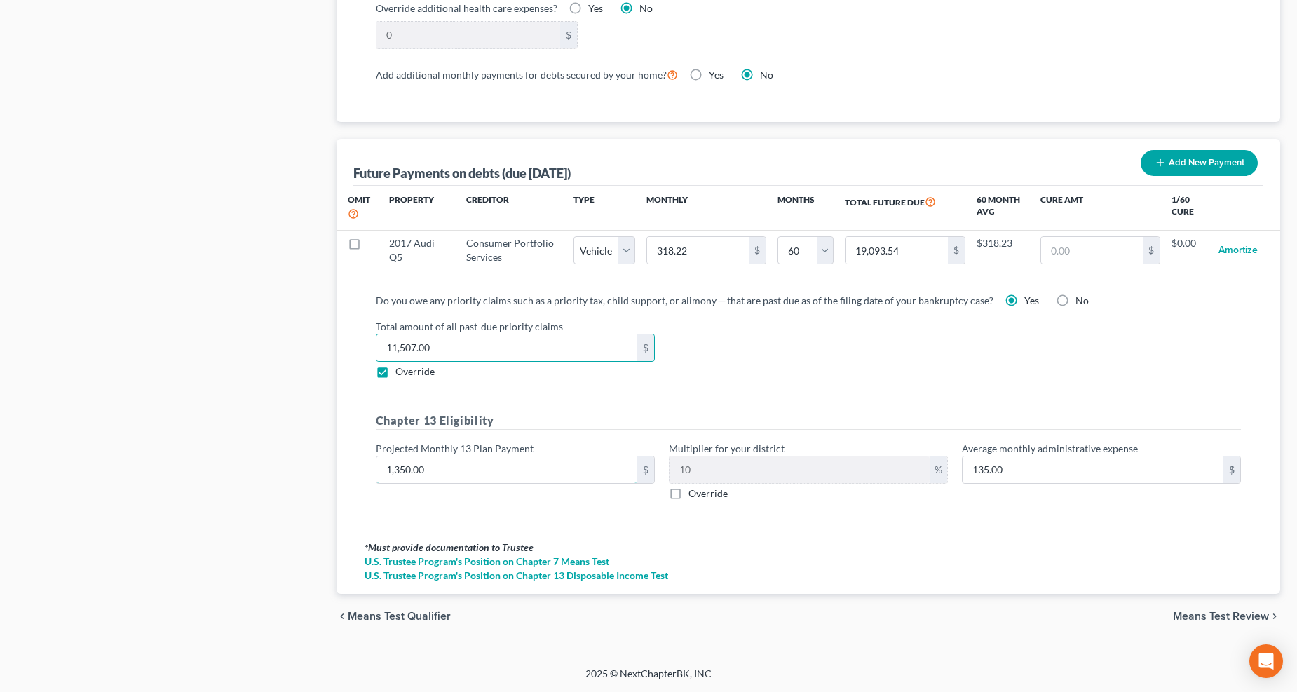
click at [484, 473] on input "1,350.00" at bounding box center [506, 469] width 261 height 27
type input "1"
type input "0.10"
type input "13"
type input "1.30"
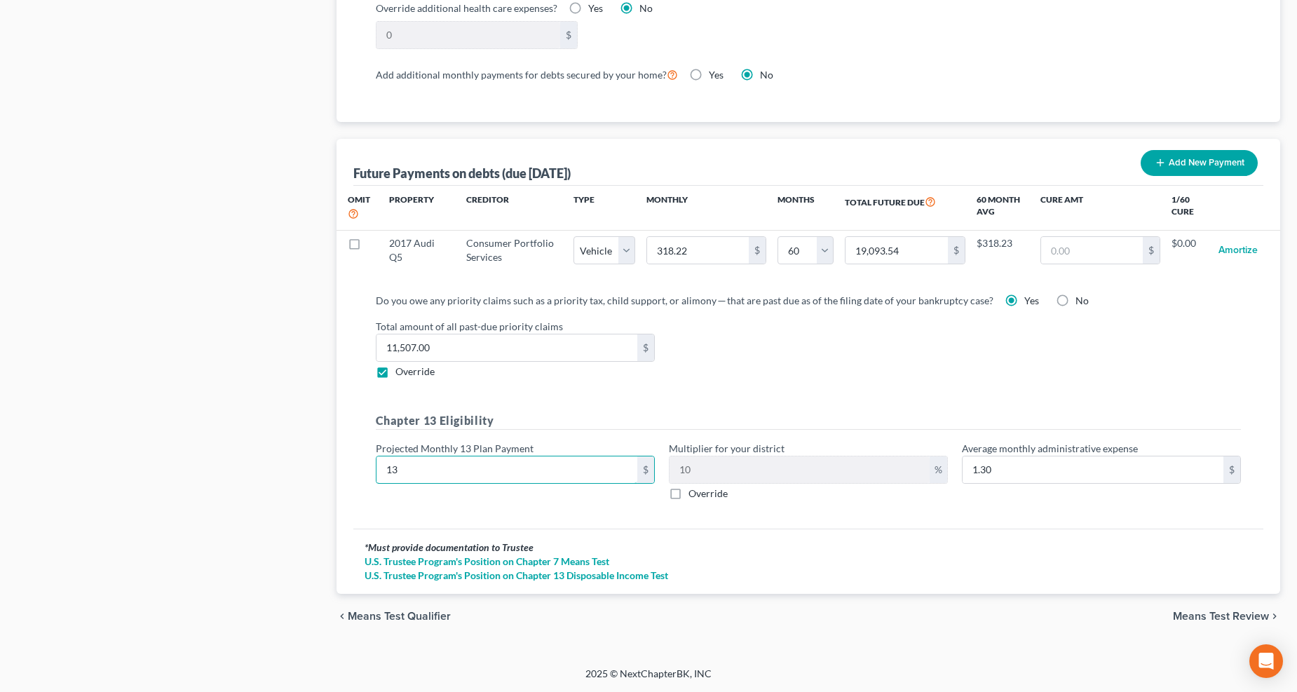
type input "136"
type input "13.60"
type input "1365"
type input "136.50"
type input "1,365"
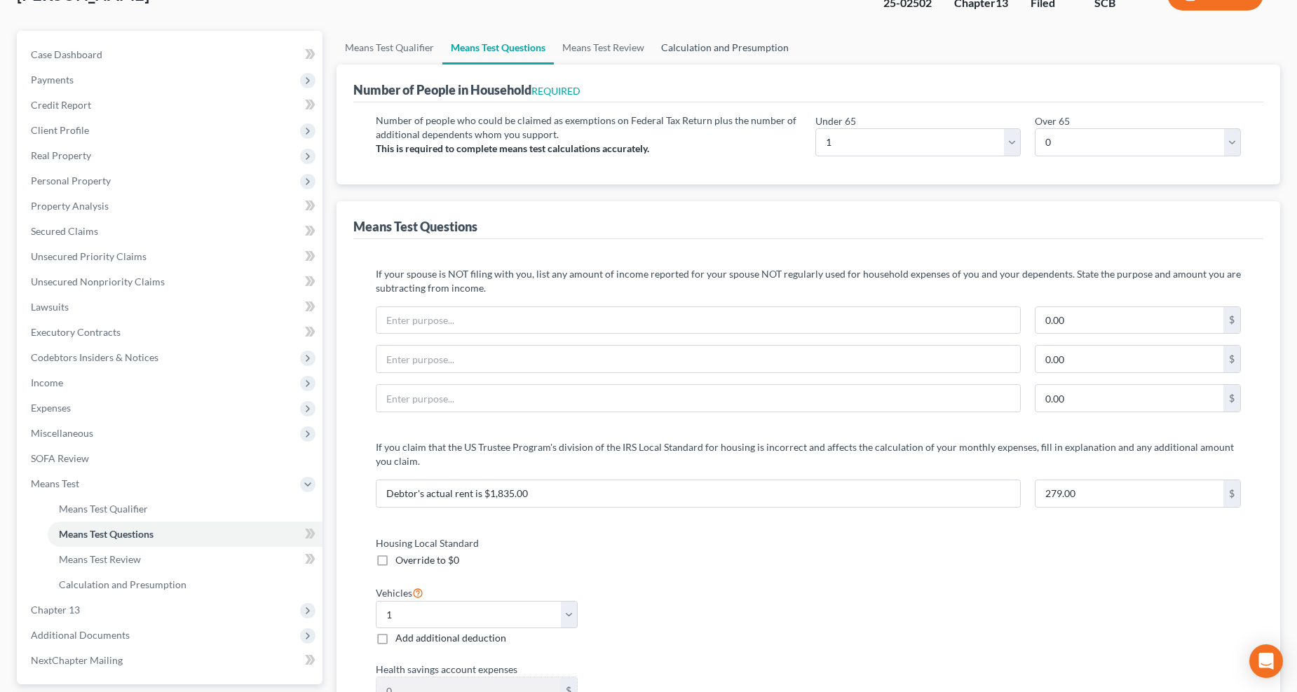
click at [761, 45] on link "Calculation and Presumption" at bounding box center [724, 48] width 144 height 34
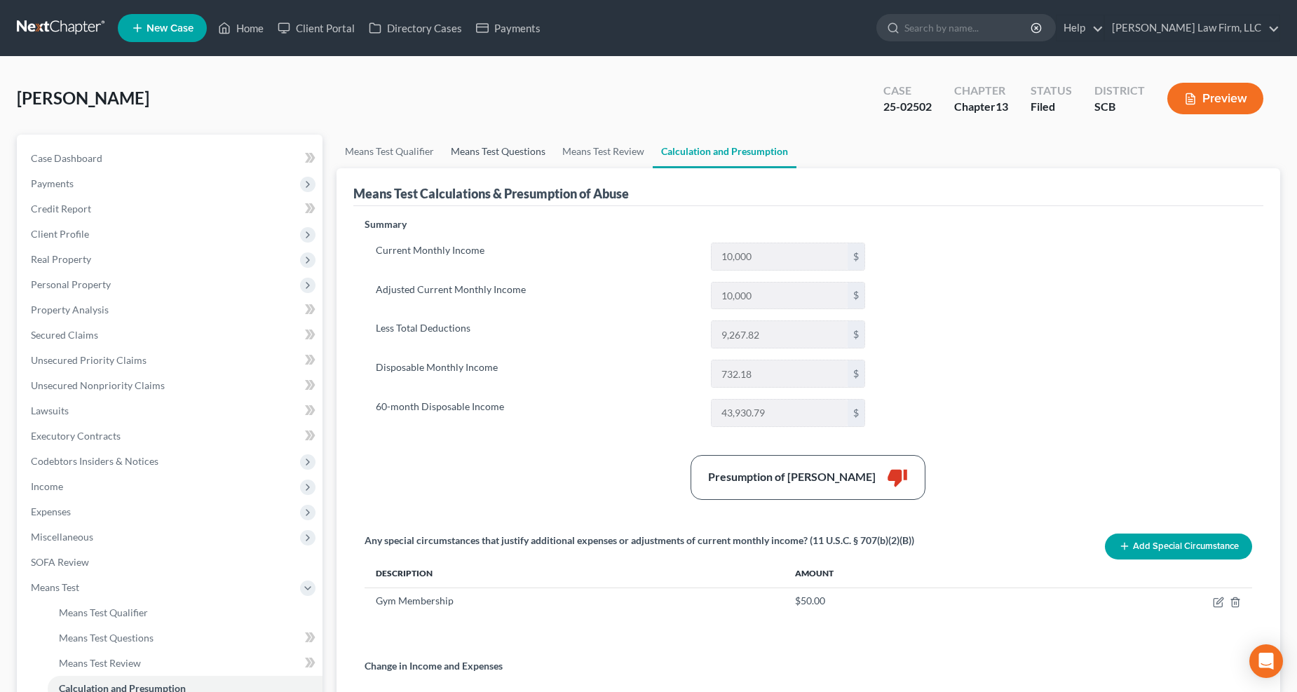
click at [502, 147] on link "Means Test Questions" at bounding box center [497, 152] width 111 height 34
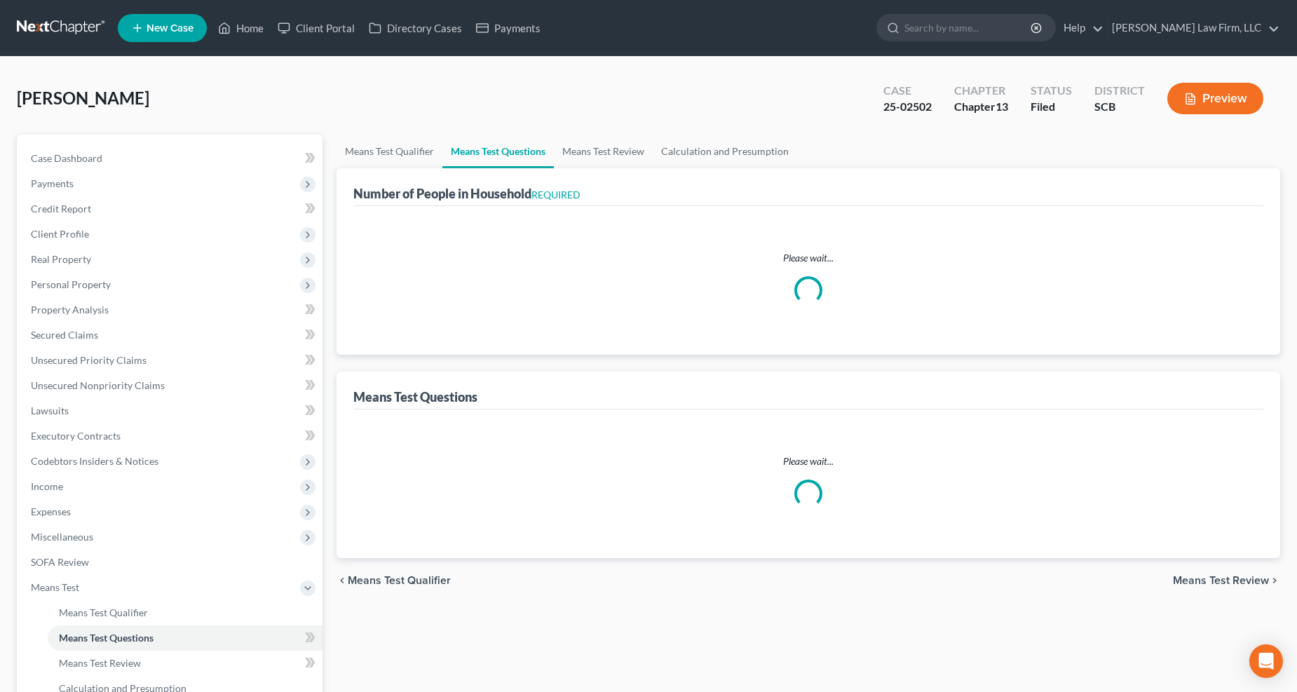
select select "1"
select select "60"
select select "1"
select select "0"
select select "1"
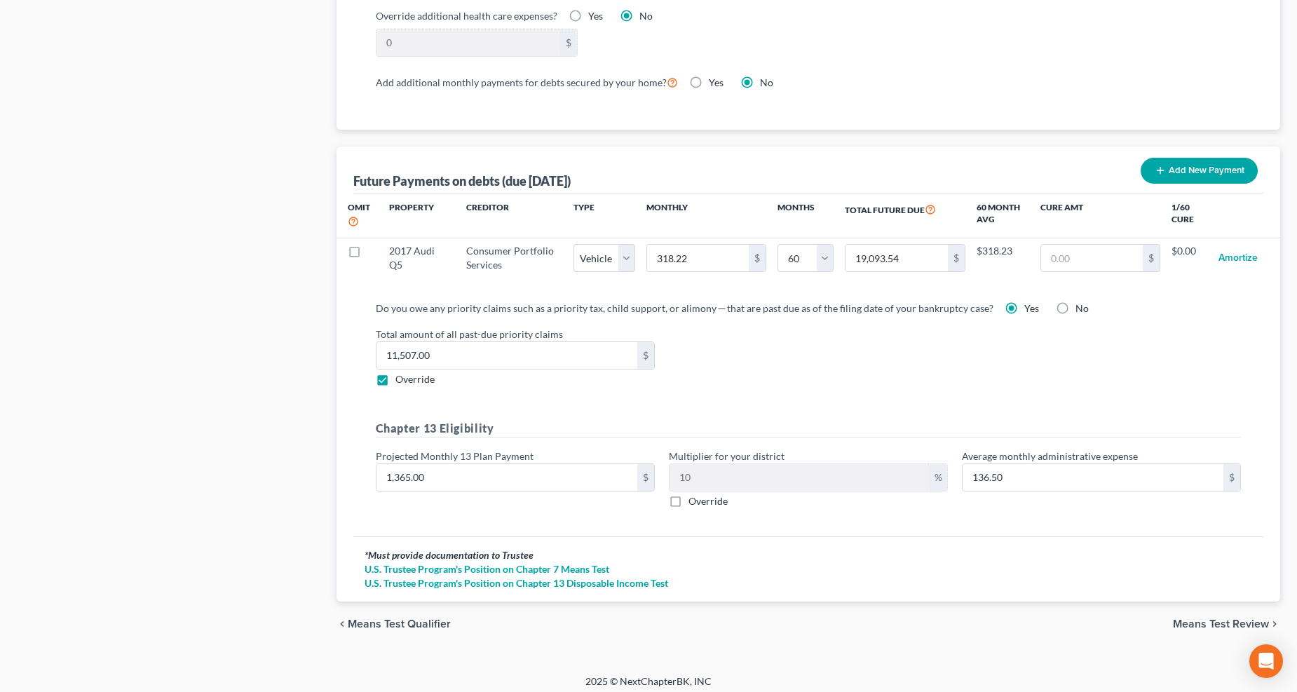
scroll to position [1272, 0]
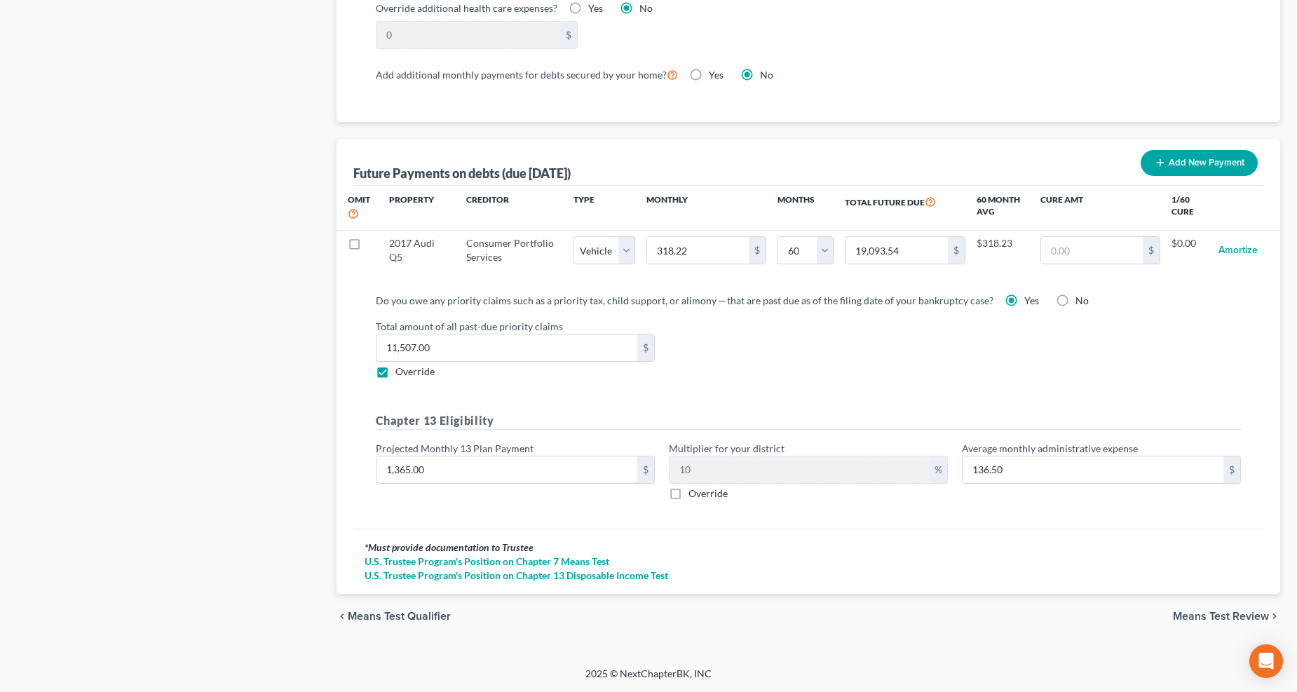
click at [491, 465] on input "1,365.00" at bounding box center [506, 469] width 261 height 27
type input "1"
type input "0.10"
type input "13"
type input "1.30"
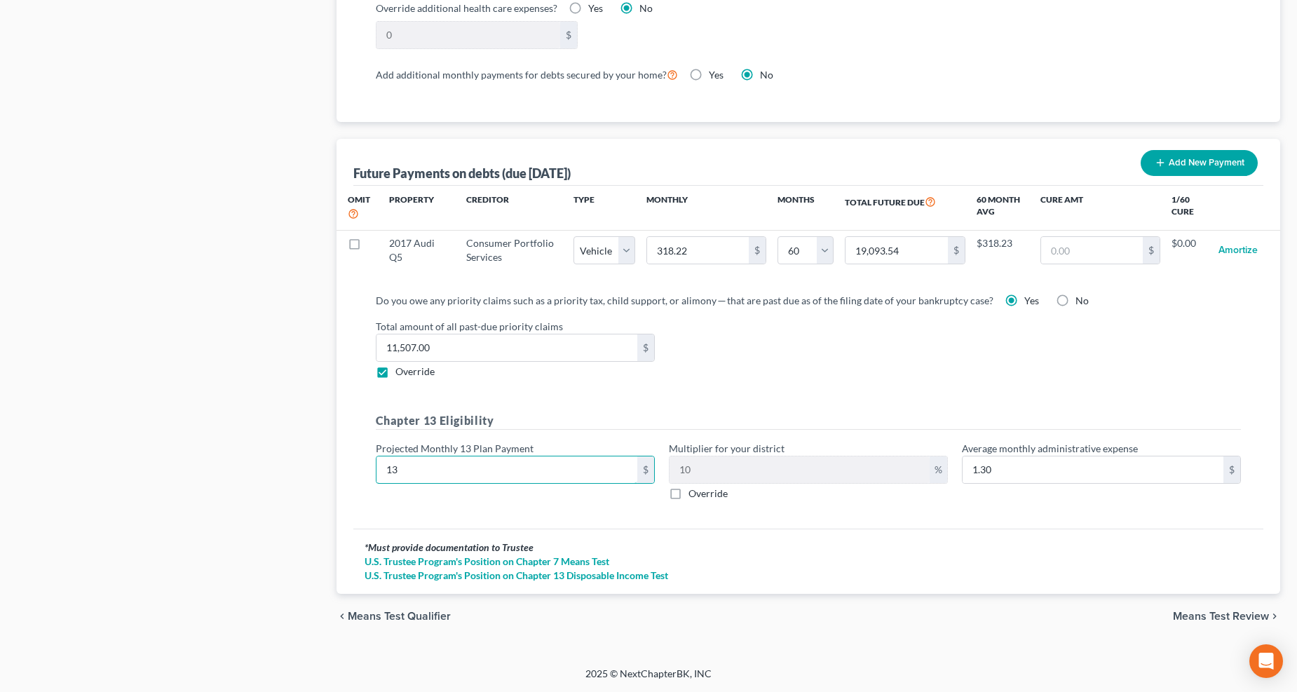
type input "137"
type input "13.70"
type input "1,370"
type input "137.00"
click at [1208, 611] on span "Means Test Review" at bounding box center [1221, 615] width 96 height 11
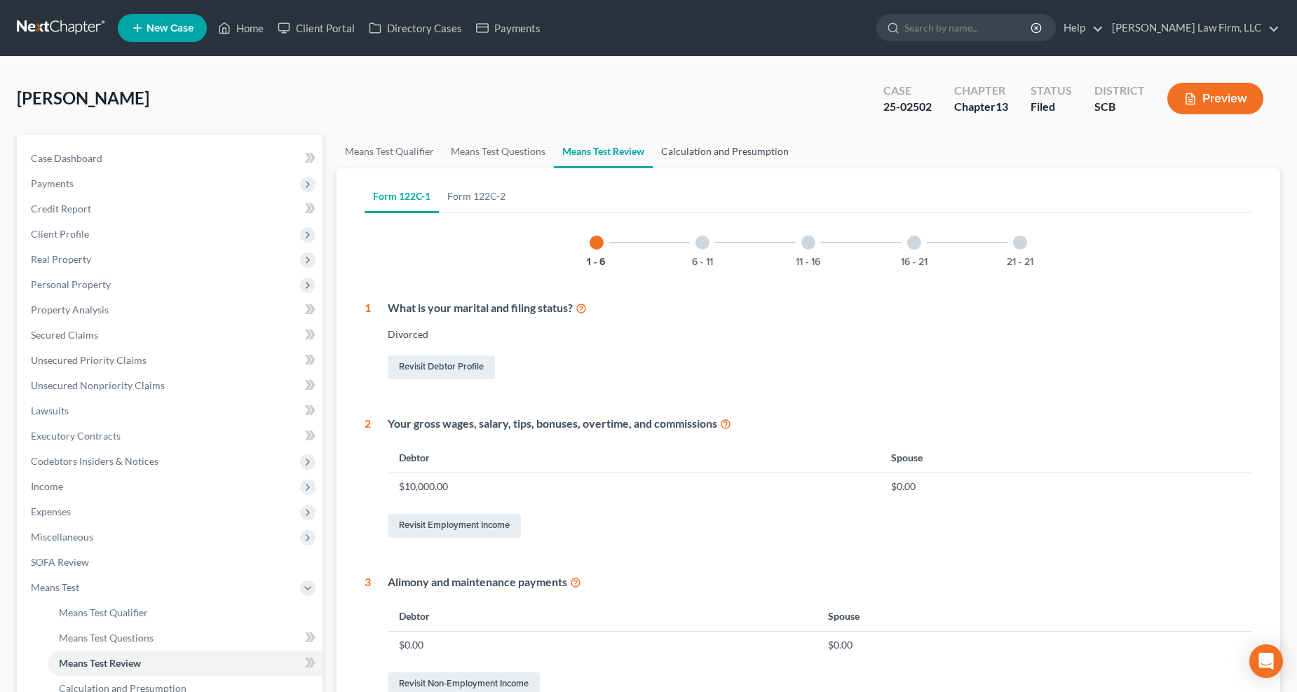
click at [690, 146] on link "Calculation and Presumption" at bounding box center [724, 152] width 144 height 34
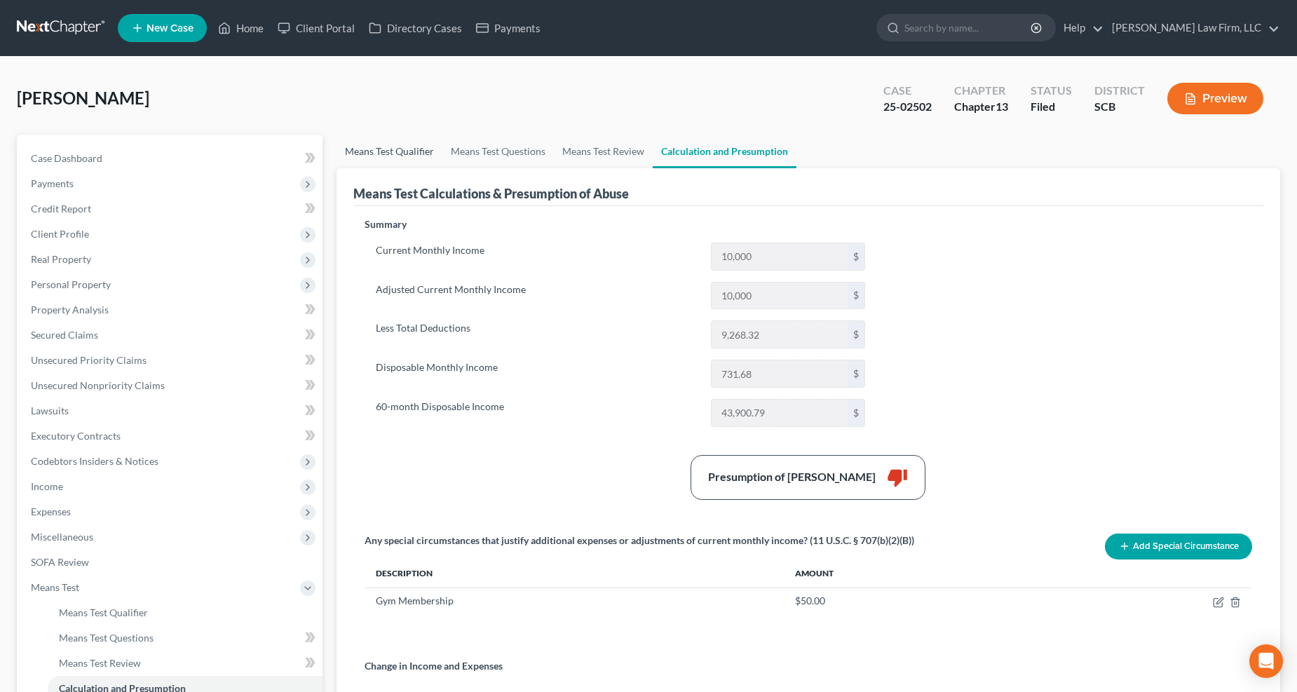
click at [409, 147] on link "Means Test Qualifier" at bounding box center [389, 152] width 106 height 34
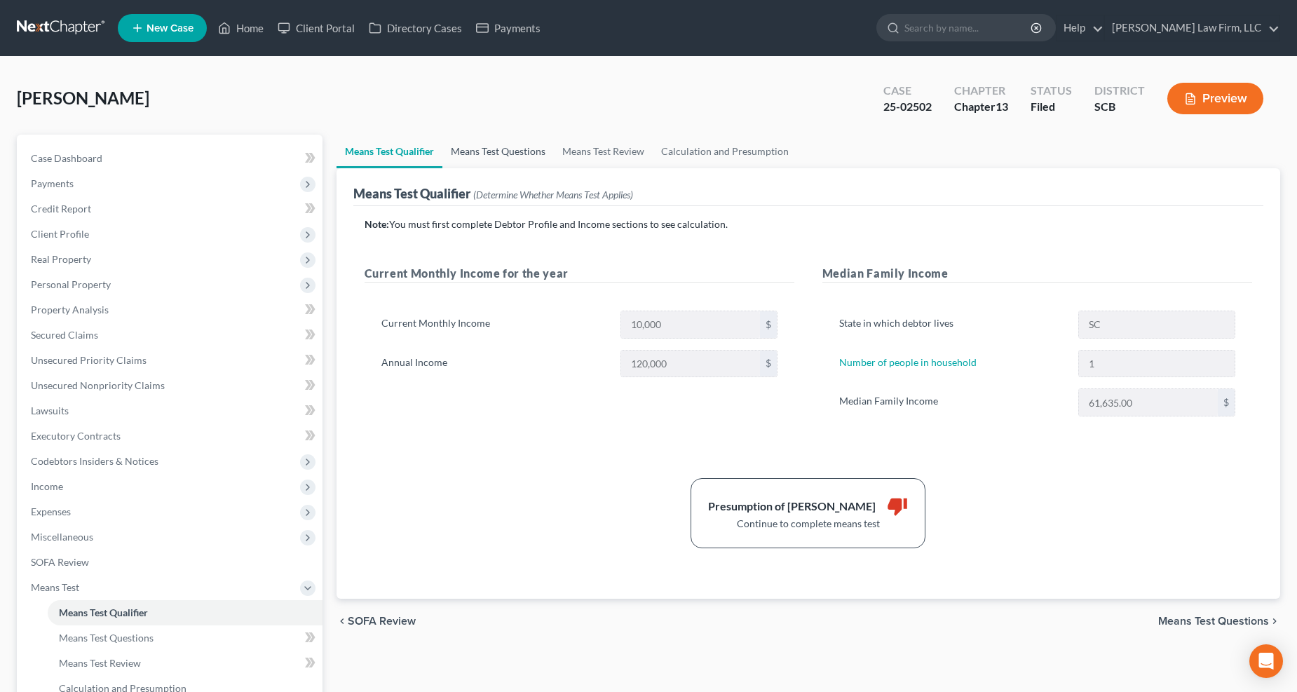
click at [506, 136] on link "Means Test Questions" at bounding box center [497, 152] width 111 height 34
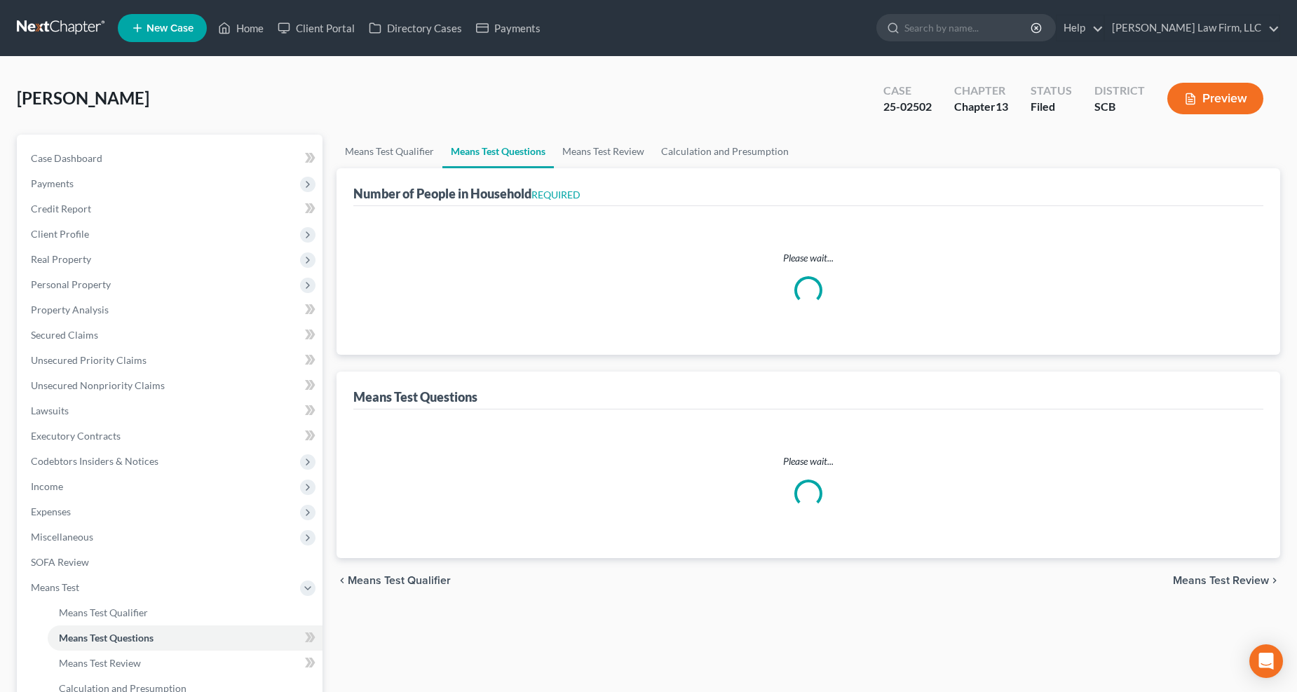
select select "1"
select select "60"
select select "1"
select select "0"
select select "1"
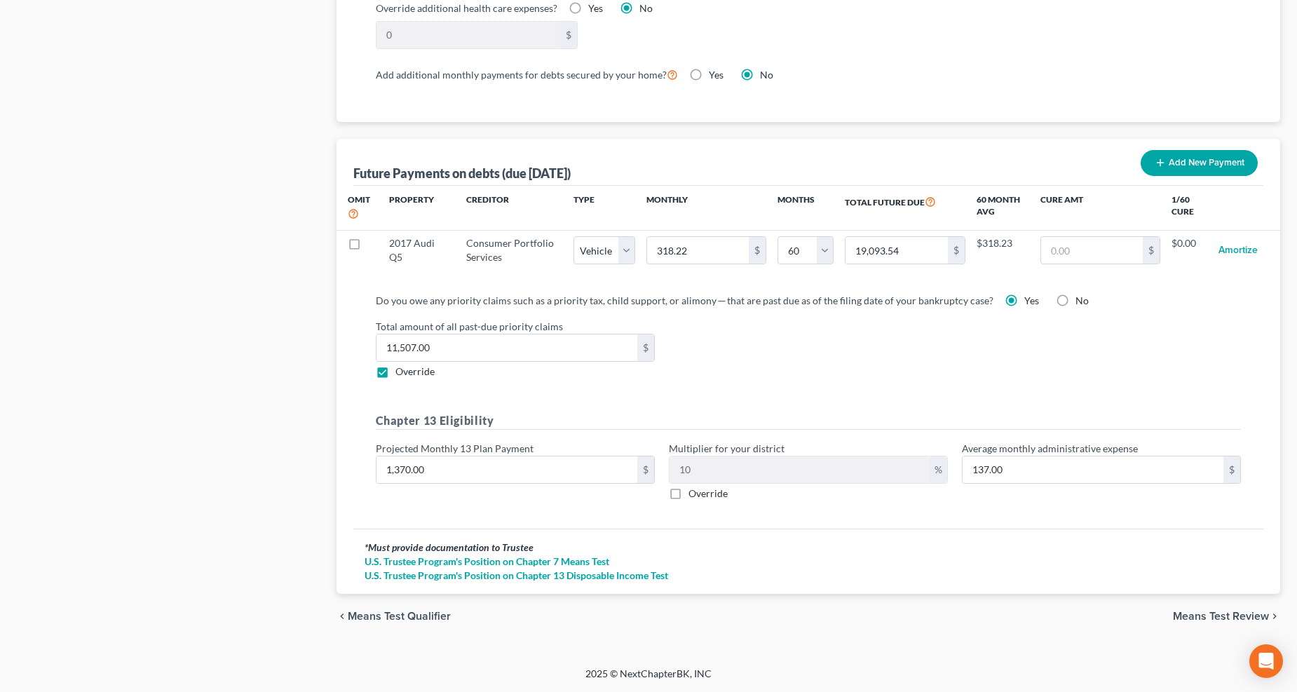
scroll to position [1272, 0]
click at [471, 464] on input "1,370.00" at bounding box center [506, 469] width 261 height 27
type input "1"
type input "0.10"
type input "13"
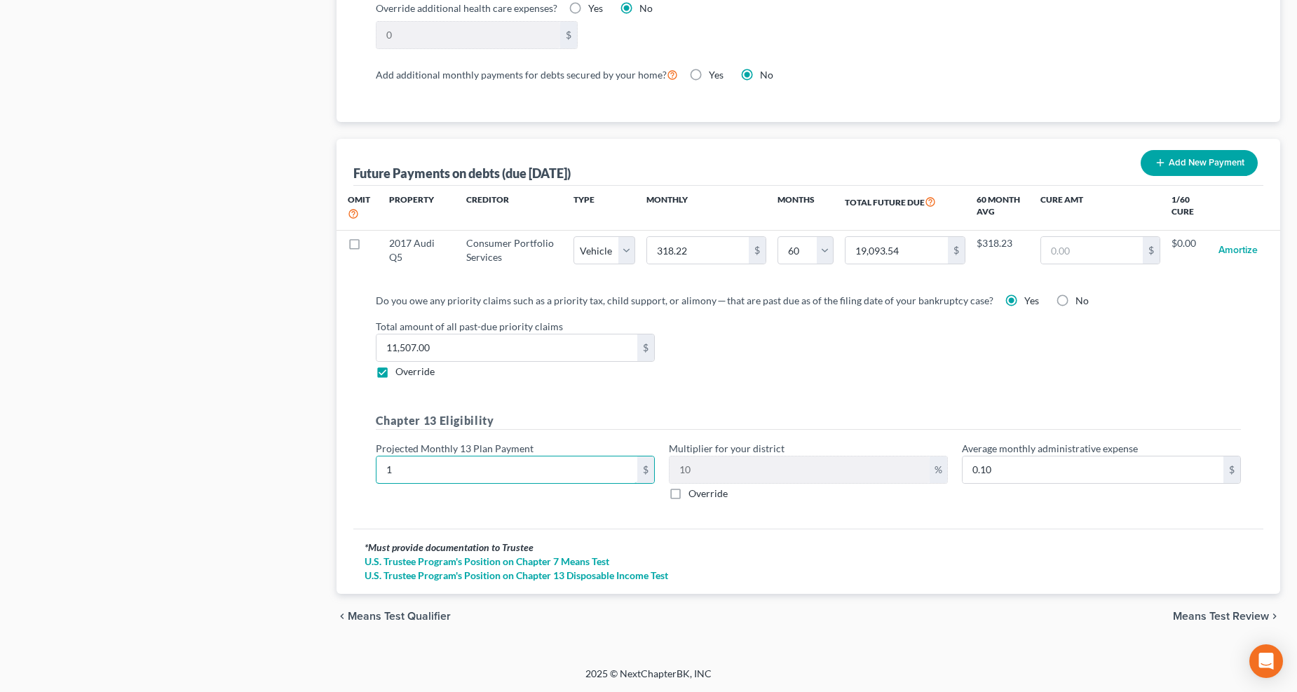
type input "1.30"
type input "137"
type input "13.70"
type input "1375"
type input "137.50"
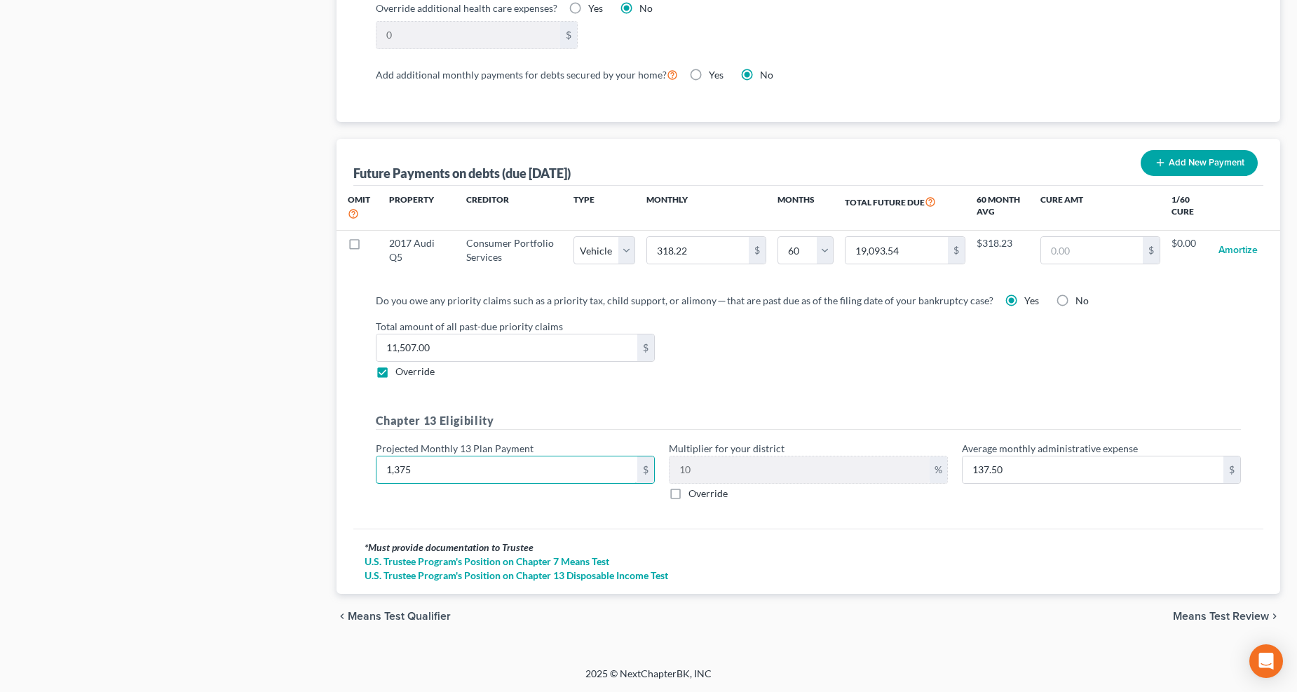
type input "1,375"
click at [1202, 603] on div "chevron_left Means Test Qualifier Means Test Review chevron_right" at bounding box center [808, 616] width 944 height 45
click at [1203, 615] on span "Means Test Review" at bounding box center [1221, 615] width 96 height 11
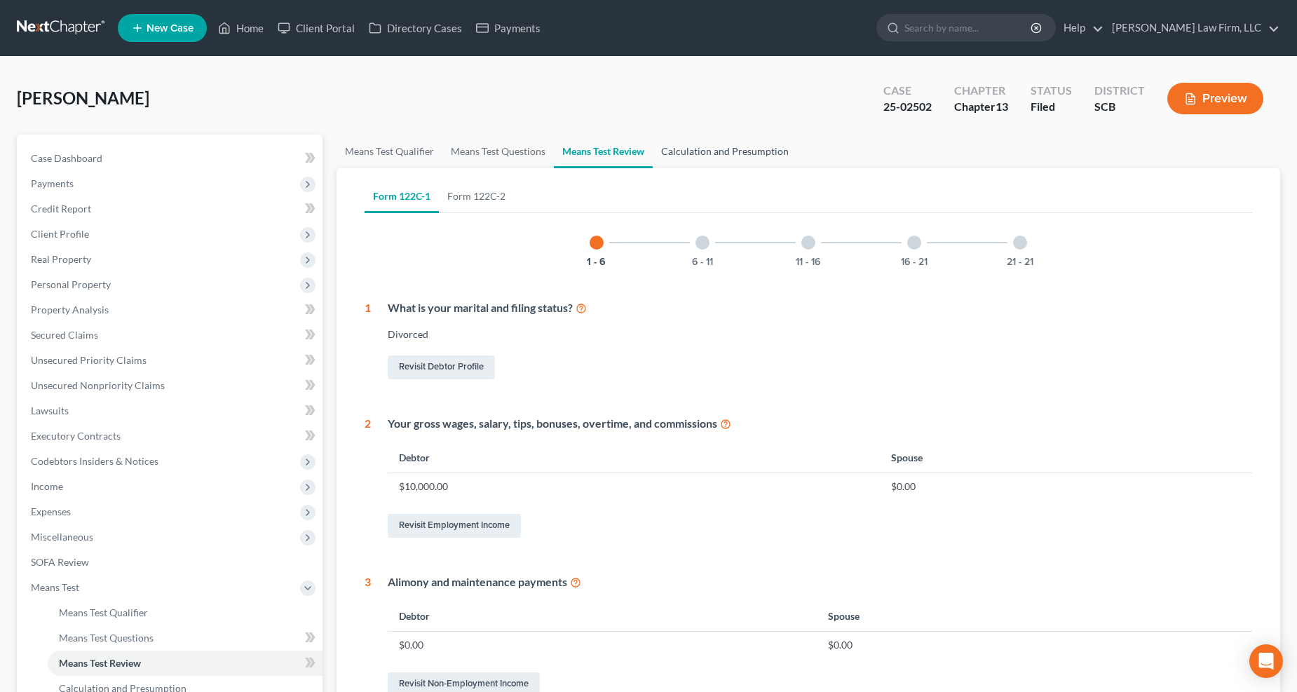
click at [727, 152] on link "Calculation and Presumption" at bounding box center [724, 152] width 144 height 34
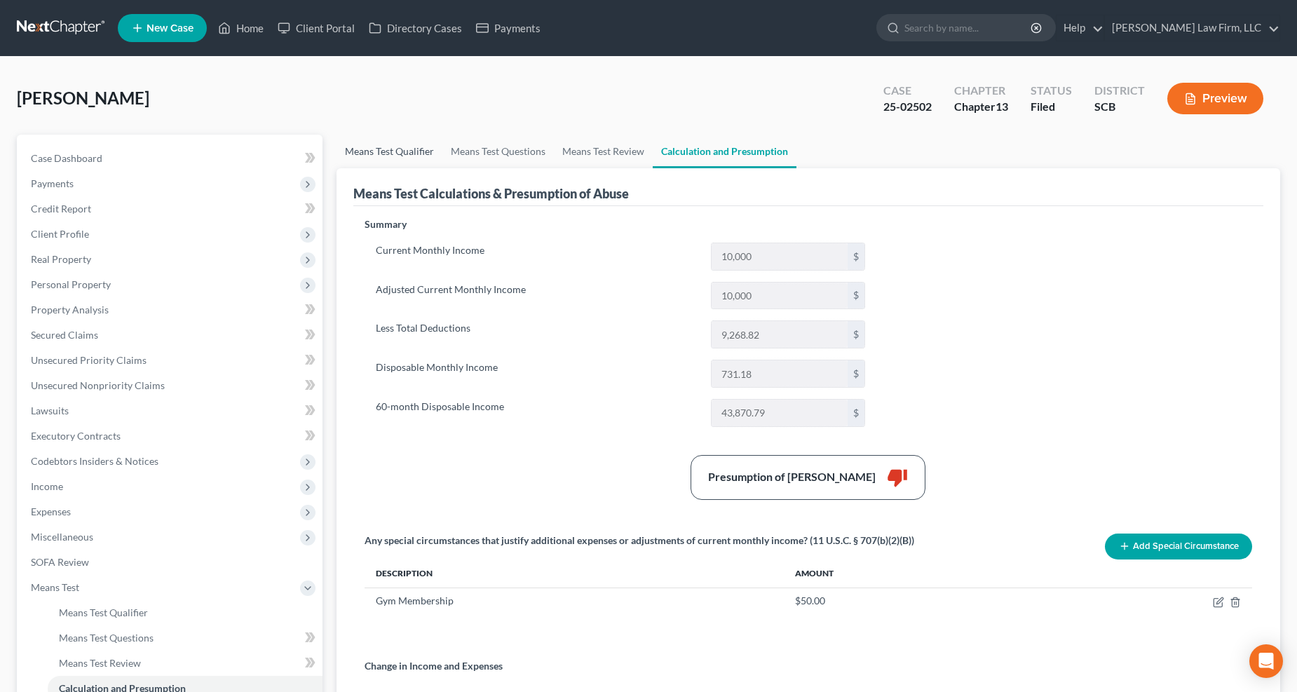
click at [412, 143] on link "Means Test Qualifier" at bounding box center [389, 152] width 106 height 34
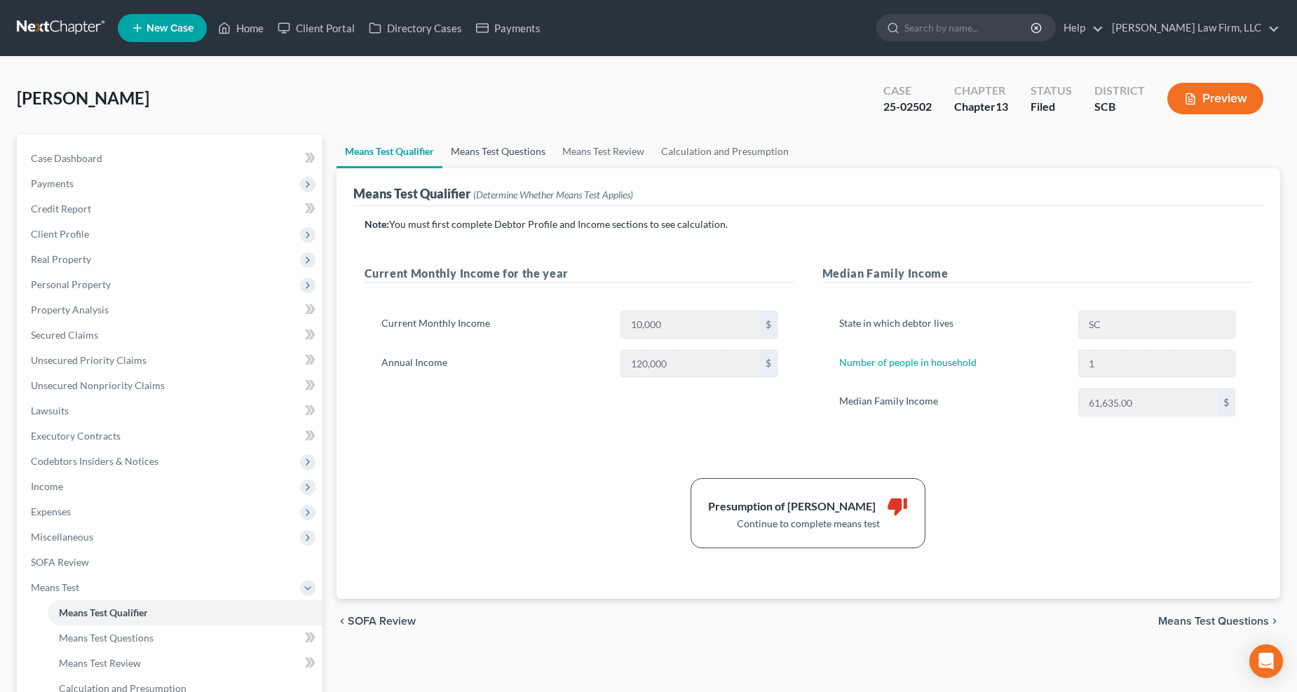
click at [516, 147] on link "Means Test Questions" at bounding box center [497, 152] width 111 height 34
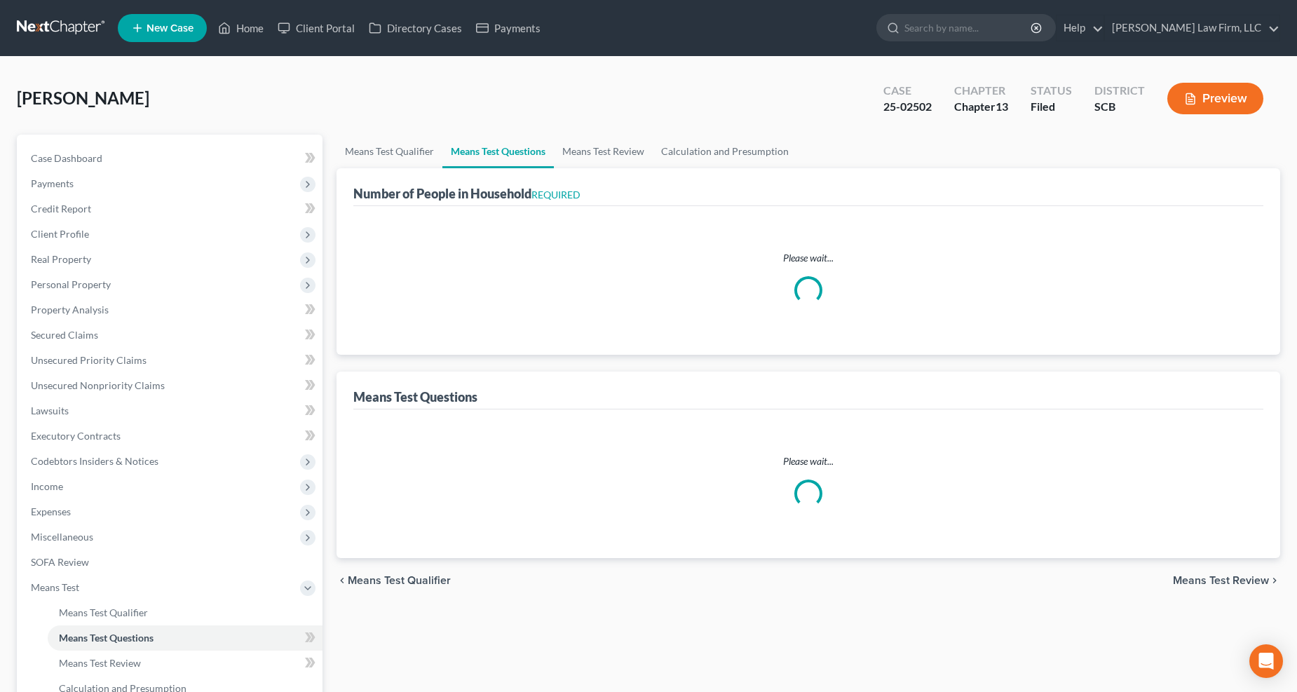
select select "1"
select select "60"
select select "1"
select select "0"
select select "1"
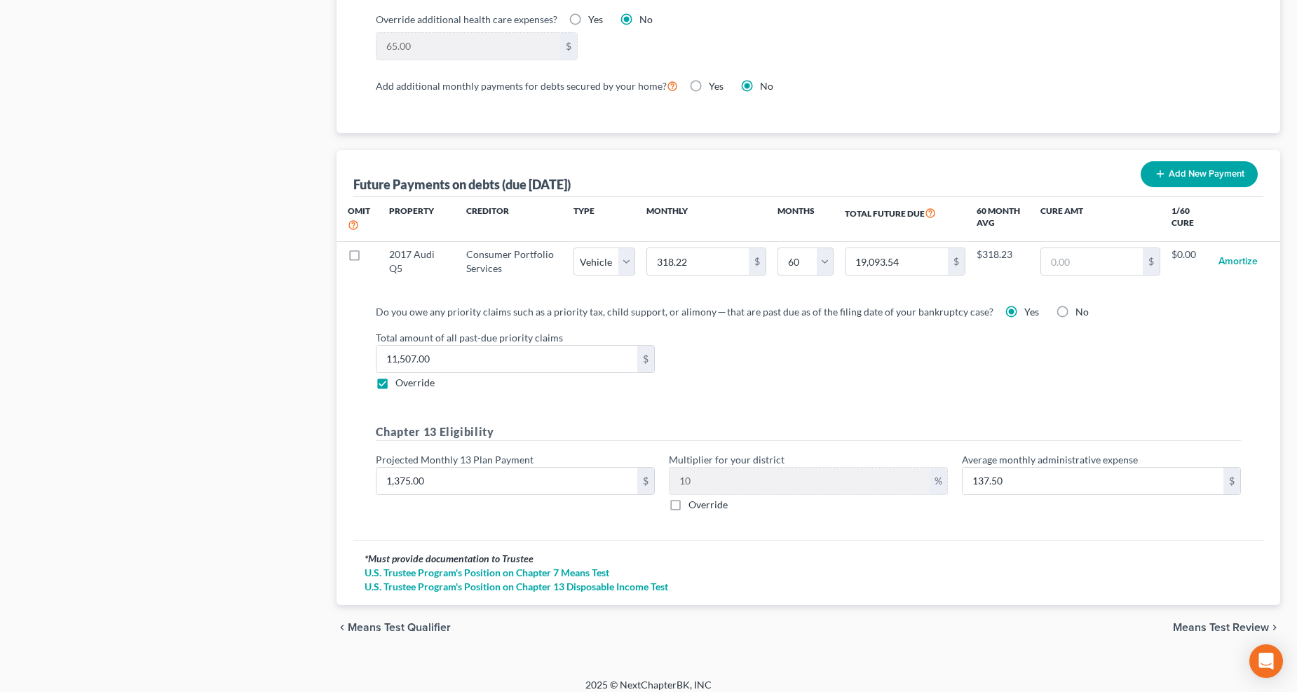
scroll to position [1272, 0]
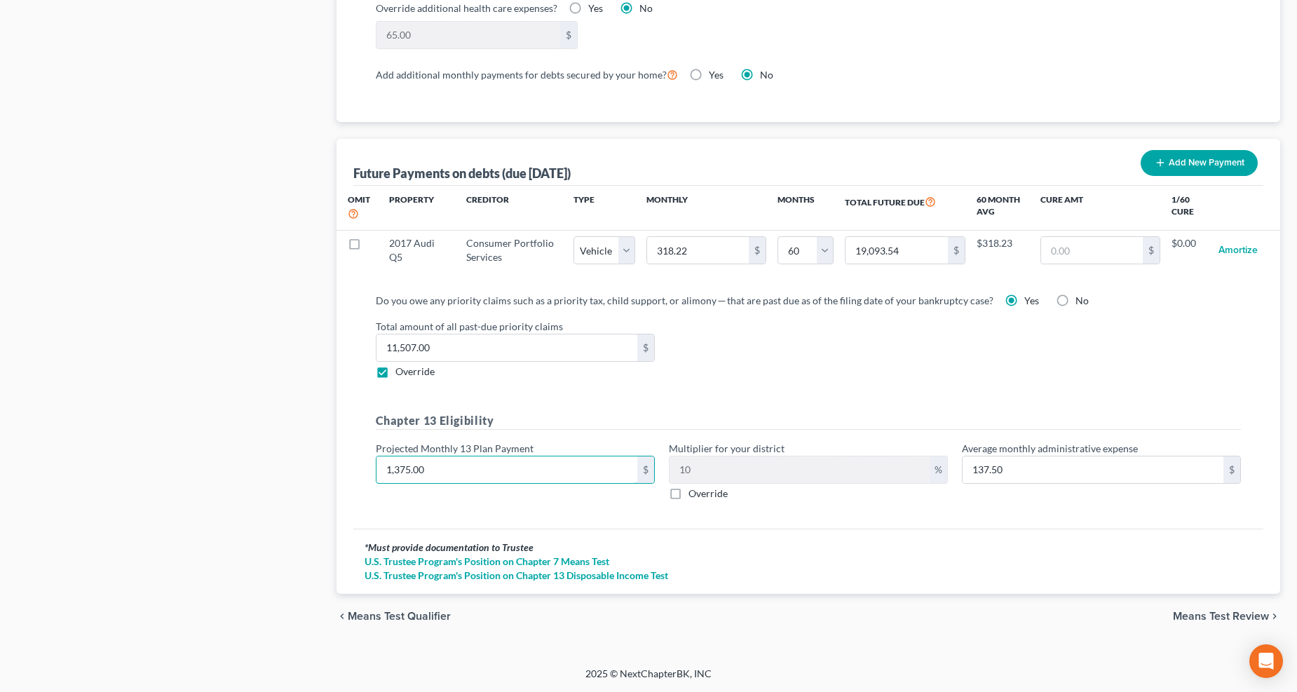
click at [487, 472] on input "1,375.00" at bounding box center [506, 469] width 261 height 27
type input "1"
type input "0.10"
type input "13"
type input "1.30"
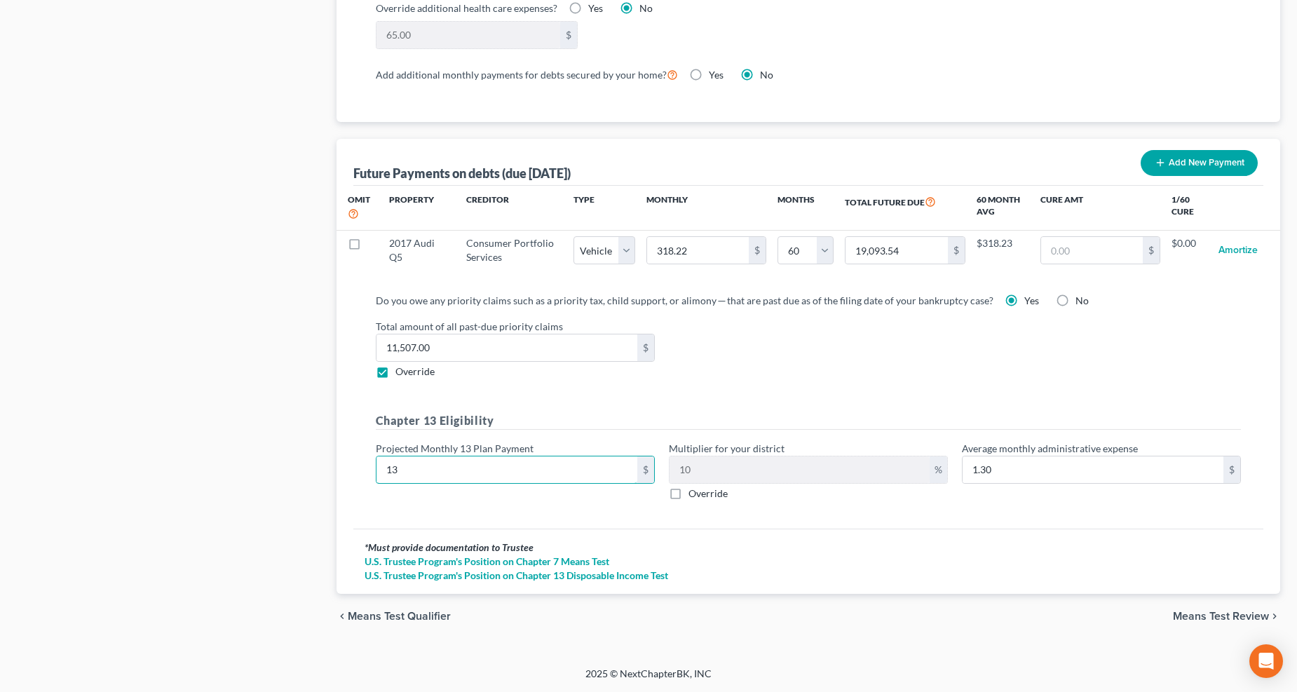
type input "139"
type input "13.90"
type input "1390"
type input "139.00"
type input "139"
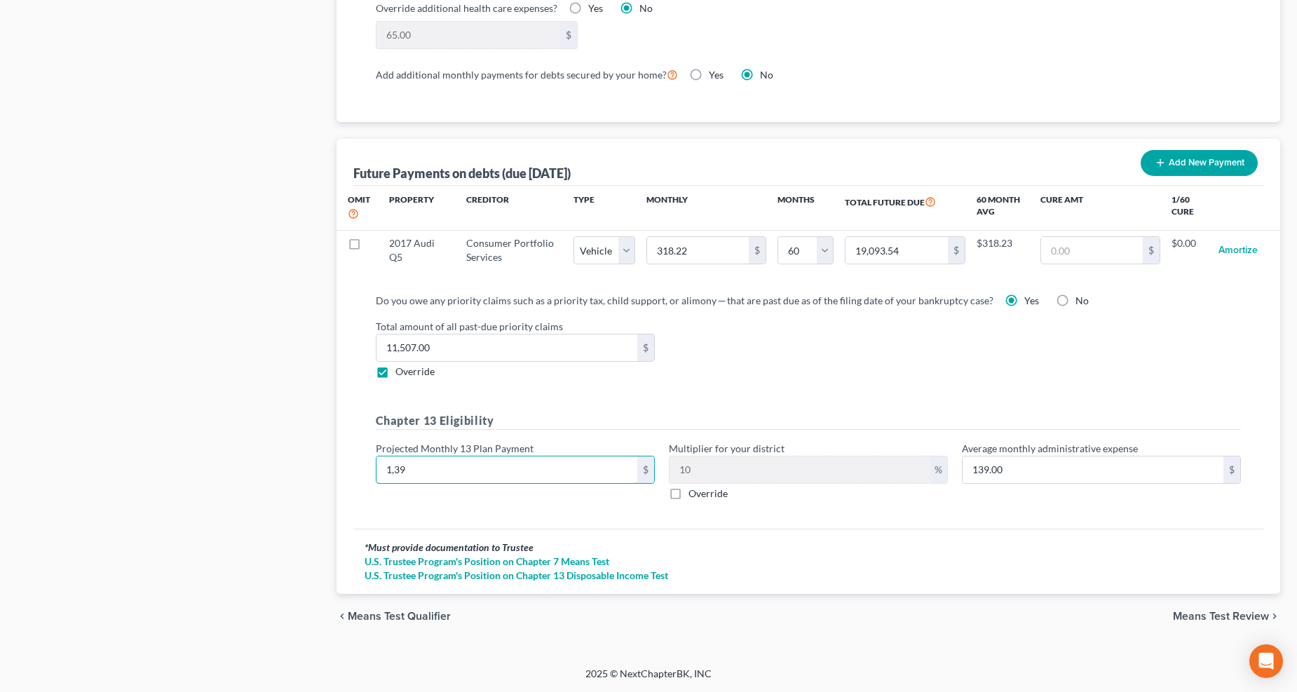
type input "13.90"
type input "13"
type input "1.30"
type input "138"
type input "13.80"
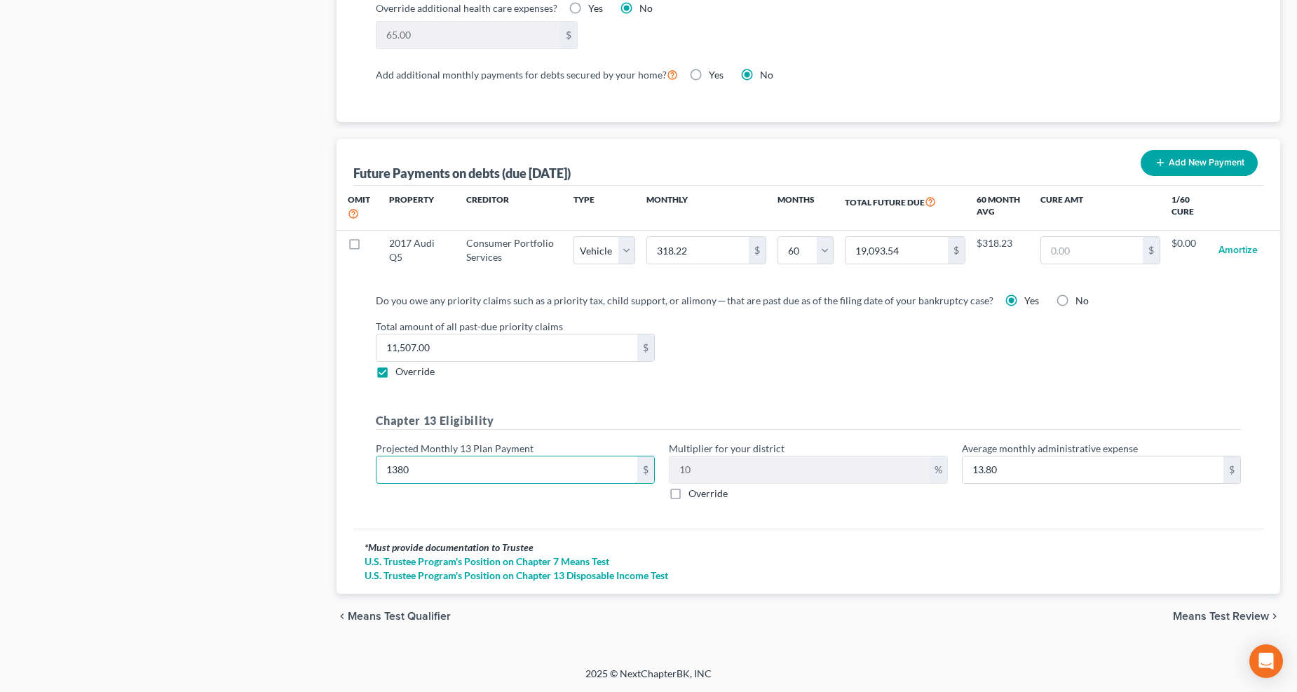
type input "1,380"
type input "138.00"
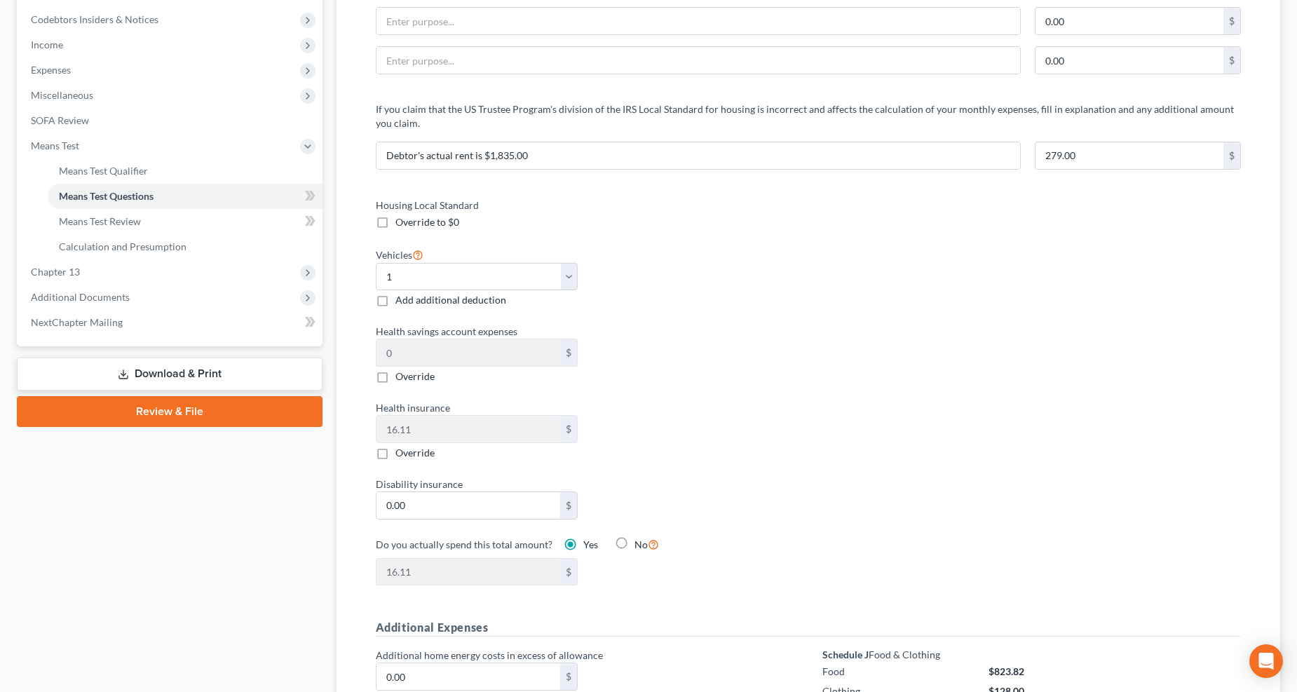
scroll to position [338, 0]
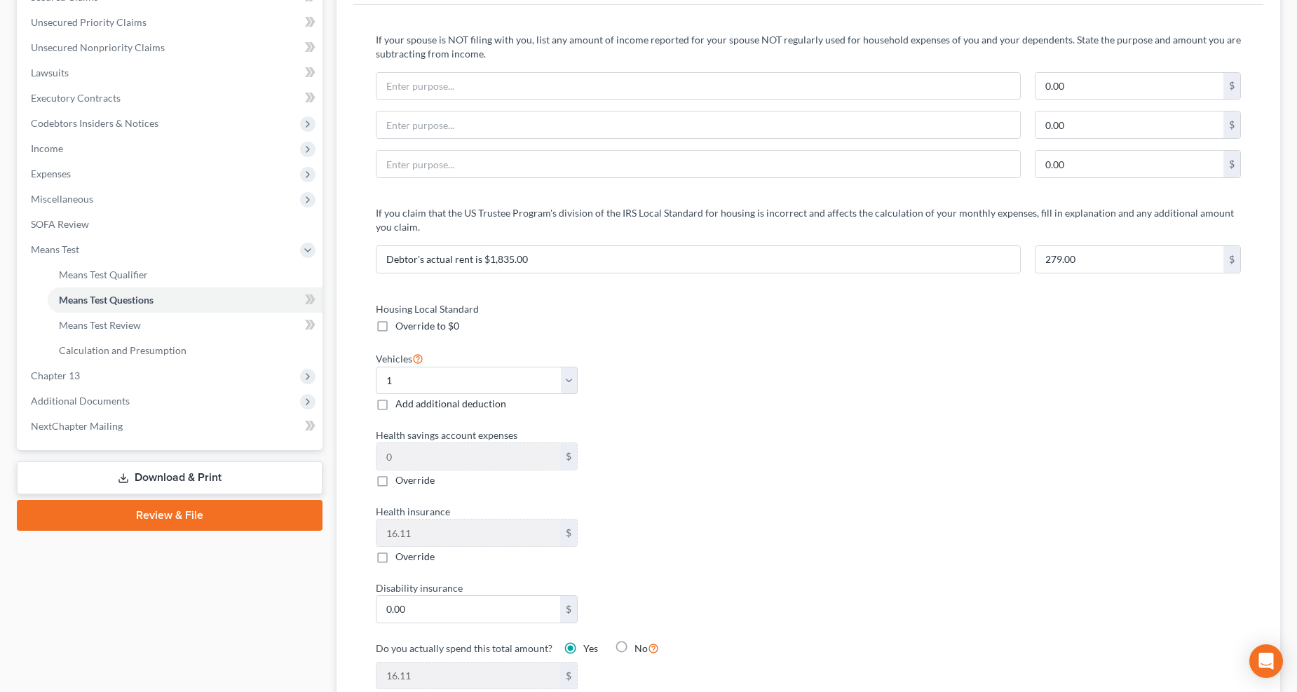
type input "1,380"
click at [81, 150] on span "Income" at bounding box center [171, 148] width 303 height 25
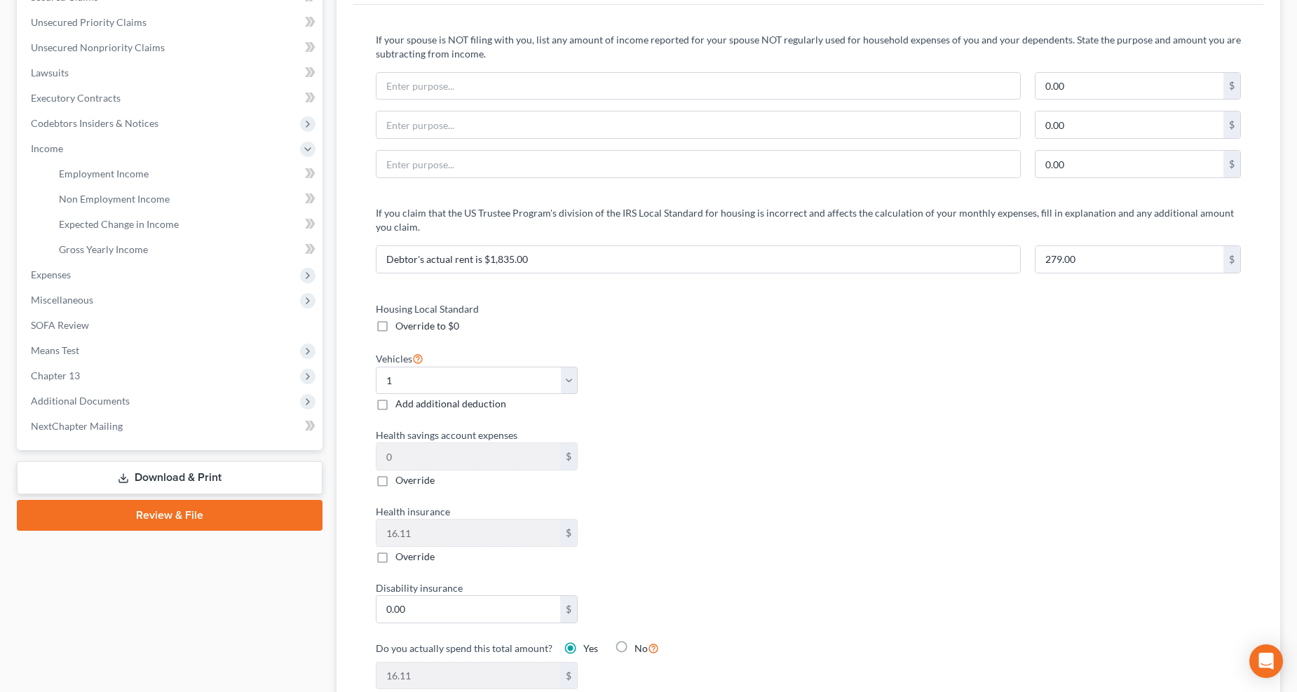
click at [49, 287] on span "Miscellaneous" at bounding box center [171, 299] width 303 height 25
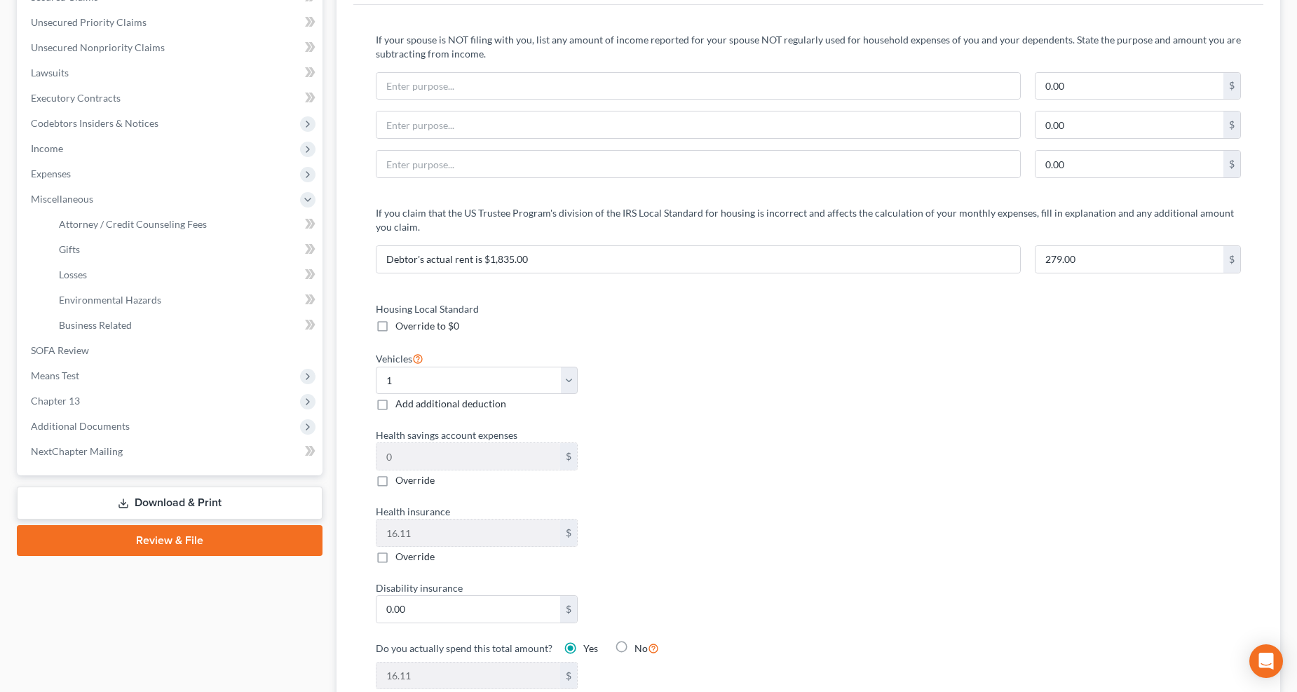
click at [58, 164] on span "Expenses" at bounding box center [171, 173] width 303 height 25
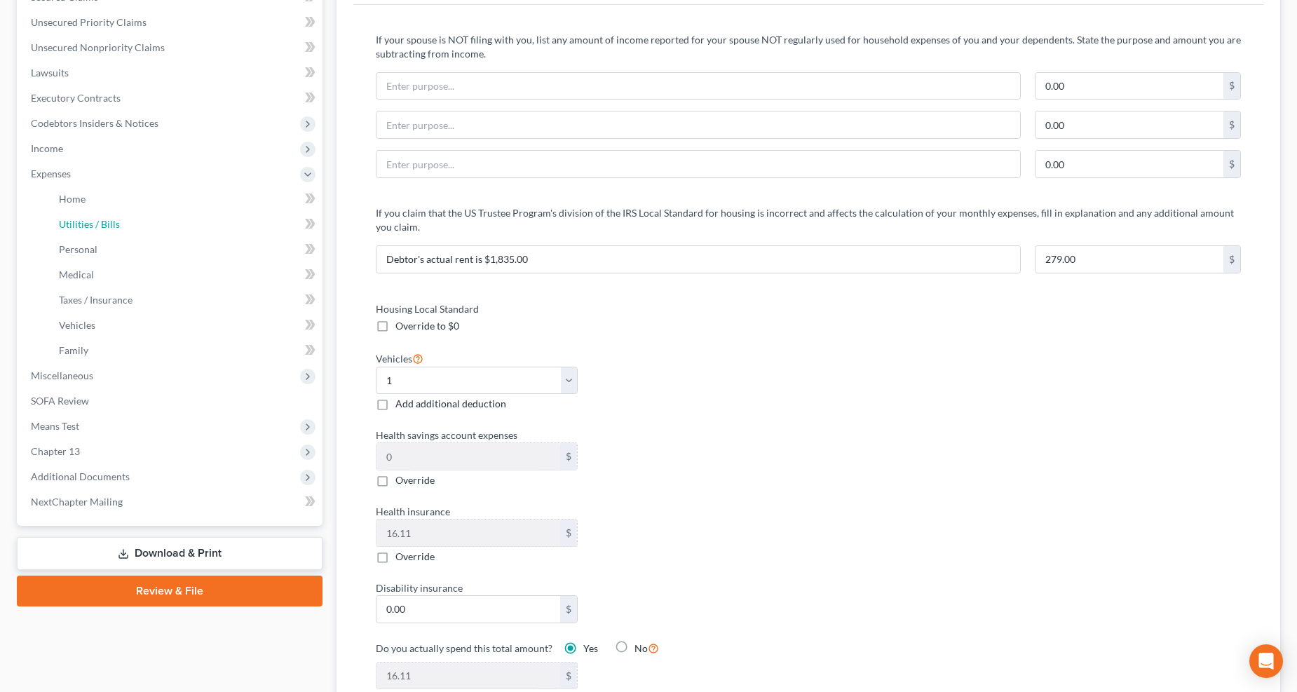
click at [86, 220] on span "Utilities / Bills" at bounding box center [89, 224] width 61 height 12
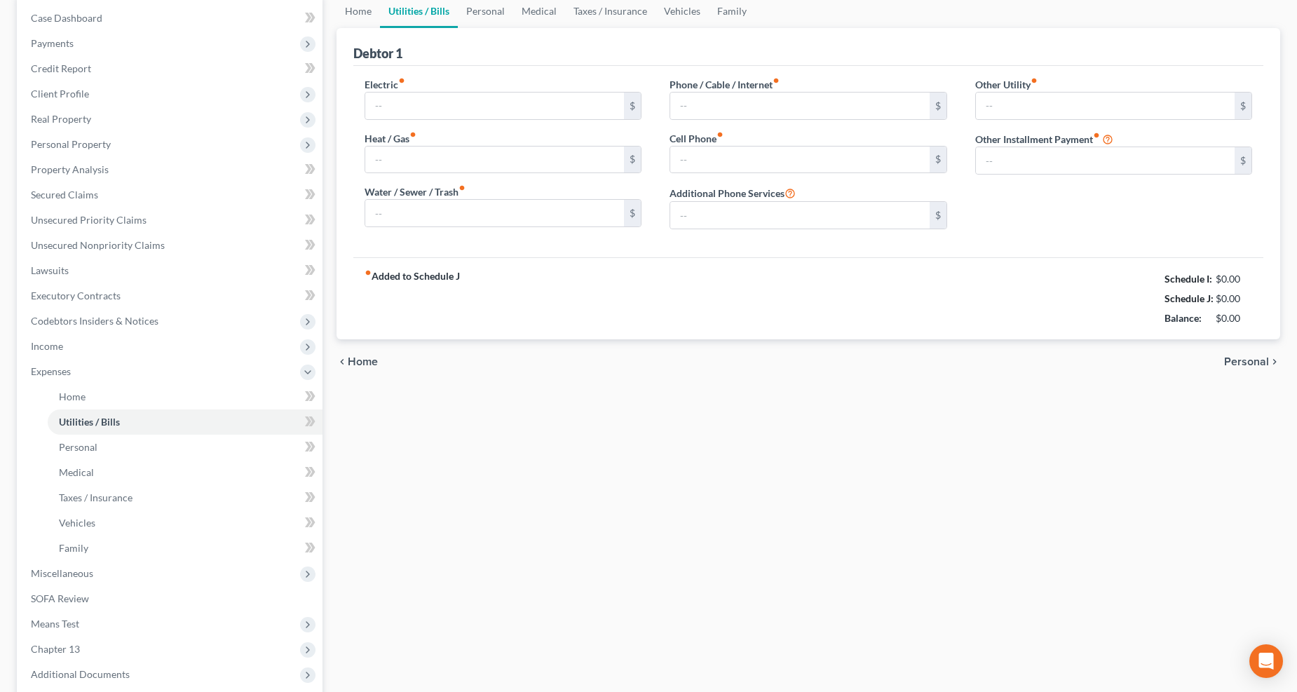
type input "150.00"
type input "0.00"
type input "76.00"
type input "154.95"
type input "0.00"
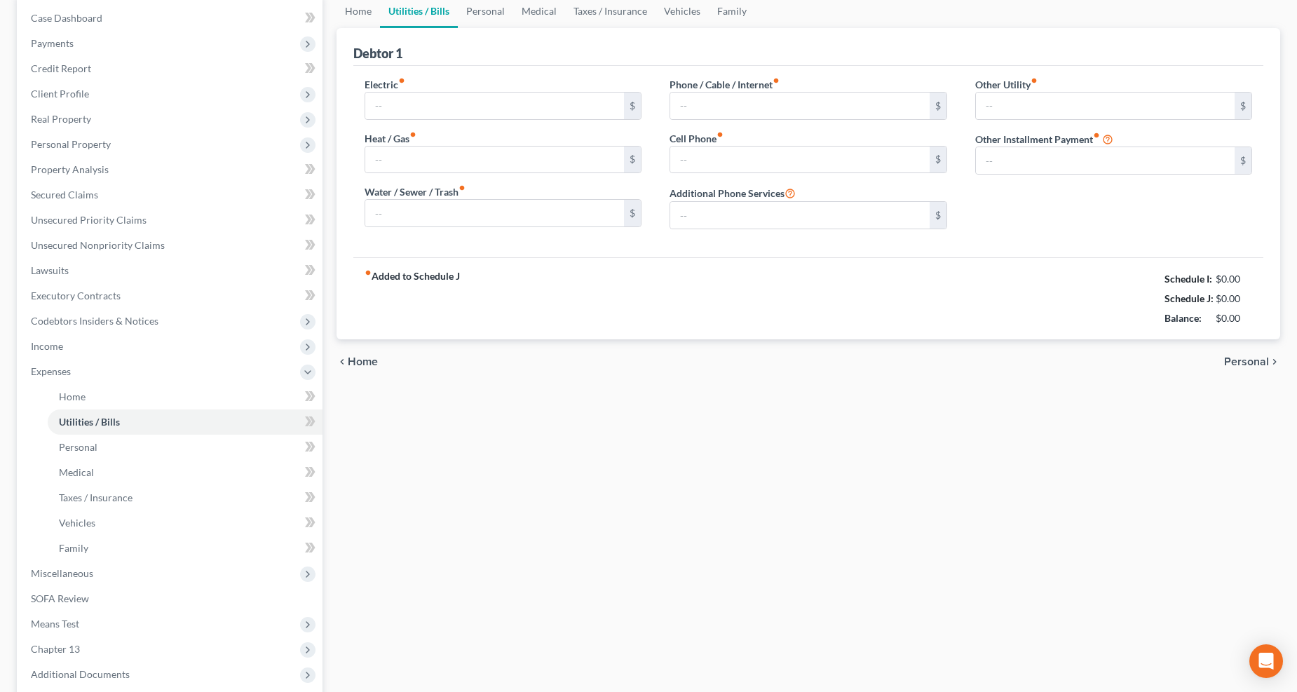
type input "0.00"
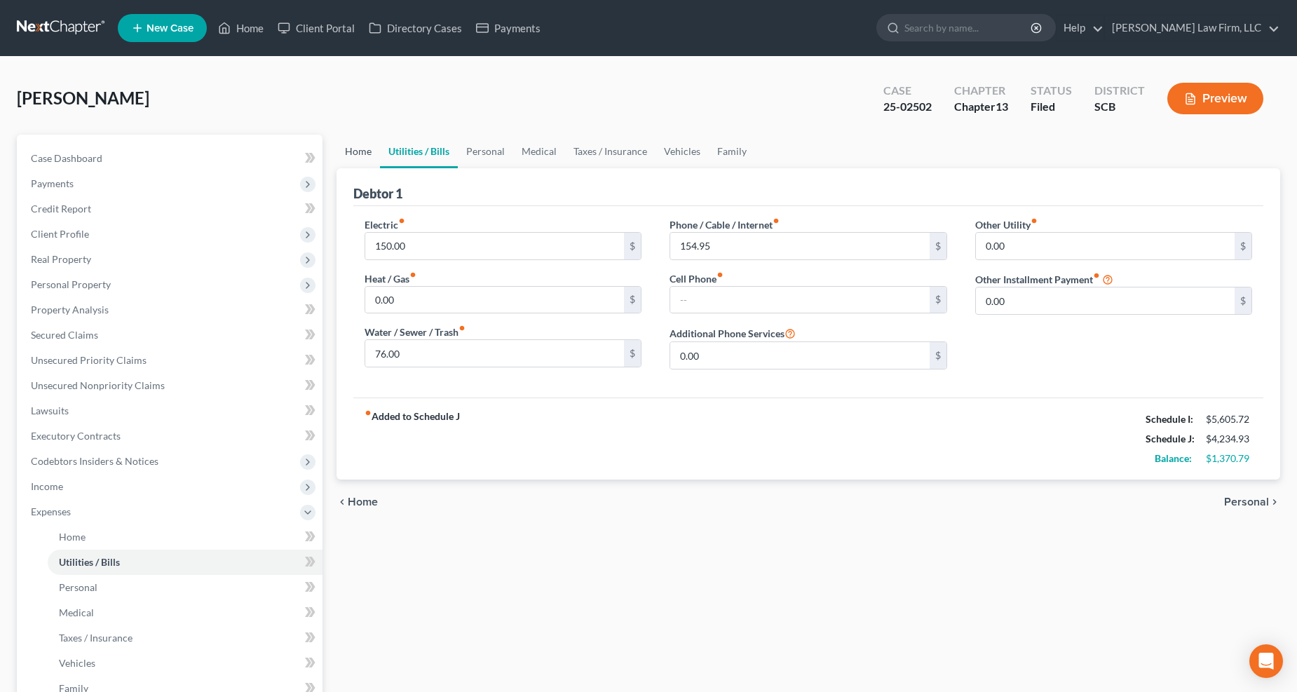
click at [362, 150] on link "Home" at bounding box center [357, 152] width 43 height 34
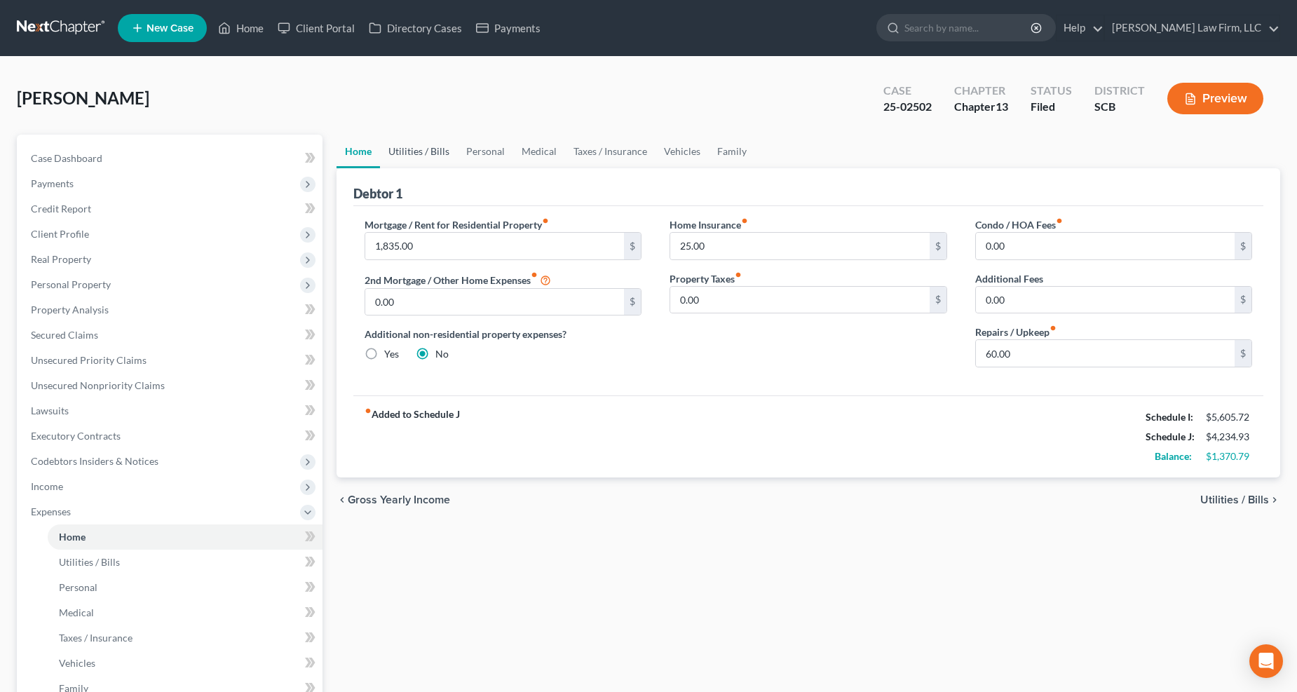
click at [395, 151] on link "Utilities / Bills" at bounding box center [419, 152] width 78 height 34
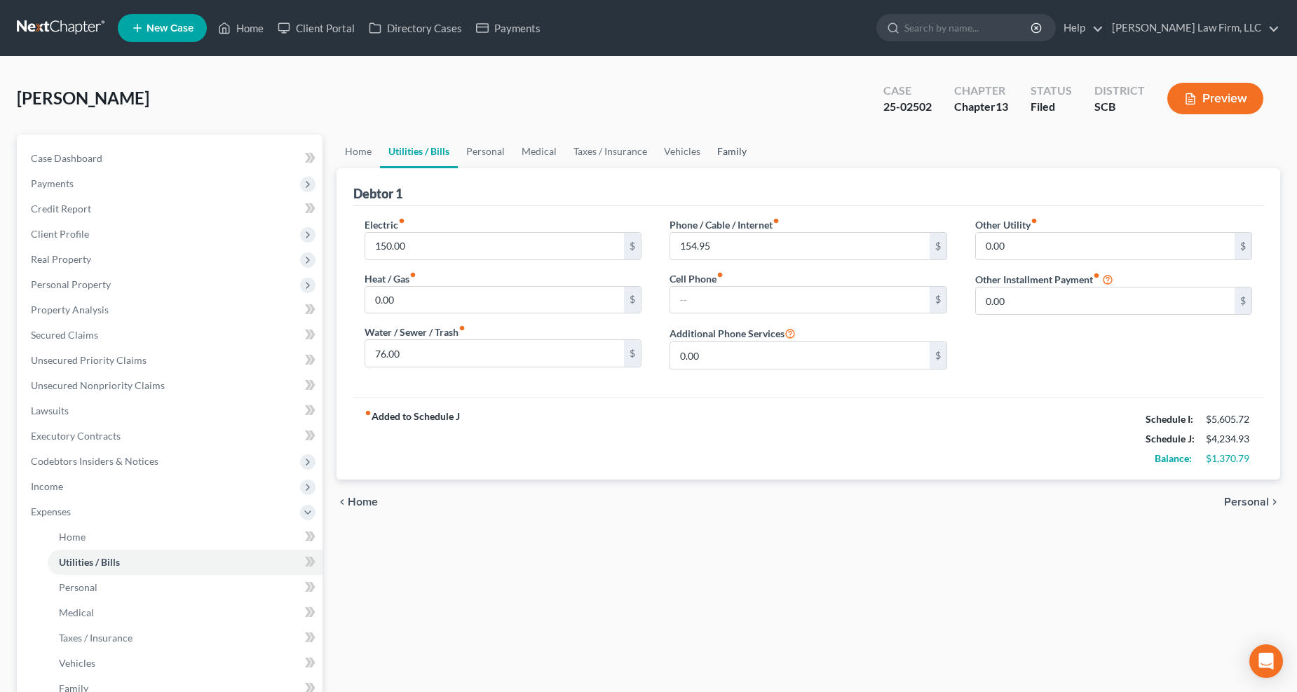
click at [737, 150] on link "Family" at bounding box center [732, 152] width 46 height 34
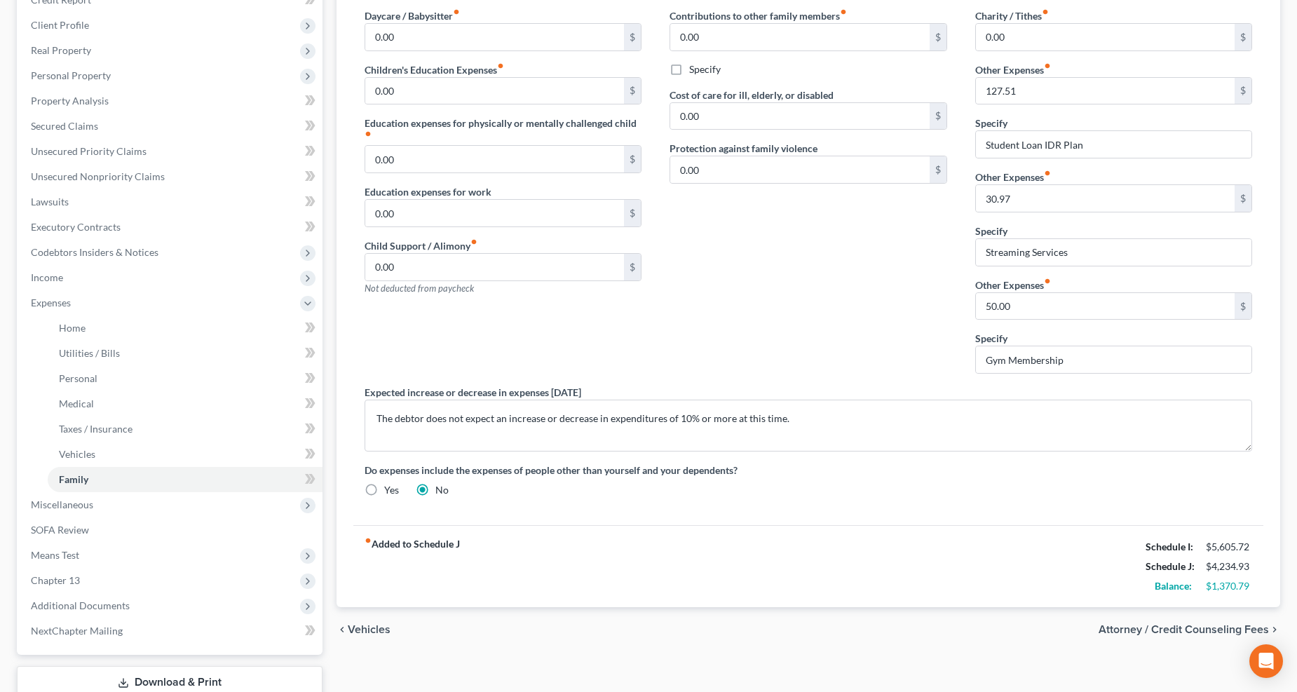
scroll to position [303, 0]
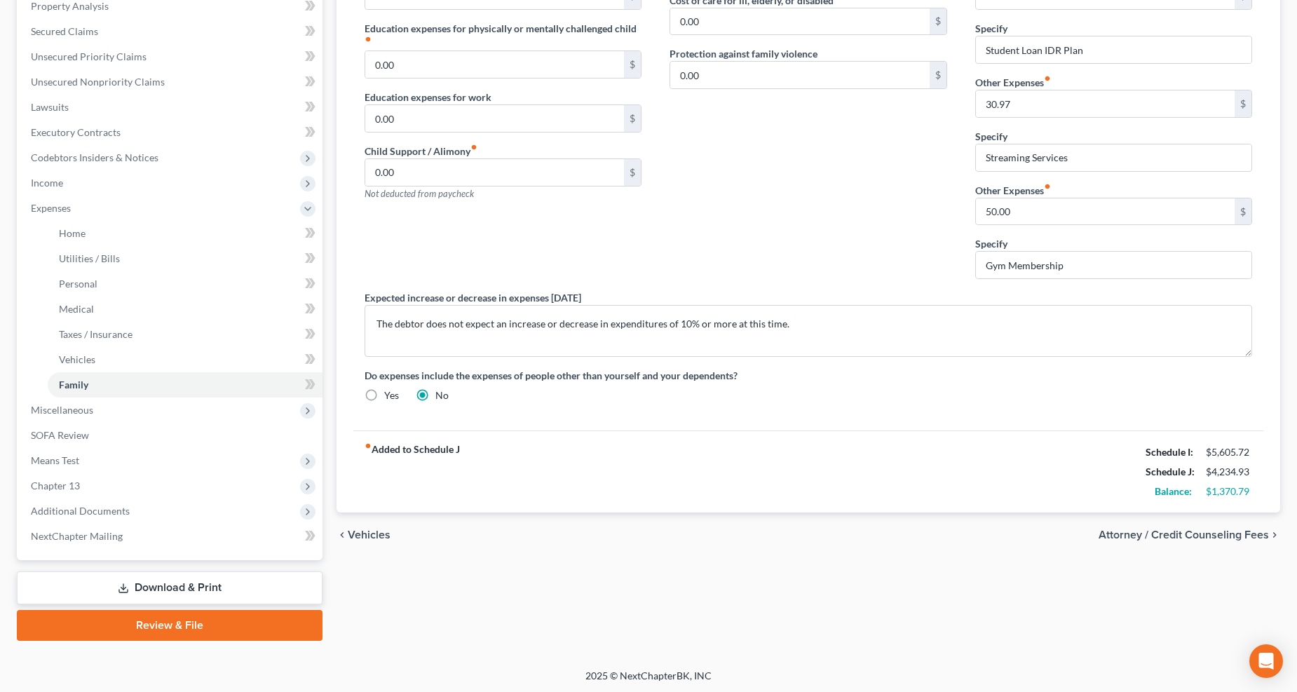
click at [78, 457] on span "Means Test" at bounding box center [55, 460] width 48 height 12
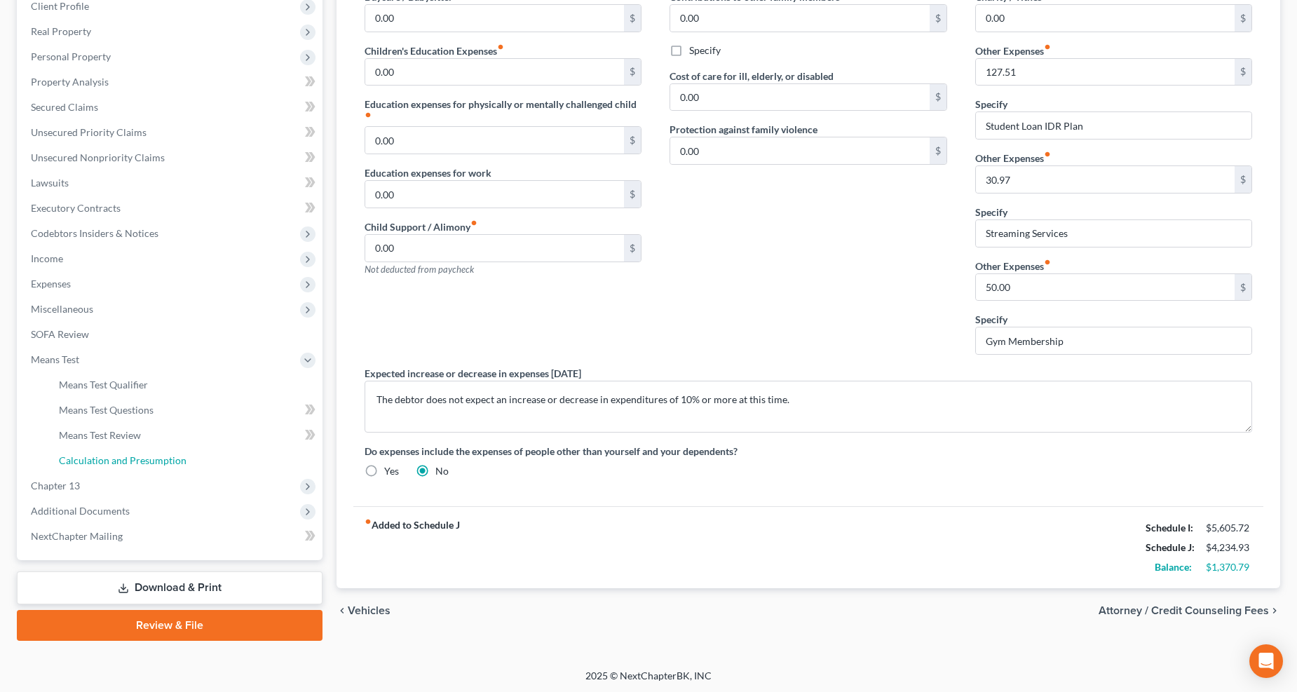
drag, startPoint x: 100, startPoint y: 458, endPoint x: 121, endPoint y: 454, distance: 21.3
click at [100, 458] on span "Calculation and Presumption" at bounding box center [123, 460] width 128 height 12
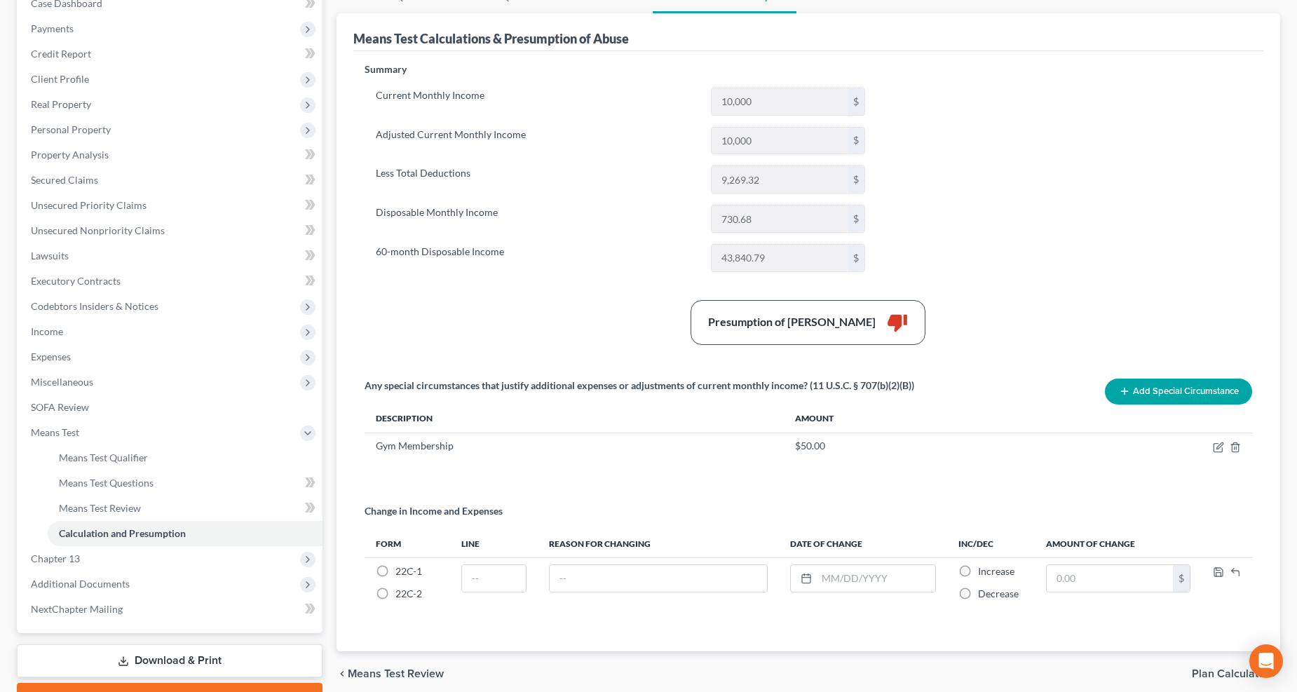
scroll to position [228, 0]
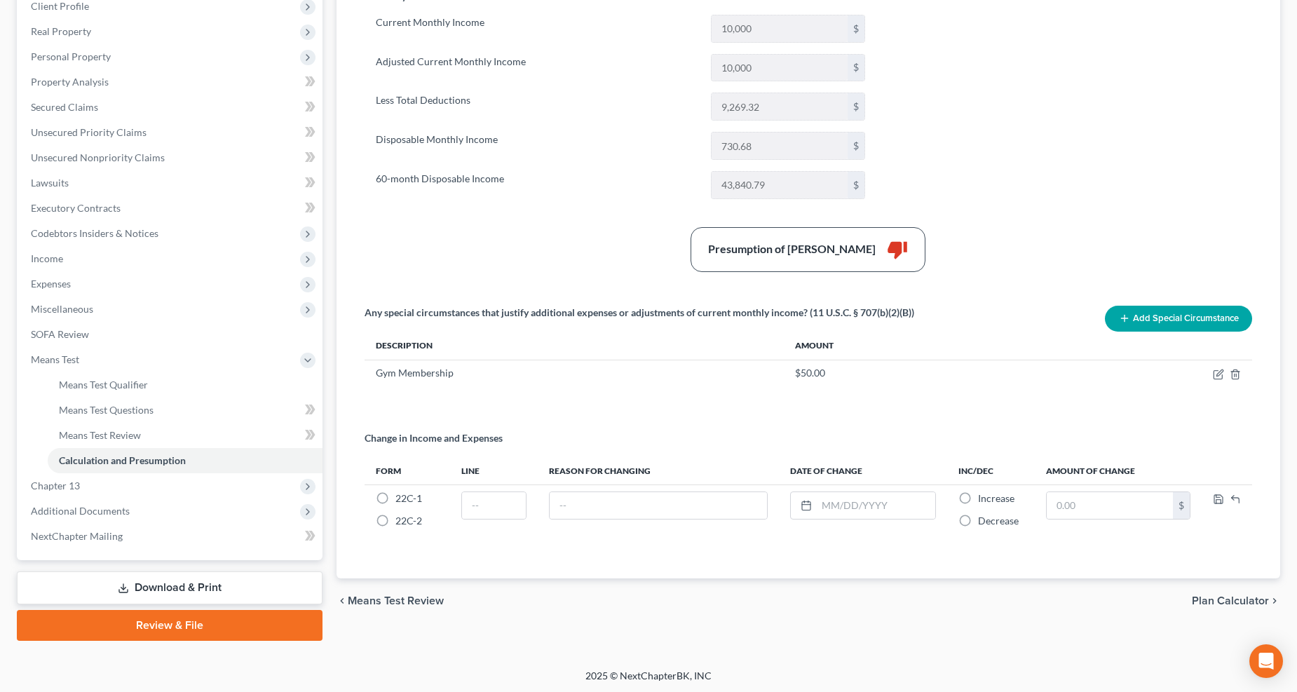
click at [1210, 319] on button "Add Special Circumstance" at bounding box center [1178, 319] width 147 height 26
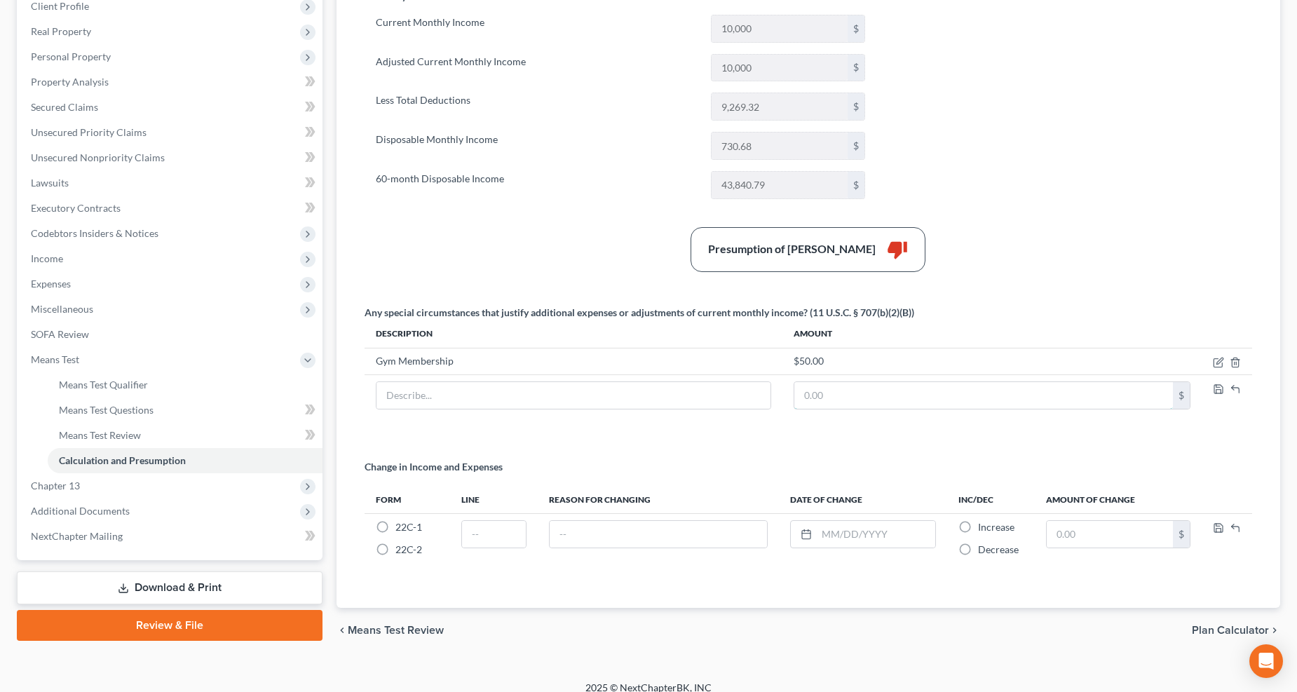
click at [1118, 398] on input "text" at bounding box center [983, 395] width 378 height 27
type input "30.97"
click at [725, 383] on input "text" at bounding box center [573, 395] width 394 height 27
type input "Streaming Services"
click at [1215, 390] on icon "button" at bounding box center [1217, 388] width 11 height 11
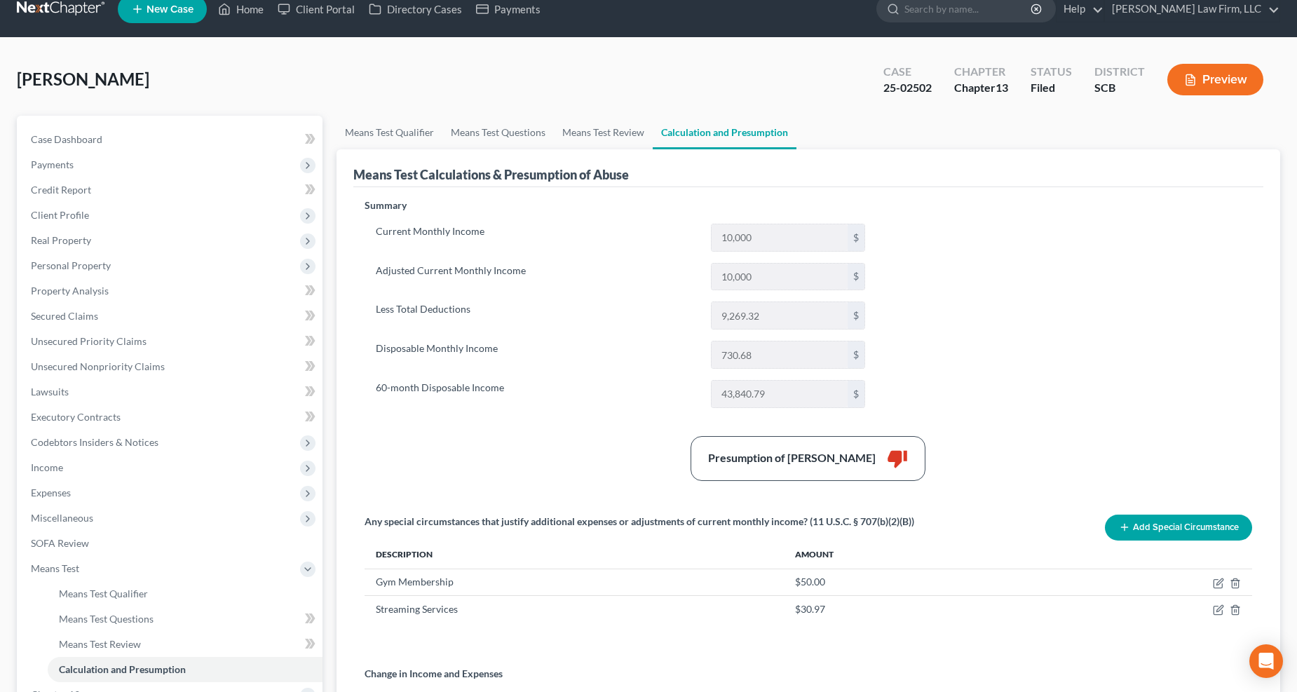
scroll to position [0, 0]
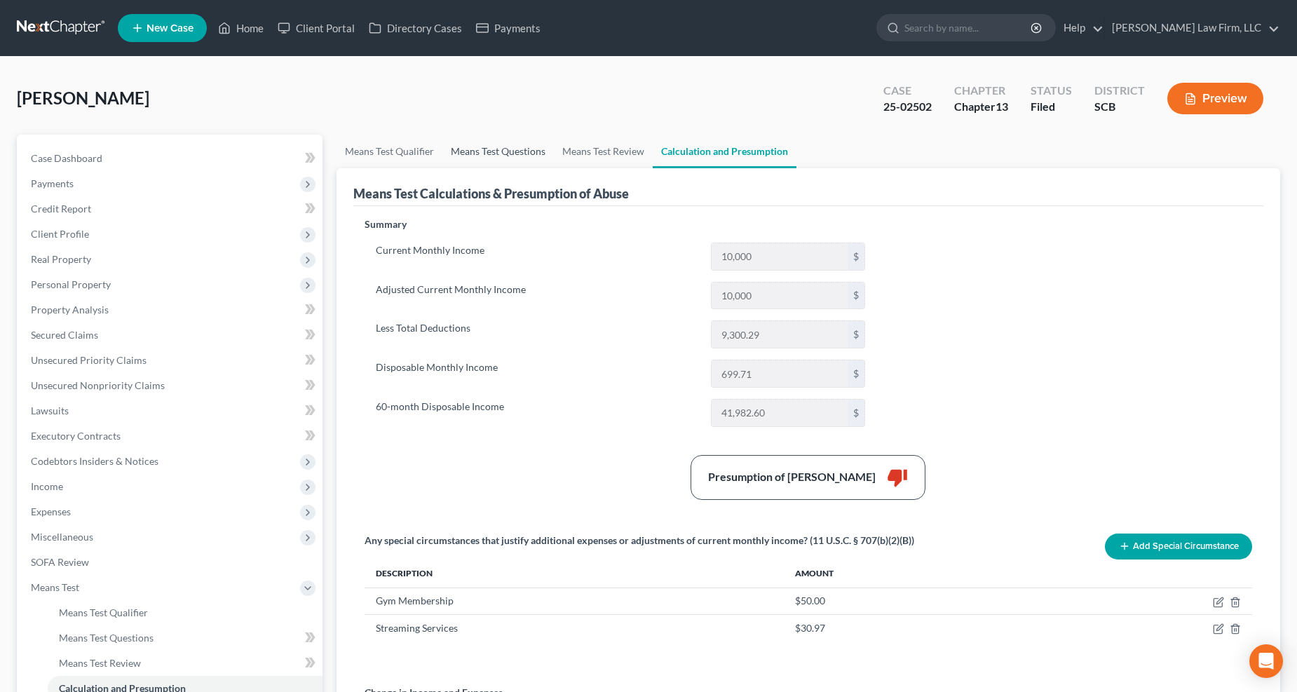
click at [498, 151] on link "Means Test Questions" at bounding box center [497, 152] width 111 height 34
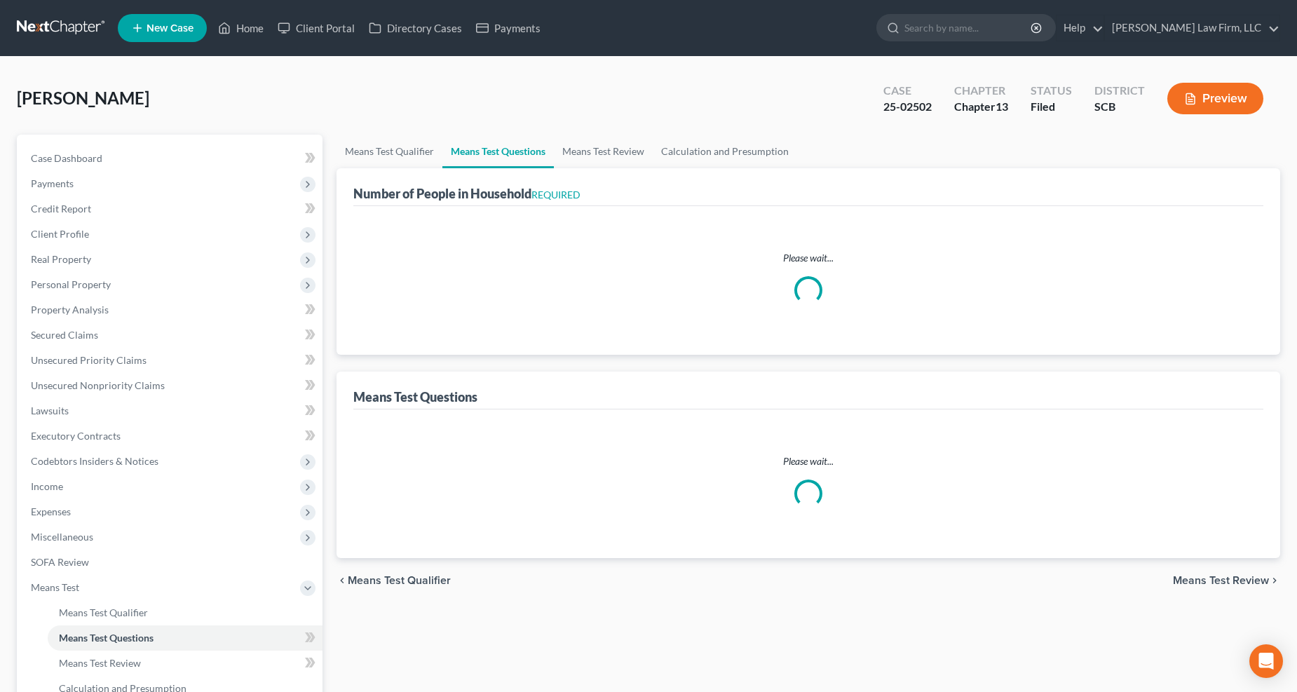
select select "1"
select select "60"
select select "1"
select select "0"
select select "1"
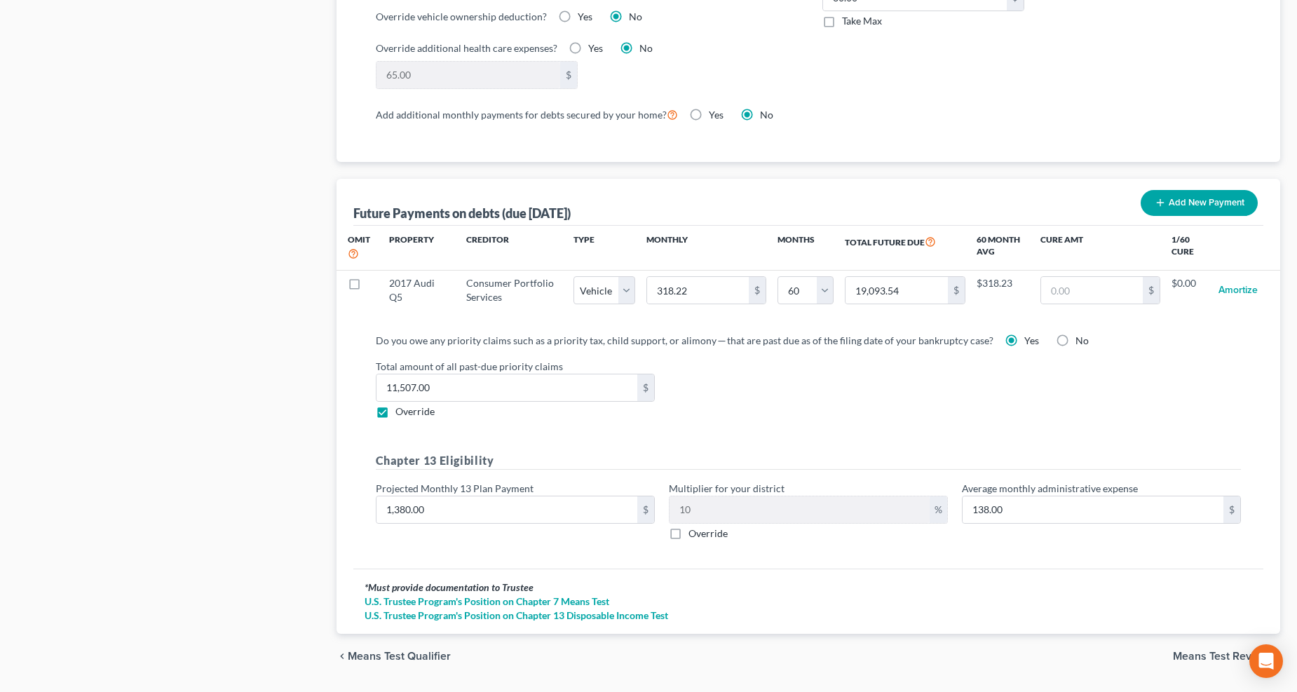
scroll to position [1272, 0]
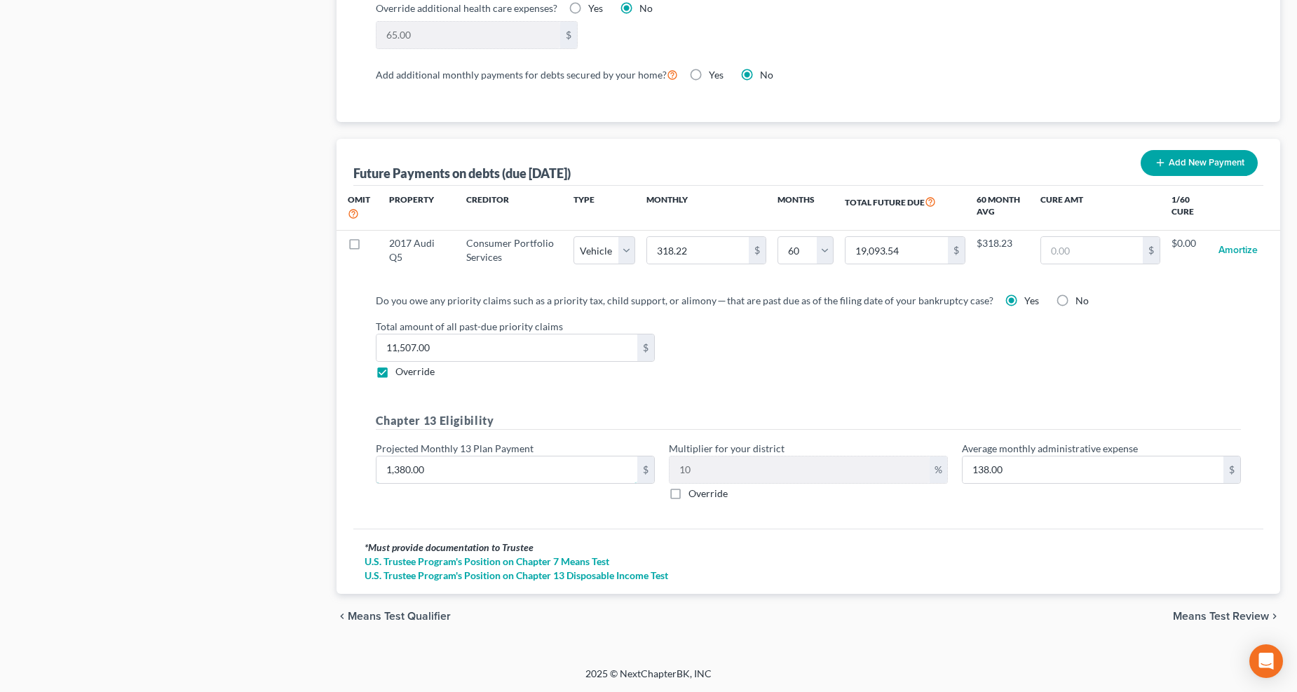
click at [507, 467] on input "1,380.00" at bounding box center [506, 469] width 261 height 27
type input "1"
type input "0.10"
type input "13"
type input "1.30"
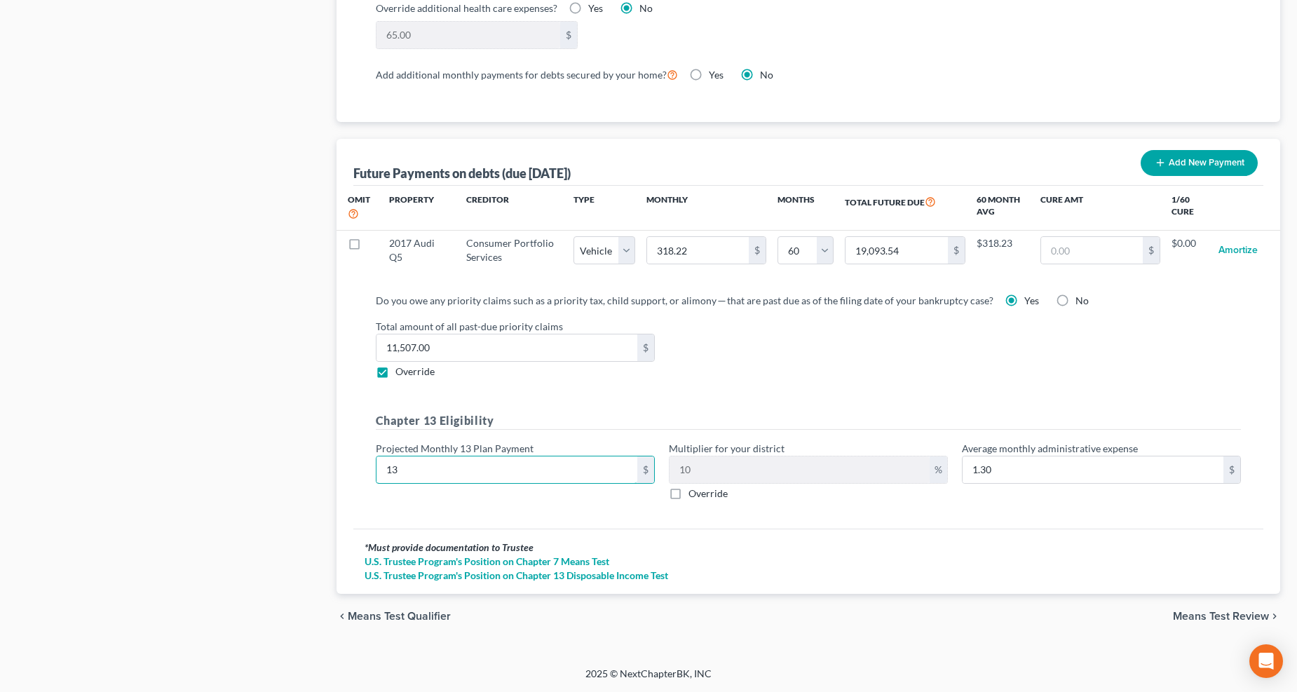
type input "135"
type input "13.50"
type input "1350"
type input "135.00"
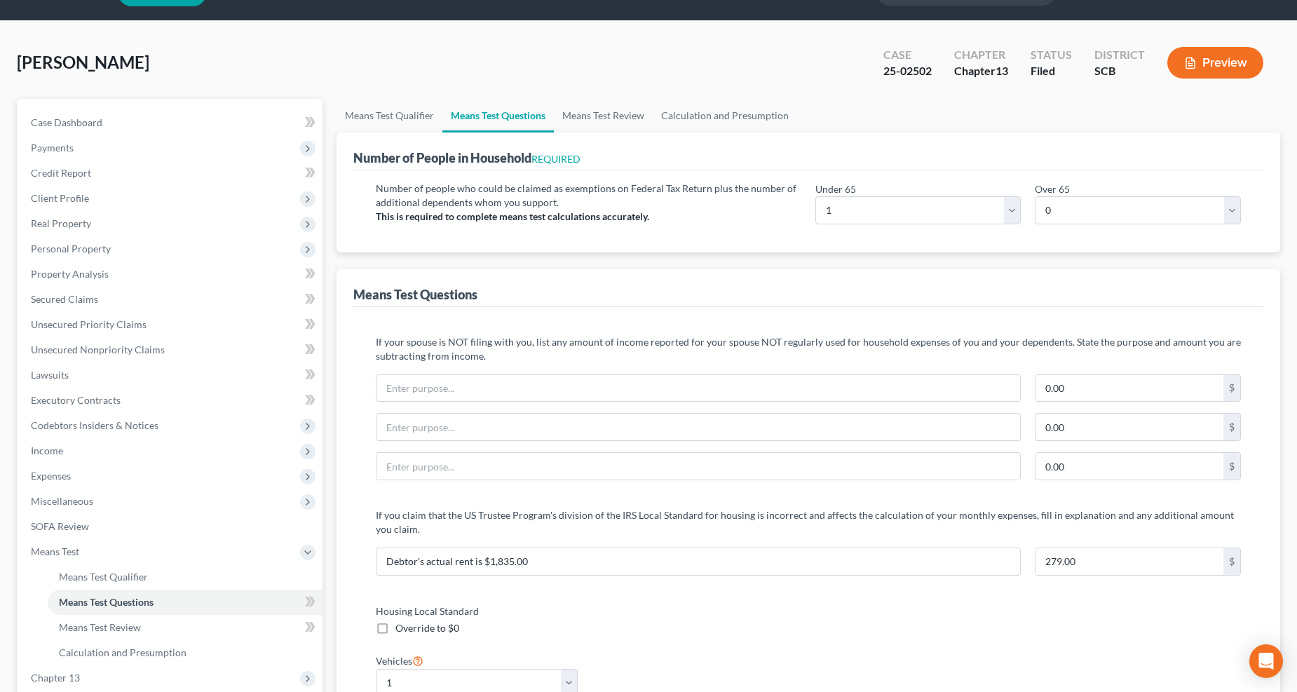
scroll to position [26, 0]
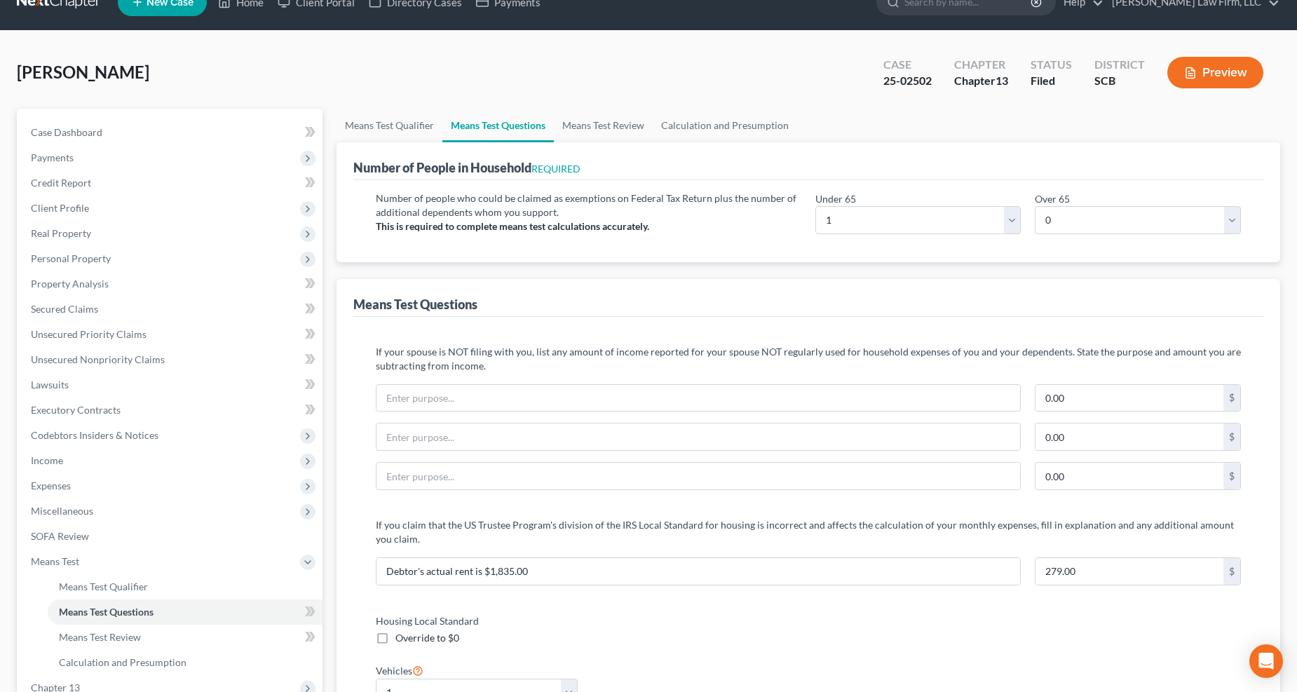
type input "1,350"
click at [725, 118] on link "Calculation and Presumption" at bounding box center [724, 126] width 144 height 34
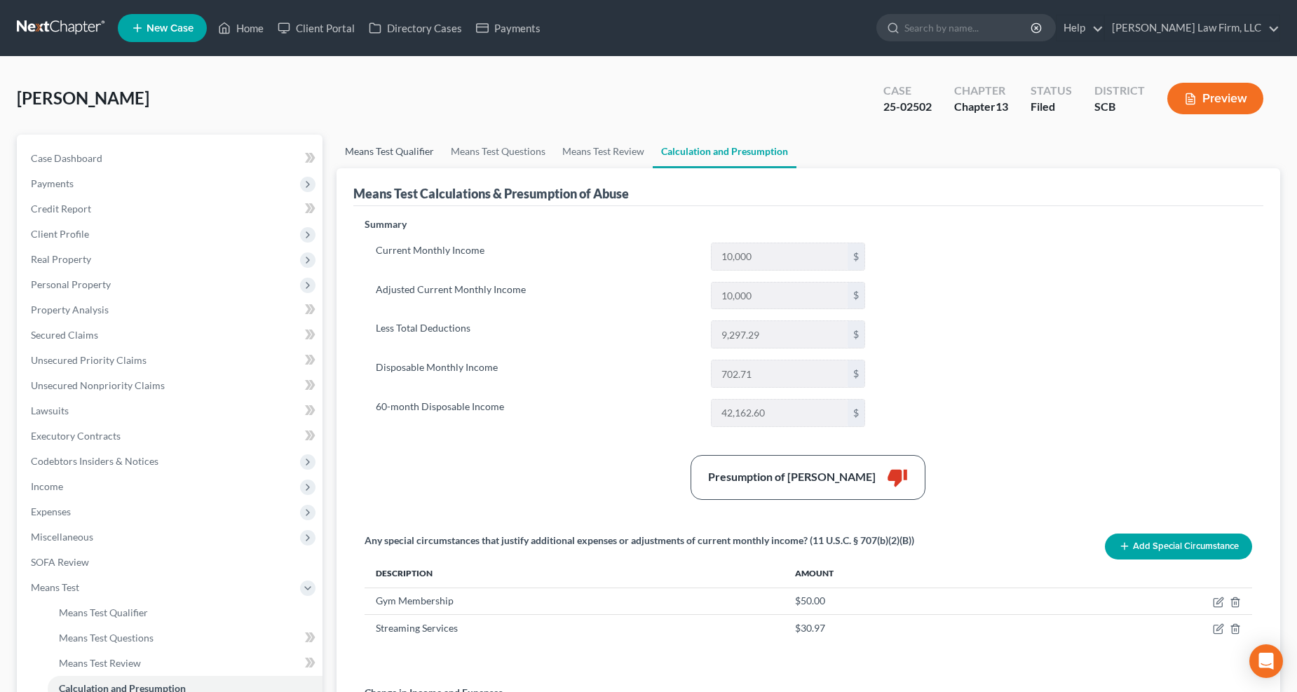
click at [394, 144] on link "Means Test Qualifier" at bounding box center [389, 152] width 106 height 34
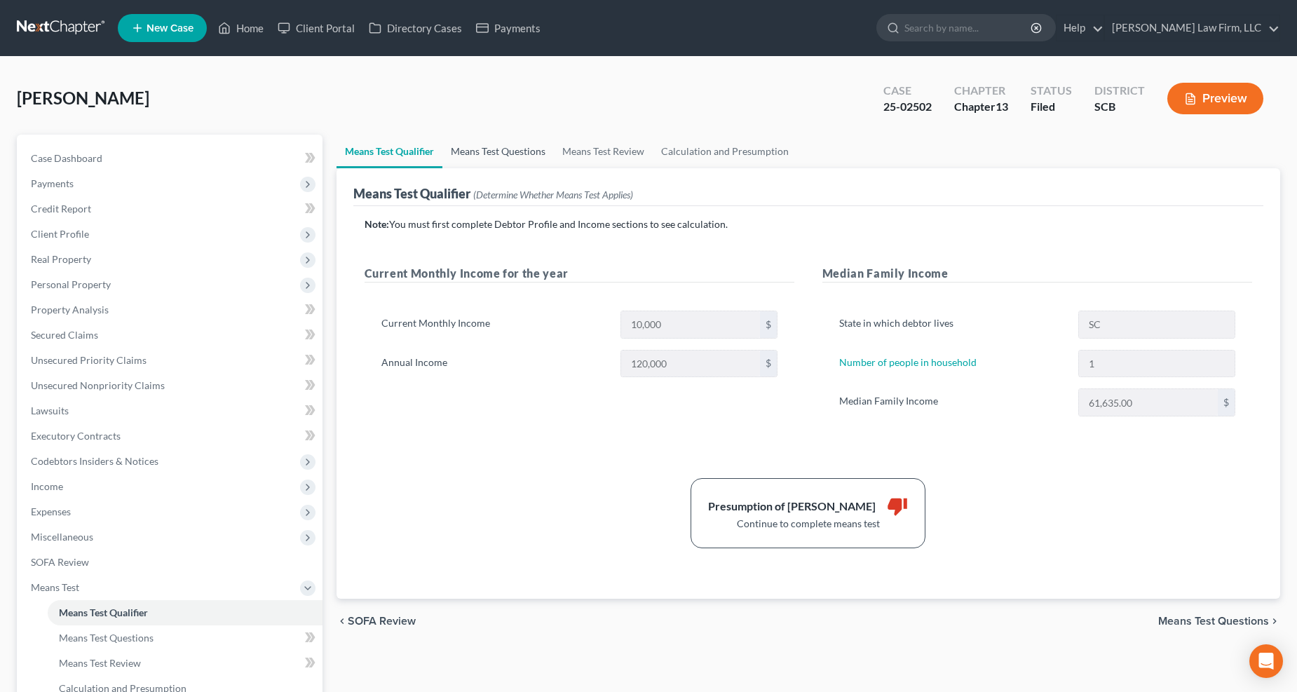
click at [454, 147] on link "Means Test Questions" at bounding box center [497, 152] width 111 height 34
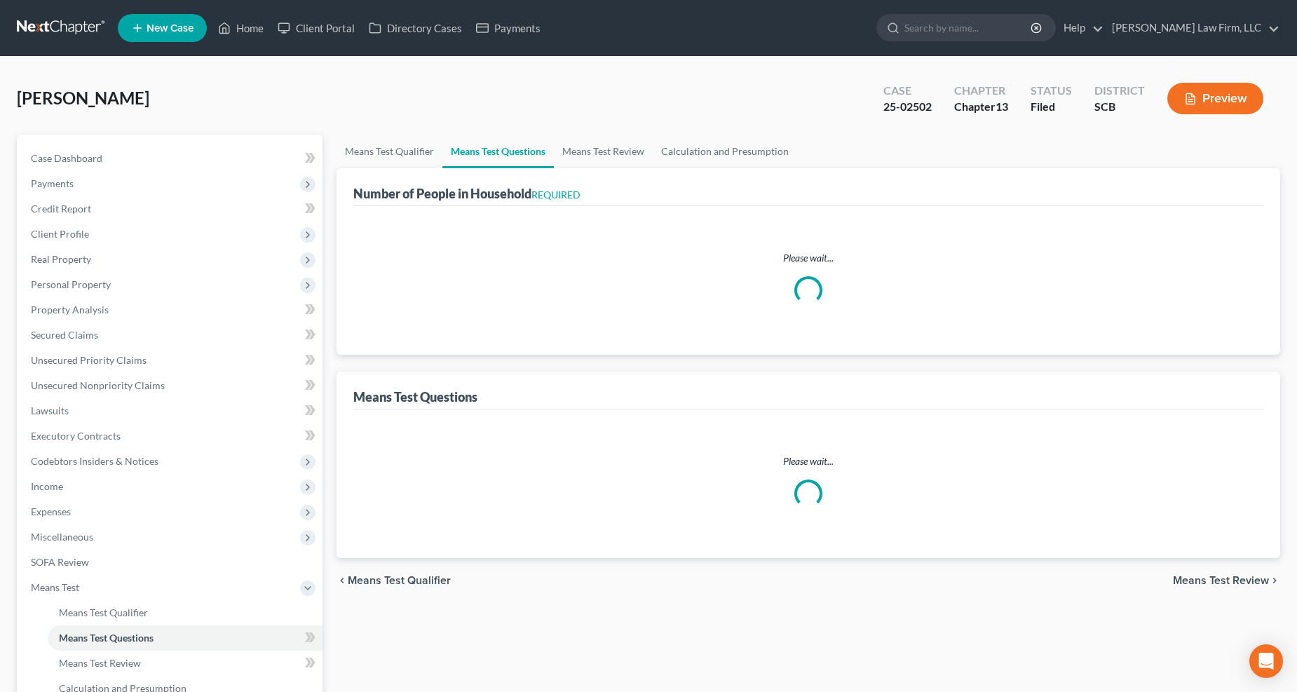
select select "1"
select select "60"
select select "1"
select select "0"
select select "1"
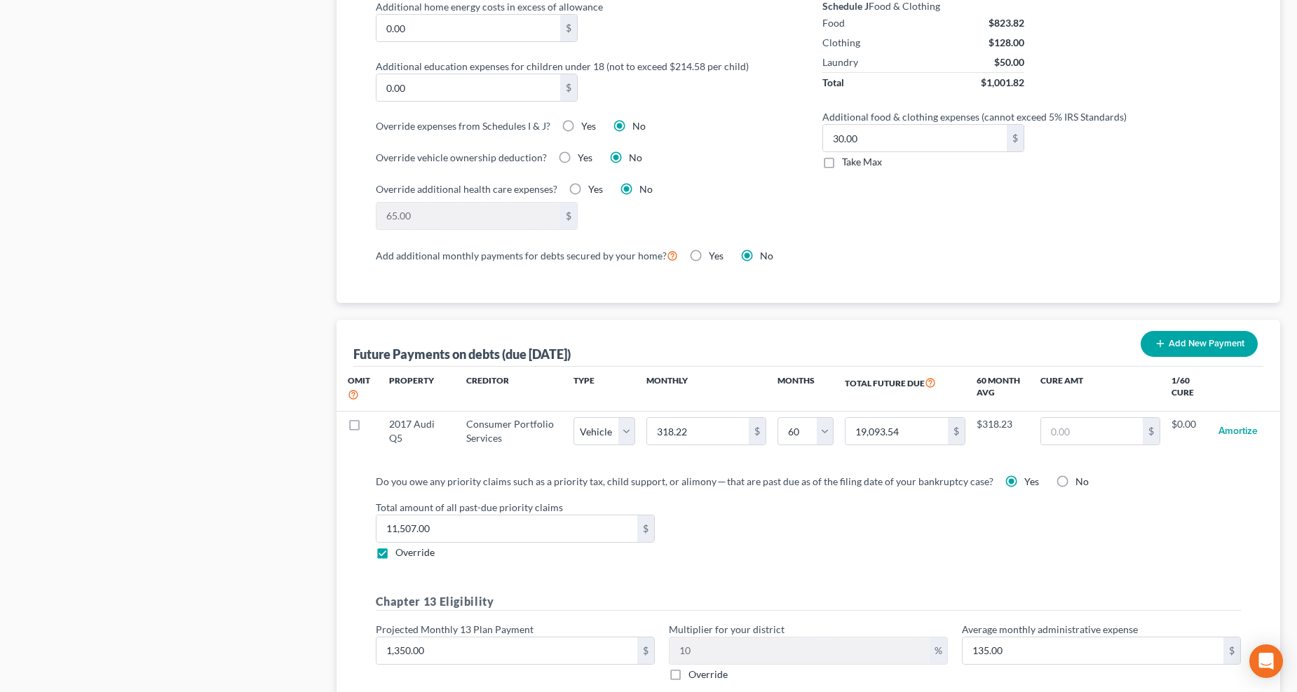
scroll to position [1272, 0]
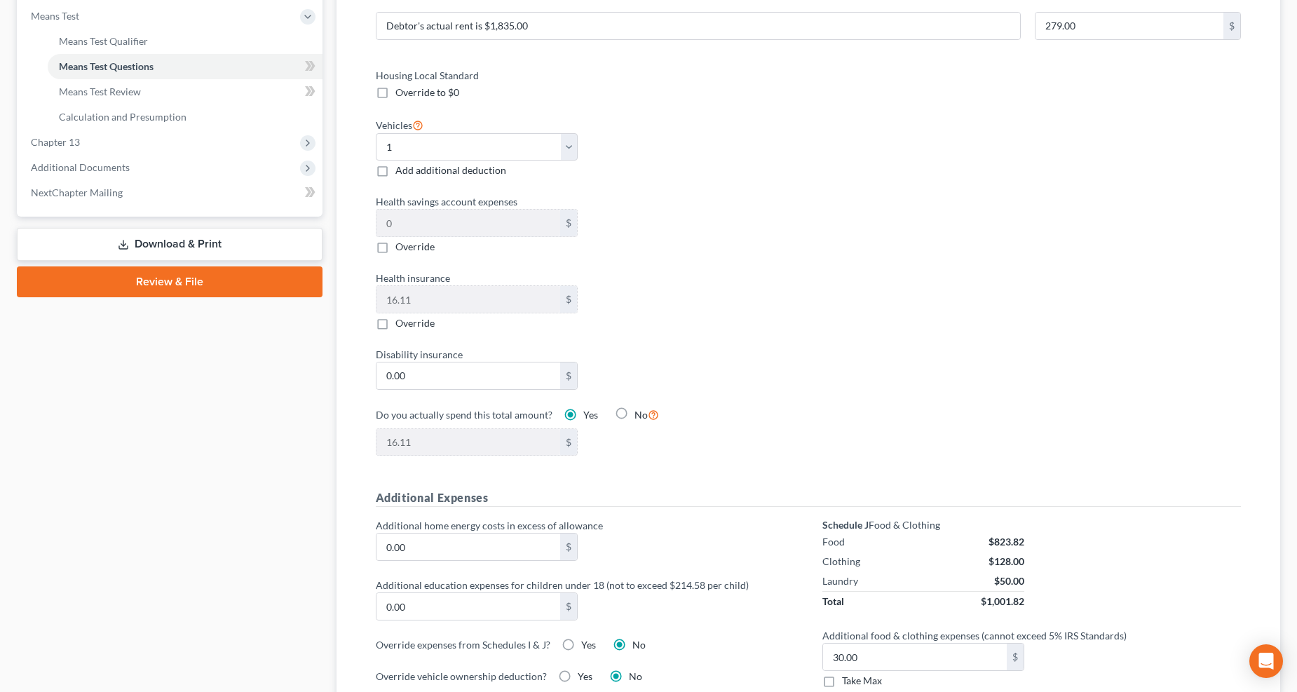
click at [173, 237] on link "Download & Print" at bounding box center [170, 244] width 306 height 33
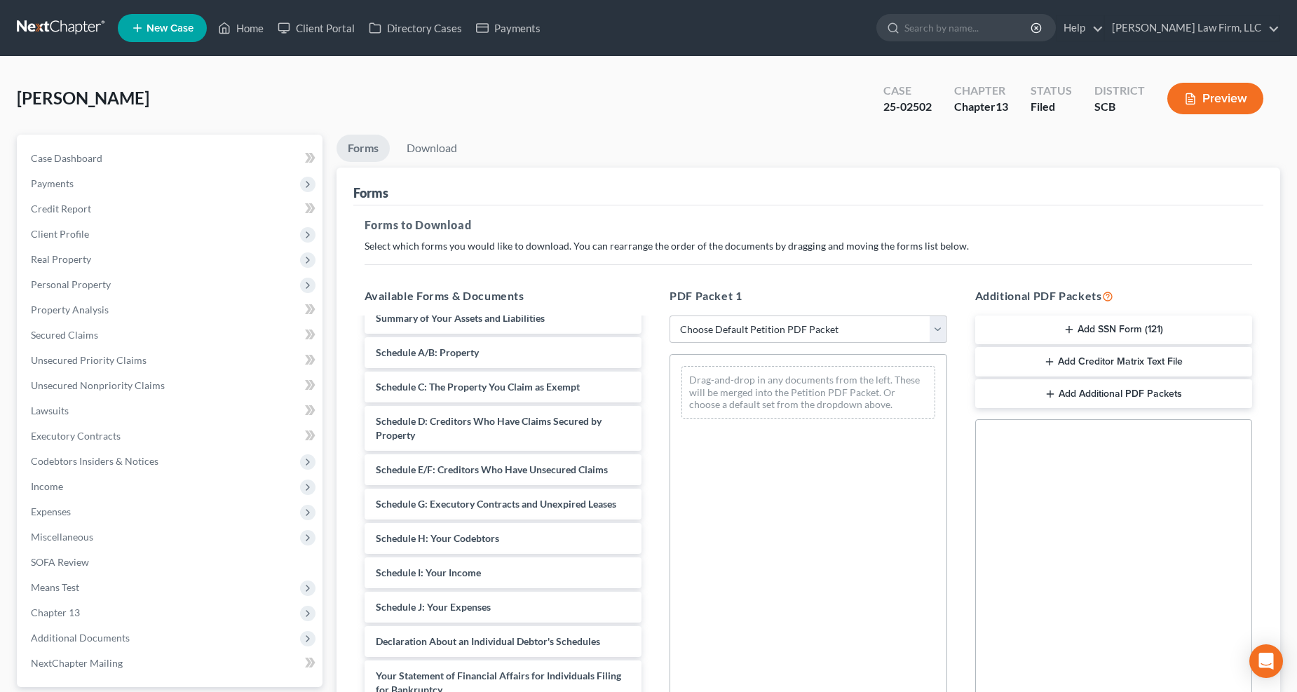
scroll to position [389, 0]
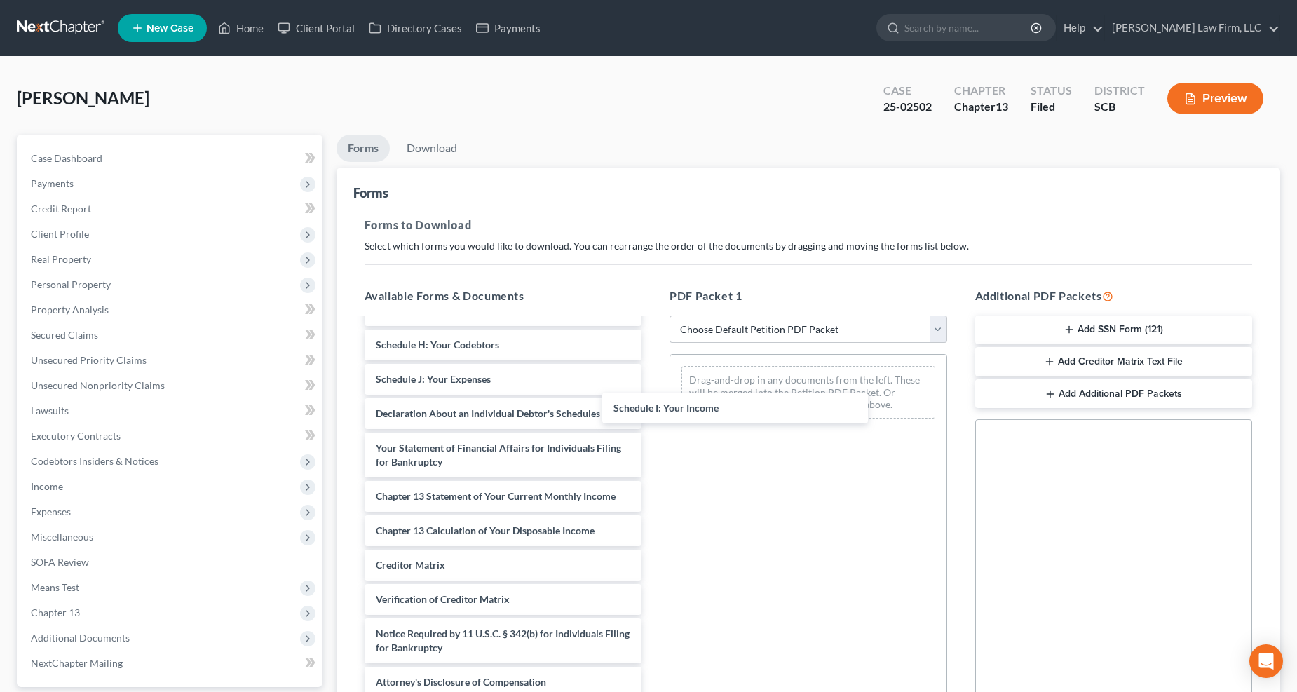
drag, startPoint x: 487, startPoint y: 385, endPoint x: 711, endPoint y: 403, distance: 224.3
click at [653, 409] on div "Schedule I: Your Income DEBN-pdf signed [MEDICAL_DATA]-pdf pay advices 04-21.25…" at bounding box center [503, 318] width 300 height 760
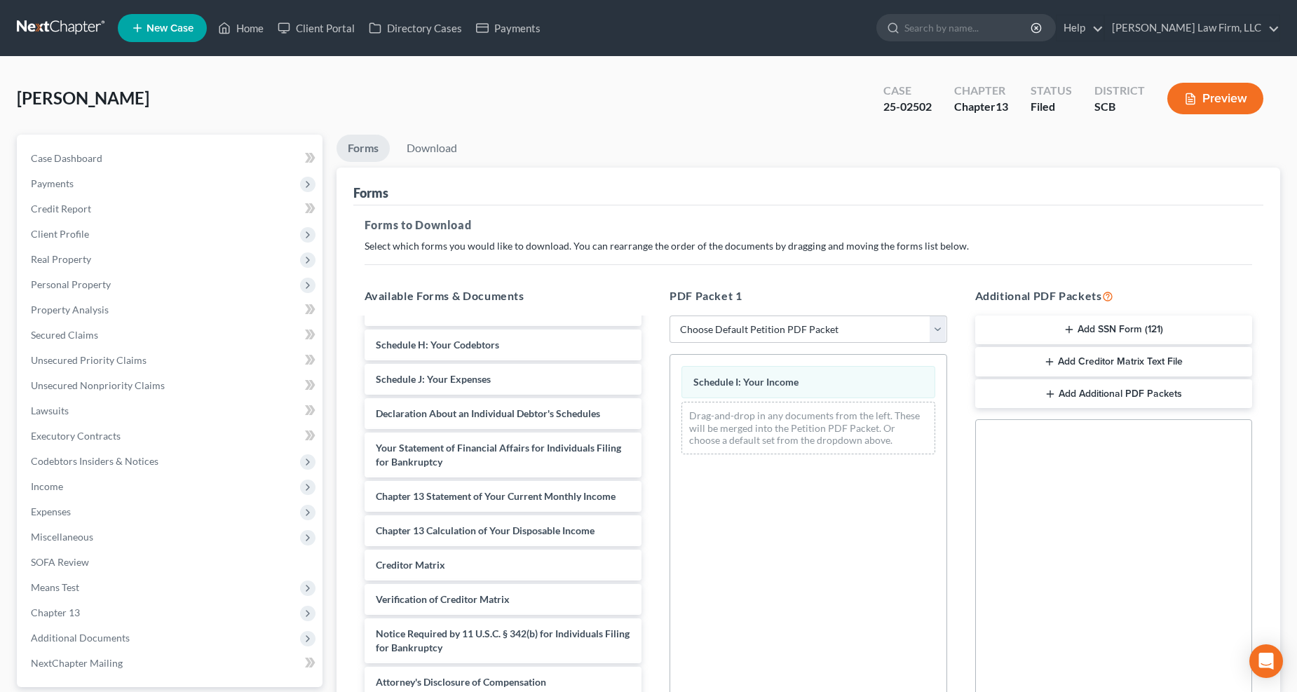
click at [50, 512] on span "Expenses" at bounding box center [51, 511] width 40 height 12
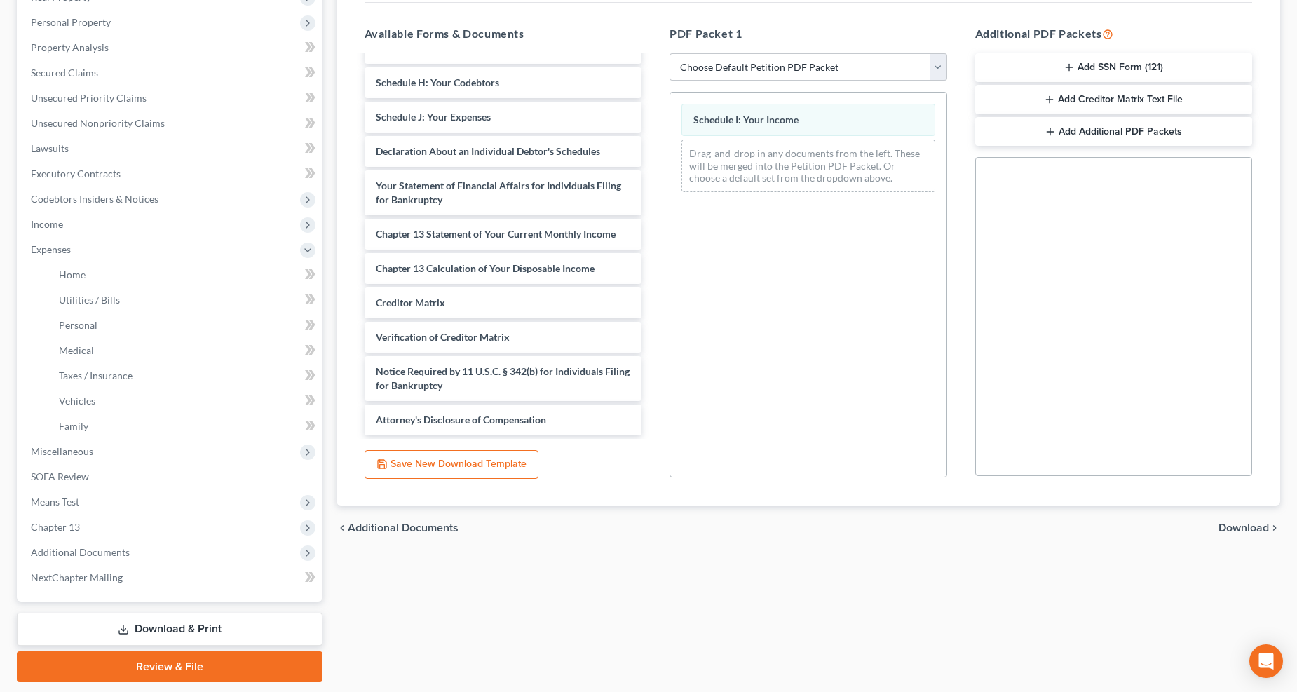
scroll to position [303, 0]
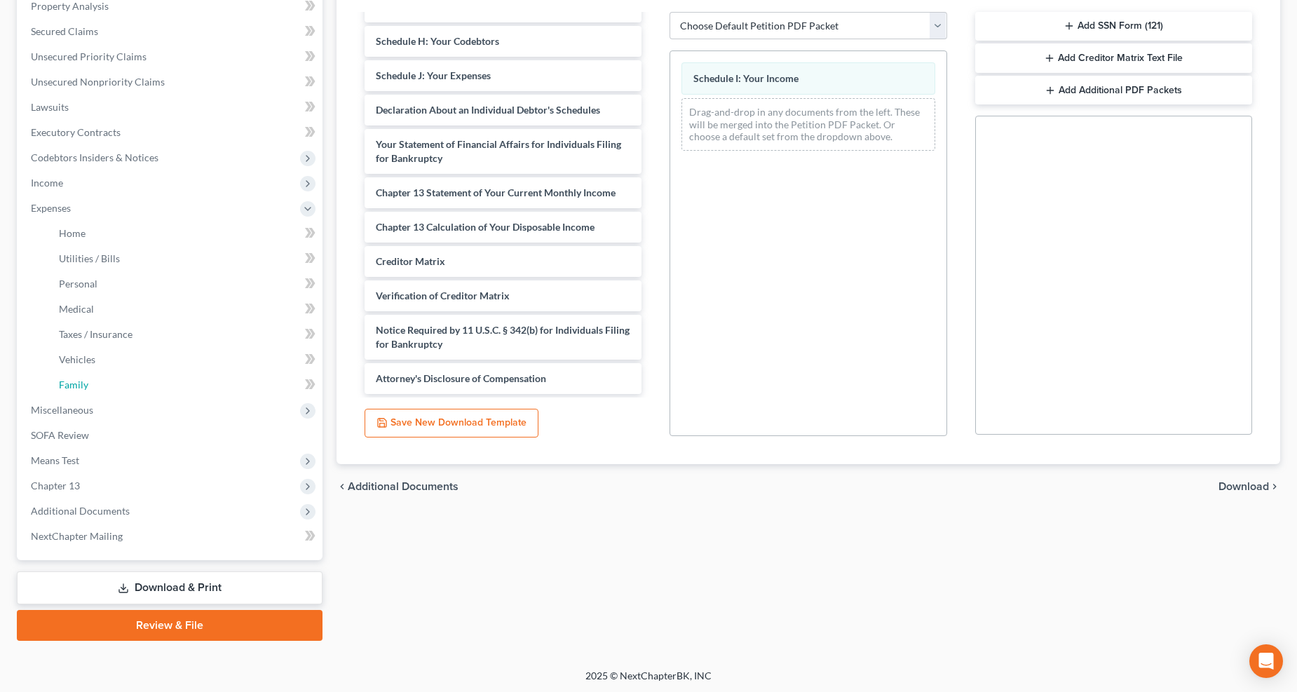
click at [72, 381] on span "Family" at bounding box center [73, 384] width 29 height 12
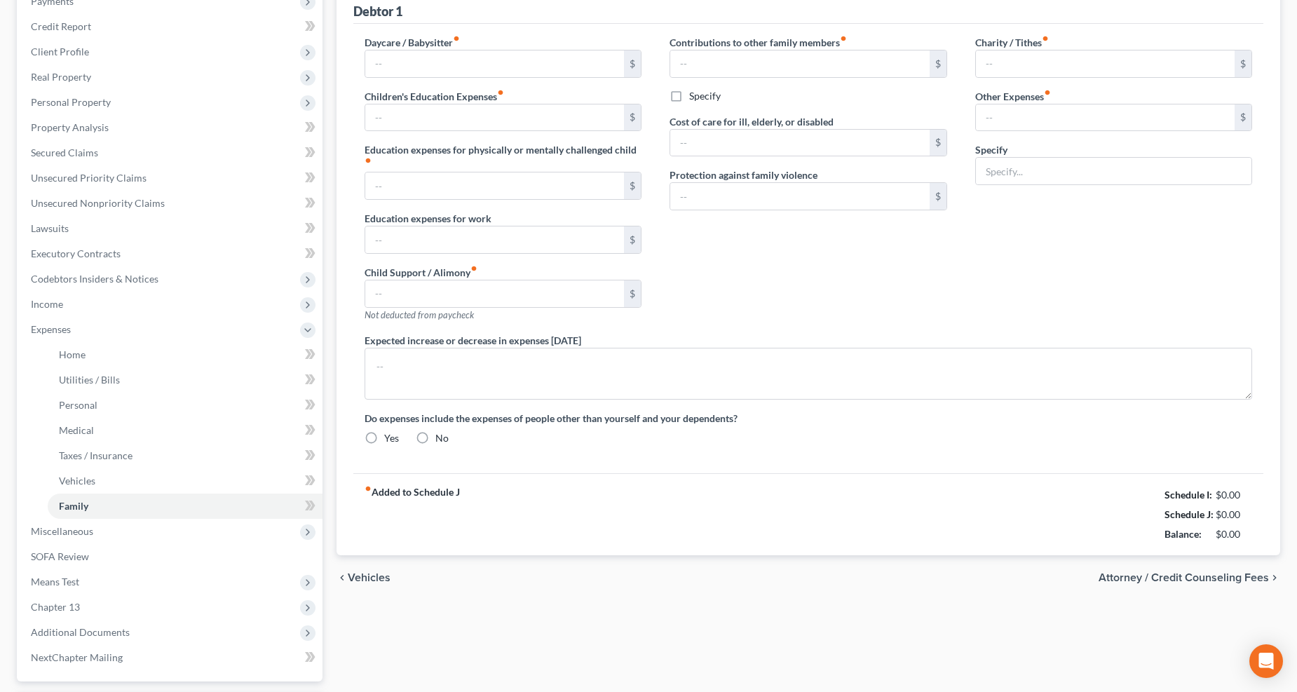
type input "0.00"
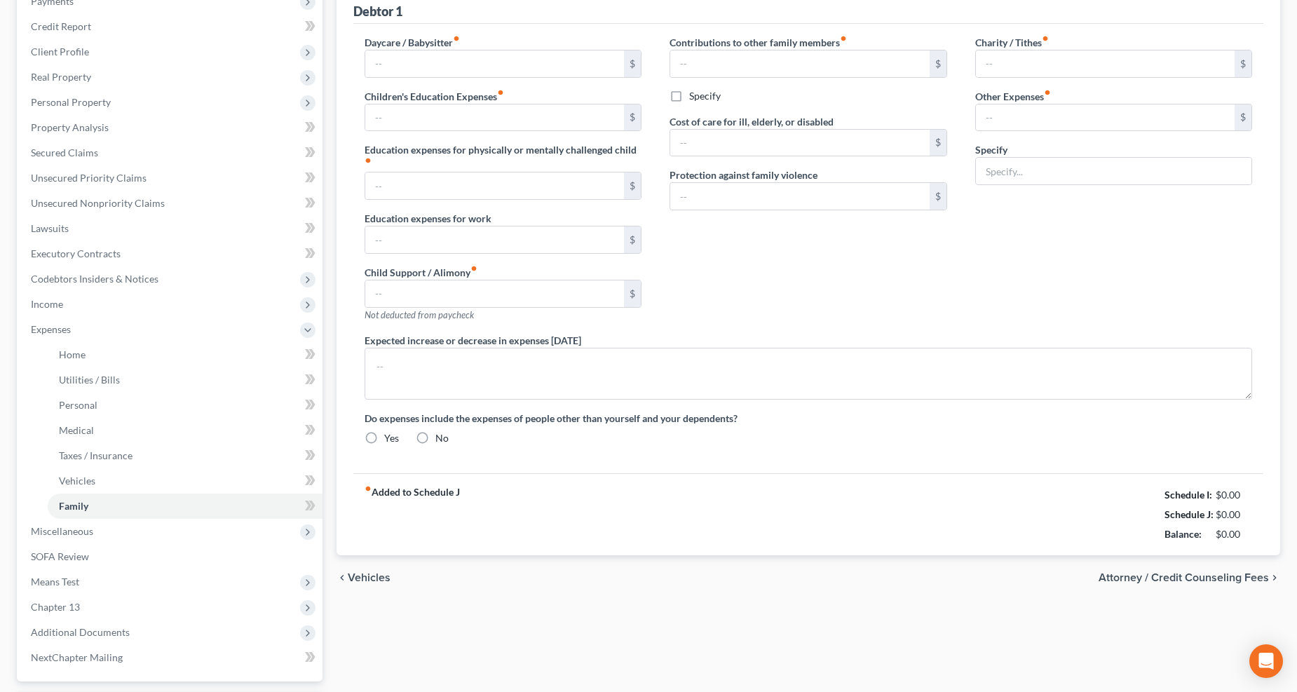
type input "0.00"
type input "127.51"
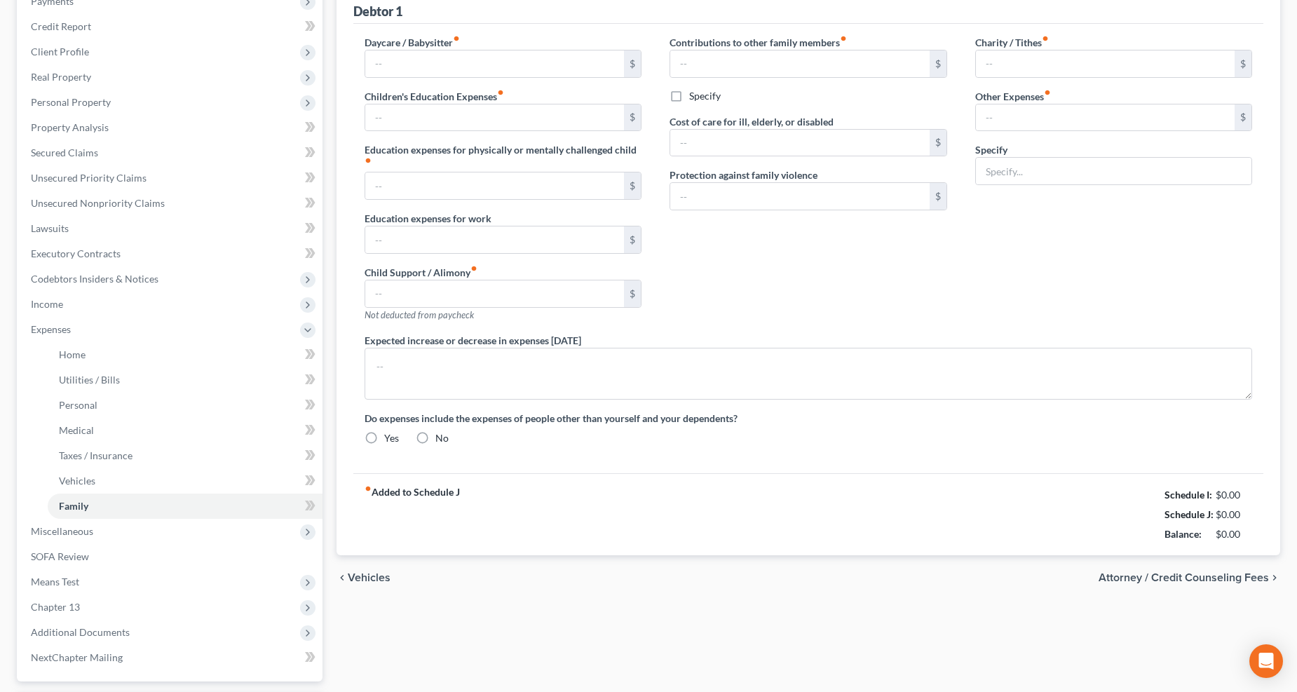
type input "Student Loan IDR Plan"
type textarea "The debtor does not expect an increase or decrease in expenditures of 10% or mo…"
radio input "true"
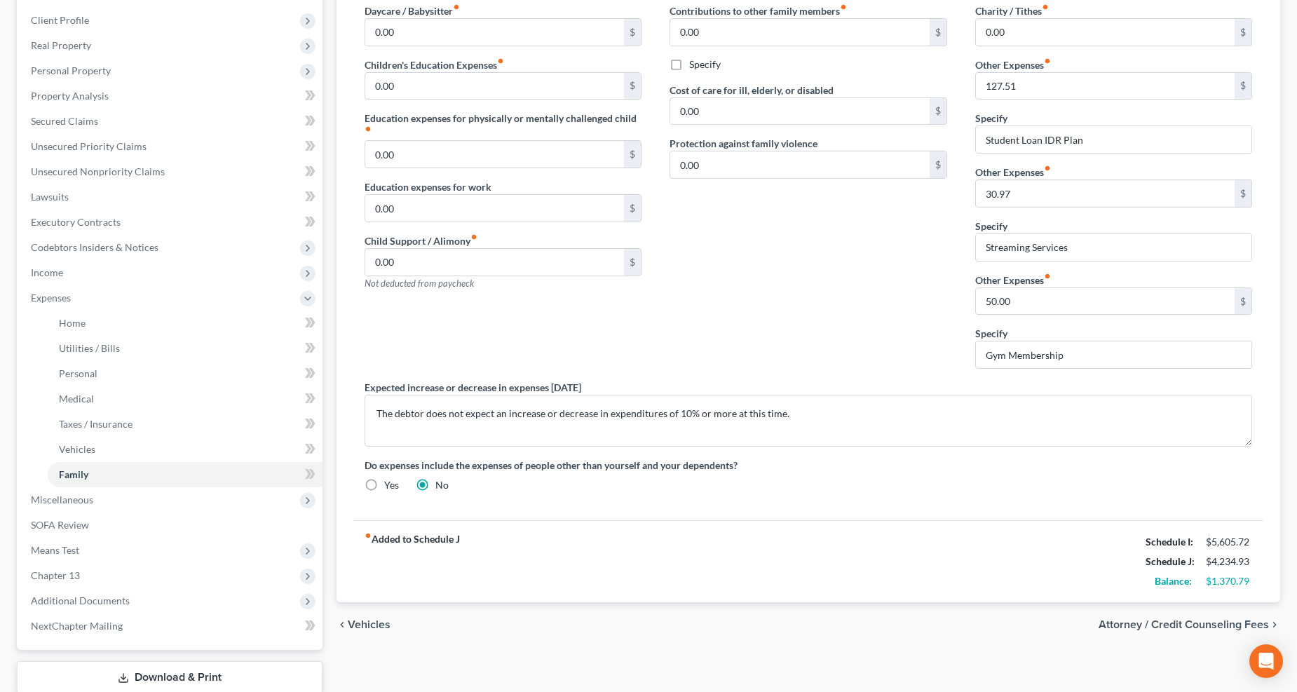
scroll to position [303, 0]
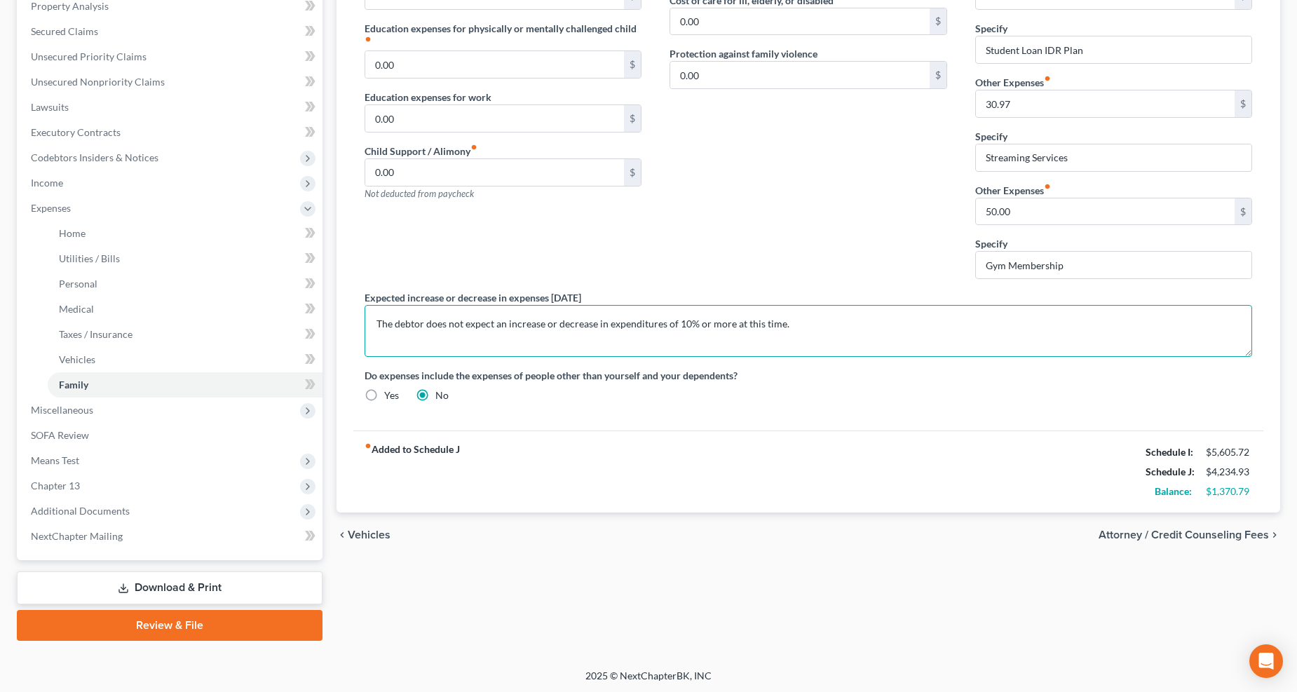
click at [374, 320] on textarea "The debtor does not expect an increase or decrease in expenditures of 10% or mo…" at bounding box center [808, 331] width 888 height 52
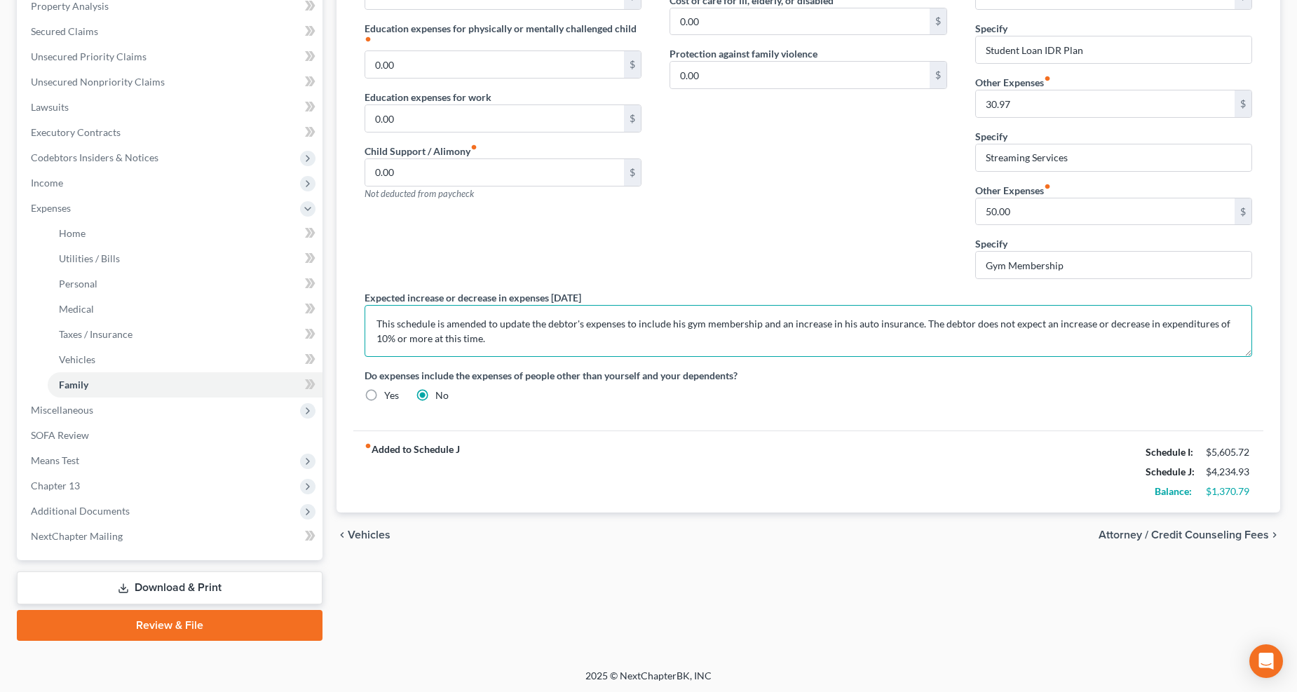
type textarea "This schedule is amended to update the debtor's expenses to include his gym mem…"
click at [184, 583] on link "Download & Print" at bounding box center [170, 587] width 306 height 33
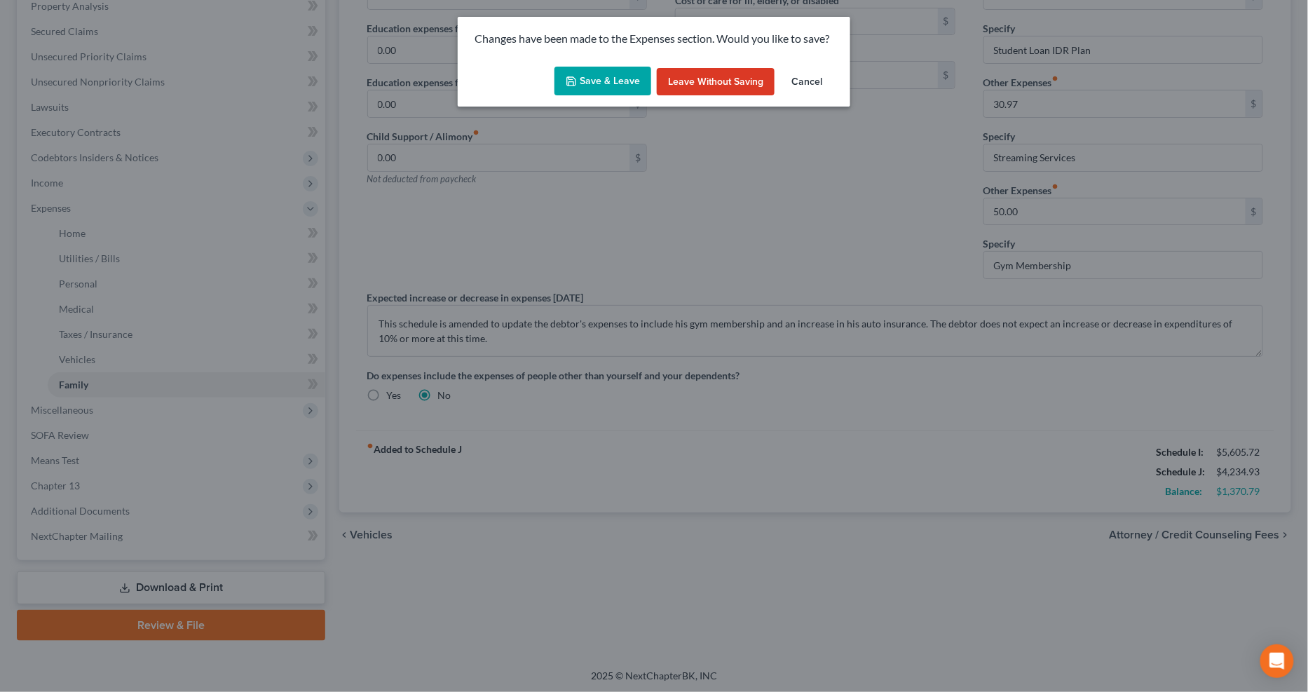
click at [583, 81] on button "Save & Leave" at bounding box center [602, 81] width 97 height 29
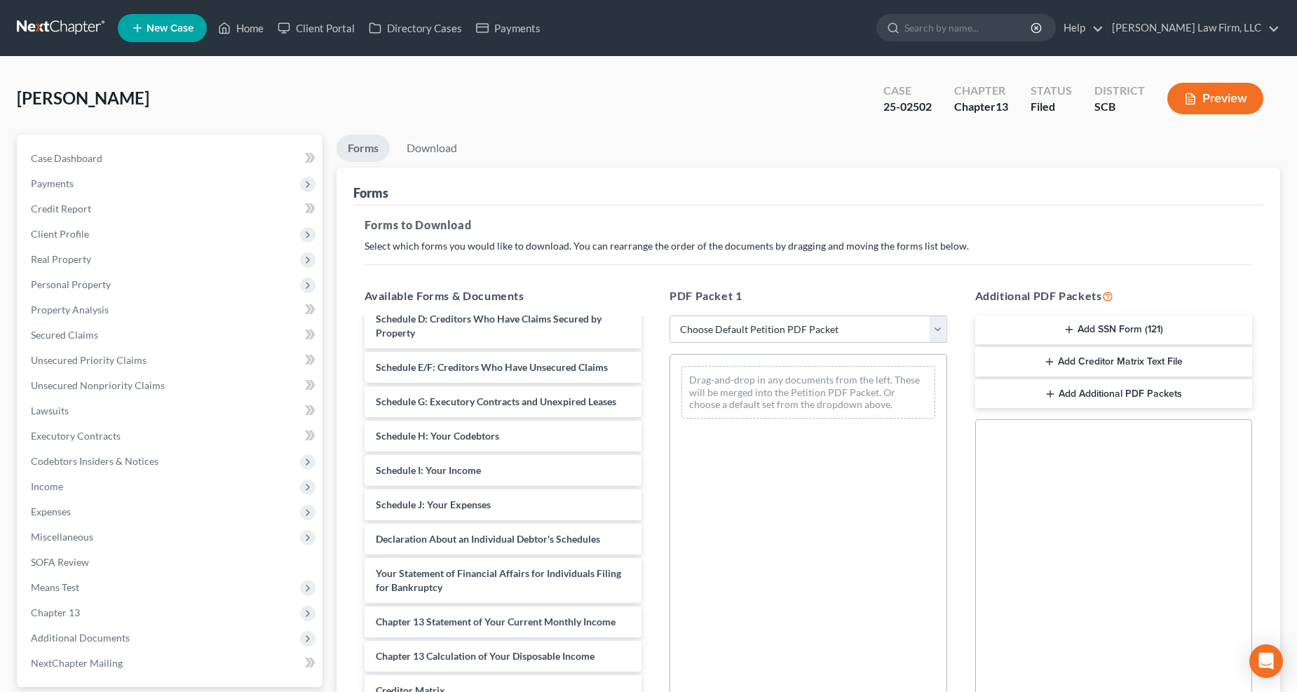
scroll to position [389, 0]
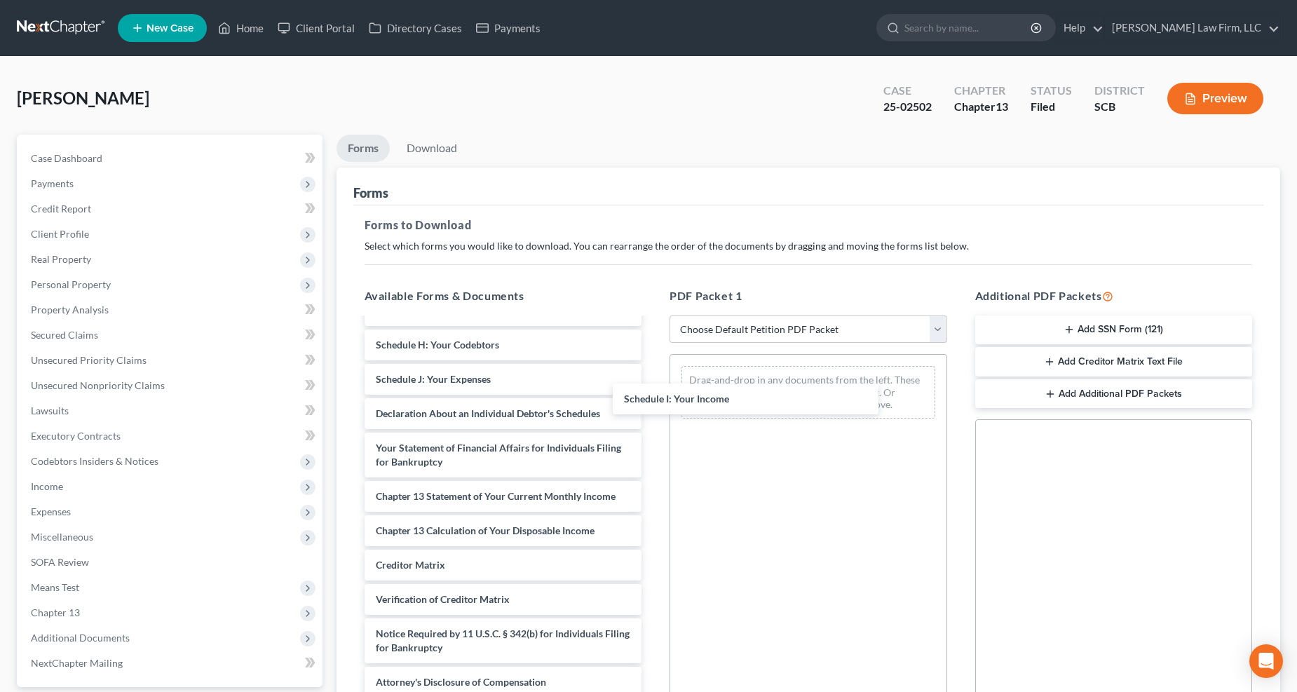
drag, startPoint x: 468, startPoint y: 387, endPoint x: 477, endPoint y: 386, distance: 8.4
click at [653, 402] on div "Schedule I: Your Income DEBN-pdf signed [MEDICAL_DATA]-pdf pay advices 04-21.25…" at bounding box center [503, 318] width 300 height 760
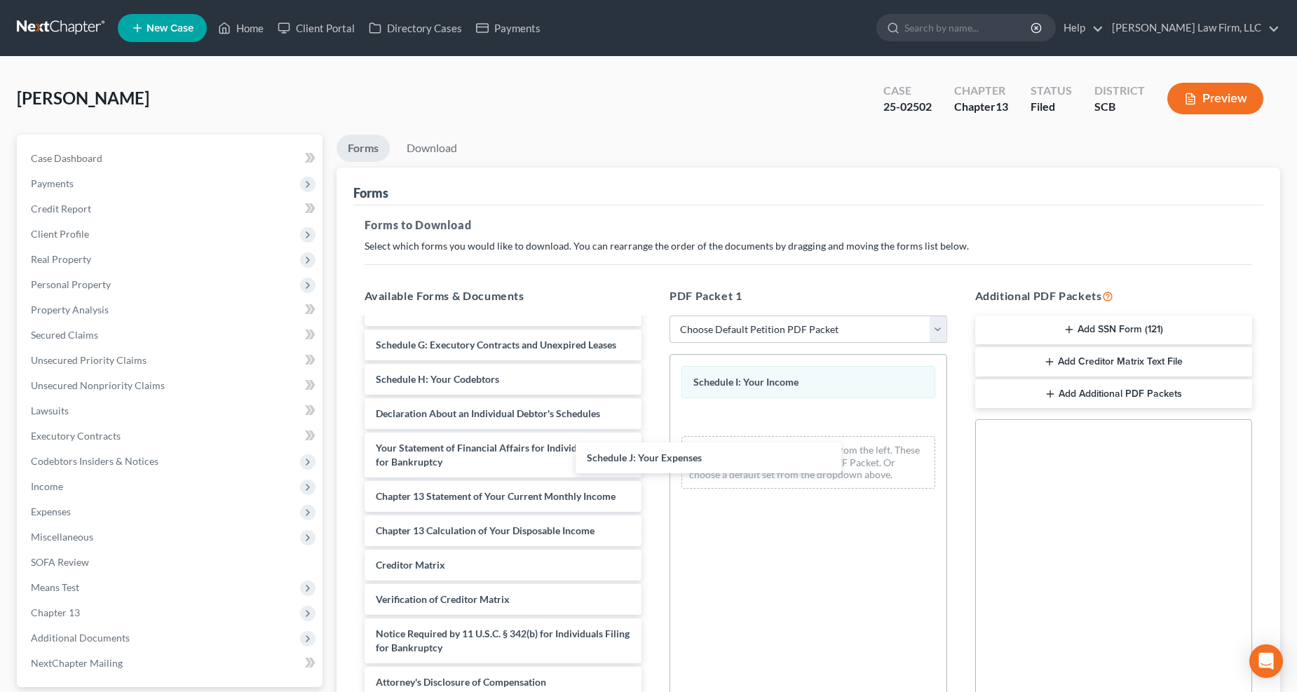
scroll to position [360, 0]
drag, startPoint x: 509, startPoint y: 382, endPoint x: 746, endPoint y: 458, distance: 249.4
click at [653, 458] on div "Schedule J: Your Expenses DEBN-pdf signed [MEDICAL_DATA]-pdf pay advices 04-21.…" at bounding box center [503, 334] width 300 height 725
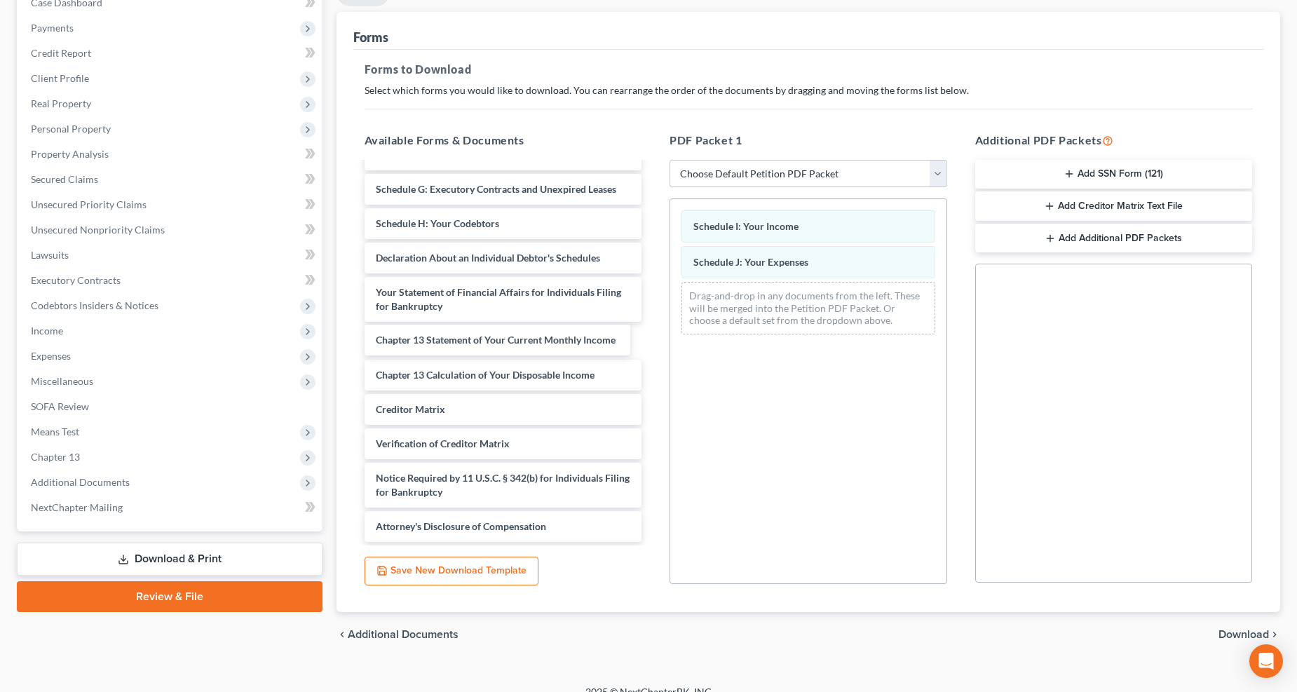
scroll to position [326, 0]
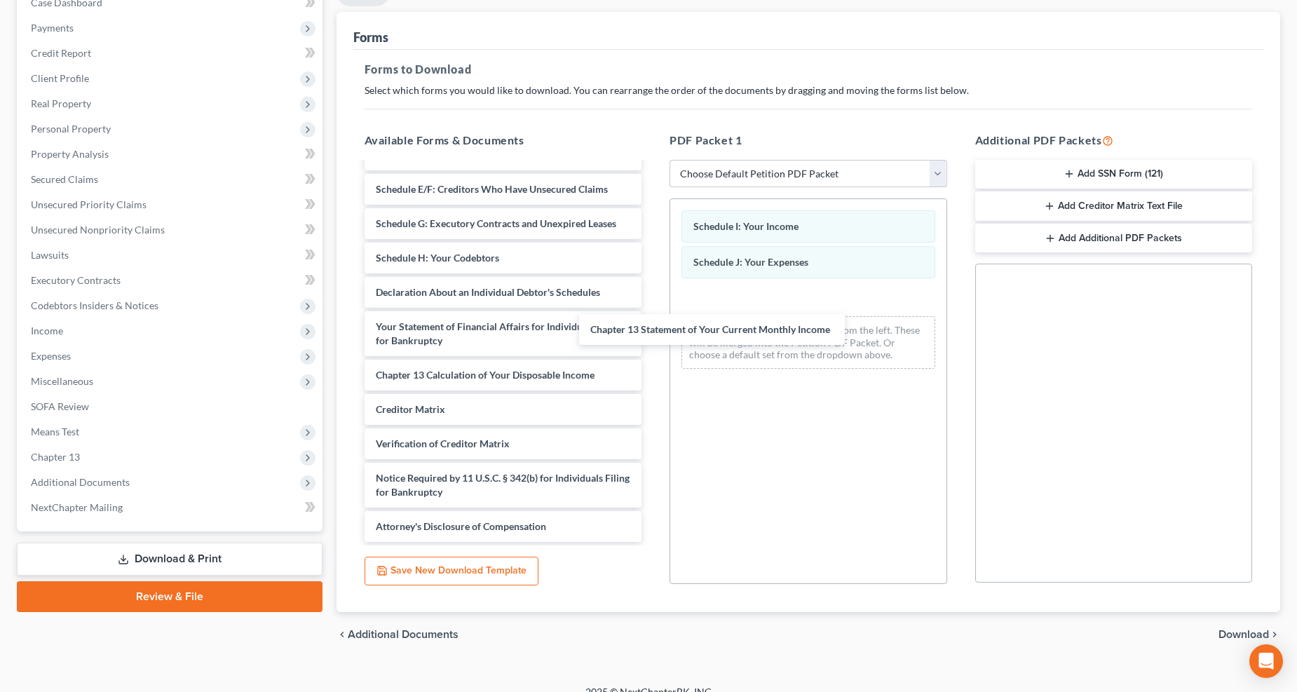
drag, startPoint x: 520, startPoint y: 341, endPoint x: 734, endPoint y: 331, distance: 214.7
click at [653, 331] on div "Chapter 13 Statement of Your Current Monthly Income DEBN-pdf signed [MEDICAL_DA…" at bounding box center [503, 196] width 300 height 691
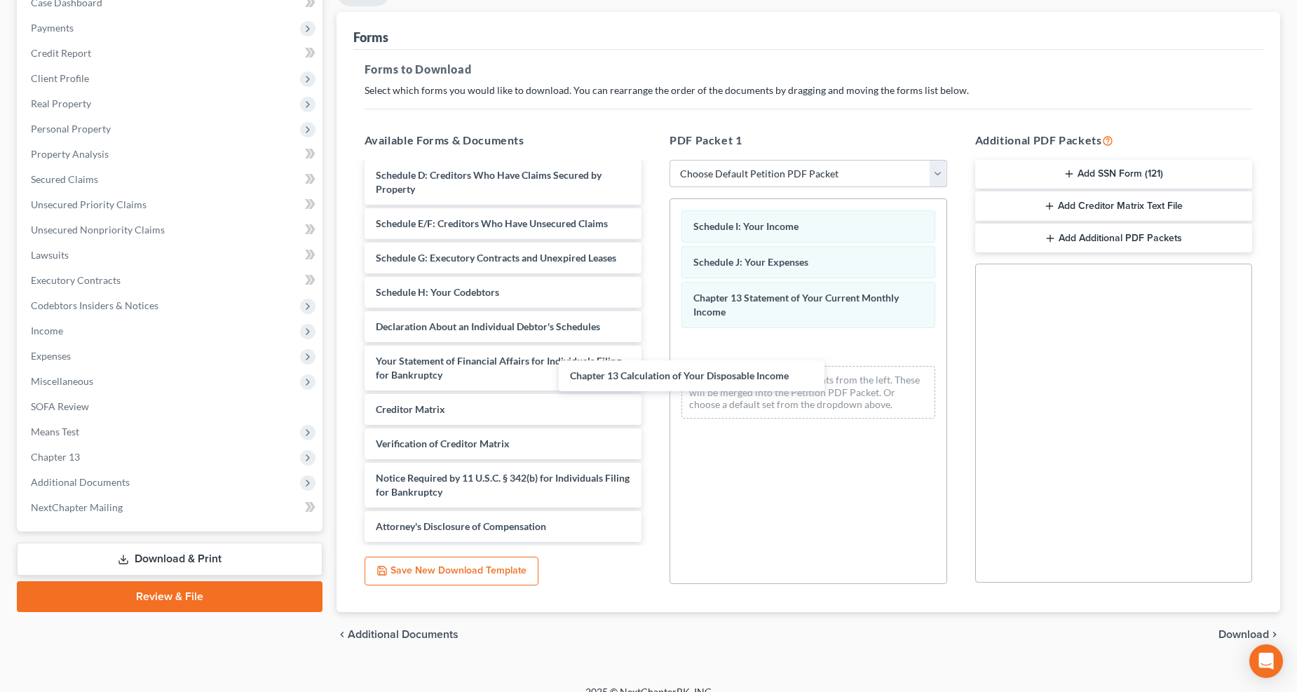
scroll to position [292, 0]
drag, startPoint x: 583, startPoint y: 374, endPoint x: 779, endPoint y: 375, distance: 195.5
click at [653, 375] on div "Chapter 13 Calculation of Your Disposable Income DEBN-pdf signed [MEDICAL_DATA]…" at bounding box center [503, 213] width 300 height 657
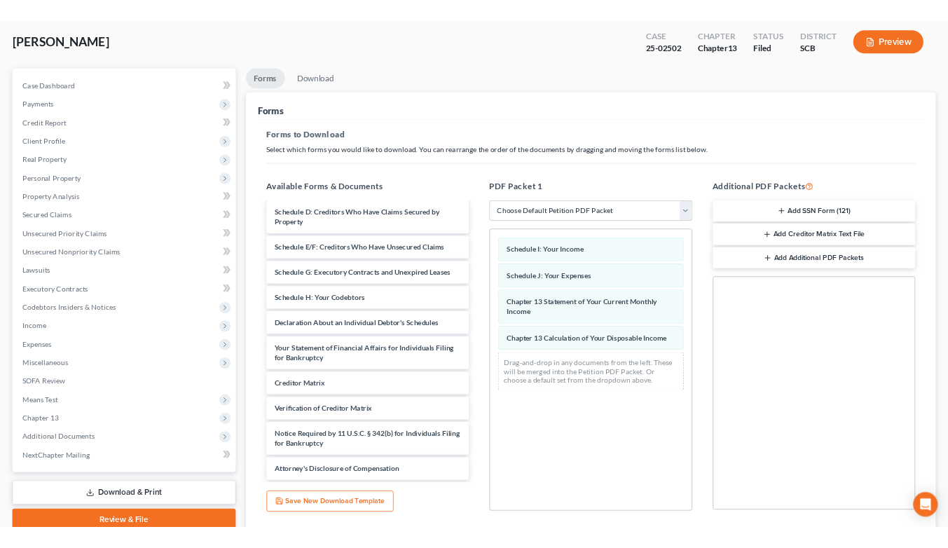
scroll to position [0, 0]
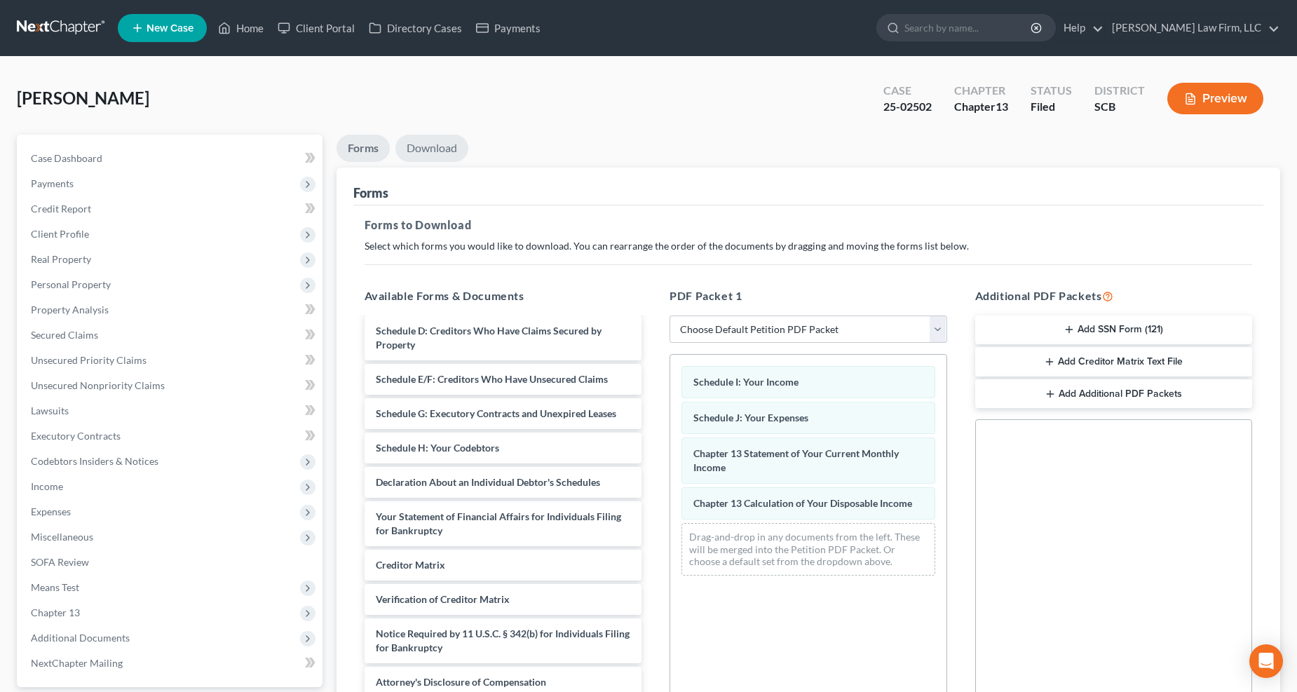
click at [442, 151] on link "Download" at bounding box center [431, 148] width 73 height 27
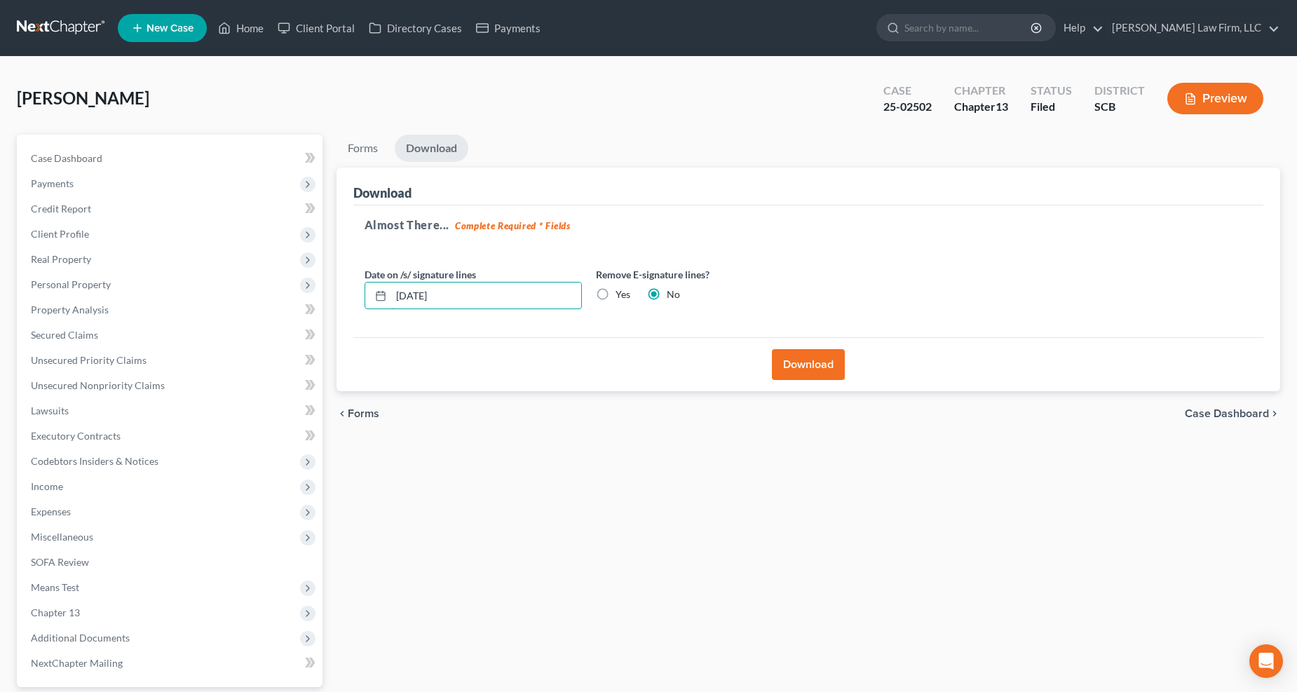
drag, startPoint x: 458, startPoint y: 285, endPoint x: 286, endPoint y: 305, distance: 172.9
click at [286, 305] on div "Petition Navigation Case Dashboard Payments Invoices Payments Payments Credit R…" at bounding box center [648, 451] width 1277 height 633
click at [615, 296] on label "Yes" at bounding box center [622, 294] width 15 height 14
click at [621, 296] on input "Yes" at bounding box center [625, 291] width 9 height 9
radio input "true"
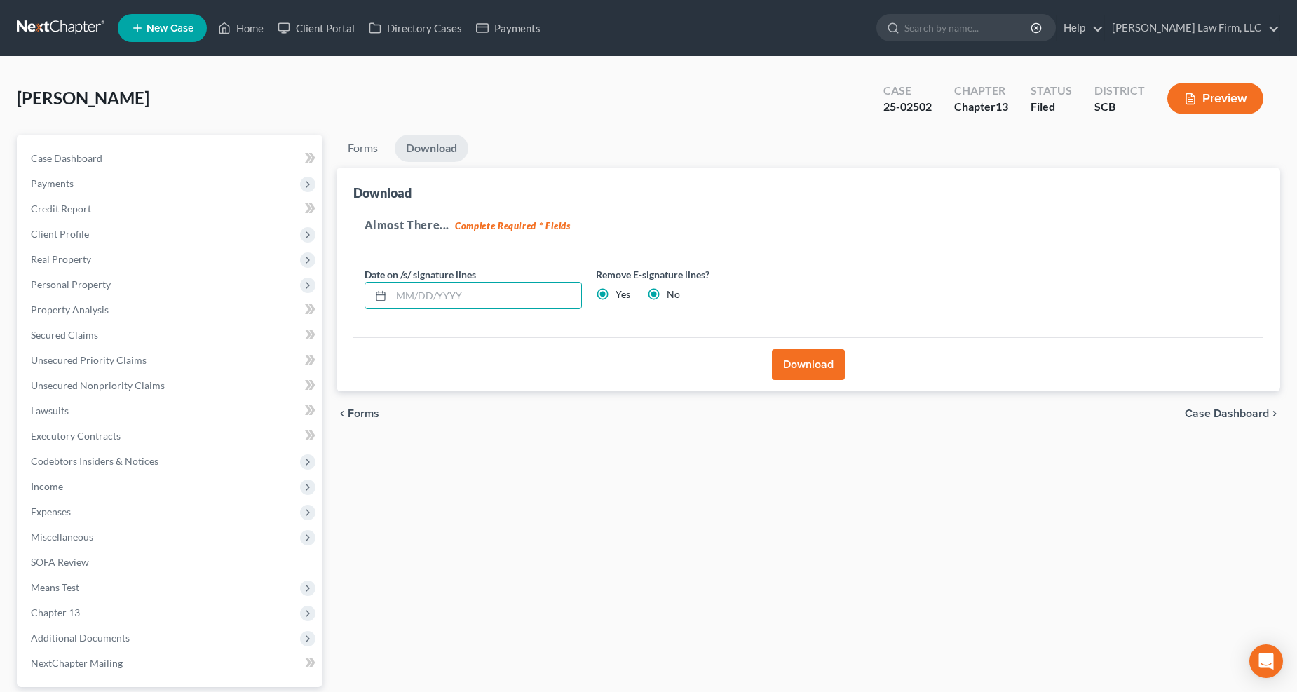
radio input "false"
click at [804, 363] on button "Download" at bounding box center [808, 364] width 73 height 31
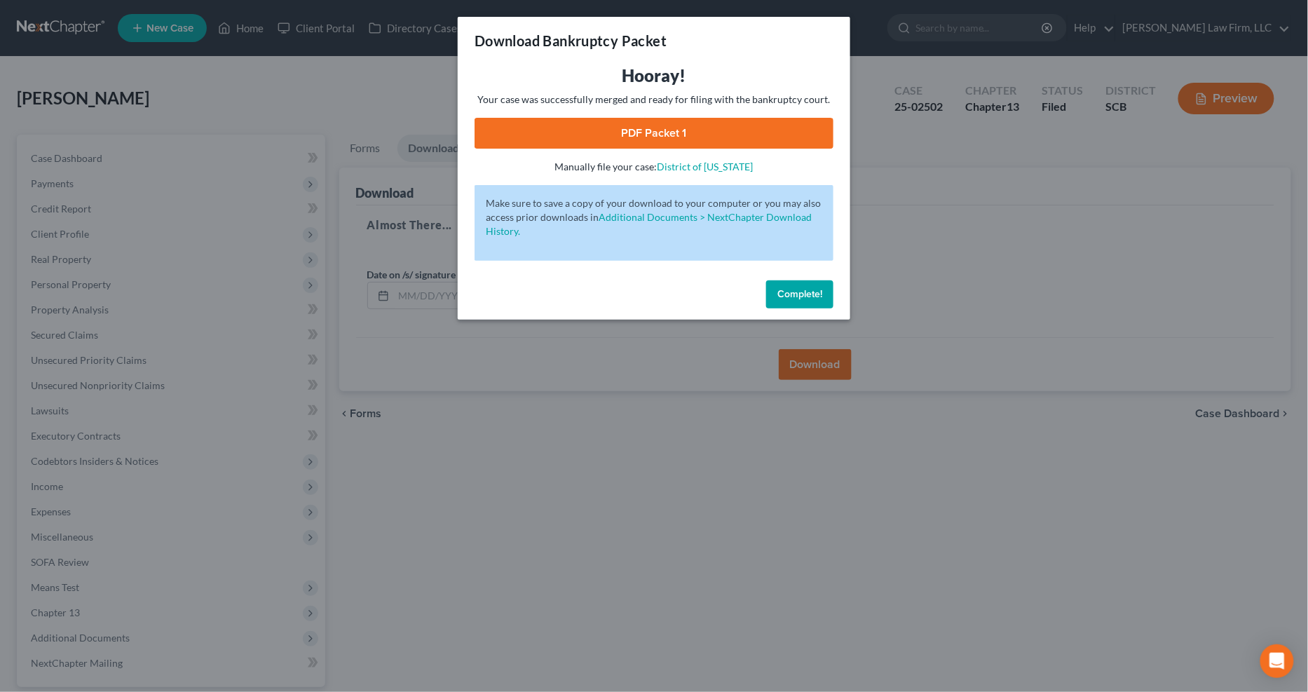
click at [661, 135] on link "PDF Packet 1" at bounding box center [653, 133] width 359 height 31
click at [378, 86] on div "Download Bankruptcy Packet Hooray! Your case was successfully merged and ready …" at bounding box center [654, 346] width 1308 height 692
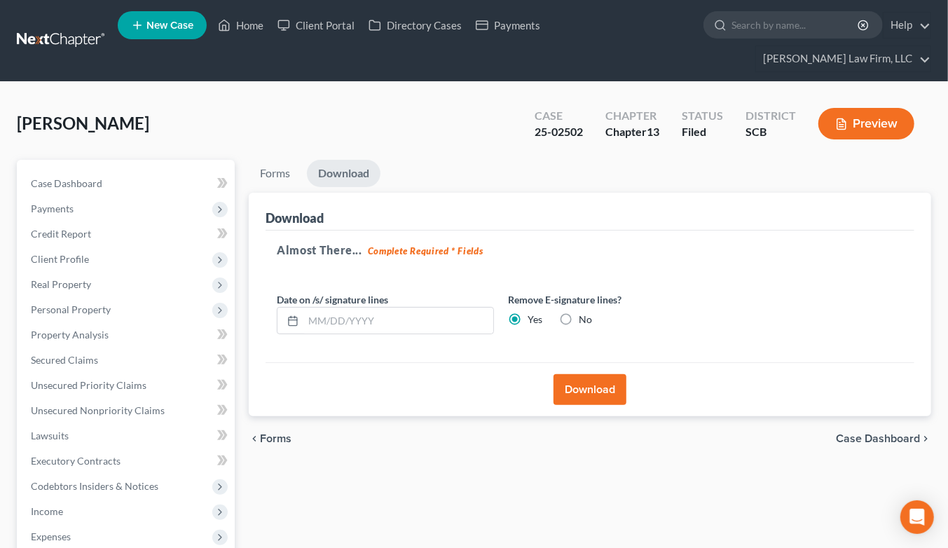
click at [810, 132] on div "[PERSON_NAME] Upgraded Case 25-02502 Chapter Chapter 13 Status Filed District S…" at bounding box center [474, 129] width 915 height 61
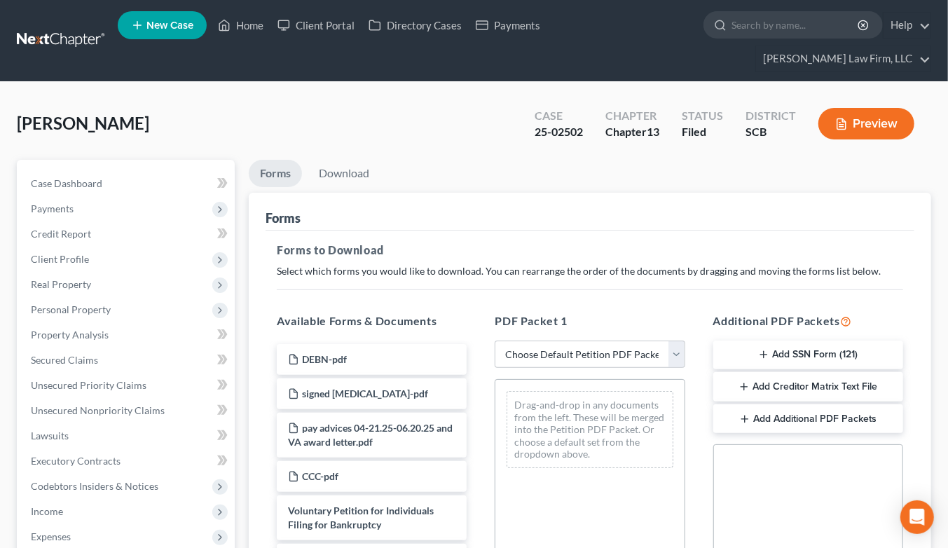
click at [797, 131] on div "[PERSON_NAME] Upgraded Case 25-02502 Chapter Chapter 13 Status Filed District S…" at bounding box center [474, 129] width 915 height 61
click at [837, 160] on ul "Forms Download" at bounding box center [590, 176] width 683 height 33
click at [65, 31] on link at bounding box center [62, 40] width 90 height 25
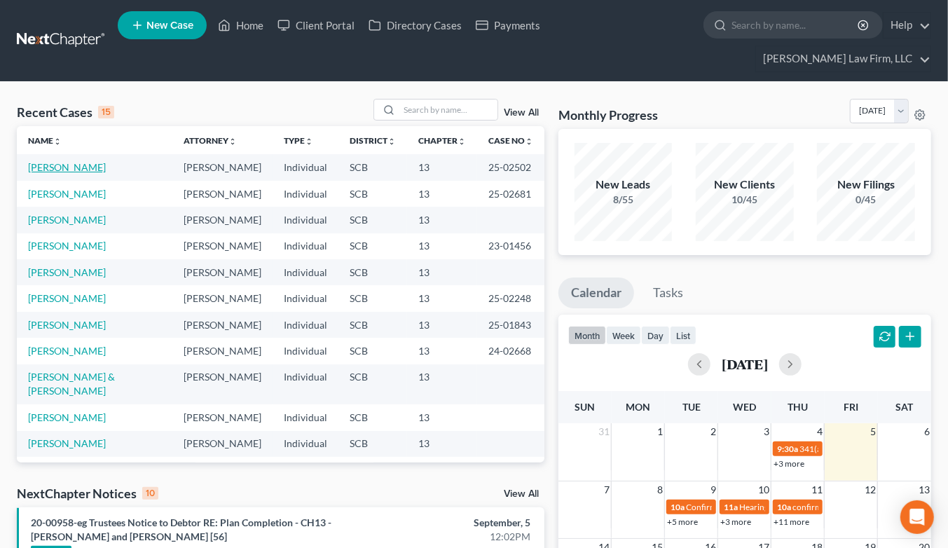
click at [46, 161] on link "[PERSON_NAME]" at bounding box center [67, 167] width 78 height 12
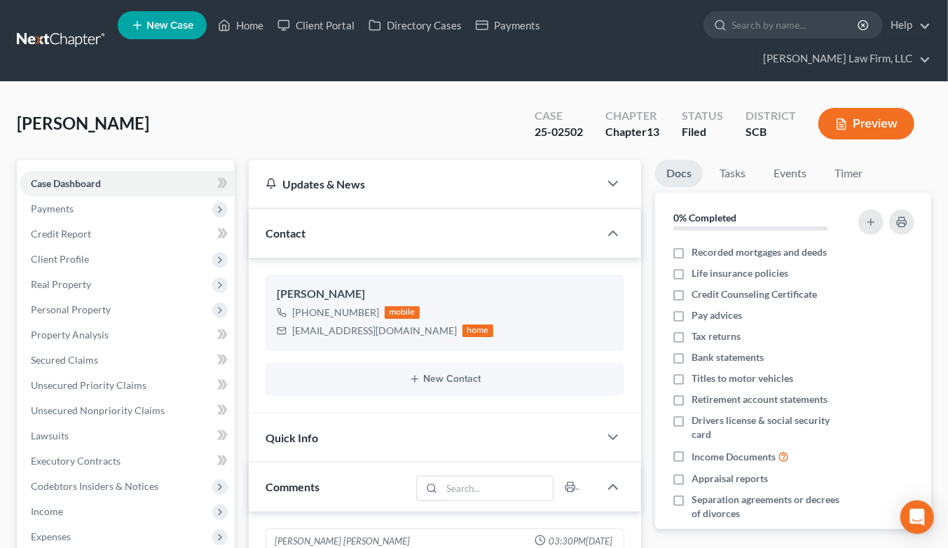
scroll to position [1668, 0]
click at [902, 160] on ul "Docs Tasks Events Timer" at bounding box center [793, 176] width 276 height 33
click at [109, 379] on span "Unsecured Priority Claims" at bounding box center [89, 385] width 116 height 12
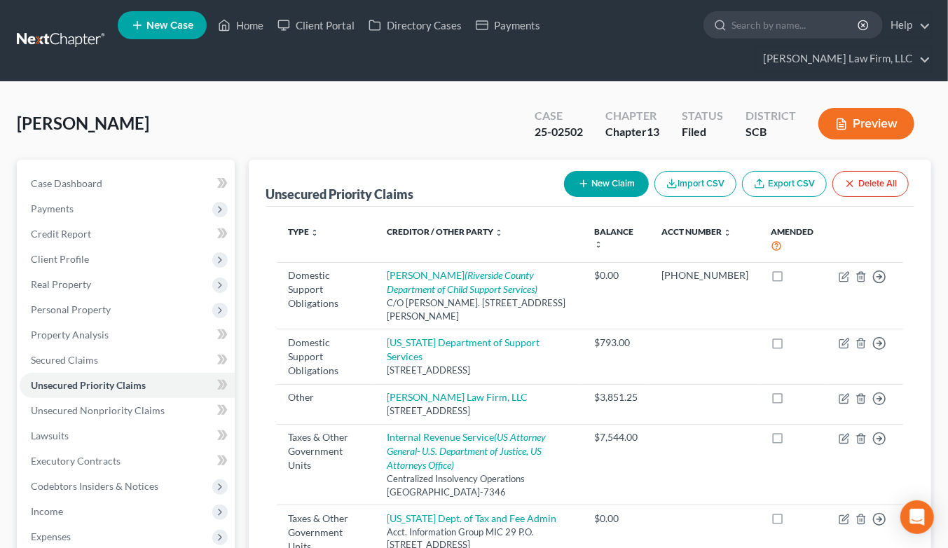
click at [240, 538] on div "Case Dashboard Payments Invoices Payments Payments Credit Report Client Profile" at bounding box center [126, 476] width 232 height 633
click at [76, 28] on link at bounding box center [62, 40] width 90 height 25
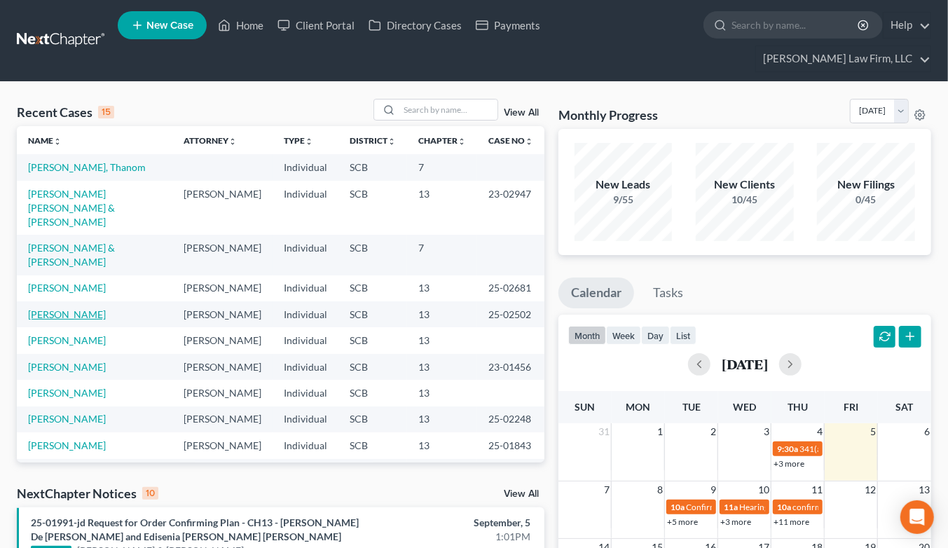
click at [62, 308] on link "[PERSON_NAME]" at bounding box center [67, 314] width 78 height 12
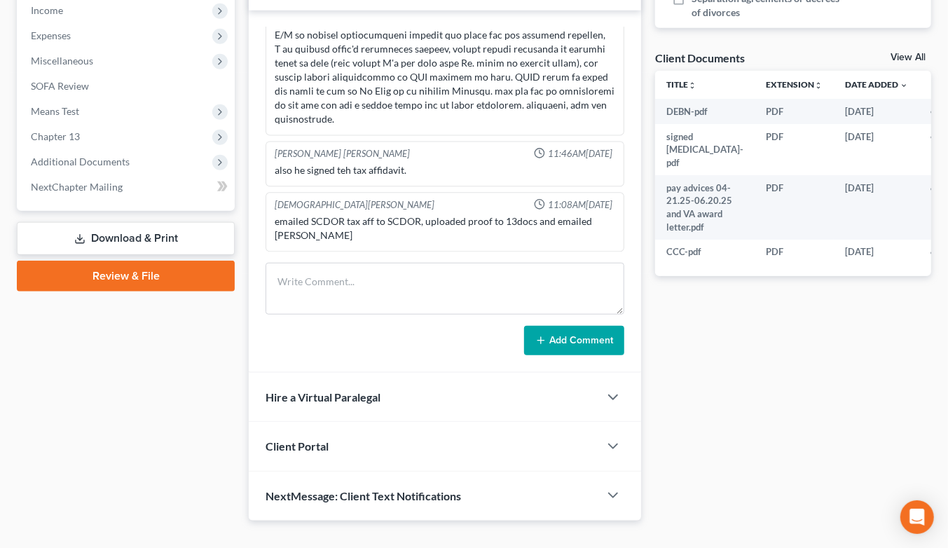
scroll to position [502, 0]
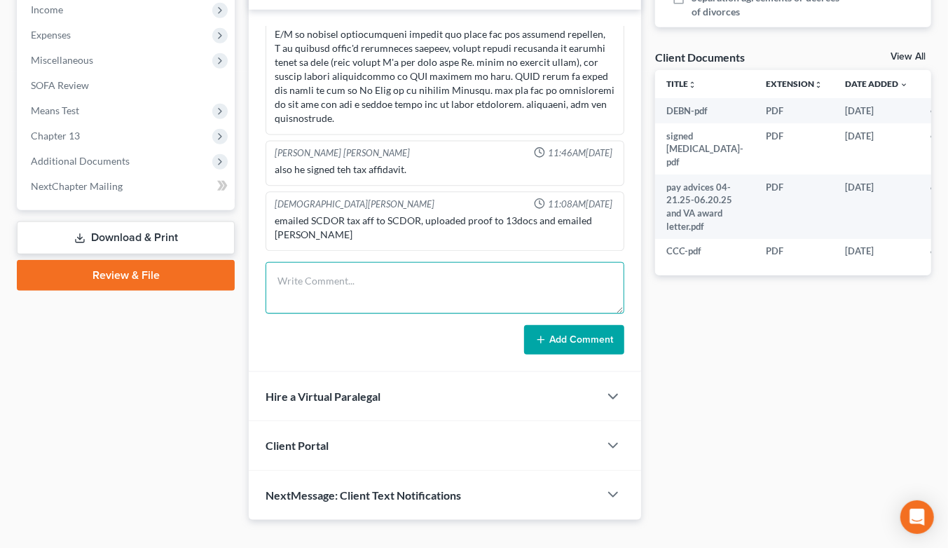
drag, startPoint x: 344, startPoint y: 268, endPoint x: 366, endPoint y: 263, distance: 22.3
click at [346, 268] on textarea at bounding box center [445, 288] width 359 height 52
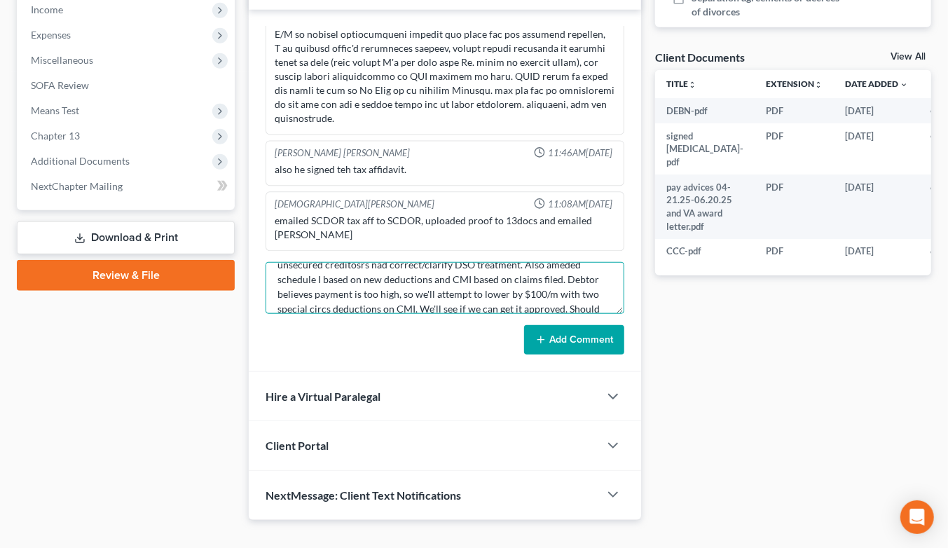
scroll to position [46, 0]
type textarea "Met w/ debtor ahead of confirmation. Amended E/F to add two unsecured creditosr…"
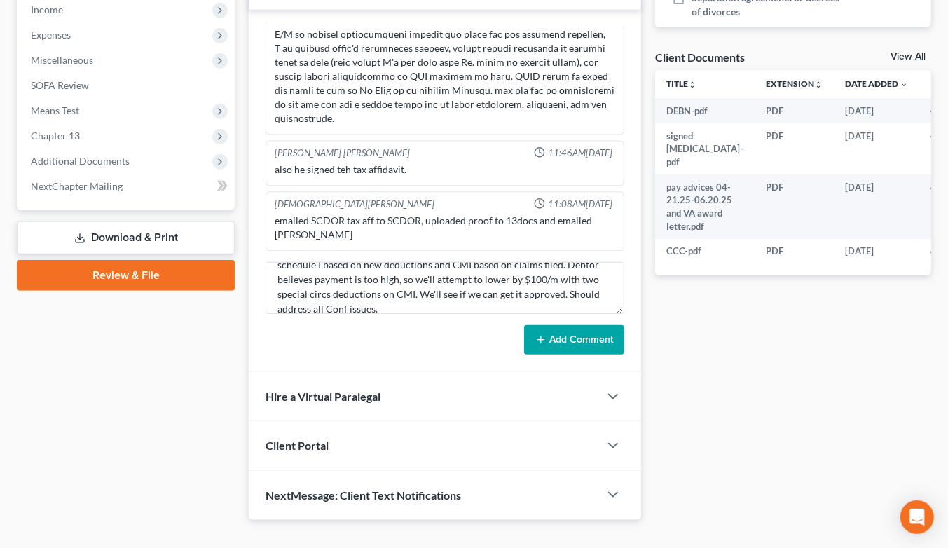
click at [563, 325] on button "Add Comment" at bounding box center [574, 339] width 100 height 29
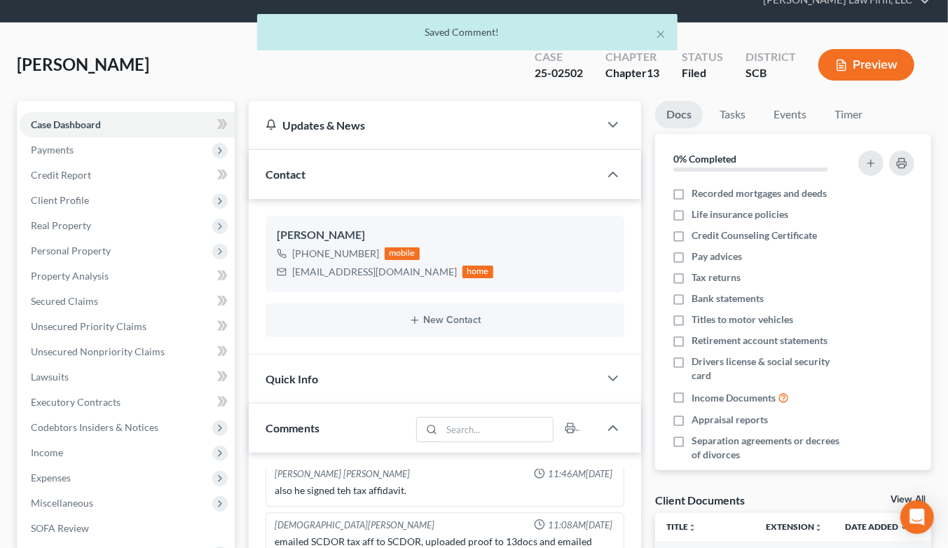
scroll to position [0, 0]
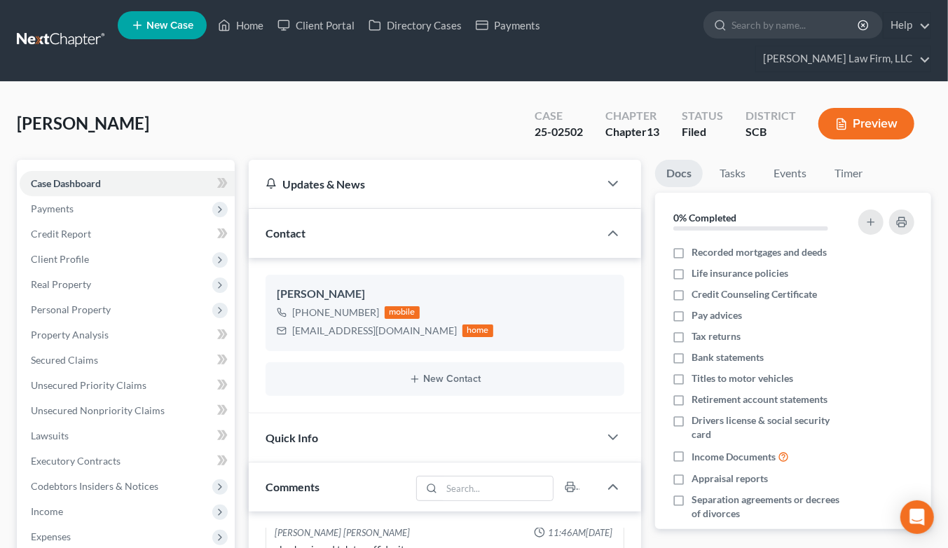
click at [74, 29] on link at bounding box center [62, 40] width 90 height 25
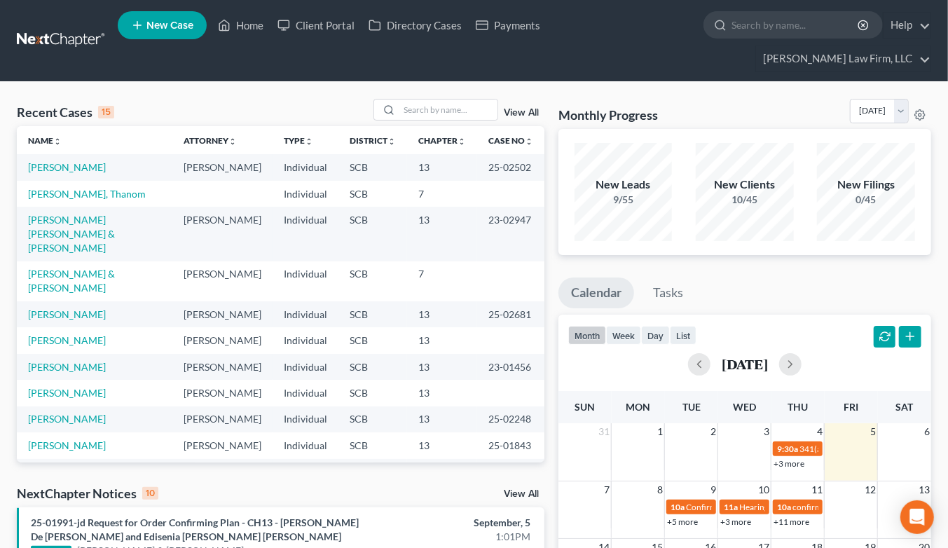
drag, startPoint x: 747, startPoint y: 63, endPoint x: 704, endPoint y: 92, distance: 51.5
click at [446, 100] on input "search" at bounding box center [448, 110] width 98 height 20
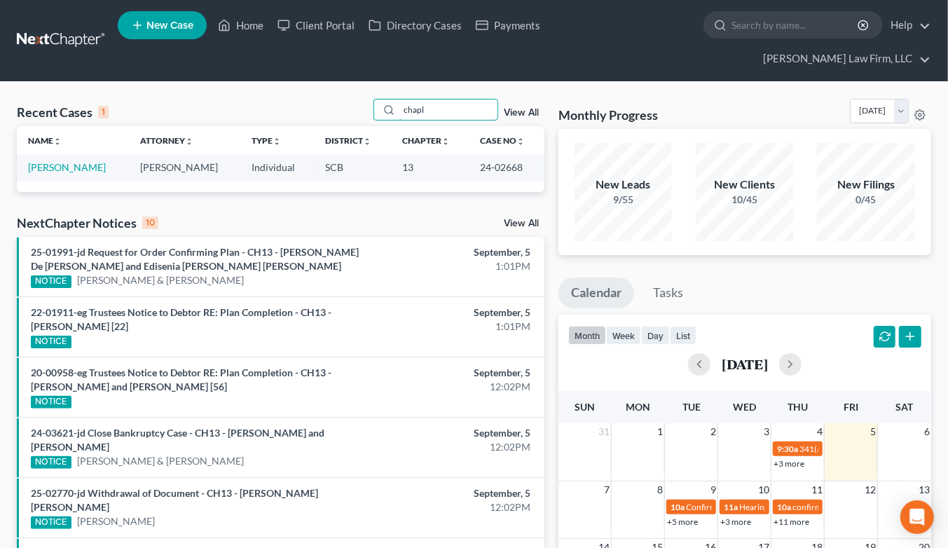
type input "chapl"
click at [86, 161] on link "[PERSON_NAME]" at bounding box center [67, 167] width 78 height 12
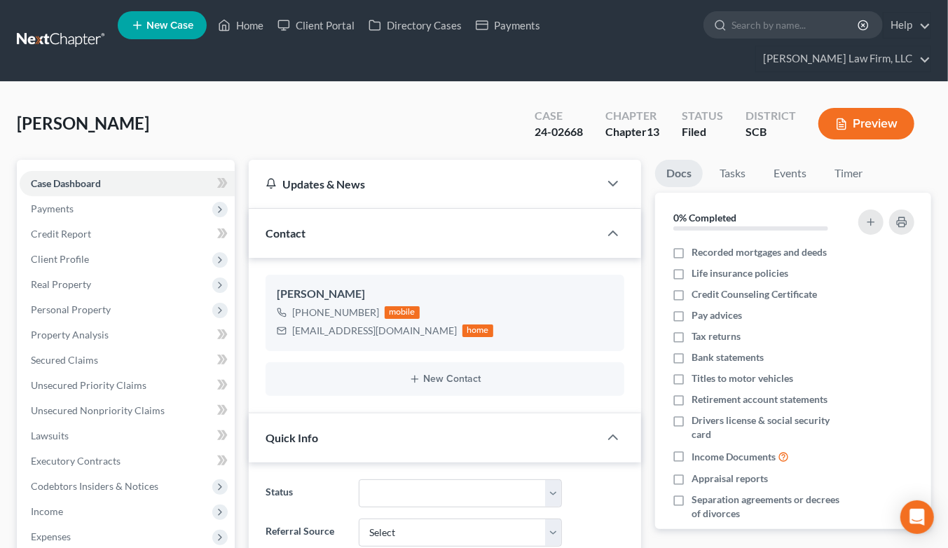
select select "2"
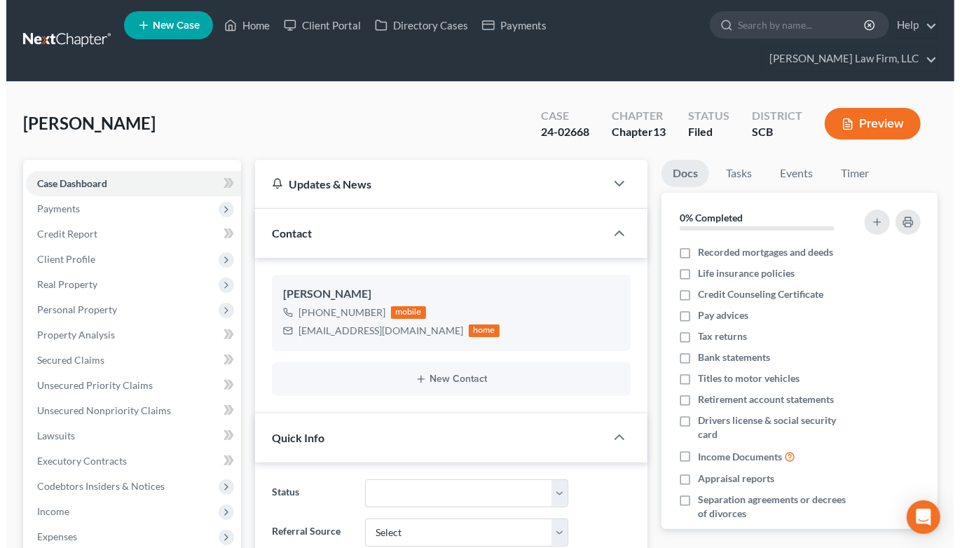
scroll to position [722, 0]
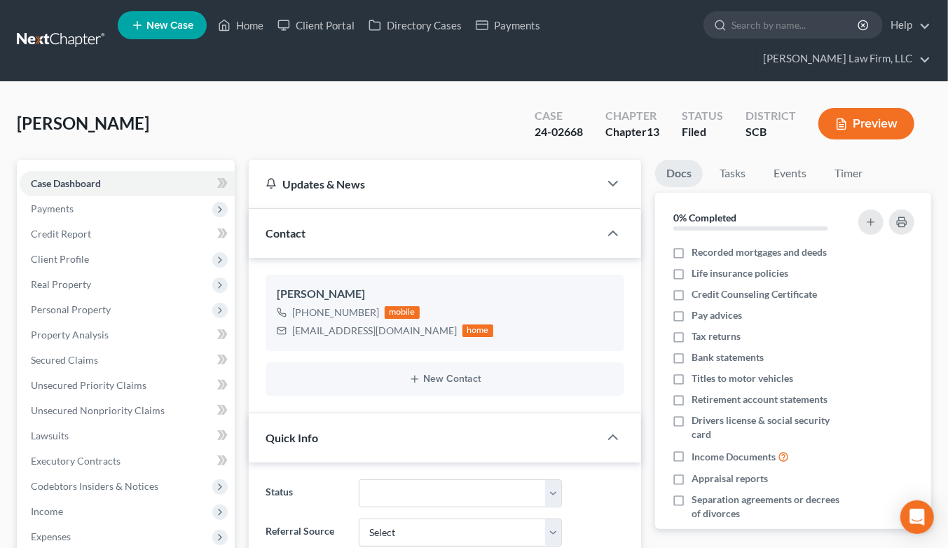
click at [70, 278] on span "Real Property" at bounding box center [61, 284] width 60 height 12
click at [74, 303] on span "Properties Owned" at bounding box center [99, 309] width 80 height 12
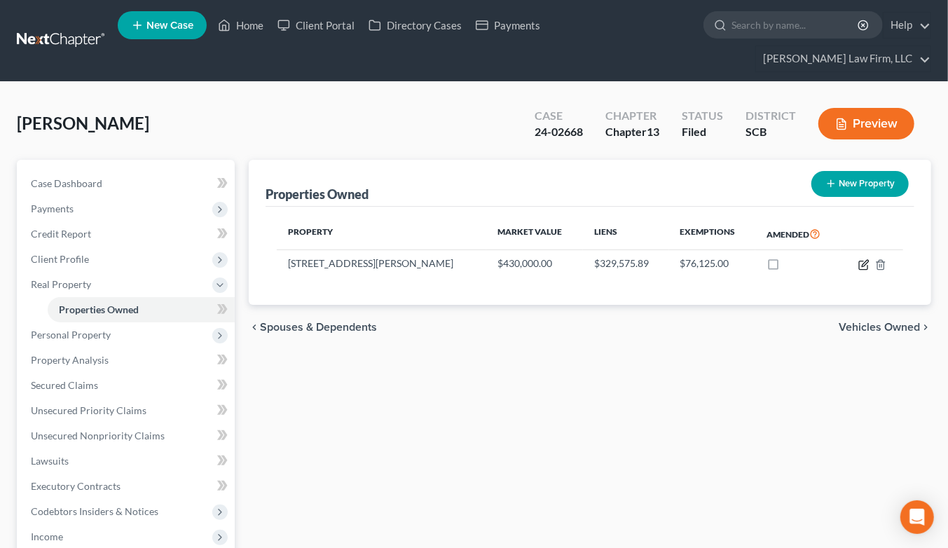
click at [860, 259] on icon "button" at bounding box center [864, 264] width 11 height 11
select select "42"
select select "3"
select select "1"
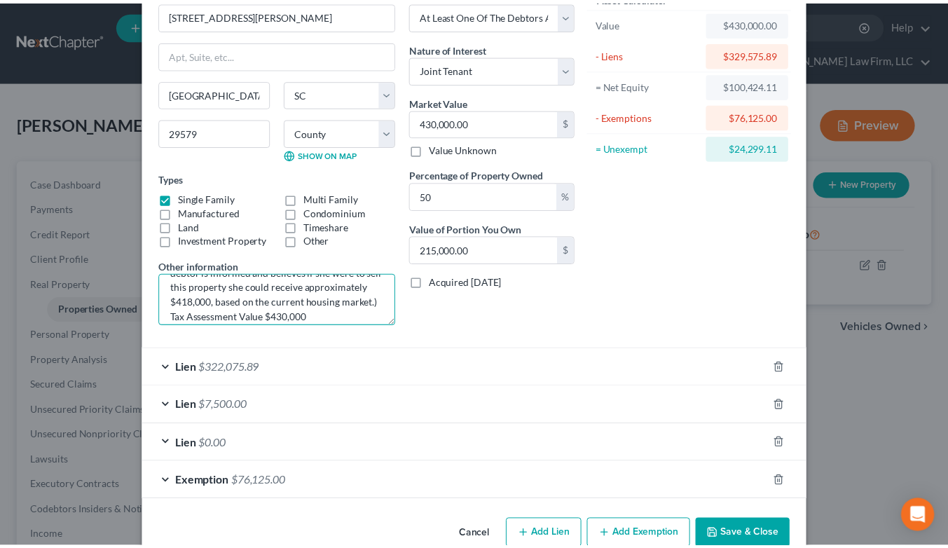
scroll to position [57, 0]
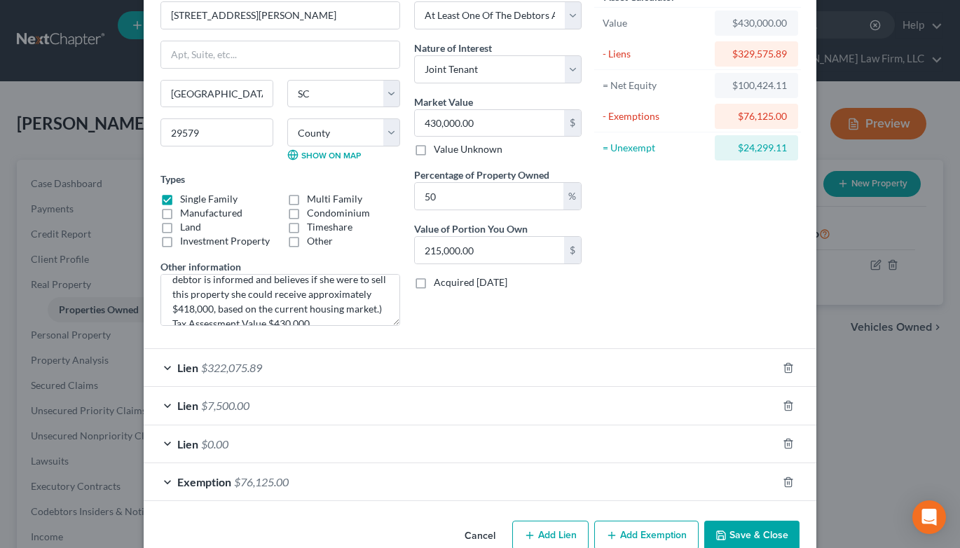
click at [734, 533] on button "Save & Close" at bounding box center [751, 535] width 95 height 29
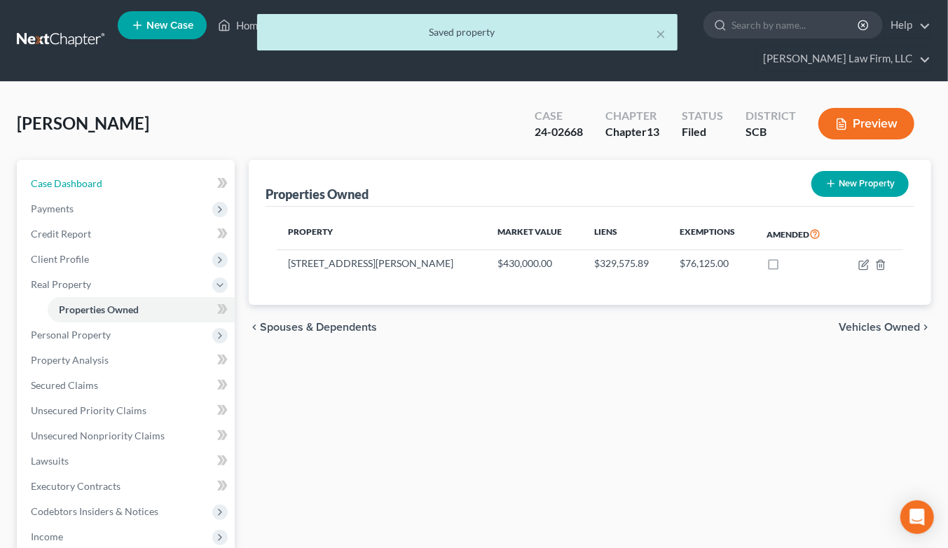
click at [88, 177] on span "Case Dashboard" at bounding box center [66, 183] width 71 height 12
select select "2"
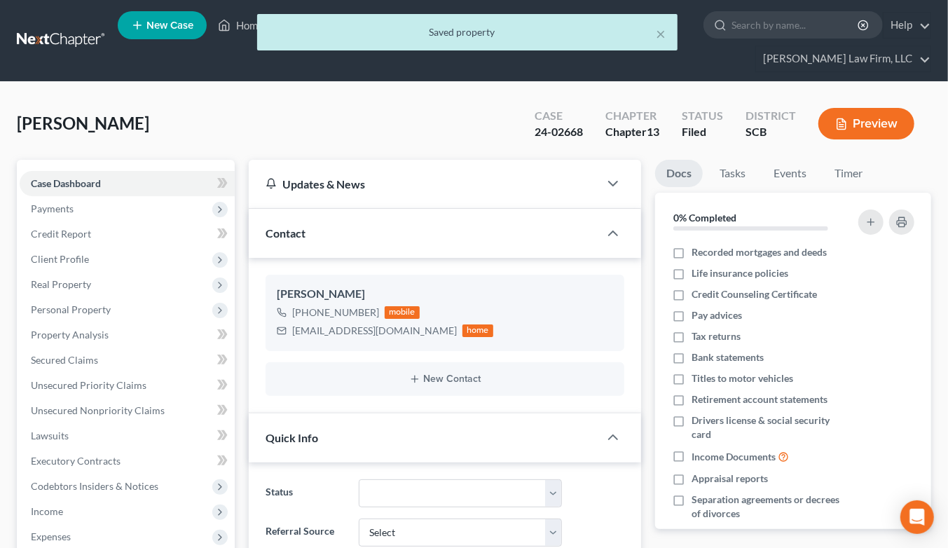
scroll to position [722, 0]
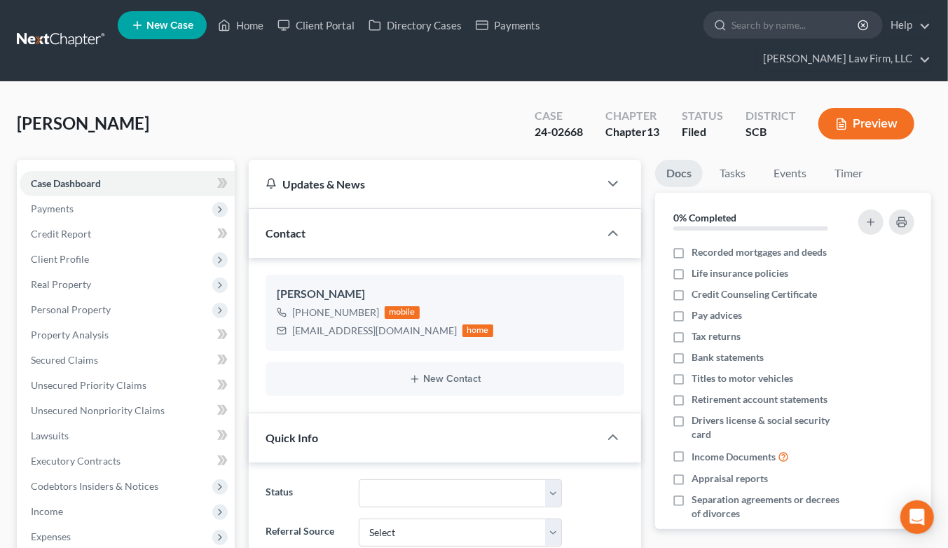
click at [71, 278] on span "Real Property" at bounding box center [61, 284] width 60 height 12
click at [81, 297] on link "Properties Owned" at bounding box center [141, 309] width 187 height 25
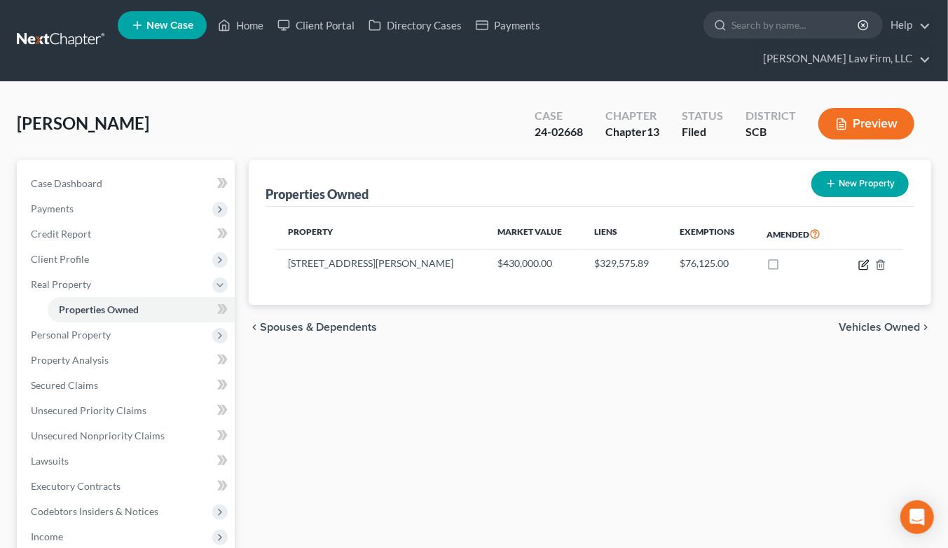
click at [863, 259] on icon "button" at bounding box center [864, 264] width 11 height 11
select select "42"
select select "25"
select select "3"
select select "1"
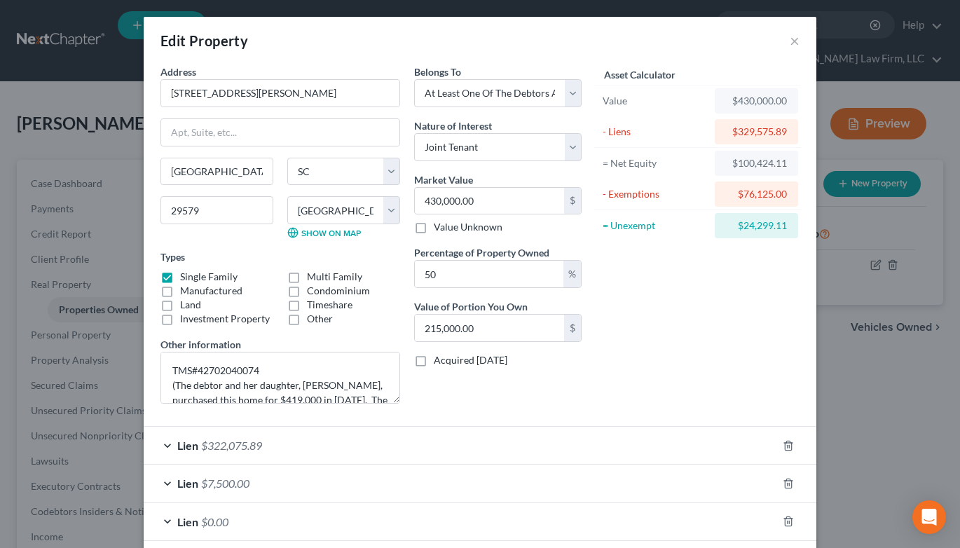
click at [781, 44] on div "Edit Property ×" at bounding box center [480, 41] width 673 height 48
click at [790, 42] on button "×" at bounding box center [795, 40] width 10 height 17
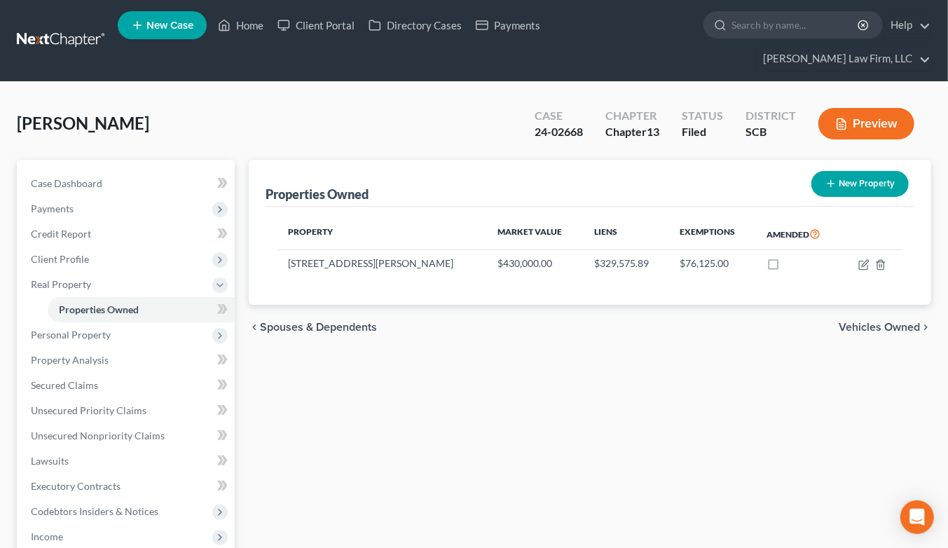
click at [58, 28] on link at bounding box center [62, 40] width 90 height 25
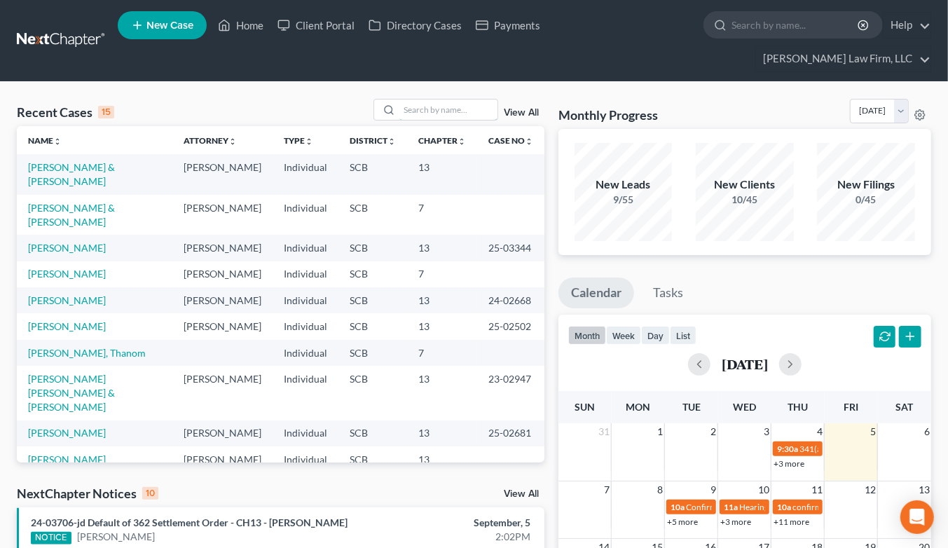
click at [432, 100] on input "search" at bounding box center [448, 110] width 98 height 20
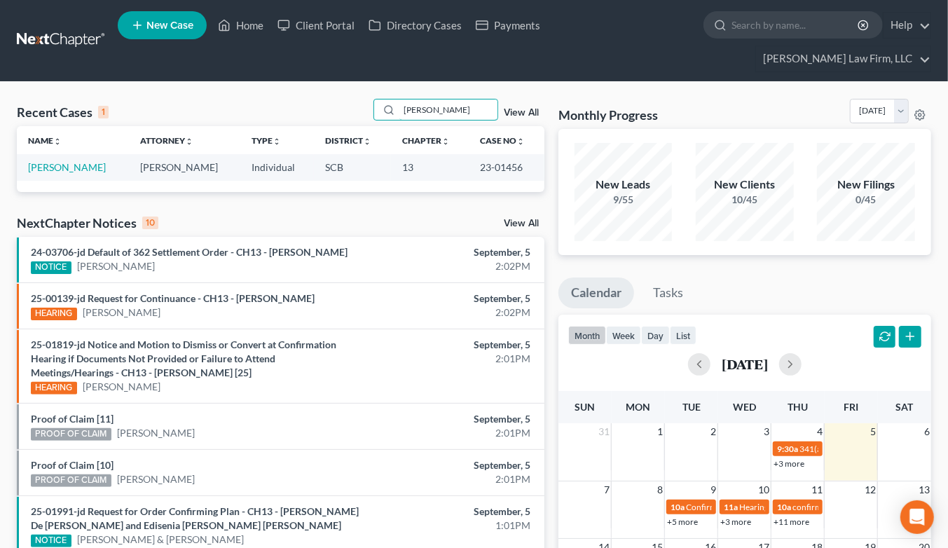
type input "[PERSON_NAME]"
click at [85, 161] on link "[PERSON_NAME]" at bounding box center [67, 167] width 78 height 12
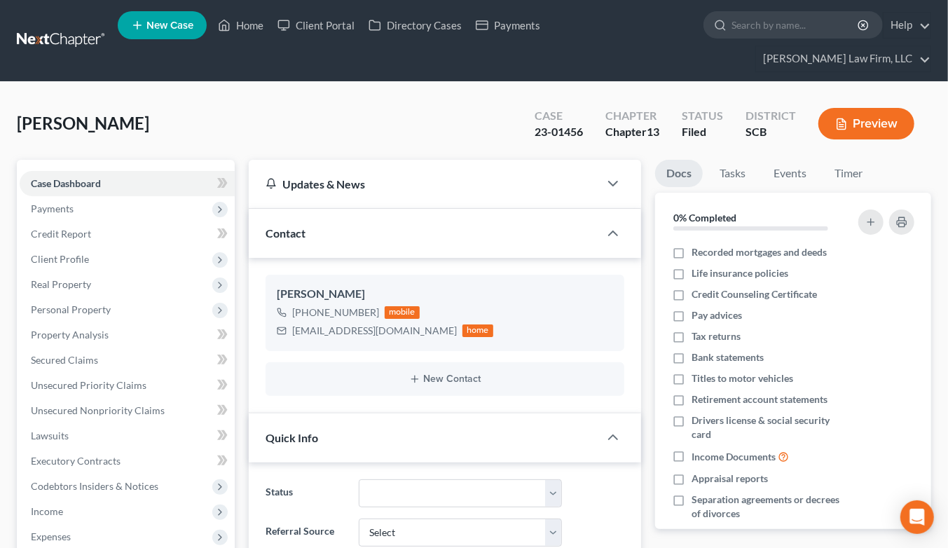
select select "0"
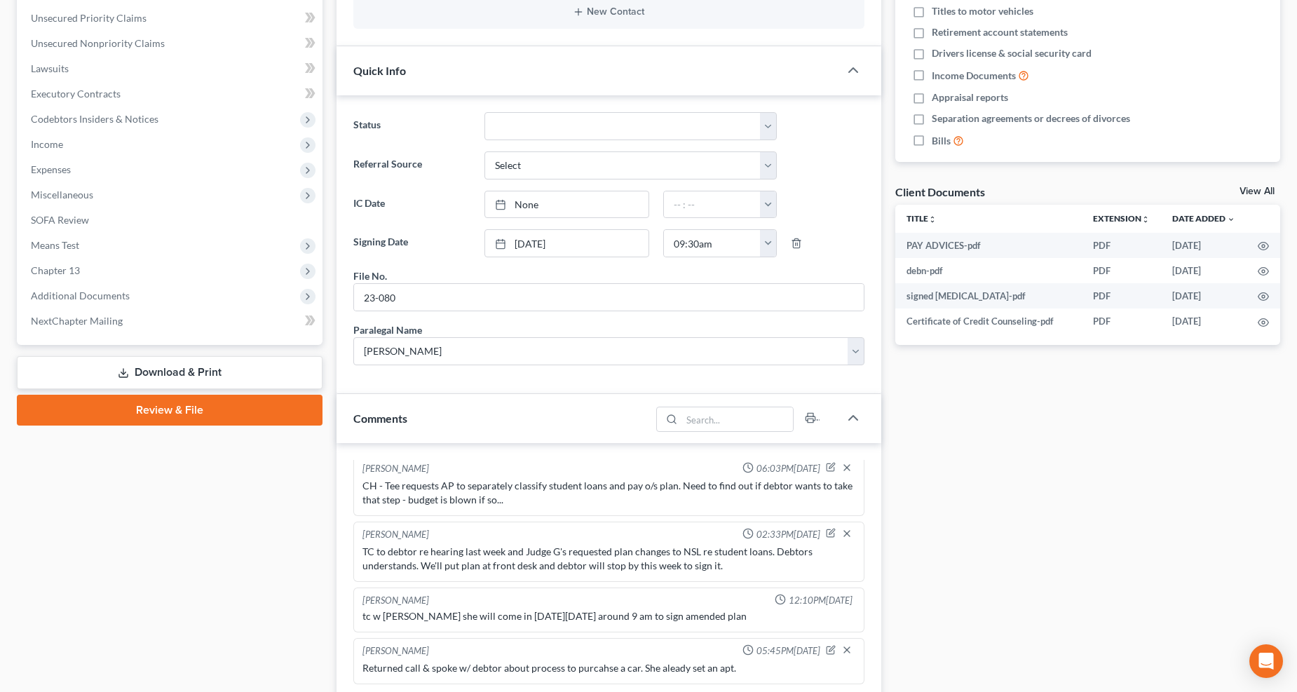
scroll to position [311, 0]
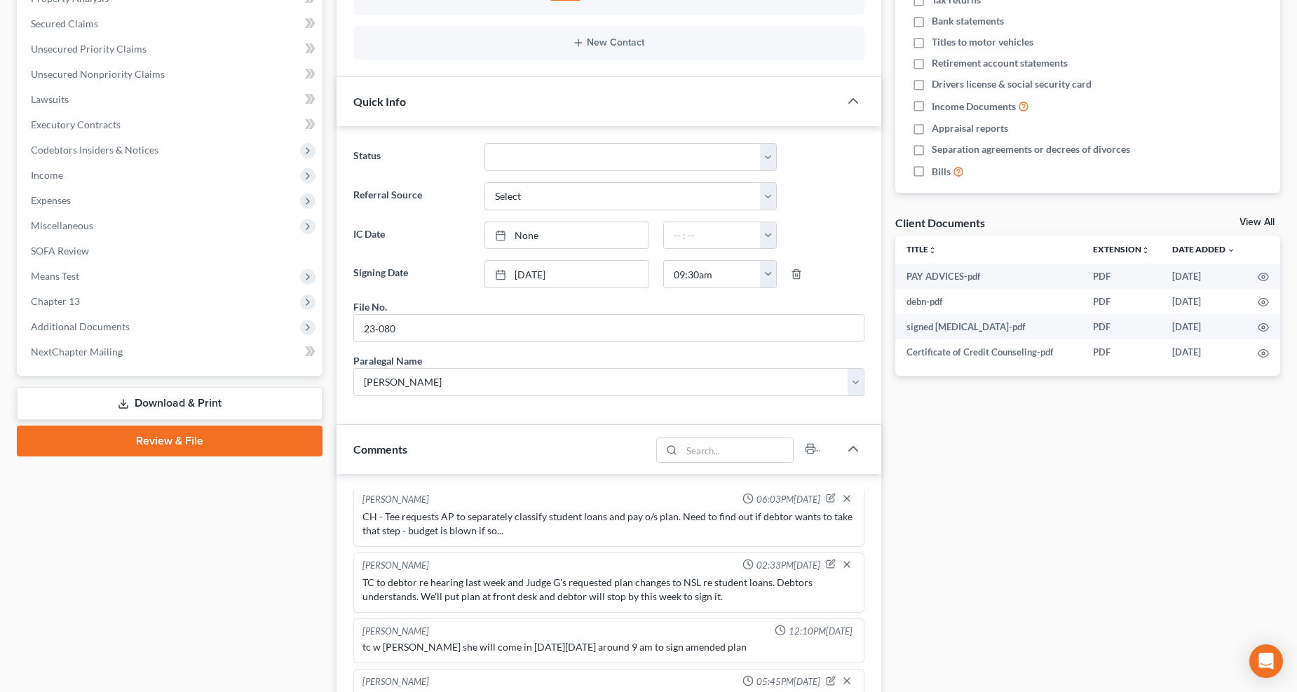
click at [84, 204] on span "Expenses" at bounding box center [171, 200] width 303 height 25
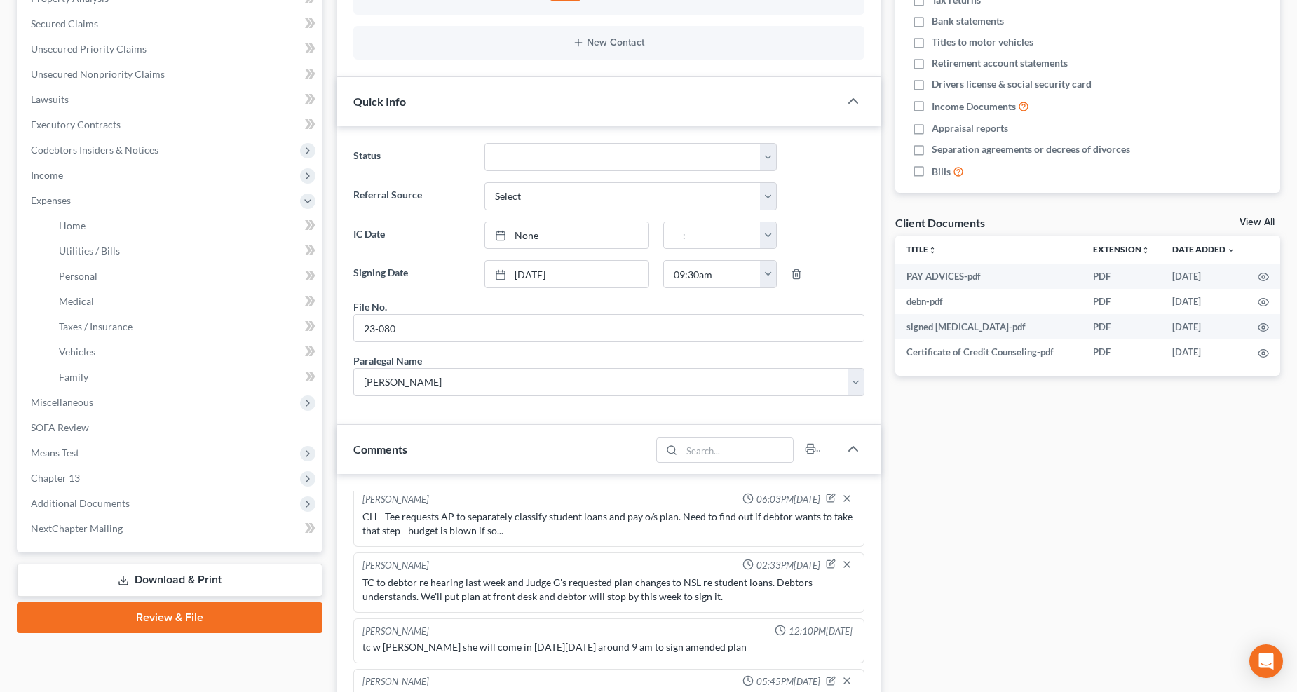
click at [100, 180] on span "Income" at bounding box center [171, 175] width 303 height 25
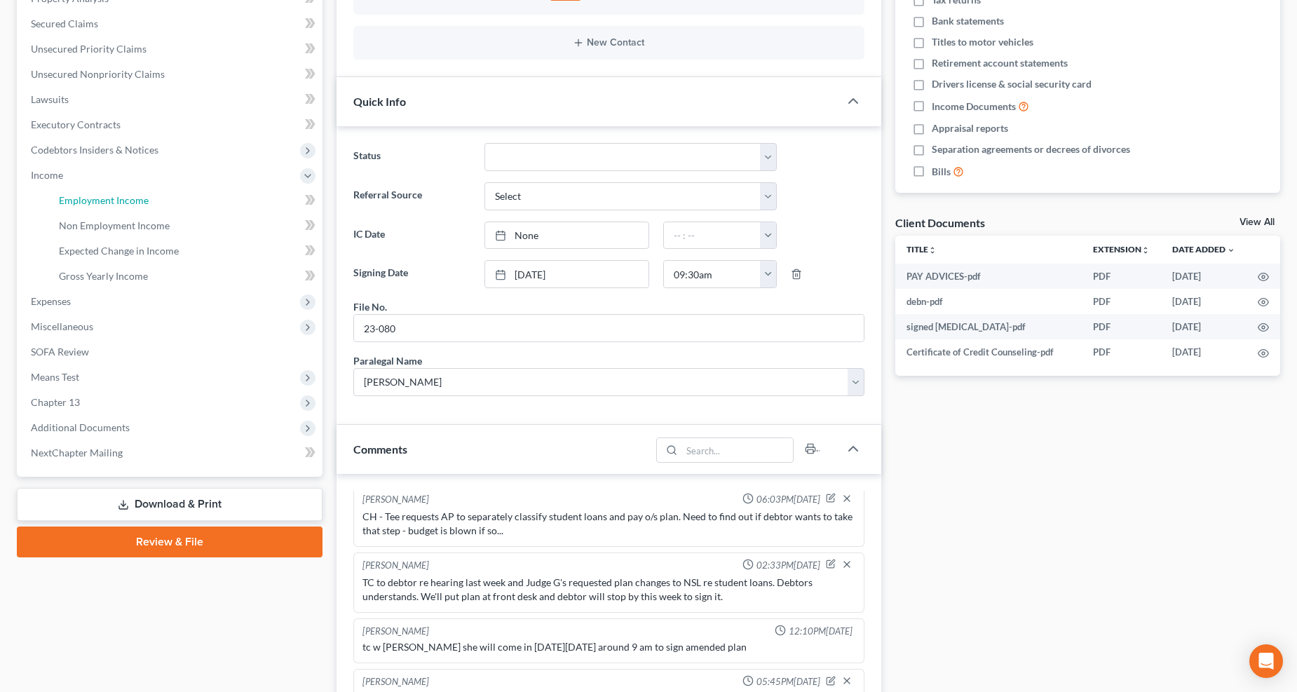
click at [93, 206] on link "Employment Income" at bounding box center [185, 200] width 275 height 25
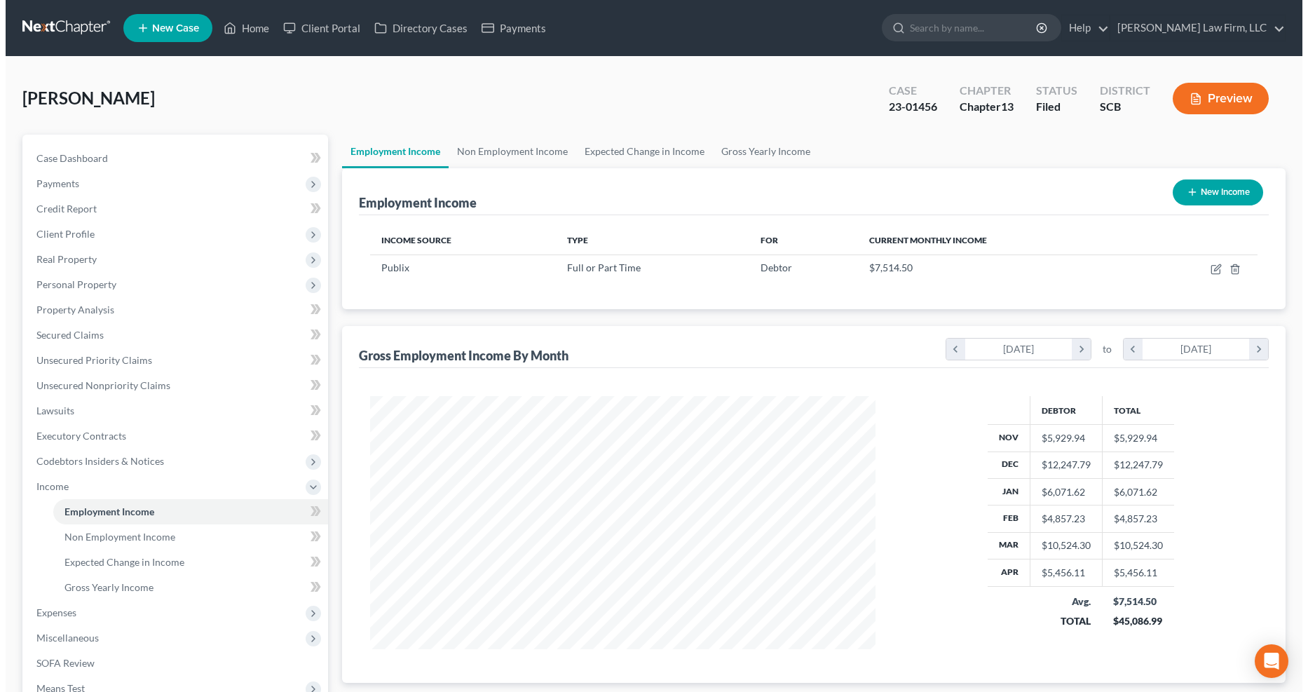
scroll to position [253, 534]
click at [959, 268] on icon "button" at bounding box center [1211, 267] width 6 height 6
select select "0"
select select "9"
select select "2"
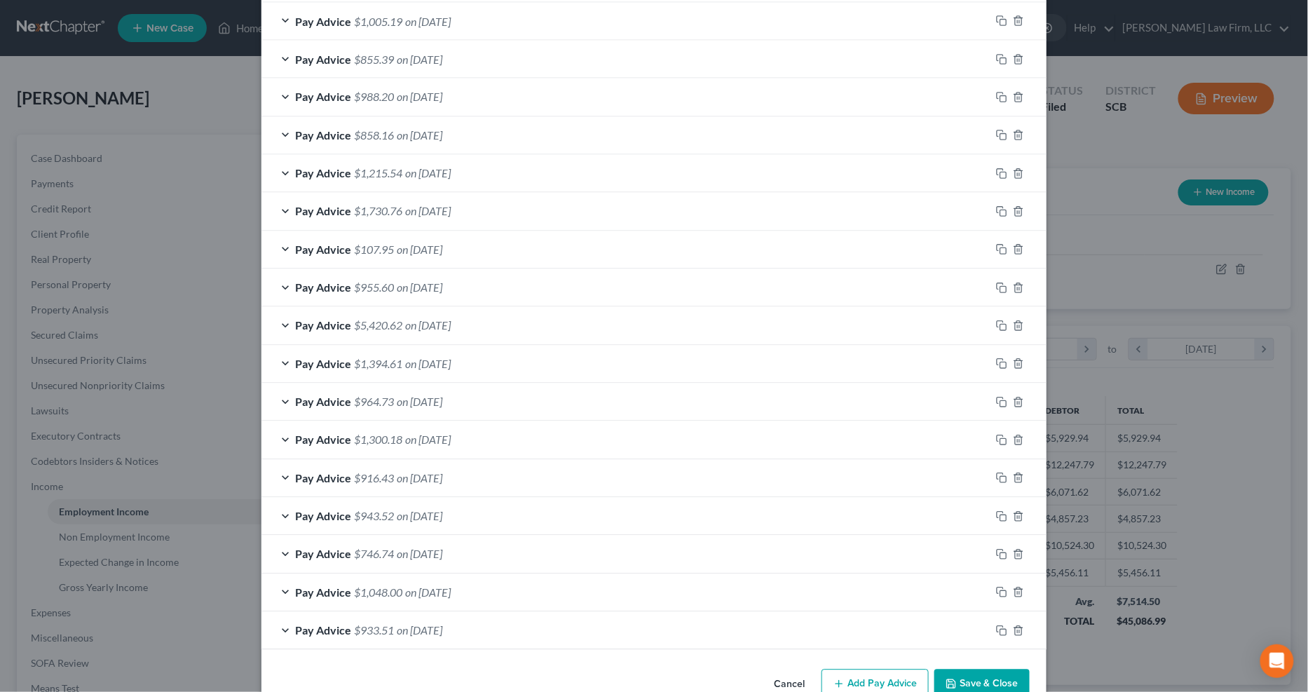
scroll to position [951, 0]
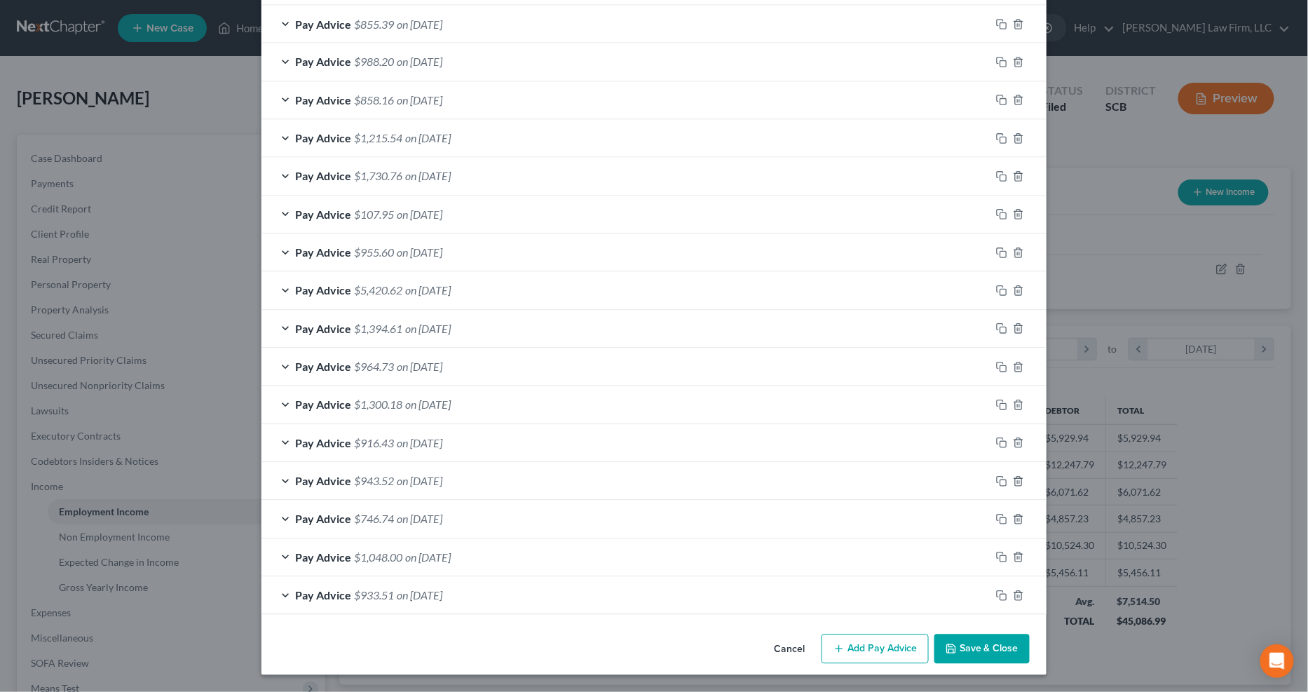
click at [882, 547] on button "Add Pay Advice" at bounding box center [874, 648] width 107 height 29
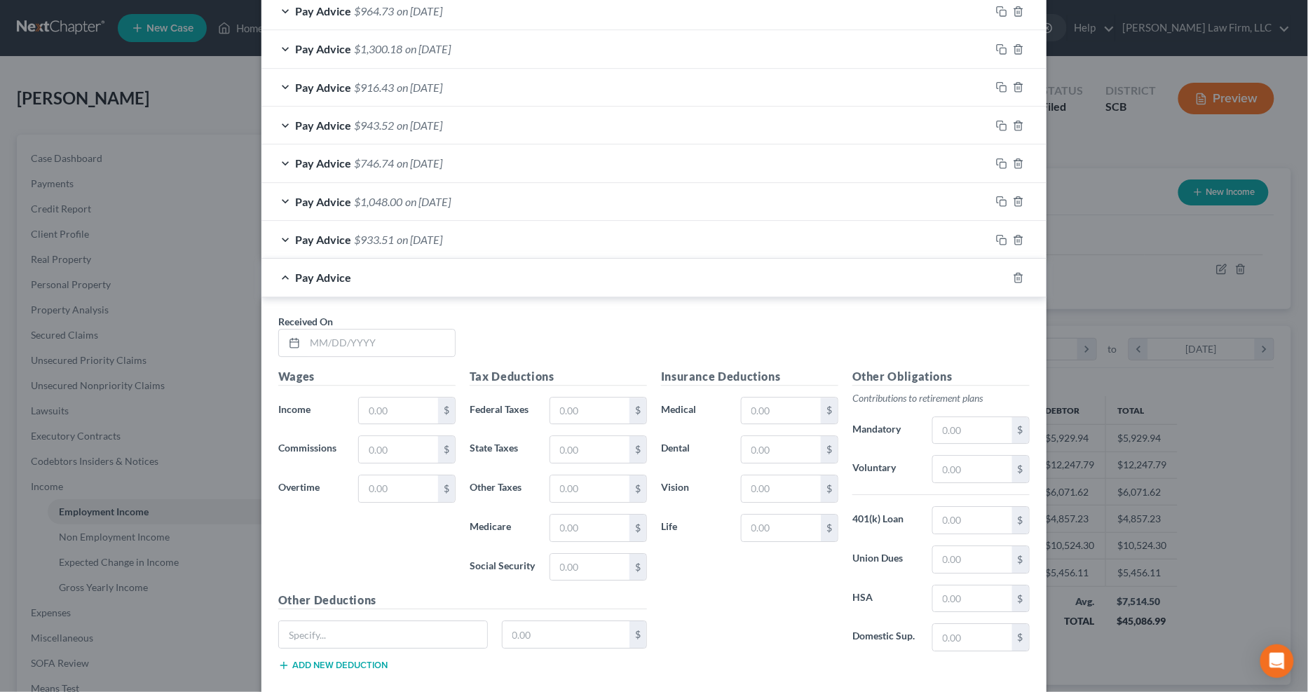
scroll to position [1388, 0]
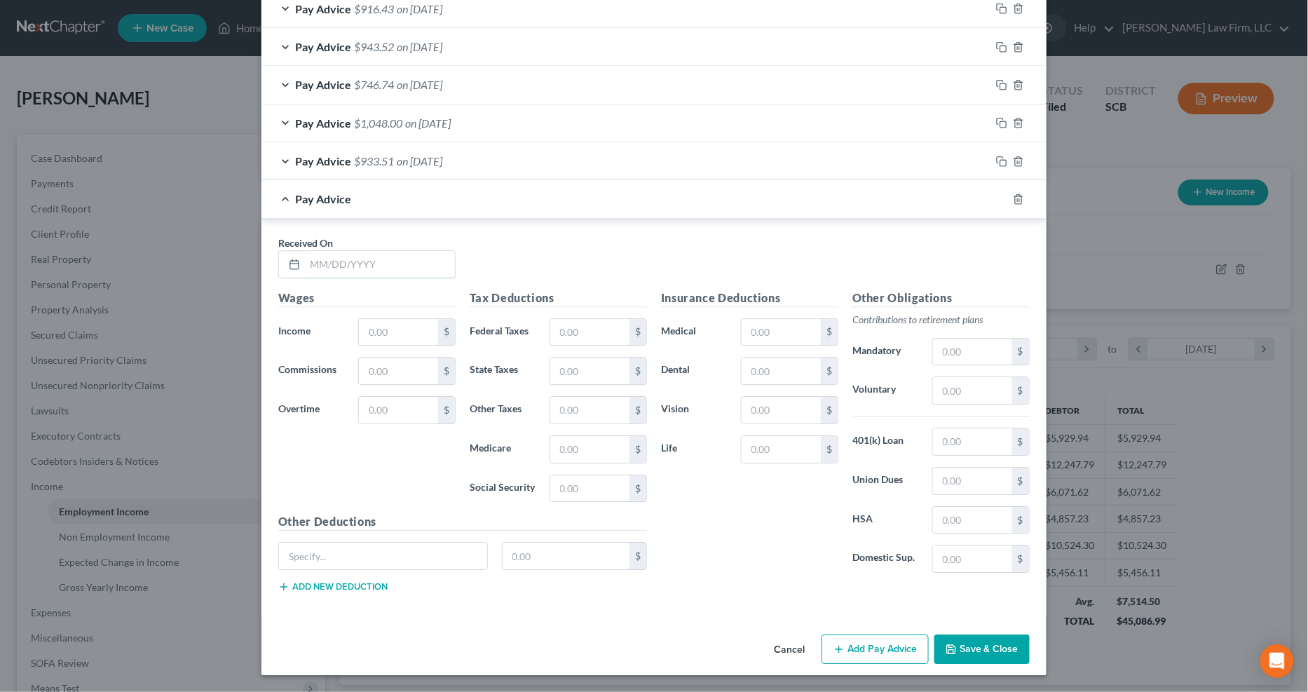
click at [361, 258] on input "text" at bounding box center [380, 264] width 150 height 27
type input "09/15/2025"
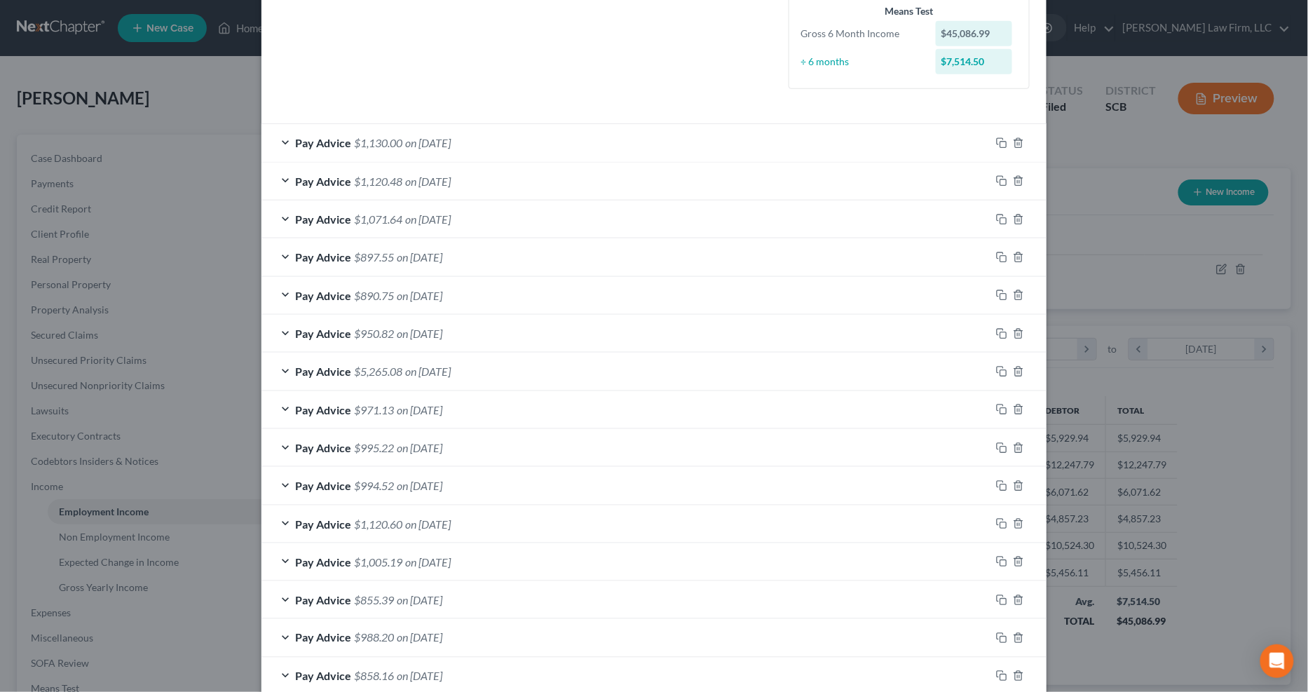
scroll to position [142, 0]
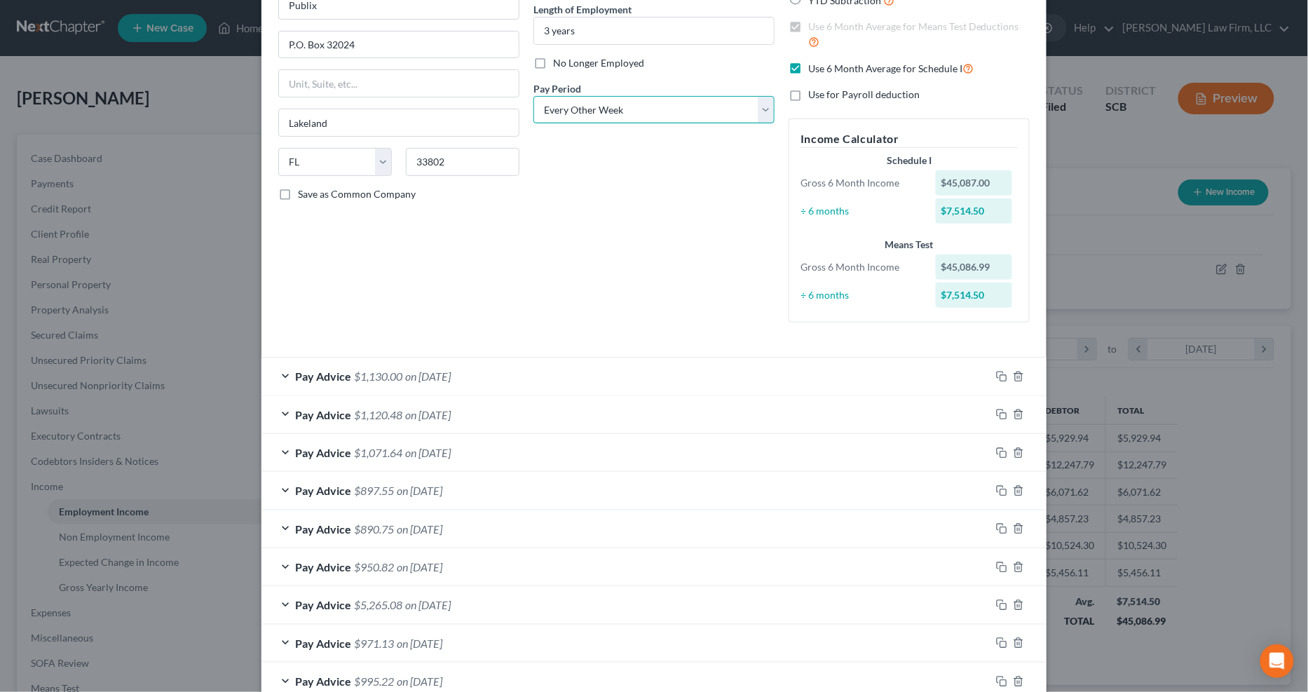
click at [661, 117] on select "Select Monthly Twice Monthly Every Other Week Weekly" at bounding box center [653, 110] width 241 height 28
select select "0"
click at [533, 96] on select "Select Monthly Twice Monthly Every Other Week Weekly" at bounding box center [653, 110] width 241 height 28
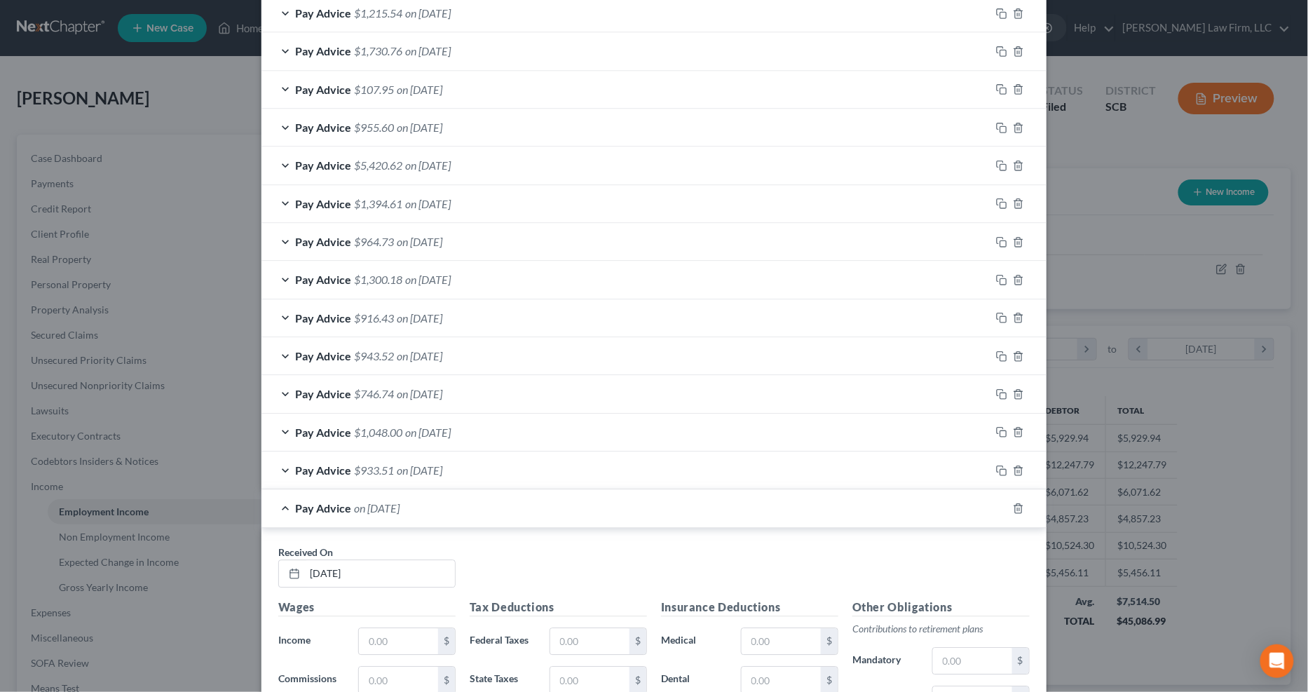
scroll to position [1388, 0]
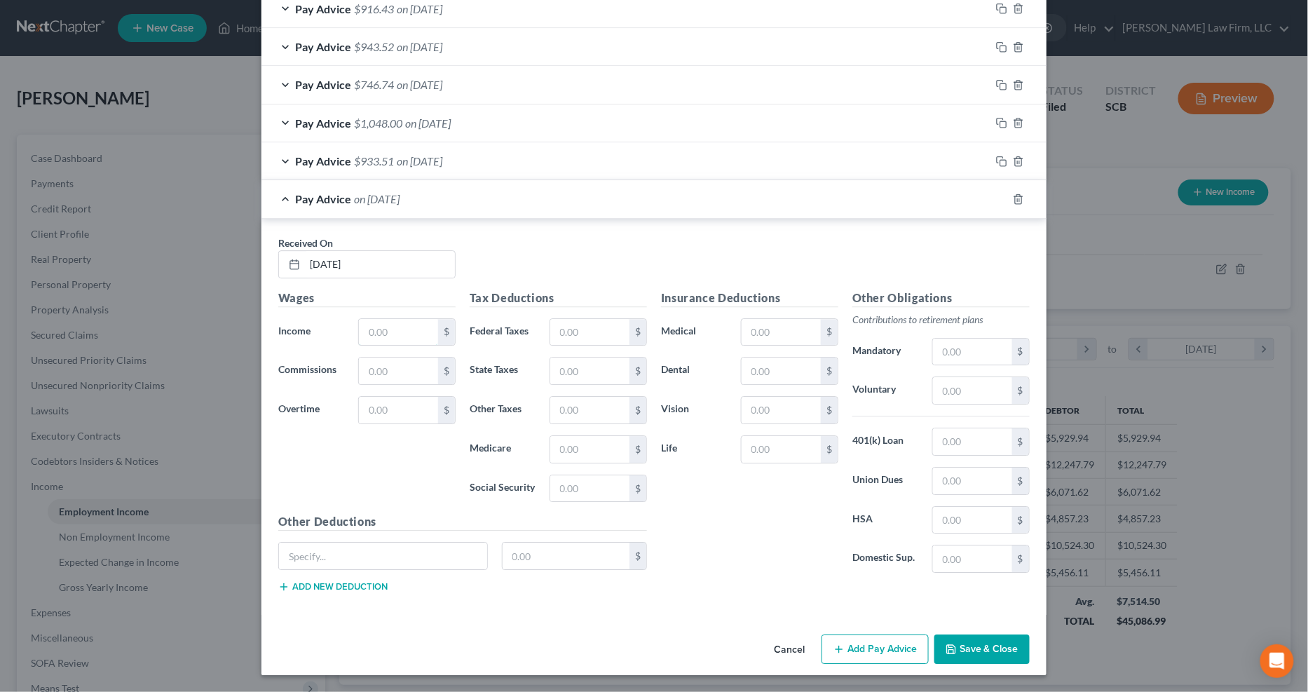
click at [369, 334] on input "text" at bounding box center [398, 332] width 79 height 27
type input "8,022.16"
click at [605, 335] on input "text" at bounding box center [589, 332] width 79 height 27
type input "7"
type input "774.24"
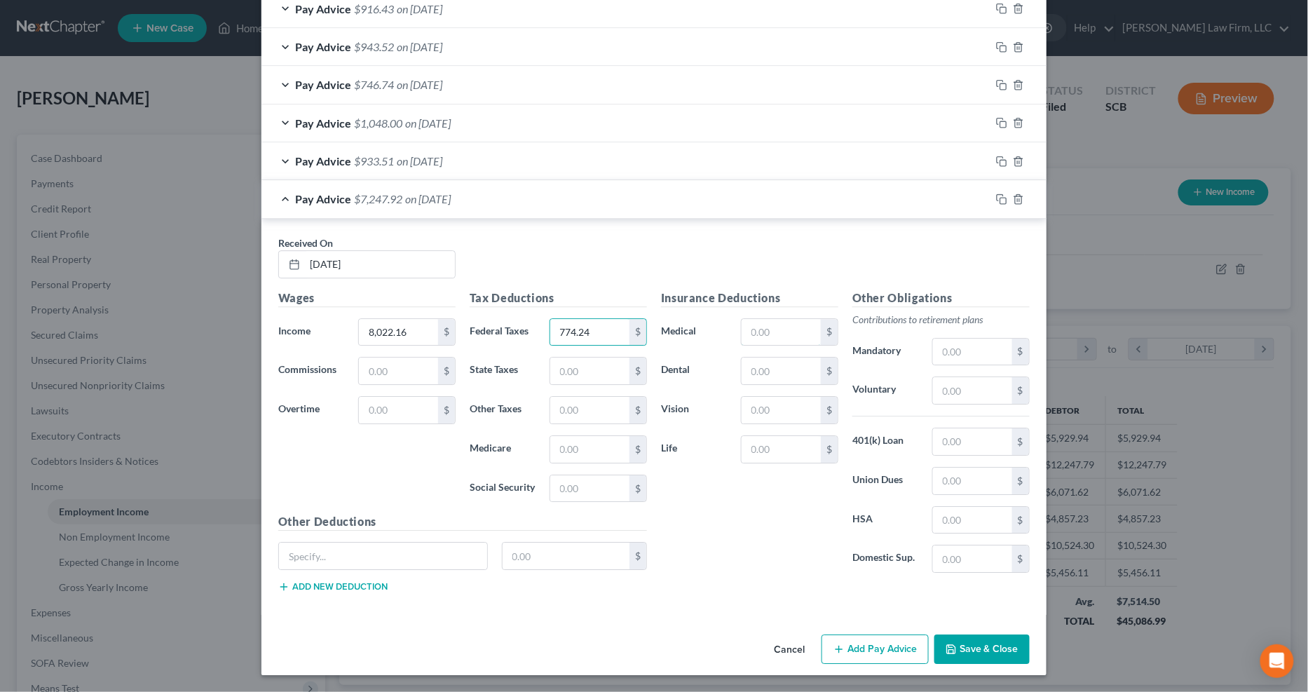
click at [765, 332] on input "text" at bounding box center [780, 332] width 79 height 27
type input "193.09"
click at [592, 547] on input "text" at bounding box center [567, 555] width 128 height 27
type input "23.55"
click at [432, 547] on input "text" at bounding box center [383, 555] width 208 height 27
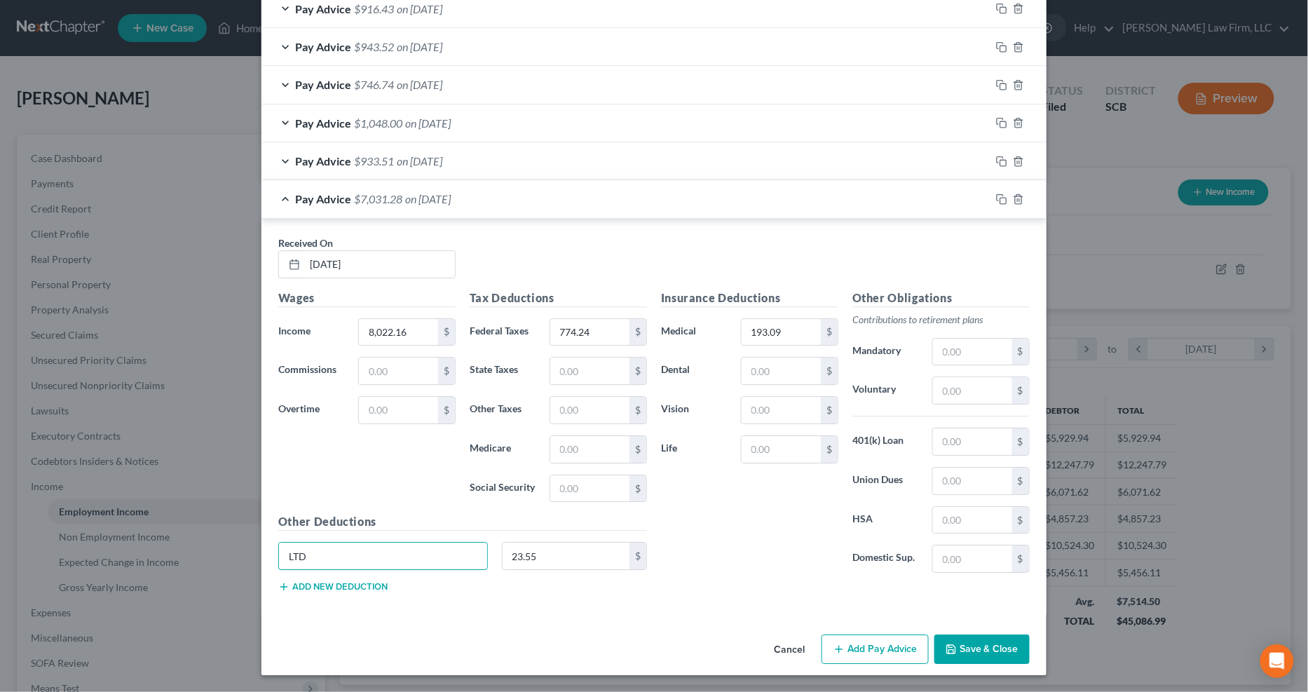
type input "LTD"
click at [751, 367] on input "text" at bounding box center [780, 370] width 79 height 27
type input "30.57"
click at [746, 405] on input "text" at bounding box center [780, 410] width 79 height 27
type input "7.39"
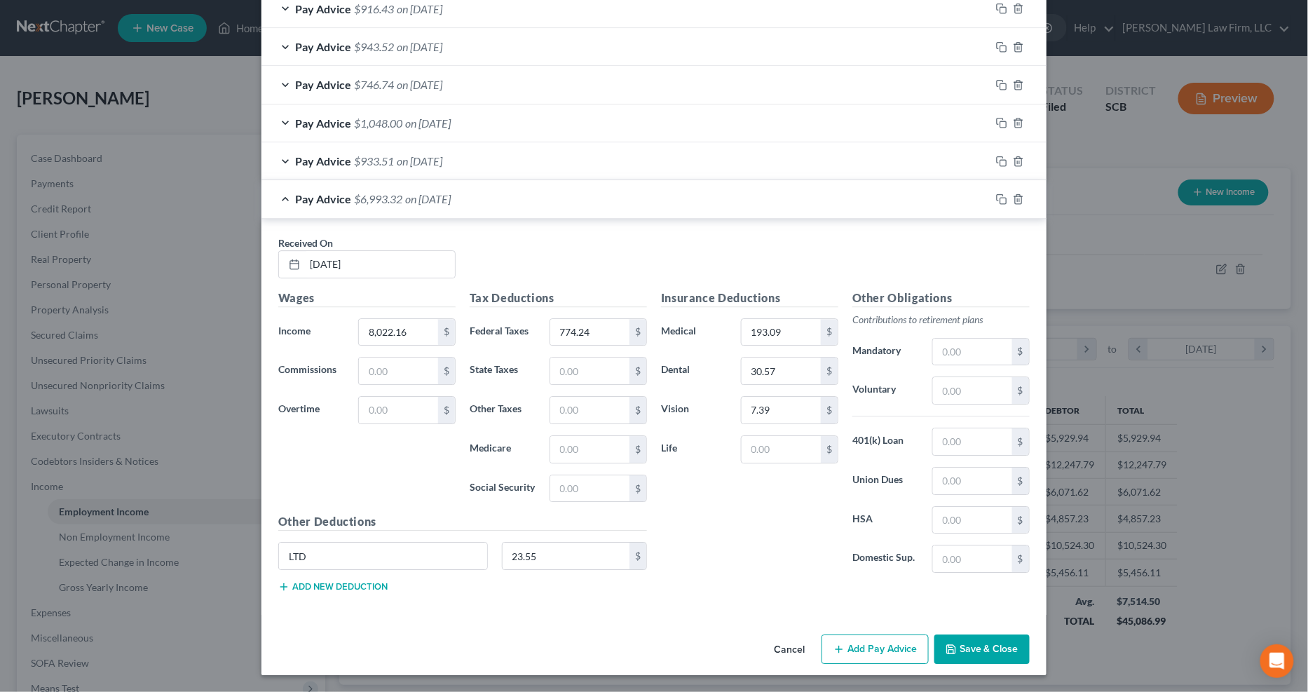
click at [370, 547] on div "Other Deductions LTD 23.55 $ Add new deduction" at bounding box center [462, 558] width 383 height 90
click at [367, 547] on button "Add new deduction" at bounding box center [332, 586] width 109 height 11
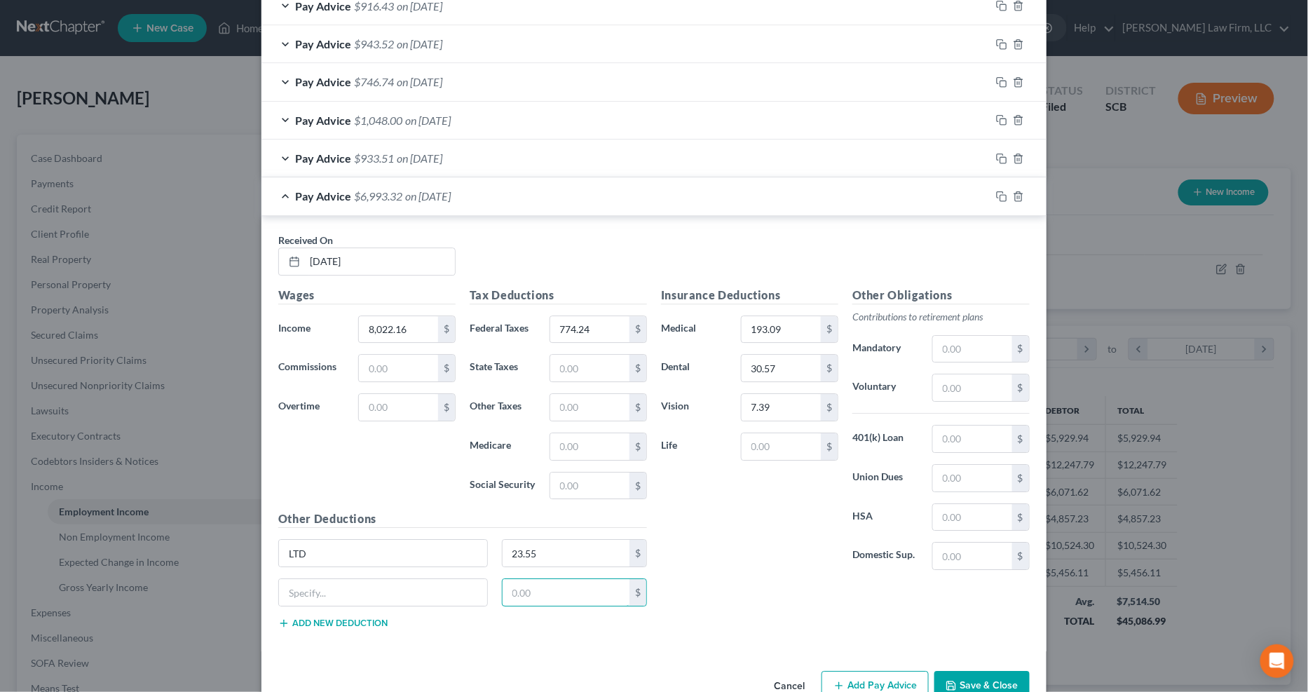
click at [527, 547] on input "text" at bounding box center [567, 592] width 128 height 27
type input "6.5"
click at [403, 547] on input "text" at bounding box center [383, 592] width 208 height 27
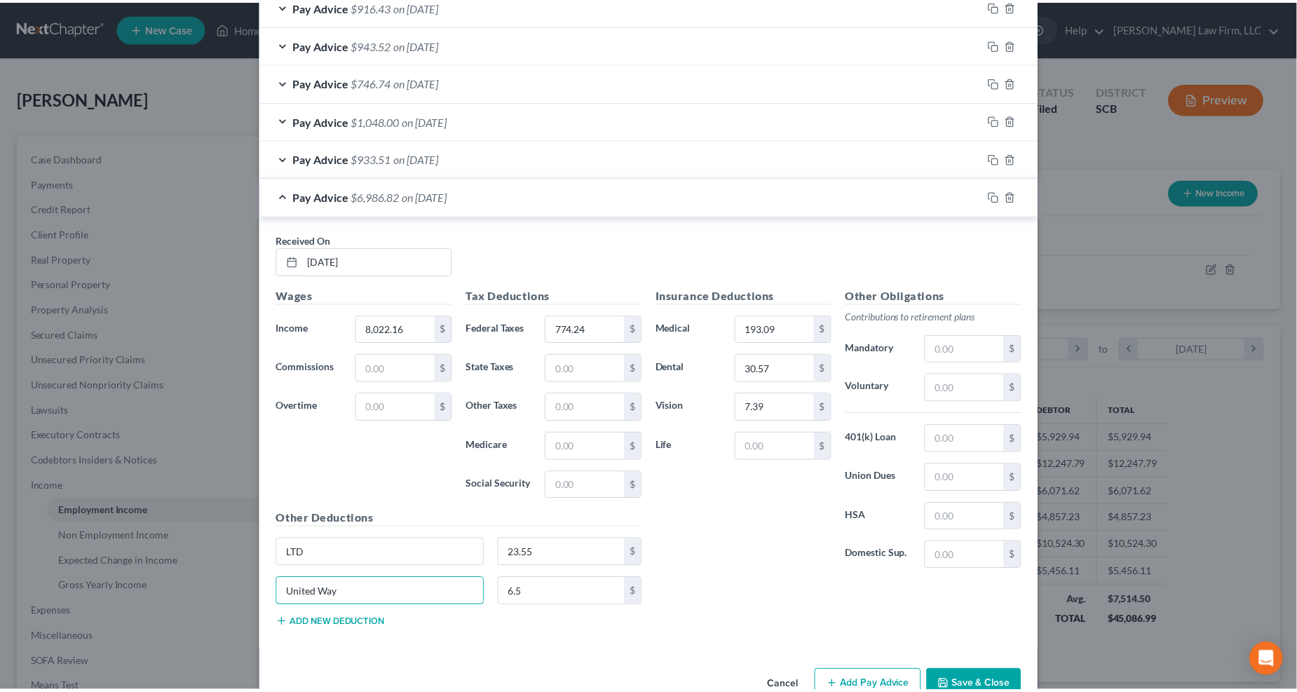
scroll to position [1426, 0]
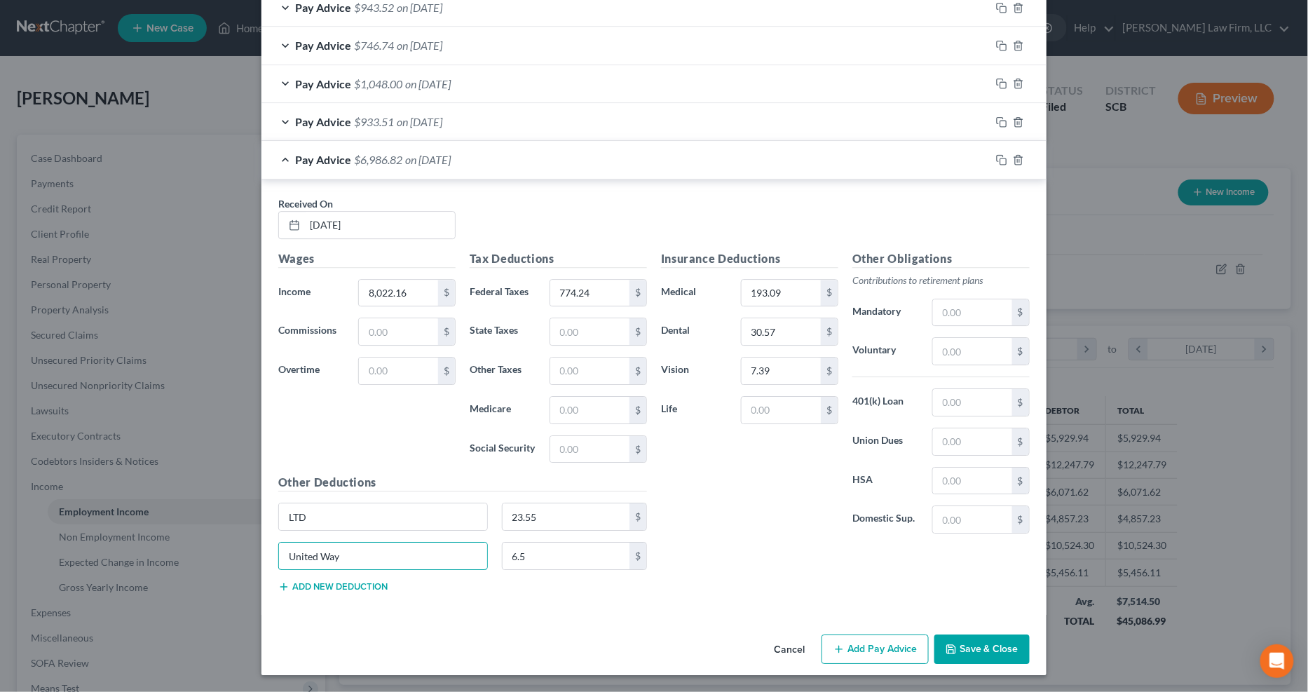
type input "United Way"
click at [959, 547] on button "Save & Close" at bounding box center [981, 648] width 95 height 29
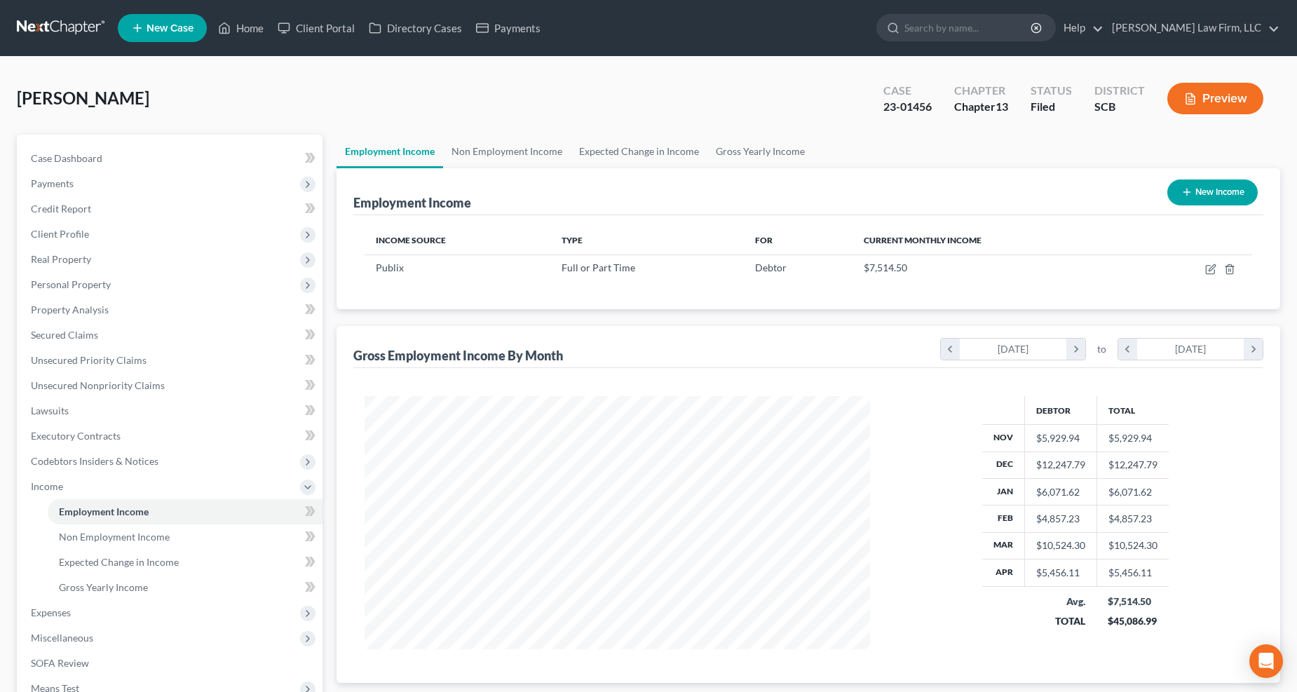
scroll to position [700596, 700315]
click at [540, 152] on link "Non Employment Income" at bounding box center [507, 152] width 128 height 34
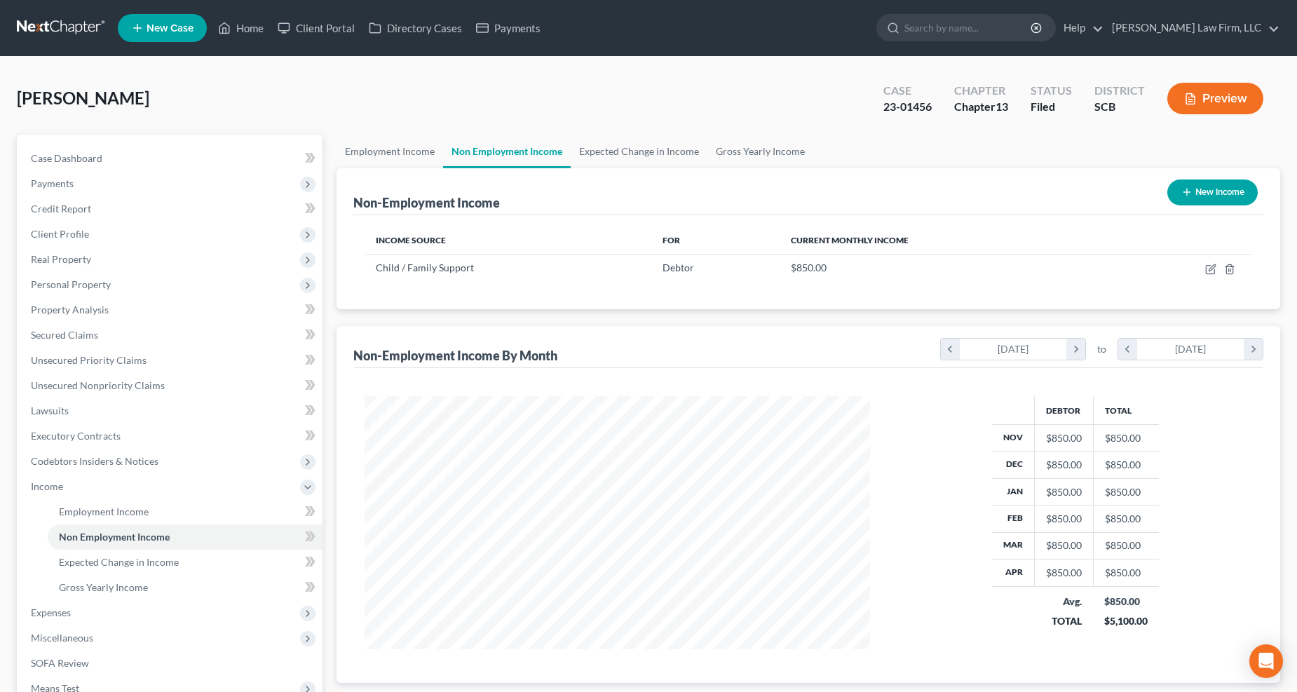
scroll to position [253, 534]
drag, startPoint x: 649, startPoint y: 155, endPoint x: 656, endPoint y: 158, distance: 7.8
click at [652, 156] on link "Expected Change in Income" at bounding box center [638, 152] width 137 height 34
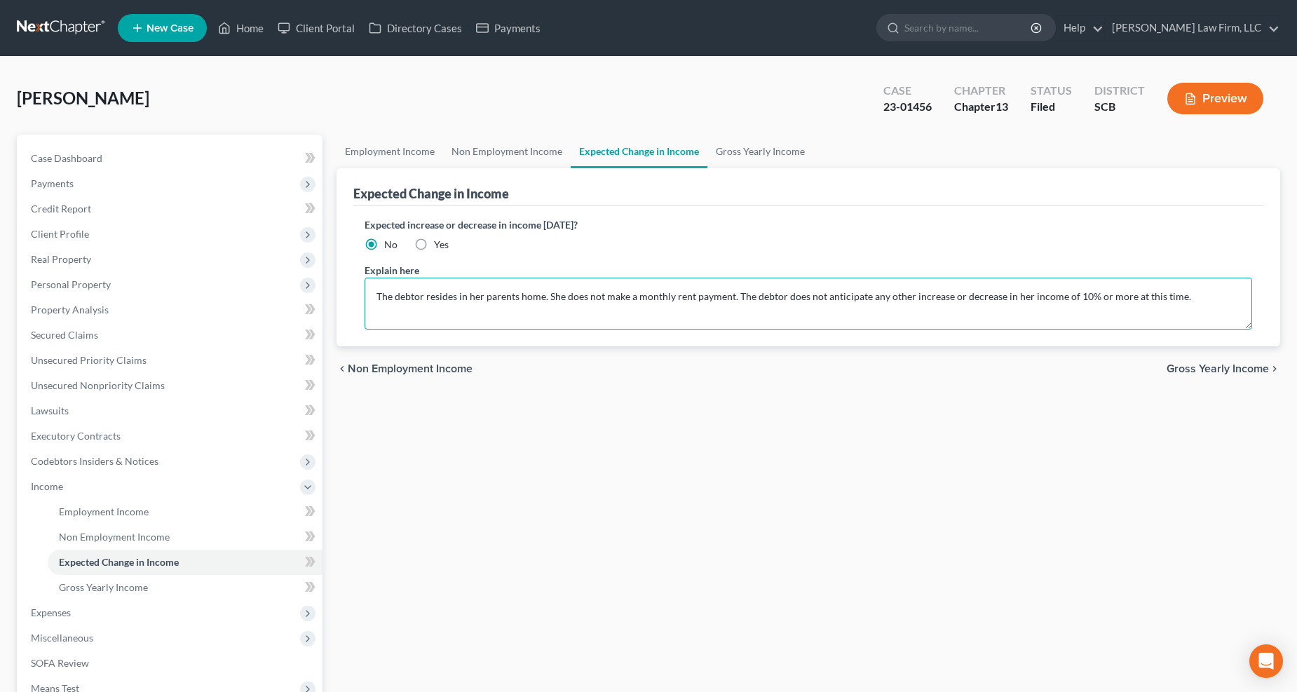
drag, startPoint x: 377, startPoint y: 288, endPoint x: 730, endPoint y: 285, distance: 353.2
click at [730, 285] on textarea "The debtor resides in her parents home. She does not make a monthly rent paymen…" at bounding box center [808, 304] width 888 height 52
type textarea "This schedule is amended to update the debtor's income based on the YTD on her …"
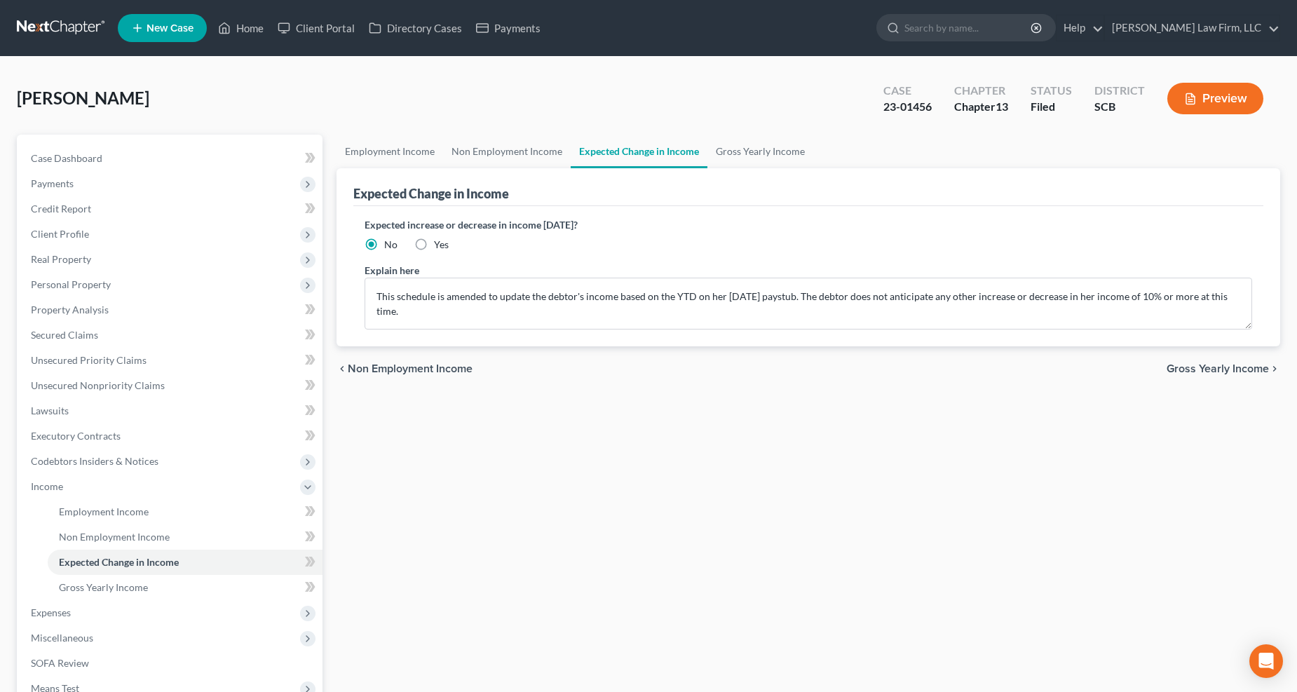
click at [59, 547] on span "Expenses" at bounding box center [51, 612] width 40 height 12
click at [74, 538] on span "Home" at bounding box center [72, 537] width 27 height 12
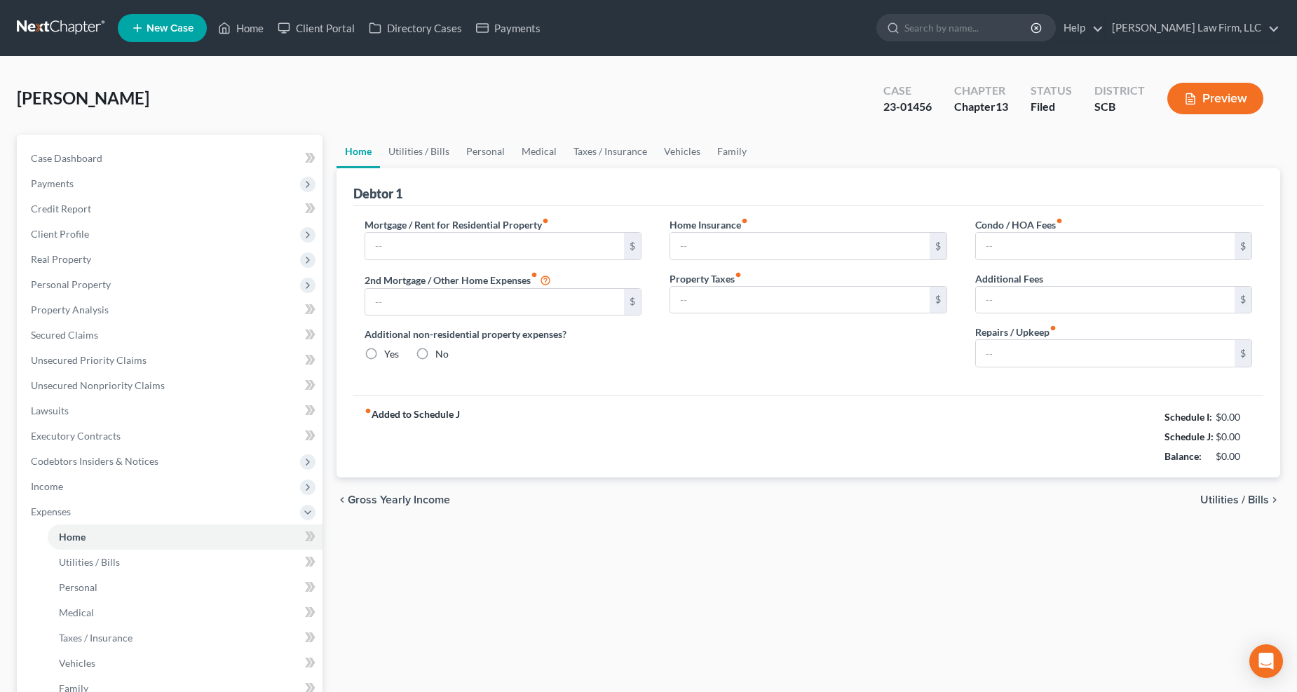
type input "900.00"
type input "0.00"
radio input "true"
type input "22.30"
type input "0.00"
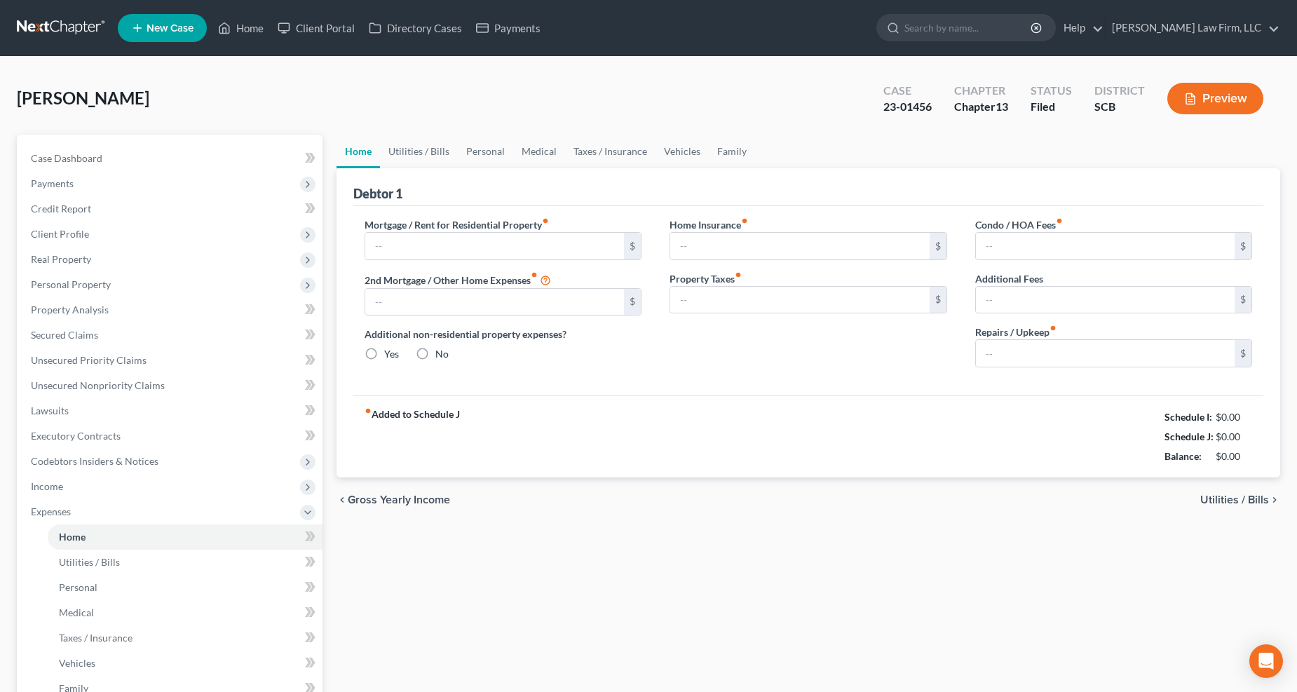
type input "0.00"
type input "100.00"
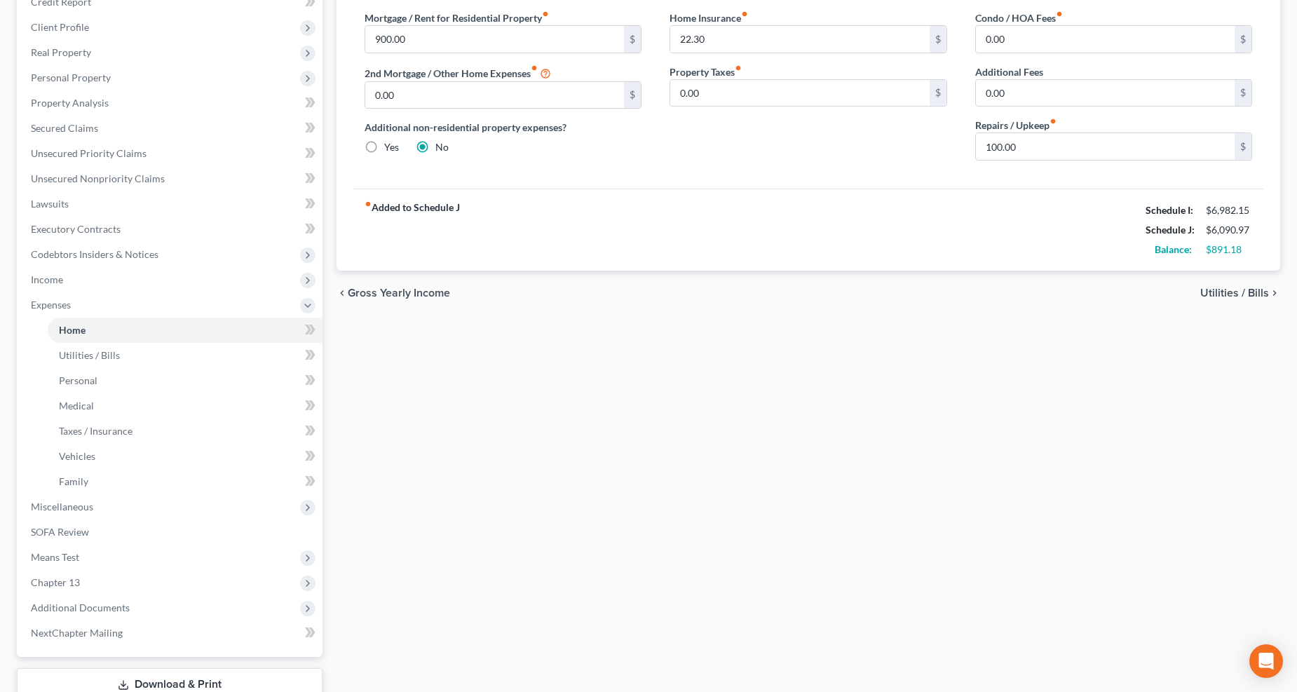
scroll to position [303, 0]
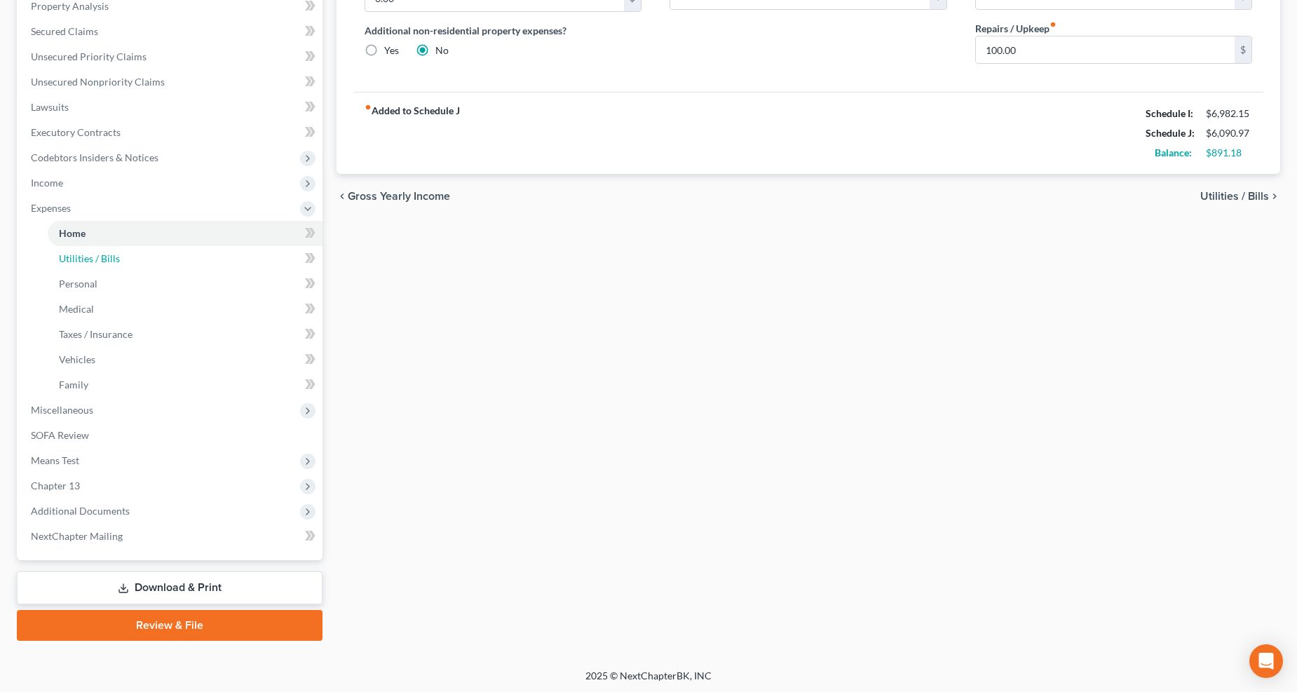
click at [93, 253] on span "Utilities / Bills" at bounding box center [89, 258] width 61 height 12
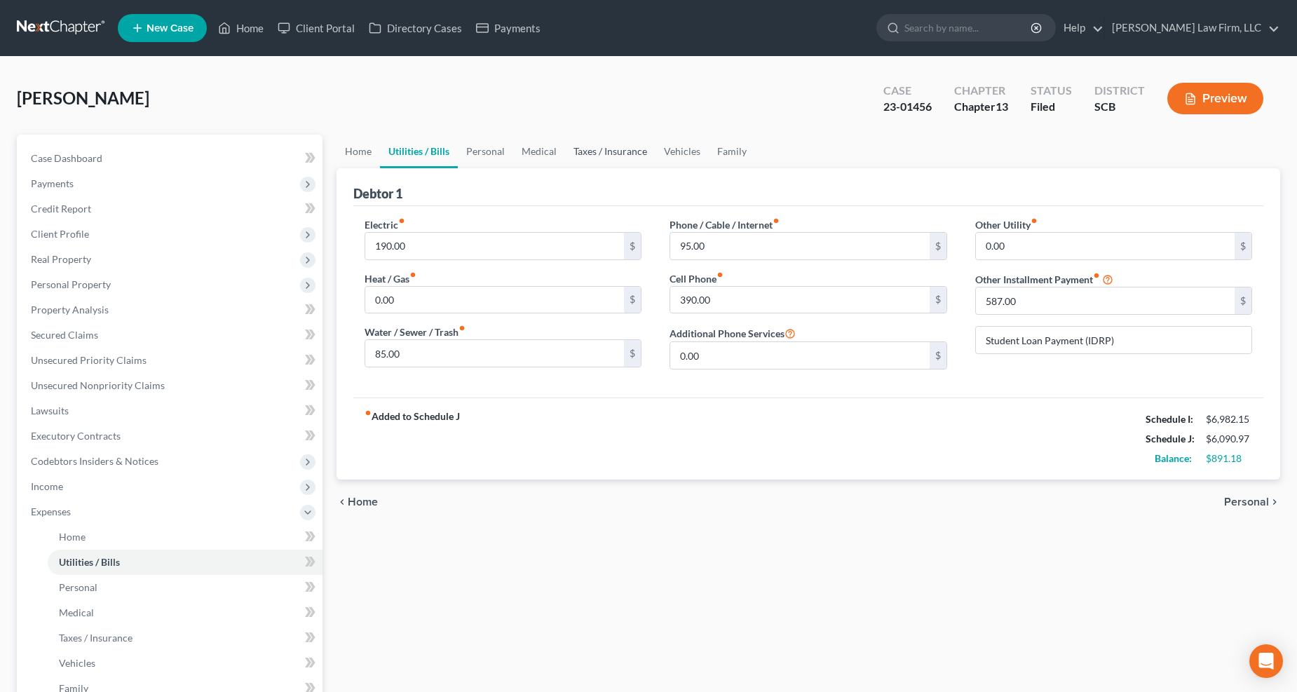
click at [613, 148] on link "Taxes / Insurance" at bounding box center [610, 152] width 90 height 34
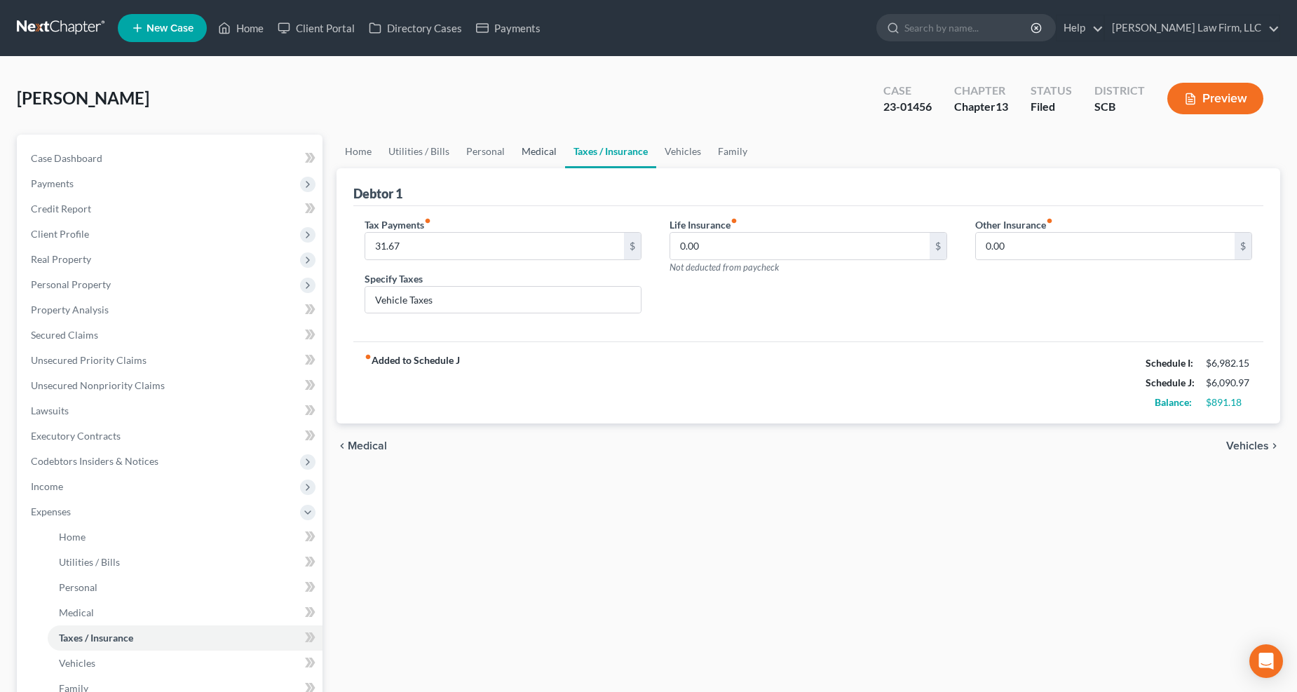
click at [536, 146] on link "Medical" at bounding box center [539, 152] width 52 height 34
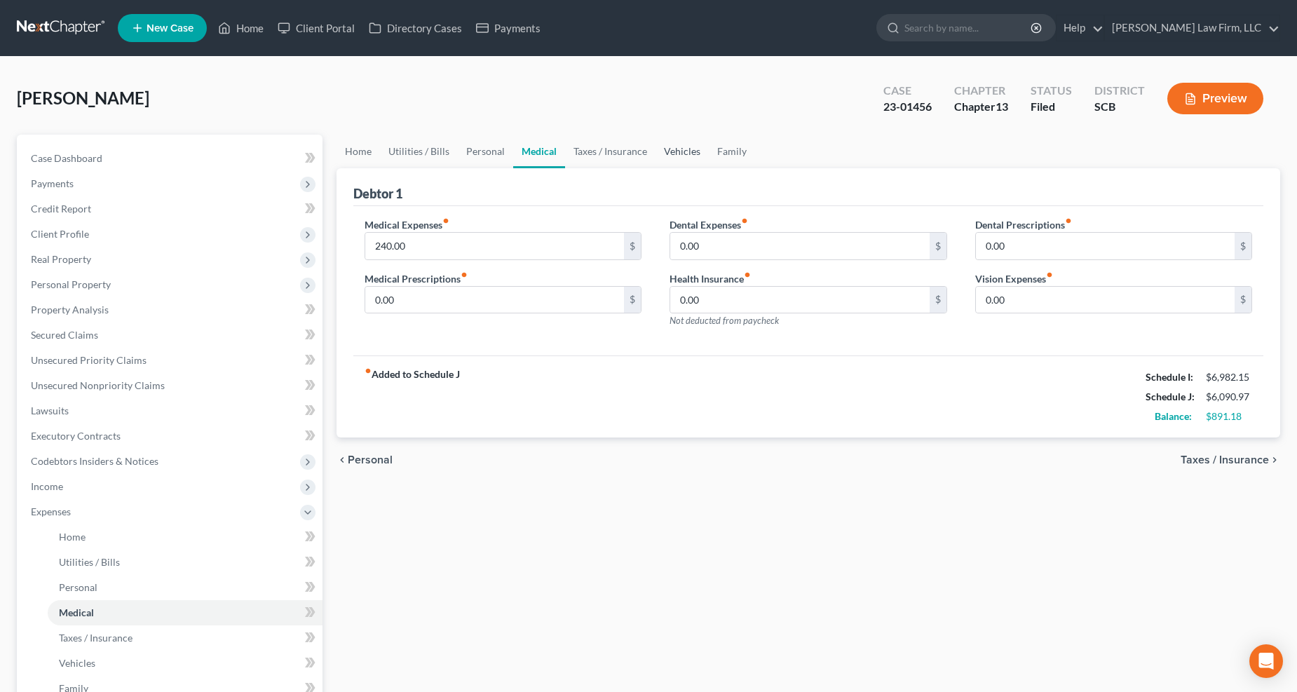
click at [669, 148] on link "Vehicles" at bounding box center [681, 152] width 53 height 34
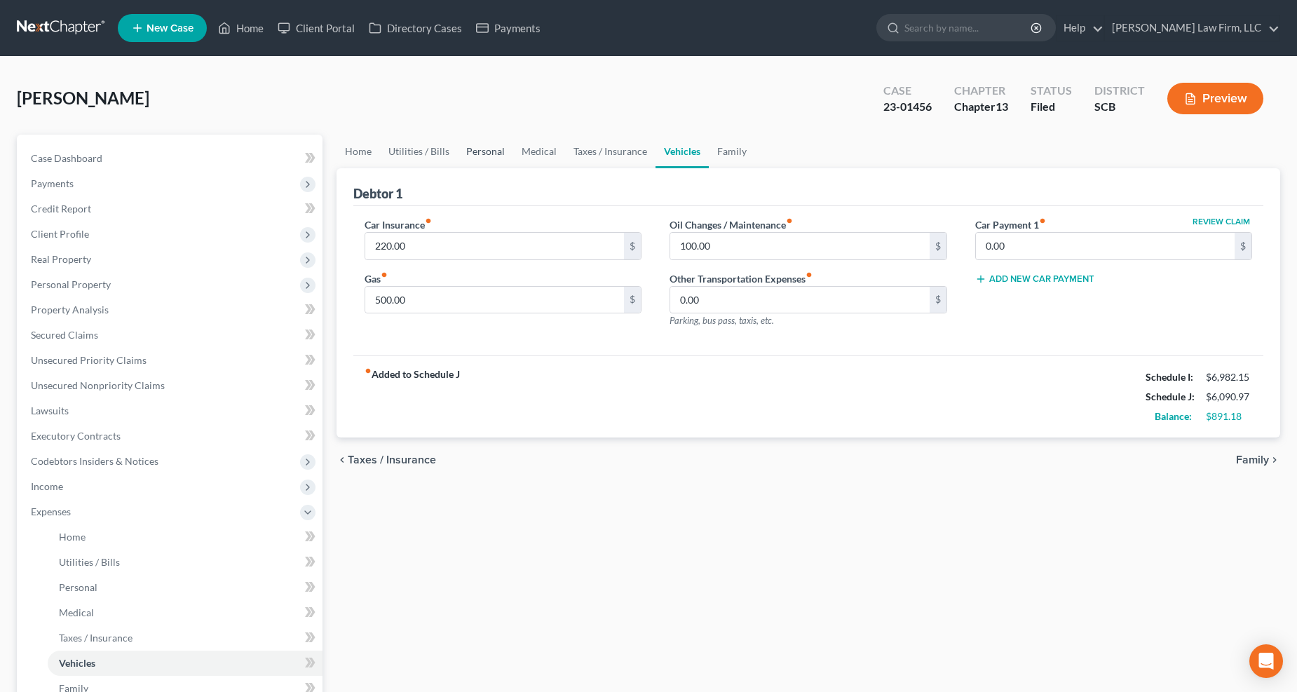
click at [488, 147] on link "Personal" at bounding box center [485, 152] width 55 height 34
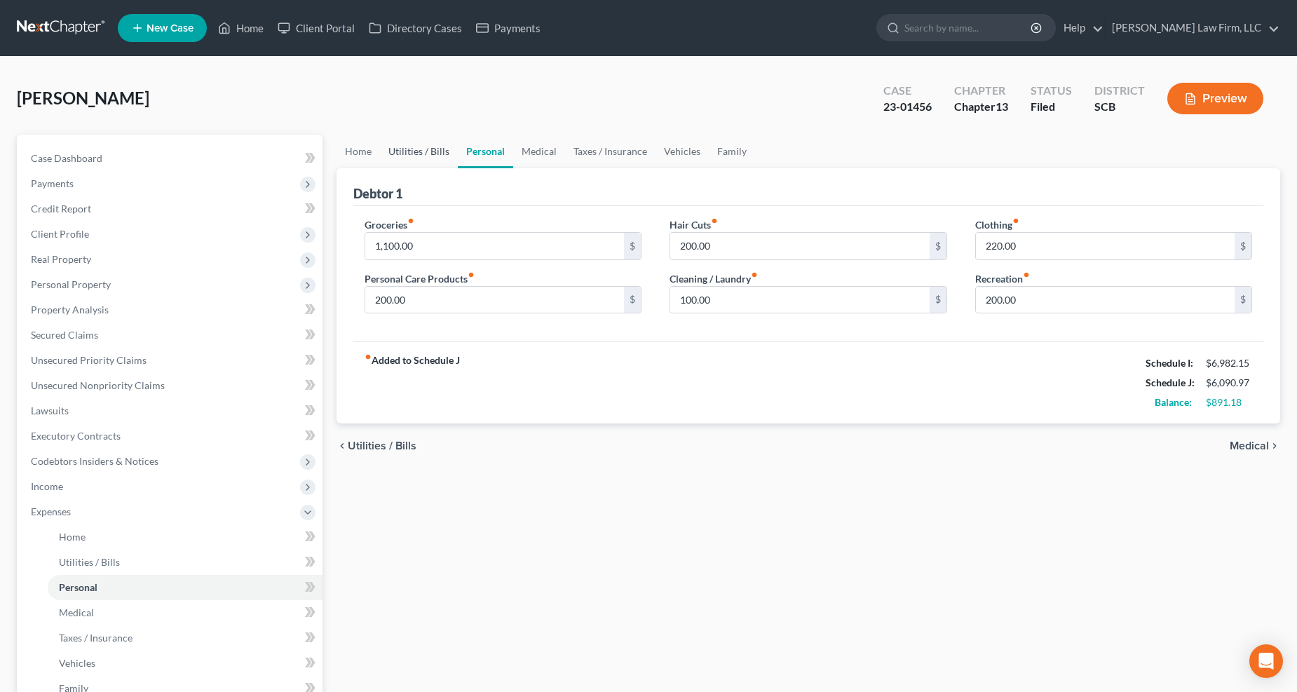
click at [417, 146] on link "Utilities / Bills" at bounding box center [419, 152] width 78 height 34
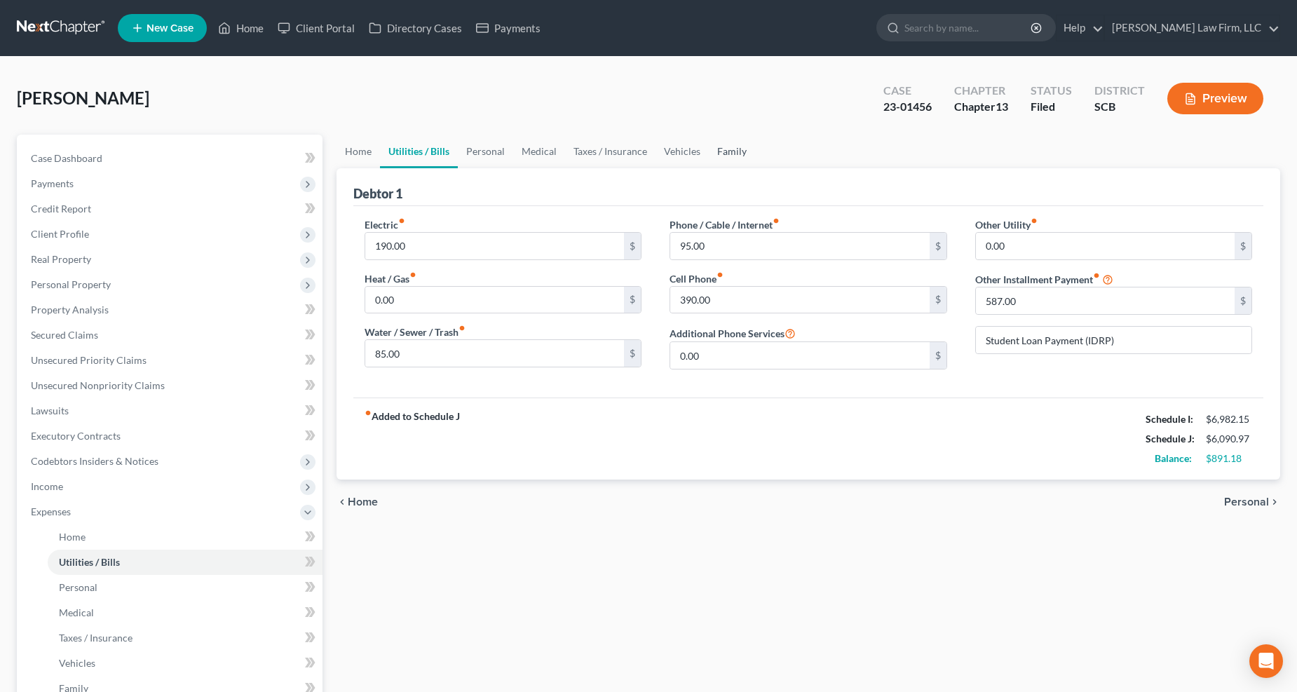
click at [738, 149] on link "Family" at bounding box center [732, 152] width 46 height 34
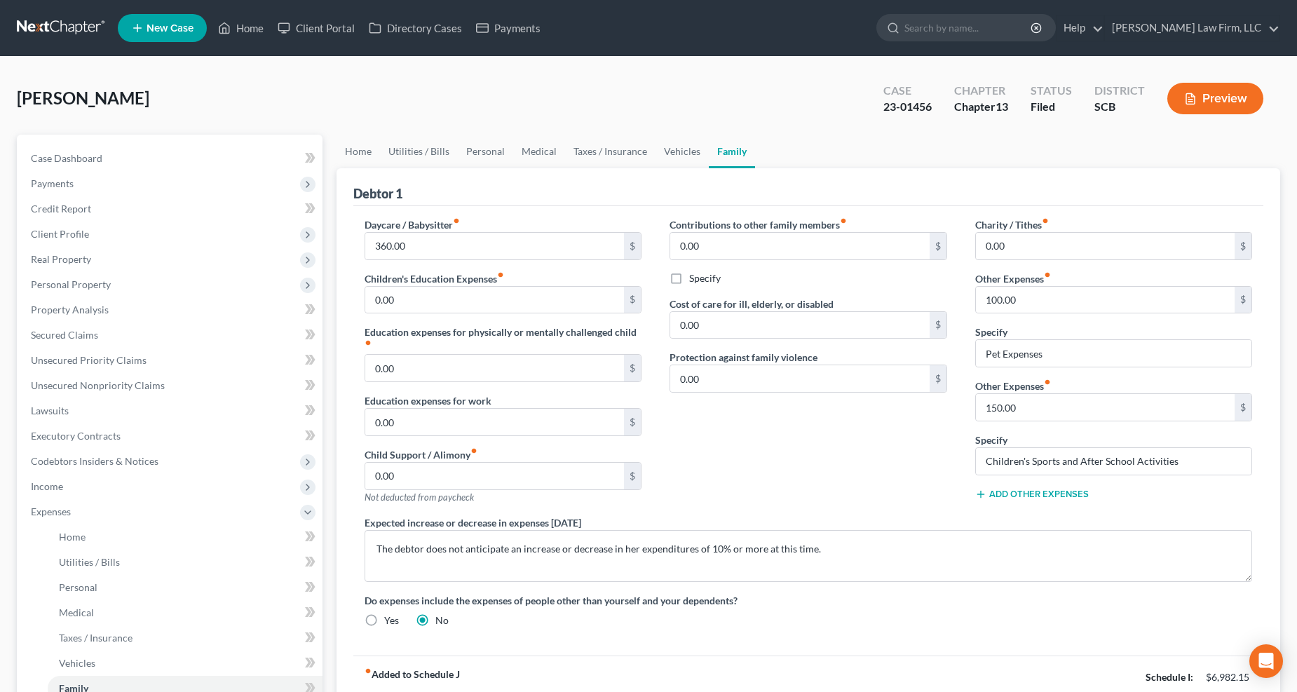
click at [959, 495] on button "Add Other Expenses" at bounding box center [1032, 493] width 114 height 11
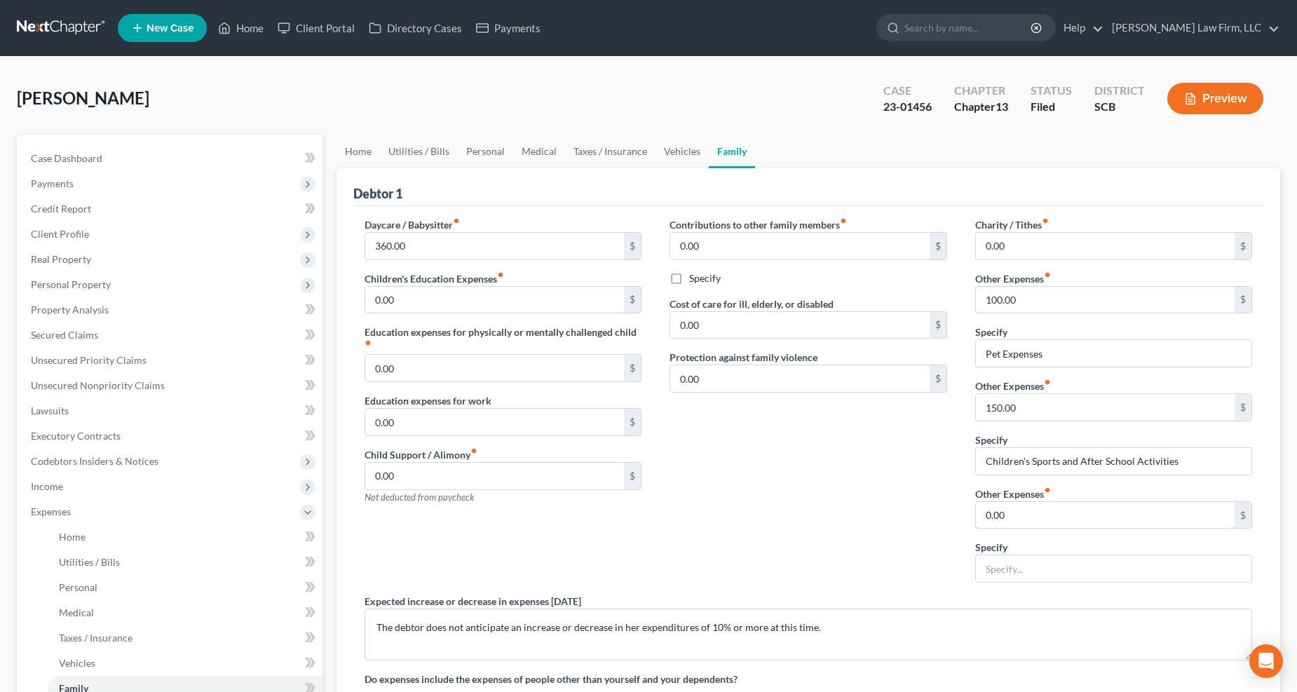
click at [959, 507] on input "0.00" at bounding box center [1105, 515] width 259 height 27
type input "750"
click at [959, 547] on input "Anticiapted Car Payment" at bounding box center [1114, 568] width 276 height 27
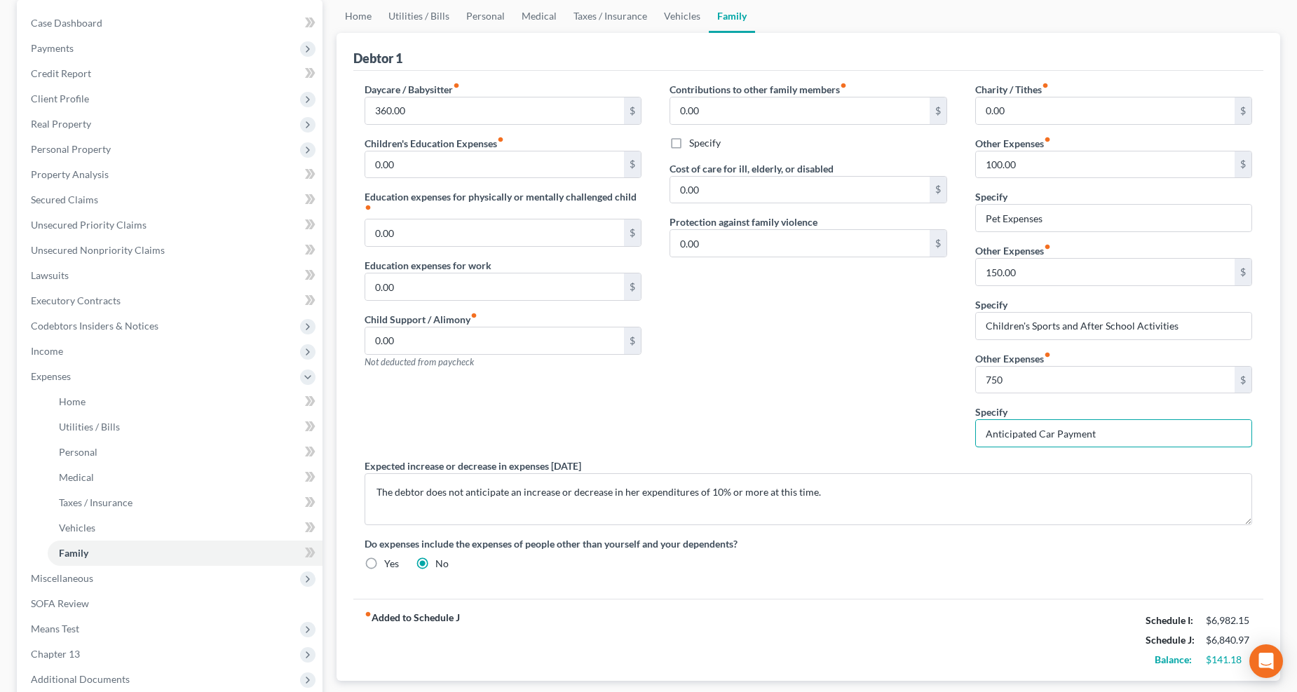
scroll to position [303, 0]
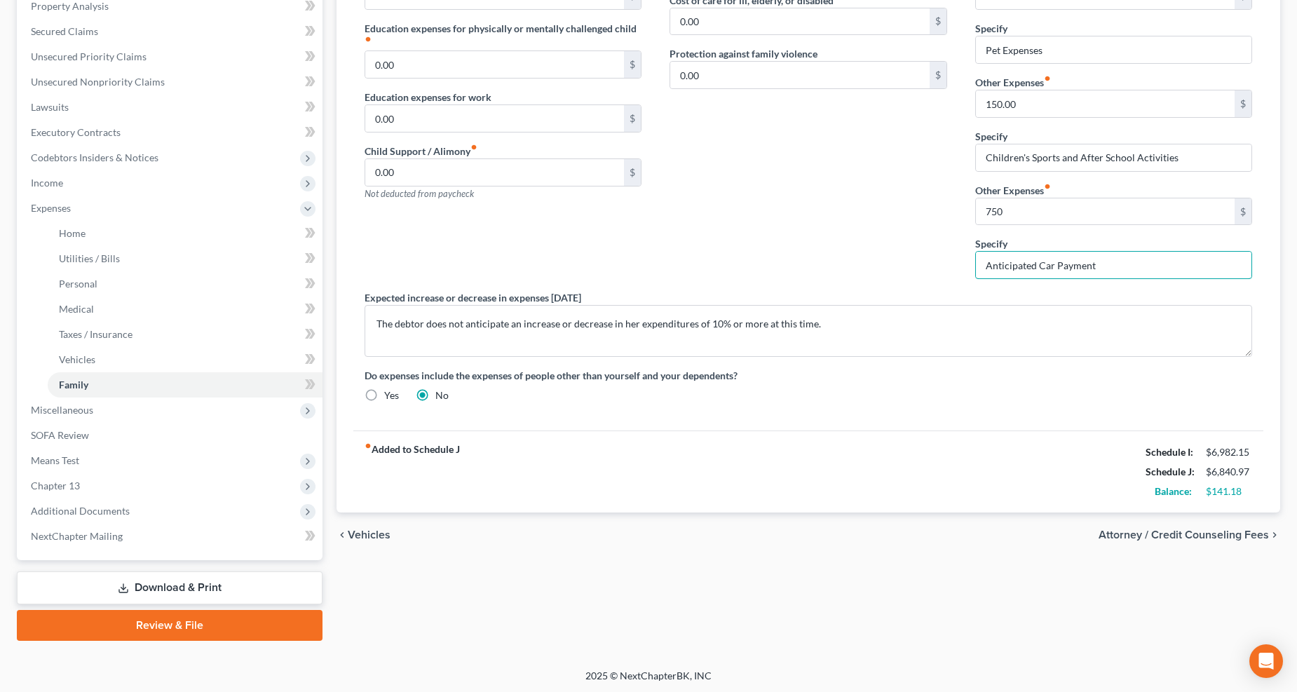
type input "Anticipated Car Payment"
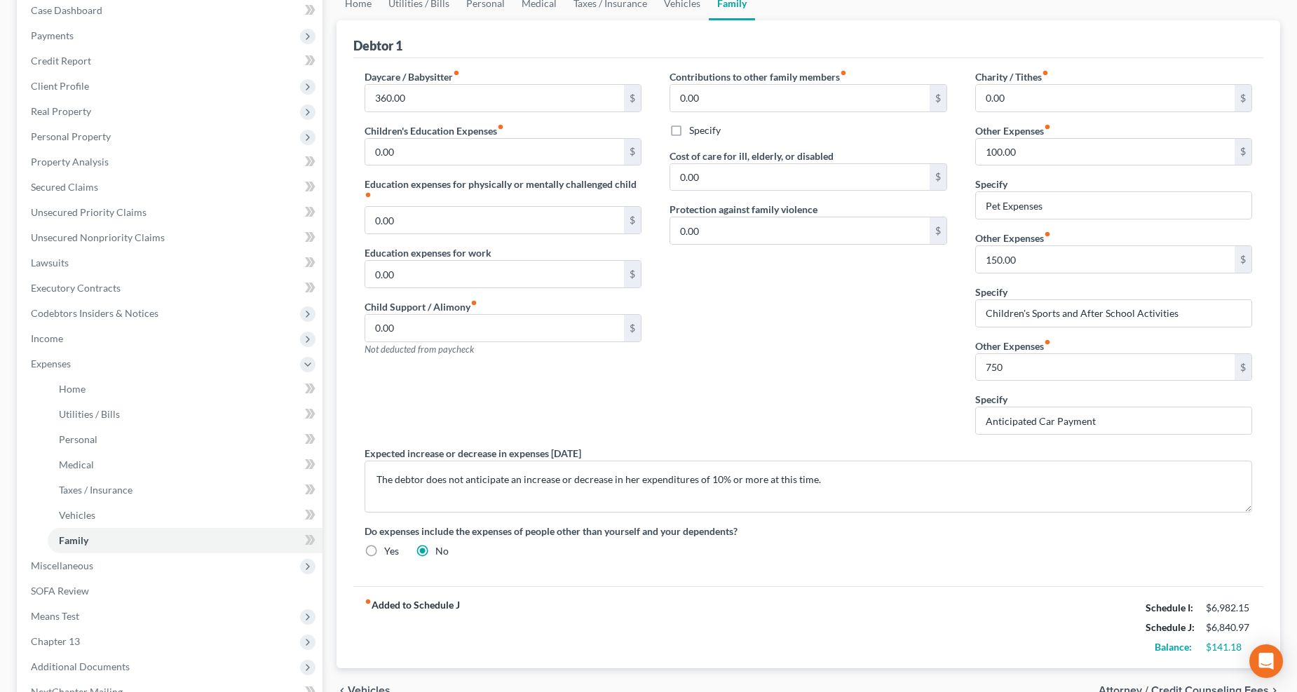
scroll to position [70, 0]
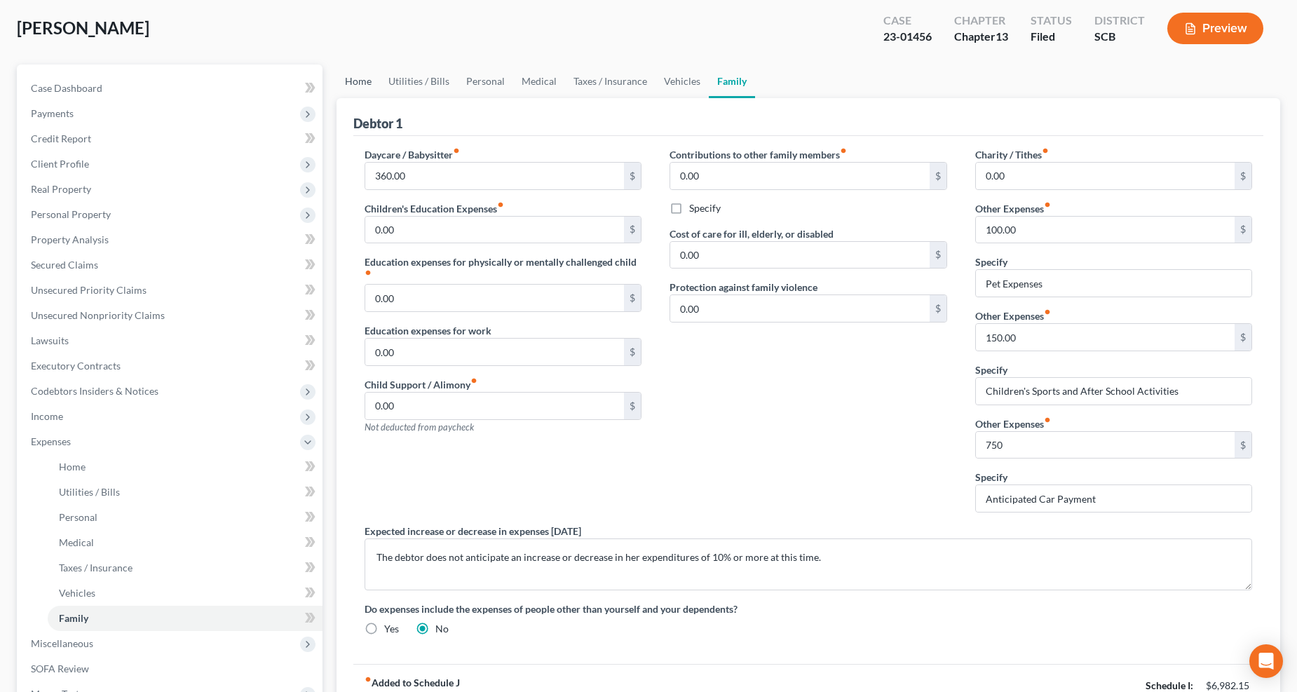
click at [365, 80] on link "Home" at bounding box center [357, 81] width 43 height 34
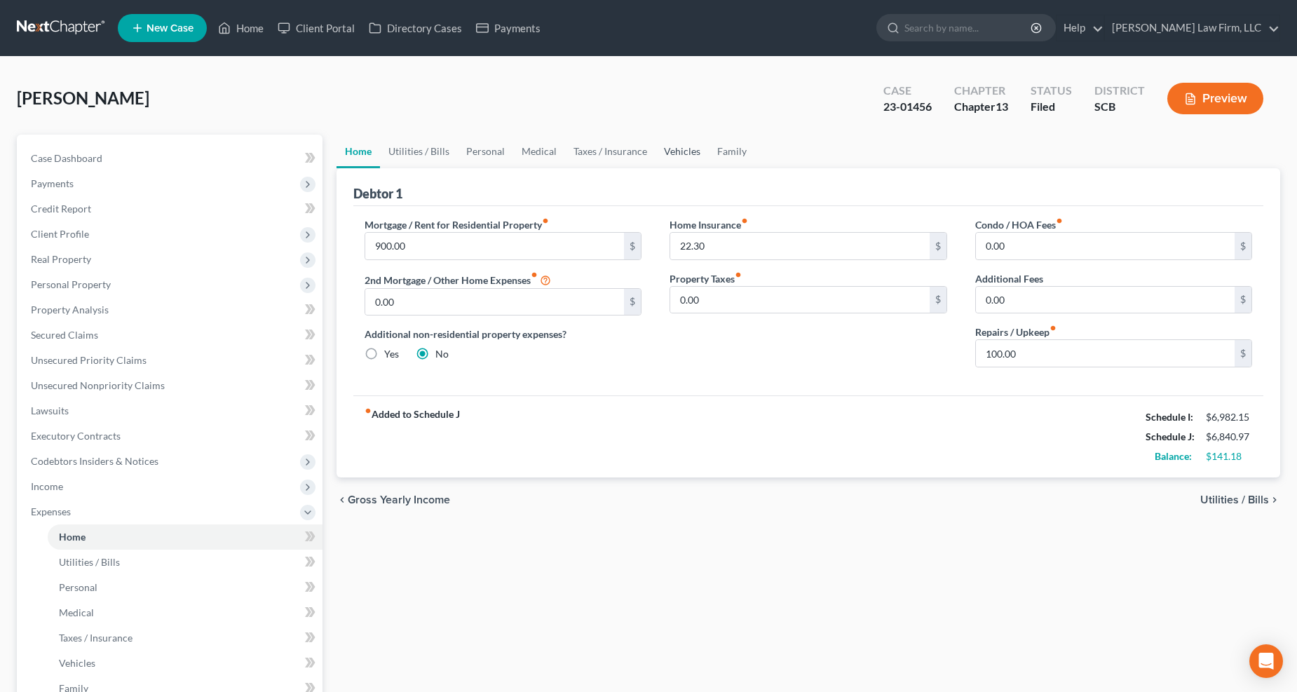
click at [671, 145] on link "Vehicles" at bounding box center [681, 152] width 53 height 34
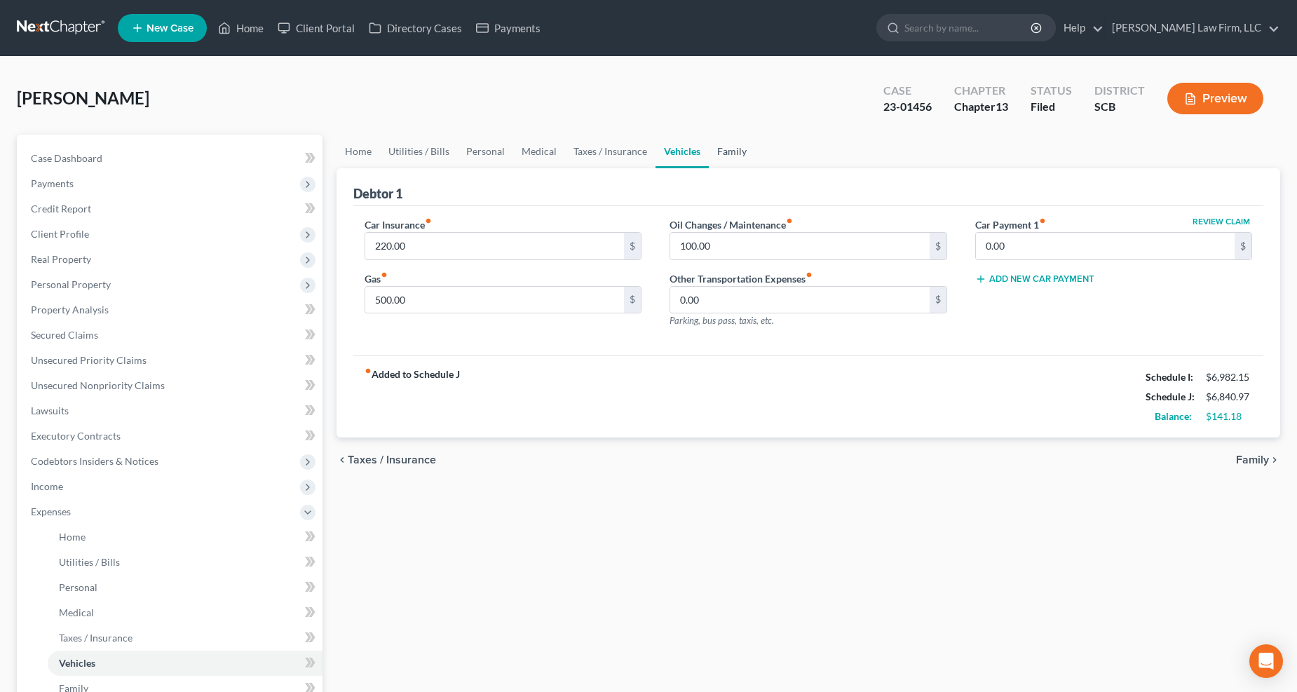
click at [723, 143] on link "Family" at bounding box center [732, 152] width 46 height 34
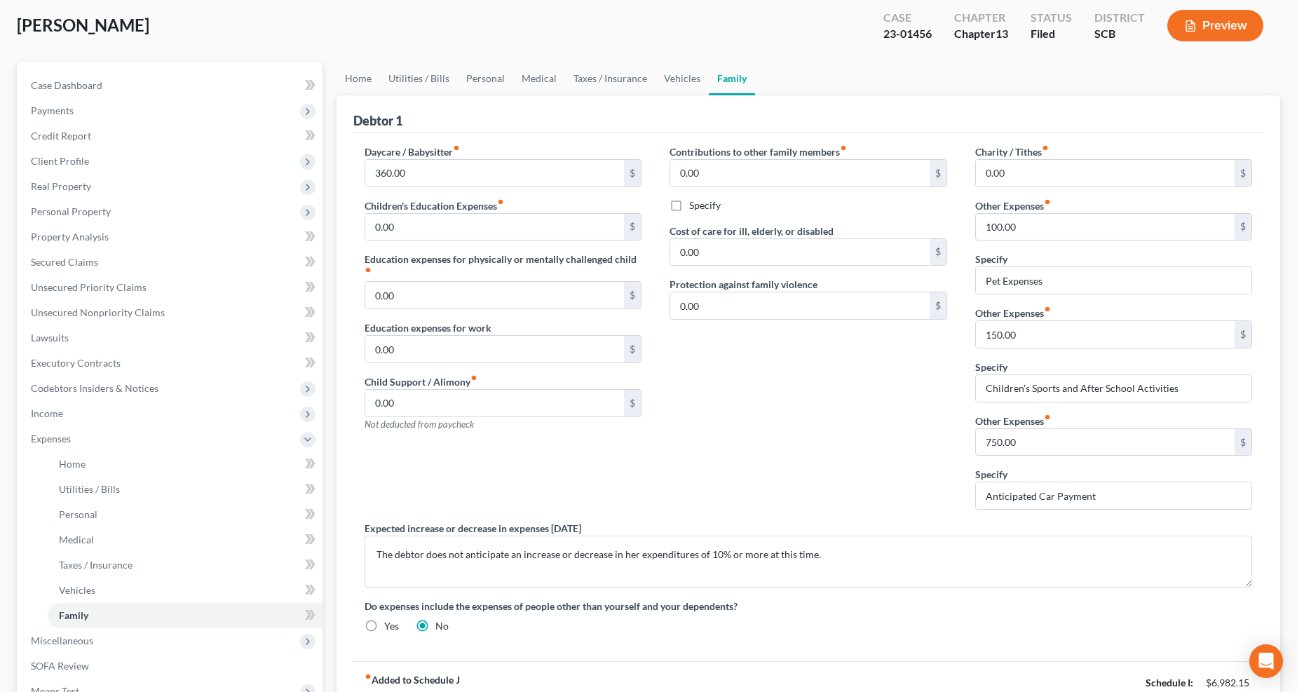
scroll to position [70, 0]
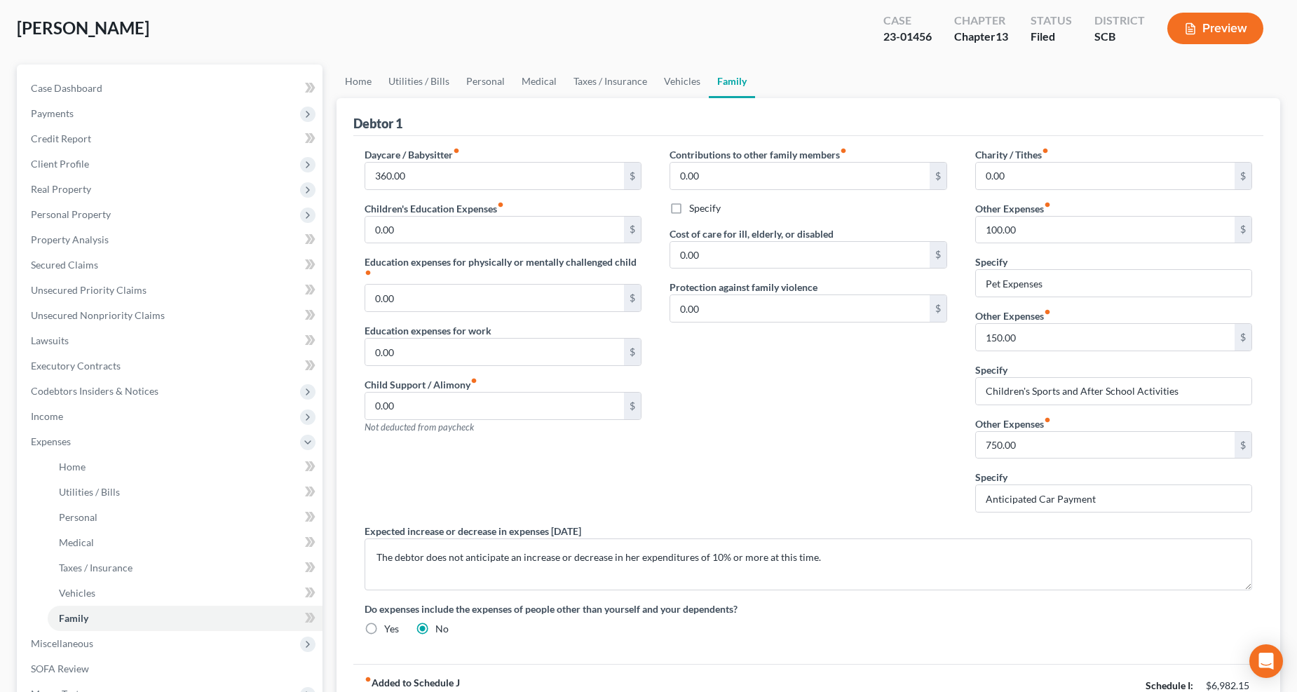
click at [75, 414] on span "Income" at bounding box center [171, 416] width 303 height 25
click at [86, 432] on link "Employment Income" at bounding box center [185, 441] width 275 height 25
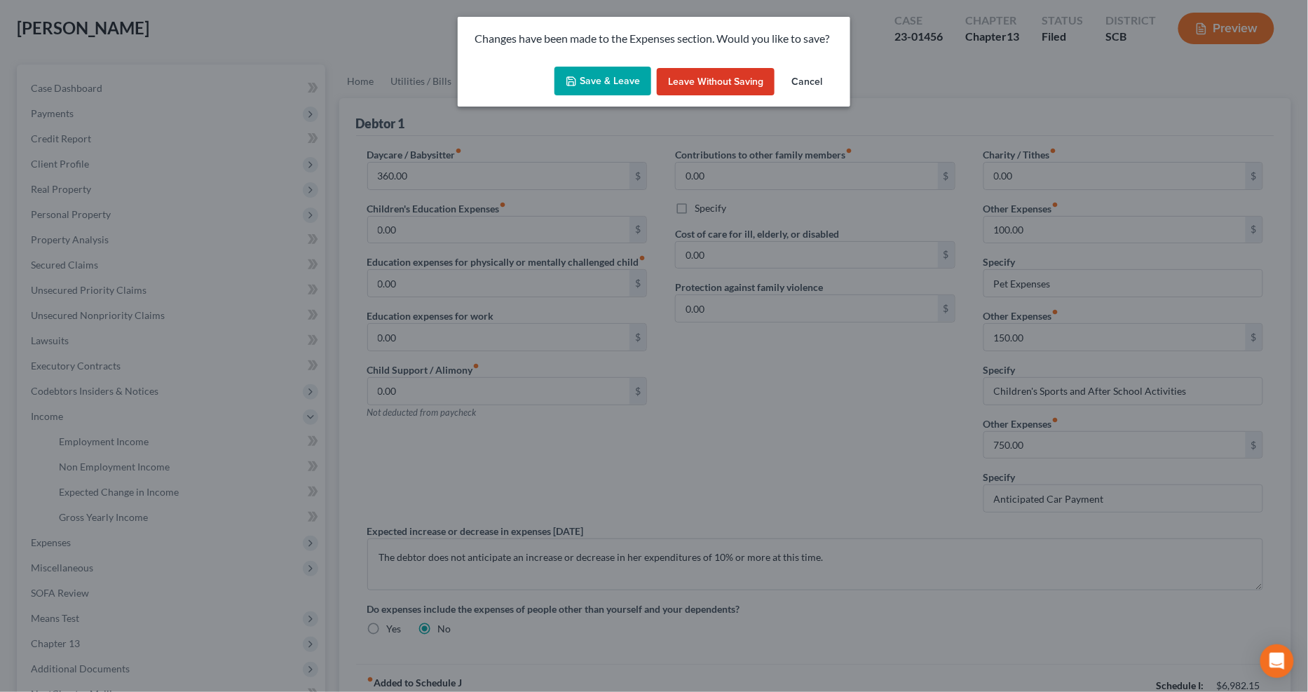
click at [599, 78] on button "Save & Leave" at bounding box center [602, 81] width 97 height 29
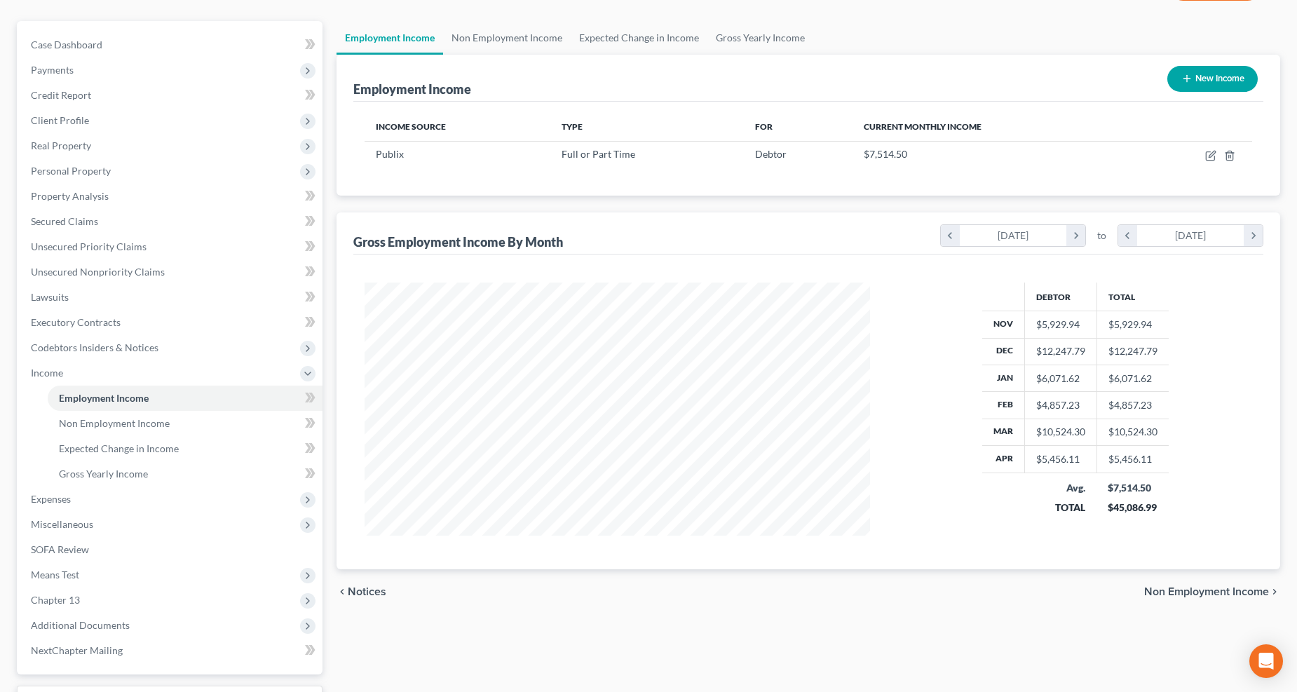
scroll to position [156, 0]
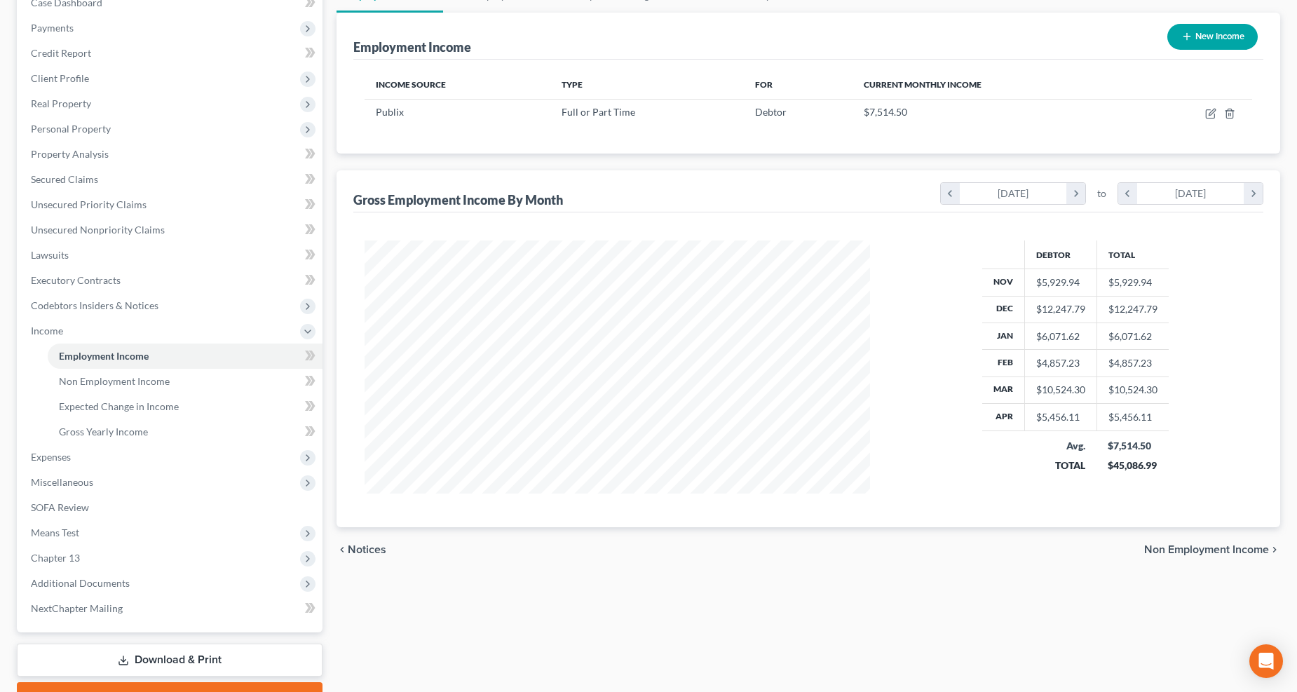
click at [65, 457] on span "Expenses" at bounding box center [51, 457] width 40 height 12
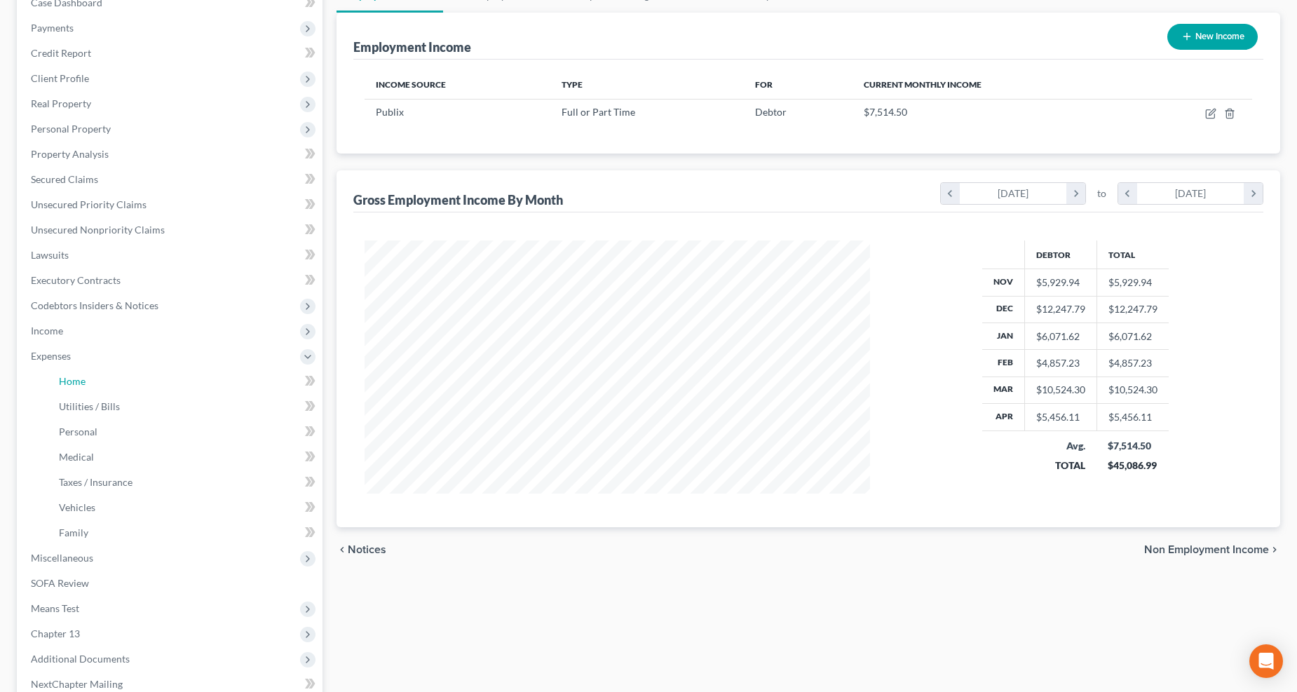
click at [82, 384] on span "Home" at bounding box center [72, 381] width 27 height 12
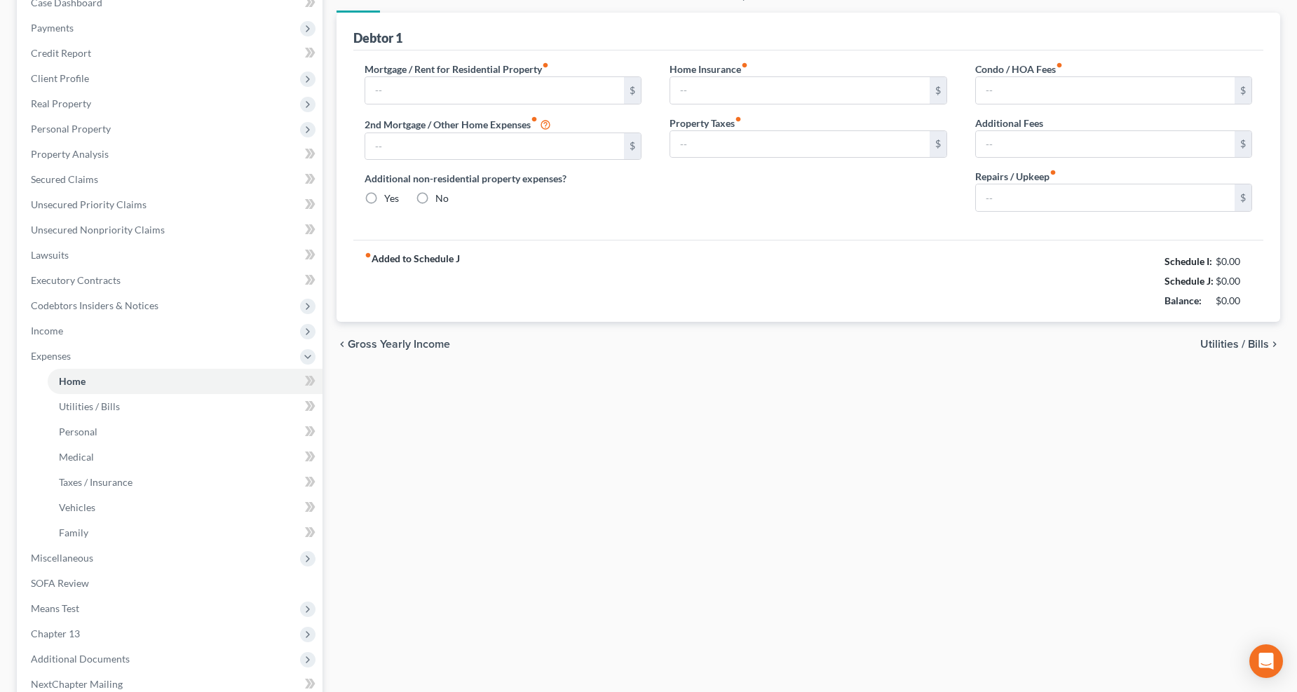
scroll to position [22, 0]
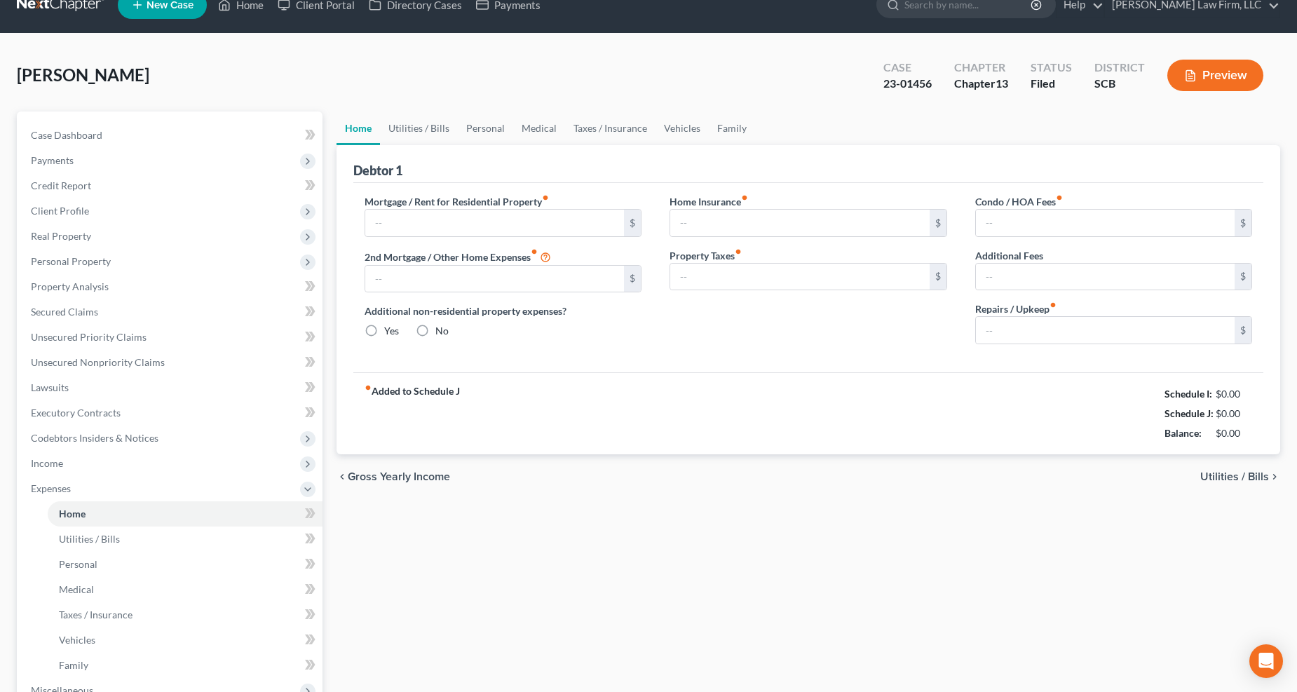
type input "900.00"
type input "0.00"
radio input "true"
type input "22.30"
type input "0.00"
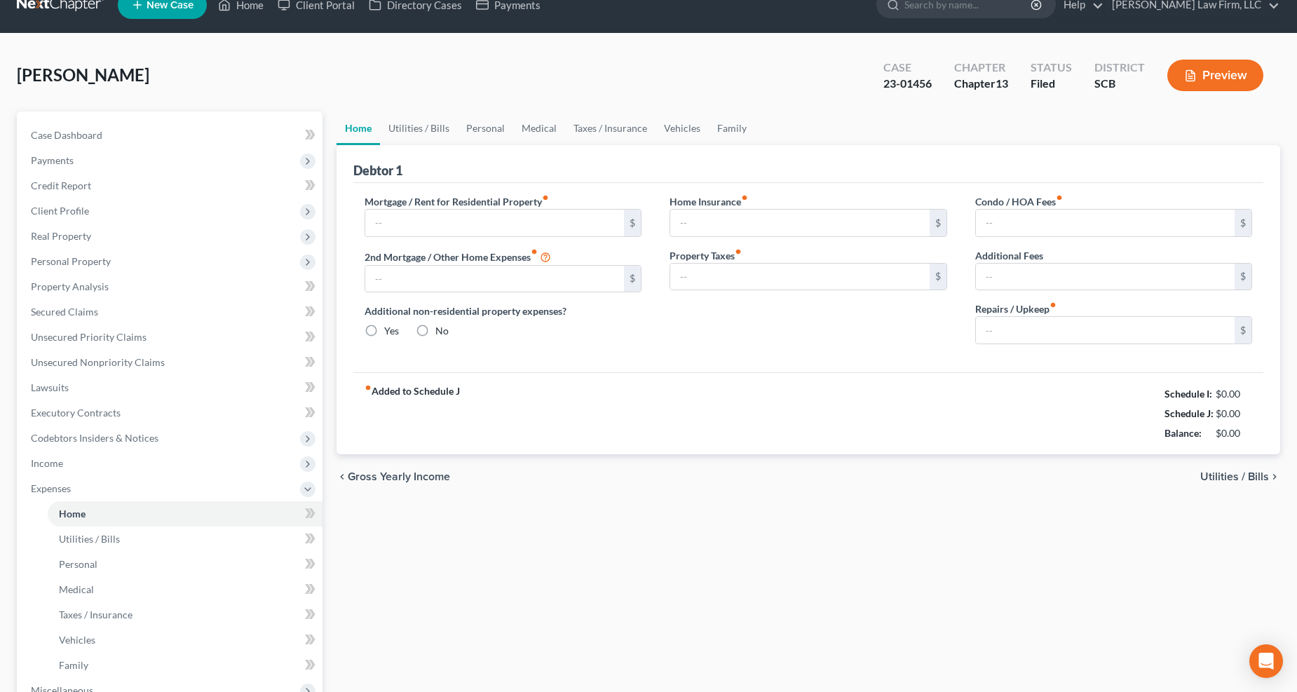
type input "0.00"
type input "100.00"
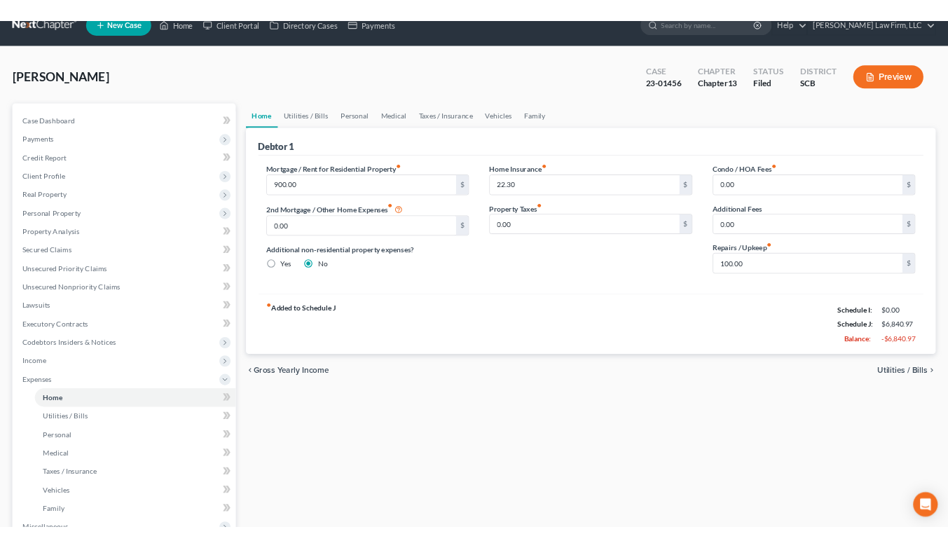
scroll to position [0, 0]
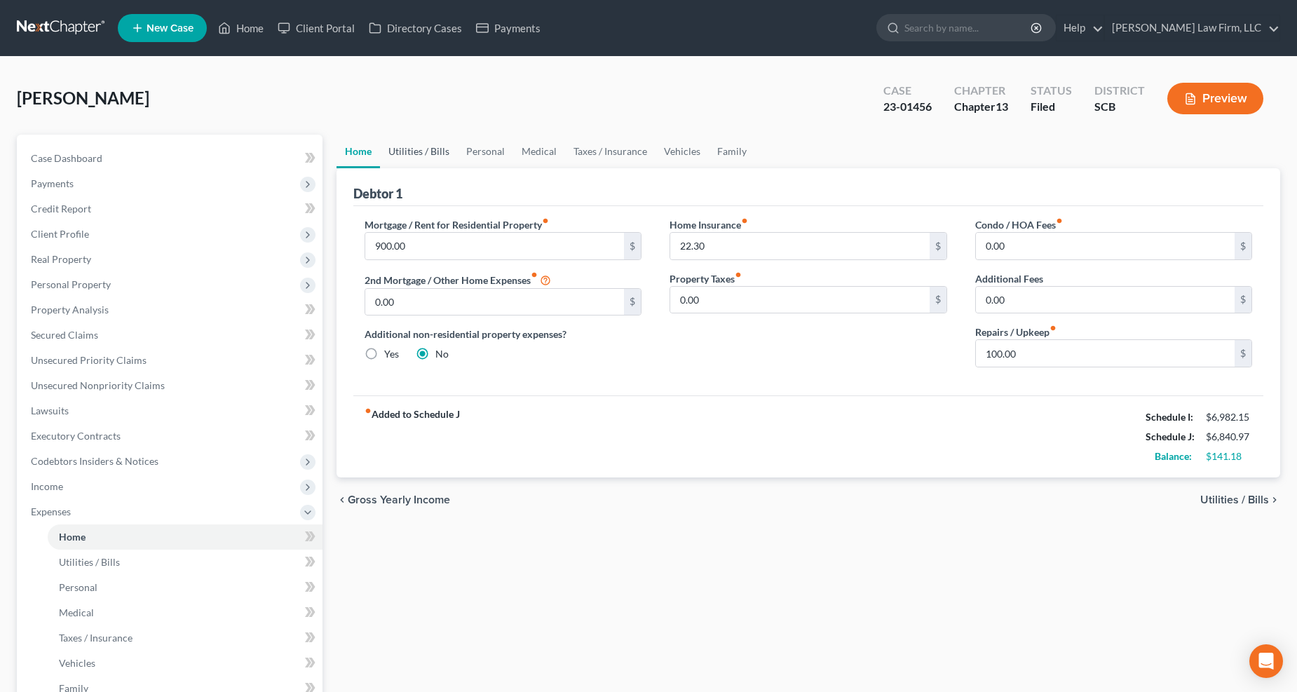
click at [416, 145] on link "Utilities / Bills" at bounding box center [419, 152] width 78 height 34
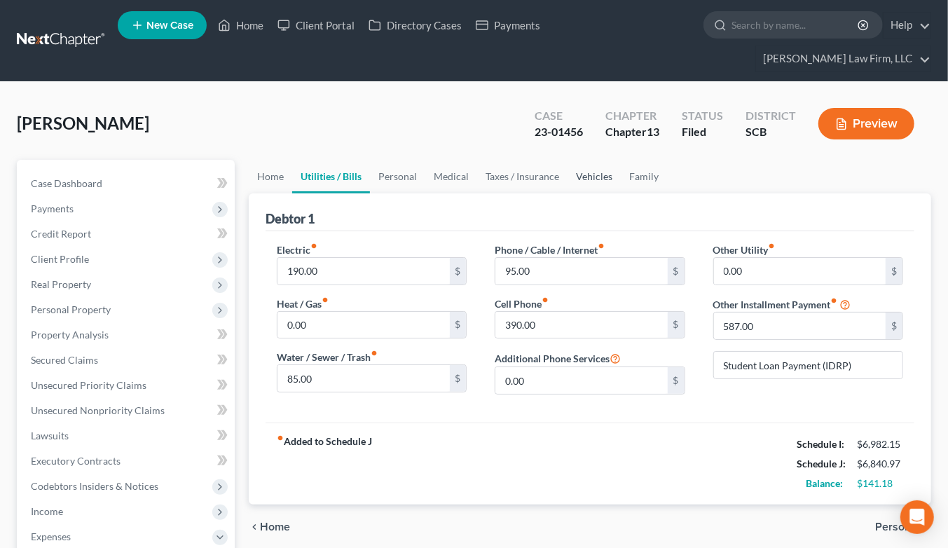
click at [584, 160] on link "Vehicles" at bounding box center [594, 177] width 53 height 34
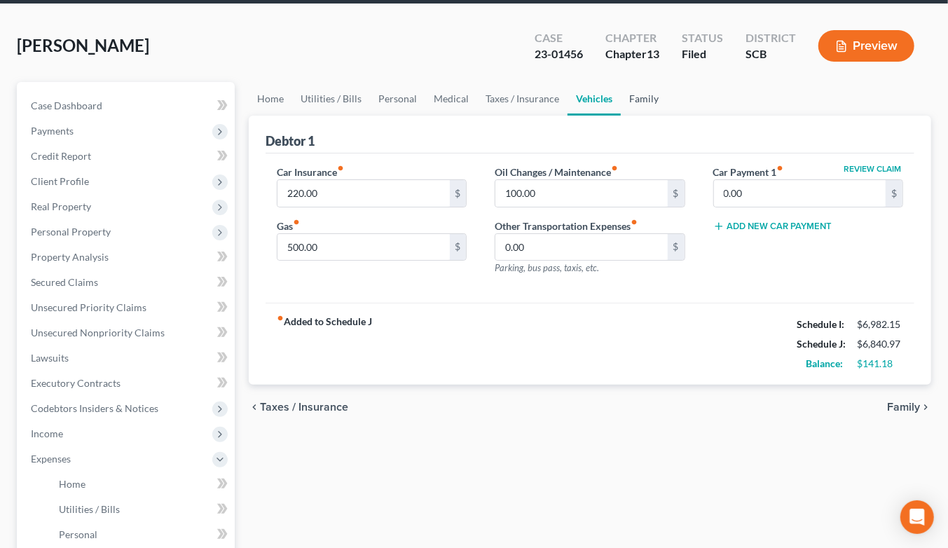
click at [641, 82] on link "Family" at bounding box center [644, 99] width 46 height 34
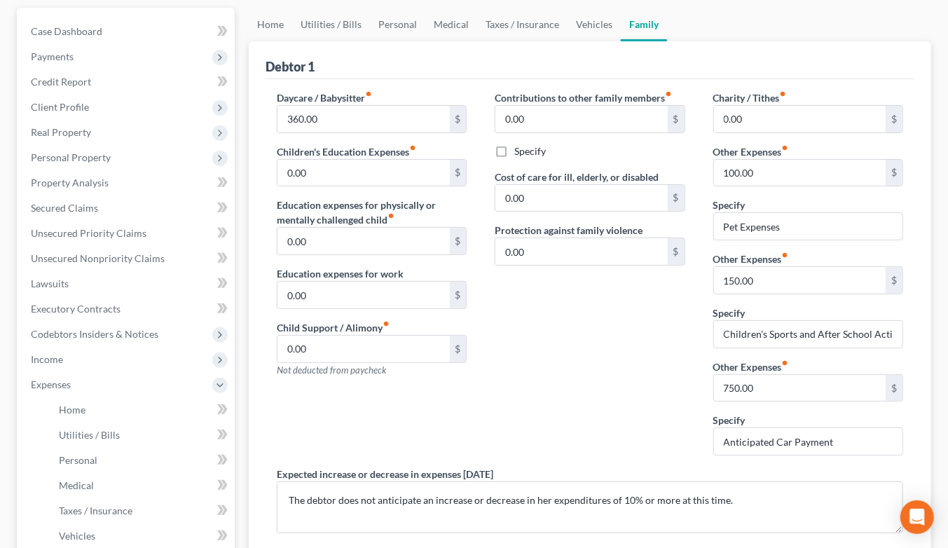
scroll to position [389, 0]
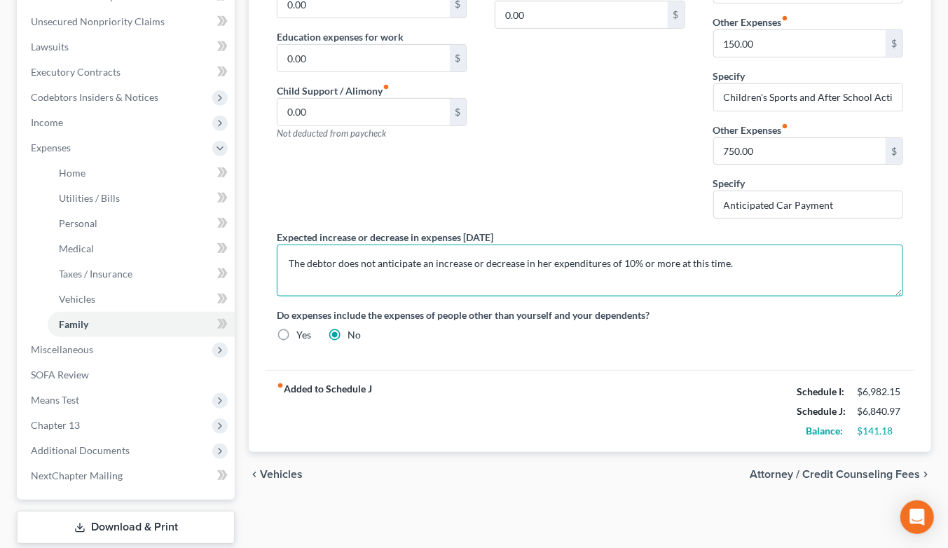
click at [288, 245] on textarea "The debtor does not anticipate an increase or decrease in her expenditures of 1…" at bounding box center [590, 271] width 627 height 52
drag, startPoint x: 292, startPoint y: 241, endPoint x: 287, endPoint y: 235, distance: 7.5
click at [285, 245] on textarea "Amended to include anticipated car payment following the surrender of the 2018 …" at bounding box center [590, 271] width 627 height 52
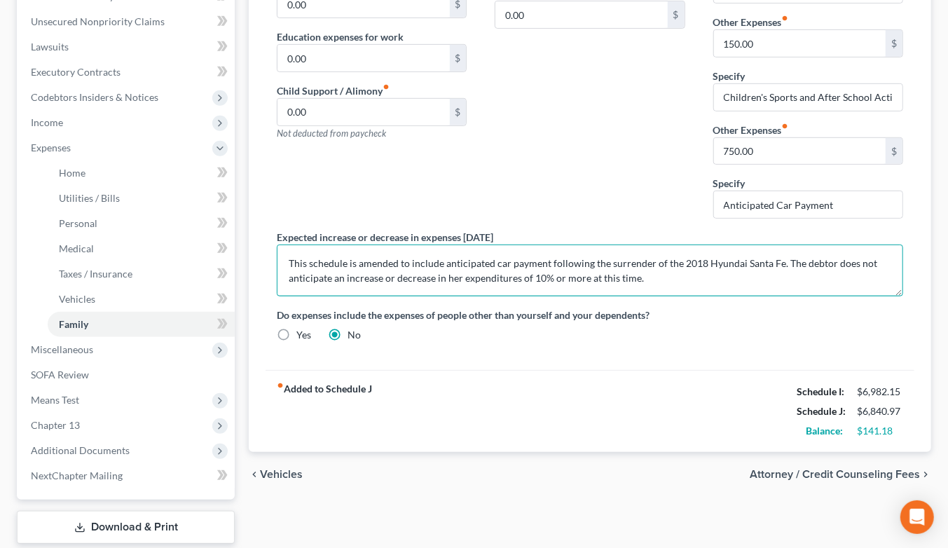
type textarea "This schedule is amended to include anticipated car payment following the surre…"
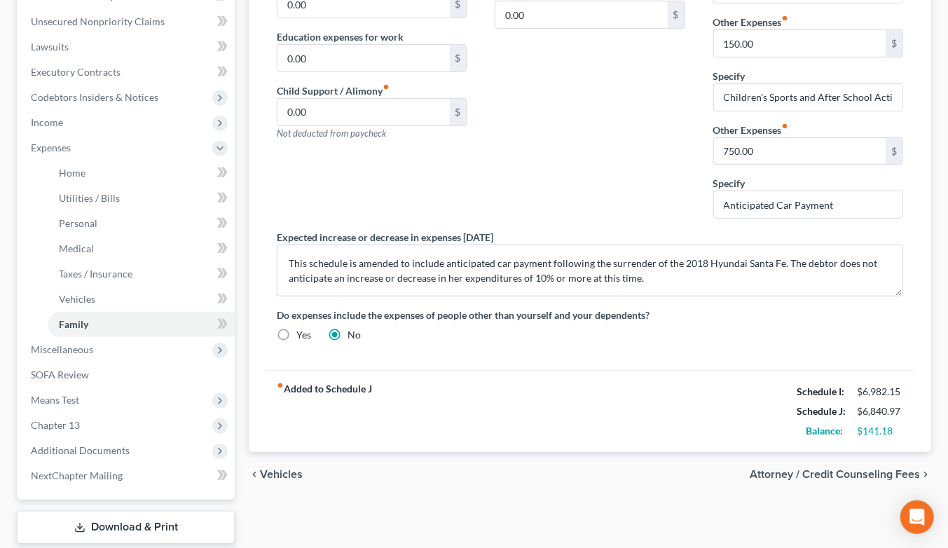
click at [820, 456] on div "chevron_left Vehicles Attorney / Credit Counseling Fees chevron_right" at bounding box center [590, 474] width 683 height 45
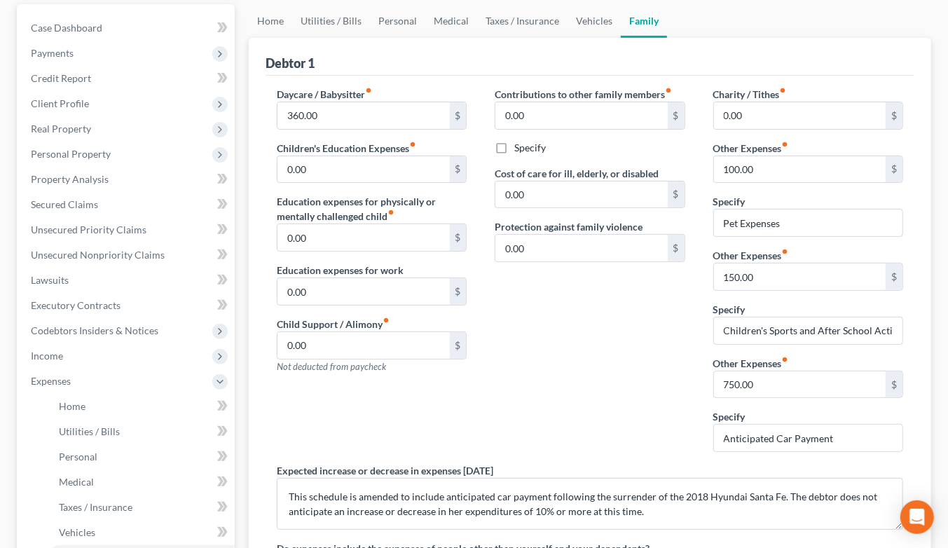
scroll to position [78, 0]
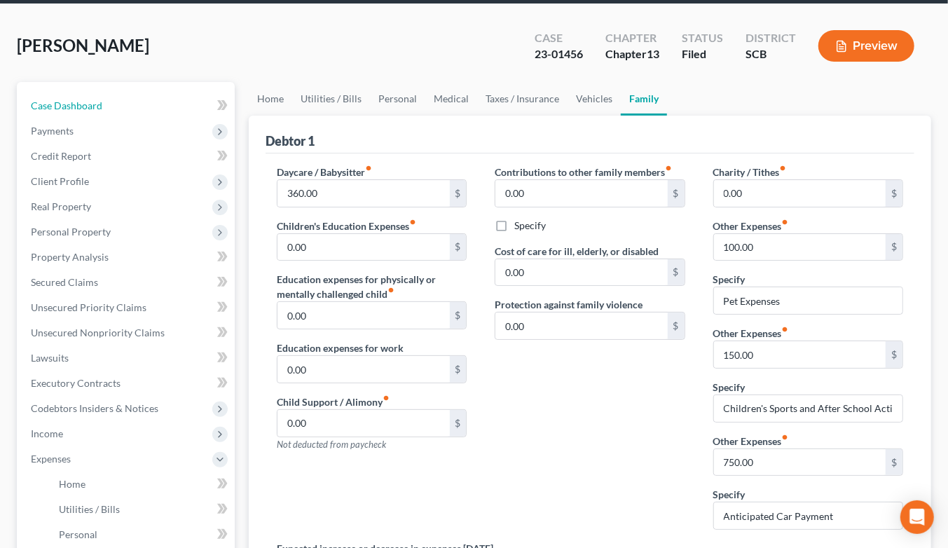
click at [78, 100] on span "Case Dashboard" at bounding box center [66, 106] width 71 height 12
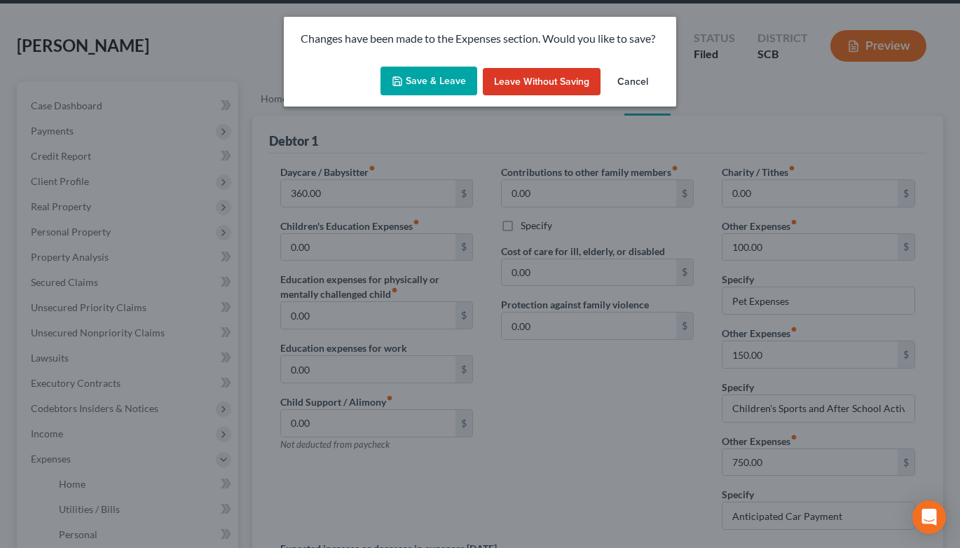
click at [437, 77] on button "Save & Leave" at bounding box center [429, 81] width 97 height 29
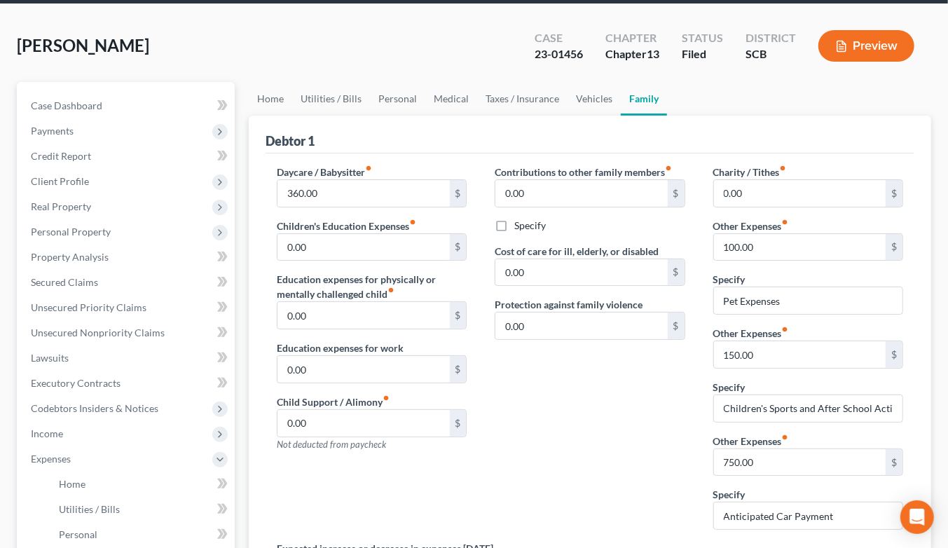
select select "0"
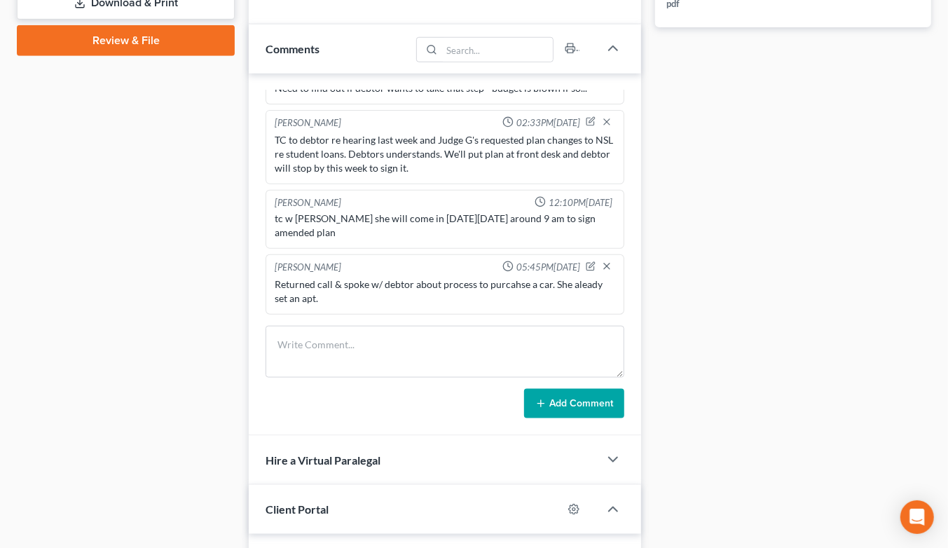
scroll to position [888, 0]
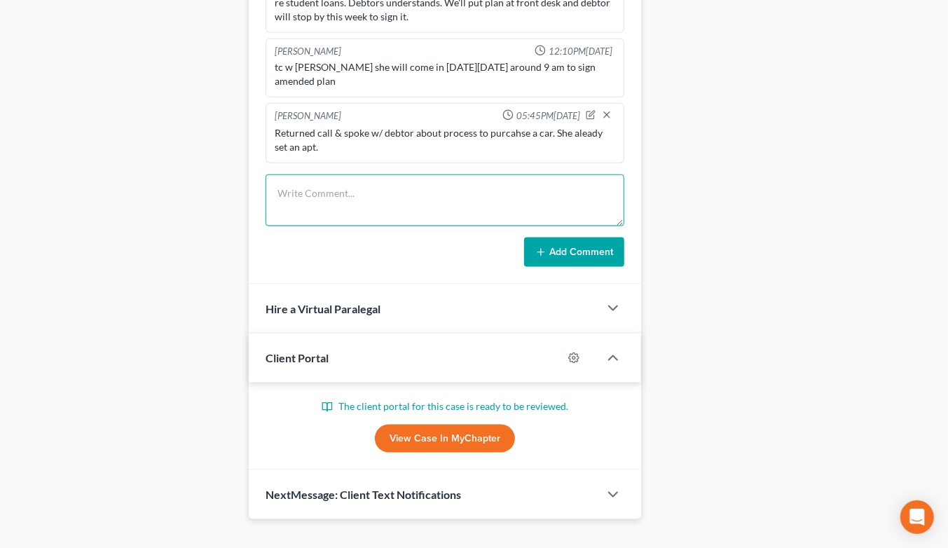
click at [409, 175] on textarea at bounding box center [445, 201] width 359 height 52
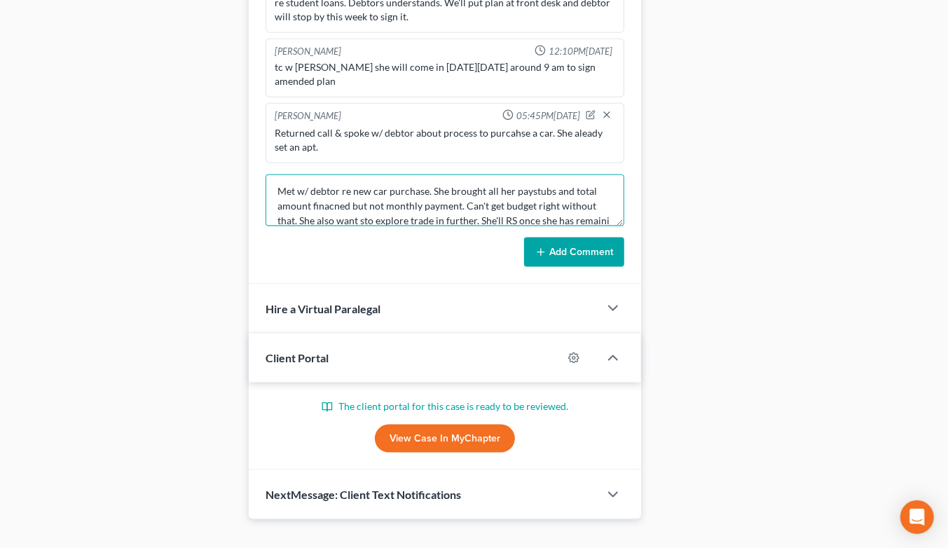
scroll to position [17, 0]
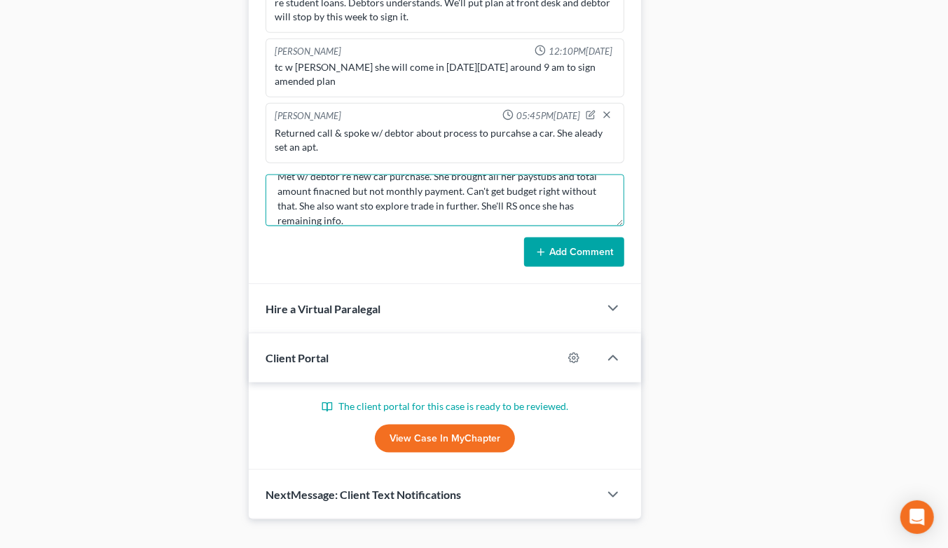
type textarea "Met w/ debtor re new car purchase. She brought all her paystubs and total amoun…"
click at [571, 238] on button "Add Comment" at bounding box center [574, 252] width 100 height 29
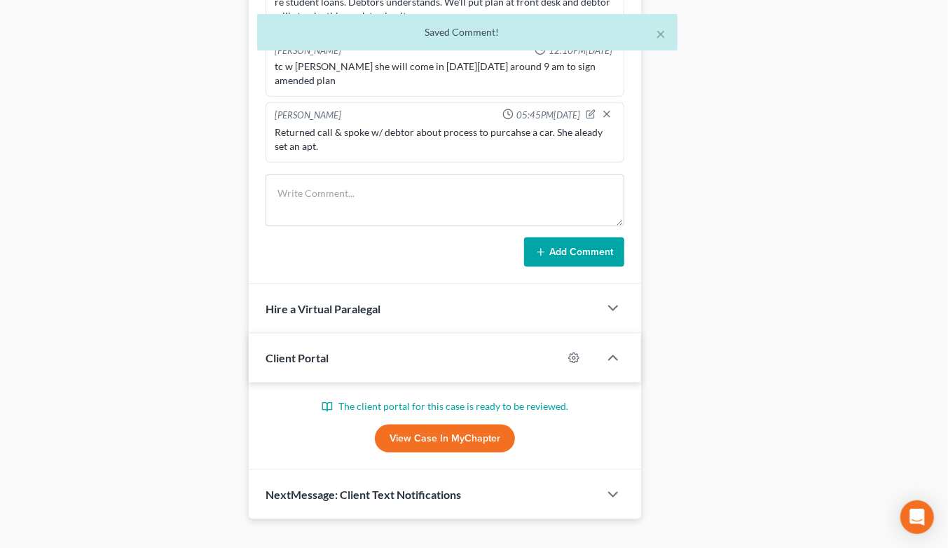
scroll to position [390, 0]
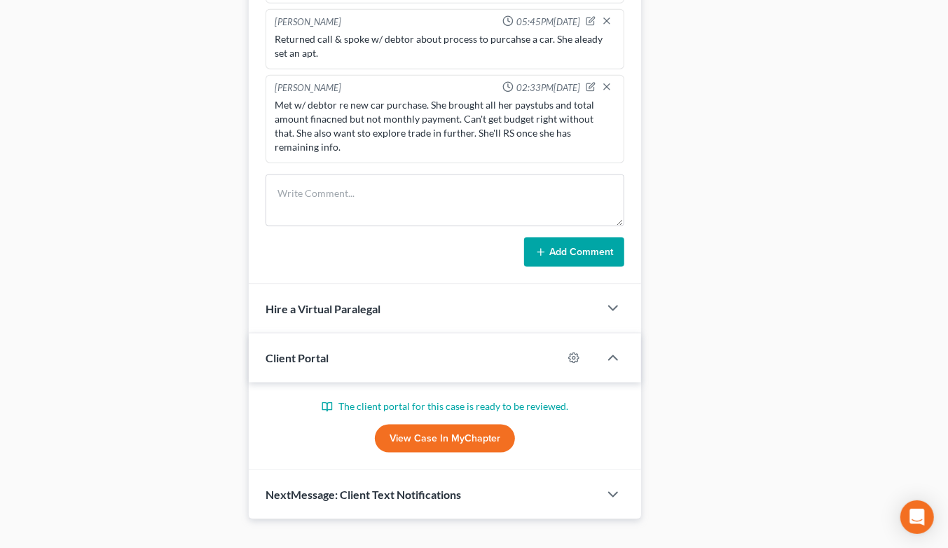
drag, startPoint x: 867, startPoint y: 172, endPoint x: 578, endPoint y: 296, distance: 314.6
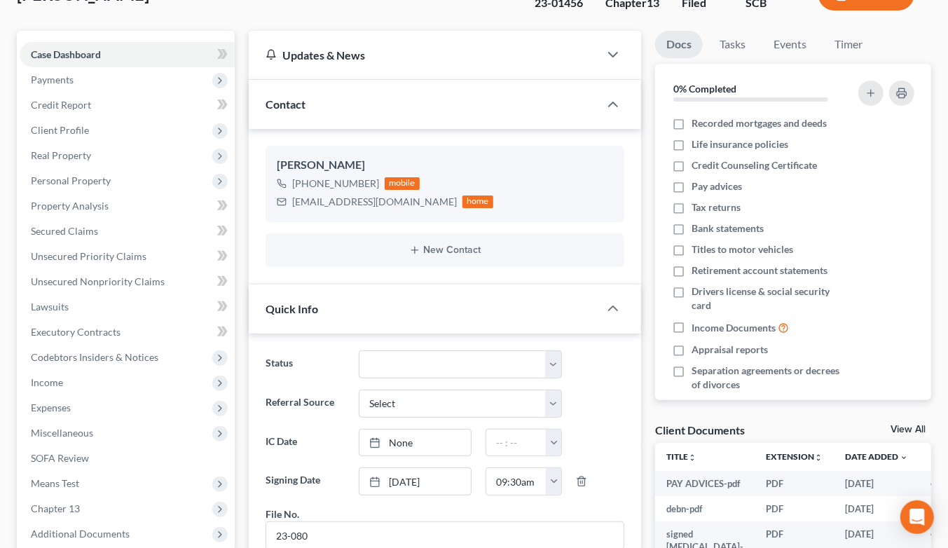
scroll to position [0, 0]
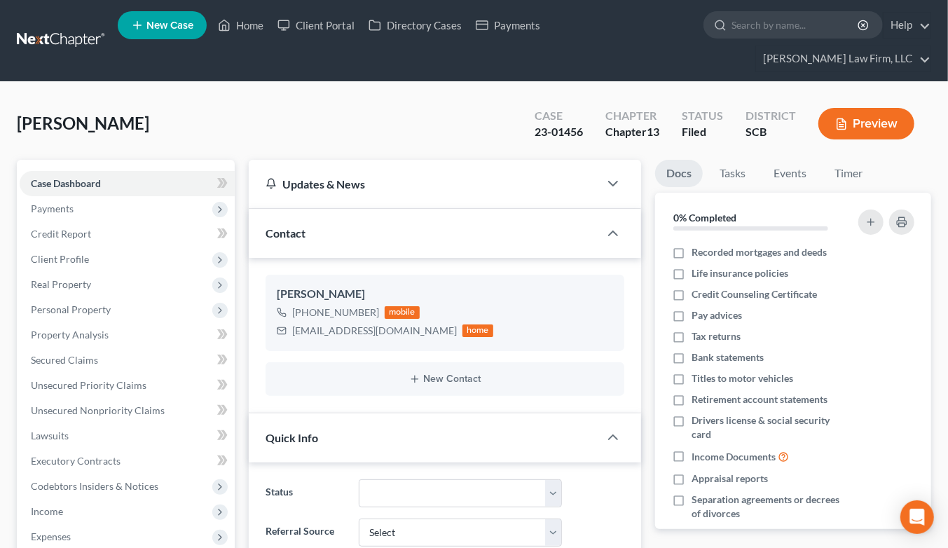
click at [77, 30] on link at bounding box center [62, 40] width 90 height 25
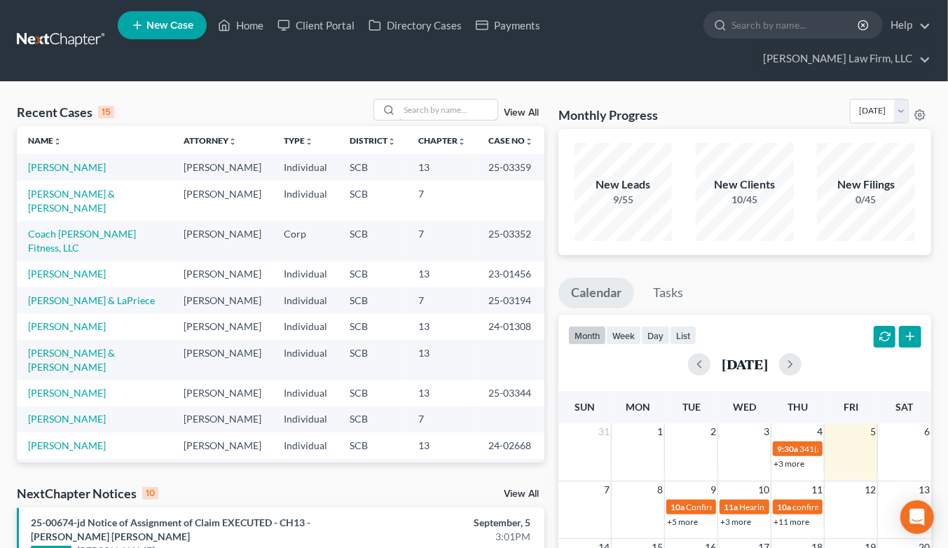
click at [444, 100] on input "search" at bounding box center [448, 110] width 98 height 20
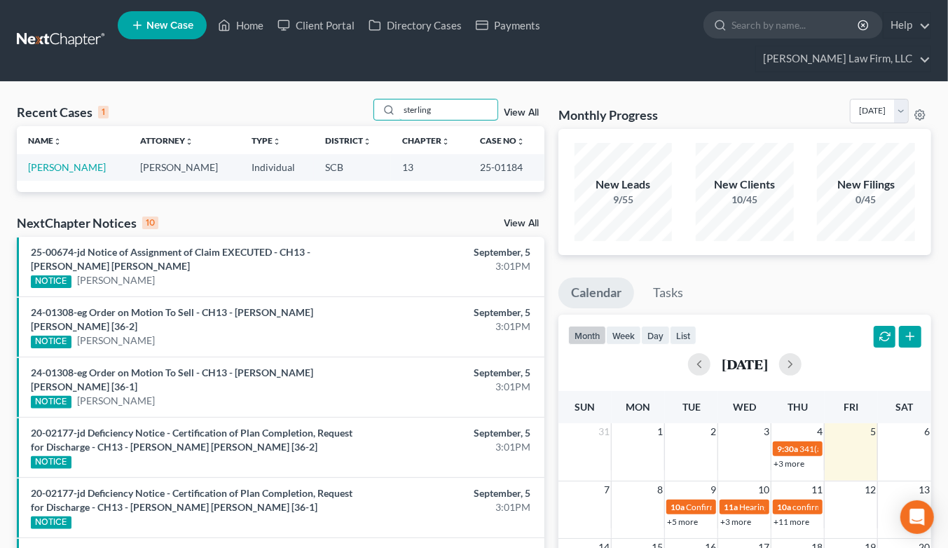
type input "sterling"
click at [76, 161] on link "[PERSON_NAME]" at bounding box center [67, 167] width 78 height 12
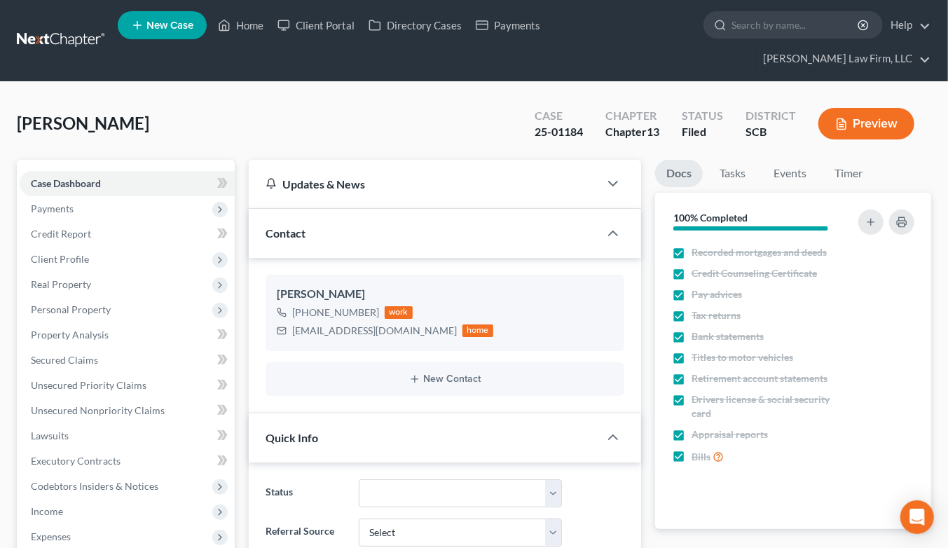
select select "1"
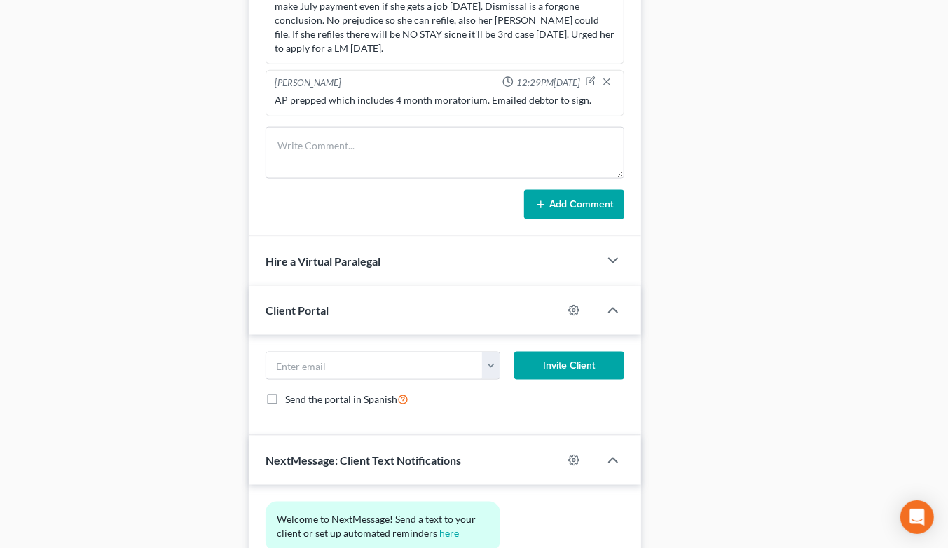
scroll to position [779, 0]
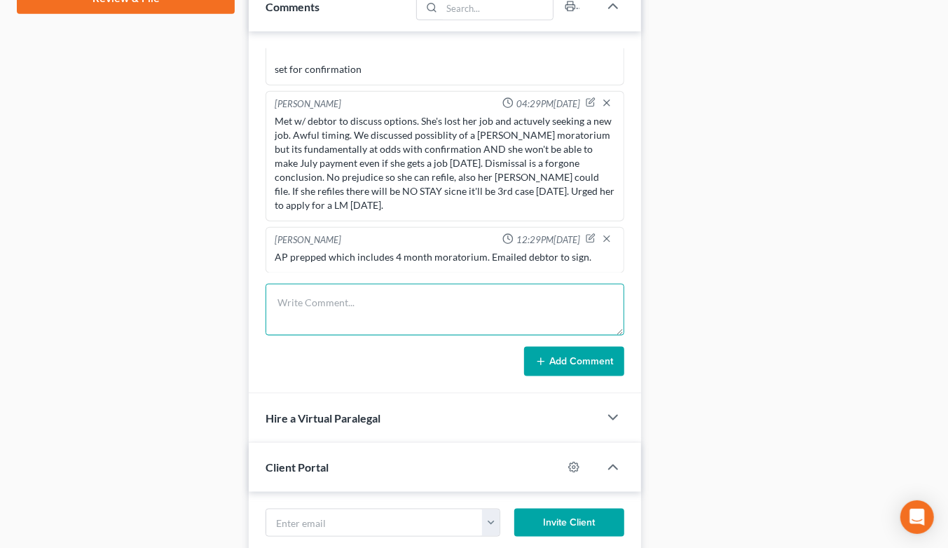
click at [424, 284] on textarea at bounding box center [445, 310] width 359 height 52
type textarea "Emaield debtor re payments and confirmation hearing."
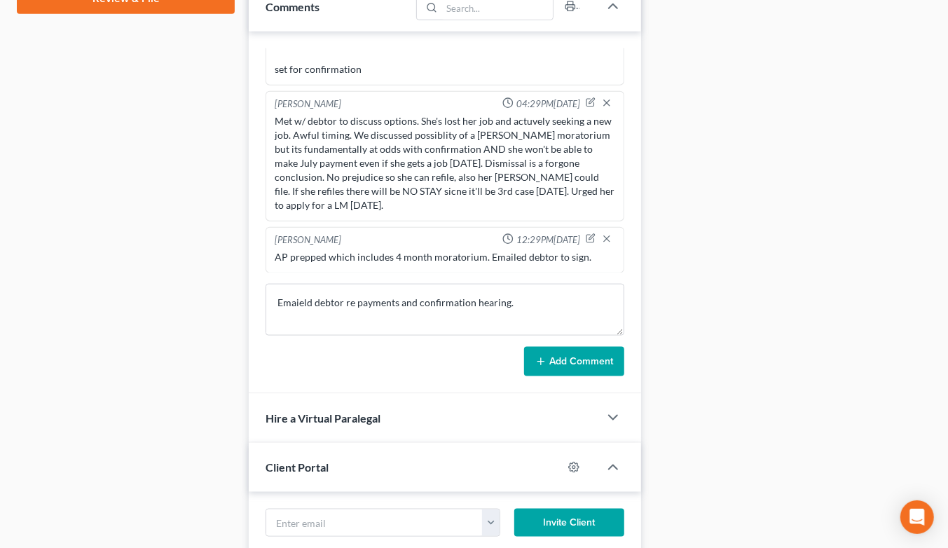
click at [601, 348] on button "Add Comment" at bounding box center [574, 361] width 100 height 29
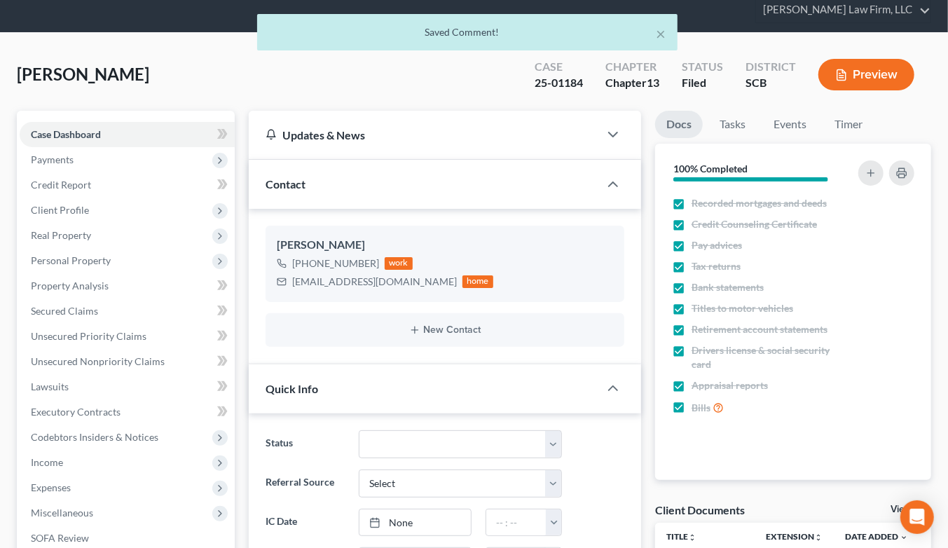
scroll to position [0, 0]
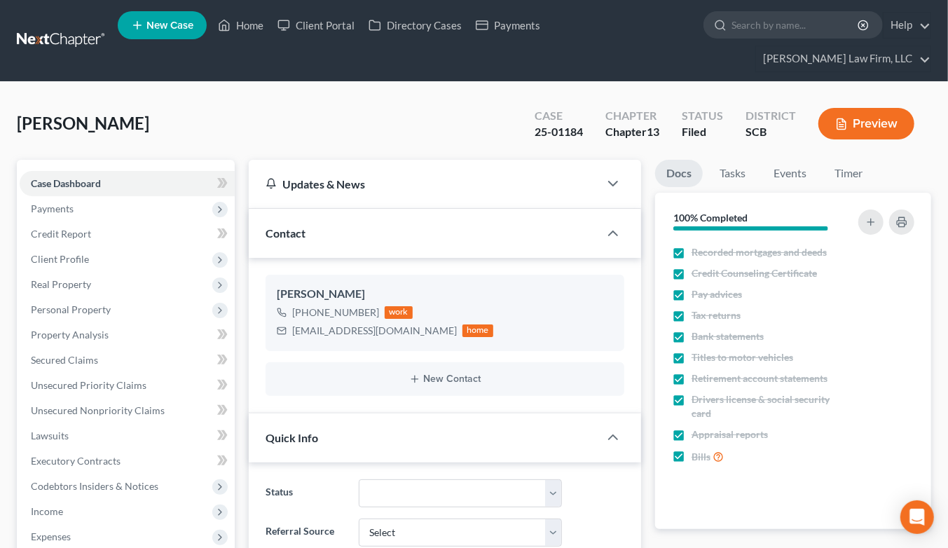
click at [59, 29] on link at bounding box center [62, 40] width 90 height 25
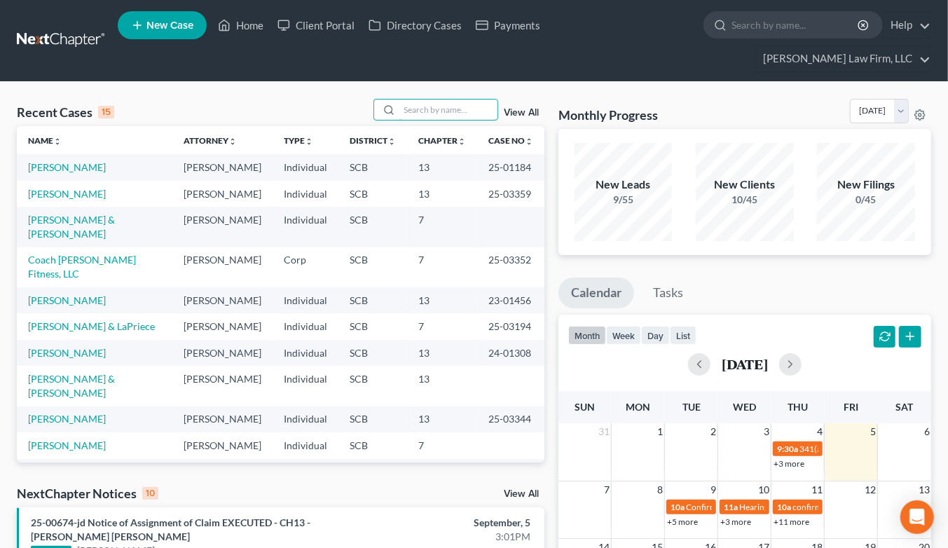
click at [459, 100] on input "search" at bounding box center [448, 110] width 98 height 20
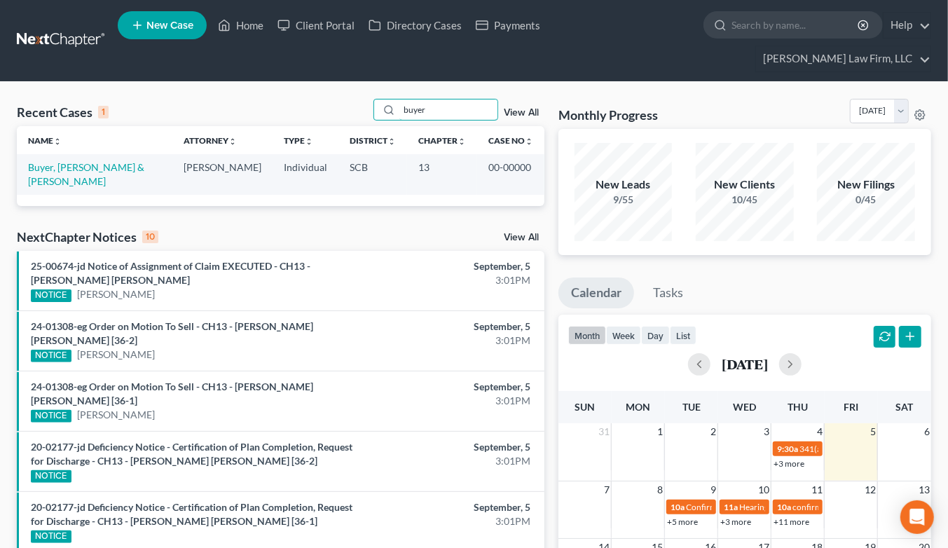
type input "buyer"
click at [108, 161] on link "Buyer, [PERSON_NAME] & [PERSON_NAME]" at bounding box center [86, 174] width 116 height 26
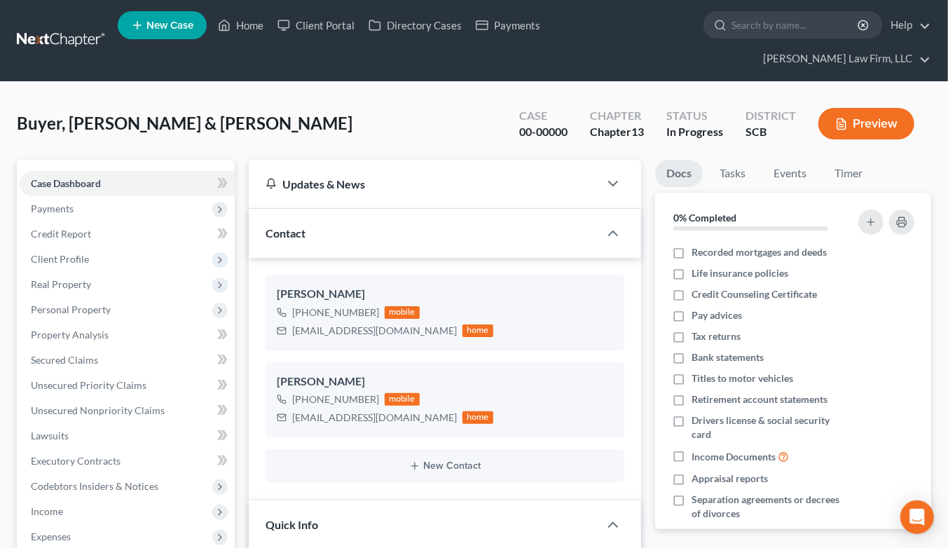
select select "0"
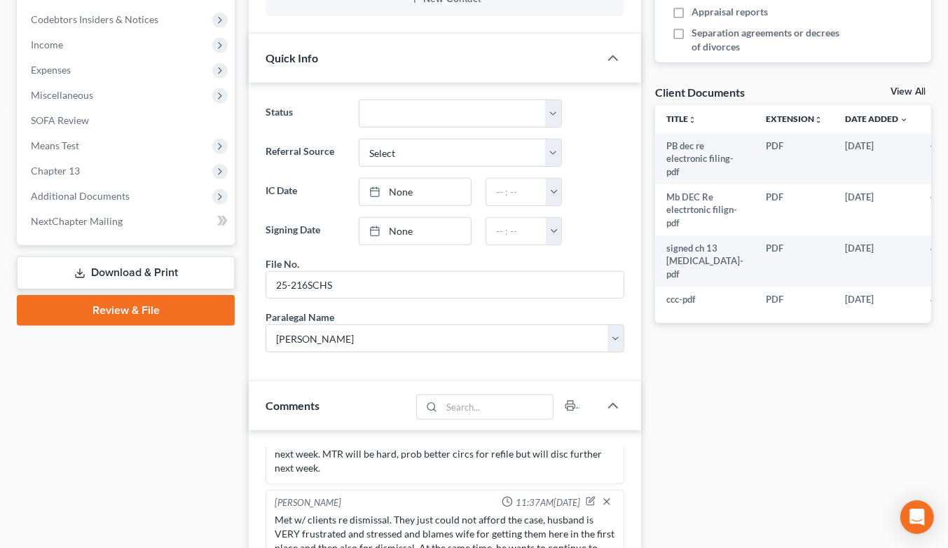
scroll to position [856, 0]
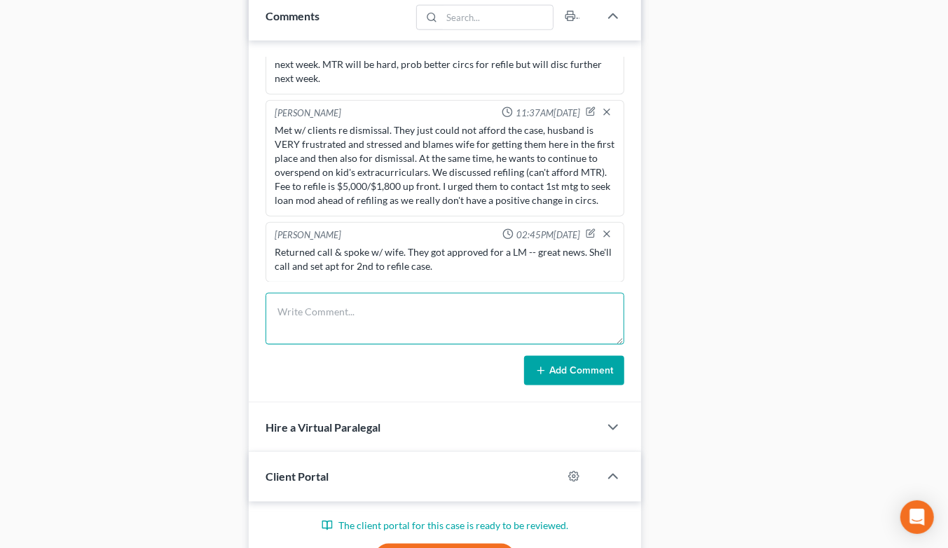
click at [412, 318] on textarea at bounding box center [445, 319] width 359 height 52
type textarea "Returned call & LVM for wife"
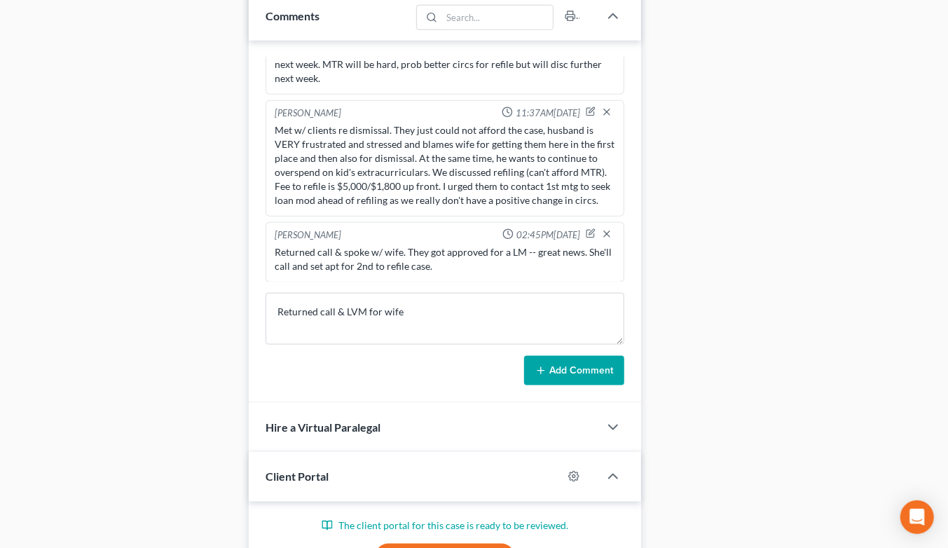
click at [562, 356] on button "Add Comment" at bounding box center [574, 370] width 100 height 29
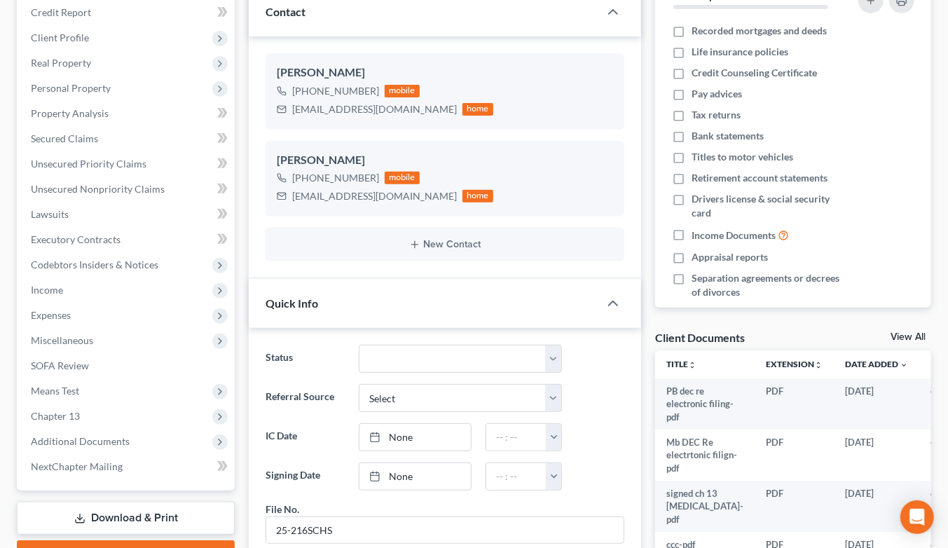
scroll to position [0, 0]
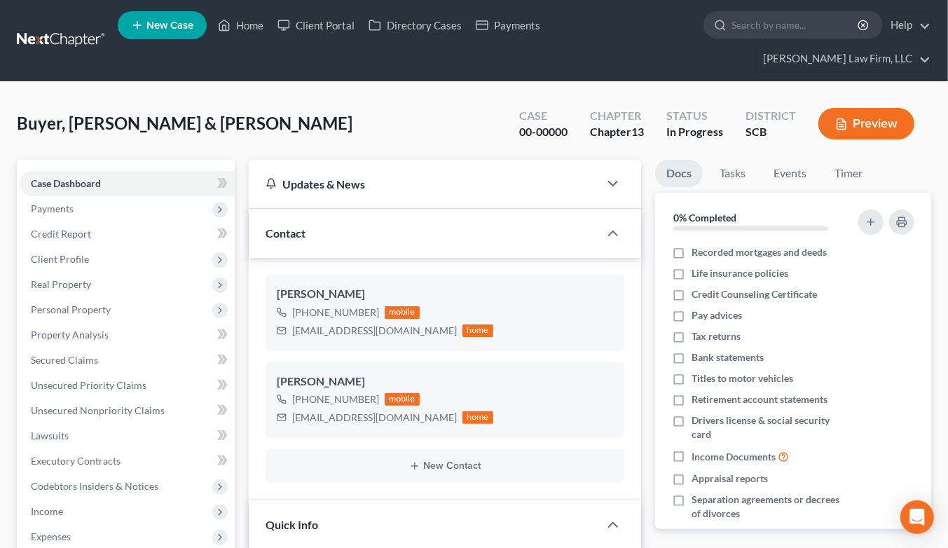
click at [64, 28] on link at bounding box center [62, 40] width 90 height 25
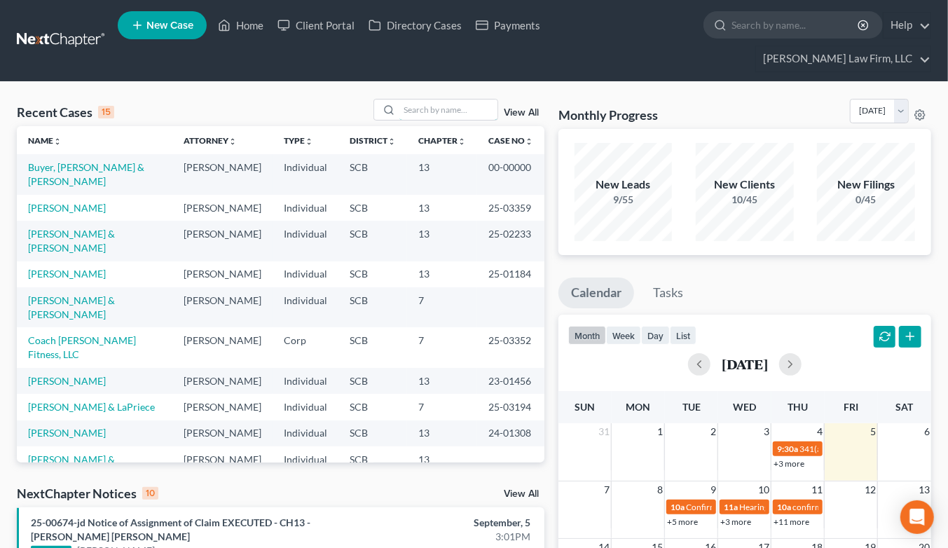
click at [457, 100] on input "search" at bounding box center [448, 110] width 98 height 20
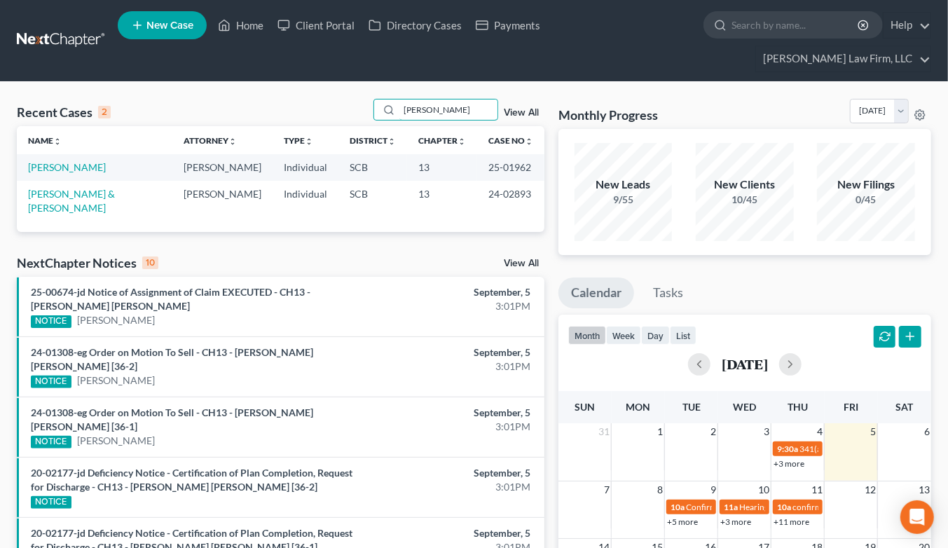
type input "[PERSON_NAME]"
click at [60, 161] on link "Harrison, Sylvia" at bounding box center [67, 167] width 78 height 12
select select "2"
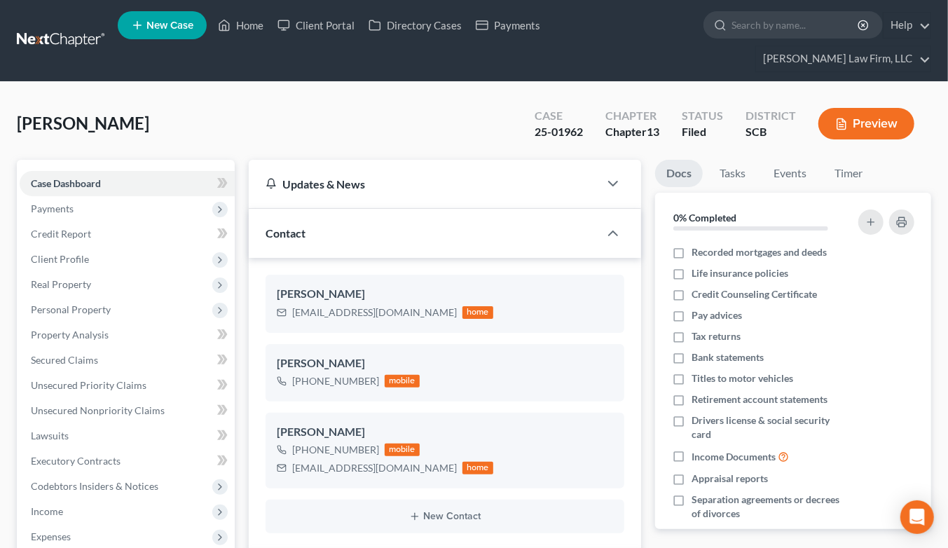
scroll to position [545, 0]
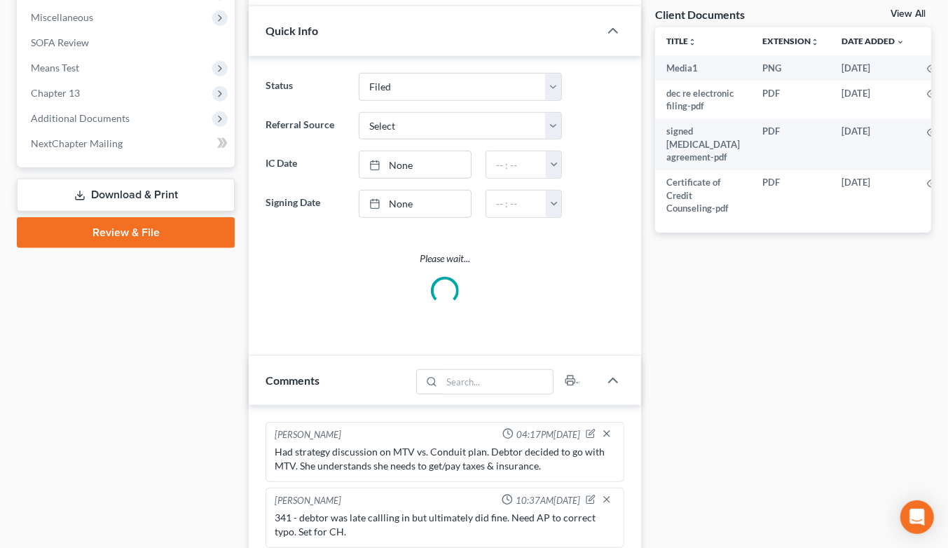
select select "0"
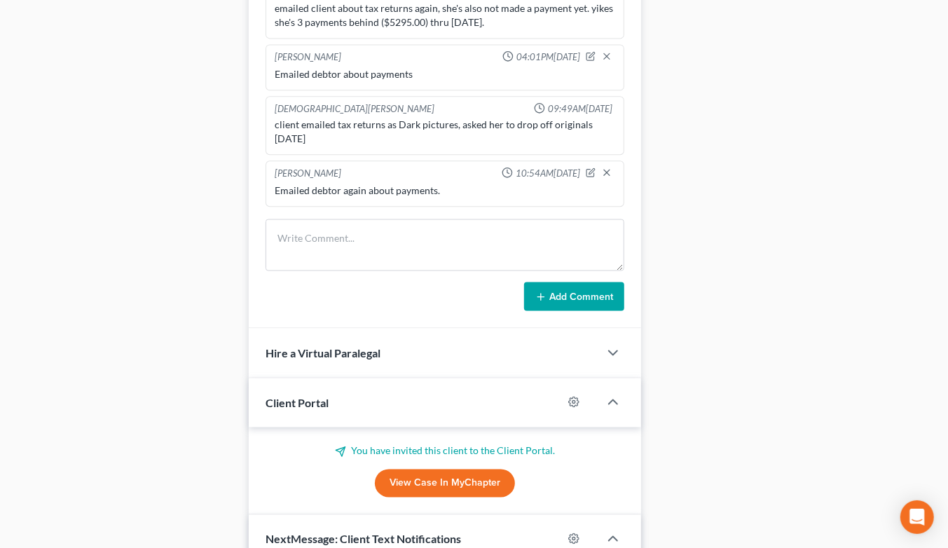
scroll to position [1090, 0]
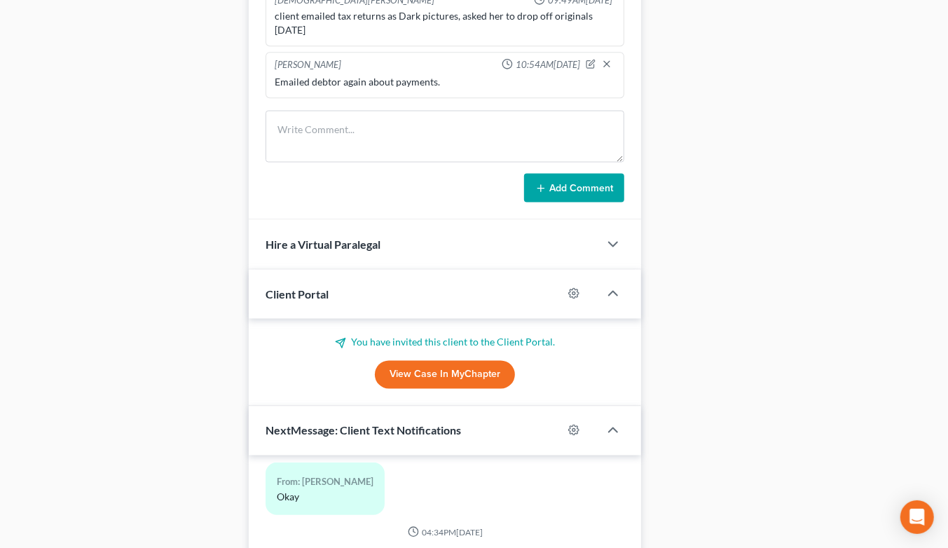
click at [367, 71] on div "Elizabeth Heilig 10:54AM, 08/15/2025 Emailed debtor again about payments." at bounding box center [445, 76] width 359 height 46
click at [363, 111] on textarea at bounding box center [445, 137] width 359 height 52
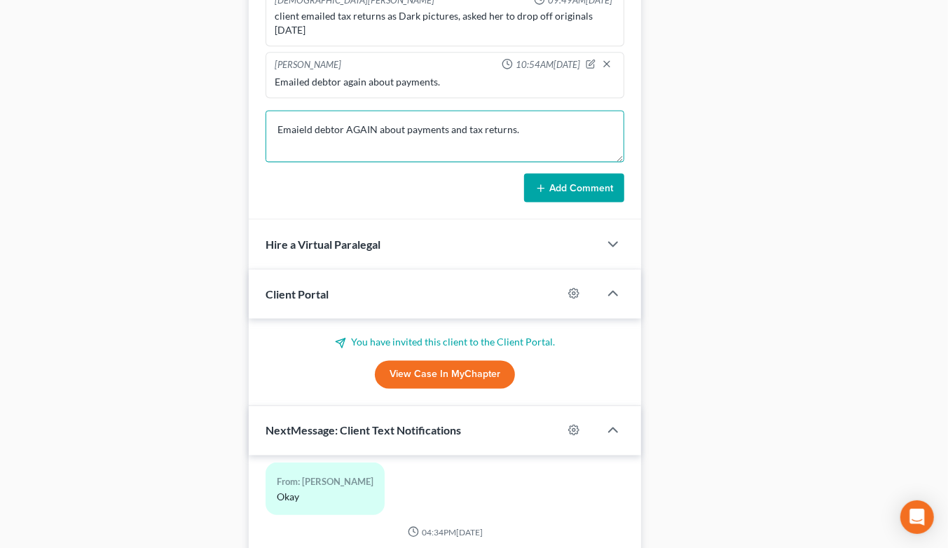
type textarea "Emaield debtor AGAIN about payments and tax returns."
click at [572, 174] on button "Add Comment" at bounding box center [574, 188] width 100 height 29
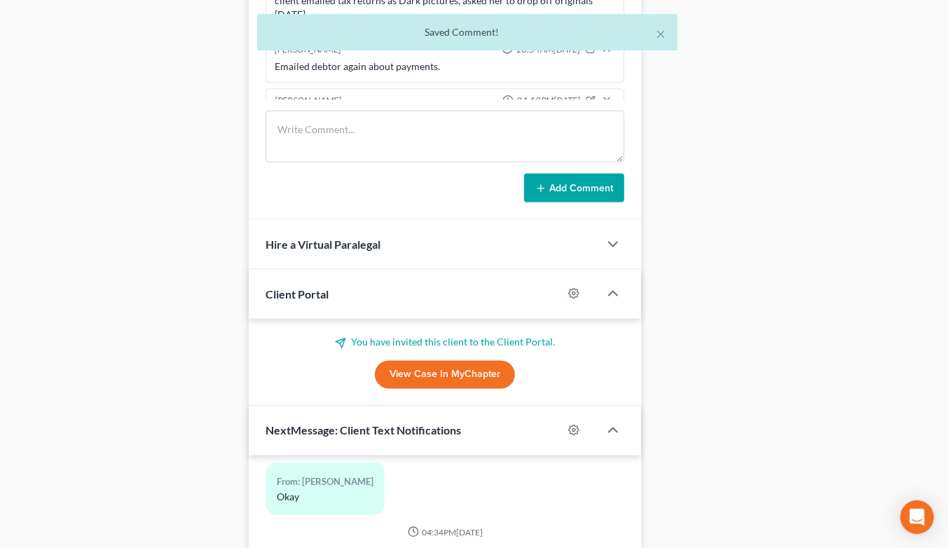
scroll to position [1780, 0]
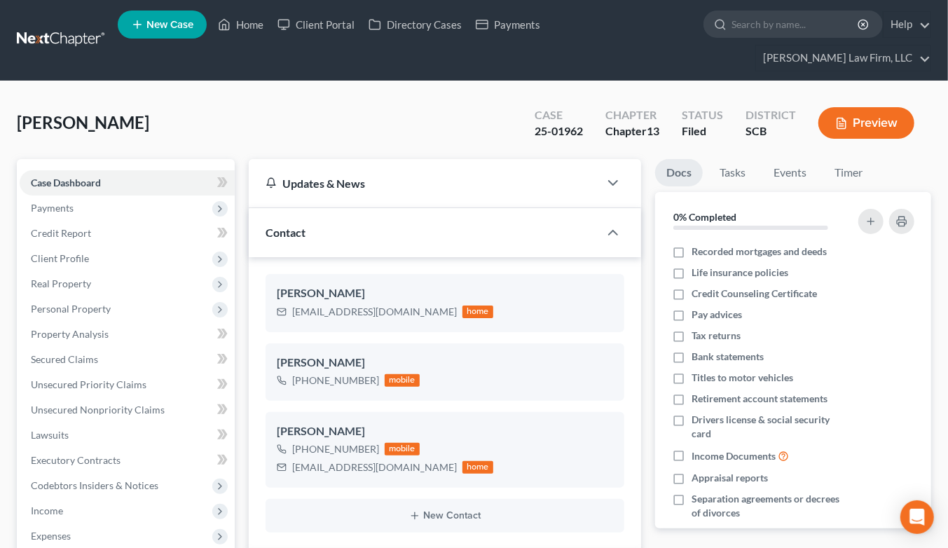
scroll to position [0, 0]
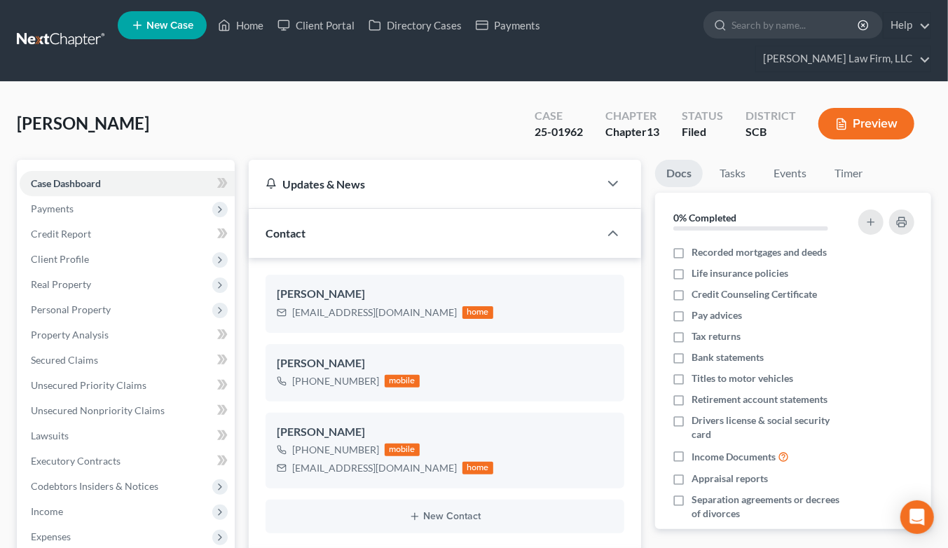
click at [53, 32] on link at bounding box center [62, 40] width 90 height 25
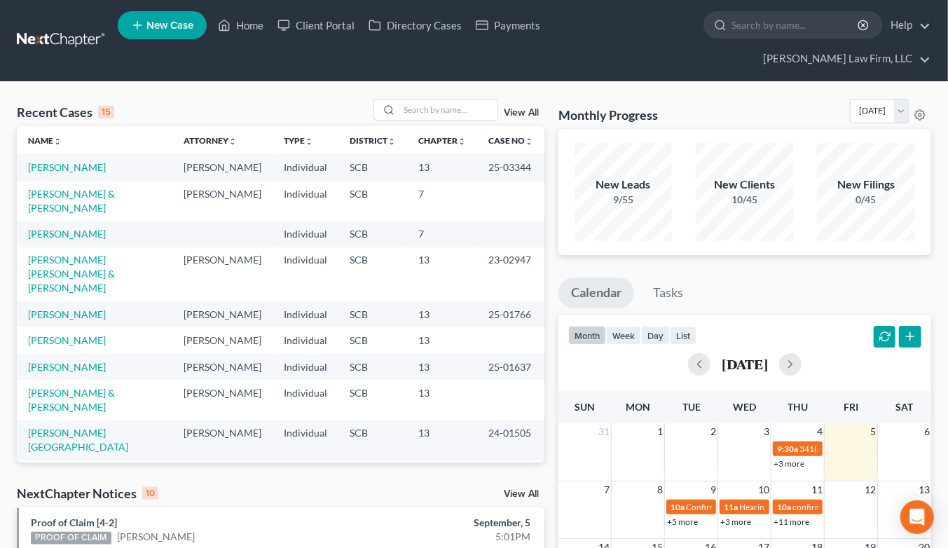
click at [451, 100] on input "search" at bounding box center [448, 110] width 98 height 20
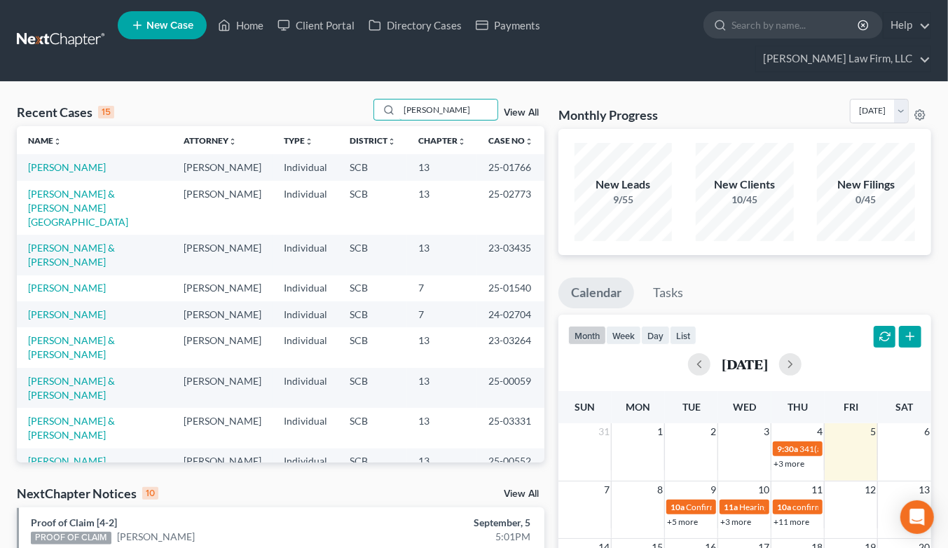
type input "[PERSON_NAME]"
click at [94, 375] on link "[PERSON_NAME] & [PERSON_NAME]" at bounding box center [71, 388] width 87 height 26
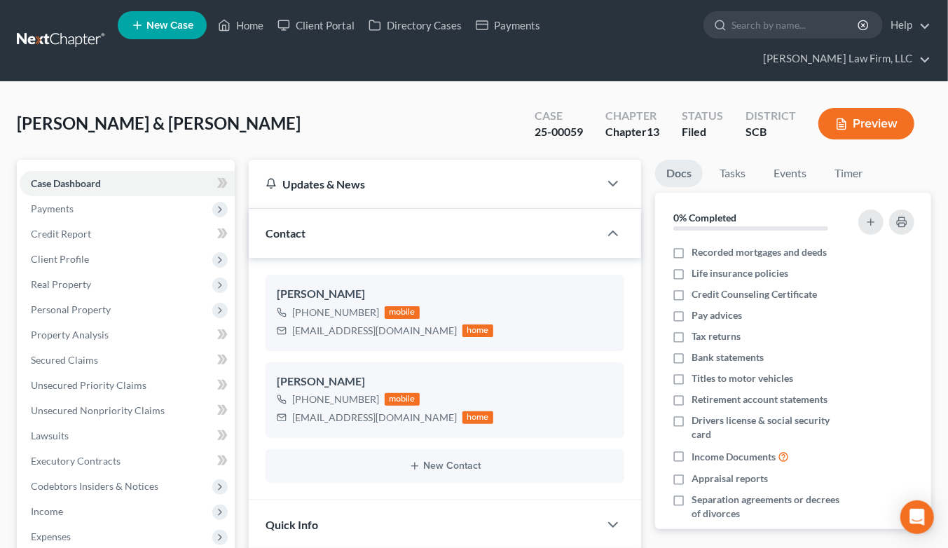
scroll to position [1210, 0]
click at [59, 113] on span "[PERSON_NAME] & [PERSON_NAME]" at bounding box center [159, 123] width 284 height 20
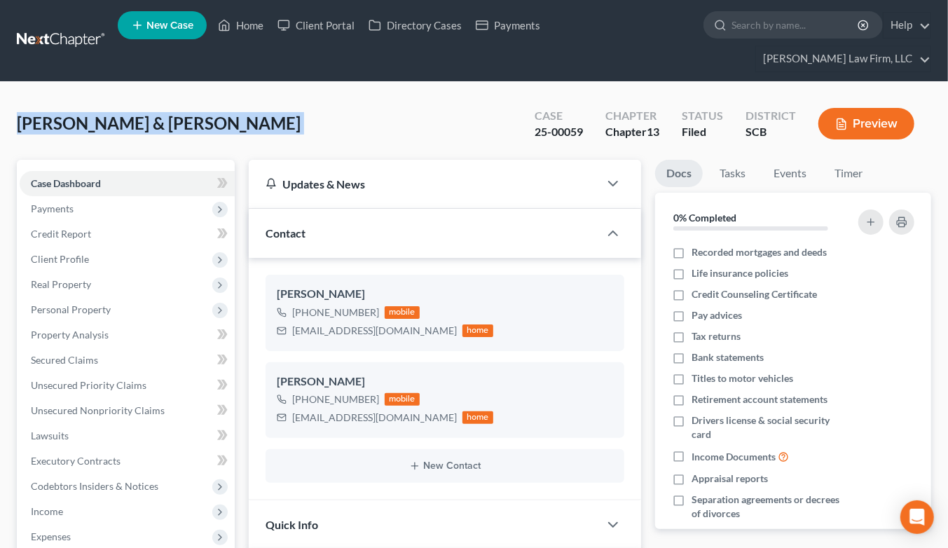
click at [59, 113] on span "[PERSON_NAME] & [PERSON_NAME]" at bounding box center [159, 123] width 284 height 20
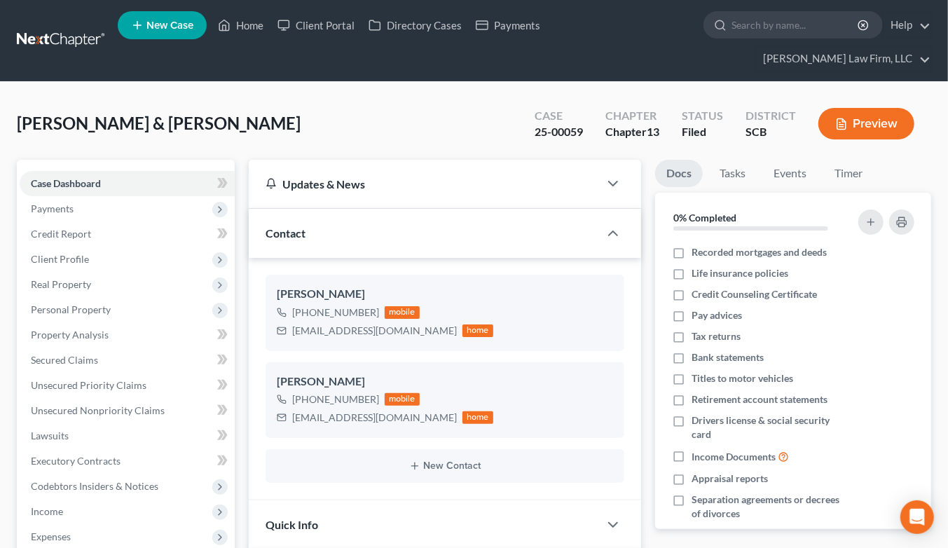
click at [377, 113] on div "[PERSON_NAME] & [PERSON_NAME] Upgraded Case 25-00059 Chapter Chapter 13 Status …" at bounding box center [474, 129] width 915 height 61
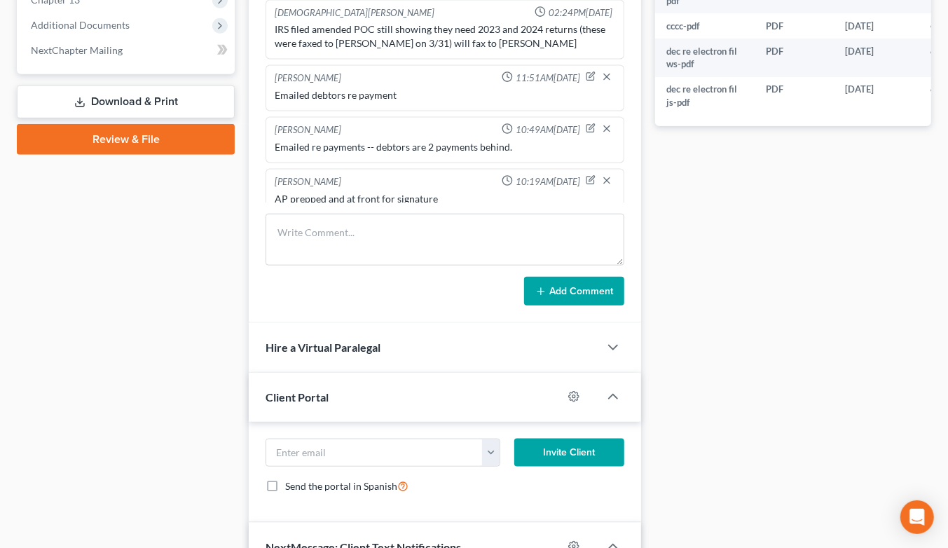
scroll to position [545, 0]
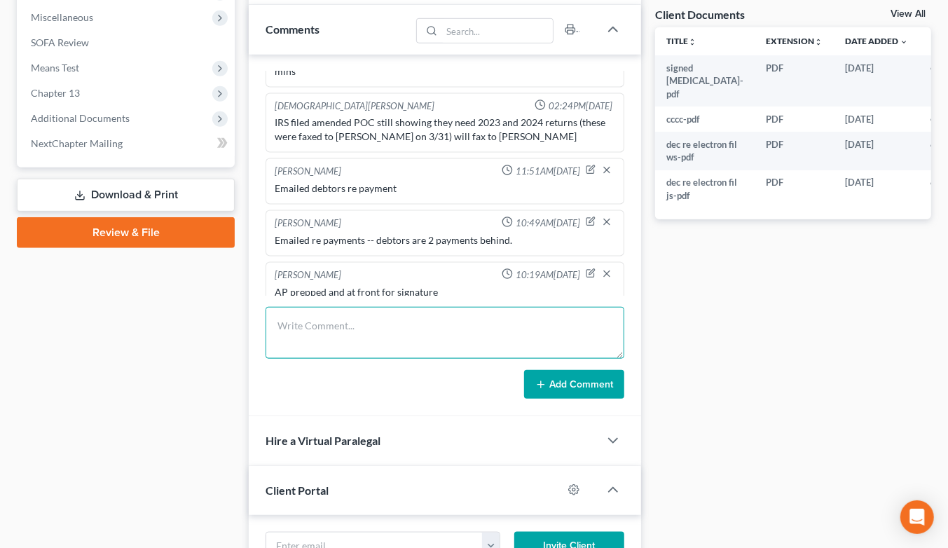
click at [348, 314] on textarea at bounding box center [445, 333] width 359 height 52
type textarea "TC w/ wife about payments, she says she's fixing right now."
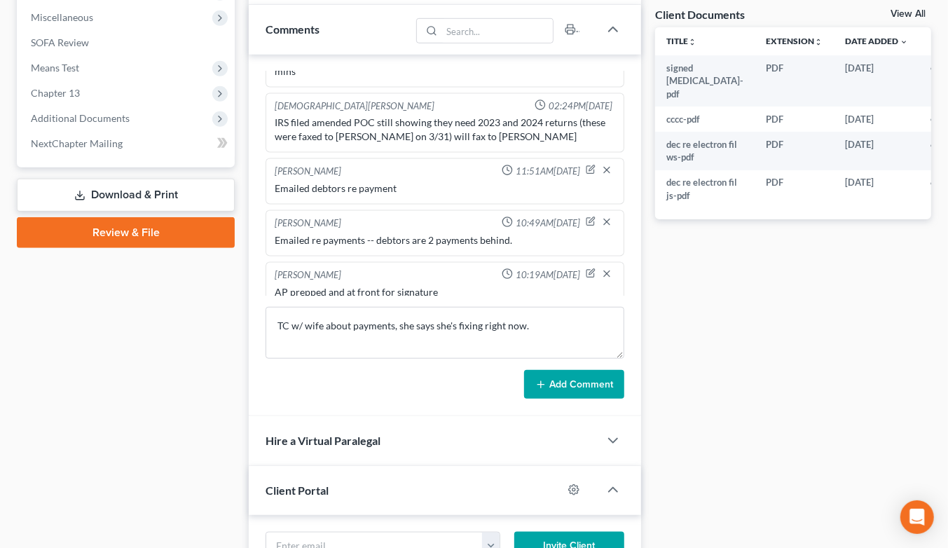
click at [566, 370] on button "Add Comment" at bounding box center [574, 384] width 100 height 29
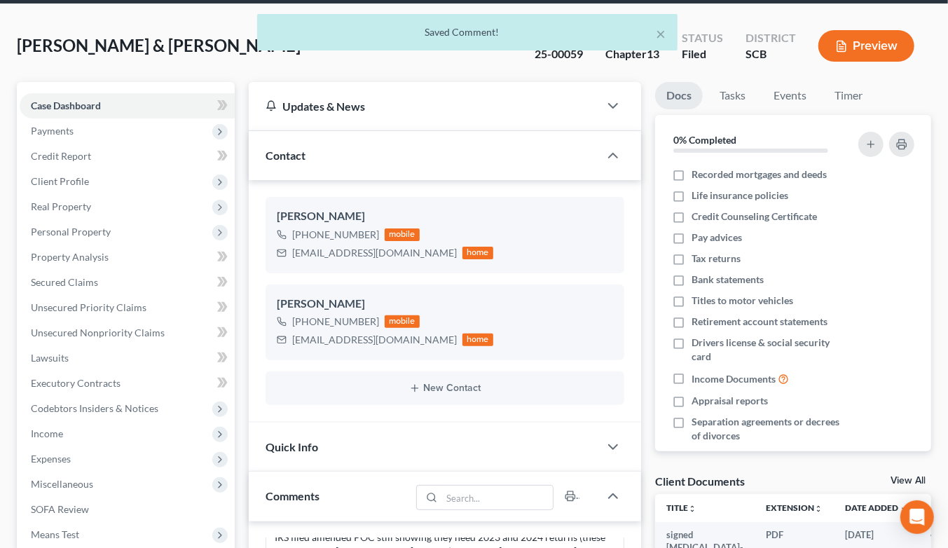
scroll to position [0, 0]
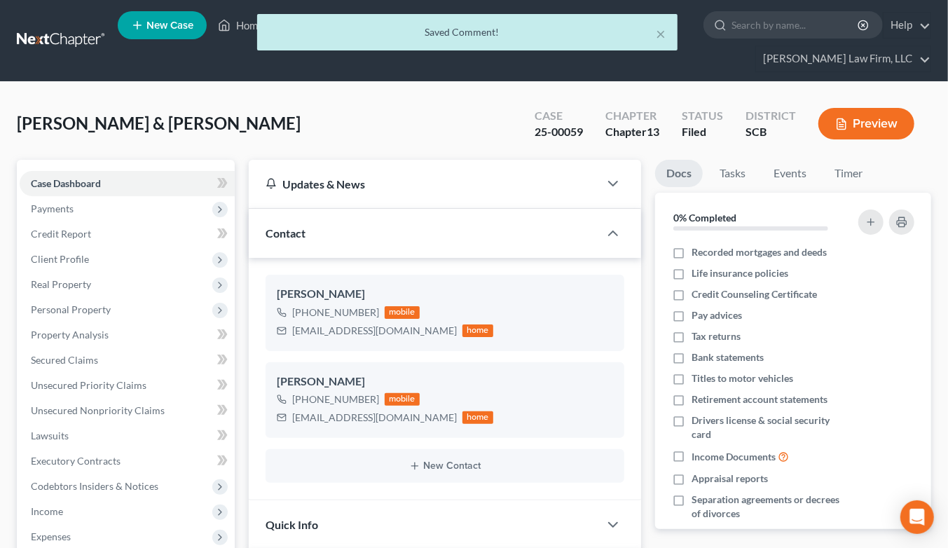
click at [70, 30] on div "× Saved Comment!" at bounding box center [467, 35] width 948 height 43
